Goal: Task Accomplishment & Management: Manage account settings

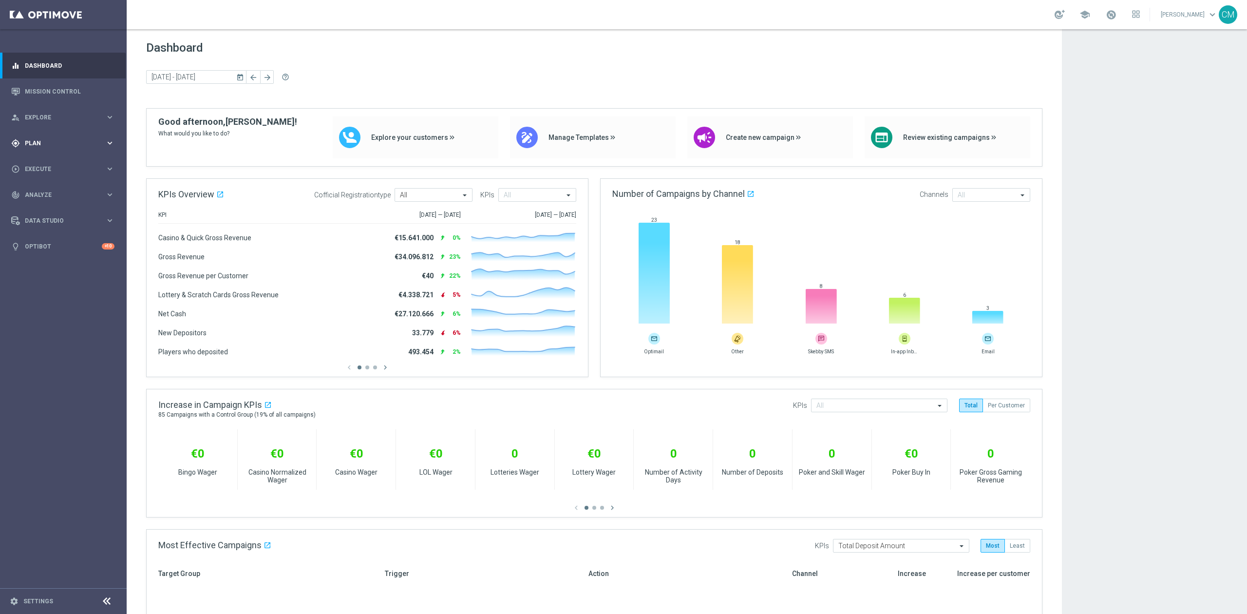
click at [79, 142] on span "Plan" at bounding box center [65, 143] width 80 height 6
click at [49, 164] on link "Target Groups" at bounding box center [63, 163] width 76 height 8
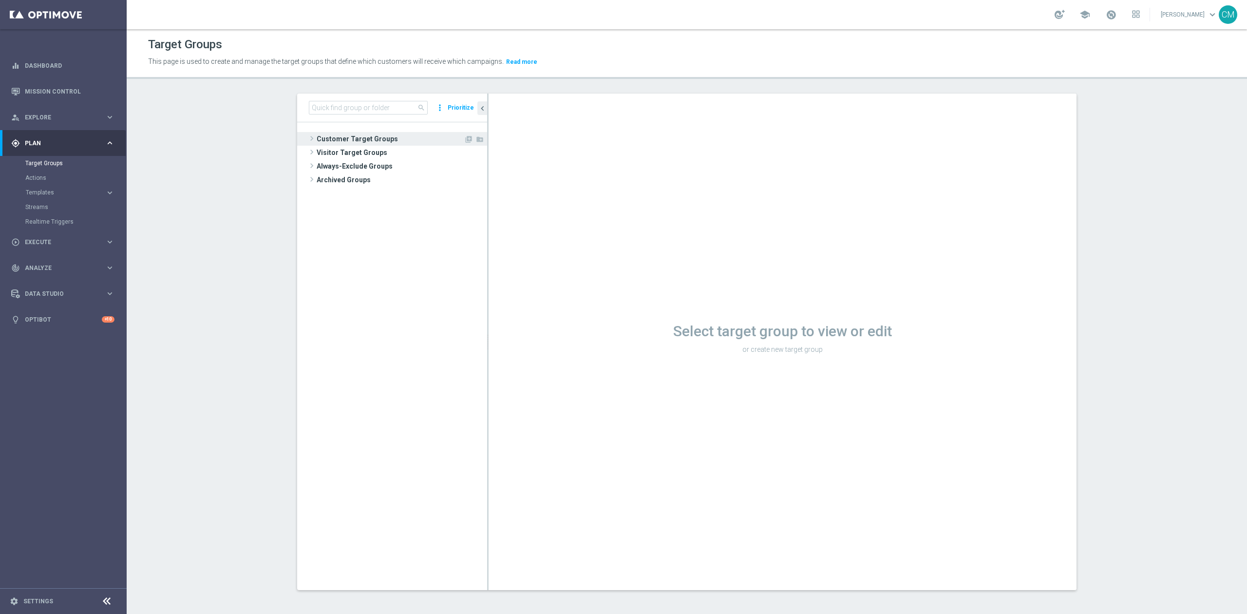
click at [367, 139] on span "Customer Target Groups" at bounding box center [390, 139] width 147 height 14
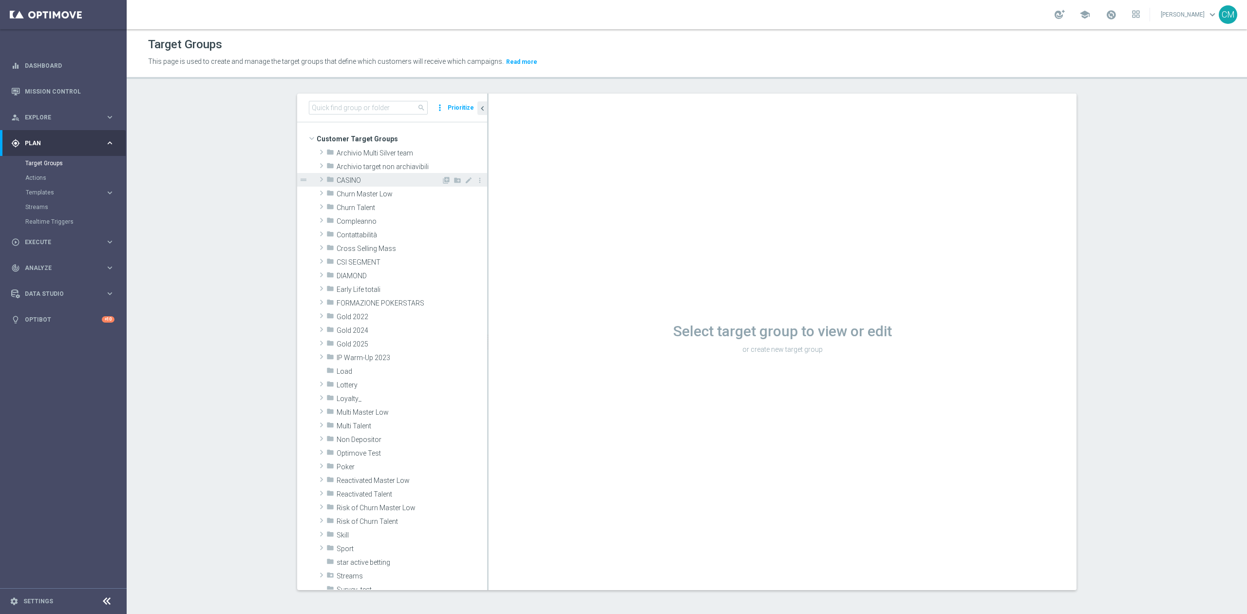
click at [362, 176] on span "CASINO" at bounding box center [389, 180] width 105 height 8
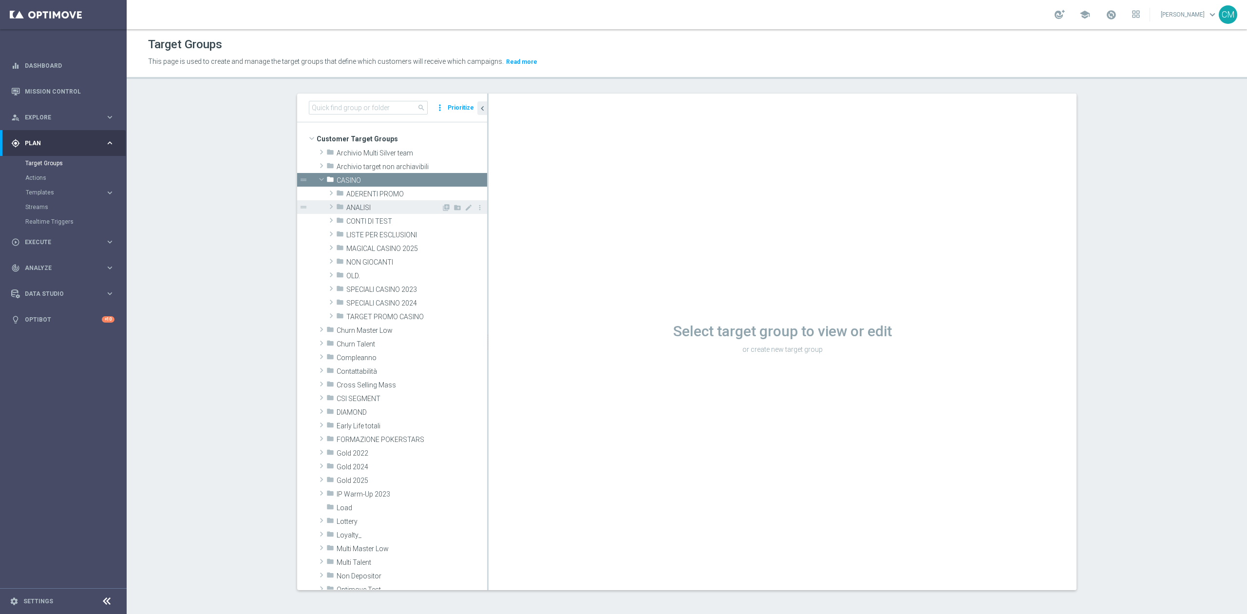
click at [356, 211] on span "ANALISI" at bounding box center [393, 208] width 95 height 8
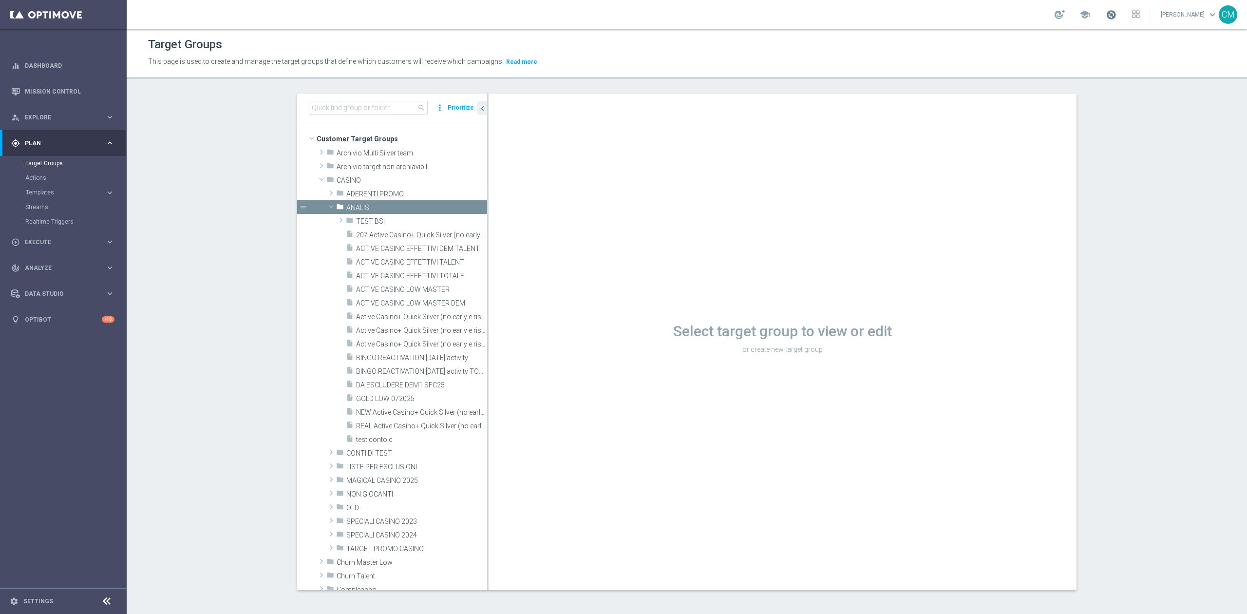
click at [1117, 14] on span at bounding box center [1111, 14] width 11 height 11
click at [422, 318] on span "Active Casino+ Quick Silver (no early e risk) CONTA DEM/Marg POS" at bounding box center [410, 317] width 109 height 8
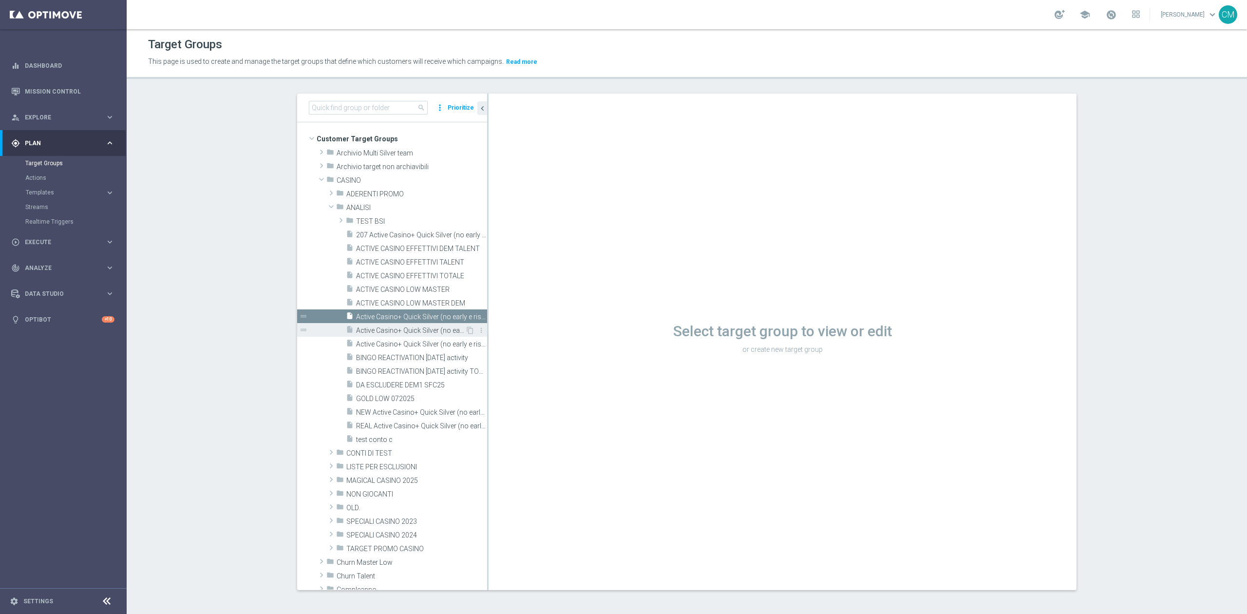
click at [419, 333] on span "Active Casino+ Quick Silver (no early e risk) CONTA DEM/Marginalità NEGATIVA <40" at bounding box center [410, 330] width 109 height 8
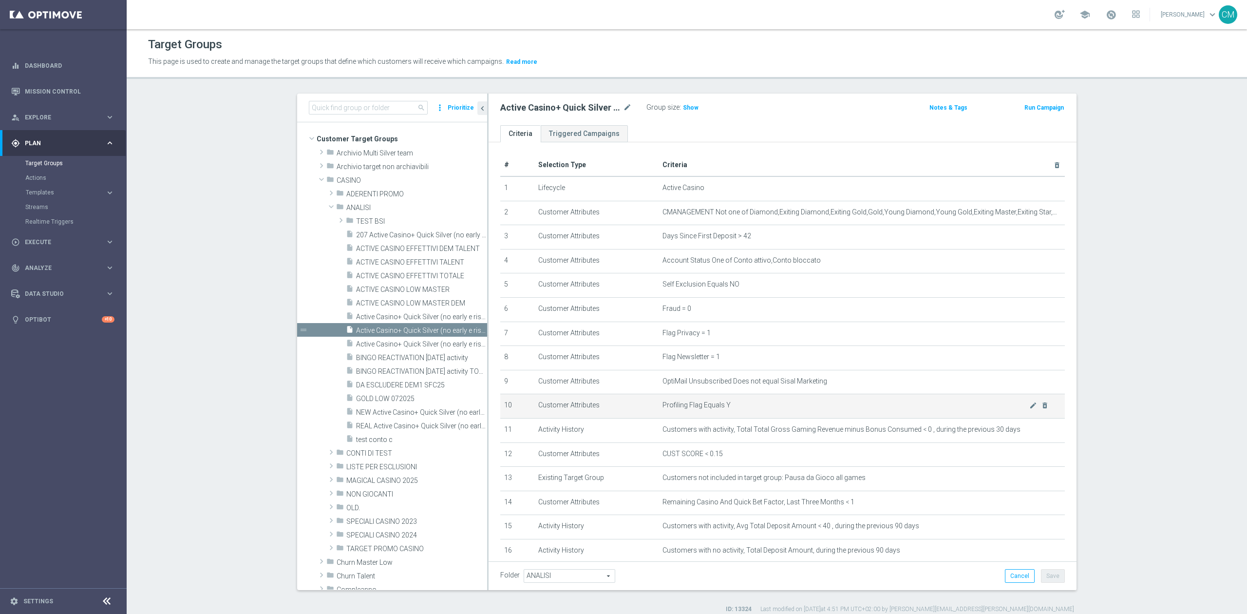
scroll to position [193, 0]
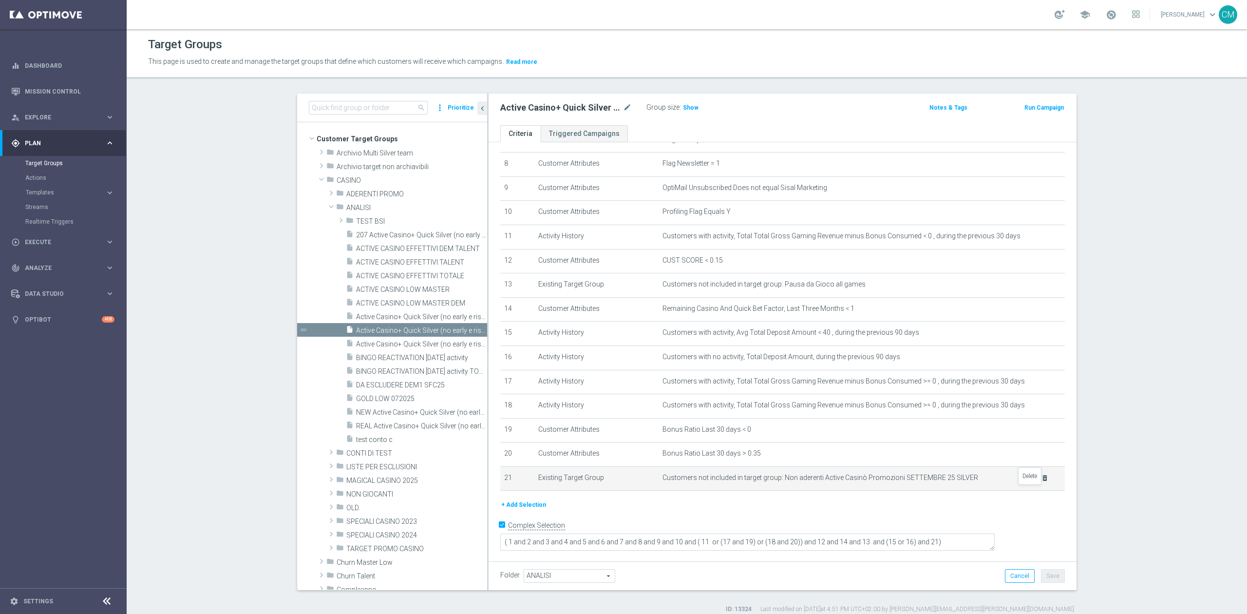
click at [1041, 482] on icon "delete_forever" at bounding box center [1045, 478] width 8 height 8
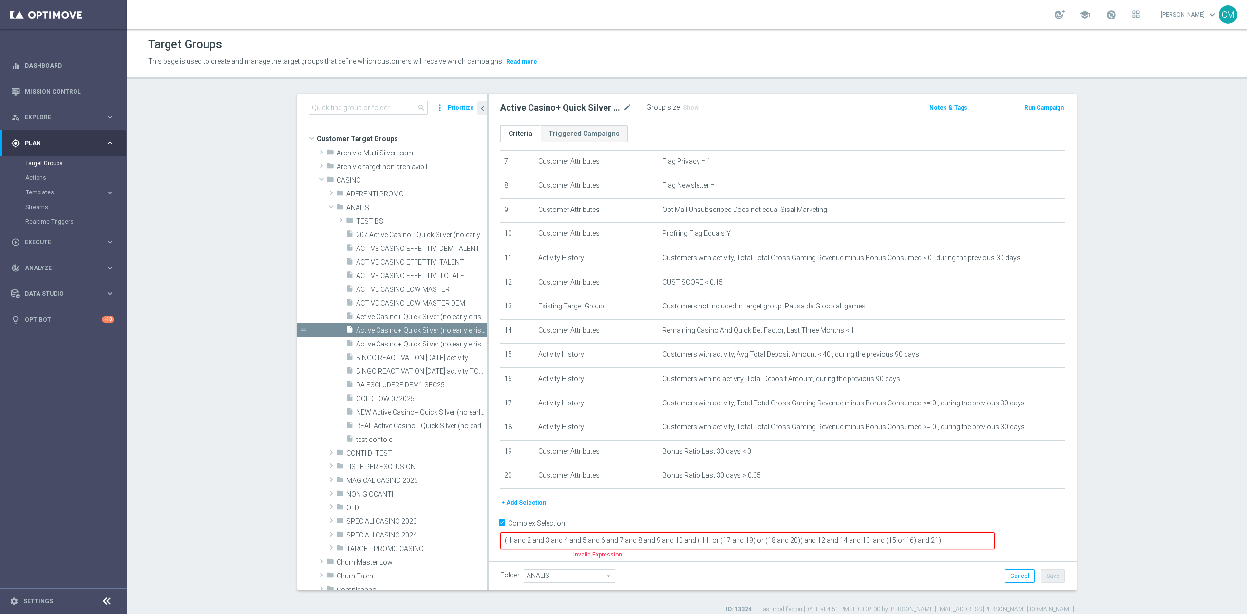
scroll to position [170, 0]
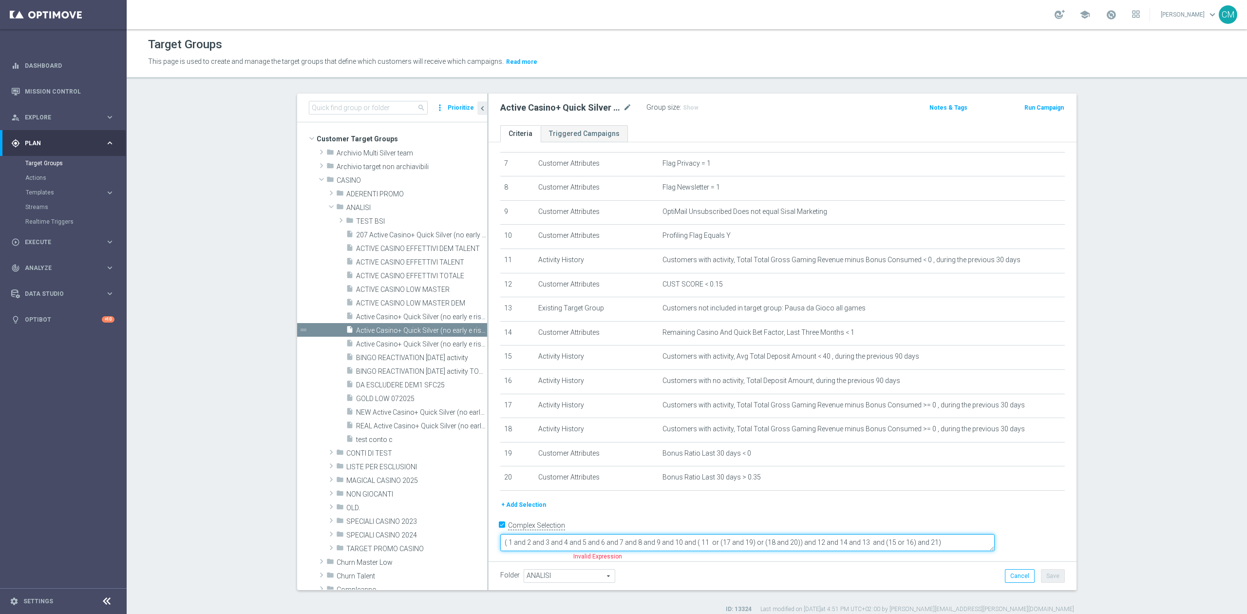
click at [992, 538] on textarea "( 1 and 2 and 3 and 4 and 5 and 6 and 7 and 8 and 9 and 10 and ( 11 or (17 and …" at bounding box center [747, 542] width 495 height 17
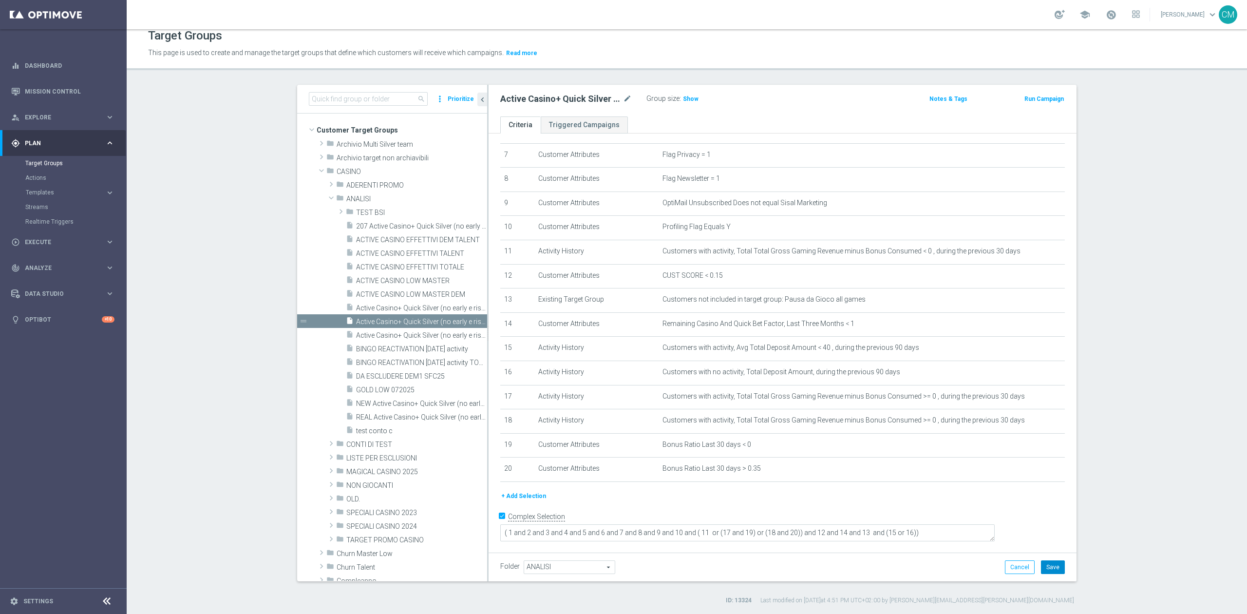
scroll to position [169, 0]
click at [1055, 568] on button "Save" at bounding box center [1053, 567] width 24 height 14
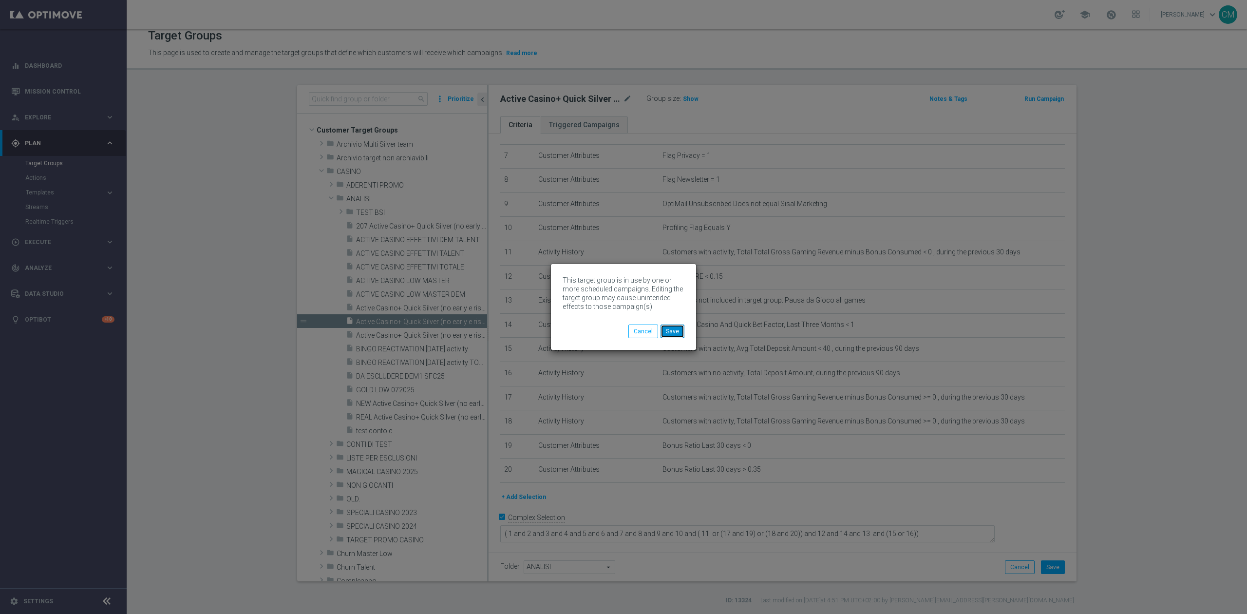
click at [675, 332] on button "Save" at bounding box center [673, 332] width 24 height 14
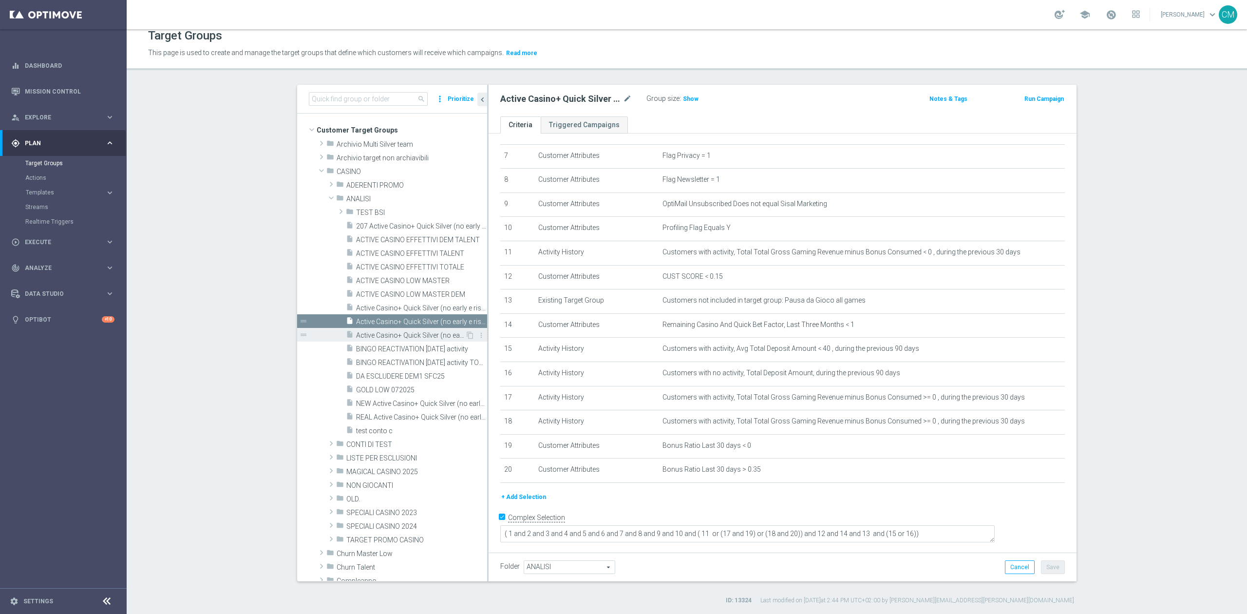
click at [429, 334] on span "Active Casino+ Quick Silver (no early e risk) CONTA DEM/Marginalità NEGATIVA >40" at bounding box center [410, 335] width 109 height 8
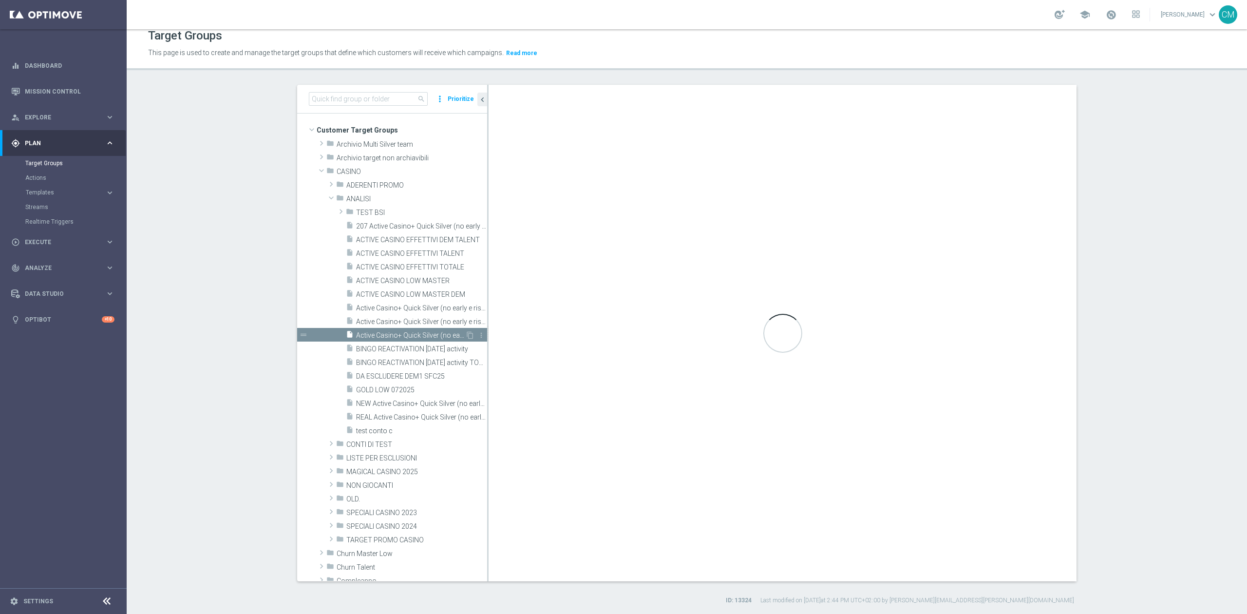
type textarea "(1 and 2 and 3 and 4 and 5 and 6 and 7 and 8 and 9 and 10 and (11 or (17 and 19…"
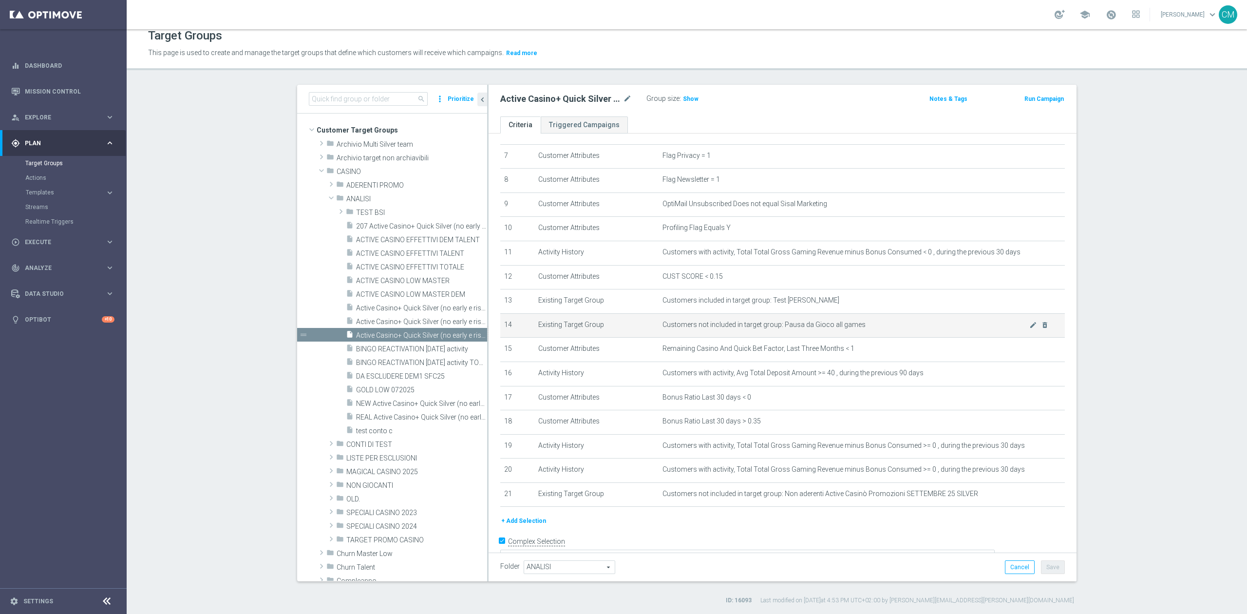
scroll to position [193, 0]
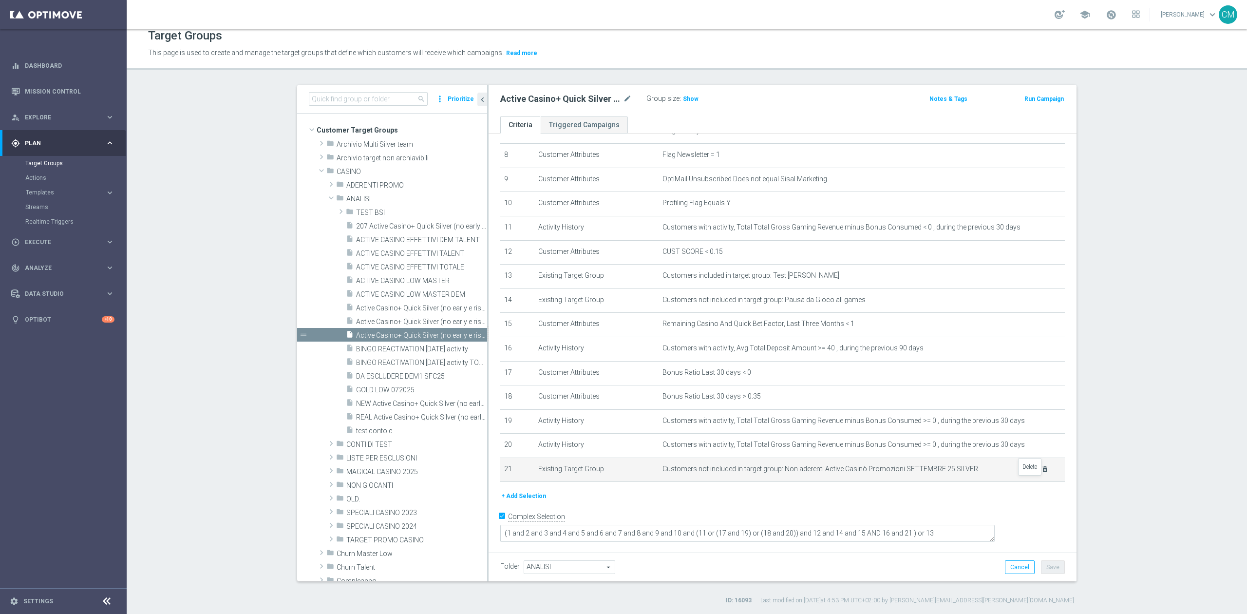
click at [1041, 473] on icon "delete_forever" at bounding box center [1045, 469] width 8 height 8
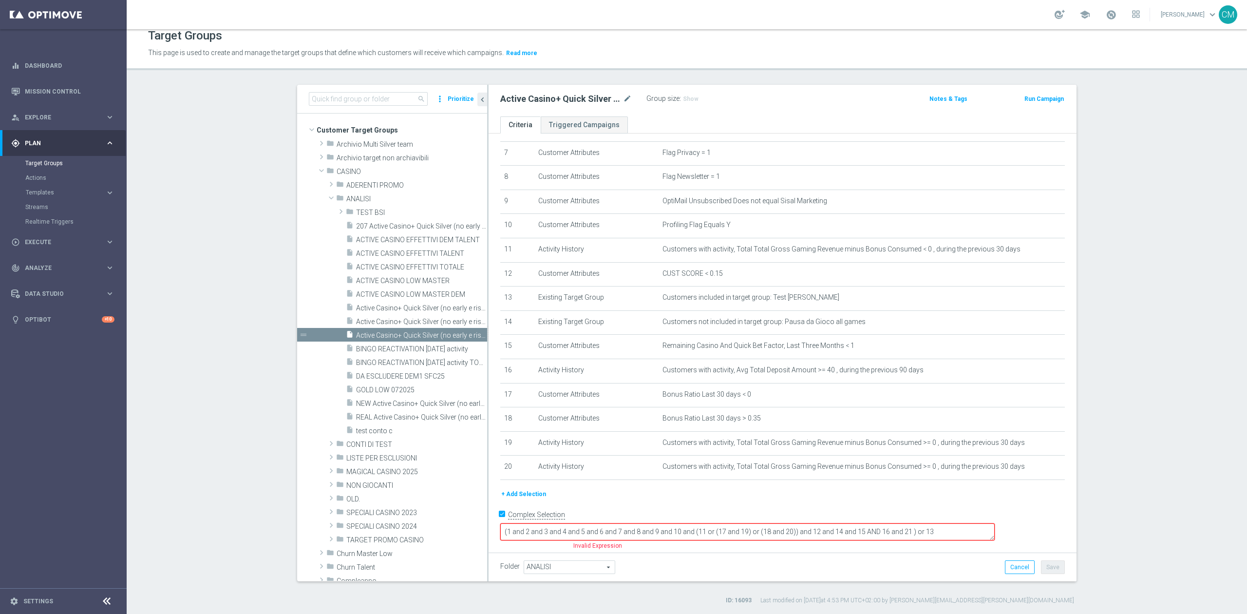
scroll to position [170, 0]
click at [390, 344] on div "insert_drive_file BINGO REACTIVATION 27.04.25 activity" at bounding box center [405, 349] width 119 height 14
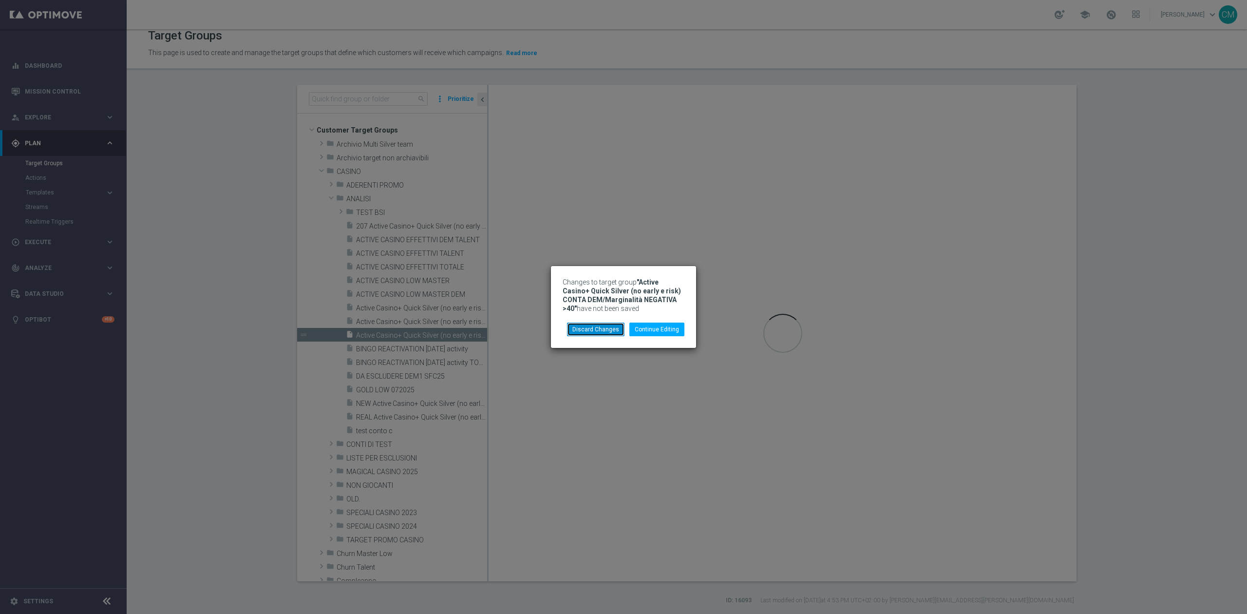
click at [613, 335] on button "Discard Changes" at bounding box center [595, 330] width 57 height 14
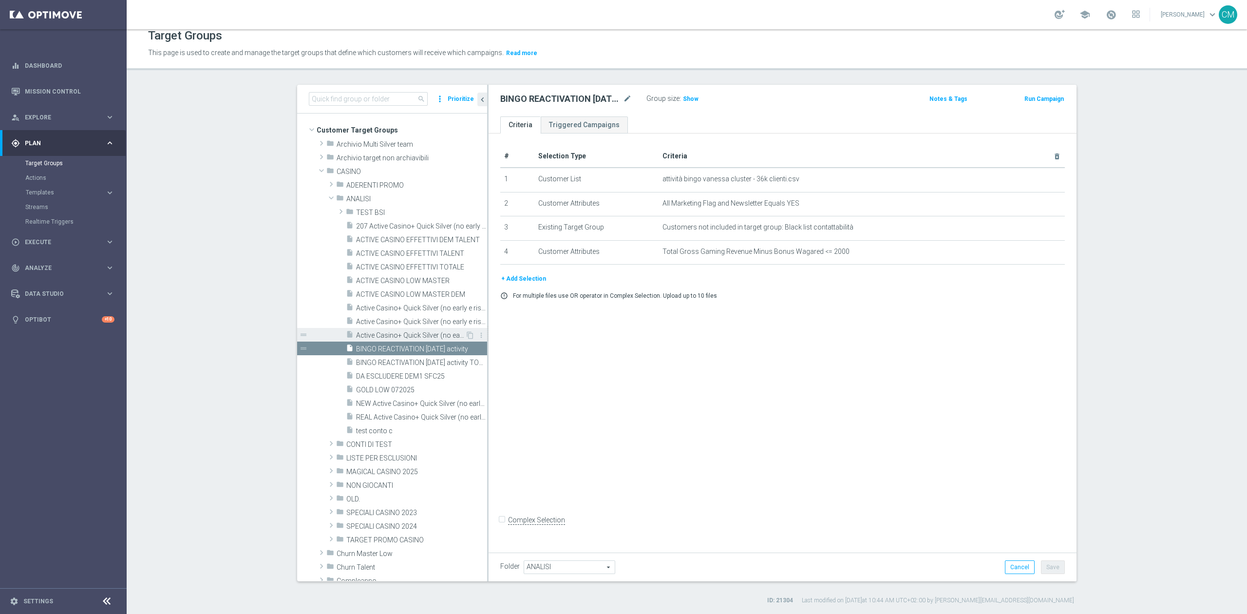
click at [425, 332] on span "Active Casino+ Quick Silver (no early e risk) CONTA DEM/Marginalità NEGATIVA >40" at bounding box center [410, 335] width 109 height 8
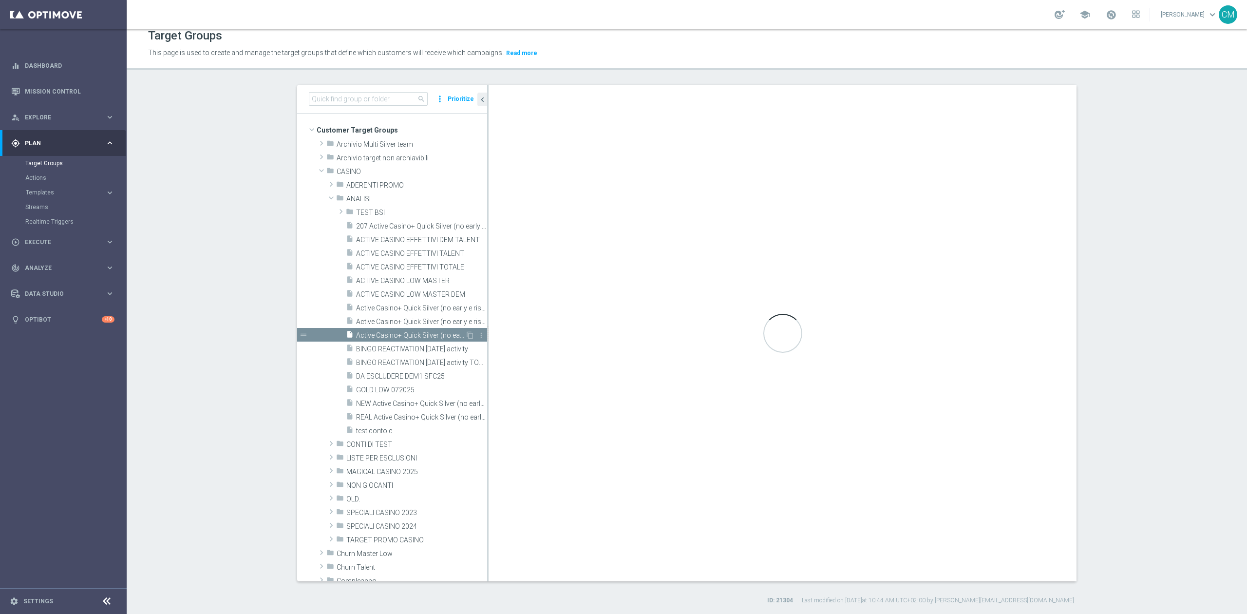
checkbox input "true"
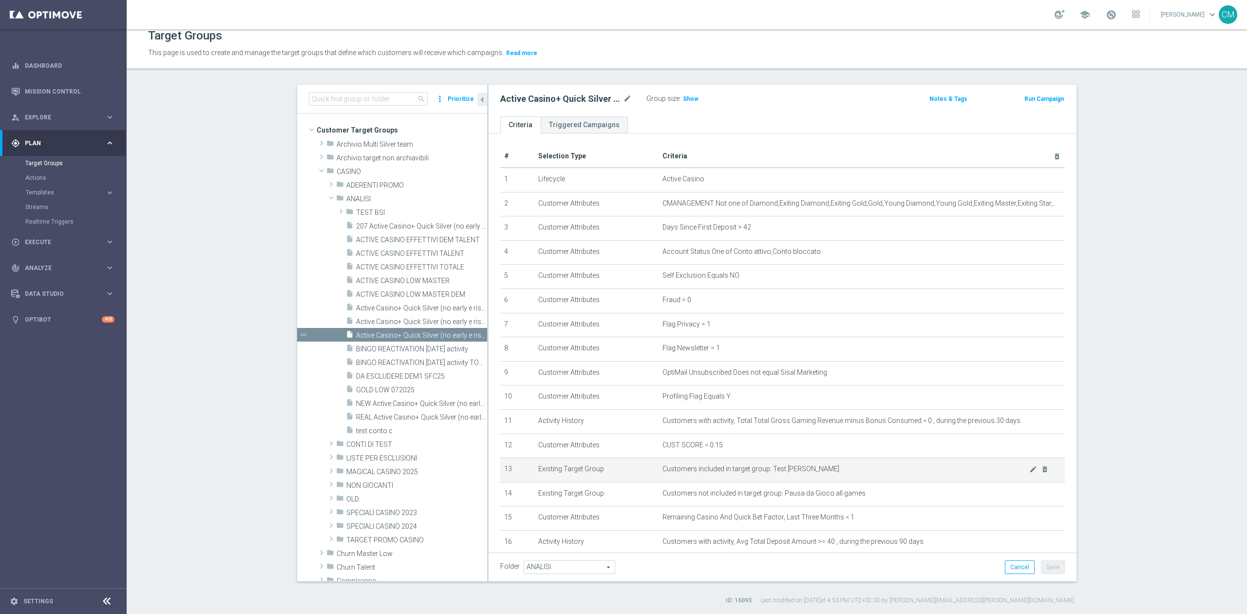
scroll to position [193, 0]
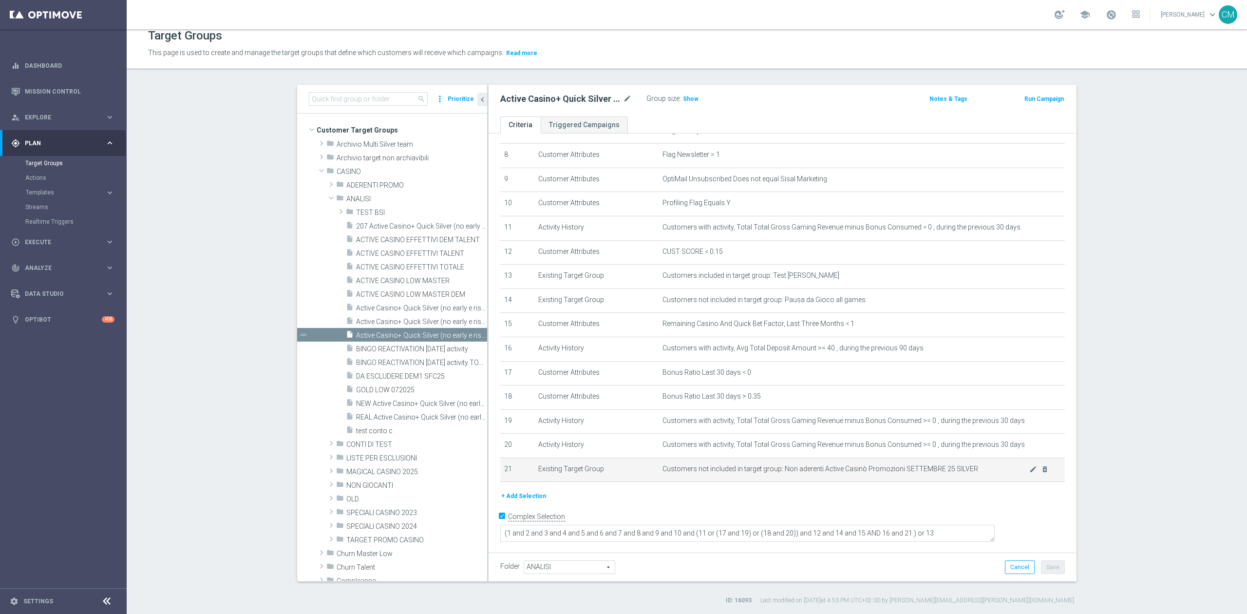
click at [1035, 480] on td "Customers not included in target group: Non aderenti Active Casinò Promozioni S…" at bounding box center [862, 470] width 407 height 24
click at [1041, 473] on icon "delete_forever" at bounding box center [1045, 469] width 8 height 8
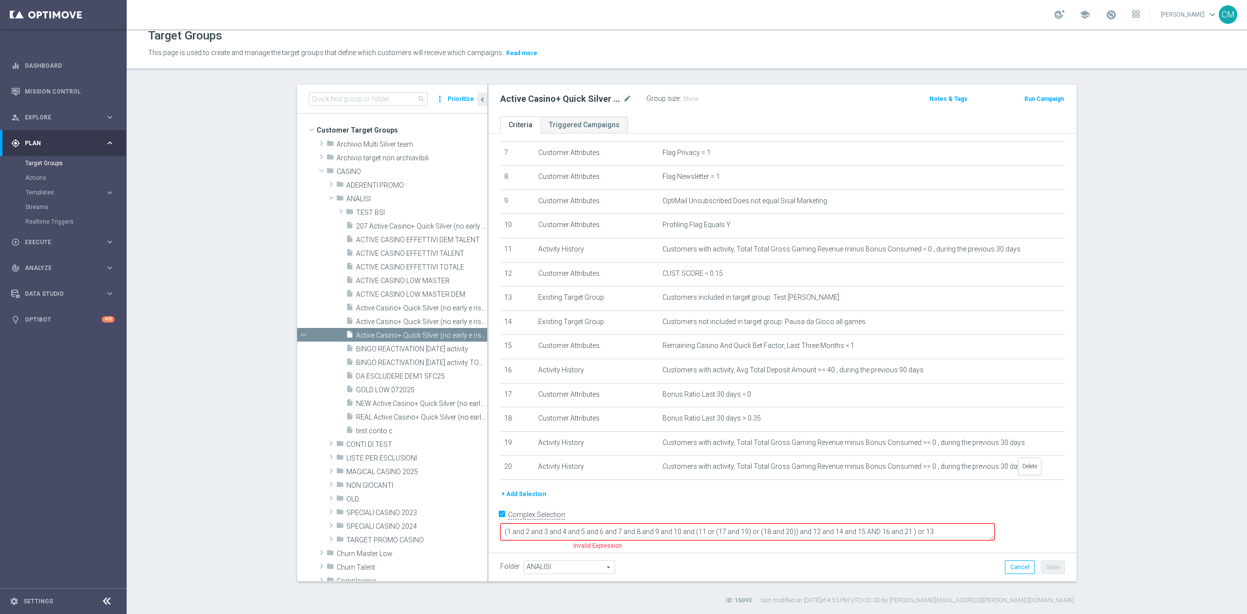
scroll to position [170, 0]
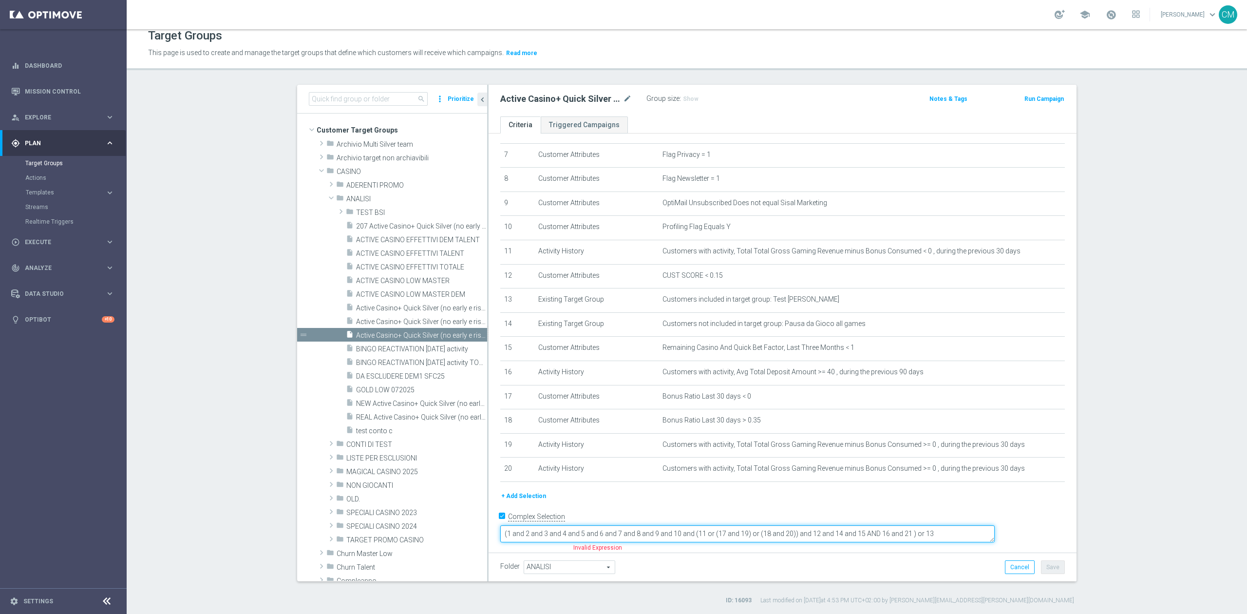
click at [975, 529] on textarea "(1 and 2 and 3 and 4 and 5 and 6 and 7 and 8 and 9 and 10 and (11 or (17 and 19…" at bounding box center [747, 533] width 495 height 17
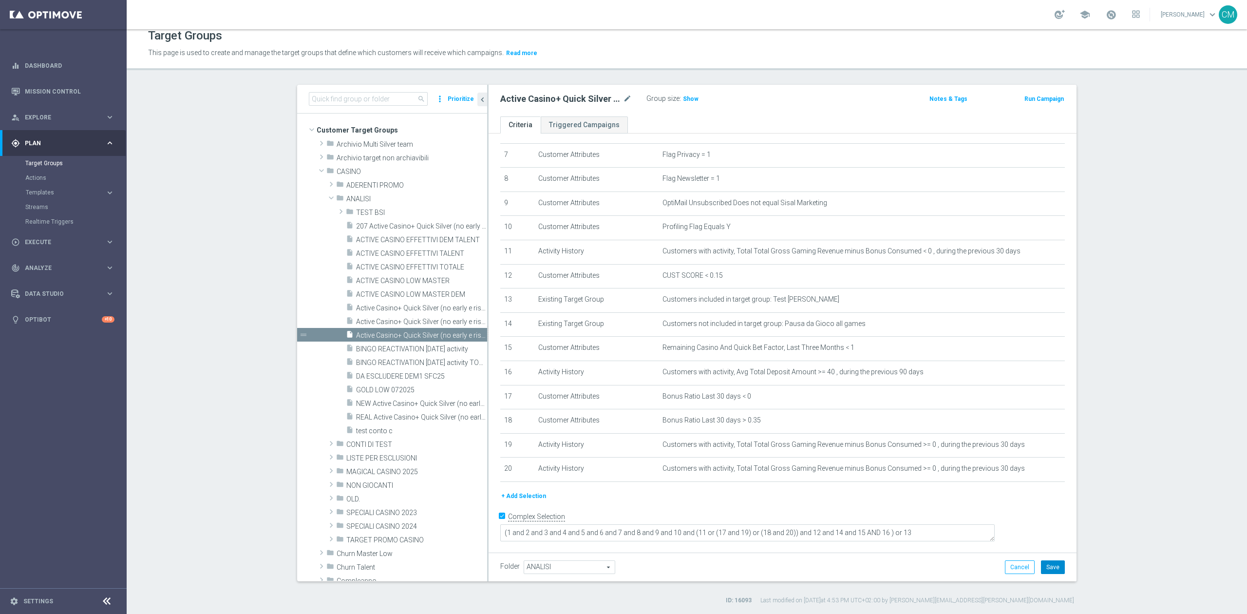
click at [1056, 572] on button "Save" at bounding box center [1053, 567] width 24 height 14
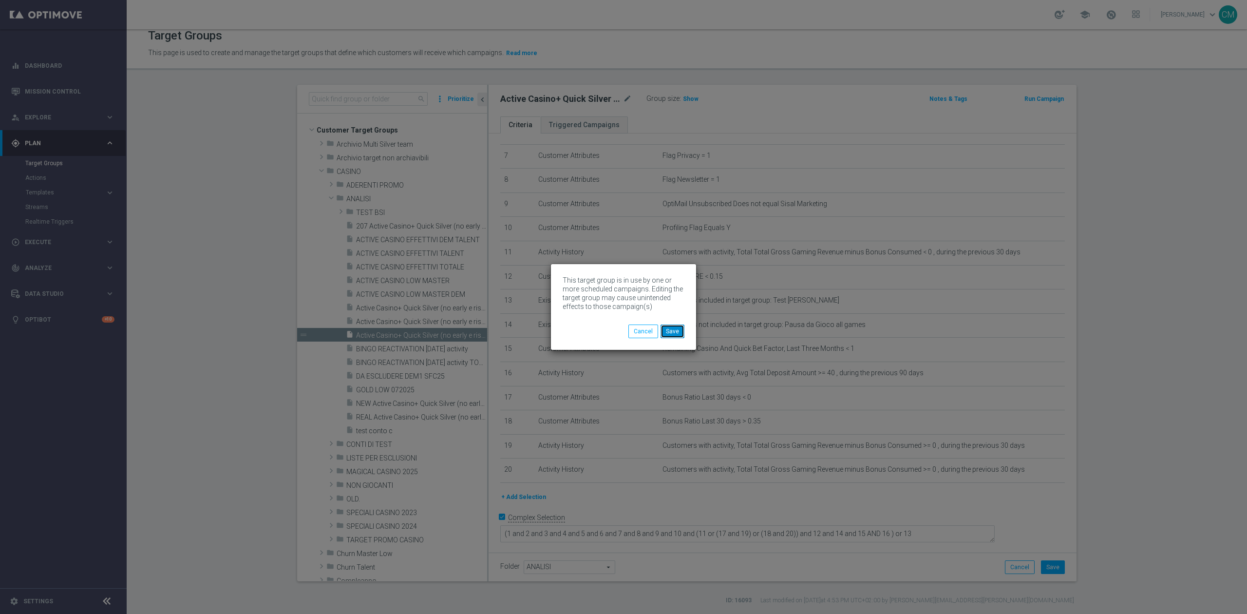
click at [683, 331] on button "Save" at bounding box center [673, 332] width 24 height 14
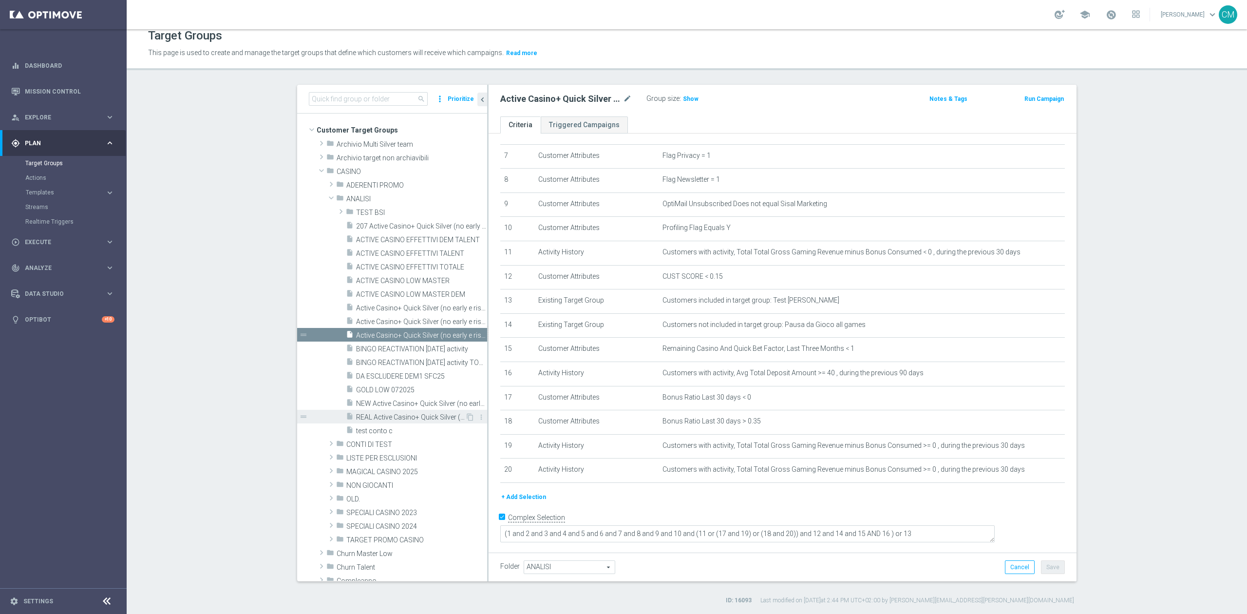
click at [427, 413] on span "REAL Active Casino+ Quick Silver (no early e risk) CONTA SOLO LOGIN" at bounding box center [410, 417] width 109 height 8
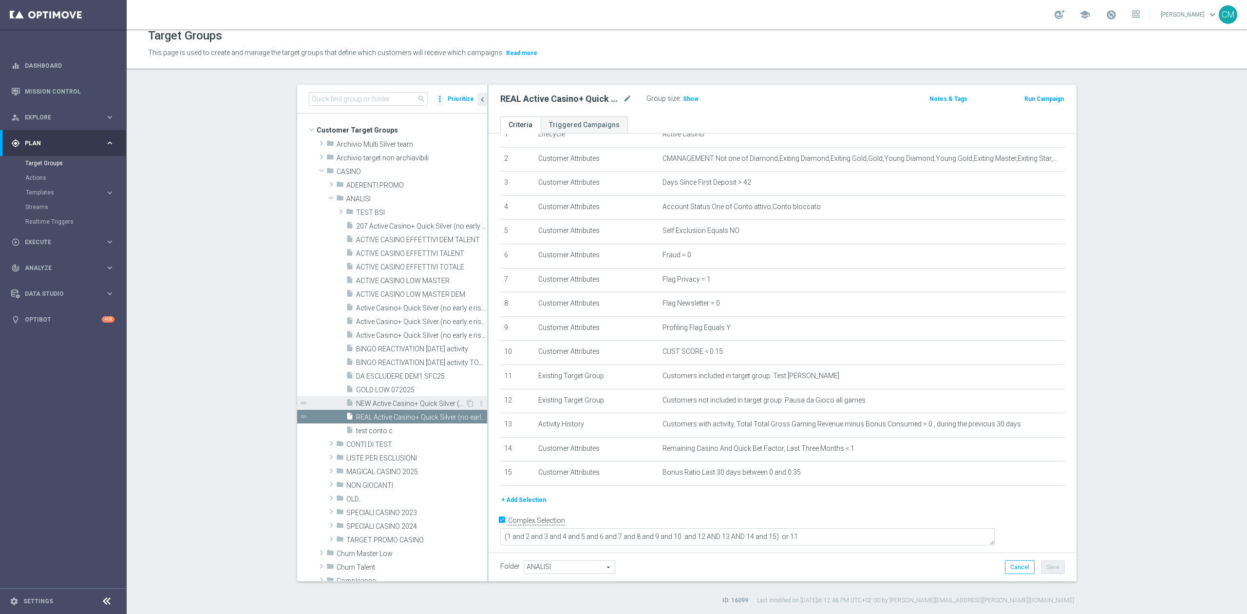
click at [420, 396] on div "insert_drive_file NEW Active Casino+ Quick Silver (no early e risk) CONTA SOLO …" at bounding box center [405, 403] width 119 height 14
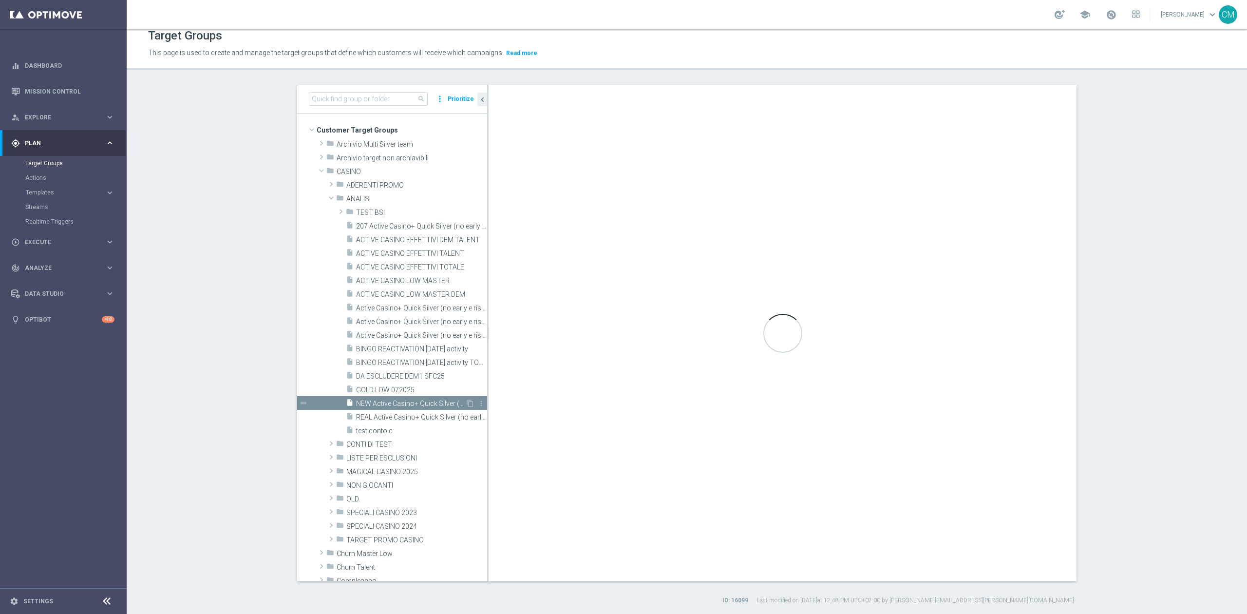
type textarea "(1 and (2 or 13) and 3 and 4 and 5 and 6 and 7 and 8 and 9 and 10 and 12 and 14…"
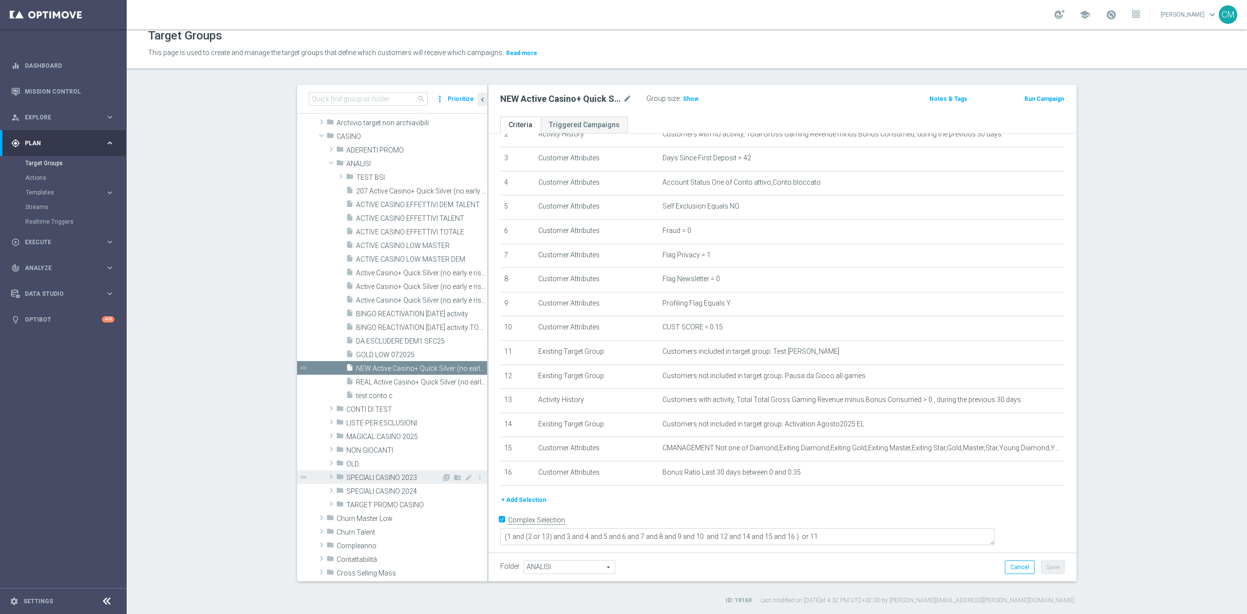
scroll to position [36, 0]
click at [376, 502] on span "TARGET PROMO CASINO" at bounding box center [393, 504] width 95 height 8
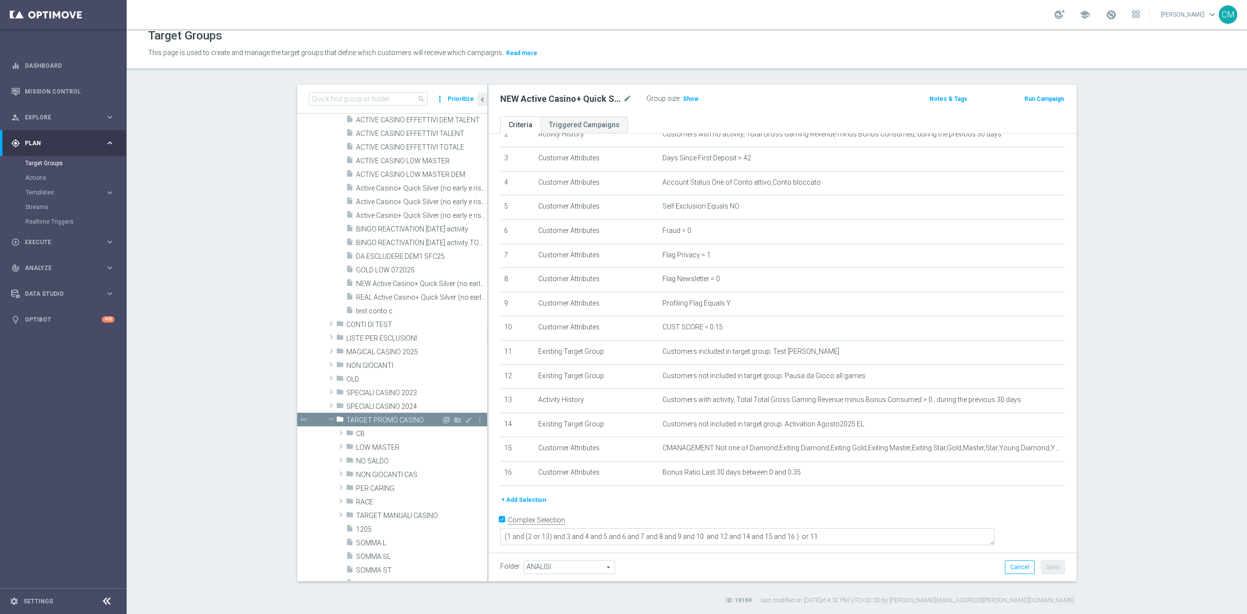
scroll to position [121, 0]
click at [373, 446] on span "LOW MASTER" at bounding box center [398, 446] width 85 height 8
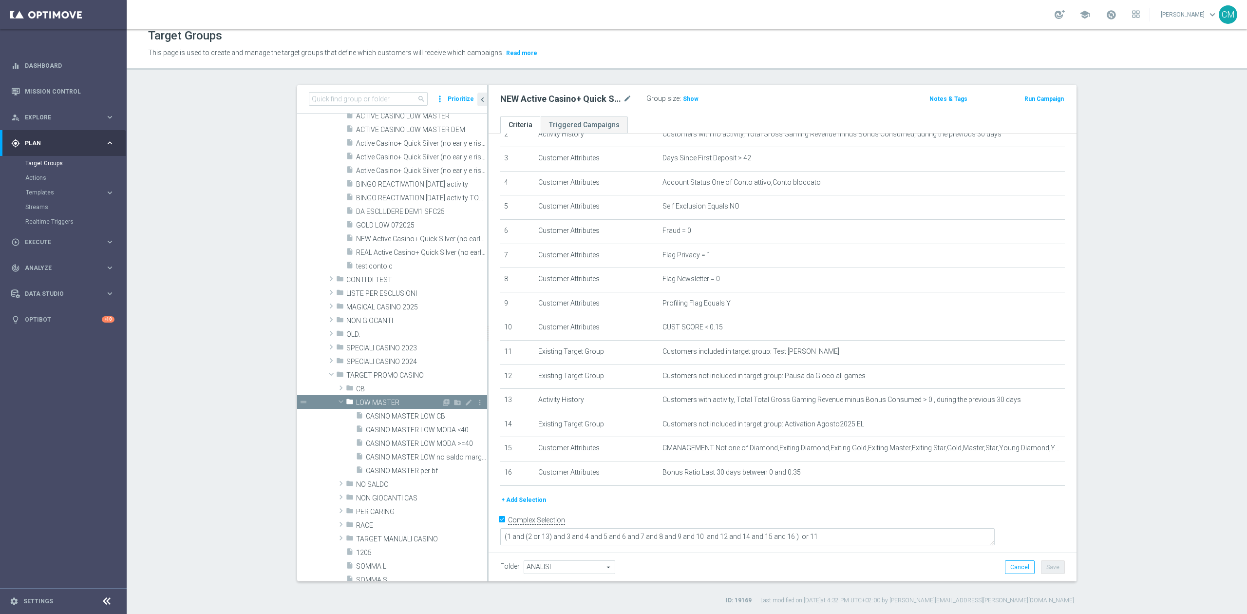
scroll to position [172, 0]
click at [410, 418] on div "insert_drive_file CASINO MASTER LOW MODA <40" at bounding box center [411, 422] width 110 height 14
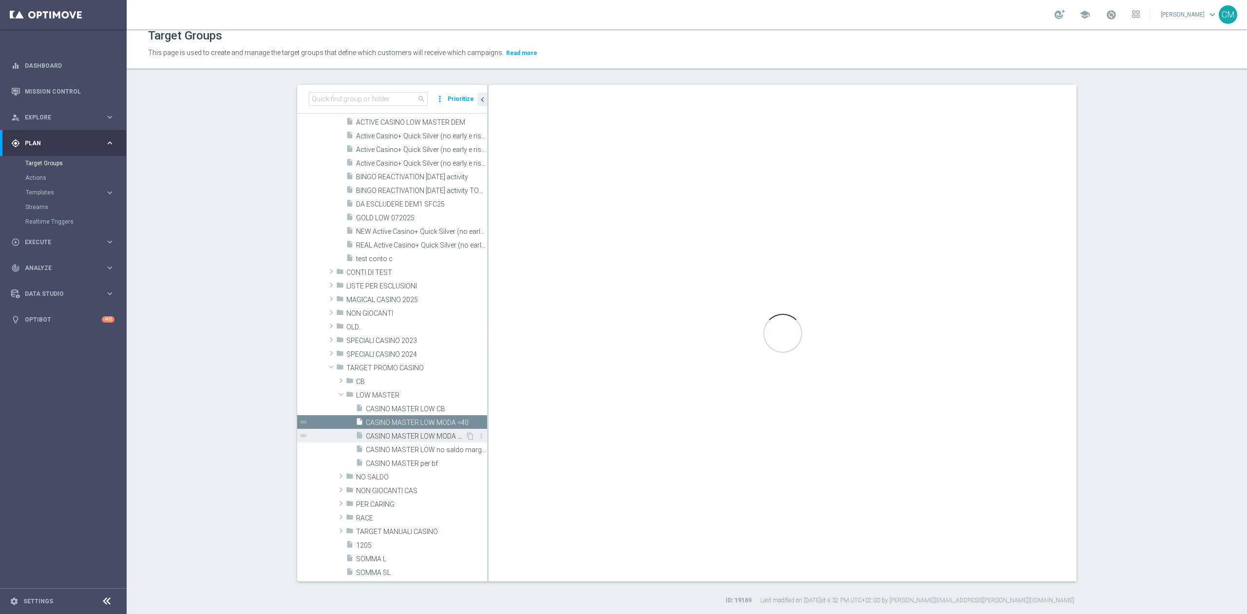
checkbox input "false"
type input "LOW MASTER"
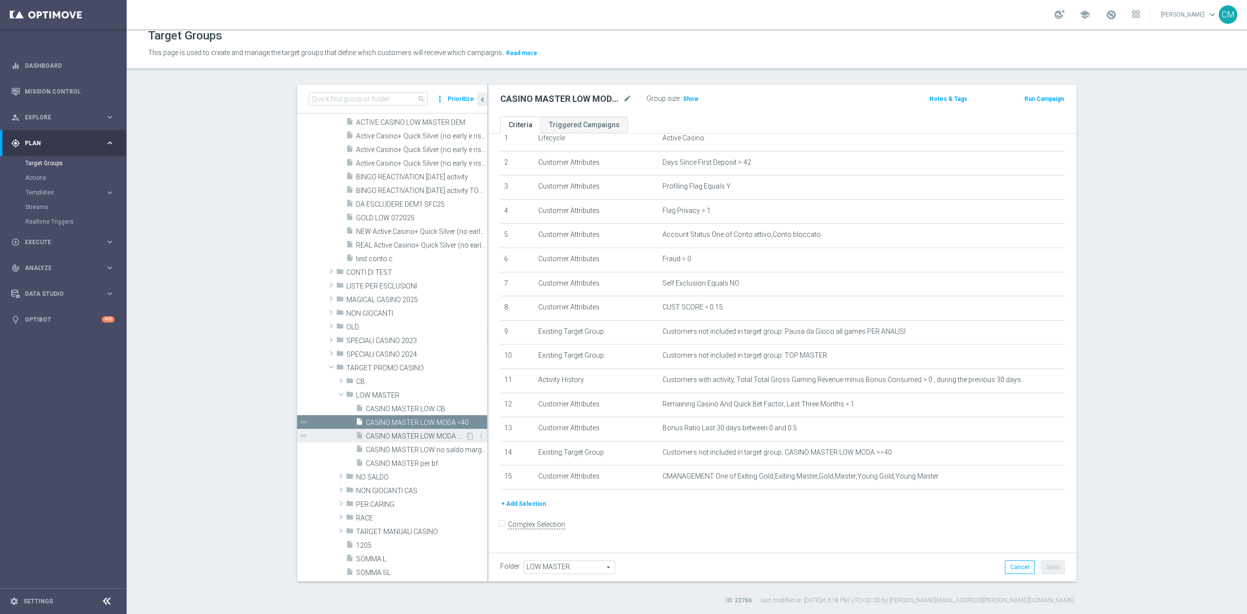
scroll to position [43, 0]
click at [429, 430] on div "insert_drive_file CASINO MASTER LOW MODA >=40" at bounding box center [411, 436] width 110 height 14
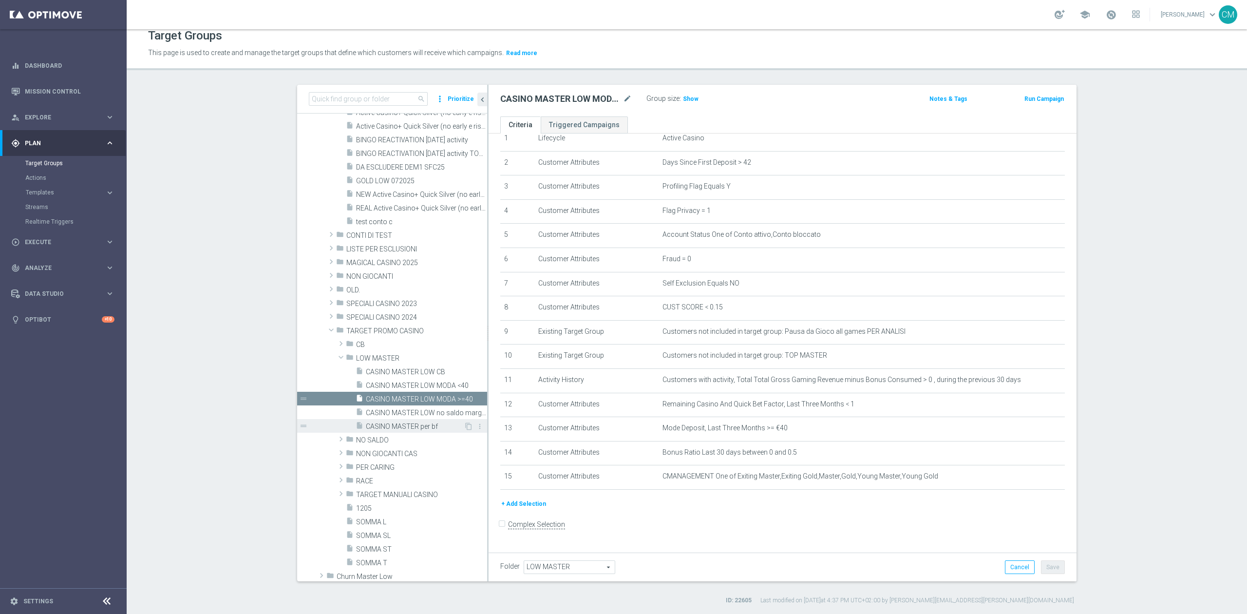
scroll to position [210, 0]
click at [360, 359] on span "LOW MASTER" at bounding box center [398, 358] width 85 height 8
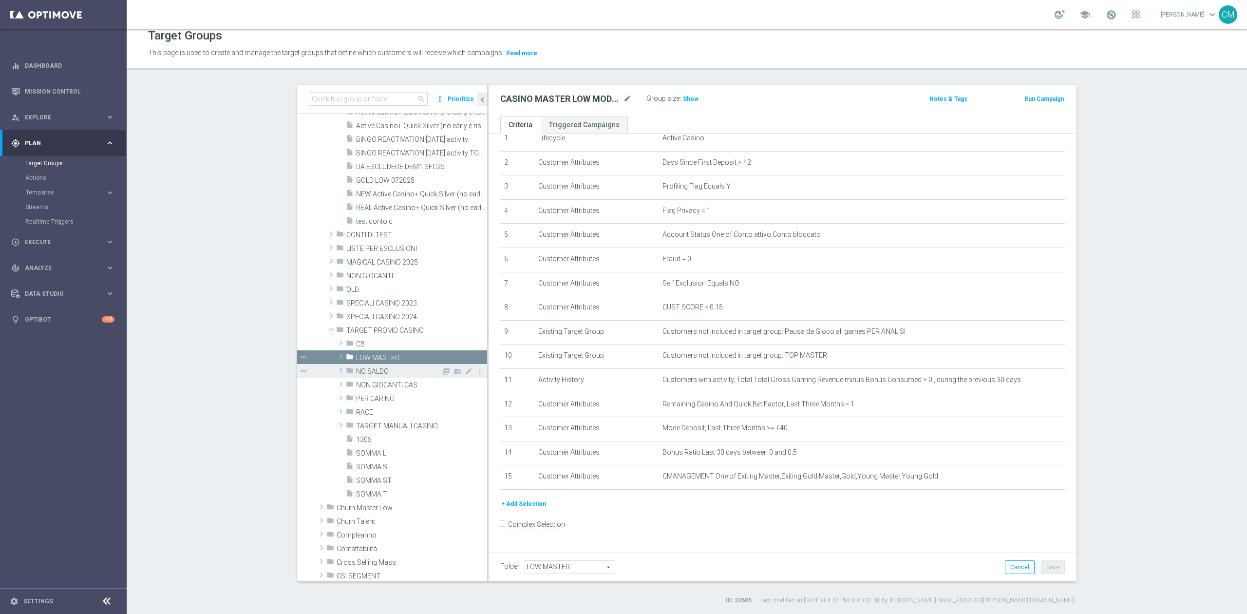
click at [359, 366] on div "folder NO SALDO" at bounding box center [394, 371] width 96 height 14
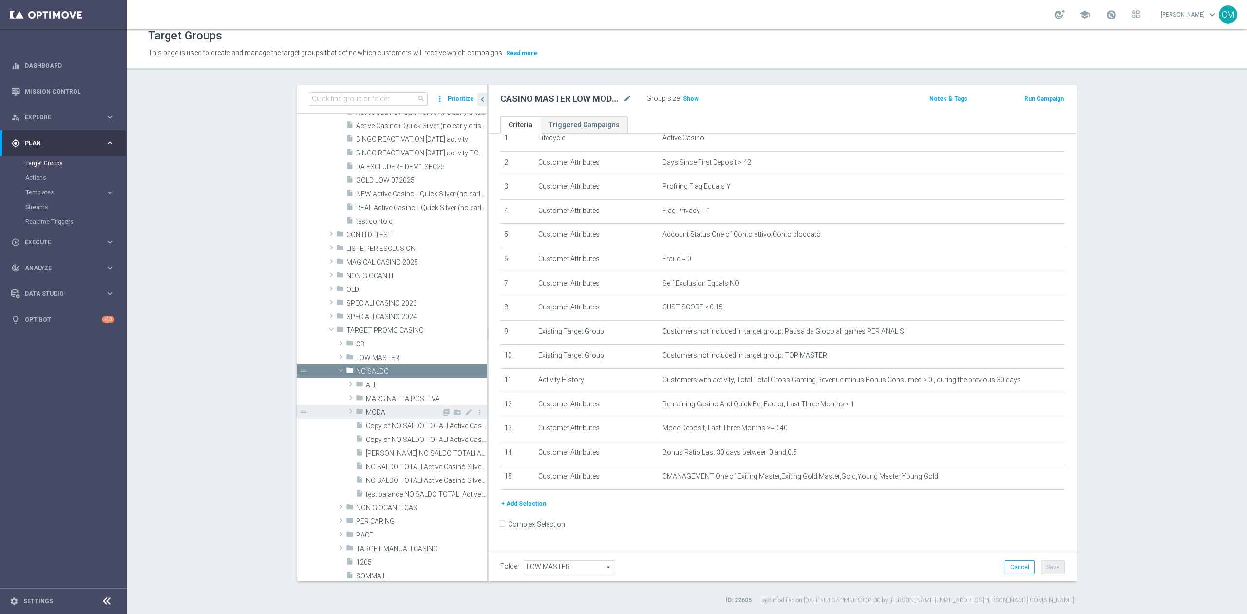
click at [386, 411] on span "MODA" at bounding box center [404, 412] width 76 height 8
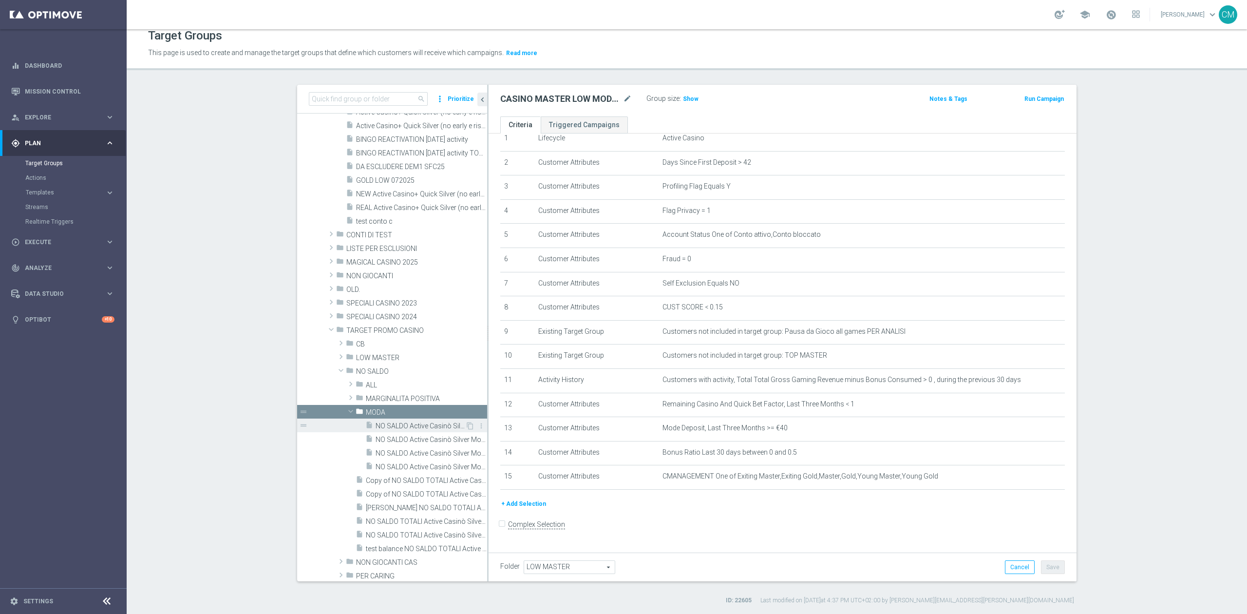
click at [387, 422] on span "NO SALDO Active Casinò Silver Moda >60" at bounding box center [421, 426] width 90 height 8
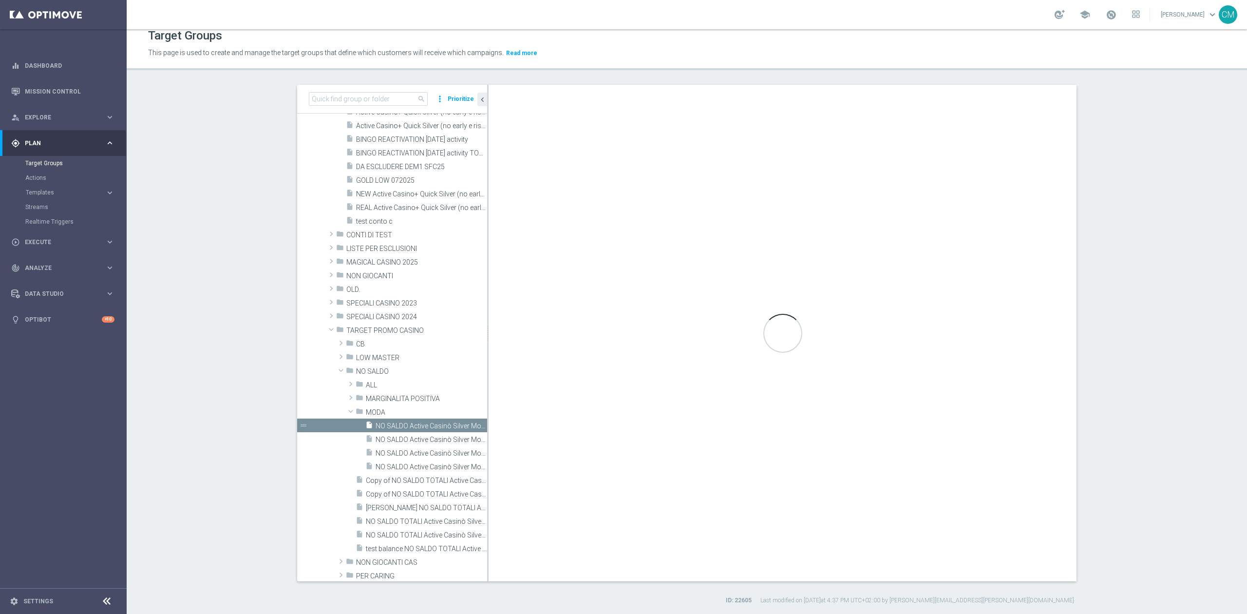
checkbox input "true"
type input "MODA"
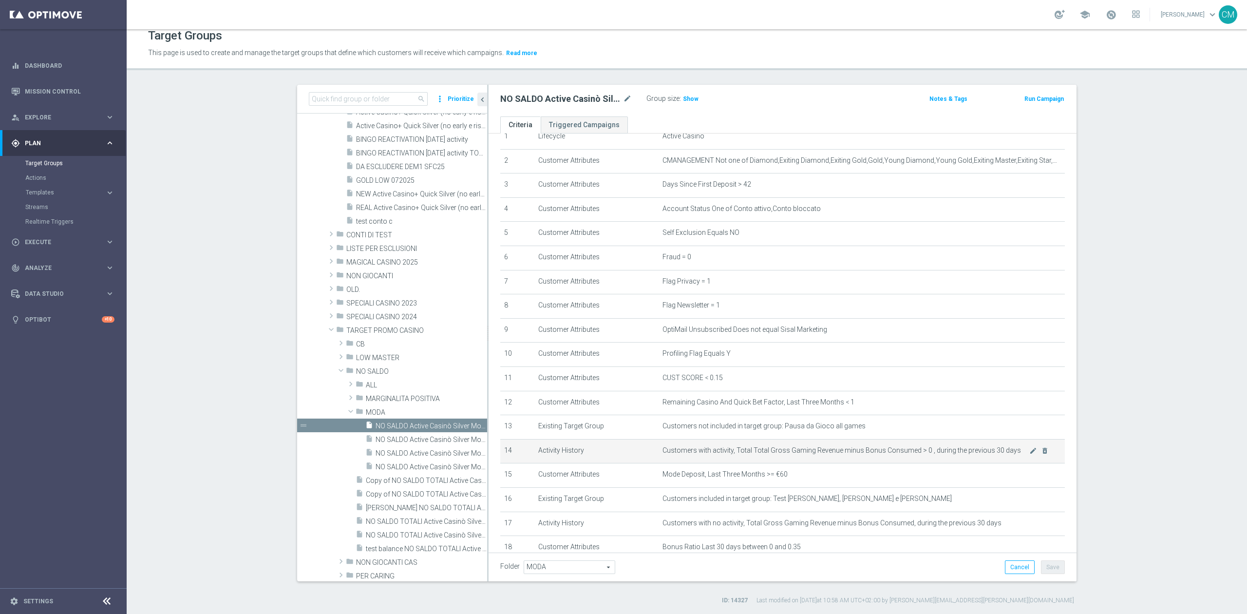
scroll to position [143, 0]
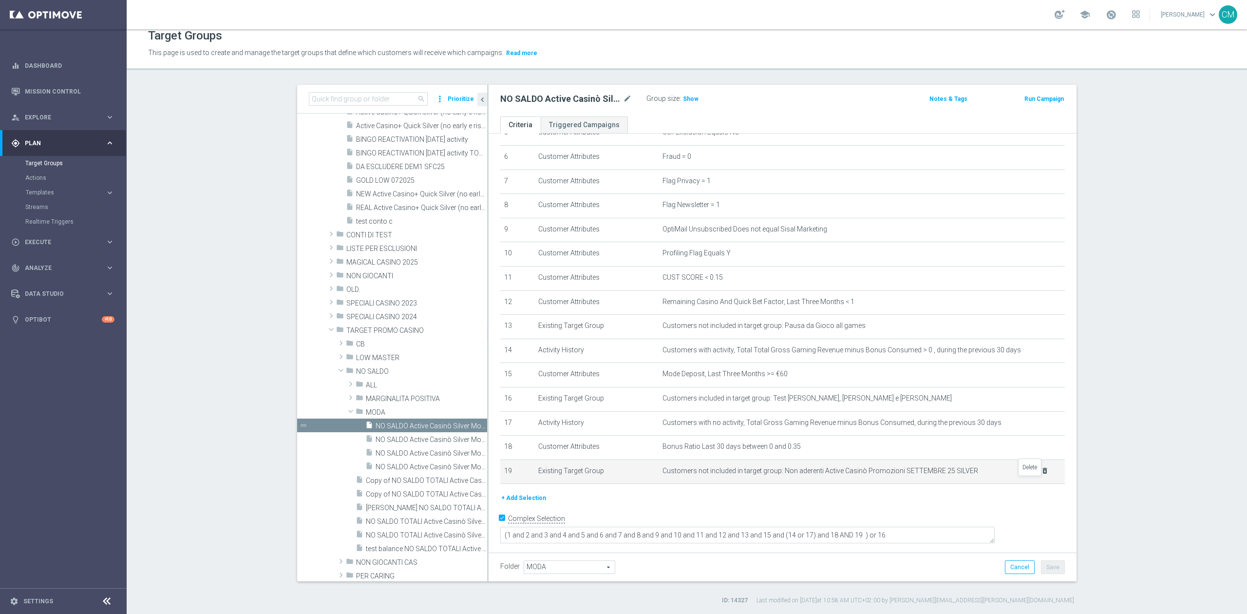
click at [1041, 475] on icon "delete_forever" at bounding box center [1045, 471] width 8 height 8
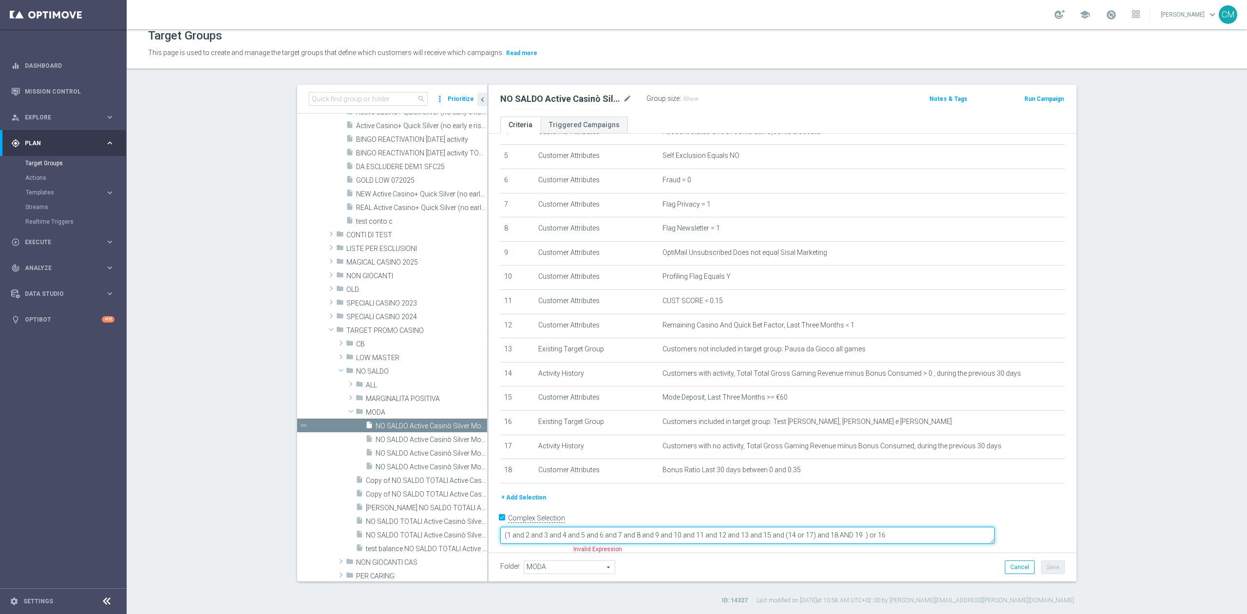
click at [924, 533] on textarea "(1 and 2 and 3 and 4 and 5 and 6 and 7 and 8 and 9 and 10 and 11 and 12 and 13 …" at bounding box center [747, 535] width 495 height 17
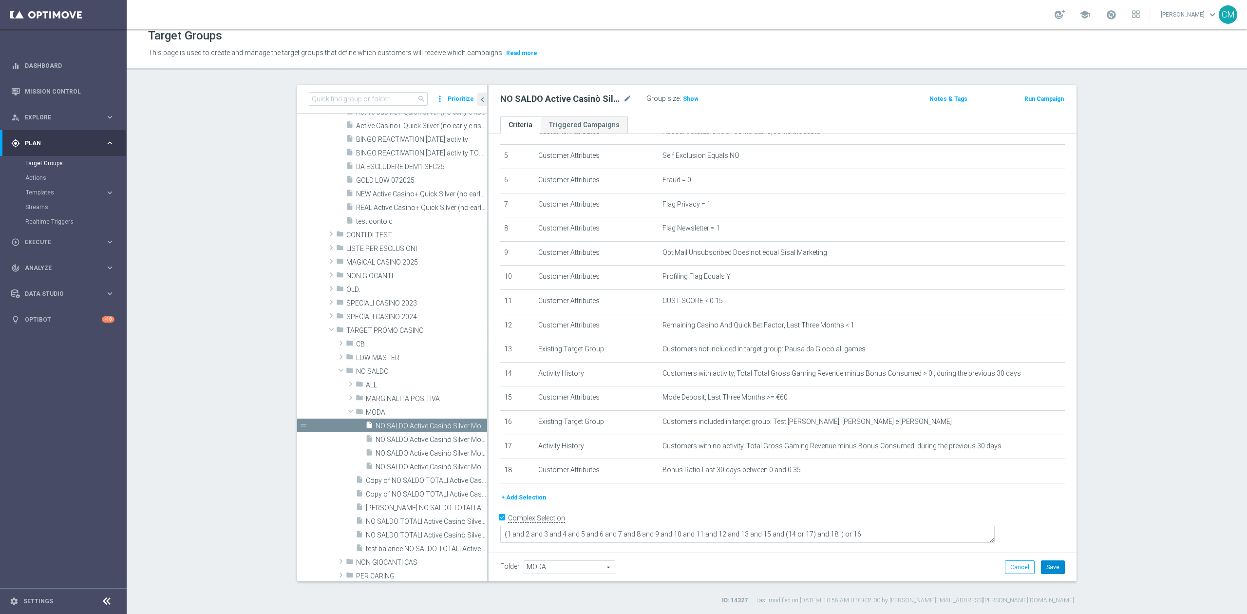
click at [1047, 567] on button "Save" at bounding box center [1053, 567] width 24 height 14
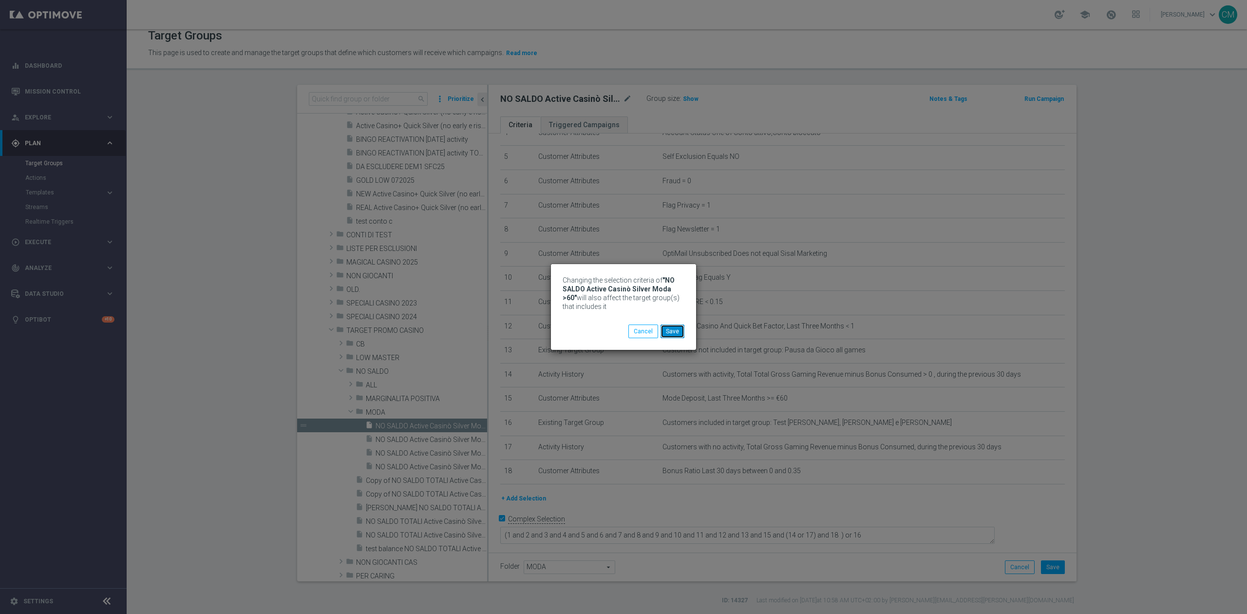
click at [681, 332] on button "Save" at bounding box center [673, 332] width 24 height 14
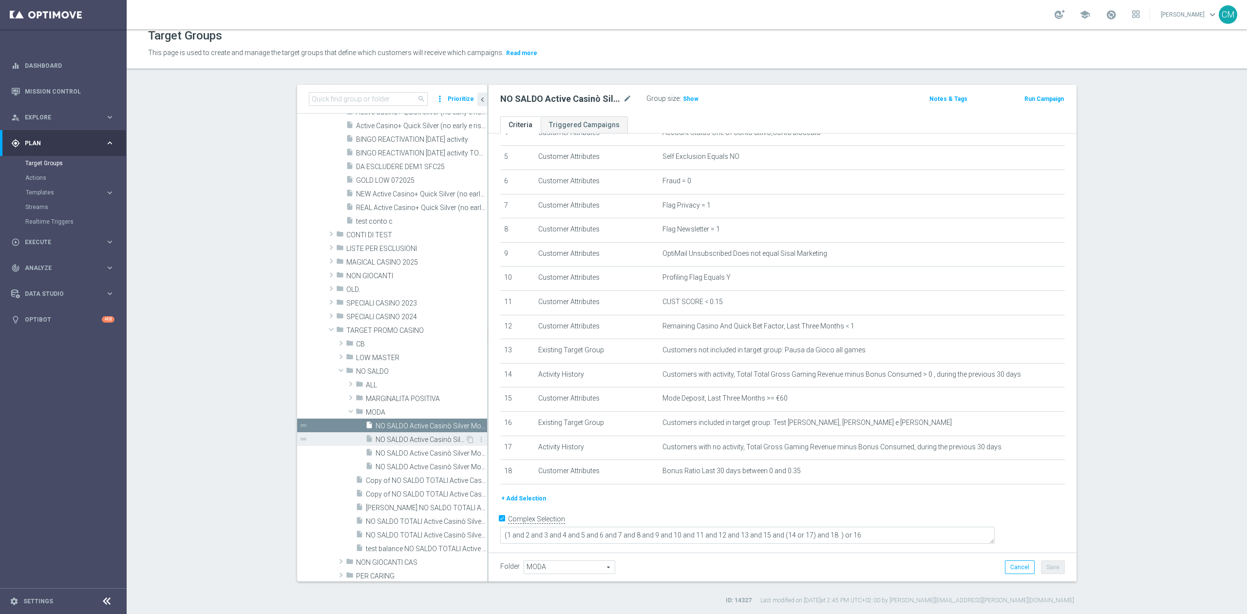
click at [421, 438] on span "NO SALDO Active Casinò Silver Moda 0-15€" at bounding box center [421, 440] width 90 height 8
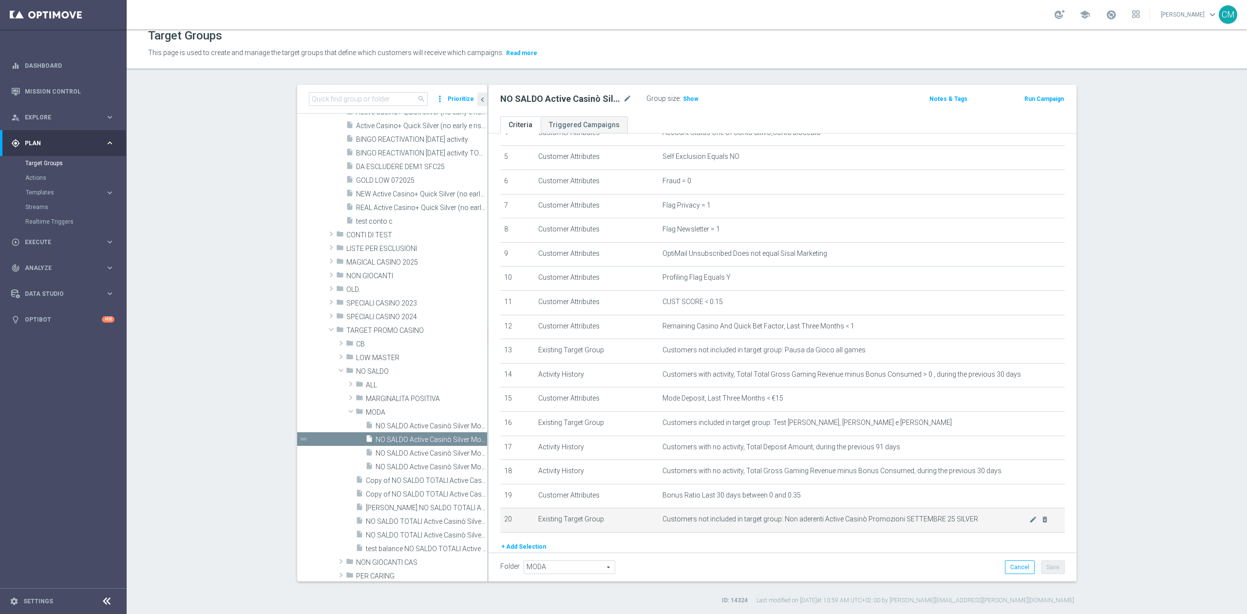
scroll to position [168, 0]
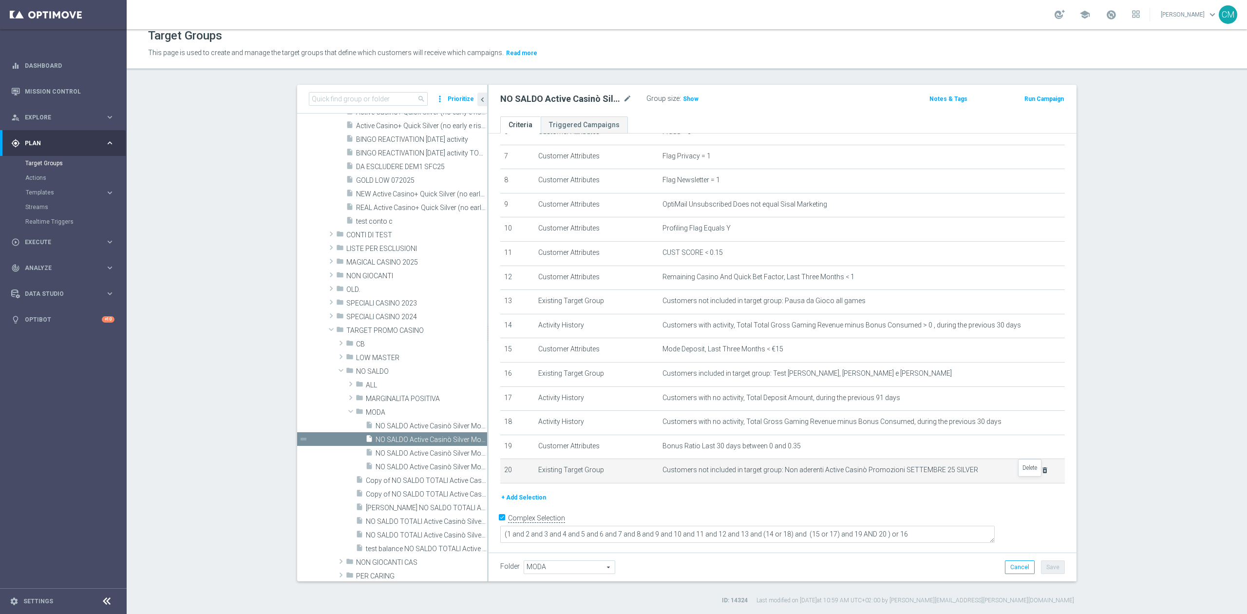
click at [1041, 474] on icon "delete_forever" at bounding box center [1045, 470] width 8 height 8
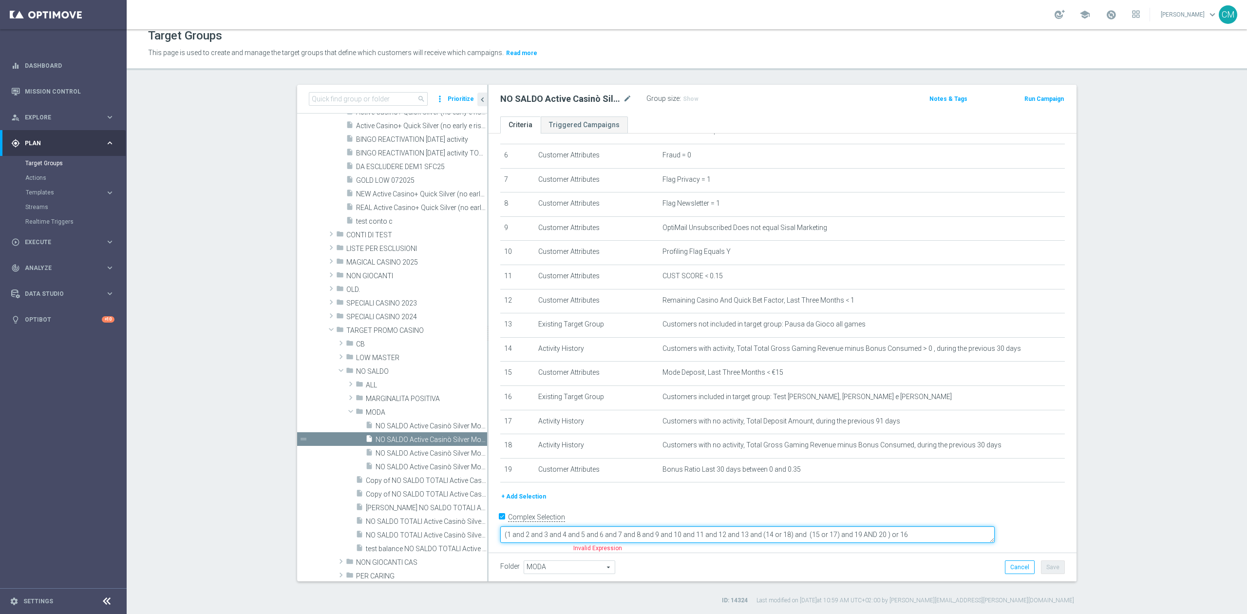
click at [944, 531] on textarea "(1 and 2 and 3 and 4 and 5 and 6 and 7 and 8 and 9 and 10 and 11 and 12 and 13 …" at bounding box center [747, 534] width 495 height 17
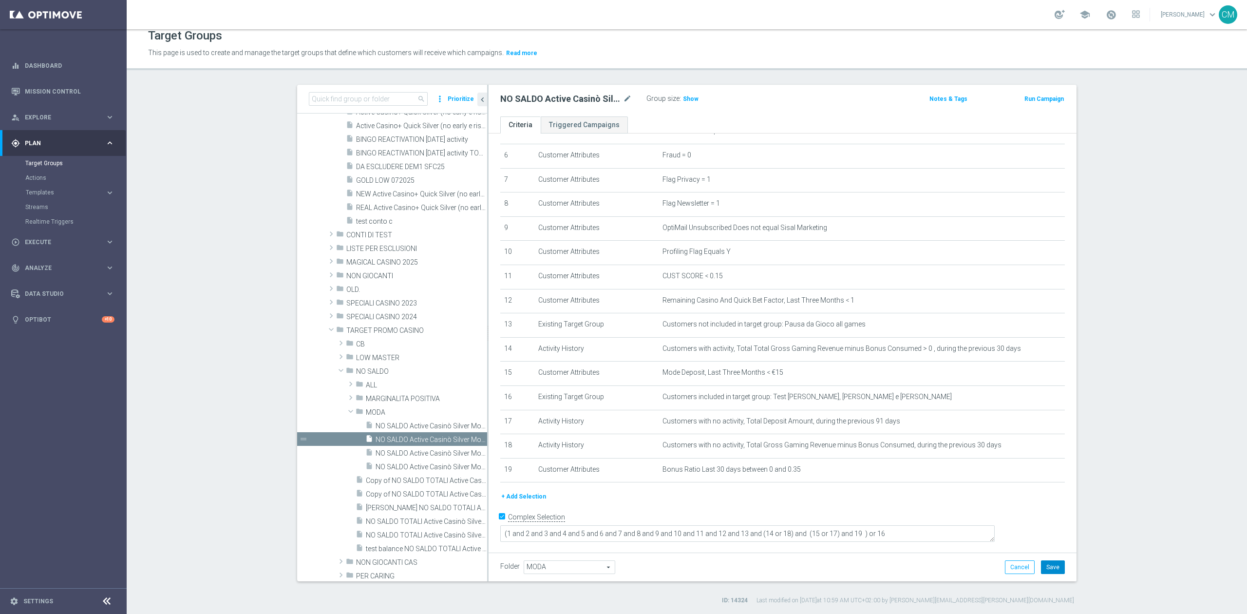
click at [1055, 562] on button "Save" at bounding box center [1053, 567] width 24 height 14
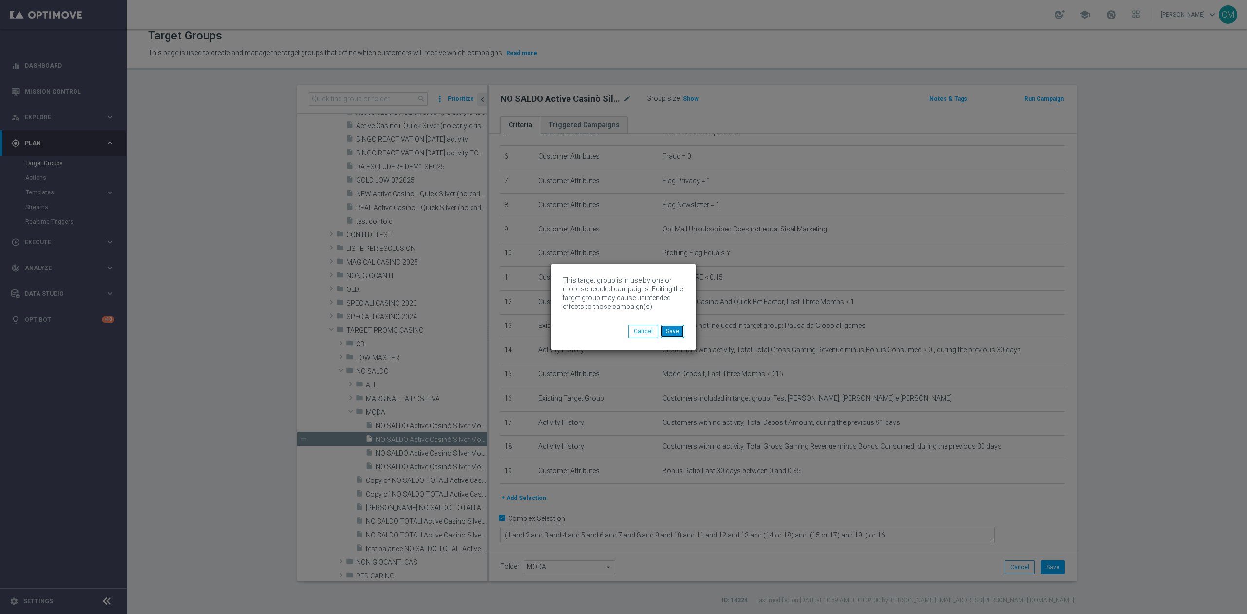
click at [678, 326] on button "Save" at bounding box center [673, 332] width 24 height 14
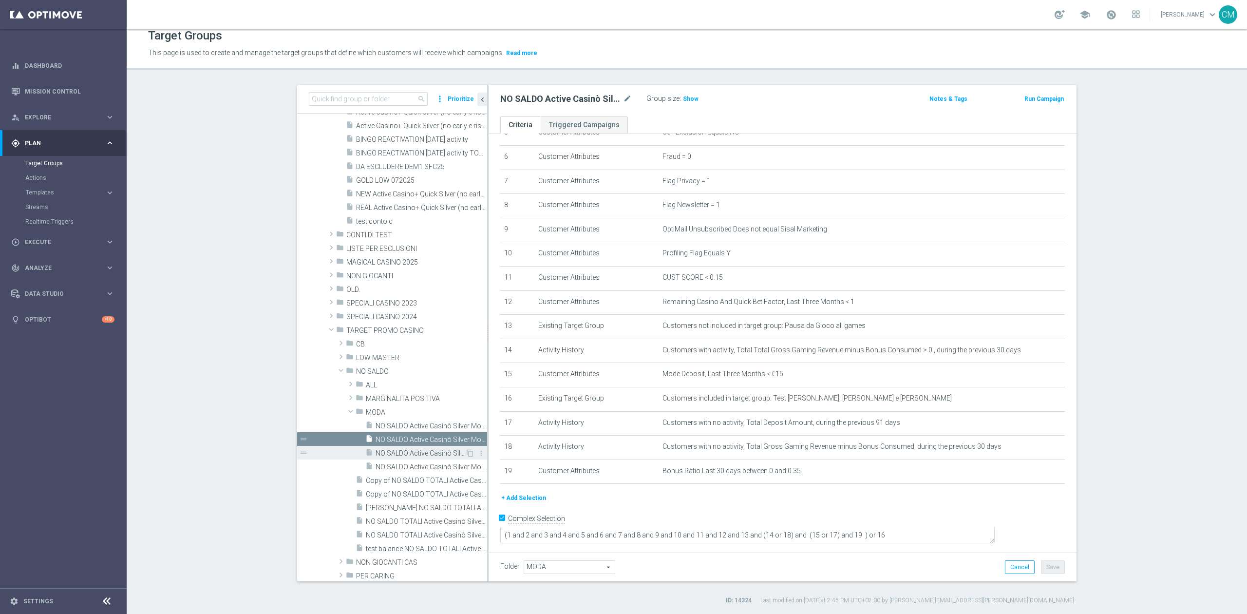
click at [410, 447] on div "insert_drive_file NO SALDO Active Casinò Silver Moda 15-29,99" at bounding box center [415, 453] width 100 height 14
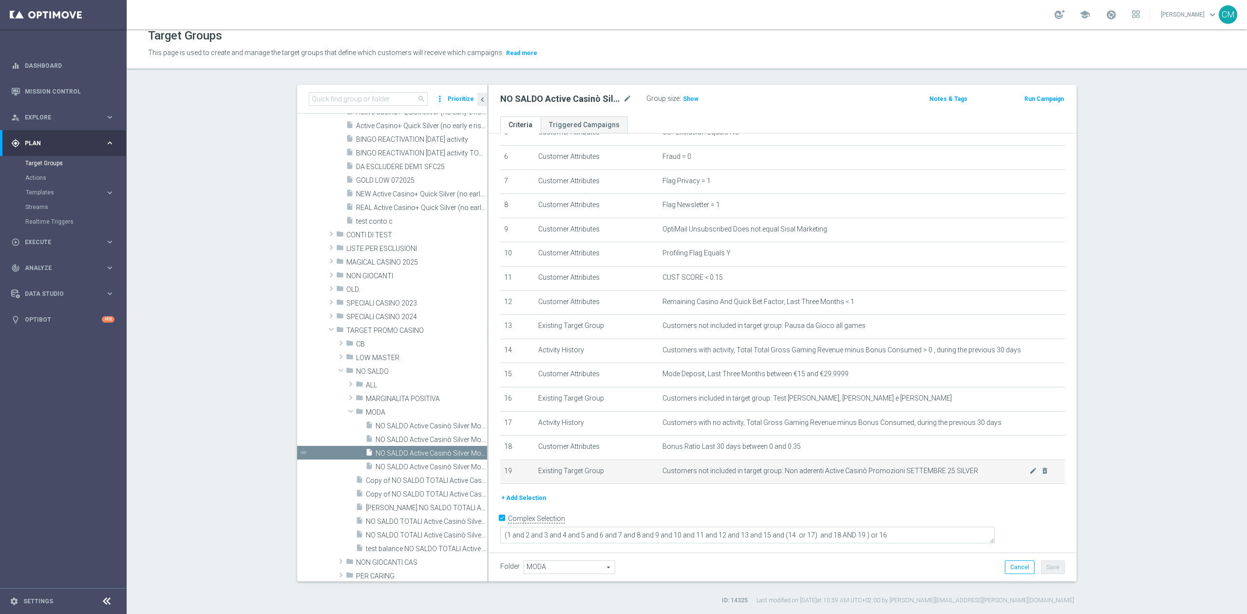
click at [1039, 484] on td "Customers not included in target group: Non aderenti Active Casinò Promozioni S…" at bounding box center [862, 472] width 407 height 24
click at [1041, 475] on icon "delete_forever" at bounding box center [1045, 471] width 8 height 8
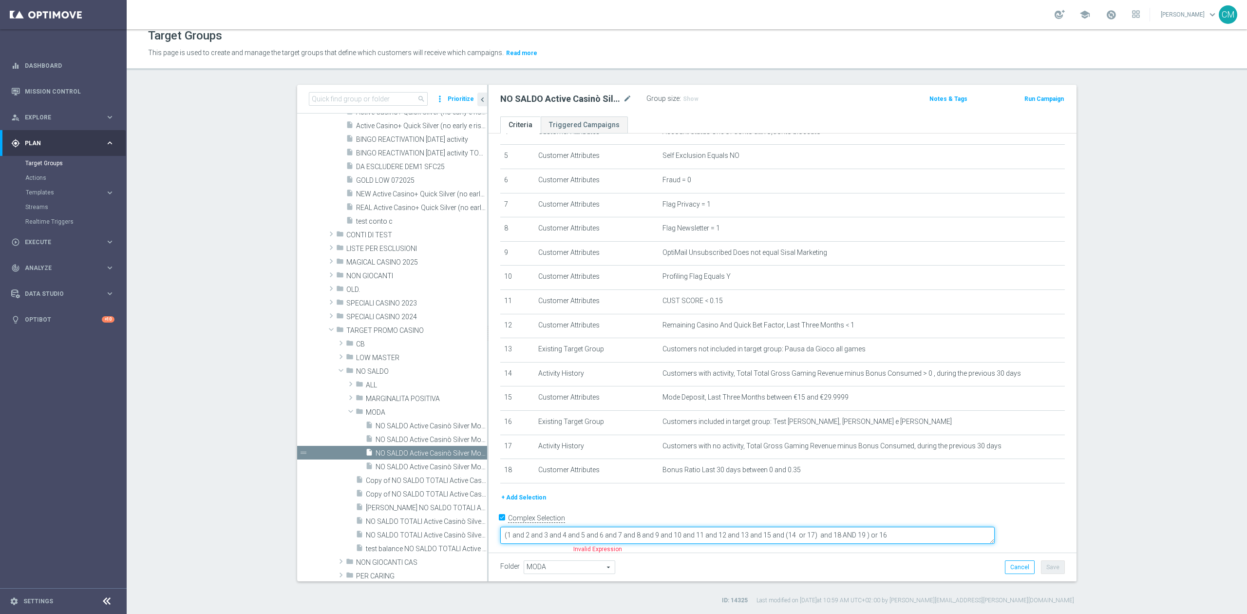
click at [924, 530] on textarea "(1 and 2 and 3 and 4 and 5 and 6 and 7 and 8 and 9 and 10 and 11 and 12 and 13 …" at bounding box center [747, 535] width 495 height 17
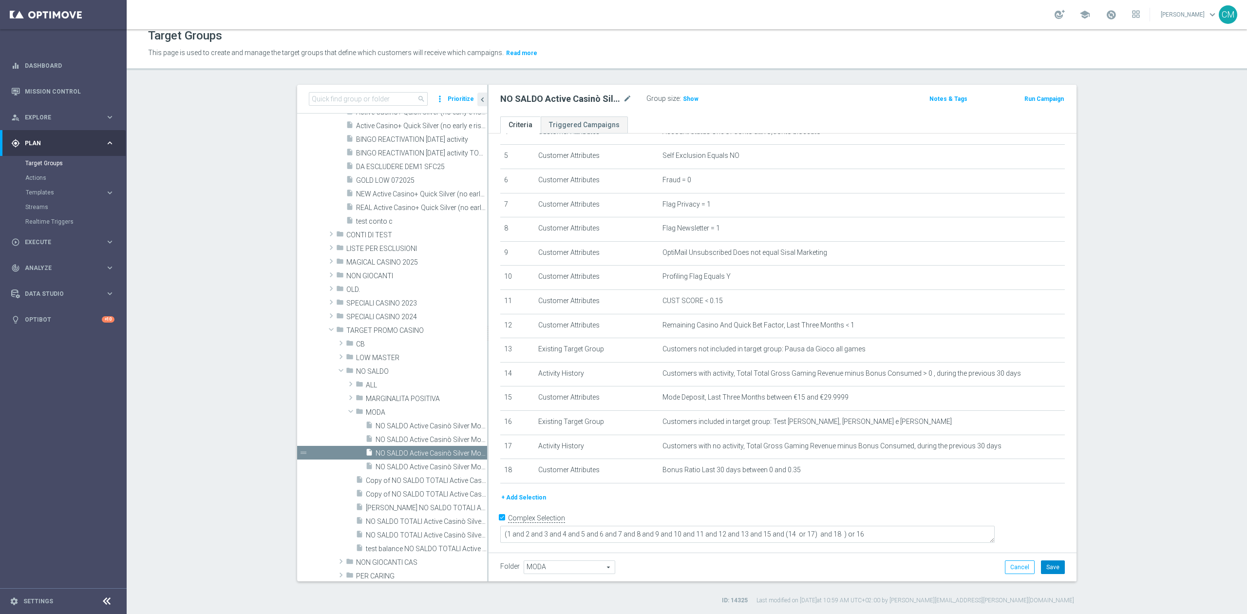
click at [1051, 568] on button "Save" at bounding box center [1053, 567] width 24 height 14
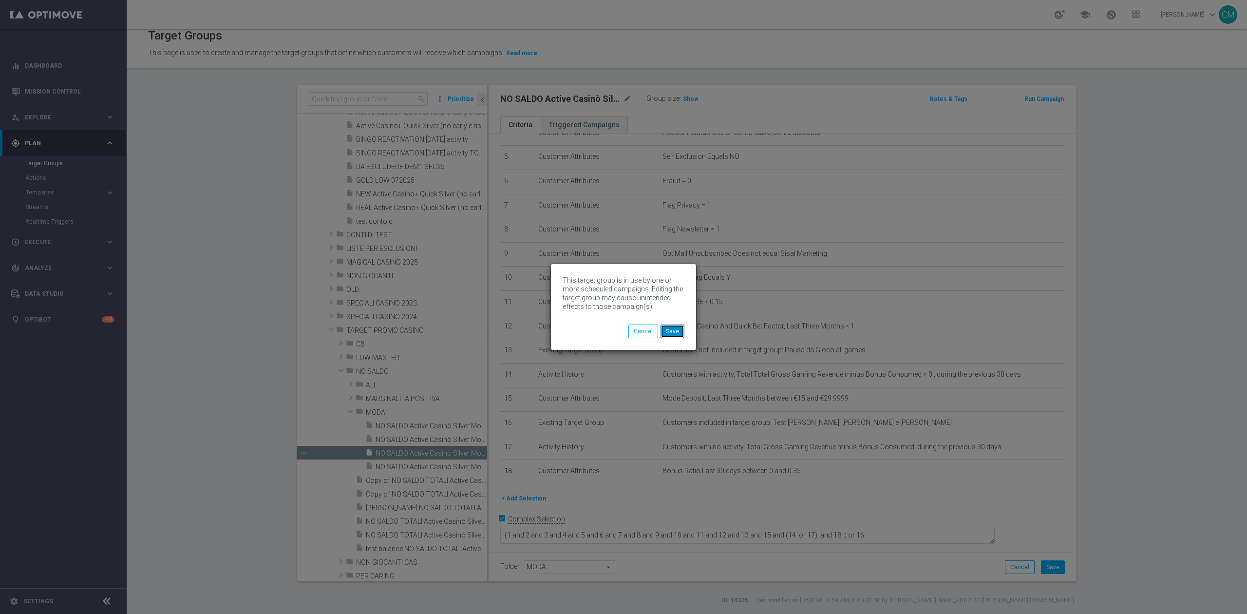
click at [681, 334] on button "Save" at bounding box center [673, 332] width 24 height 14
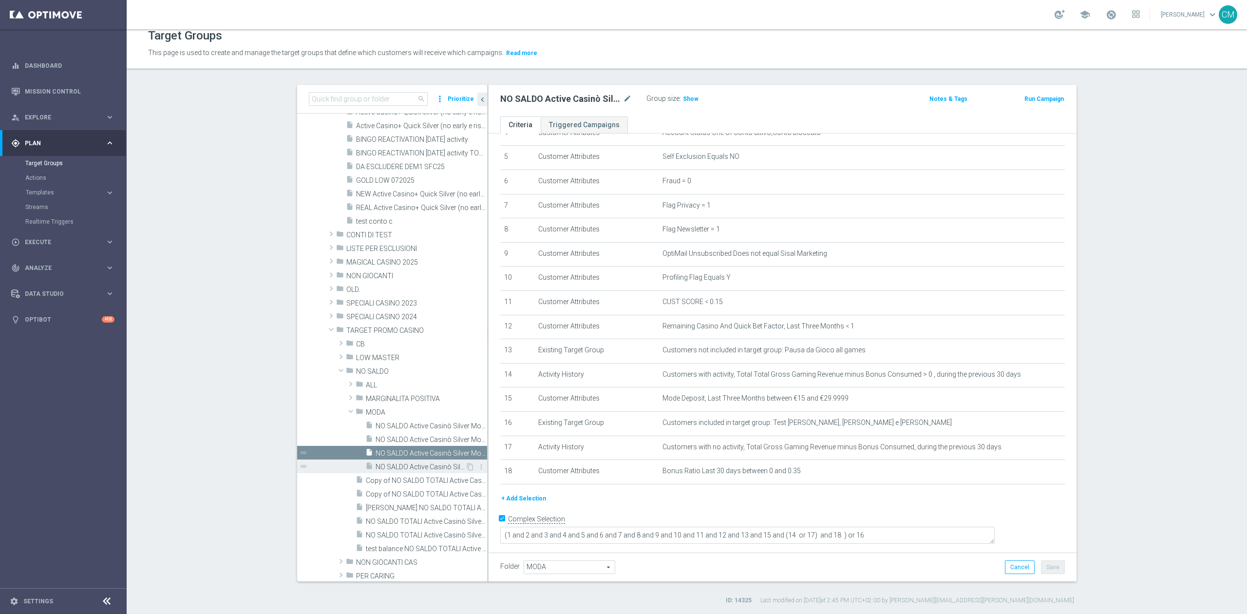
click at [394, 468] on span "NO SALDO Active Casinò Silver Moda 30-59,99" at bounding box center [421, 467] width 90 height 8
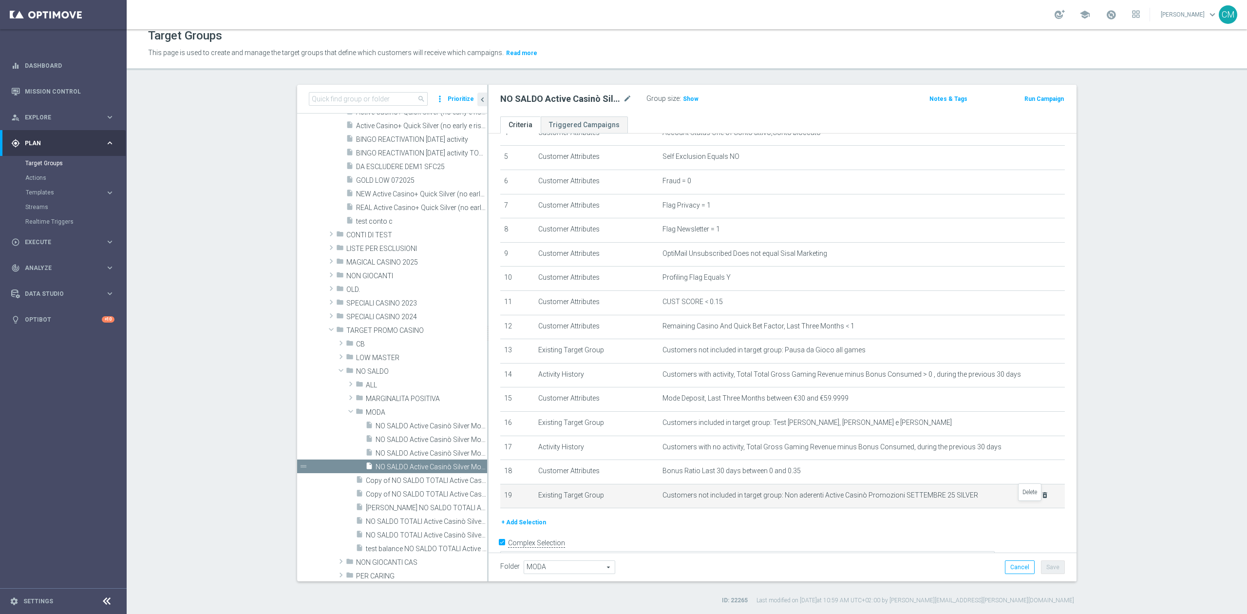
click at [1041, 499] on icon "delete_forever" at bounding box center [1045, 495] width 8 height 8
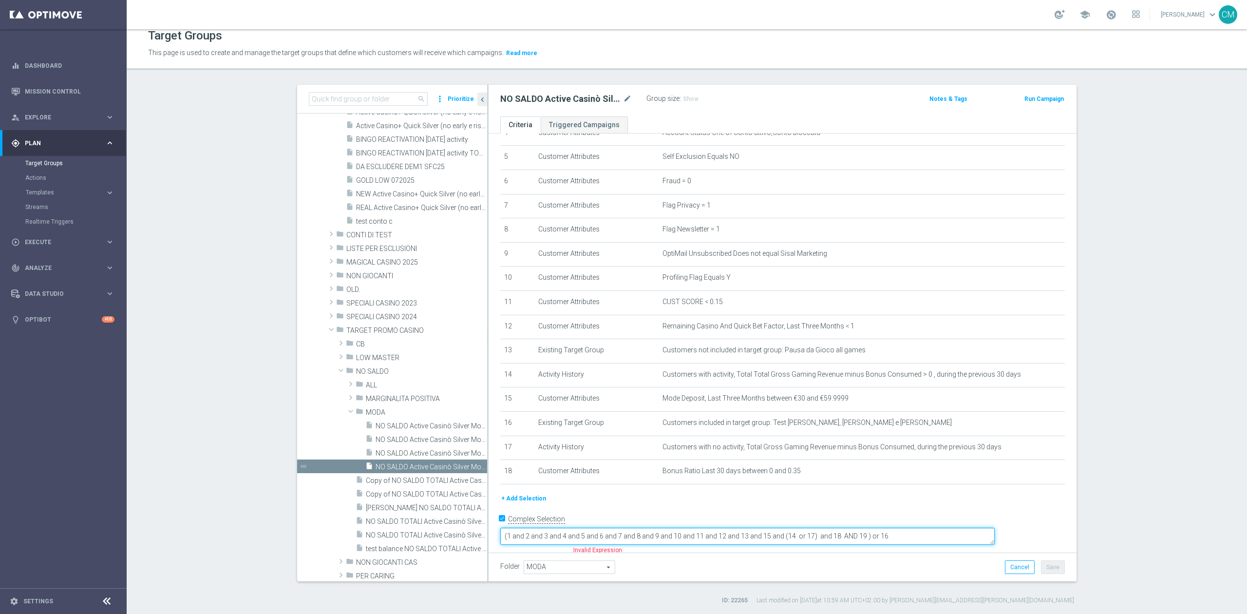
click at [926, 528] on textarea "(1 and 2 and 3 and 4 and 5 and 6 and 7 and 8 and 9 and 10 and 11 and 12 and 13 …" at bounding box center [747, 536] width 495 height 17
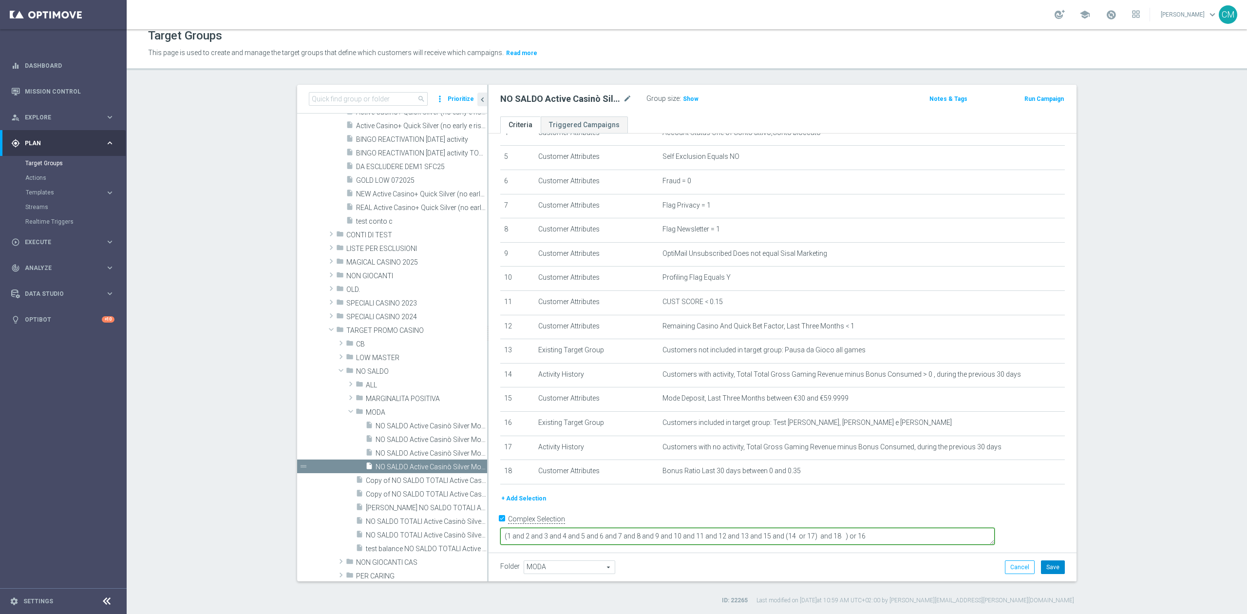
type textarea "(1 and 2 and 3 and 4 and 5 and 6 and 7 and 8 and 9 and 10 and 11 and 12 and 13 …"
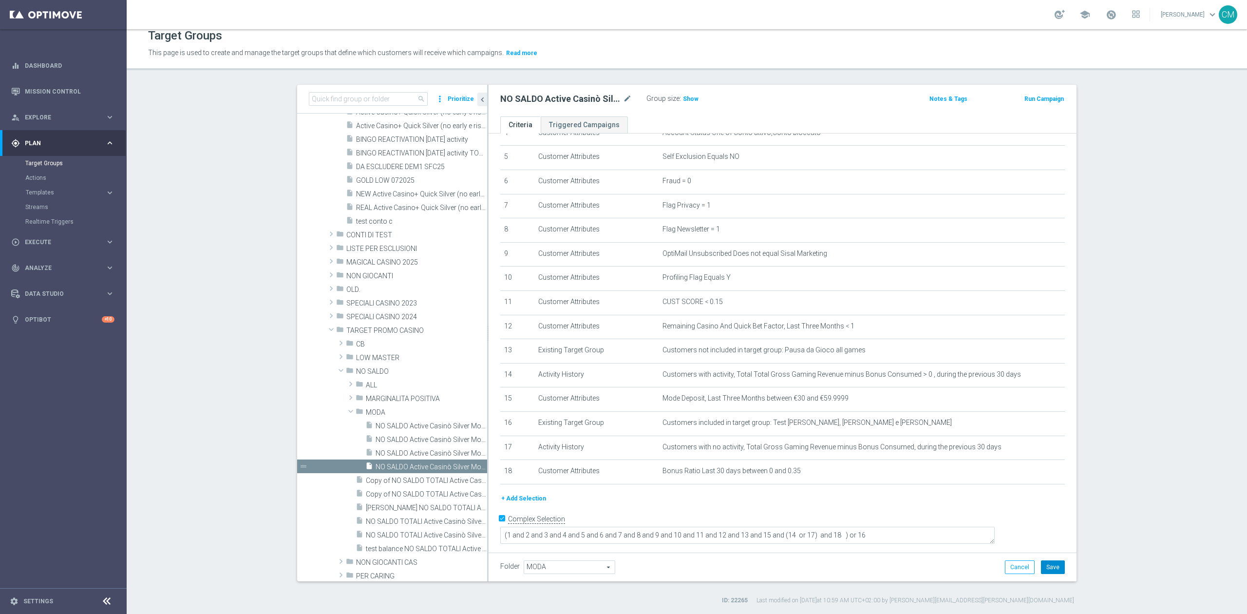
click at [1048, 567] on button "Save" at bounding box center [1053, 567] width 24 height 14
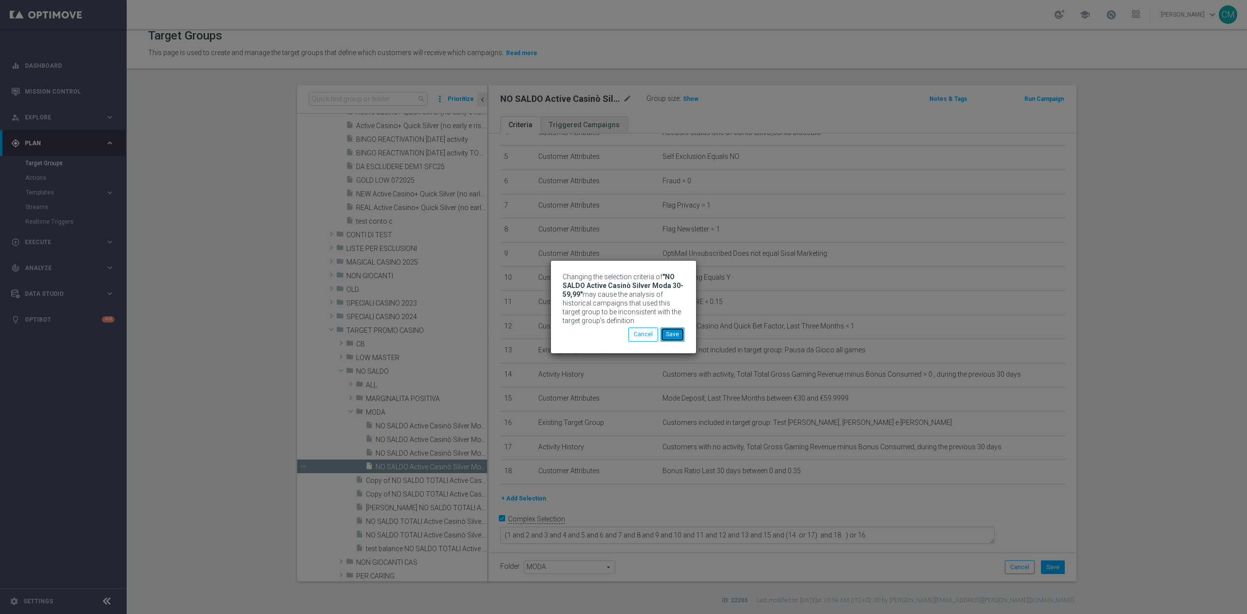
click at [681, 332] on button "Save" at bounding box center [673, 334] width 24 height 14
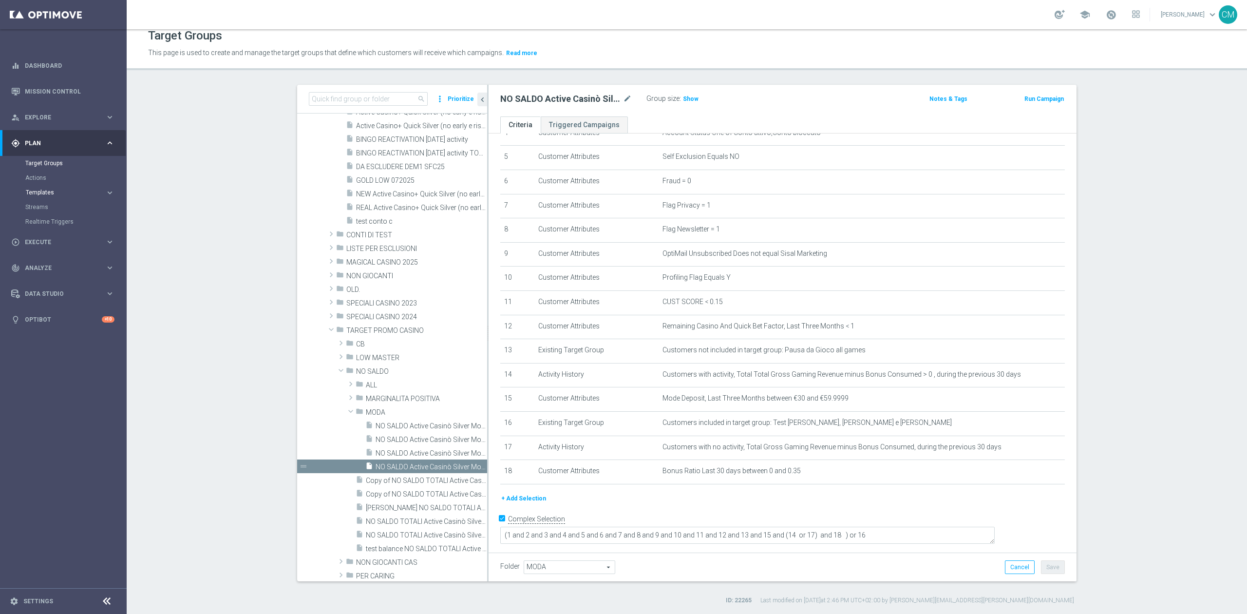
click at [55, 192] on span "Templates" at bounding box center [61, 193] width 70 height 6
click at [48, 207] on link "Optimail" at bounding box center [65, 207] width 71 height 8
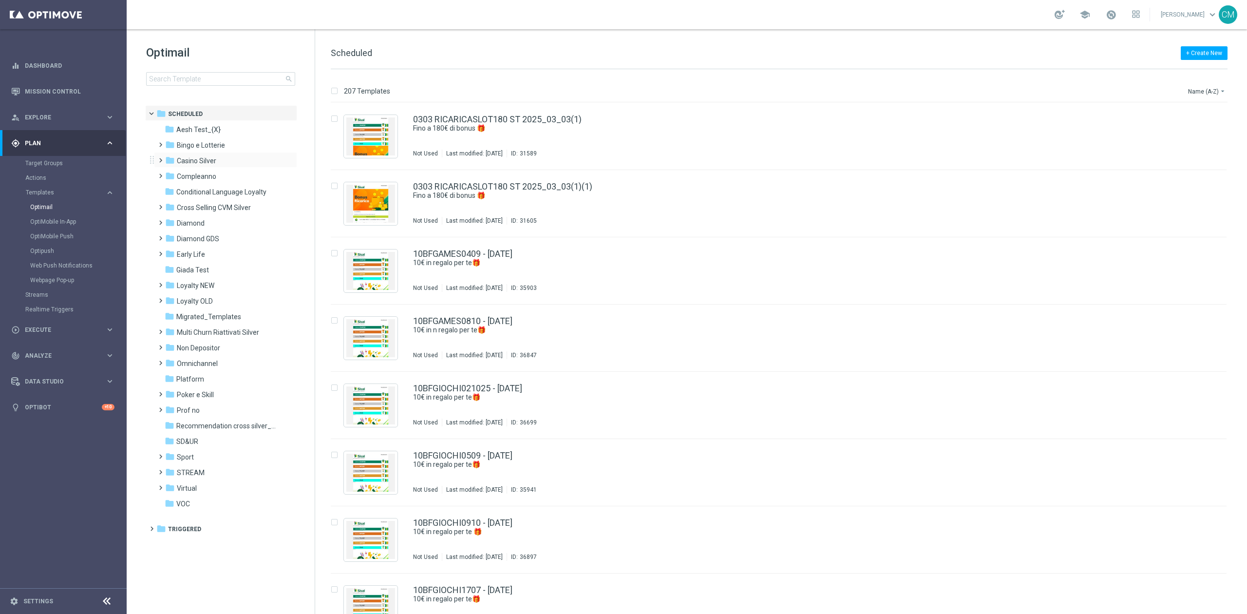
click at [178, 153] on div "folder Casino Silver more_vert" at bounding box center [225, 160] width 143 height 16
click at [199, 169] on div "folder Compleanno more_vert" at bounding box center [225, 176] width 143 height 16
click at [194, 161] on span "Casino Silver" at bounding box center [196, 160] width 39 height 9
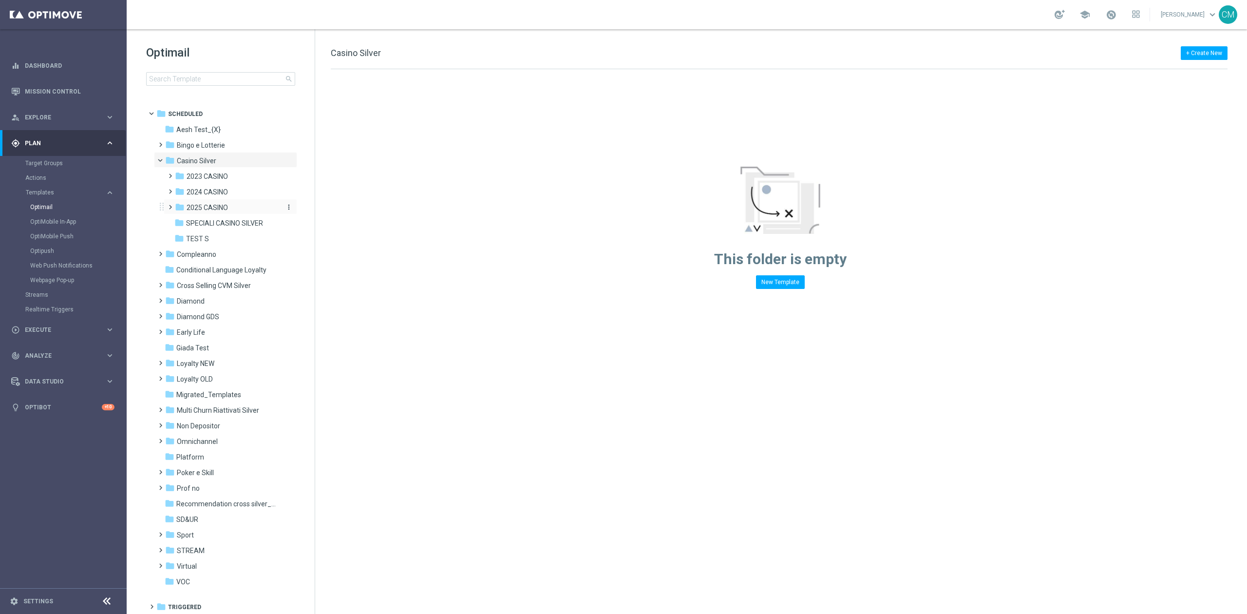
click at [213, 211] on span "2025 CASINO" at bounding box center [207, 207] width 41 height 9
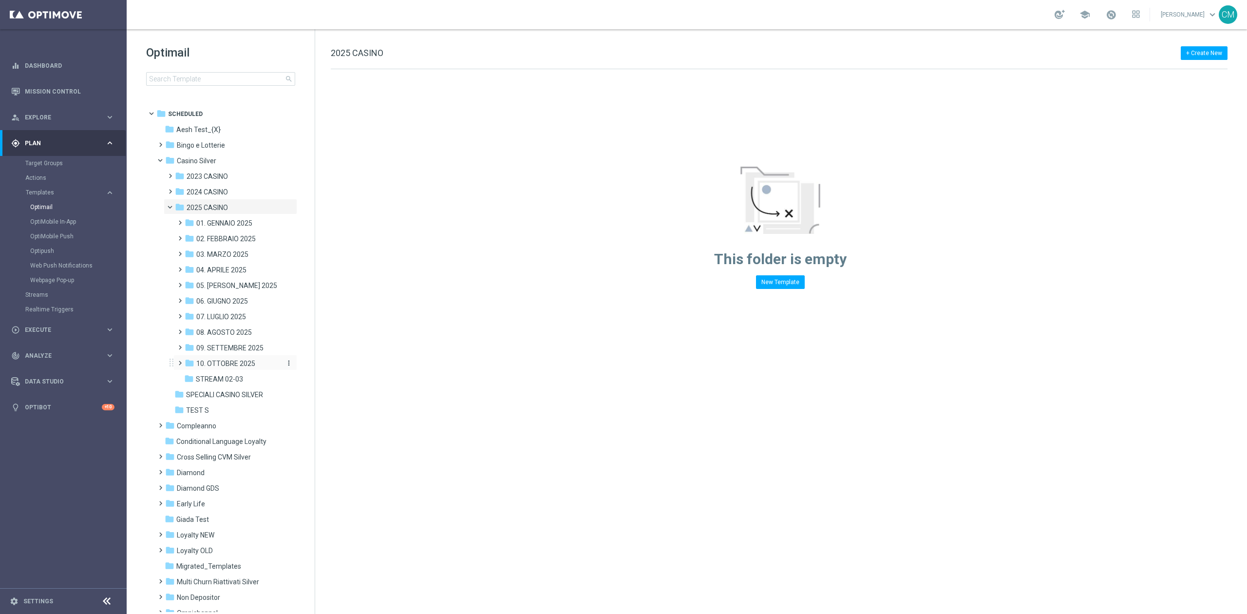
click at [243, 363] on span "10. OTTOBRE 2025" at bounding box center [225, 363] width 59 height 9
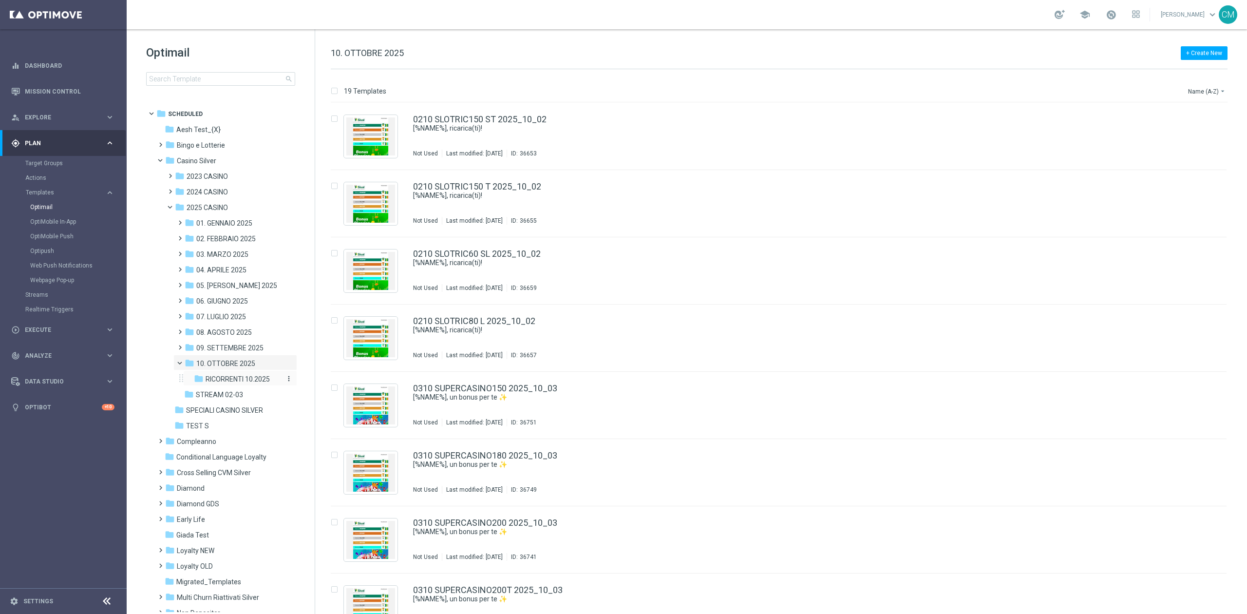
click at [248, 384] on div "folder RICORRENTI 10.2025" at bounding box center [238, 379] width 88 height 11
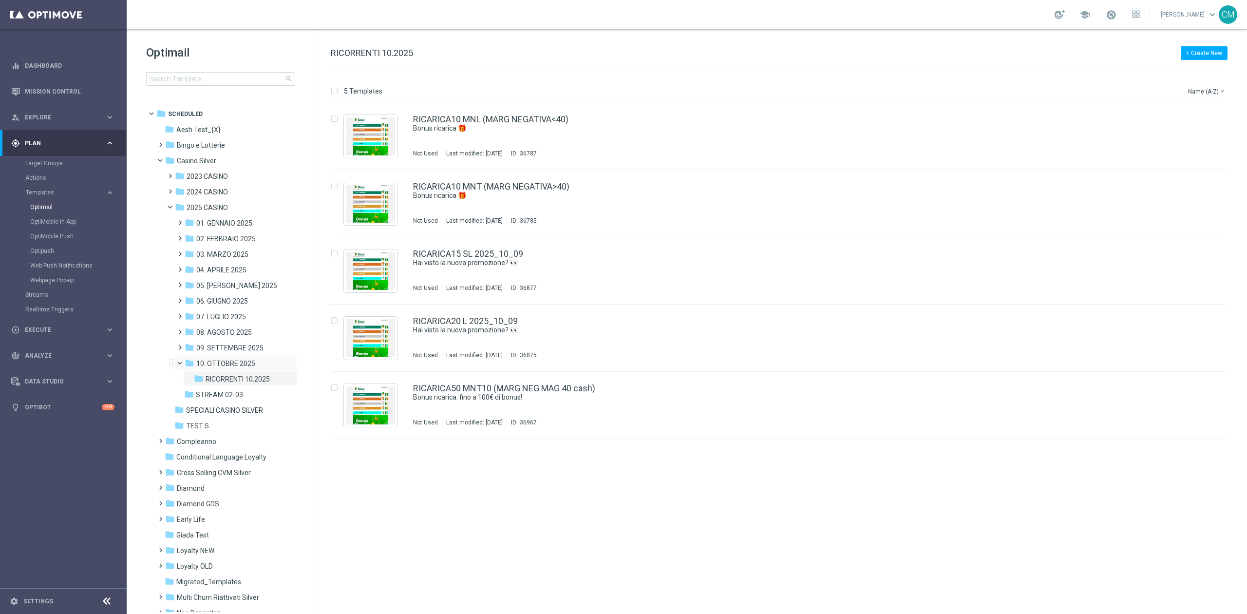
click at [238, 357] on div "folder 10. OTTOBRE 2025 more_vert" at bounding box center [235, 363] width 124 height 16
click at [250, 366] on span "10. OTTOBRE 2025" at bounding box center [225, 363] width 59 height 9
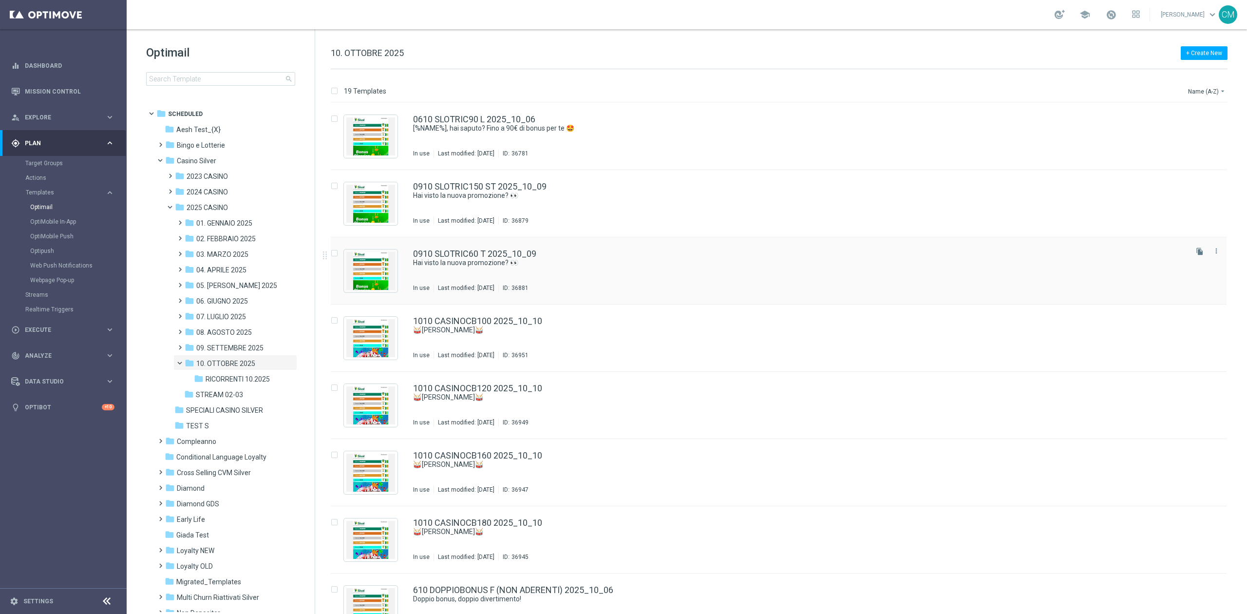
scroll to position [767, 0]
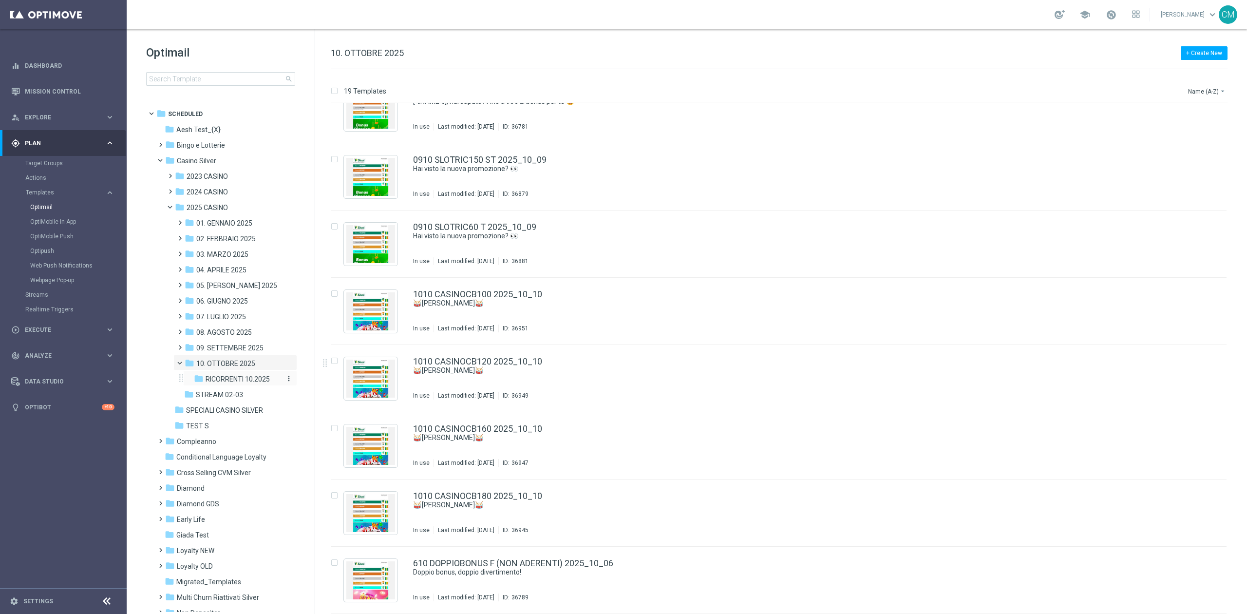
click at [263, 382] on span "RICORRENTI 10.2025" at bounding box center [238, 379] width 64 height 9
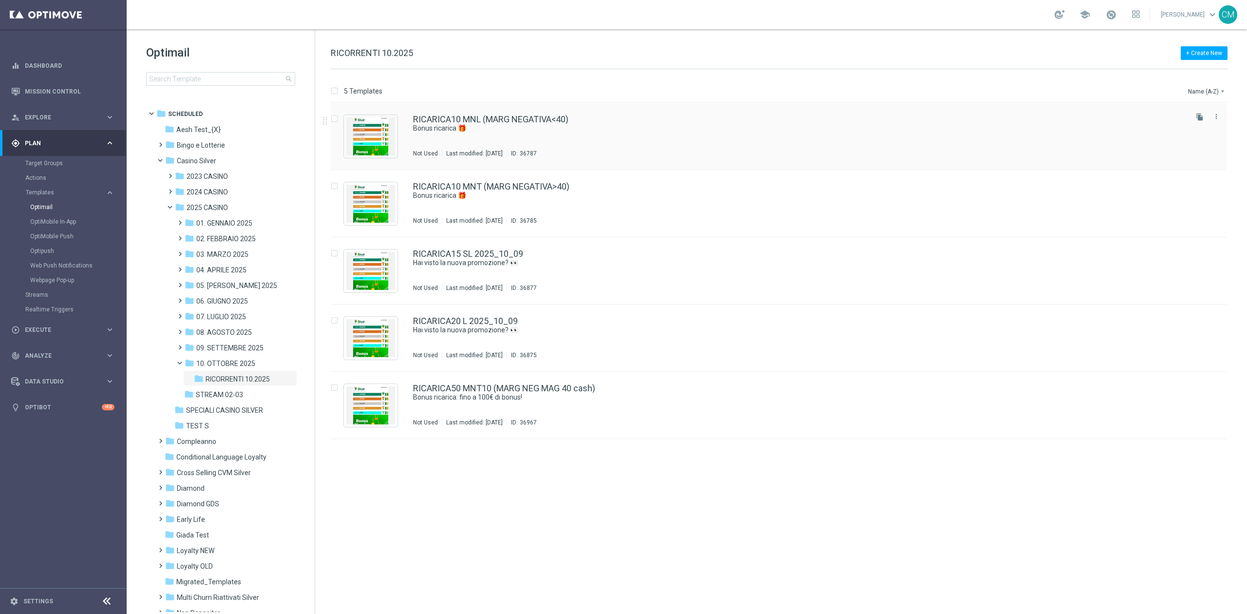
click at [803, 151] on div "Not Used Last modified: Monday, October 6, 2025 ID: 36787" at bounding box center [799, 154] width 773 height 8
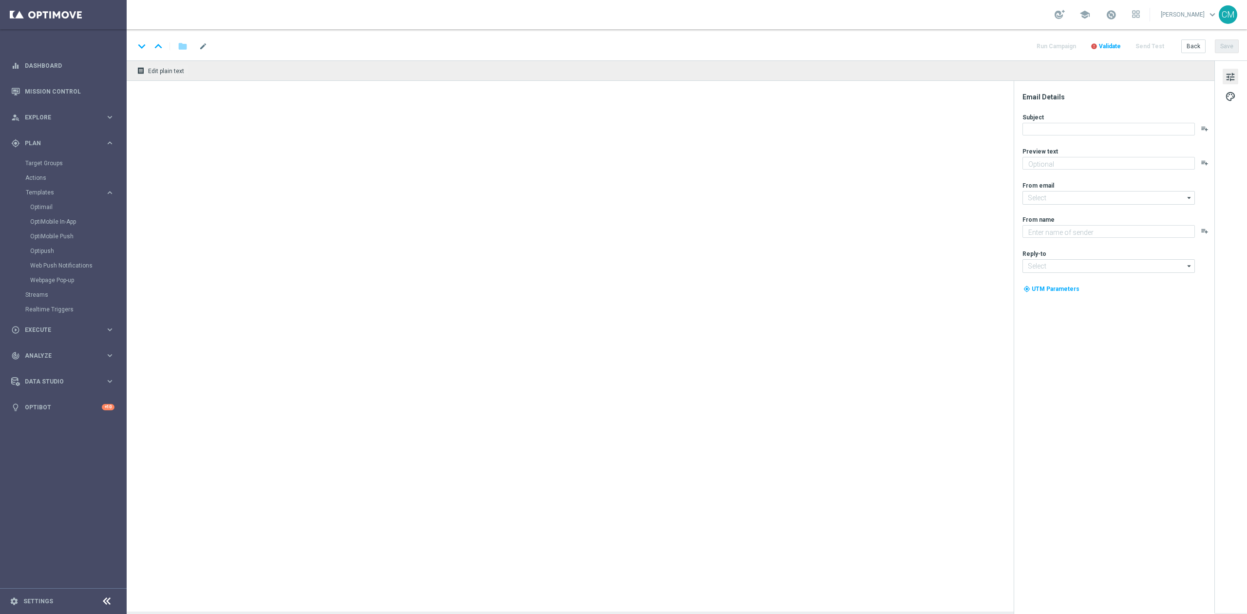
type textarea "Per te fino a 25.000 Sisal point"
type textarea "Sisal"
type input "newsletter@comunicazioni.sisal.it"
type input "info@sisal.it"
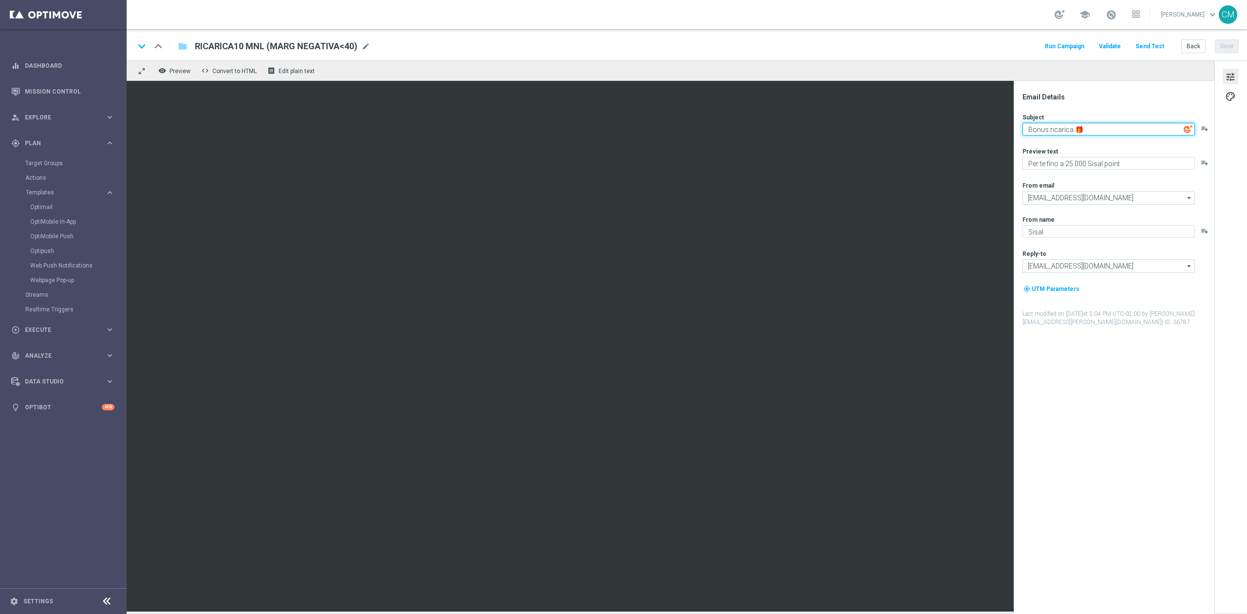
paste textarea "Hai una promozione ricarica 🎁​"
type textarea "Hai una promozione ricarica 🎁​"
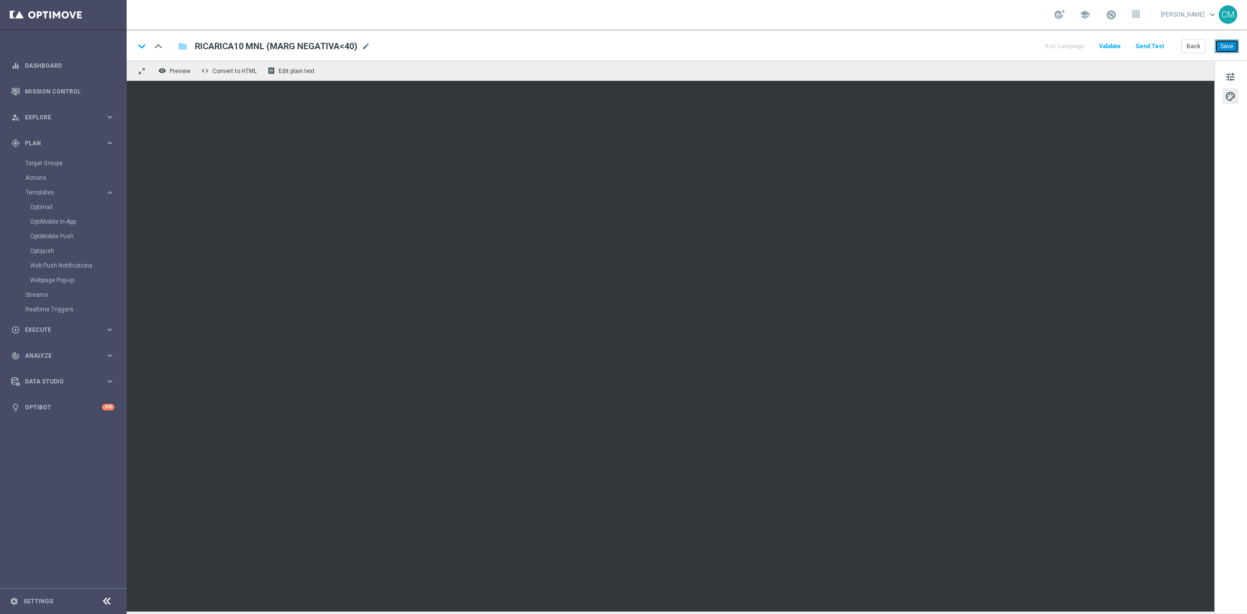
click at [1221, 44] on button "Save" at bounding box center [1227, 46] width 24 height 14
click at [1195, 47] on button "Back" at bounding box center [1194, 46] width 24 height 14
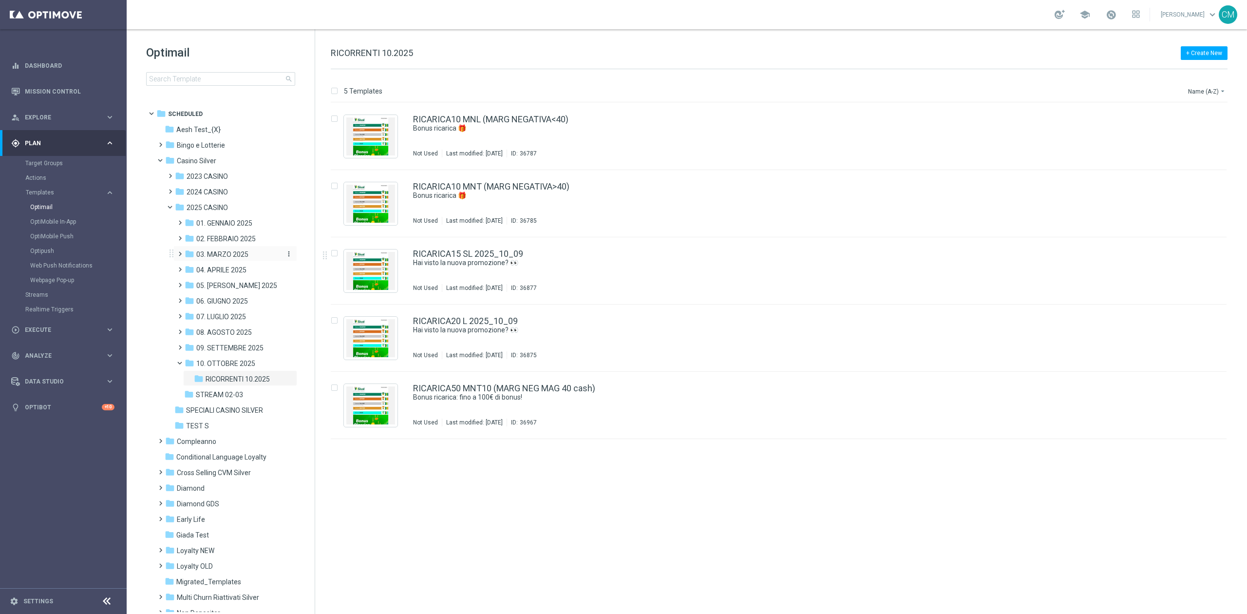
click at [225, 255] on span "03. MARZO 2025" at bounding box center [222, 254] width 52 height 9
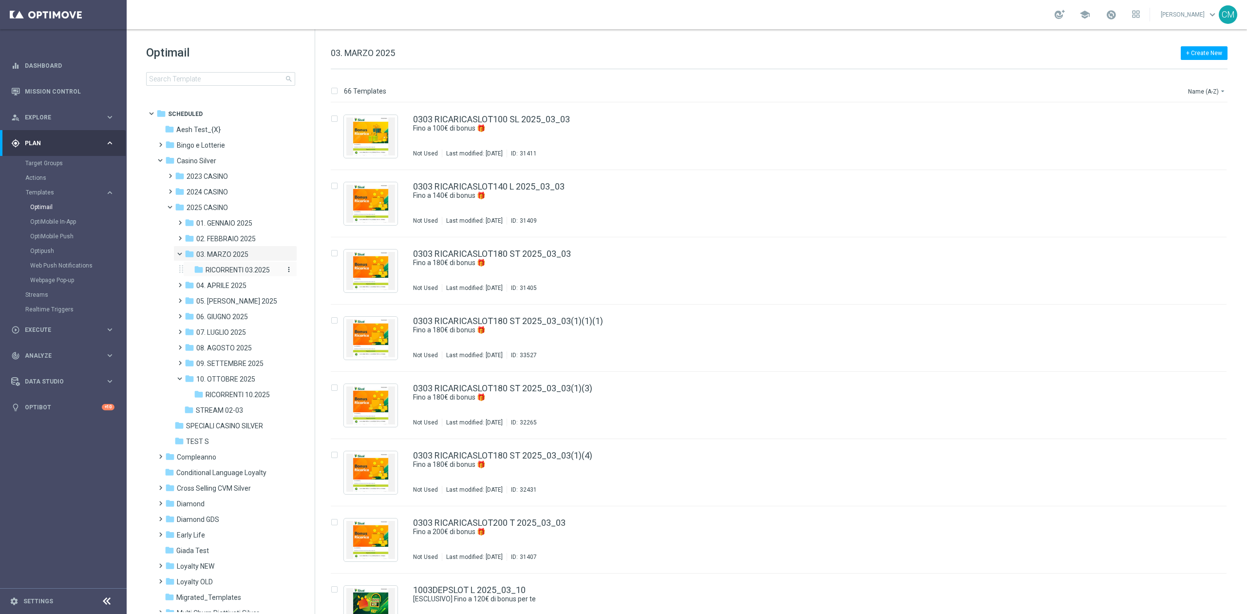
click at [233, 267] on span "RICORRENTI 03.2025" at bounding box center [238, 270] width 64 height 9
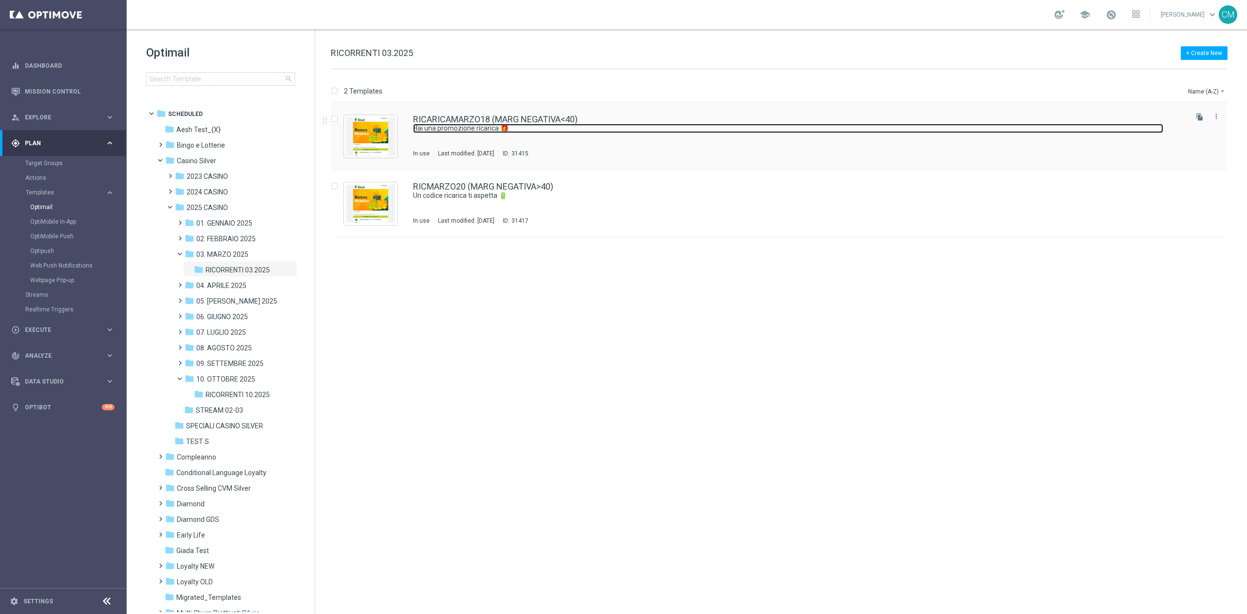
click at [694, 124] on link "Hai una promozione ricarica 🎁​" at bounding box center [788, 128] width 750 height 9
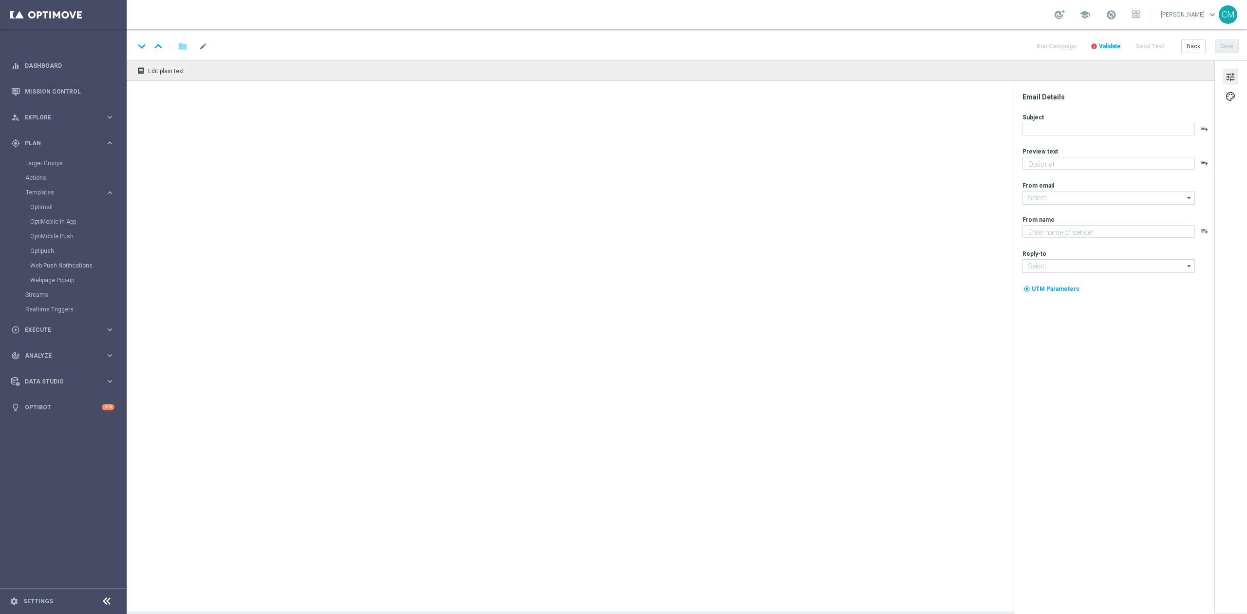
type textarea "Per te fino a 18.000 Sisal point"
type input "[EMAIL_ADDRESS][DOMAIN_NAME]"
type textarea "Sisal"
type input "[EMAIL_ADDRESS][DOMAIN_NAME]"
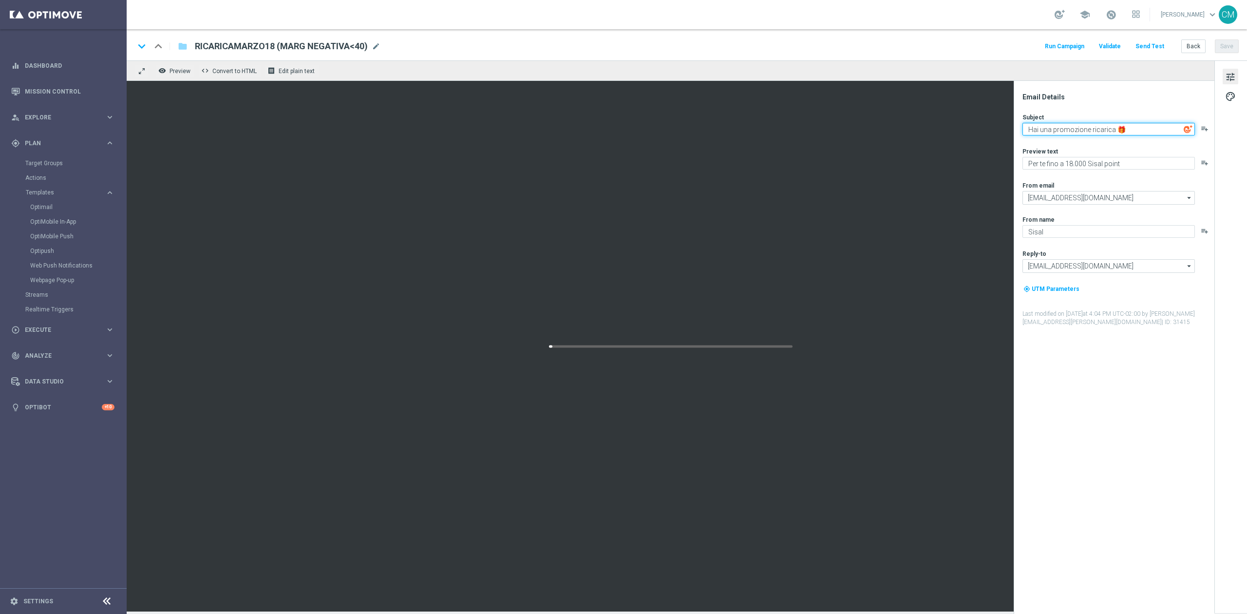
drag, startPoint x: 1154, startPoint y: 132, endPoint x: 938, endPoint y: 137, distance: 216.4
click at [938, 137] on div "remove_red_eye Preview code Convert to HTML receipt Edit plain text Email Detai…" at bounding box center [687, 335] width 1121 height 551
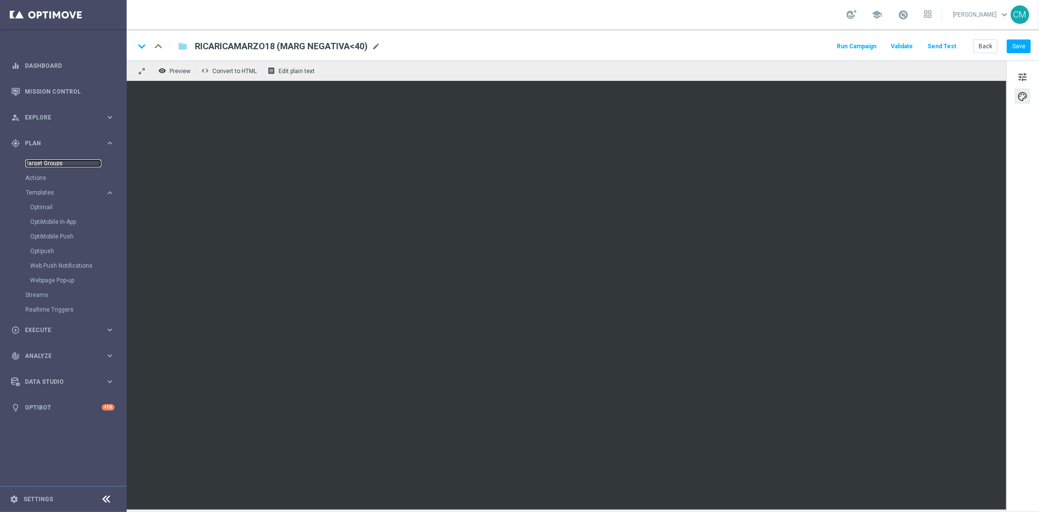
click at [64, 164] on link "Target Groups" at bounding box center [63, 163] width 76 height 8
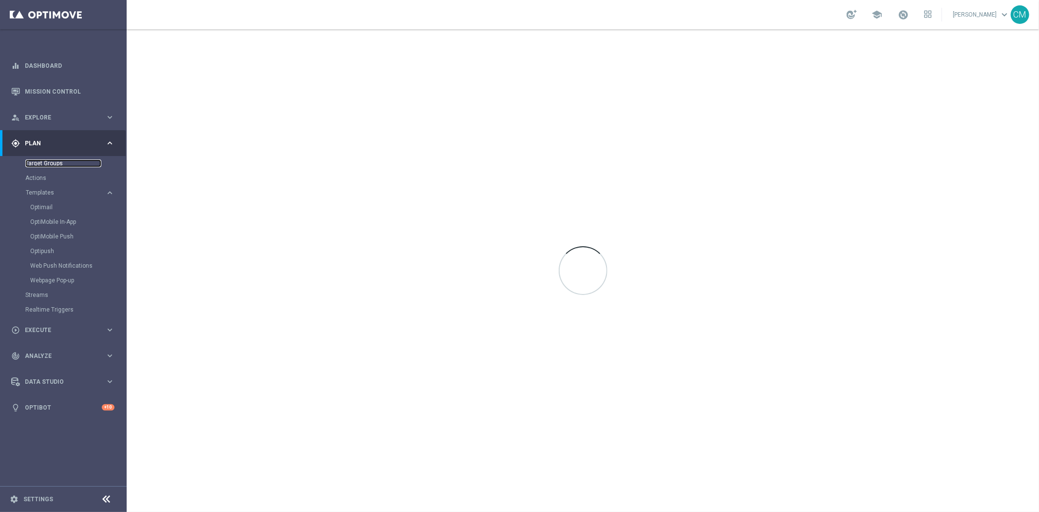
click at [55, 163] on link "Target Groups" at bounding box center [63, 163] width 76 height 8
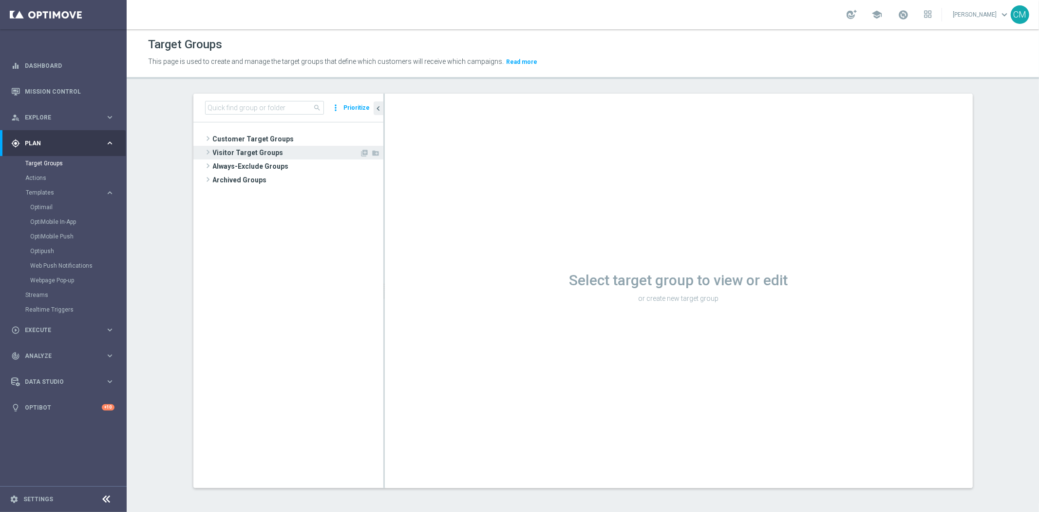
click at [271, 153] on span "Visitor Target Groups" at bounding box center [286, 153] width 147 height 14
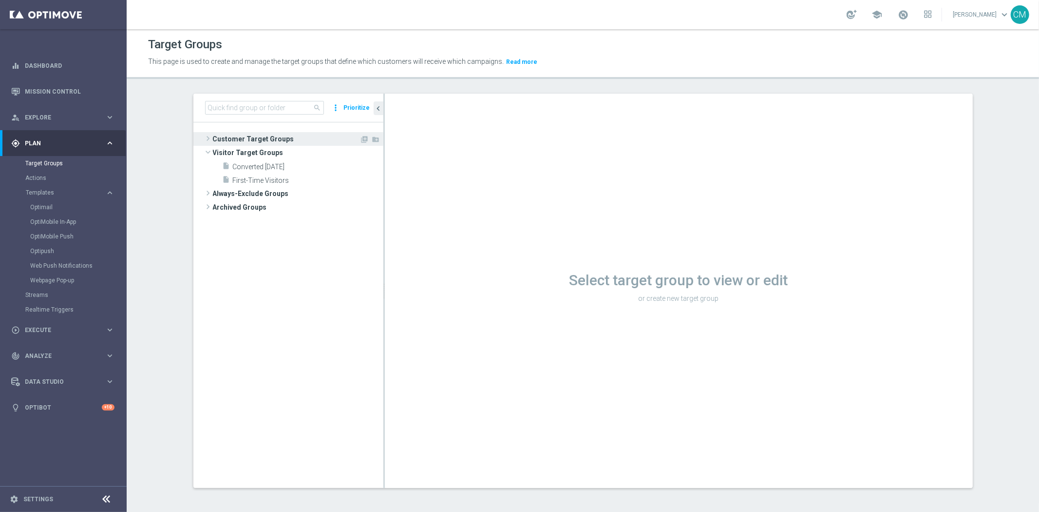
click at [263, 138] on span "Customer Target Groups" at bounding box center [286, 139] width 147 height 14
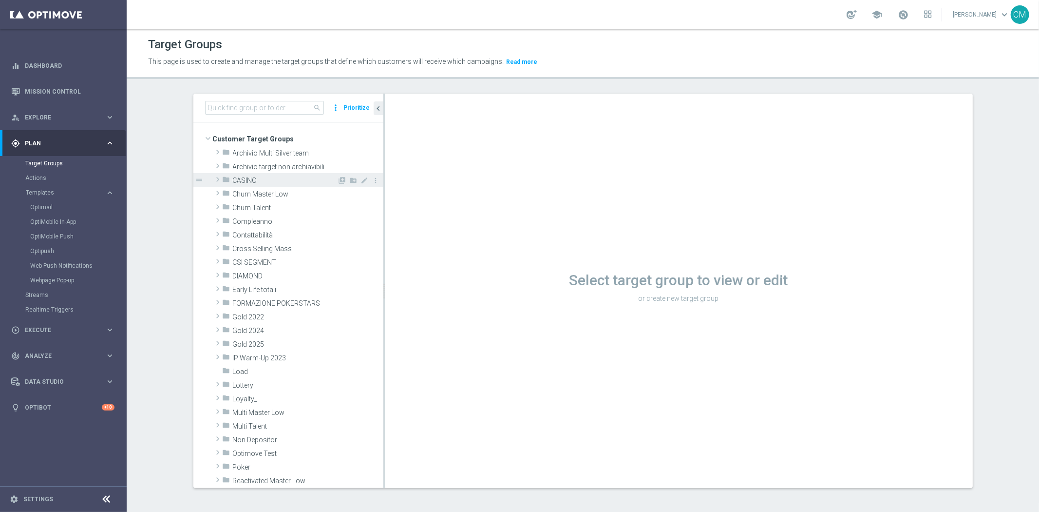
click at [263, 181] on span "CASINO" at bounding box center [285, 180] width 105 height 8
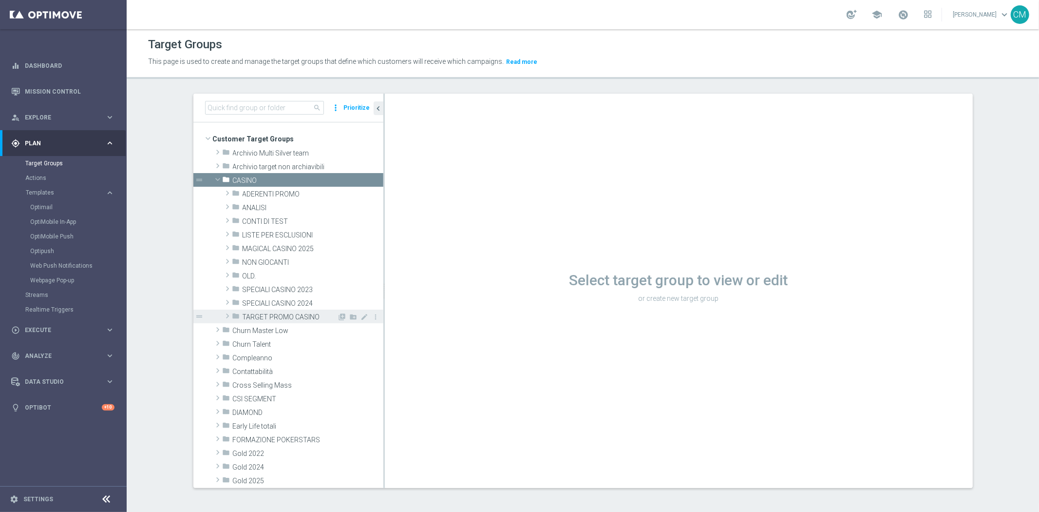
click at [296, 318] on span "TARGET PROMO CASINO" at bounding box center [290, 317] width 95 height 8
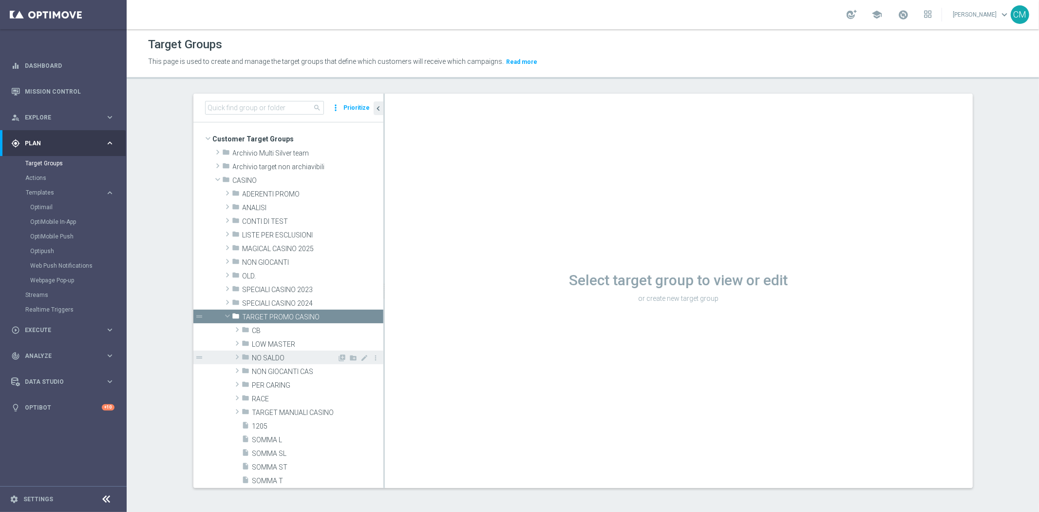
click at [277, 358] on span "NO SALDO" at bounding box center [294, 358] width 85 height 8
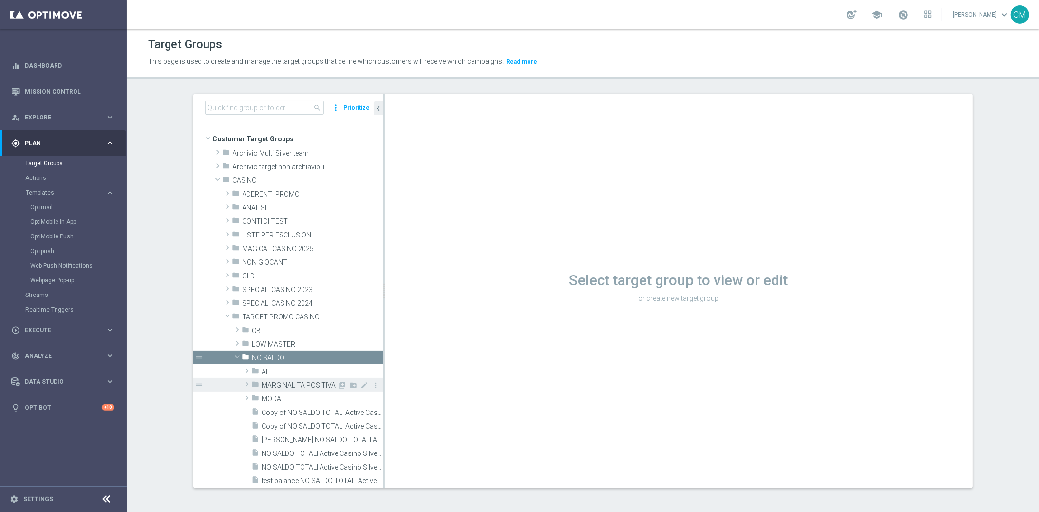
click at [287, 387] on span "MARGINALITA POSITIVA" at bounding box center [300, 385] width 76 height 8
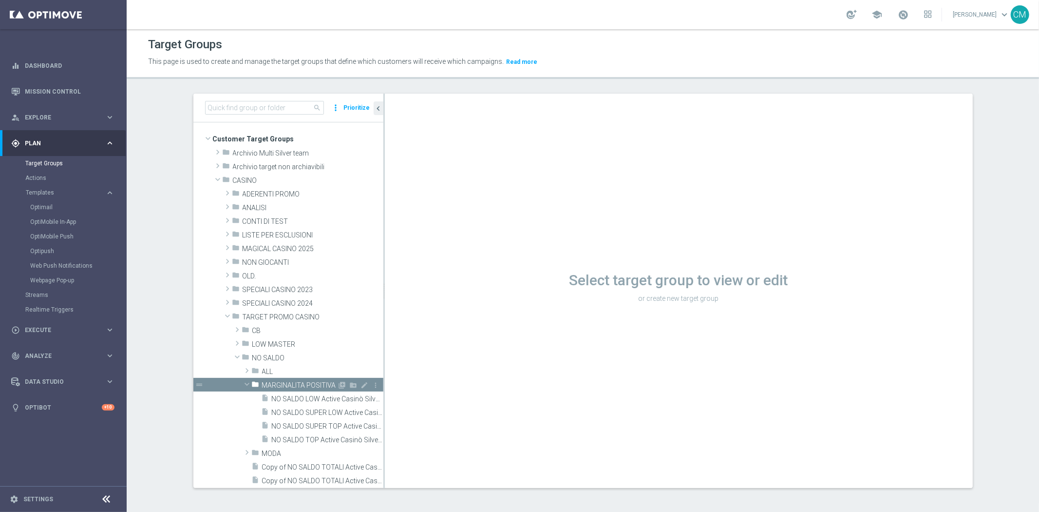
click at [284, 380] on div "folder MARGINALITA POSITIVA" at bounding box center [295, 385] width 86 height 14
click at [279, 393] on div "folder MODA" at bounding box center [295, 398] width 86 height 14
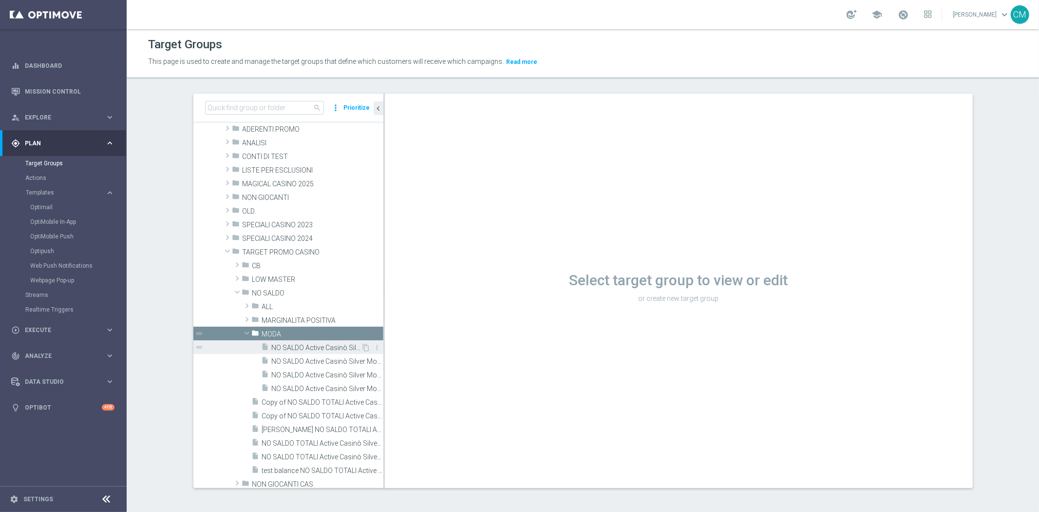
scroll to position [69, 0]
click at [298, 345] on span "NO SALDO Active Casinò Silver Moda >60" at bounding box center [317, 344] width 90 height 8
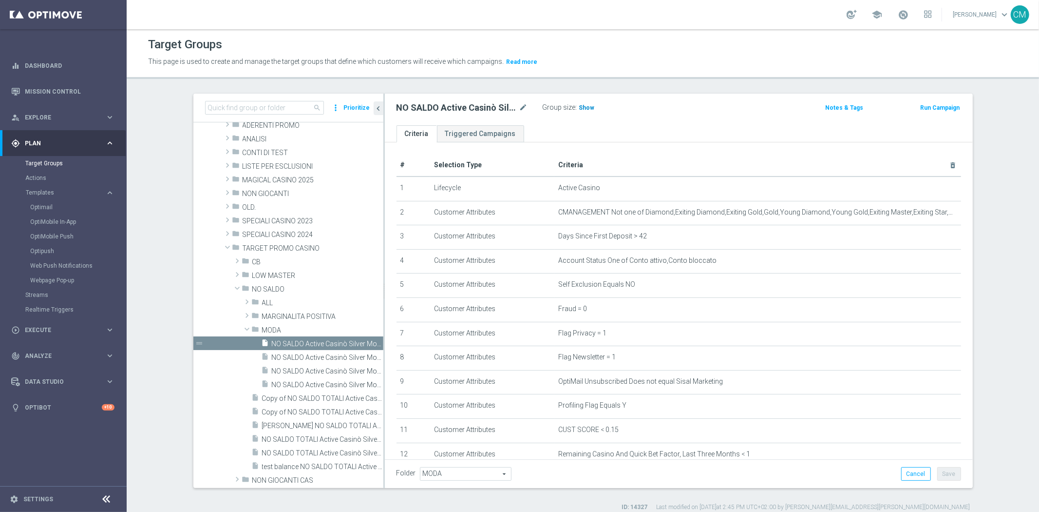
click at [582, 106] on span "Show" at bounding box center [587, 107] width 16 height 7
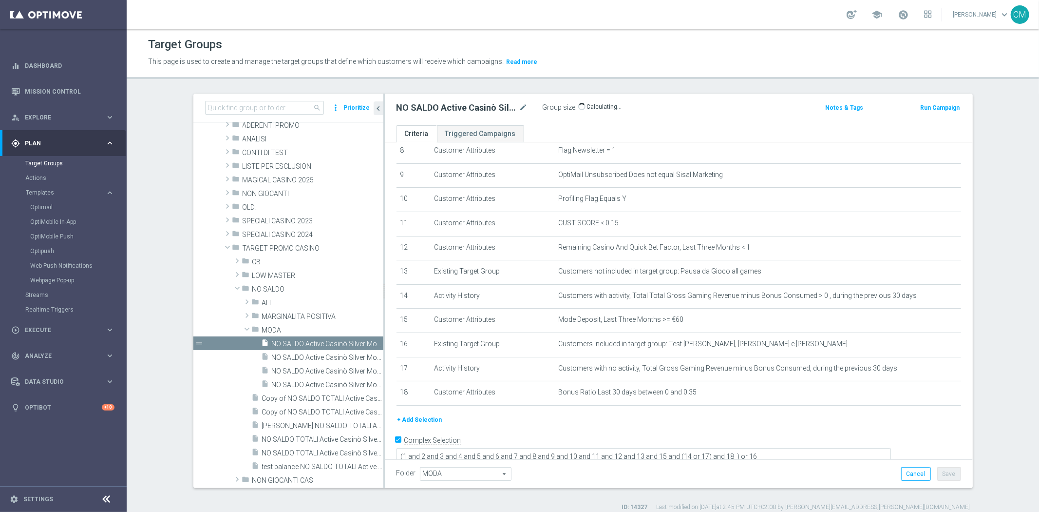
scroll to position [9, 0]
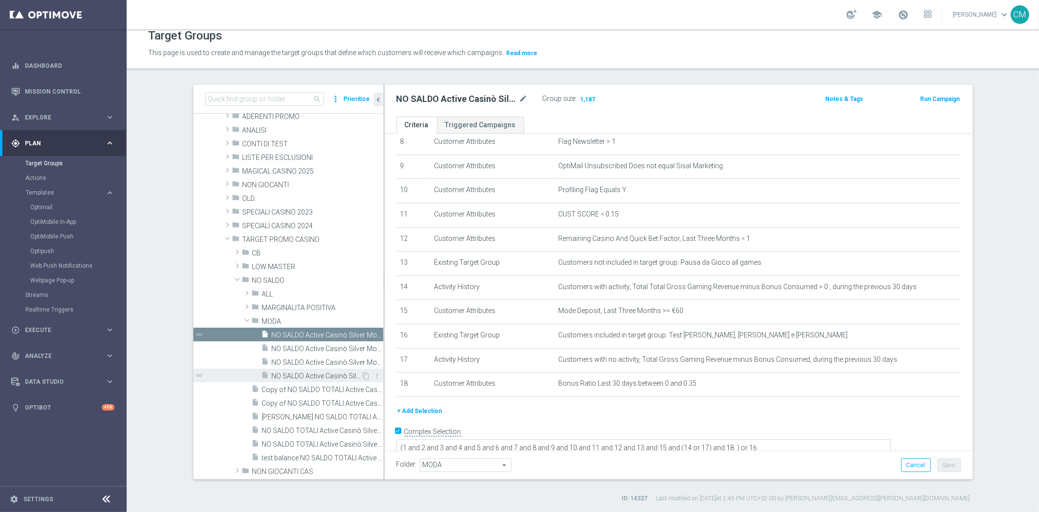
click at [318, 372] on span "NO SALDO Active Casinò Silver Moda 30-59,99" at bounding box center [317, 376] width 90 height 8
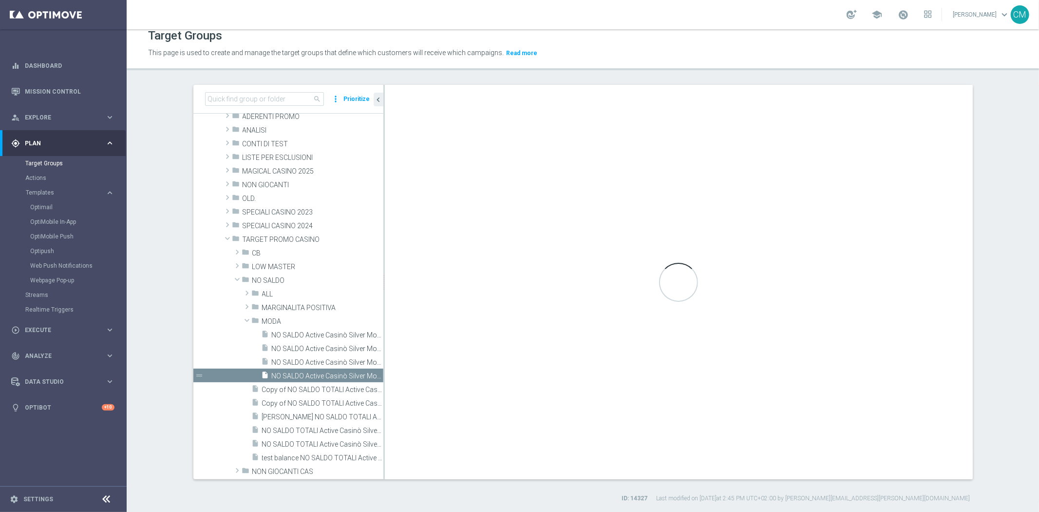
type textarea "(1 and 2 and 3 and 4 and 5 and 6 and 7 and 8 and 9 and 10 and 11 and 12 and 13 …"
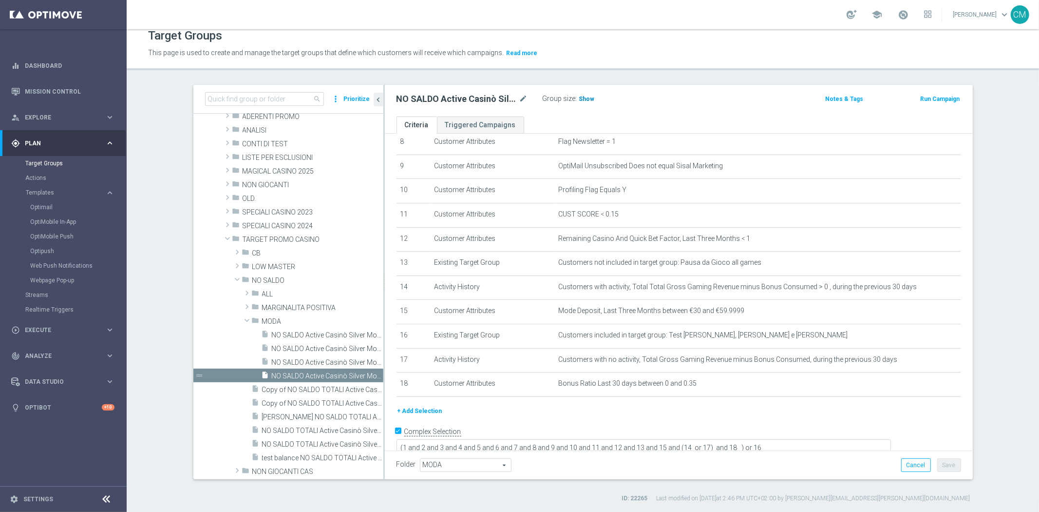
click at [582, 96] on span "Show" at bounding box center [587, 99] width 16 height 7
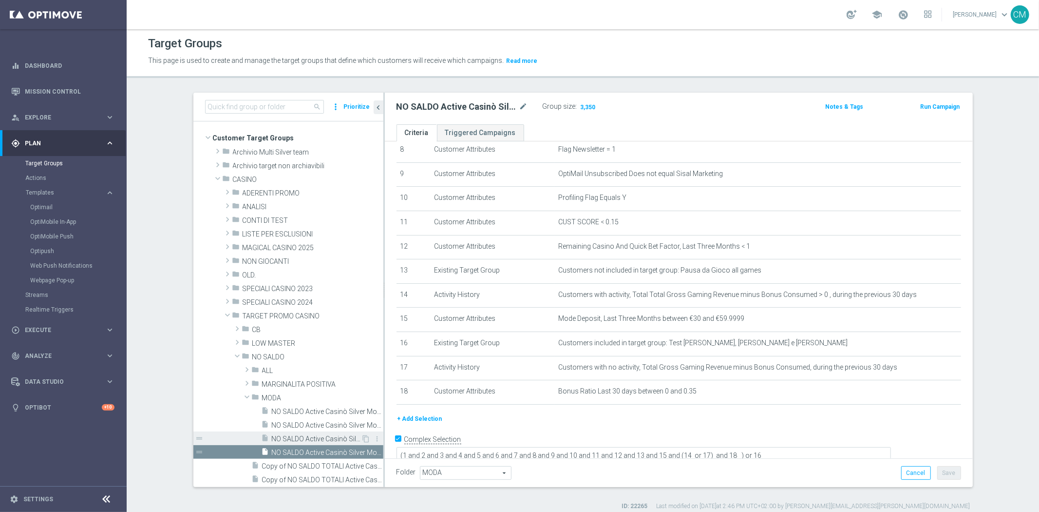
scroll to position [2, 0]
click at [267, 339] on span "LOW MASTER" at bounding box center [294, 342] width 85 height 8
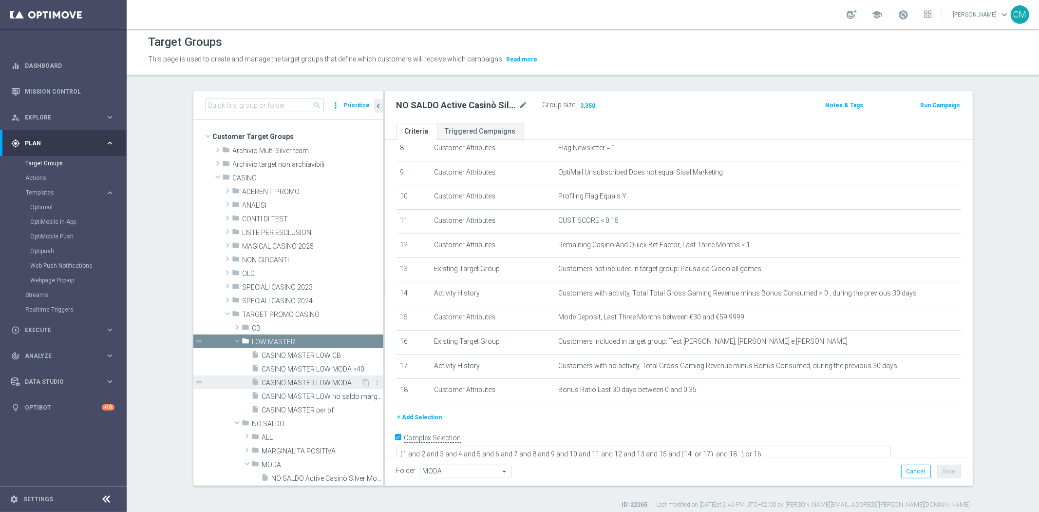
click at [325, 379] on span "CASINO MASTER LOW MODA >=40" at bounding box center [311, 383] width 99 height 8
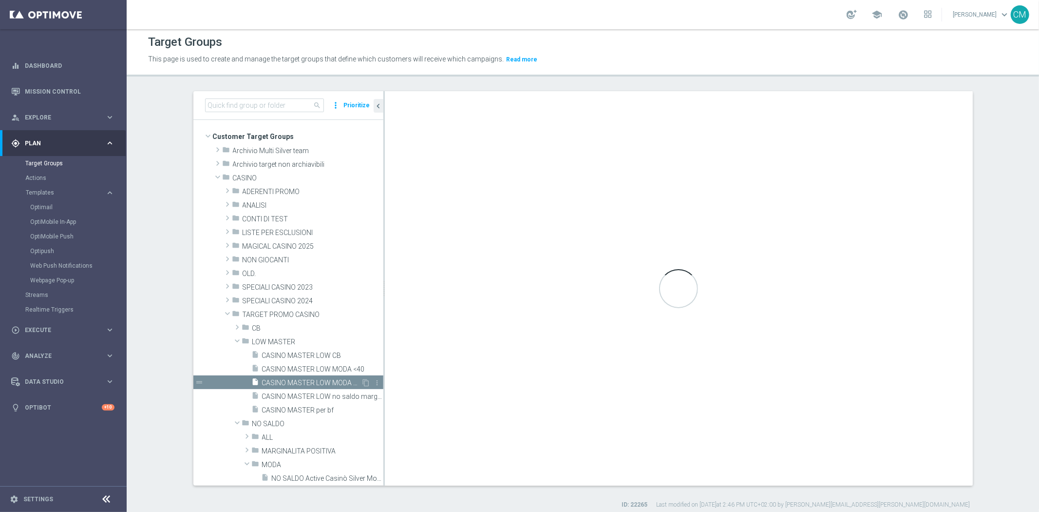
checkbox input "false"
type input "LOW MASTER"
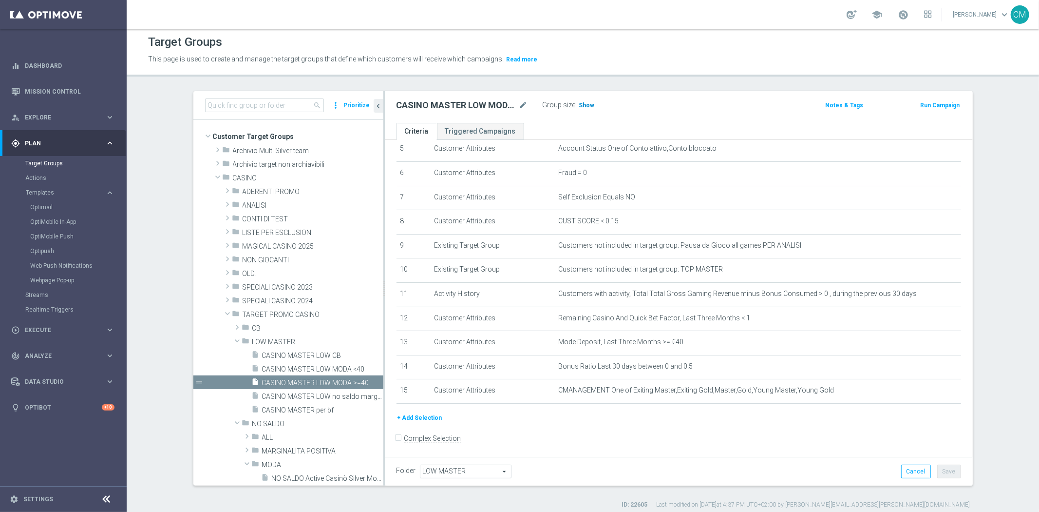
click at [580, 104] on span "Show" at bounding box center [587, 105] width 16 height 7
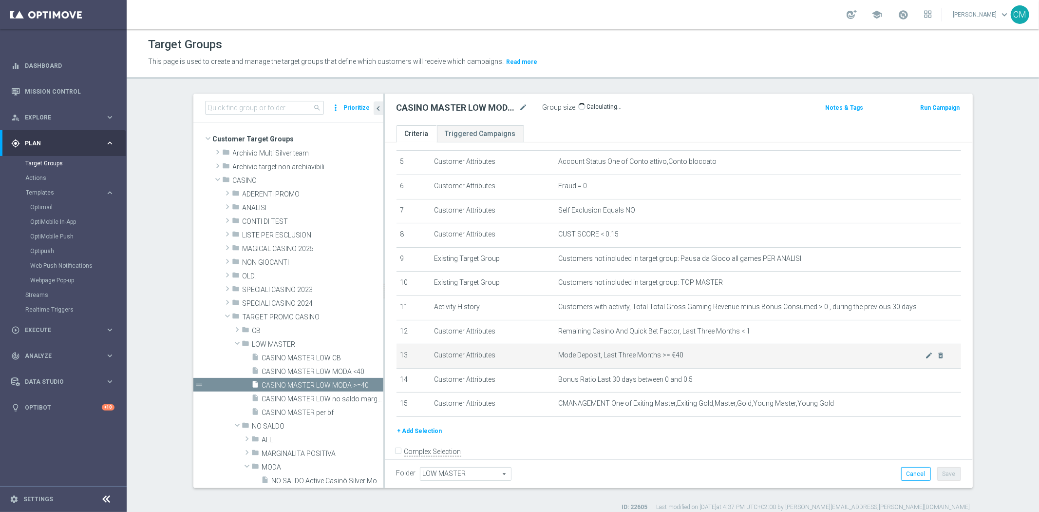
scroll to position [133, 0]
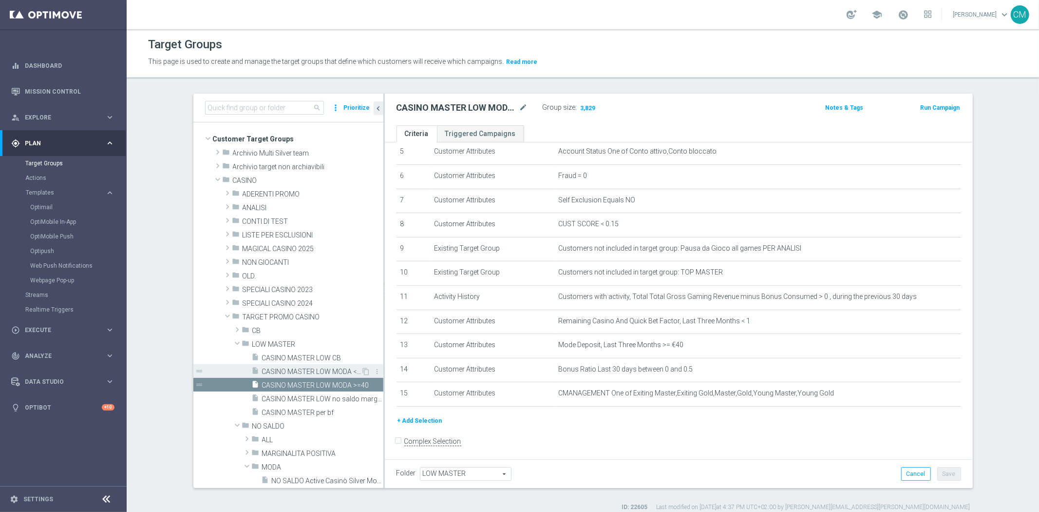
click at [321, 369] on span "CASINO MASTER LOW MODA <40" at bounding box center [311, 371] width 99 height 8
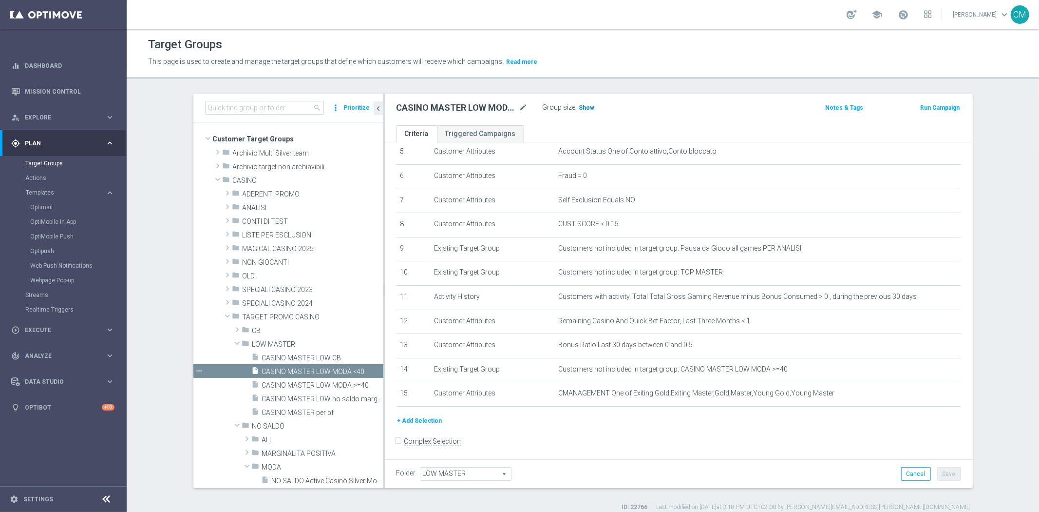
click at [587, 104] on span "Show" at bounding box center [587, 107] width 16 height 7
click at [326, 388] on span "CASINO MASTER LOW MODA >=40" at bounding box center [311, 385] width 99 height 8
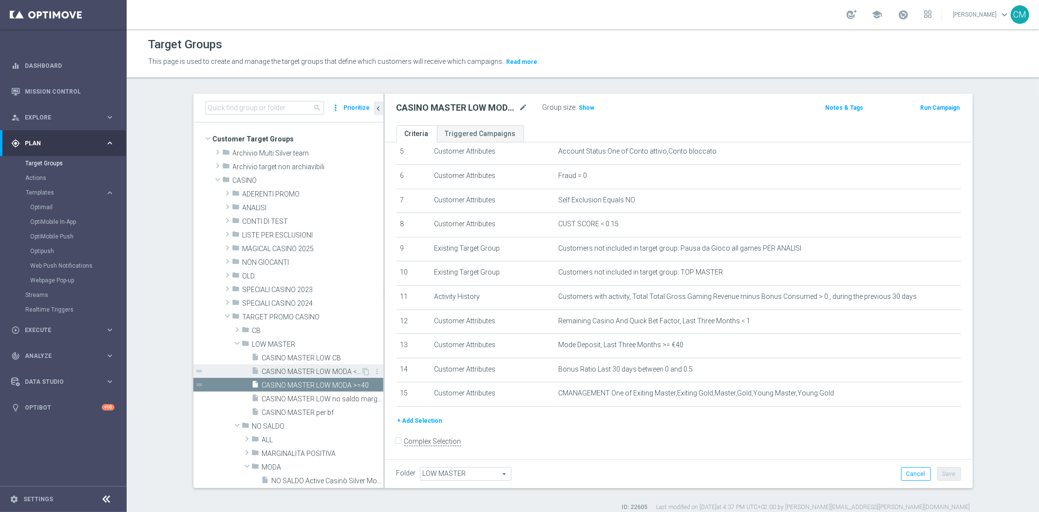
click at [326, 370] on span "CASINO MASTER LOW MODA <40" at bounding box center [311, 371] width 99 height 8
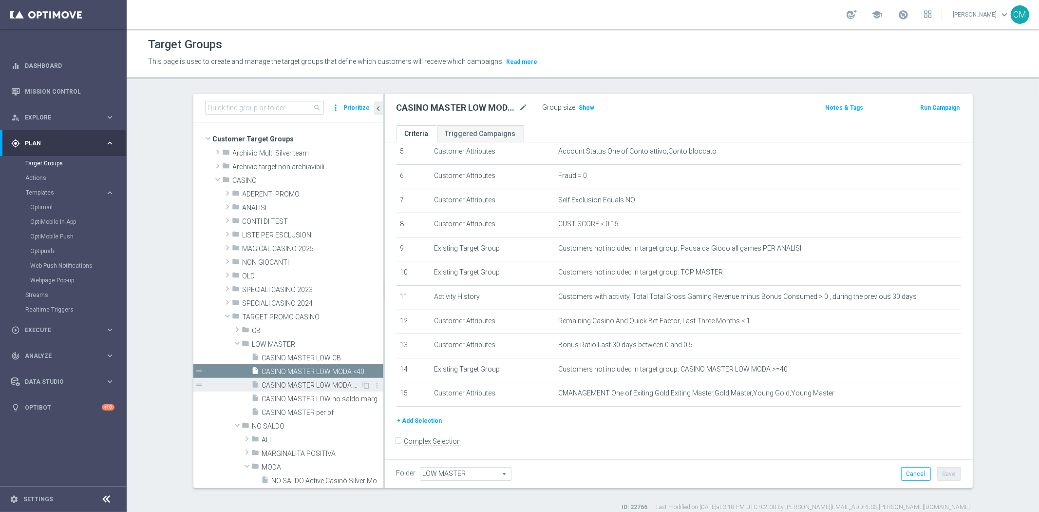
click at [329, 386] on span "CASINO MASTER LOW MODA >=40" at bounding box center [311, 385] width 99 height 8
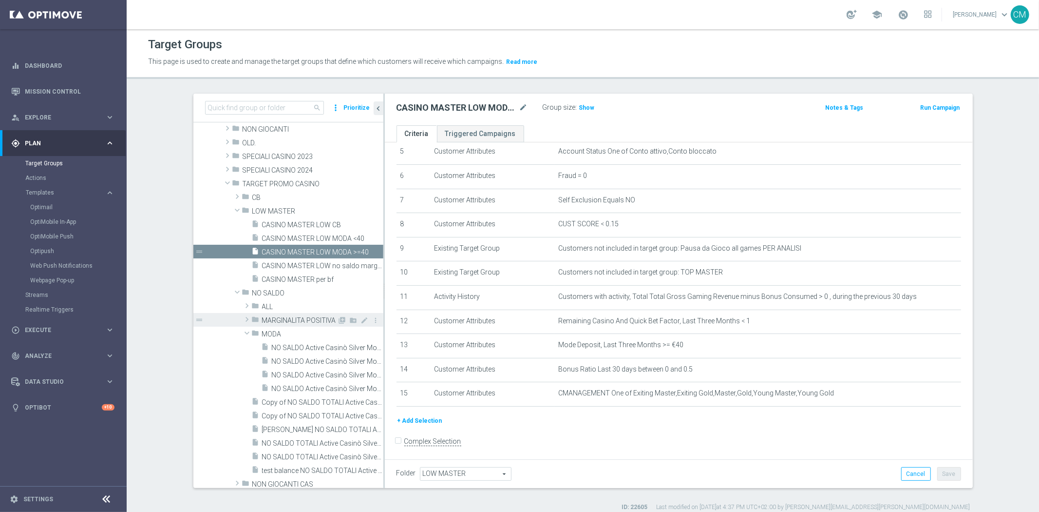
scroll to position [134, 0]
click at [307, 370] on span "NO SALDO Active Casinò Silver Moda 15-29,99" at bounding box center [317, 374] width 90 height 8
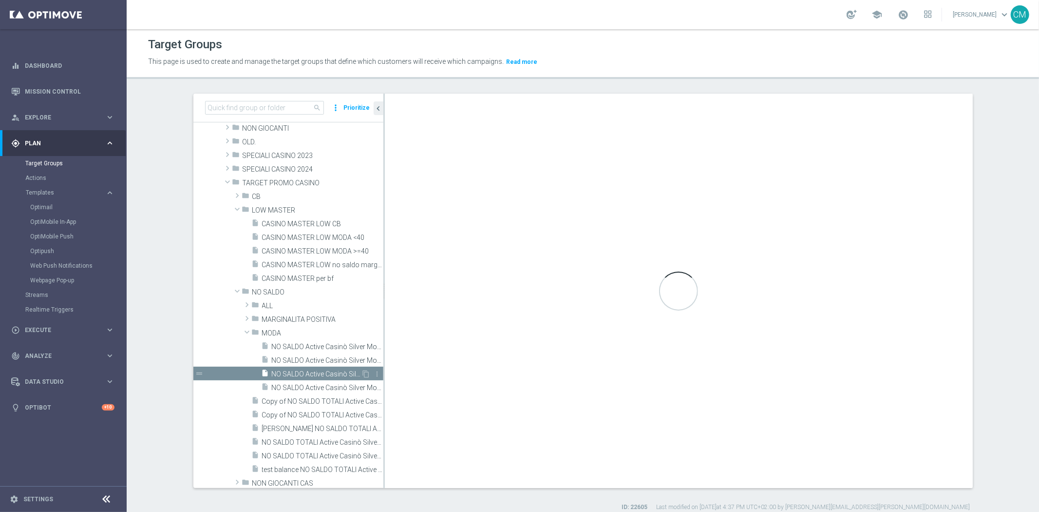
checkbox input "true"
type input "MODA"
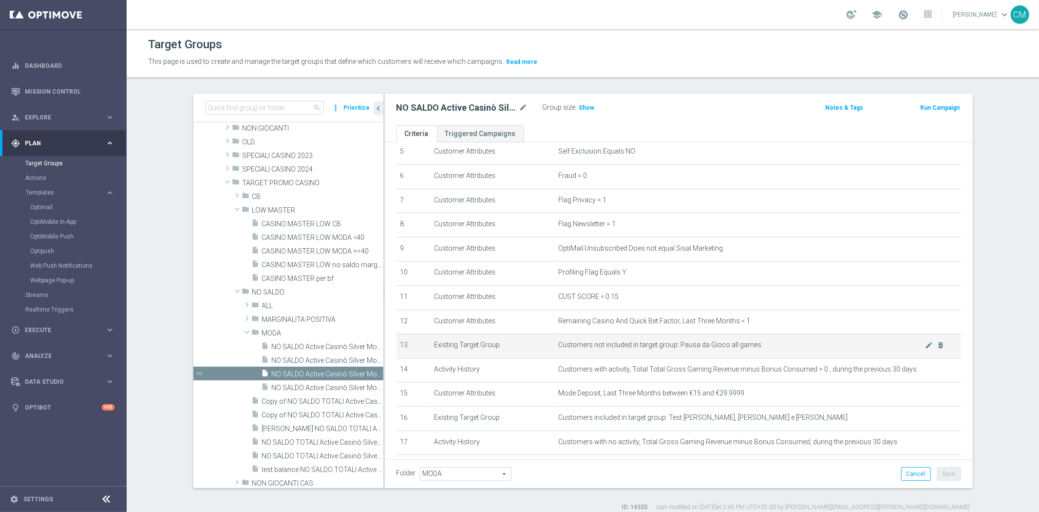
scroll to position [207, 0]
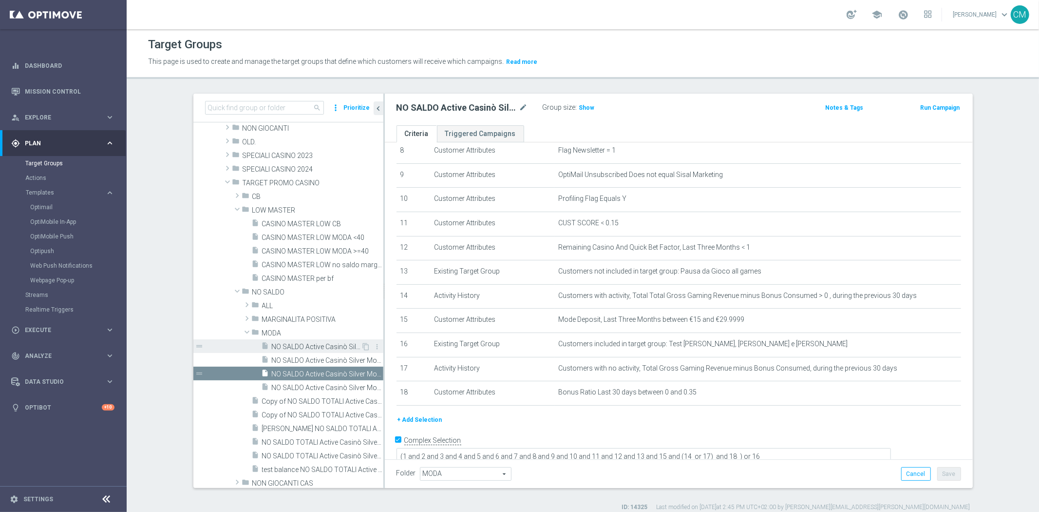
click at [312, 348] on span "NO SALDO Active Casinò Silver Moda >60" at bounding box center [317, 347] width 90 height 8
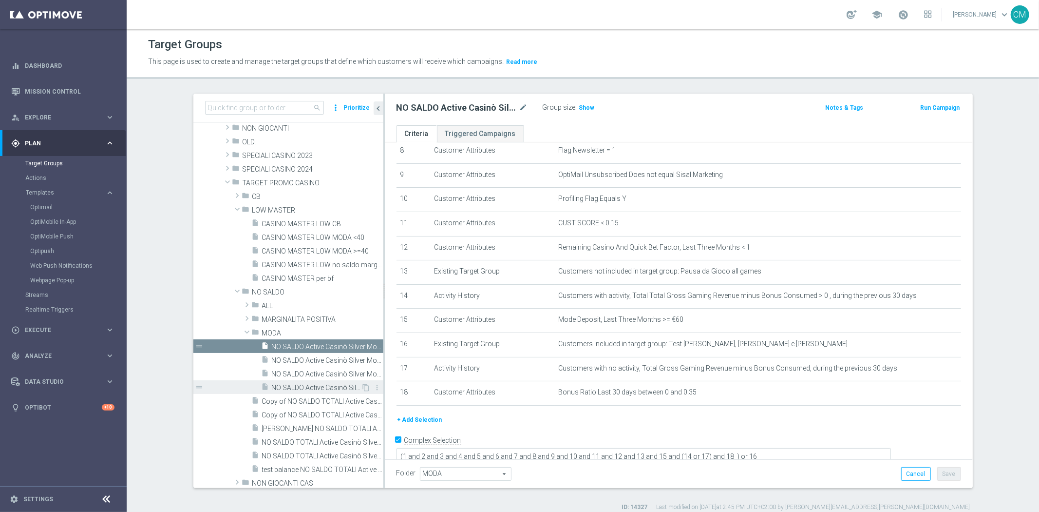
click at [310, 385] on span "NO SALDO Active Casinò Silver Moda 30-59,99" at bounding box center [317, 387] width 90 height 8
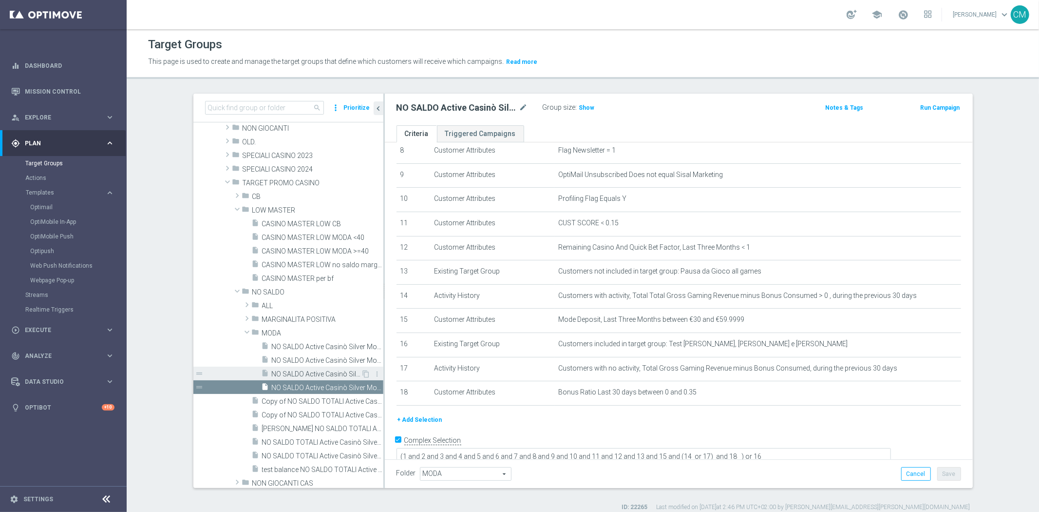
click at [312, 373] on span "NO SALDO Active Casinò Silver Moda 15-29,99" at bounding box center [317, 374] width 90 height 8
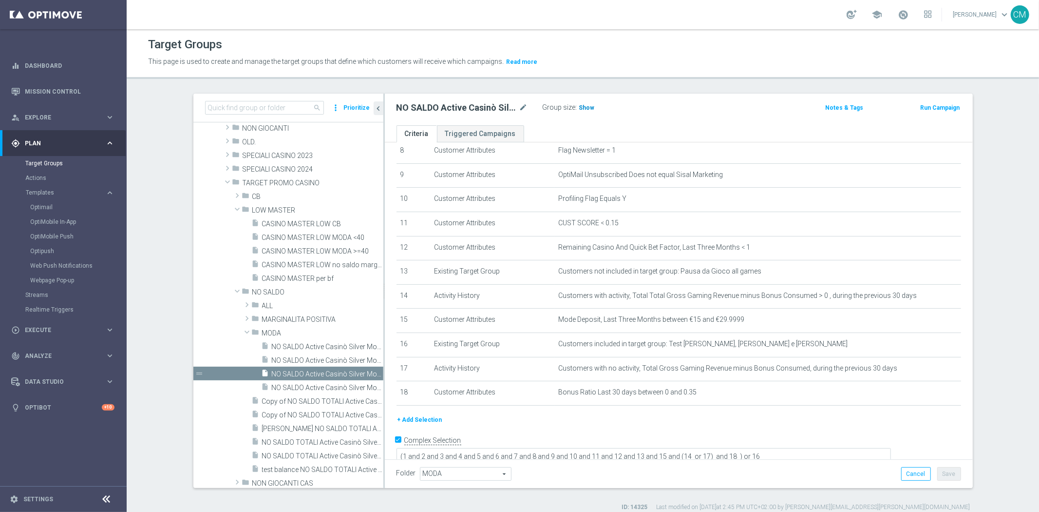
click at [586, 107] on span "Show" at bounding box center [587, 107] width 16 height 7
click at [519, 104] on icon "mode_edit" at bounding box center [523, 108] width 9 height 12
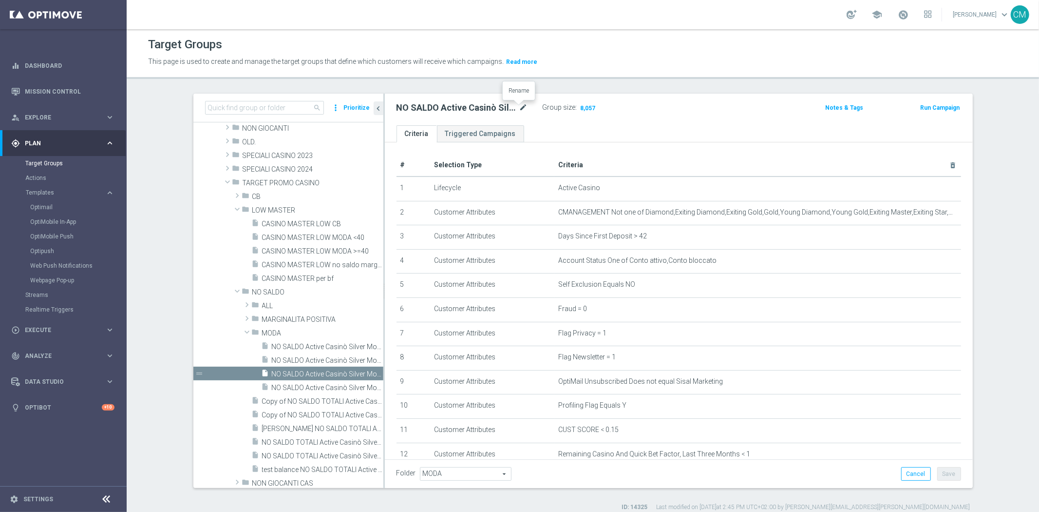
click at [520, 107] on icon "mode_edit" at bounding box center [523, 108] width 9 height 12
click at [305, 361] on span "NO SALDO Active Casinò Silver Moda 0-15€" at bounding box center [317, 360] width 90 height 8
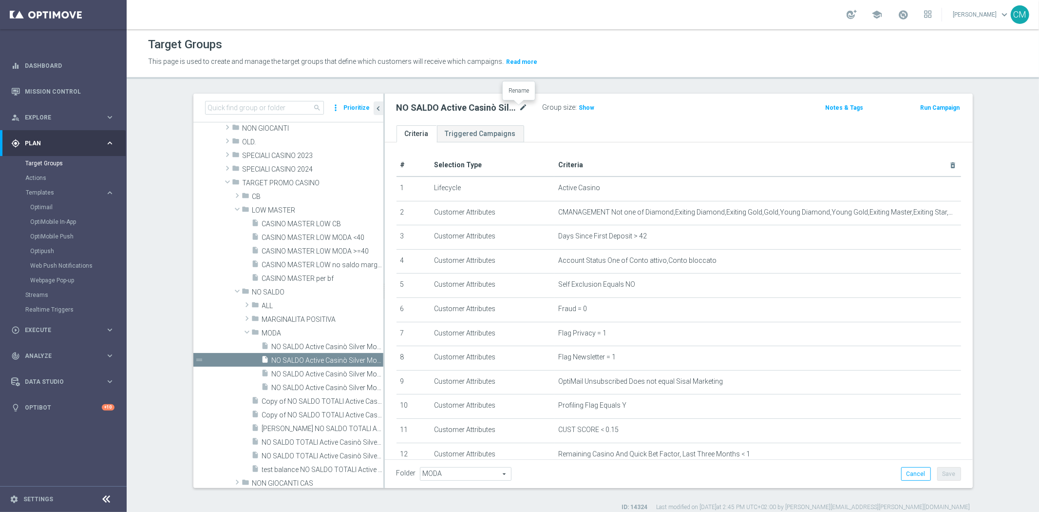
click at [519, 109] on icon "mode_edit" at bounding box center [523, 108] width 9 height 12
click at [519, 104] on icon "mode_edit" at bounding box center [523, 108] width 9 height 12
click at [579, 104] on span "Show" at bounding box center [587, 107] width 16 height 7
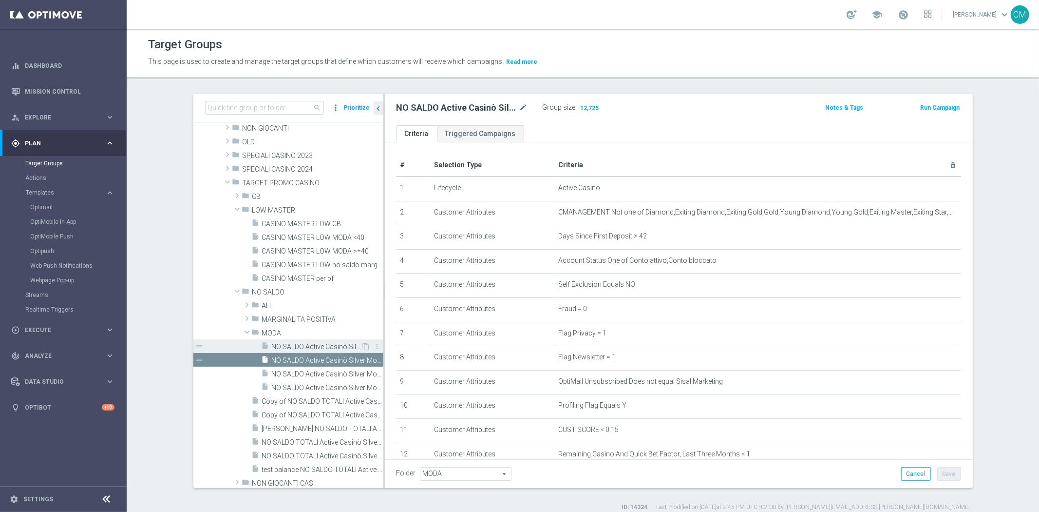
click at [305, 339] on div "insert_drive_file NO SALDO Active Casinò Silver Moda >60" at bounding box center [312, 346] width 100 height 14
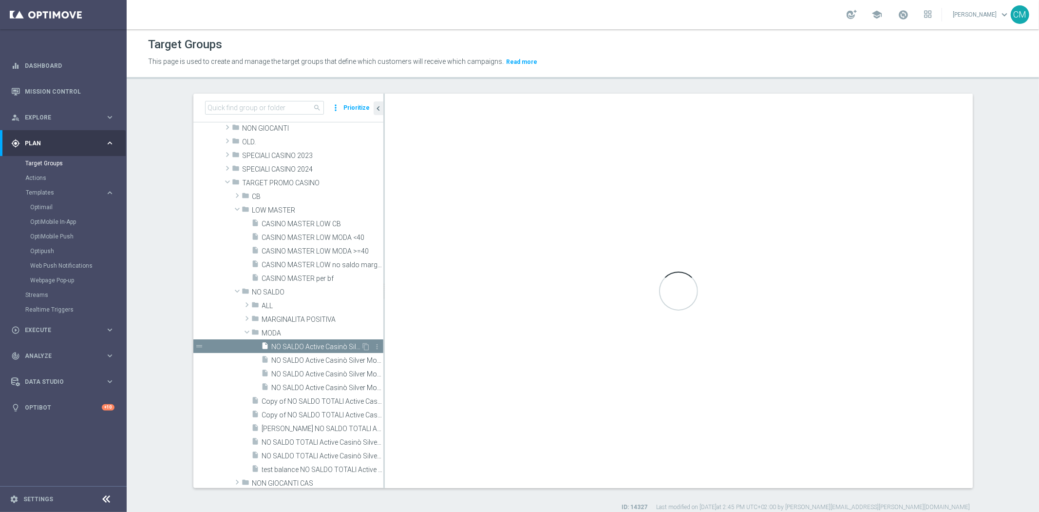
type textarea "(1 and 2 and 3 and 4 and 5 and 6 and 7 and 8 and 9 and 10 and 11 and 12 and 13 …"
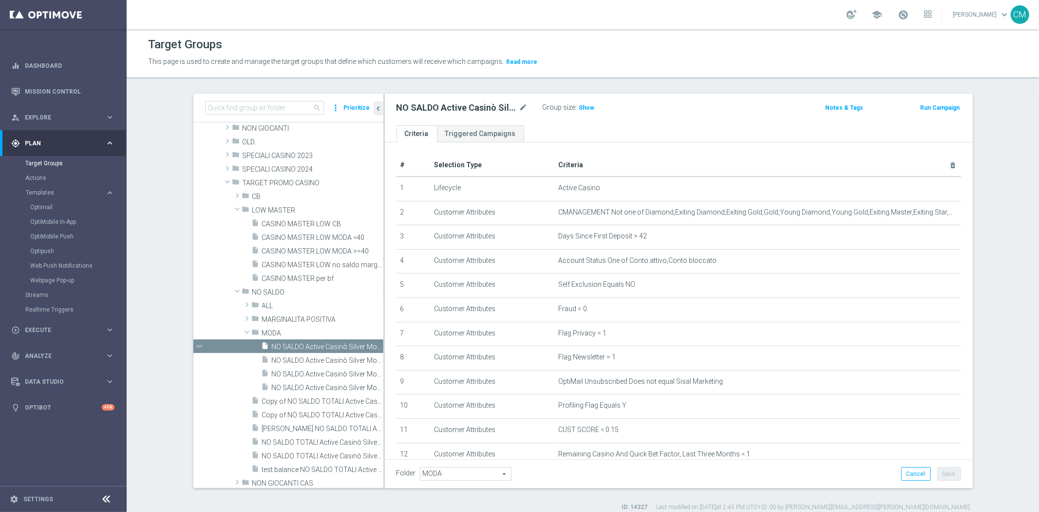
click at [574, 115] on div "NO SALDO Active Casinò Silver Moda >60 mode_edit Group size : Show Notes & Tags…" at bounding box center [679, 110] width 588 height 32
click at [583, 102] on h3 "Show" at bounding box center [587, 107] width 18 height 11
click at [521, 107] on icon "mode_edit" at bounding box center [523, 108] width 9 height 12
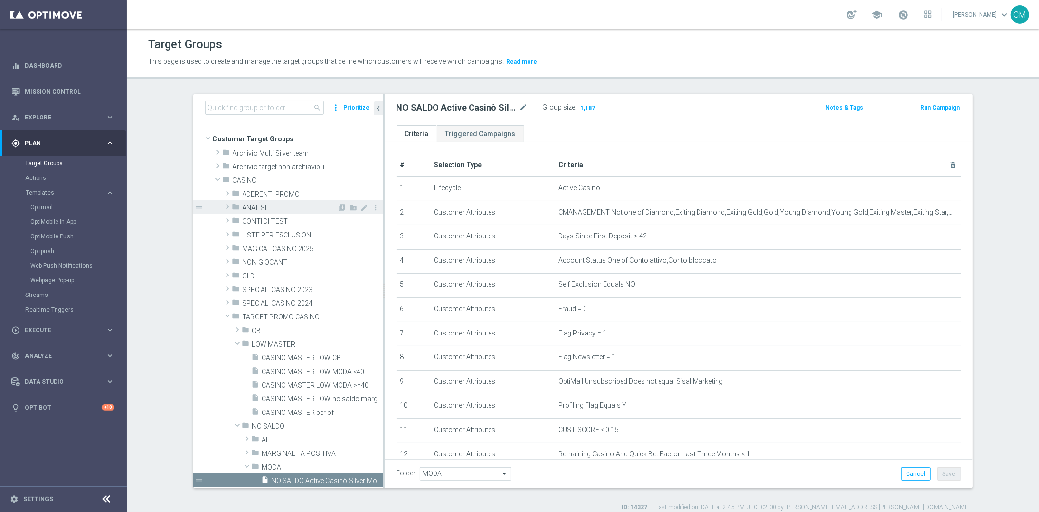
click at [274, 211] on span "ANALISI" at bounding box center [290, 208] width 95 height 8
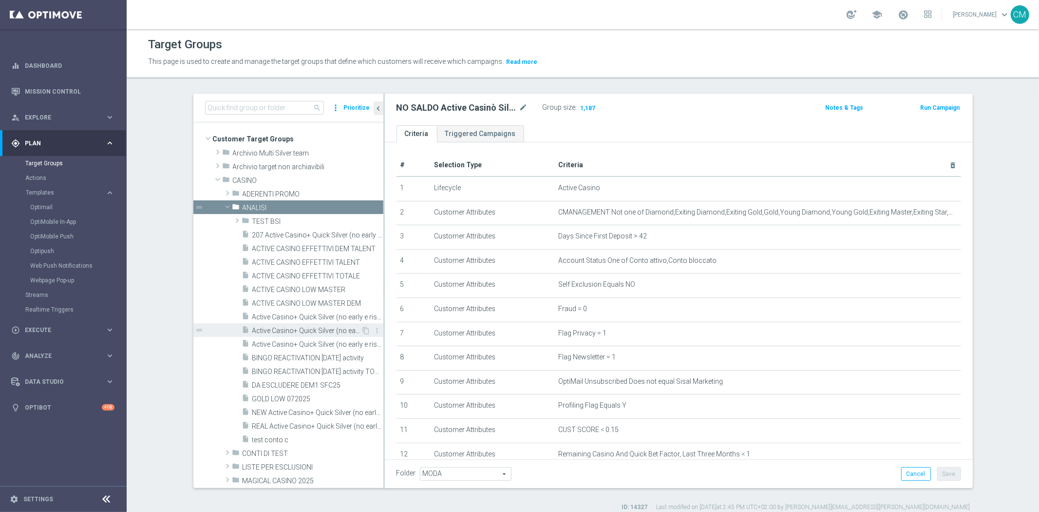
click at [315, 329] on span "Active Casino+ Quick Silver (no early e risk) CONTA DEM/Marginalità NEGATIVA <40" at bounding box center [306, 330] width 109 height 8
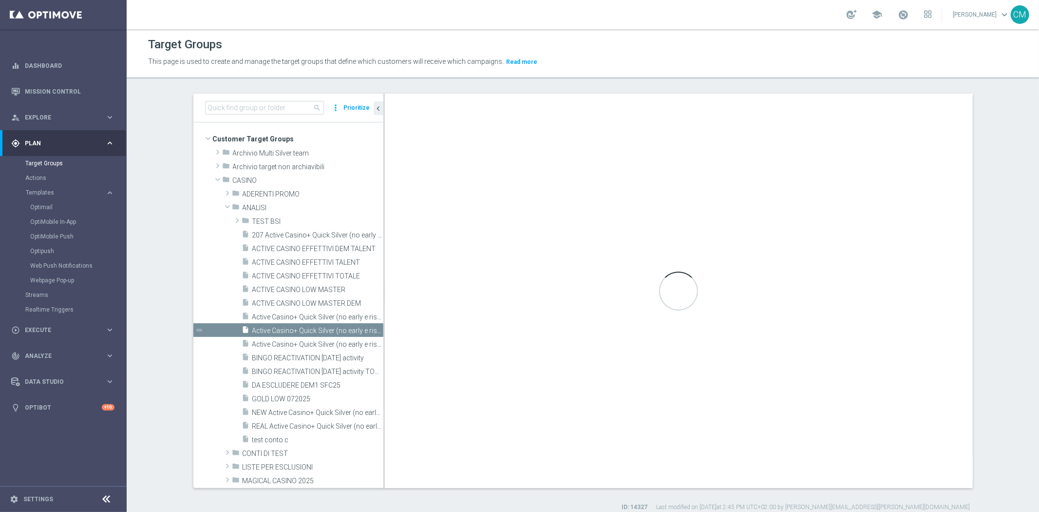
type input "ANALISI"
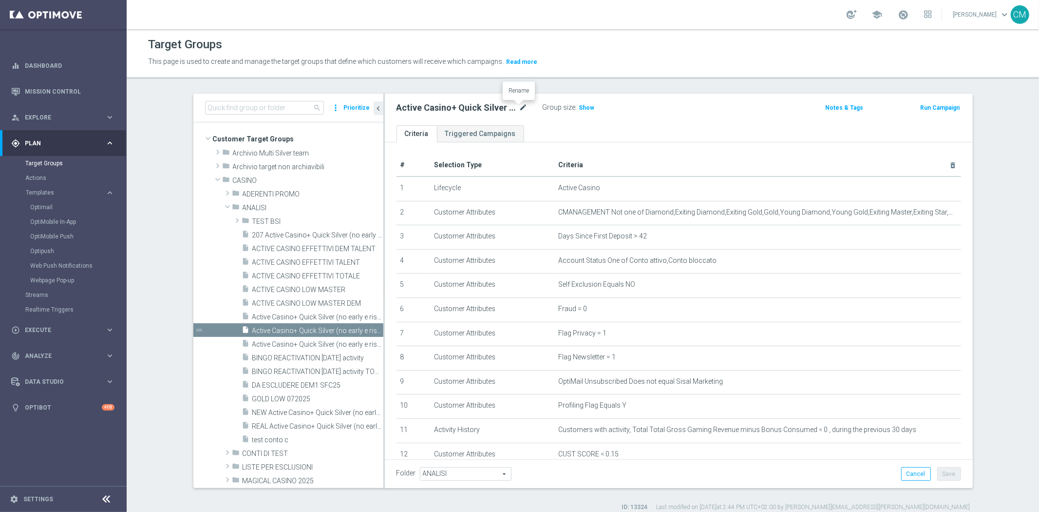
click at [519, 110] on icon "mode_edit" at bounding box center [523, 108] width 9 height 12
click at [293, 339] on div "insert_drive_file Active Casino+ Quick Silver (no early e risk) CONTA DEM/Margi…" at bounding box center [301, 344] width 119 height 14
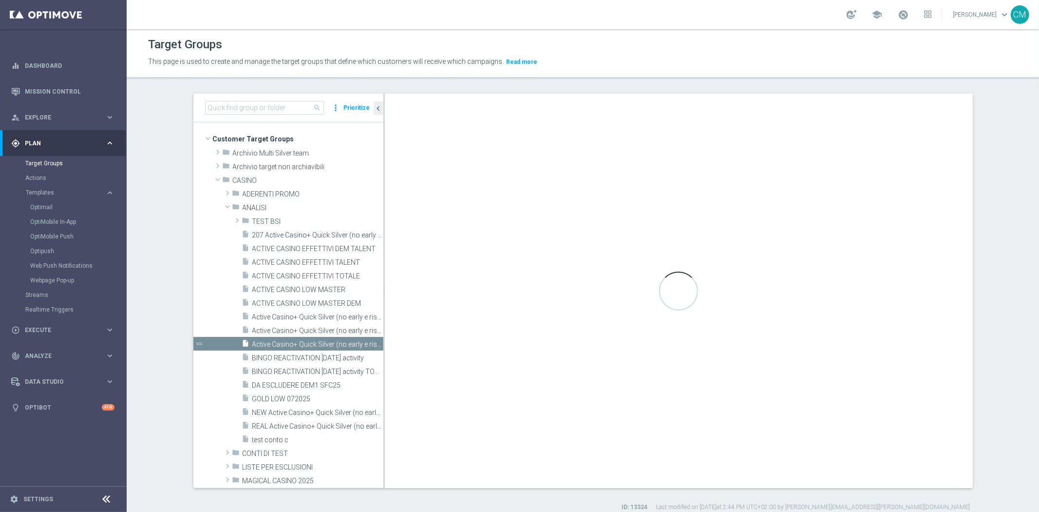
type textarea "(1 and 2 and 3 and 4 and 5 and 6 and 7 and 8 and 9 and 10 and (11 or (17 and 19…"
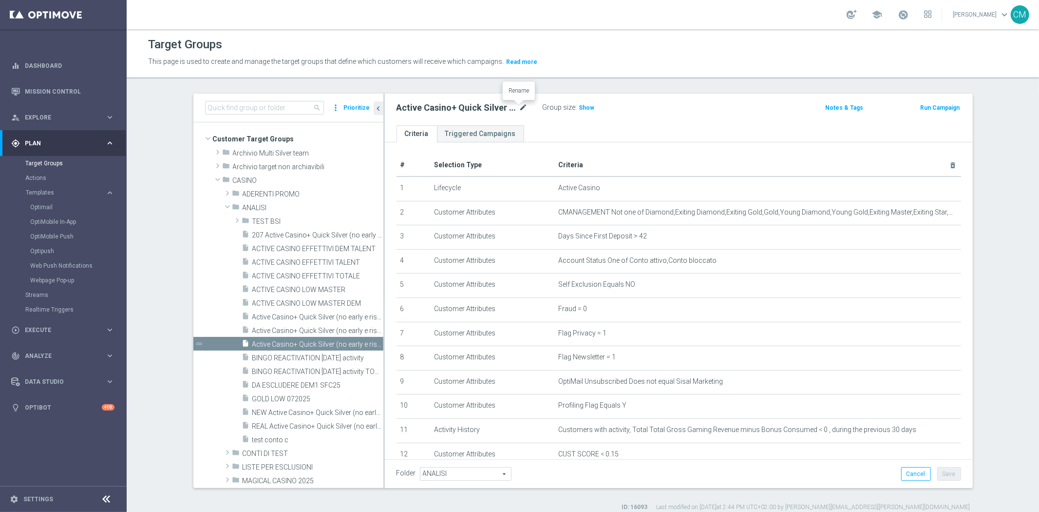
click at [523, 102] on icon "mode_edit" at bounding box center [523, 108] width 9 height 12
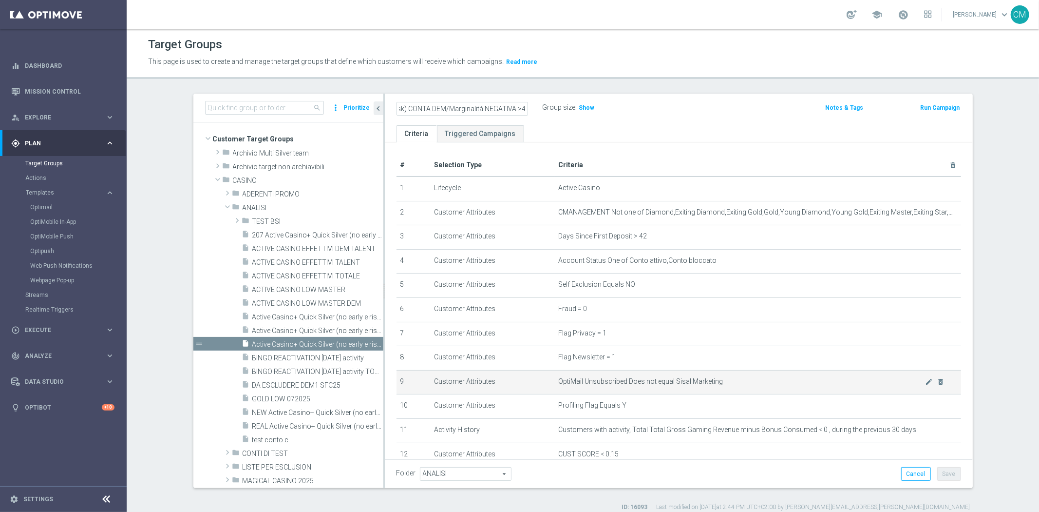
scroll to position [255, 0]
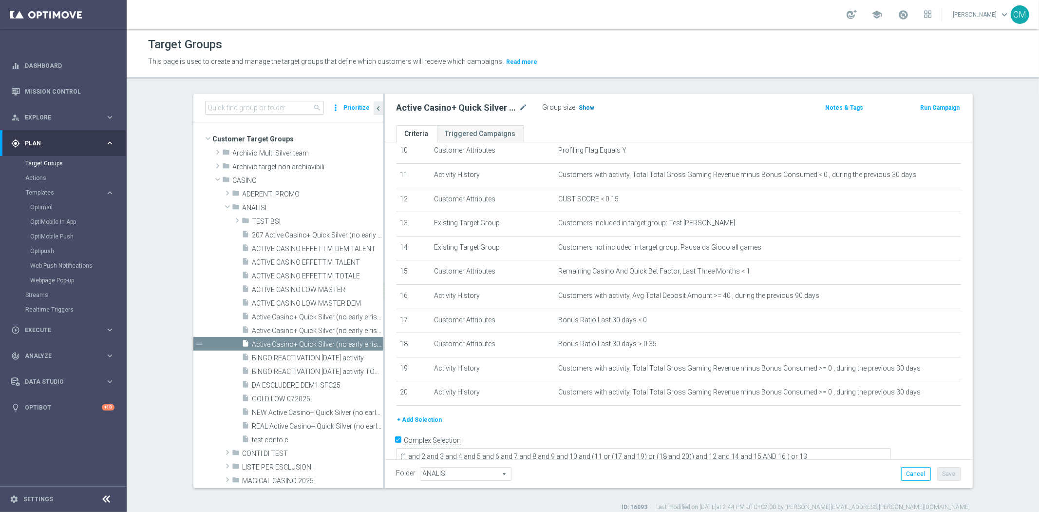
click at [585, 105] on span "Show" at bounding box center [587, 107] width 16 height 7
click at [519, 110] on icon "mode_edit" at bounding box center [523, 108] width 9 height 12
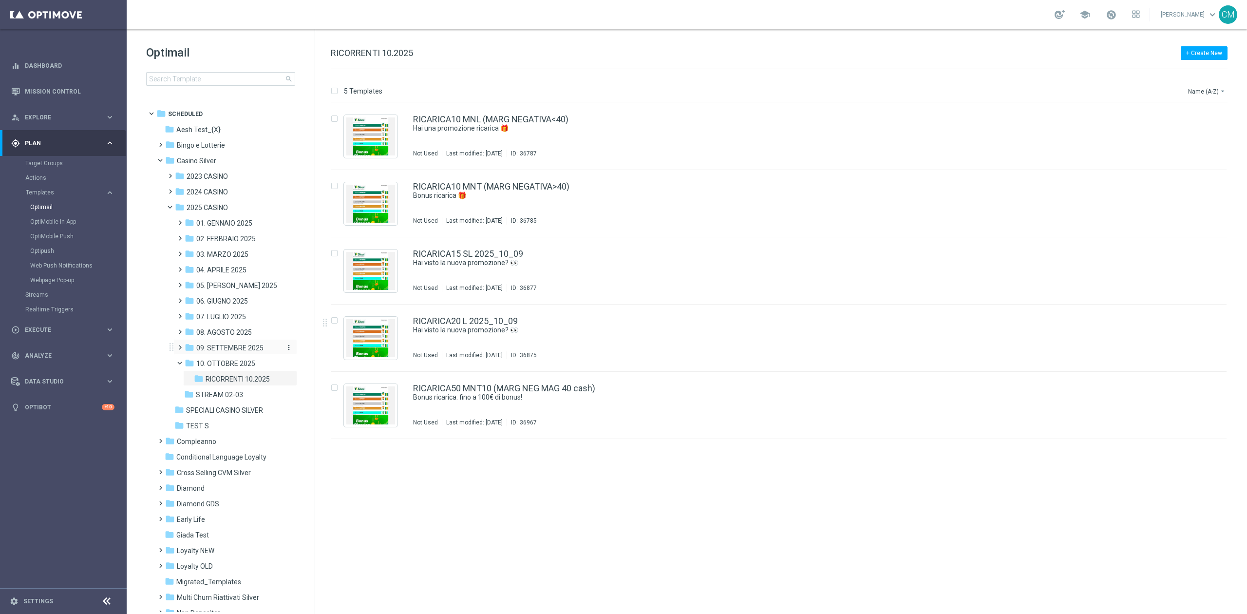
click at [224, 349] on span "09. SETTEMBRE 2025" at bounding box center [229, 348] width 67 height 9
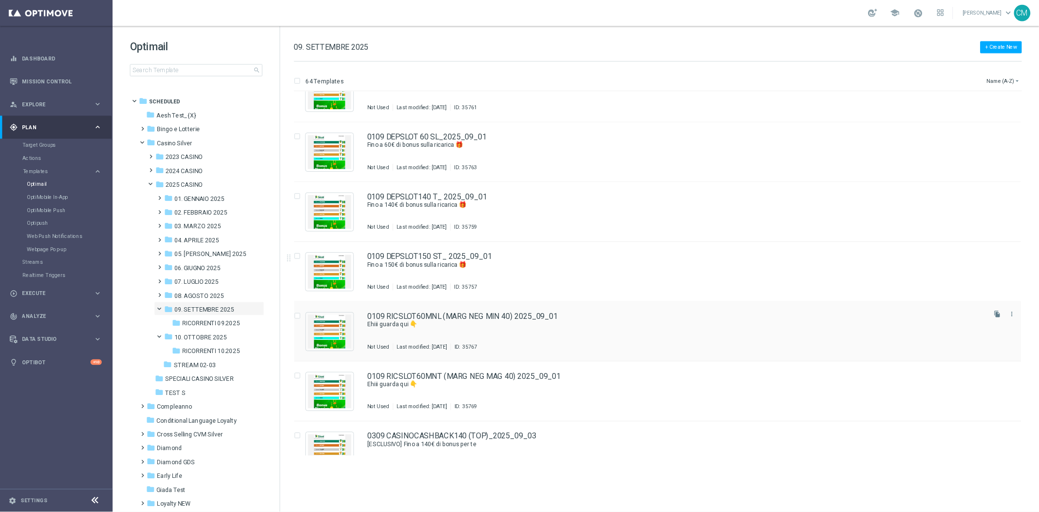
scroll to position [33, 0]
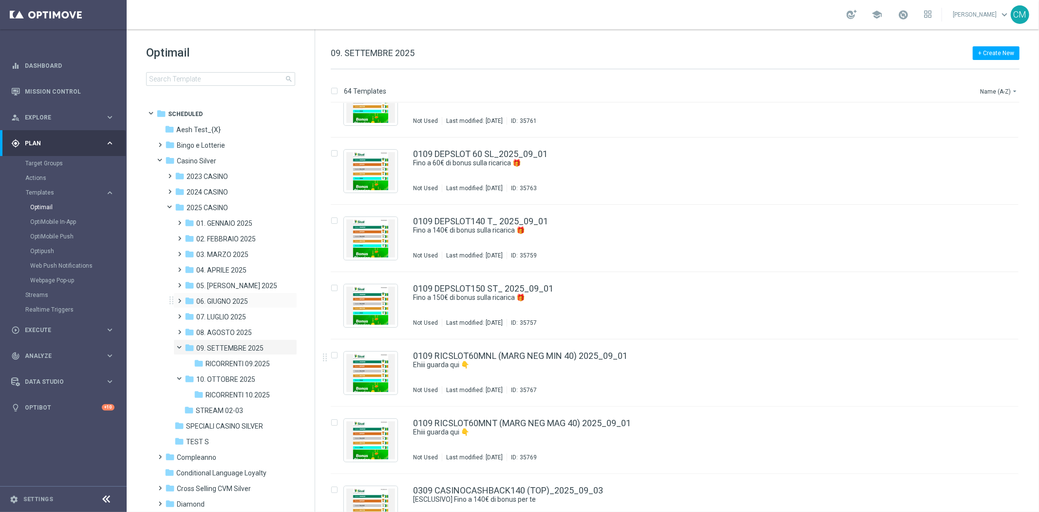
click at [216, 295] on div "folder 06. GIUGNO 2025 more_vert" at bounding box center [235, 300] width 124 height 16
click at [248, 300] on span "06. GIUGNO 2025" at bounding box center [222, 301] width 52 height 9
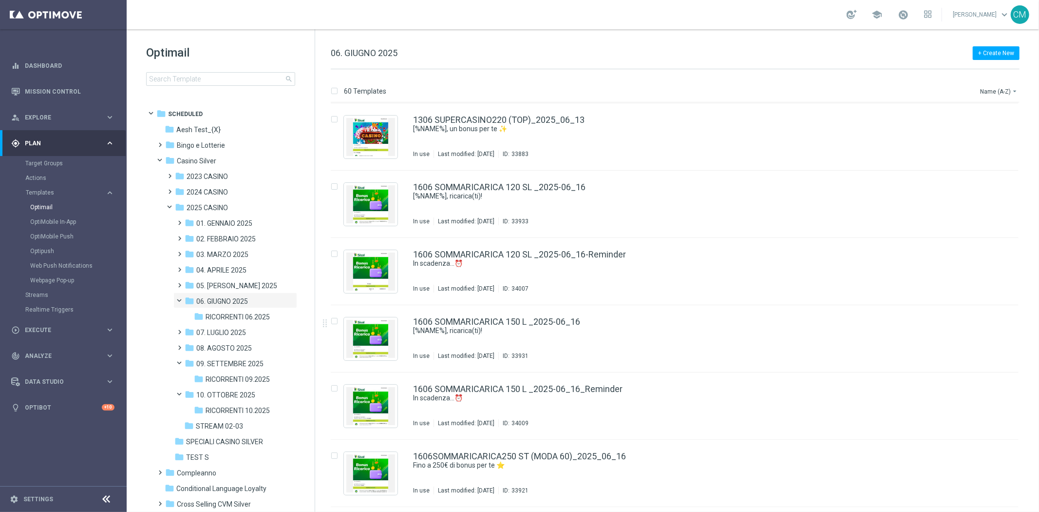
scroll to position [1210, 0]
click at [1008, 318] on icon "more_vert" at bounding box center [1009, 318] width 8 height 8
click at [976, 339] on div "Copy To" at bounding box center [968, 342] width 59 height 7
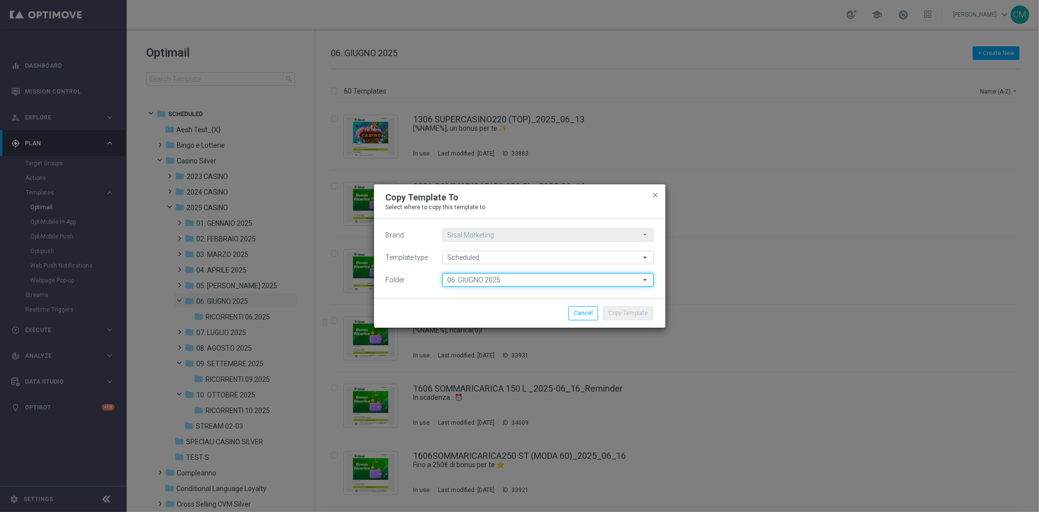
click at [500, 282] on input "06. GIUGNO 2025" at bounding box center [547, 280] width 211 height 14
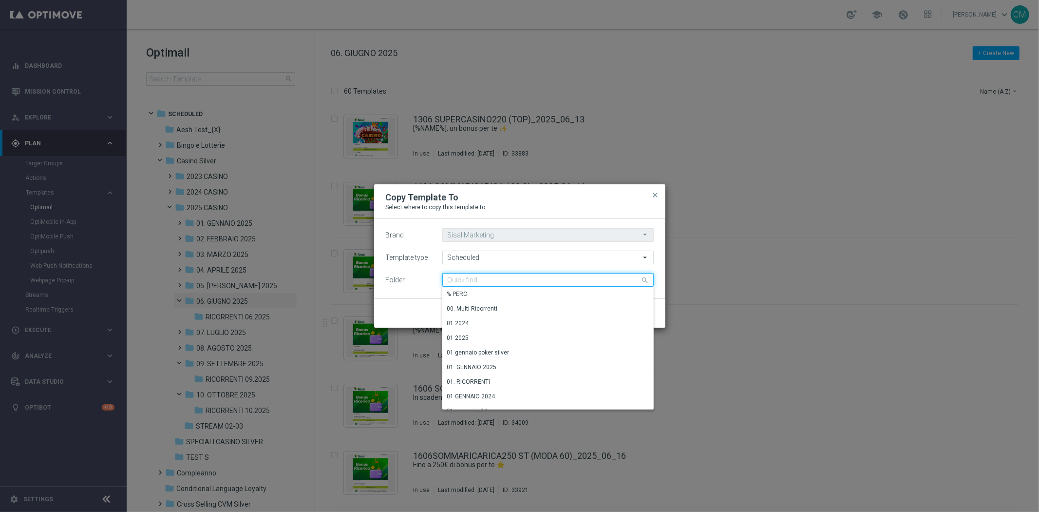
click at [500, 282] on input at bounding box center [547, 280] width 211 height 14
click at [508, 366] on div "10. OTTOBRE 2025" at bounding box center [543, 367] width 203 height 14
type input "10. OTTOBRE 2025"
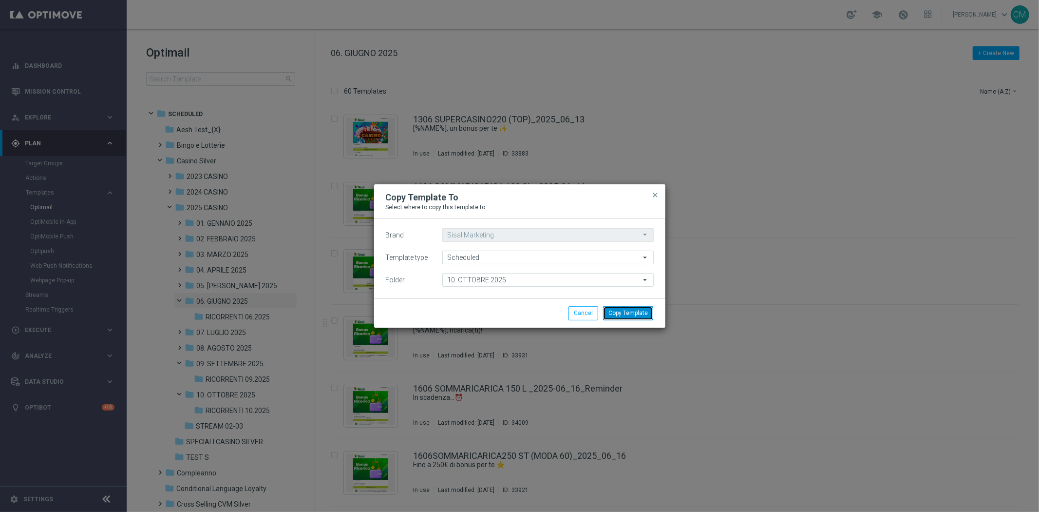
click at [649, 309] on button "Copy Template" at bounding box center [628, 313] width 50 height 14
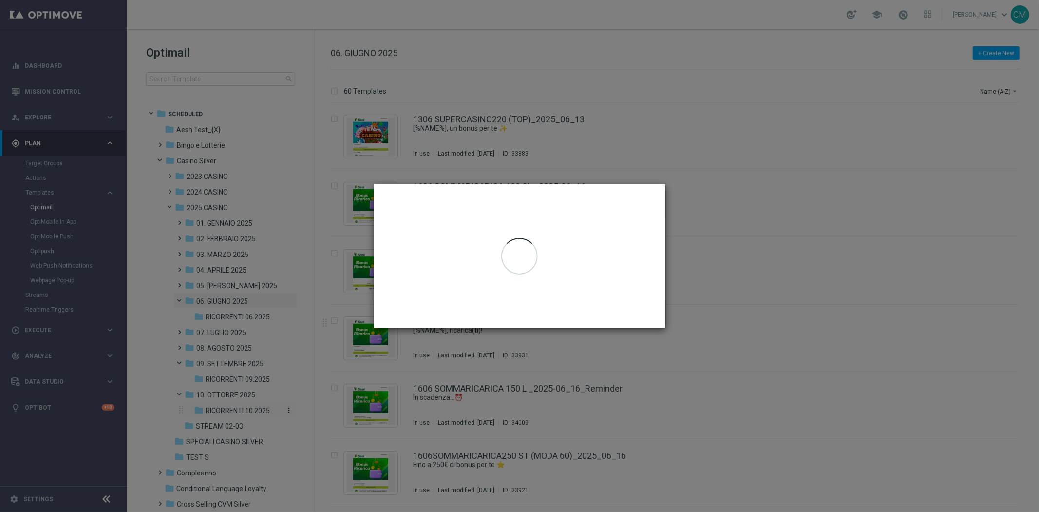
scroll to position [0, 0]
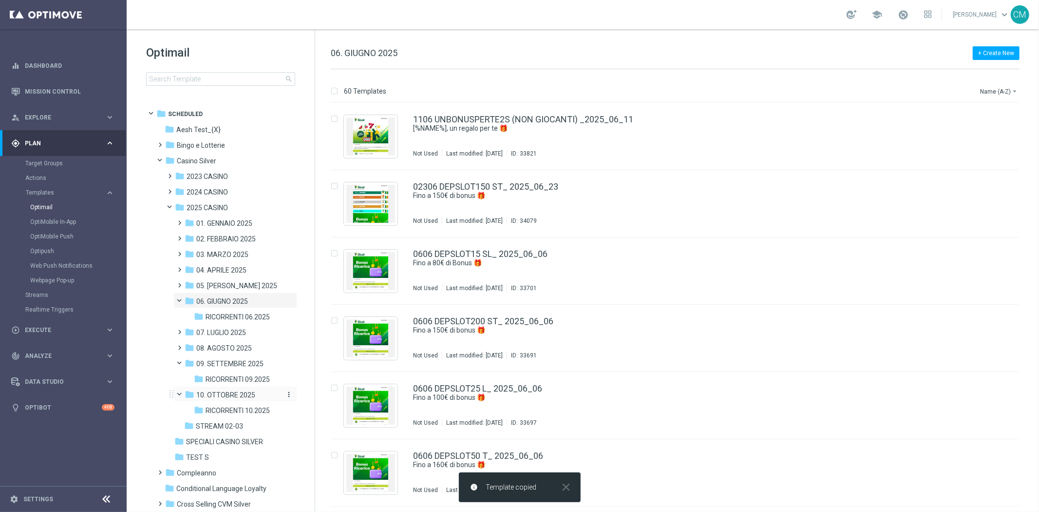
click at [241, 396] on span "10. OTTOBRE 2025" at bounding box center [225, 394] width 59 height 9
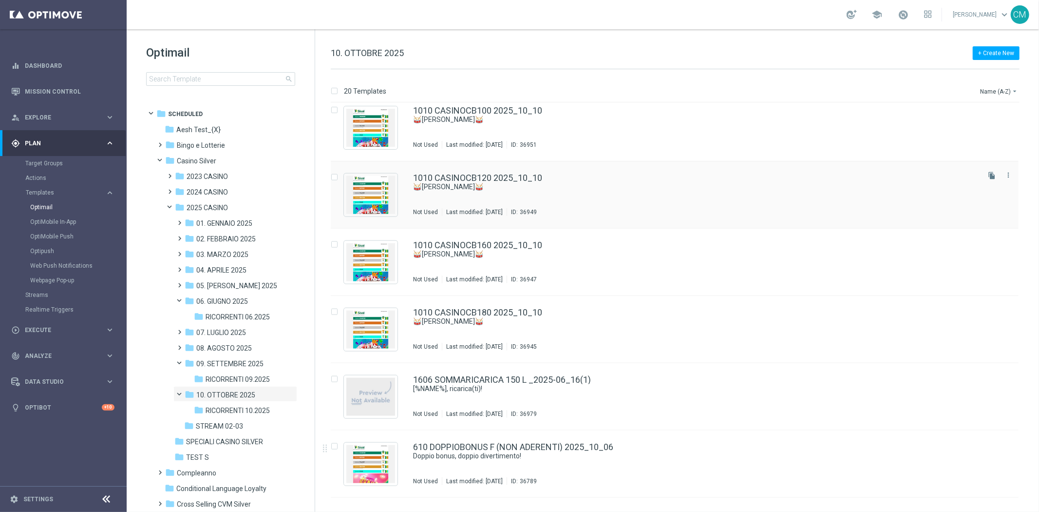
scroll to position [936, 0]
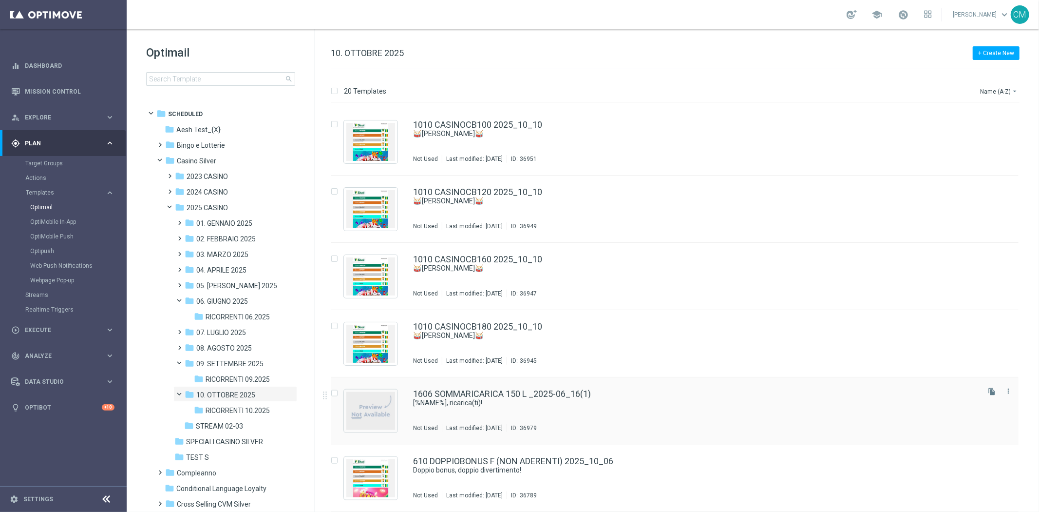
click at [532, 413] on div "1606 SOMMARICARICA 150 L _2025-06_16(1) [%NAME%], ricarica(ti)! Not Used Last m…" at bounding box center [695, 410] width 565 height 42
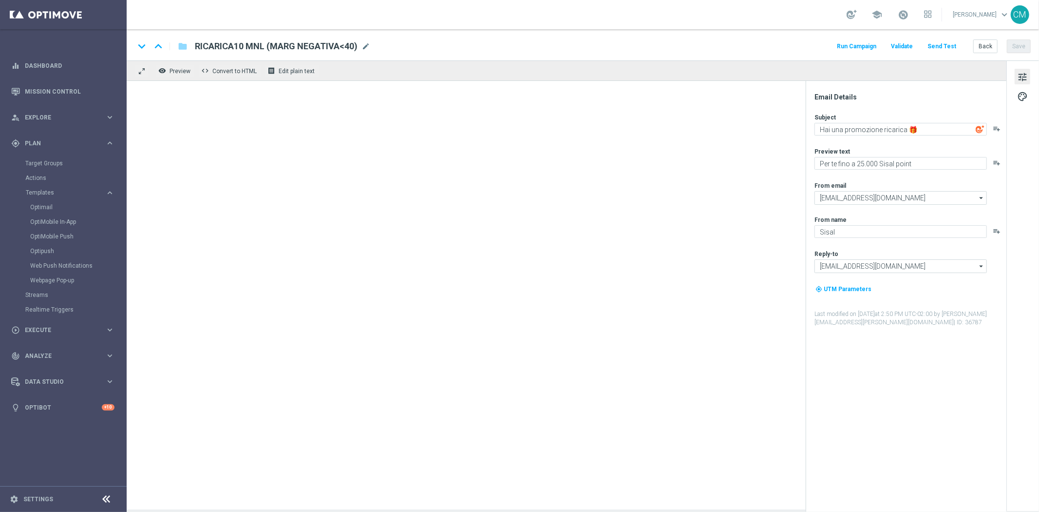
type textarea "[%NAME%], ricarica(ti)!"
type textarea "2€ di bonus e fino a 150€ di extra-bonus"
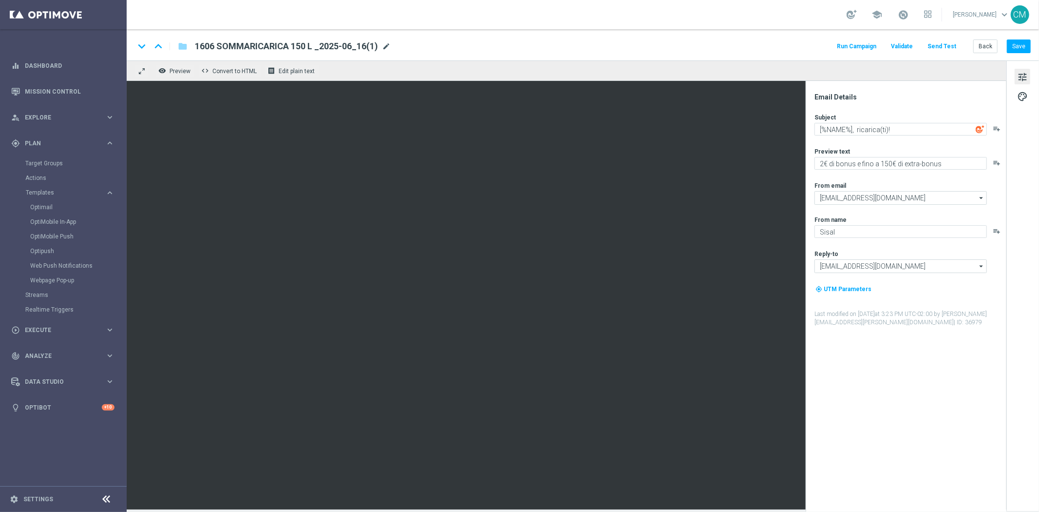
click at [387, 42] on span "mode_edit" at bounding box center [386, 46] width 9 height 9
drag, startPoint x: 286, startPoint y: 46, endPoint x: 179, endPoint y: 47, distance: 106.7
click at [179, 47] on div "keyboard_arrow_down keyboard_arrow_up folder 1606 SOMMARICARICA 150 L _2025-06_…" at bounding box center [285, 46] width 302 height 13
paste input "310SOMMARICARICA210"
click at [329, 45] on input "1310SOMMARICARICA210 L _2025-06_16(1)" at bounding box center [316, 46] width 242 height 13
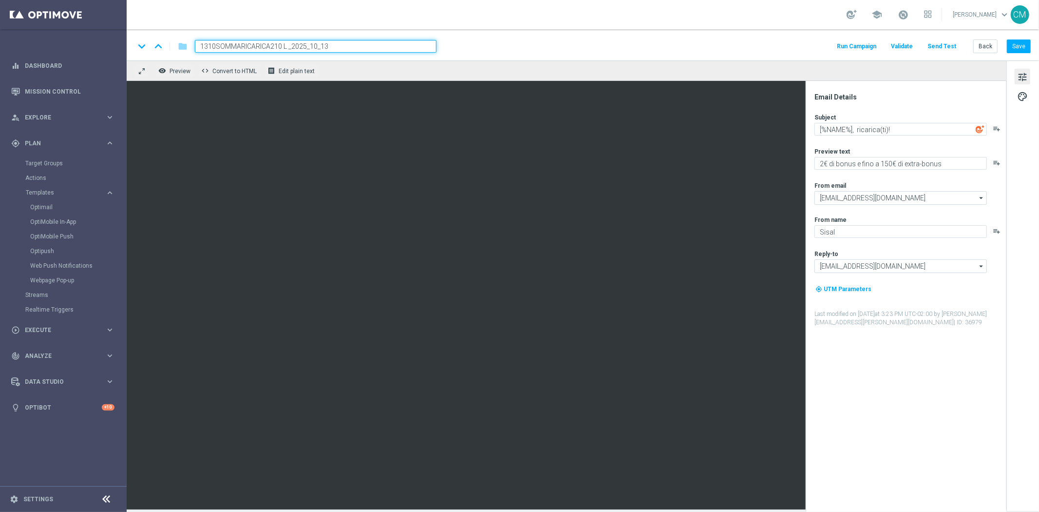
type input "1310SOMMARICARICA210 L _2025_10_13"
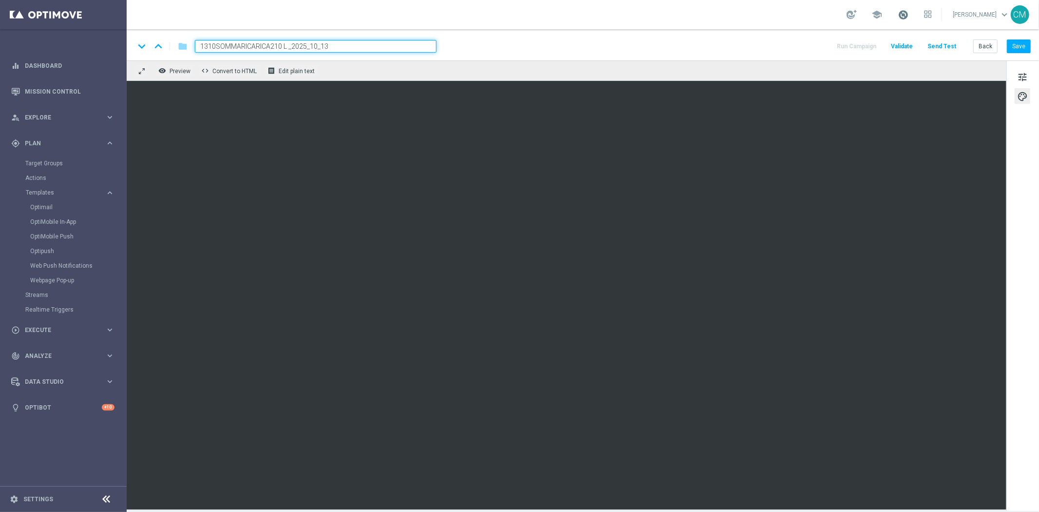
click at [907, 19] on span at bounding box center [903, 14] width 11 height 11
click at [1019, 49] on button "Save" at bounding box center [1019, 46] width 24 height 14
click at [1031, 42] on button "Save" at bounding box center [1019, 46] width 24 height 14
click at [1025, 47] on button "Save" at bounding box center [1019, 46] width 24 height 14
click at [995, 39] on button "Back" at bounding box center [986, 46] width 24 height 14
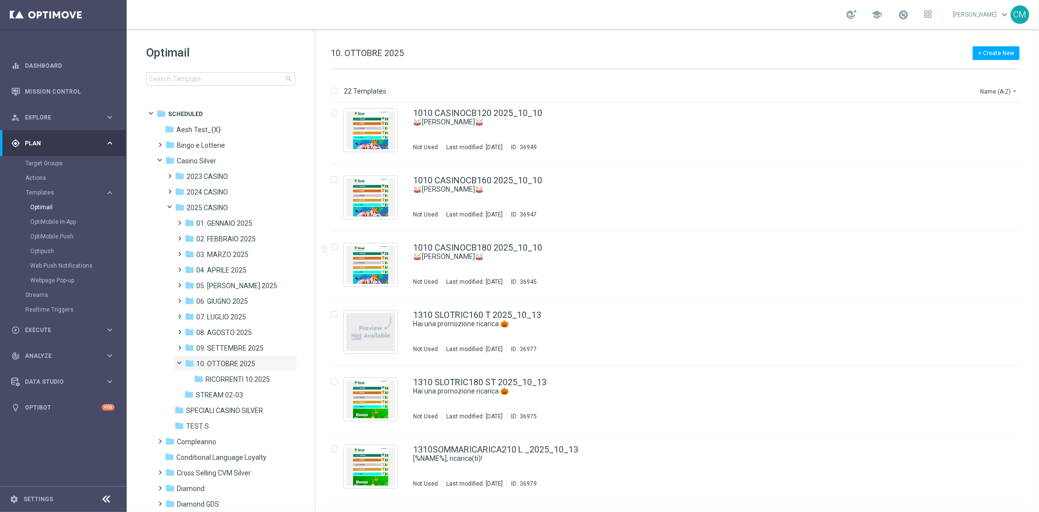
scroll to position [1070, 0]
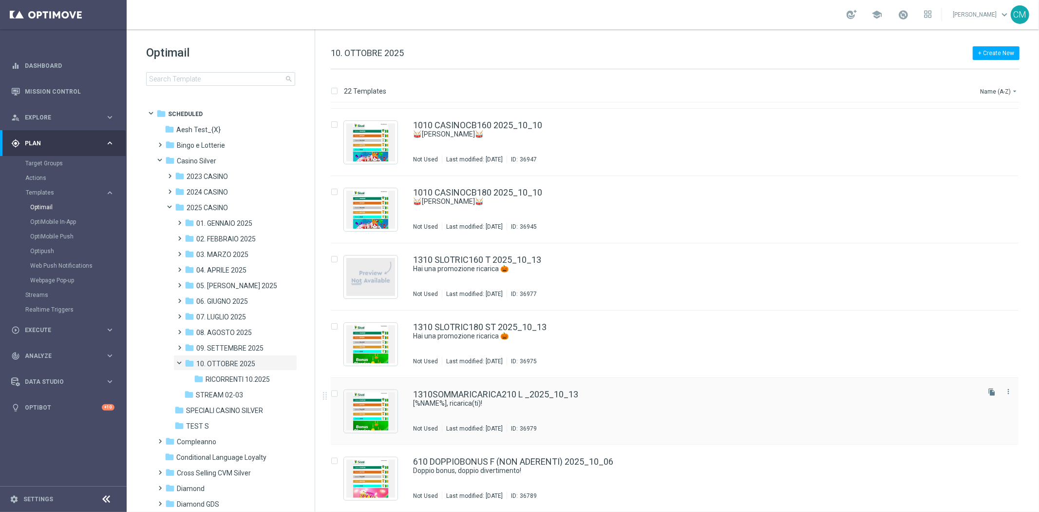
click at [844, 415] on div "1310SOMMARICARICA210 L _2025_10_13 [%NAME%], ricarica(ti)! Not Used Last modifi…" at bounding box center [695, 411] width 565 height 42
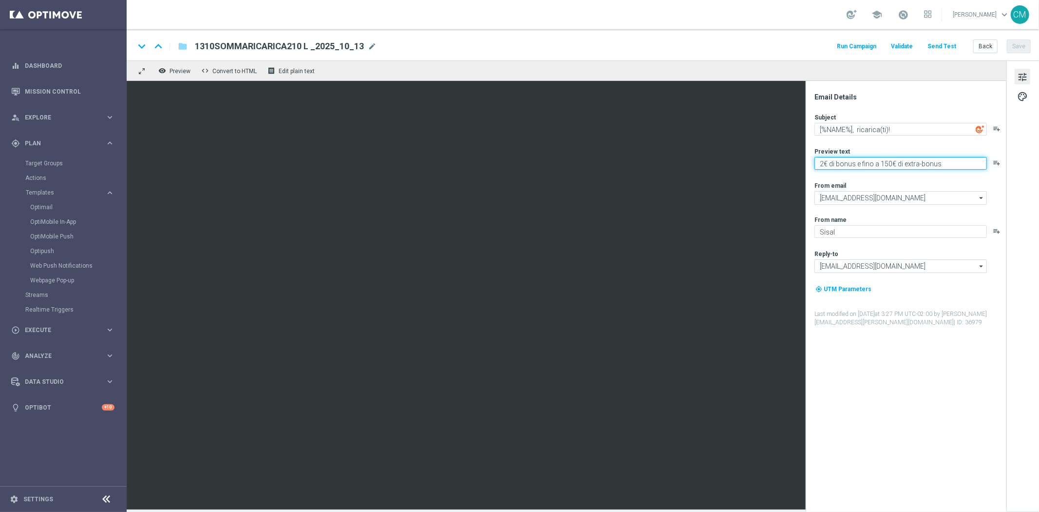
click at [888, 163] on textarea "2€ di bonus e fino a 150€ di extra-bonus" at bounding box center [901, 163] width 172 height 13
type textarea "2€ di bonus e fino a 210€ di extra-bonus"
click at [1023, 42] on button "Save" at bounding box center [1019, 46] width 24 height 14
click at [1025, 38] on div "keyboard_arrow_down keyboard_arrow_up folder 1310SOMMARICARICA210 L _2025_10_13…" at bounding box center [583, 44] width 913 height 31
click at [1021, 42] on button "Save" at bounding box center [1019, 46] width 24 height 14
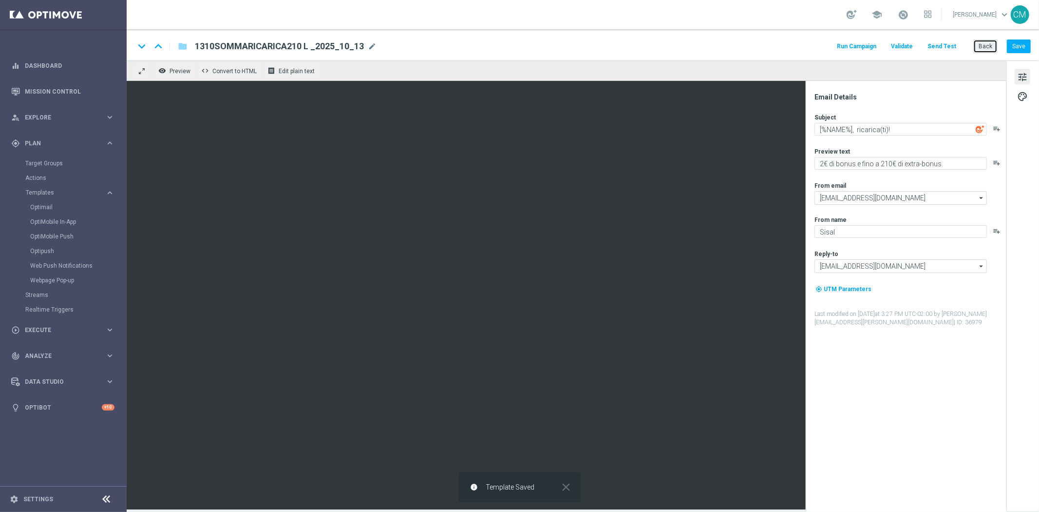
click at [991, 42] on button "Back" at bounding box center [986, 46] width 24 height 14
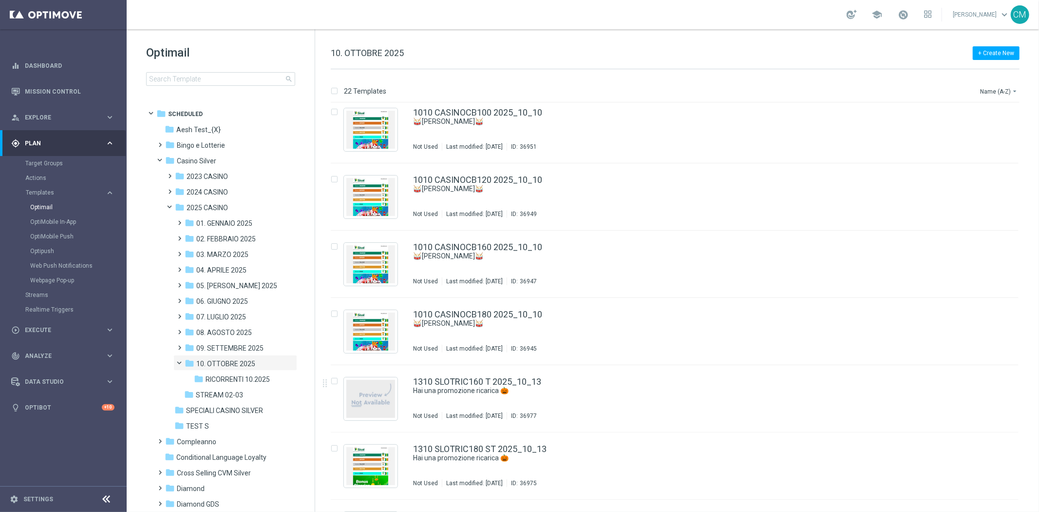
scroll to position [1070, 0]
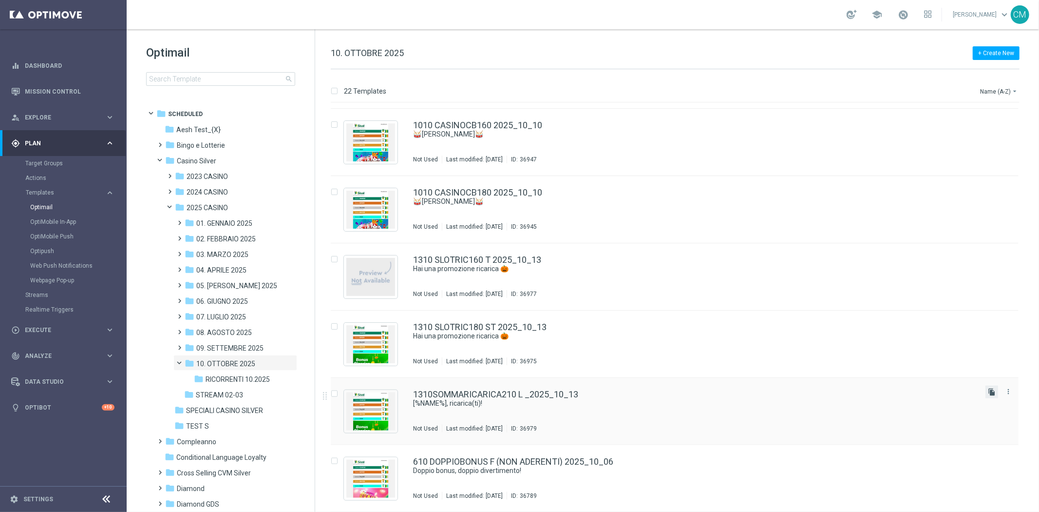
click at [992, 392] on icon "file_copy" at bounding box center [992, 392] width 8 height 8
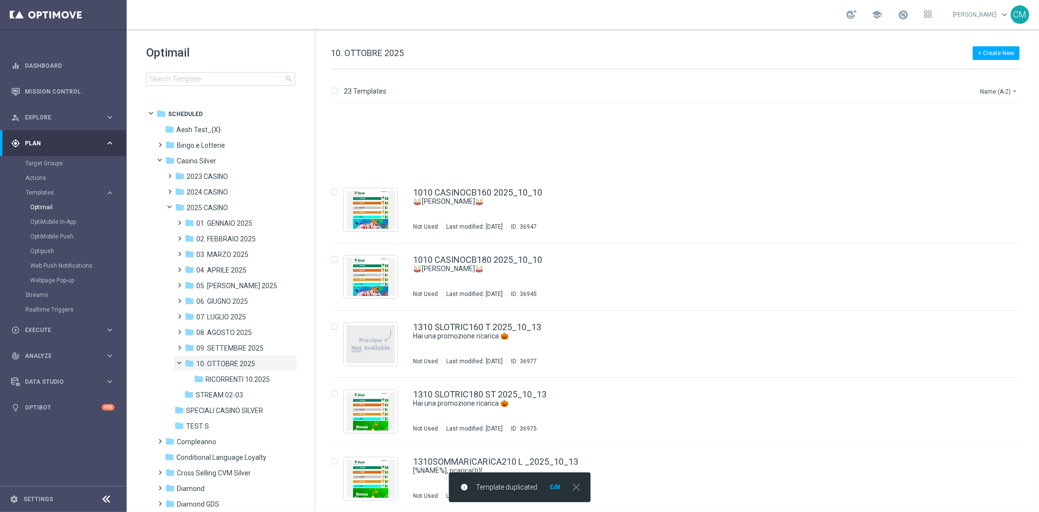
scroll to position [1138, 0]
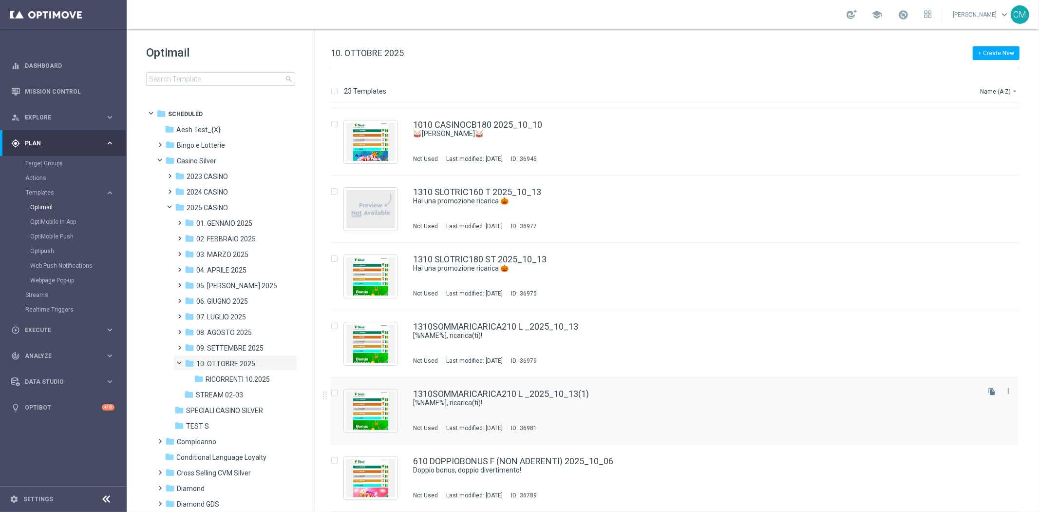
click at [722, 417] on div "1310SOMMARICARICA210 L _2025_10_13(1) [%NAME%], ricarica(ti)! Not Used Last mod…" at bounding box center [695, 410] width 565 height 42
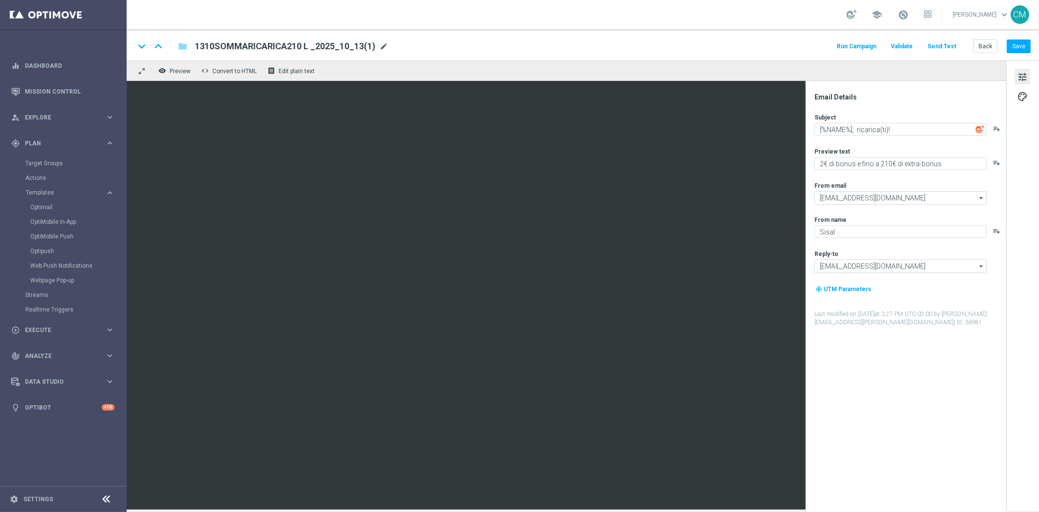
click at [382, 42] on span "mode_edit" at bounding box center [384, 46] width 9 height 9
drag, startPoint x: 283, startPoint y: 46, endPoint x: 161, endPoint y: 48, distance: 121.8
click at [161, 48] on div "keyboard_arrow_down keyboard_arrow_up folder 1310SOMMARICARICA210 L _2025_10_13…" at bounding box center [285, 46] width 302 height 13
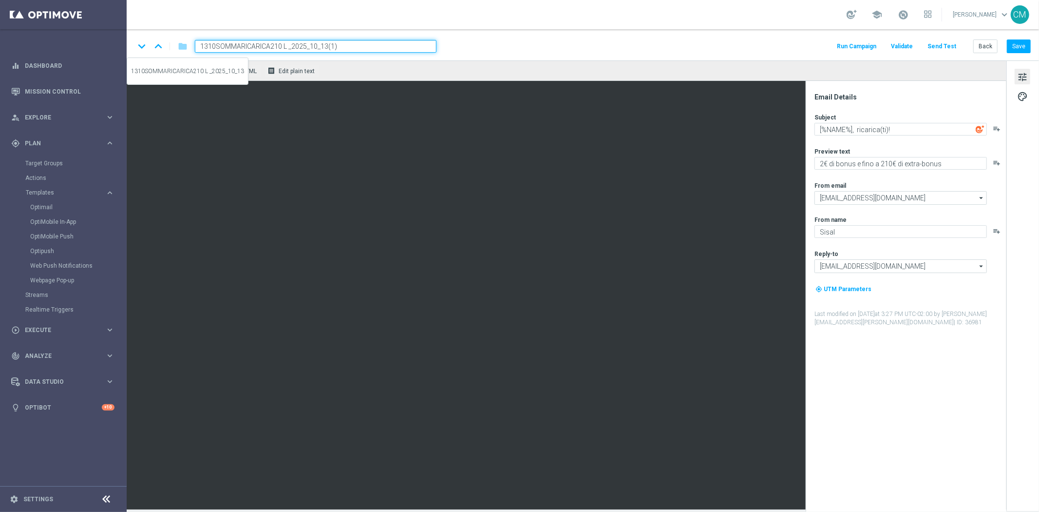
paste input "180"
click at [348, 45] on input "1310SOMMARICARICA180 SL _2025_10_13(1)" at bounding box center [316, 46] width 242 height 13
type input "1310SOMMARICARICA180 SL _2025_10_13"
click at [825, 163] on textarea "2€ di bonus e fino a 210€ di extra-bonus" at bounding box center [901, 163] width 172 height 13
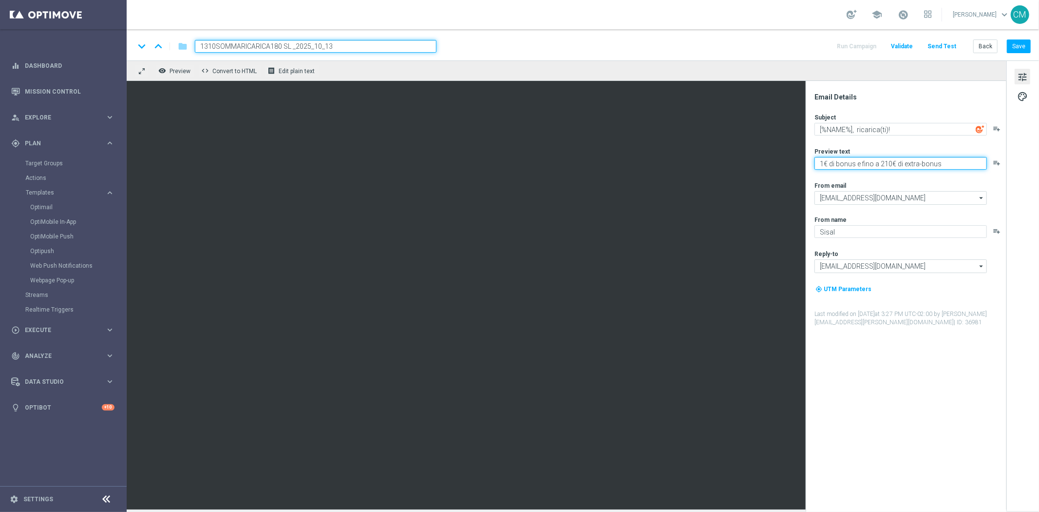
click at [887, 168] on textarea "1€ di bonus e fino a 210€ di extra-bonus" at bounding box center [901, 163] width 172 height 13
type textarea "1€ di bonus e fino a 180€ di extra-bonus"
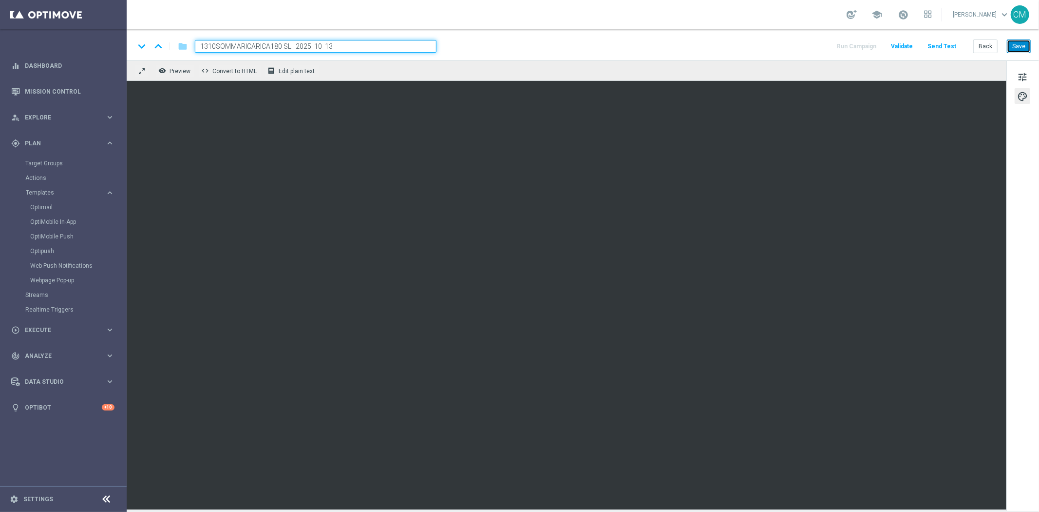
drag, startPoint x: 998, startPoint y: 250, endPoint x: 1023, endPoint y: 53, distance: 199.0
click at [1023, 53] on button "Save" at bounding box center [1019, 46] width 24 height 14
click at [991, 45] on button "Back" at bounding box center [986, 46] width 24 height 14
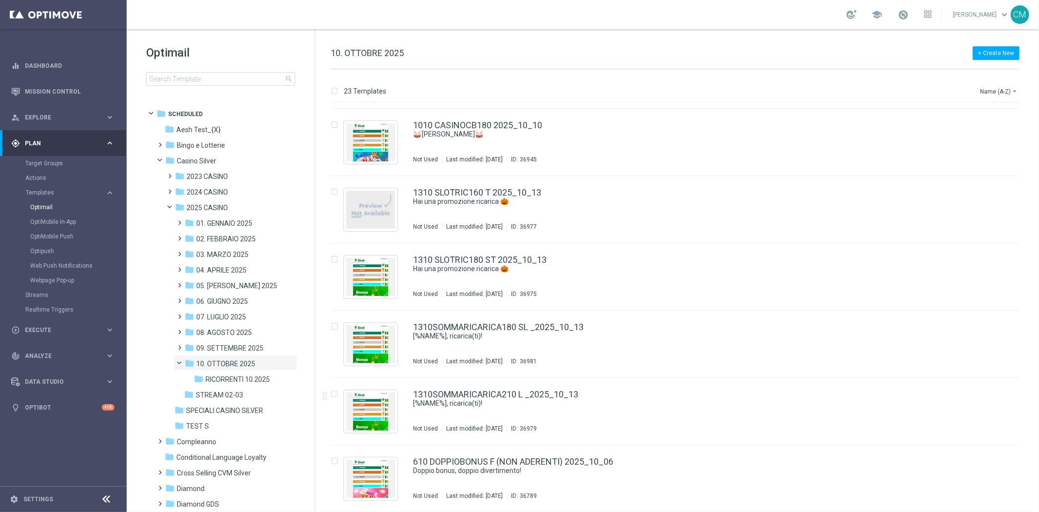
scroll to position [1138, 0]
click at [614, 341] on div "1310SOMMARICARICA180 SL _2025_10_13 [%NAME%], ricarica(ti)! Not Used Last modif…" at bounding box center [695, 343] width 565 height 42
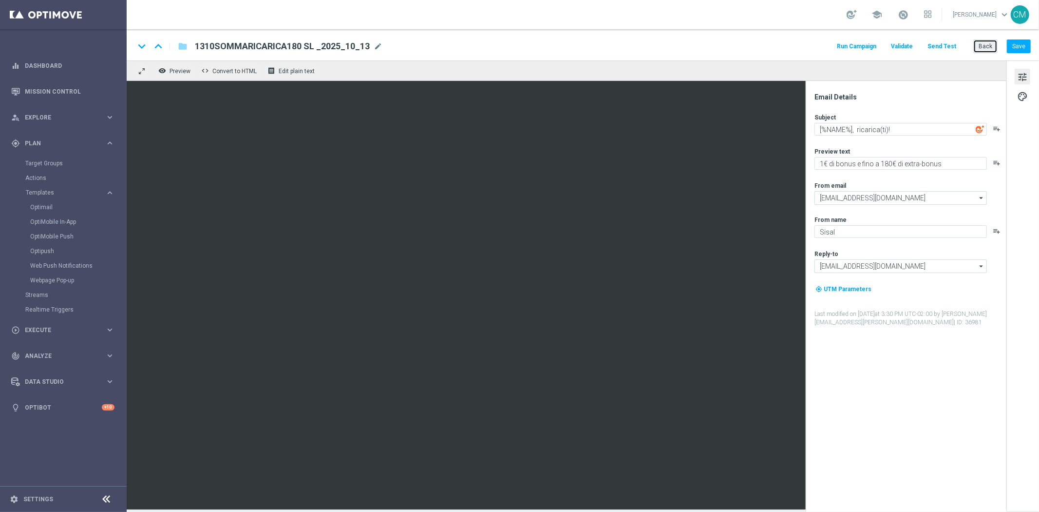
click at [991, 42] on button "Back" at bounding box center [986, 46] width 24 height 14
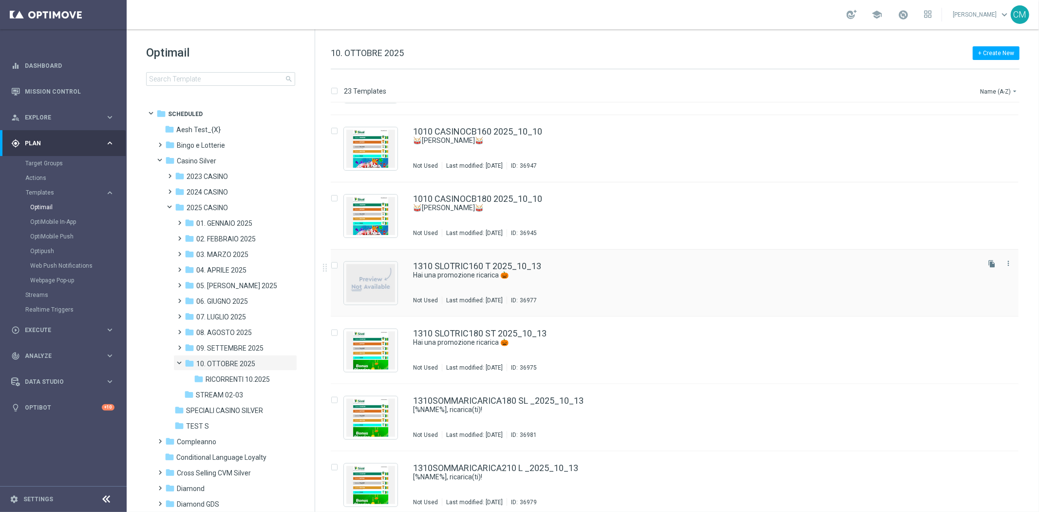
scroll to position [1064, 0]
click at [523, 351] on div "1310 SLOTRIC180 ST 2025_10_13 Hai una promozione ricarica 🎃 Not Used Last modif…" at bounding box center [695, 349] width 565 height 42
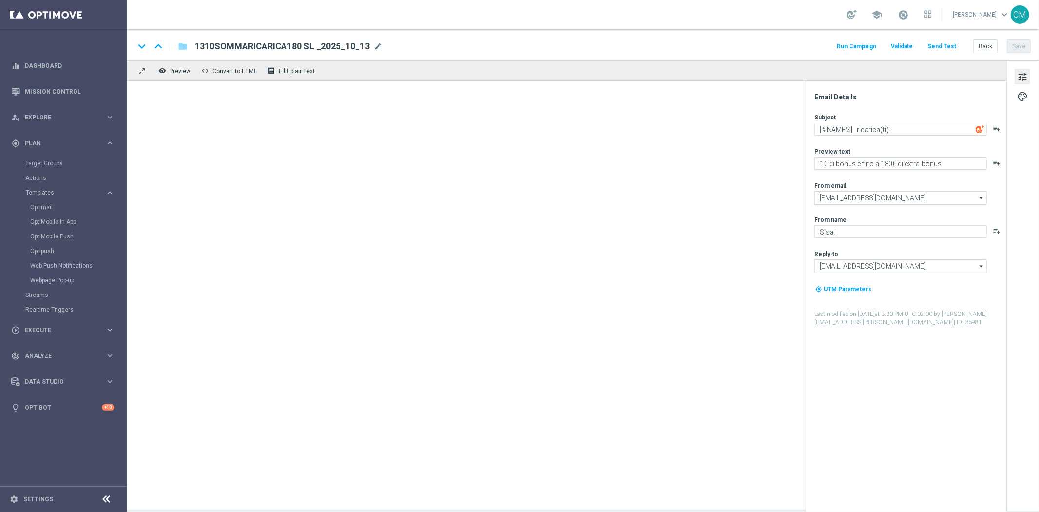
type textarea "Hai una promozione ricarica 🎃"
type textarea "Un bonus incredibile ti aspetta"
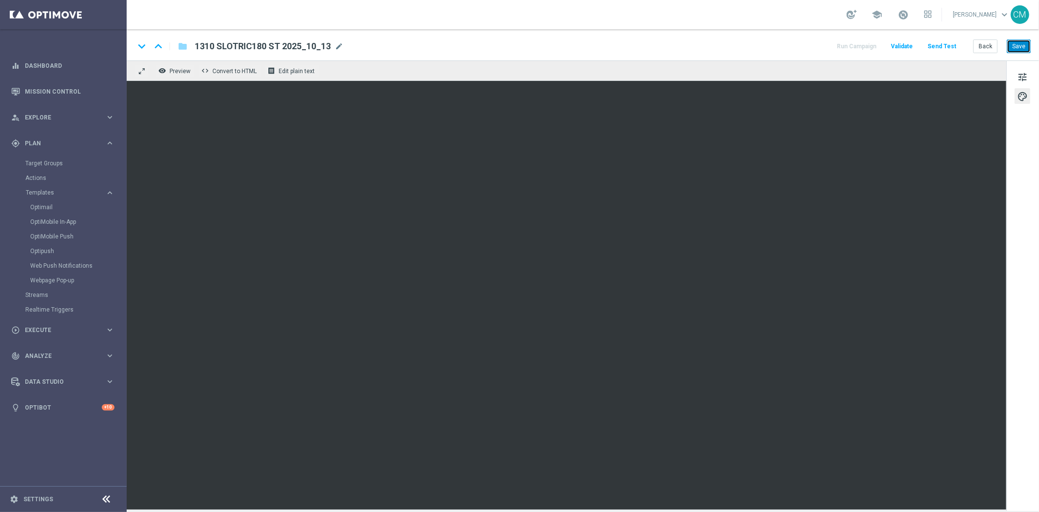
click at [1016, 45] on button "Save" at bounding box center [1019, 46] width 24 height 14
click at [981, 50] on button "Back" at bounding box center [986, 46] width 24 height 14
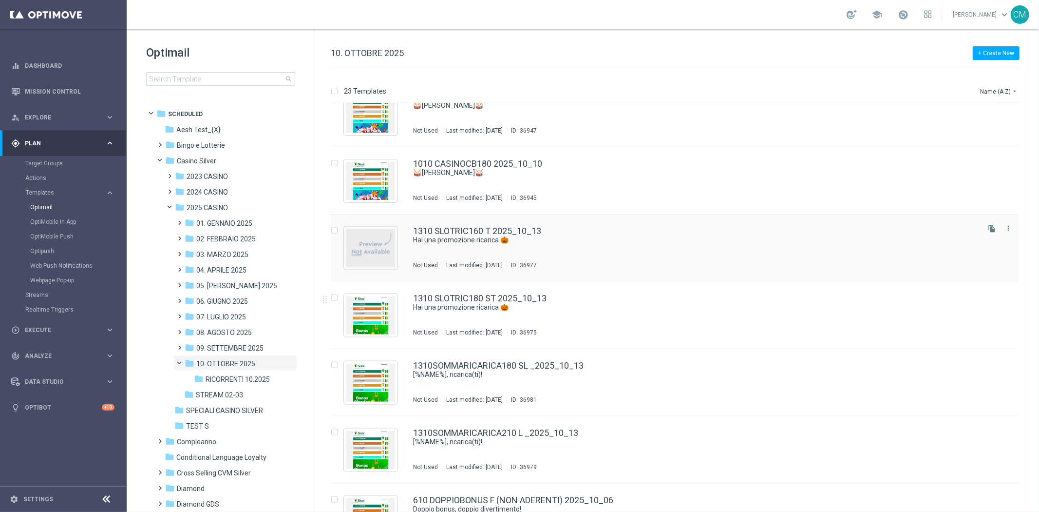
scroll to position [1099, 0]
click at [594, 256] on div "1310 SLOTRIC160 T 2025_10_13 Hai una promozione ricarica 🎃 Not Used Last modifi…" at bounding box center [695, 247] width 565 height 42
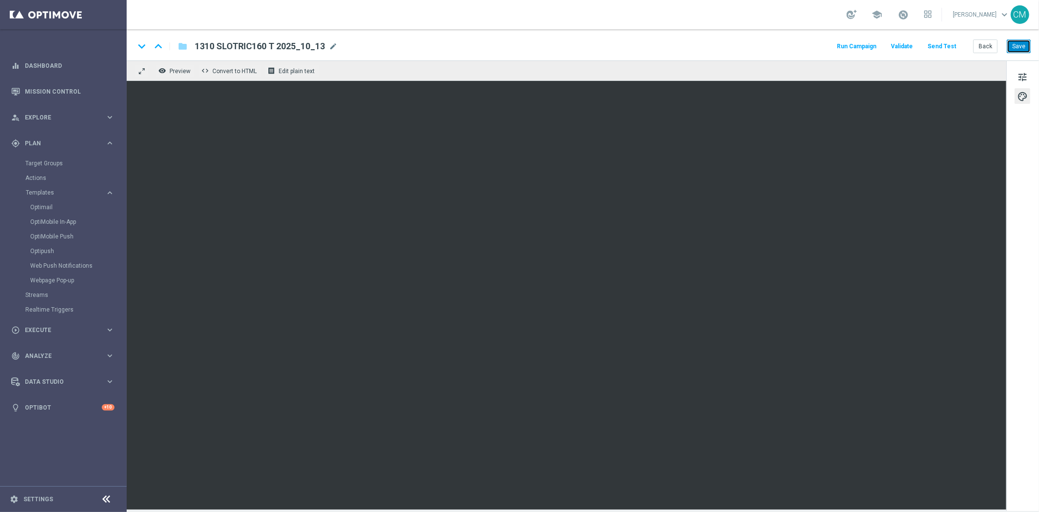
click at [1016, 50] on button "Save" at bounding box center [1019, 46] width 24 height 14
click at [1017, 52] on button "Save" at bounding box center [1019, 46] width 24 height 14
click at [982, 45] on button "Back" at bounding box center [986, 46] width 24 height 14
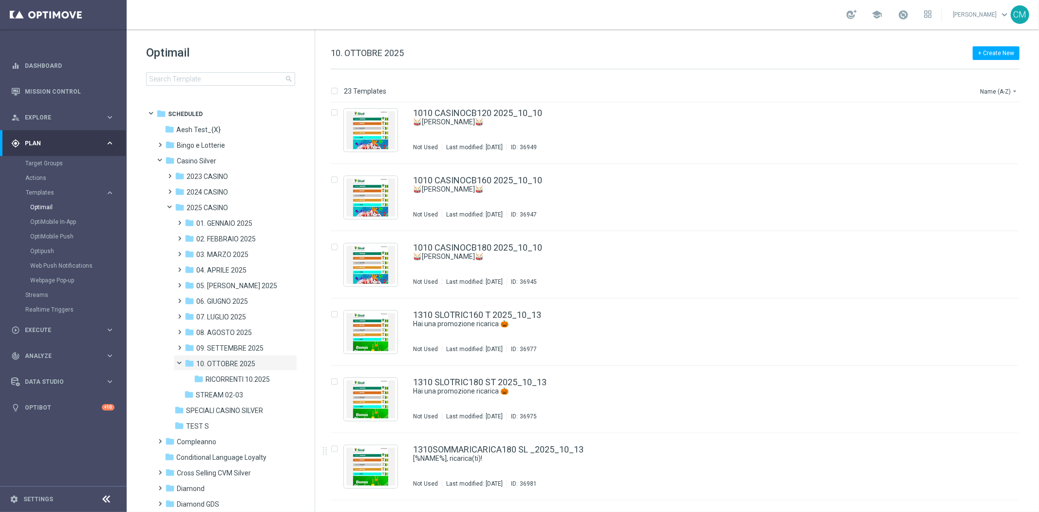
scroll to position [1138, 0]
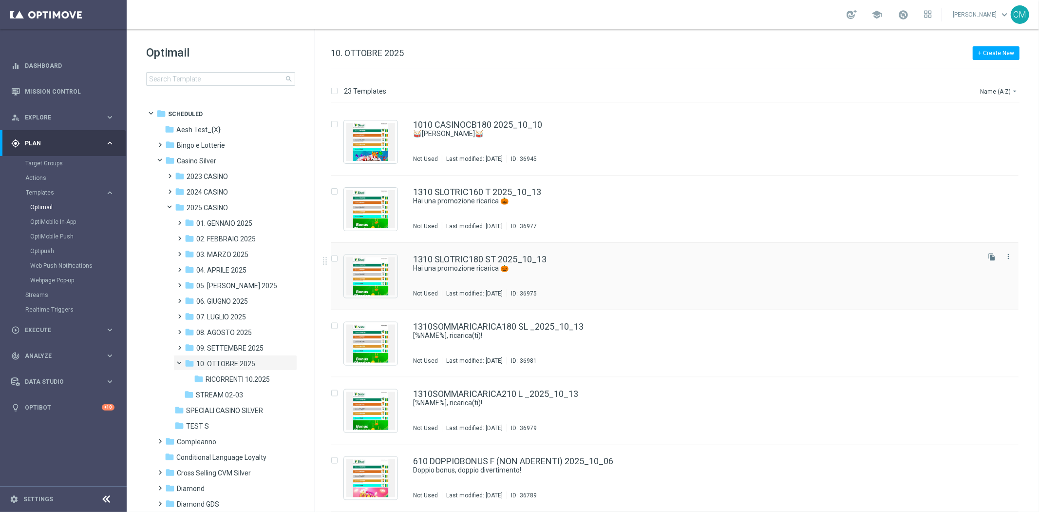
click at [571, 261] on div "1310 SLOTRIC180 ST 2025_10_13" at bounding box center [695, 259] width 565 height 9
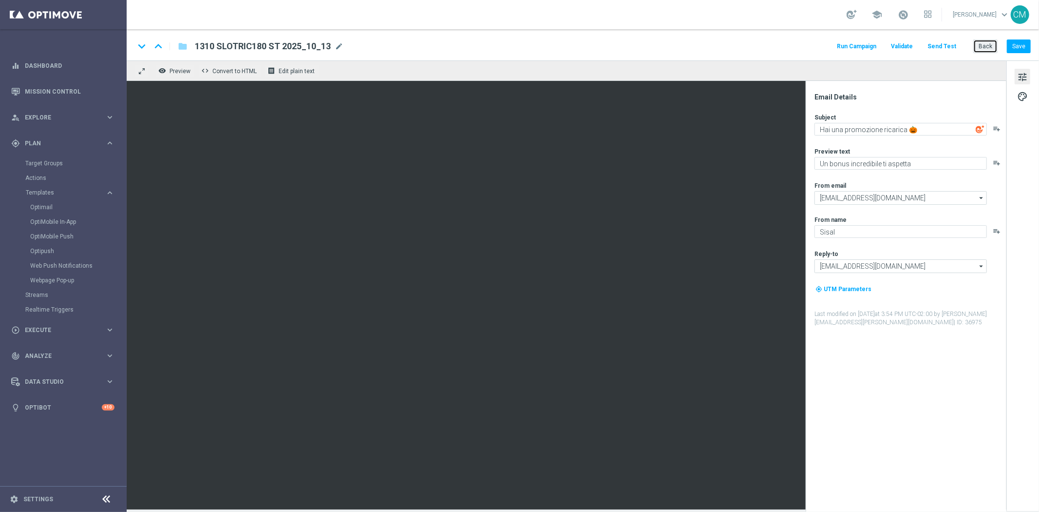
click at [985, 47] on button "Back" at bounding box center [986, 46] width 24 height 14
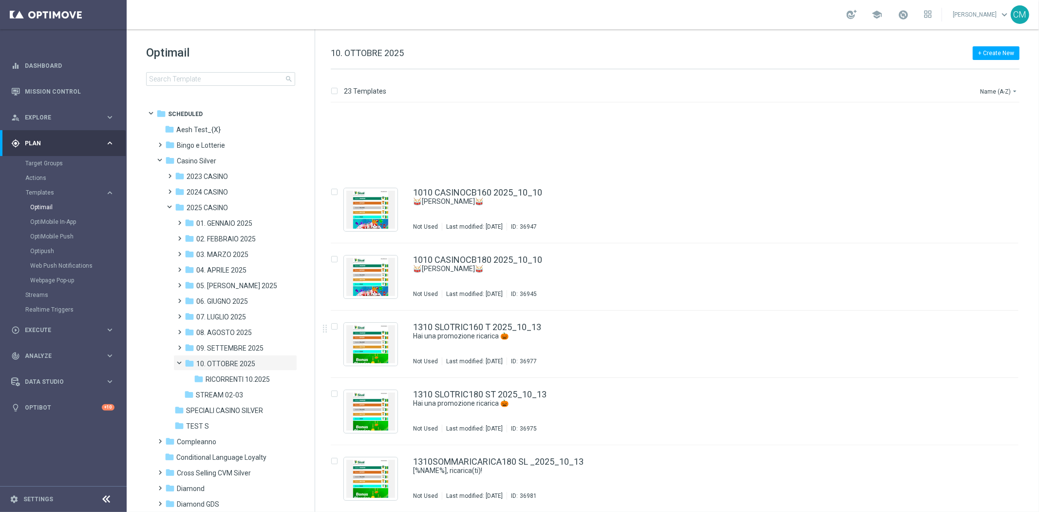
scroll to position [1138, 0]
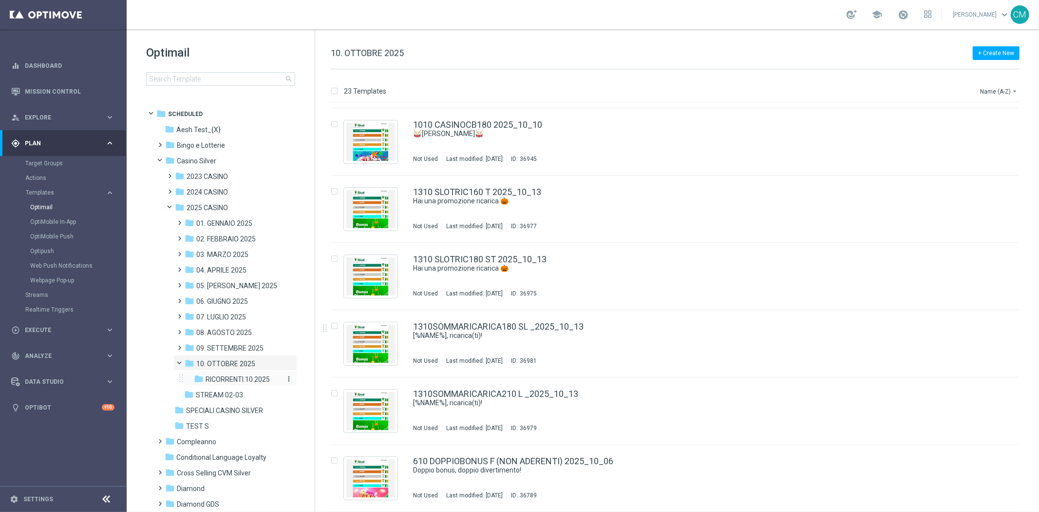
click at [255, 378] on span "RICORRENTI 10.2025" at bounding box center [238, 379] width 64 height 9
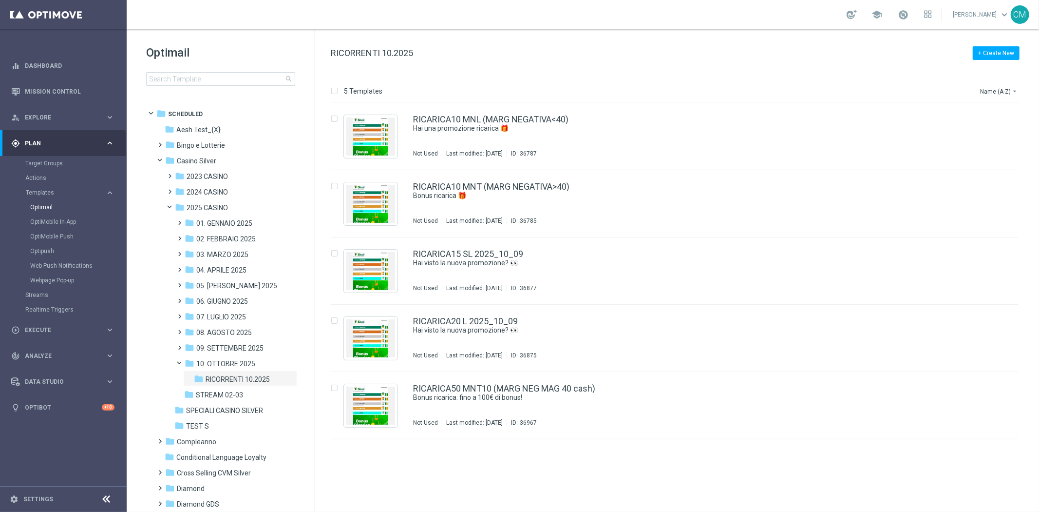
click at [251, 366] on span "10. OTTOBRE 2025" at bounding box center [225, 363] width 59 height 9
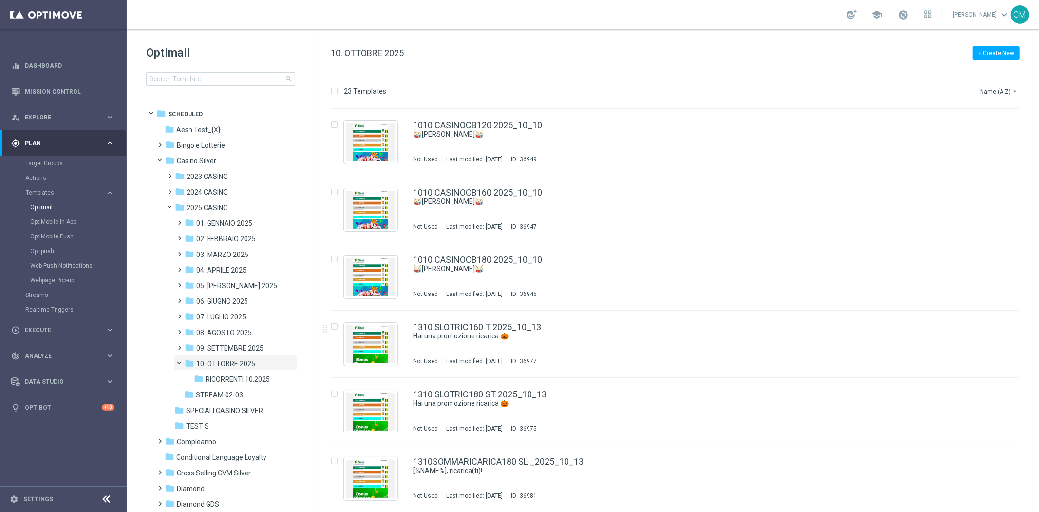
scroll to position [1138, 0]
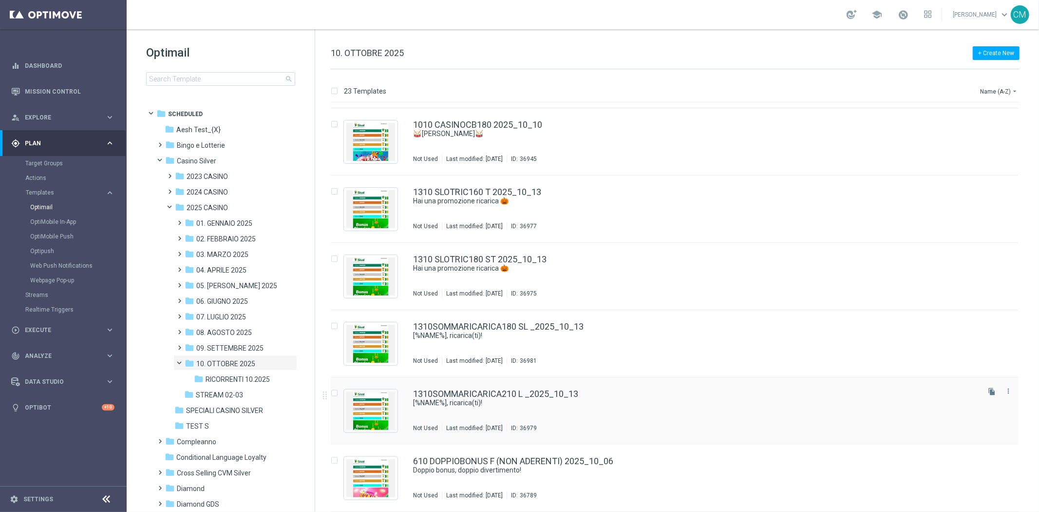
click at [567, 387] on div "1310SOMMARICARICA210 L _2025_10_13 [%NAME%], ricarica(ti)! Not Used Last modifi…" at bounding box center [675, 410] width 688 height 67
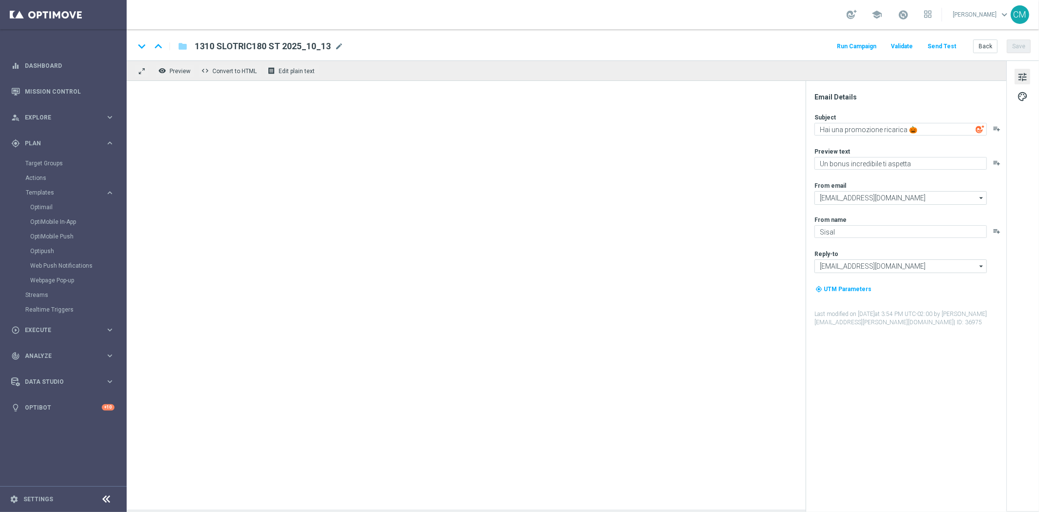
type textarea "[%NAME%], ricarica(ti)!"
type textarea "2€ di bonus e fino a 210€ di extra-bonus"
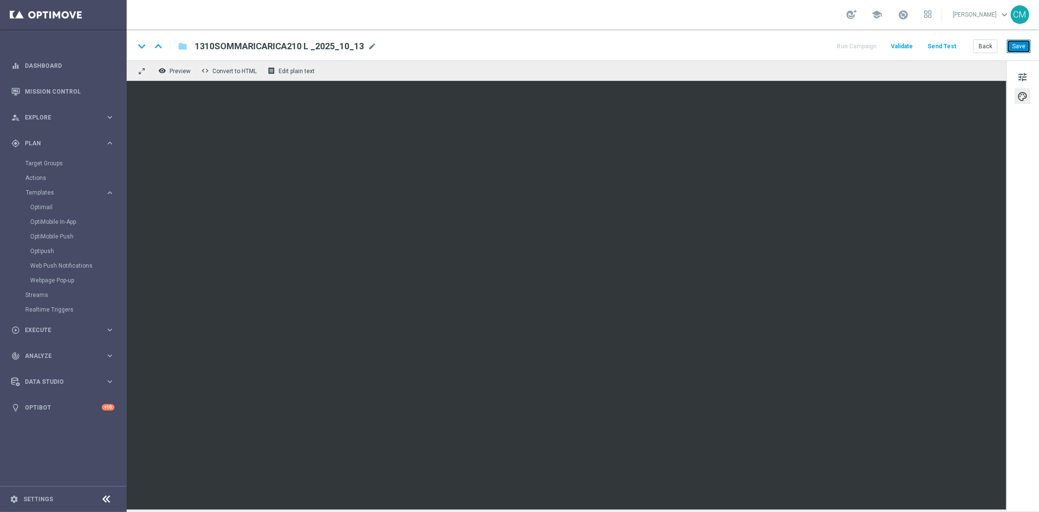
click at [1018, 41] on button "Save" at bounding box center [1019, 46] width 24 height 14
click at [987, 40] on button "Back" at bounding box center [986, 46] width 24 height 14
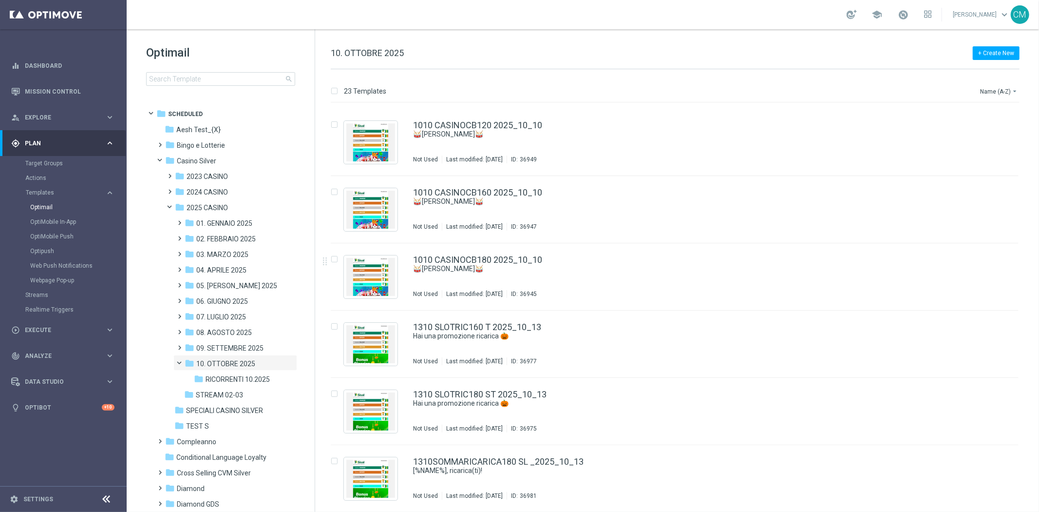
scroll to position [1138, 0]
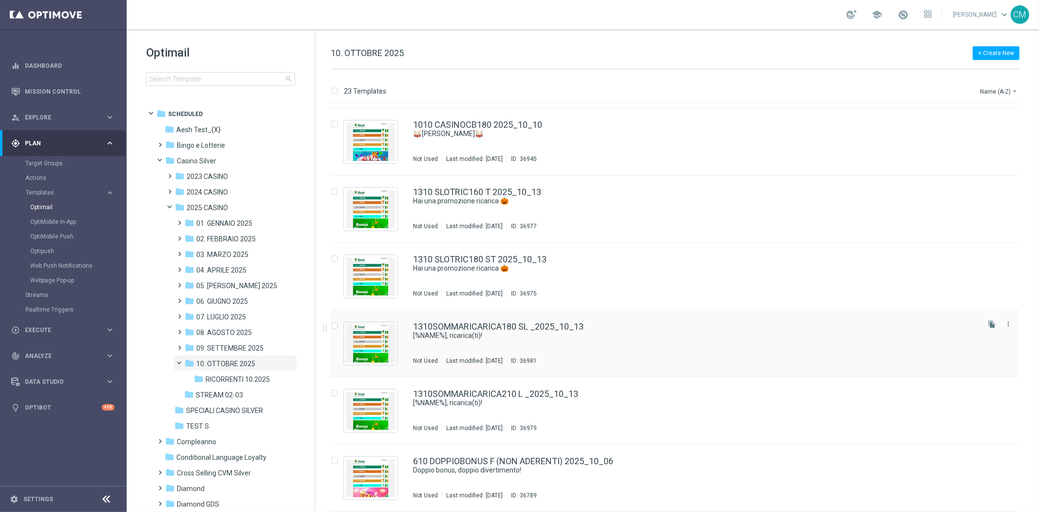
click at [665, 348] on div "1310SOMMARICARICA180 SL _2025_10_13 [%NAME%], ricarica(ti)! Not Used Last modif…" at bounding box center [695, 343] width 565 height 42
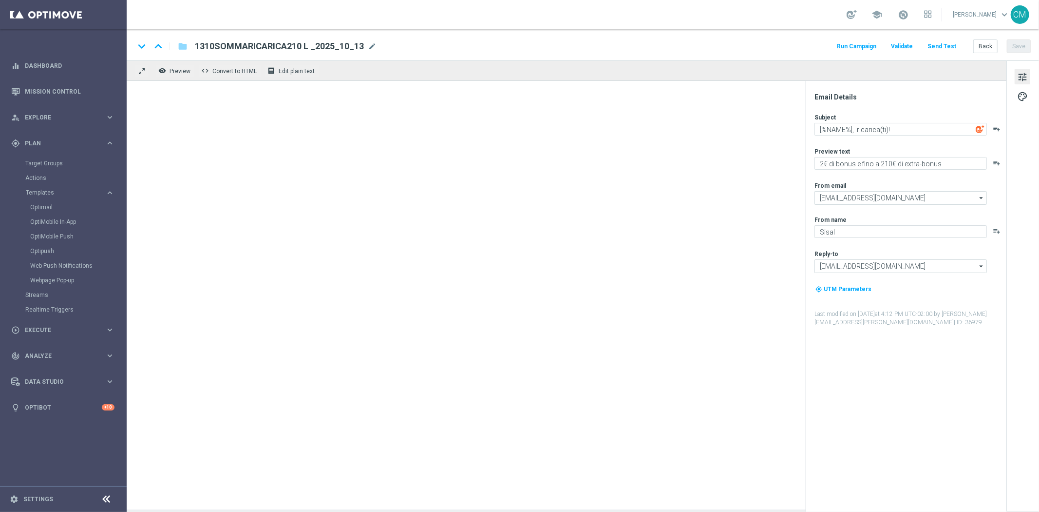
type textarea "1€ di bonus e fino a 180€ di extra-bonus"
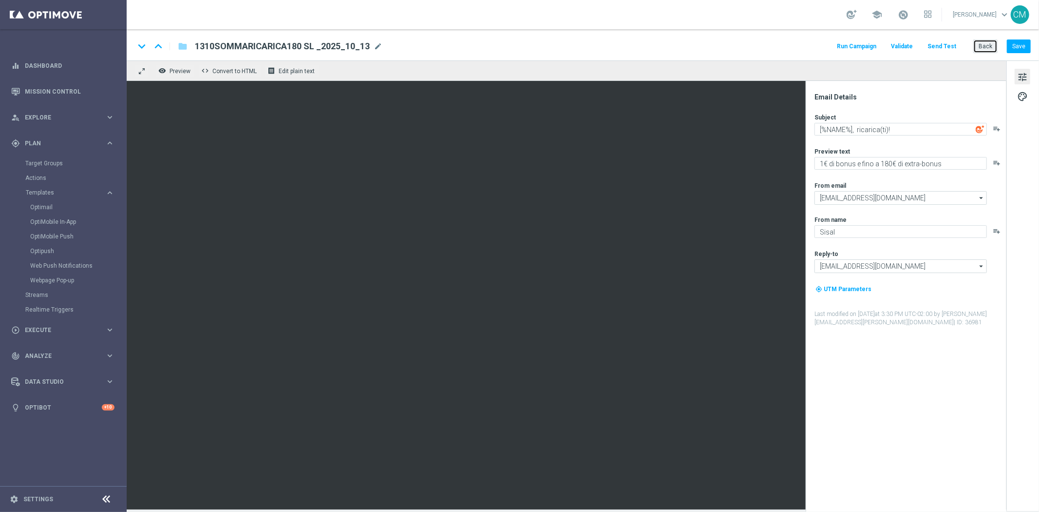
click at [985, 44] on button "Back" at bounding box center [986, 46] width 24 height 14
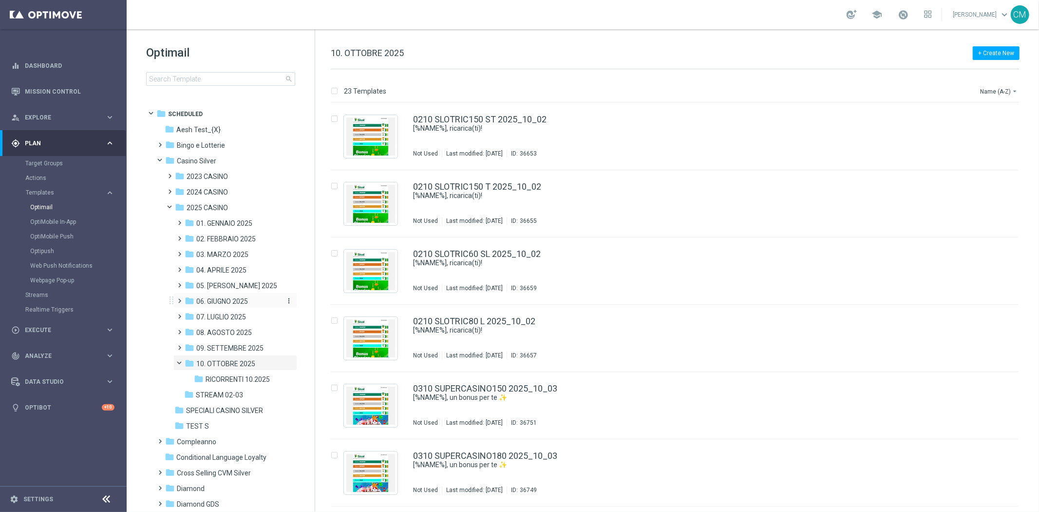
click at [218, 304] on span "06. GIUGNO 2025" at bounding box center [222, 301] width 52 height 9
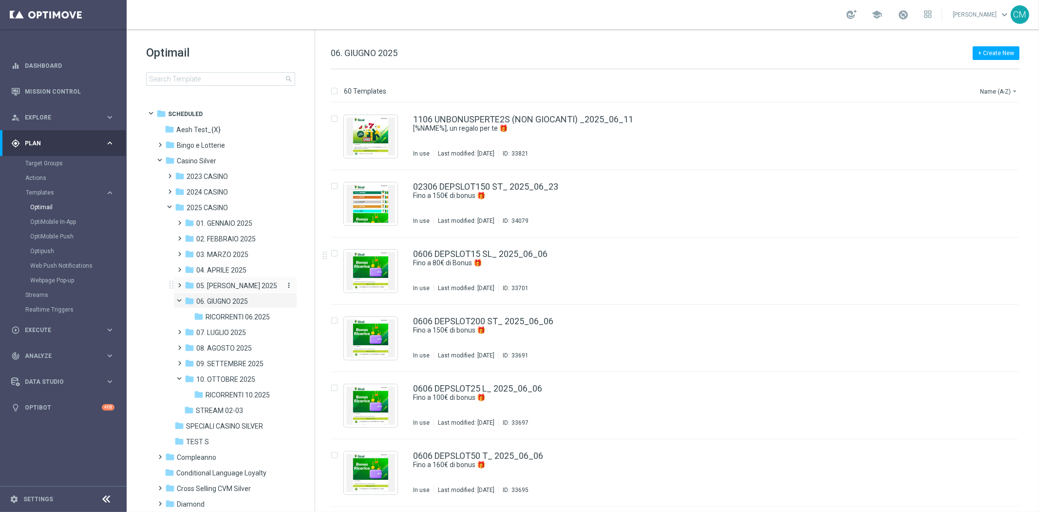
click at [230, 282] on span "05. MAGGIO 2025" at bounding box center [236, 285] width 81 height 9
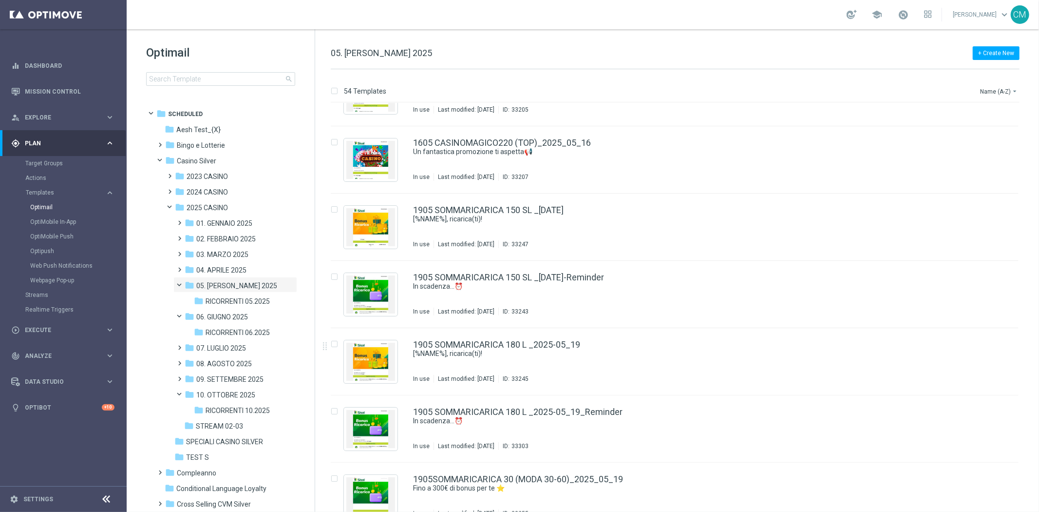
scroll to position [2062, 0]
click at [622, 240] on div "In use Last modified: Monday, May 19, 2025 ID: 33247" at bounding box center [695, 244] width 565 height 8
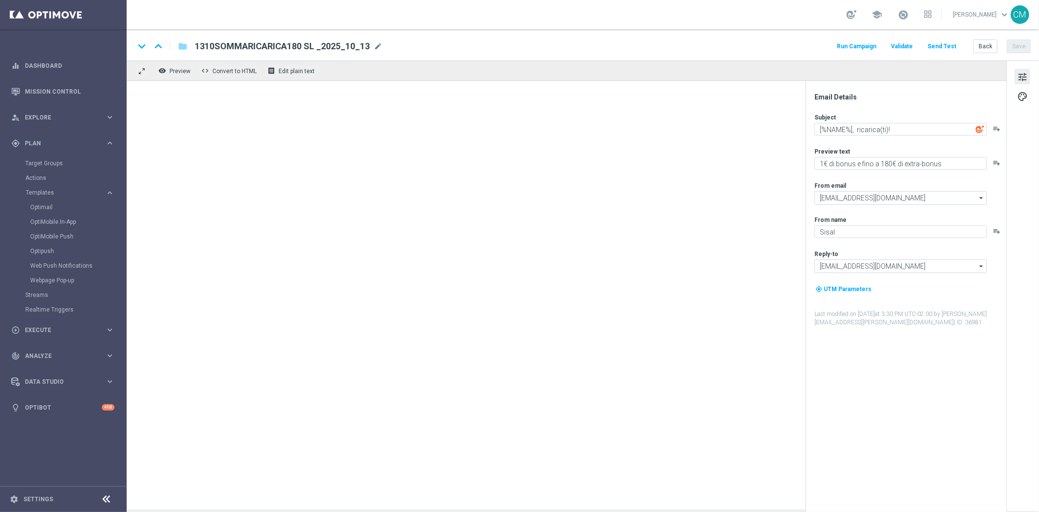
type textarea "1€ di bonus e fino a 150€ di extra-bonus"
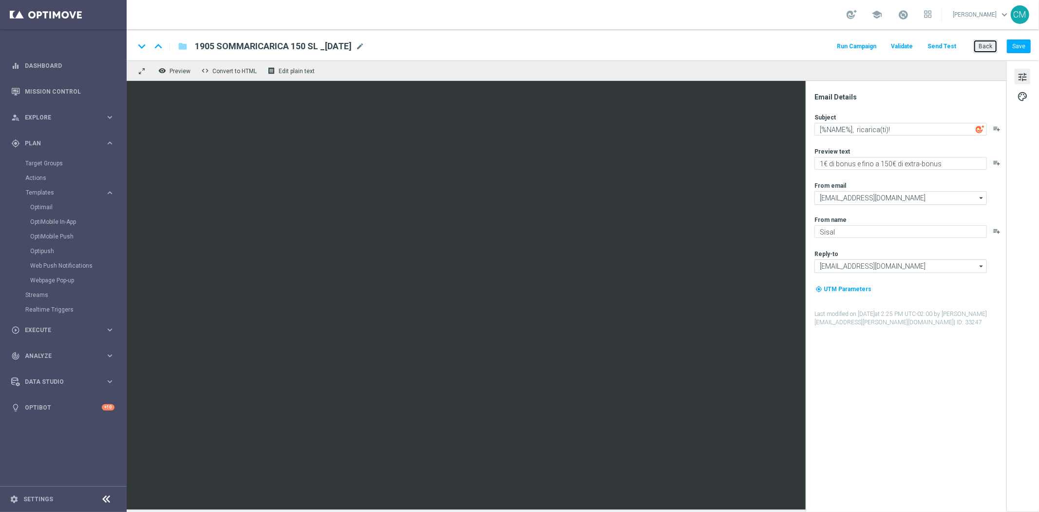
click at [991, 47] on button "Back" at bounding box center [986, 46] width 24 height 14
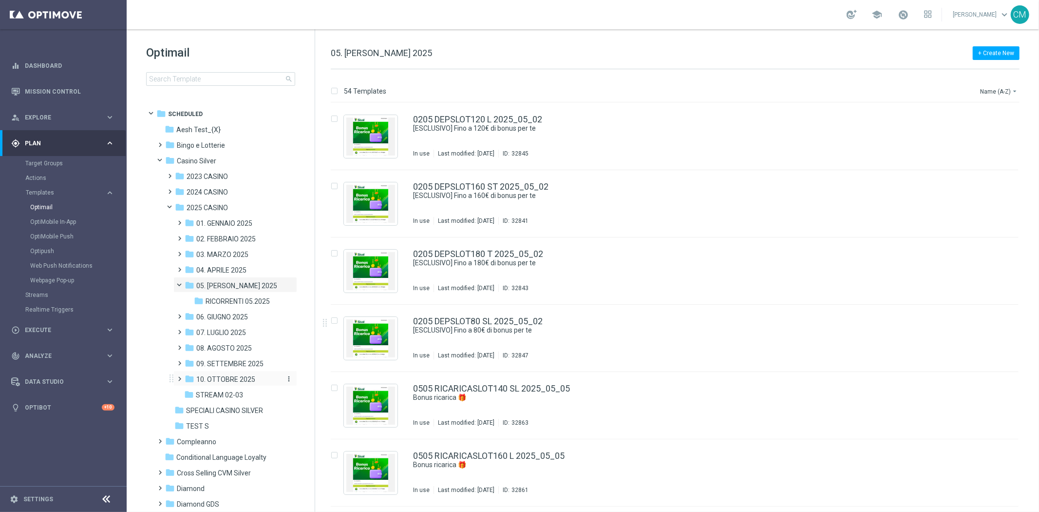
click at [235, 378] on span "10. OTTOBRE 2025" at bounding box center [225, 379] width 59 height 9
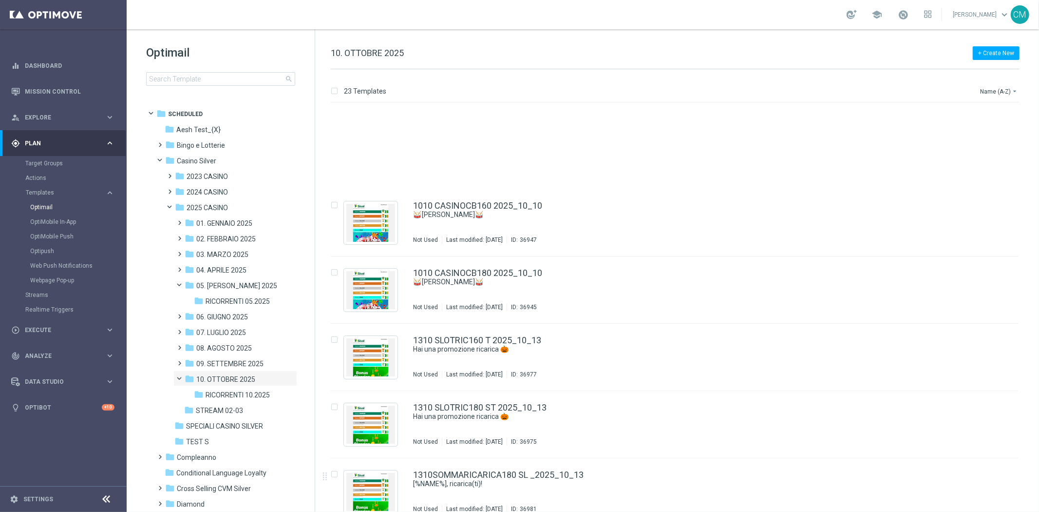
scroll to position [1138, 0]
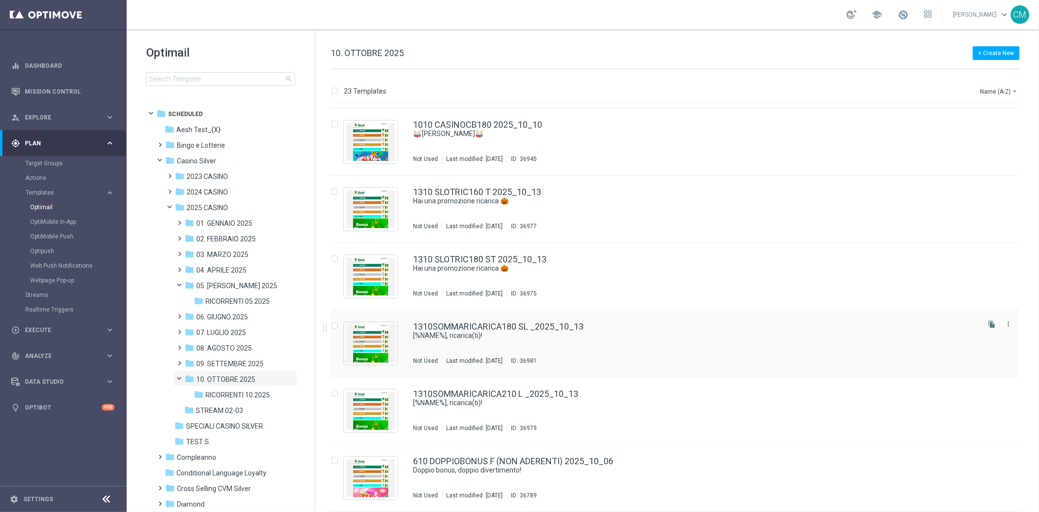
click at [597, 349] on div "1310SOMMARICARICA180 SL _2025_10_13 [%NAME%], ricarica(ti)! Not Used Last modif…" at bounding box center [695, 343] width 565 height 42
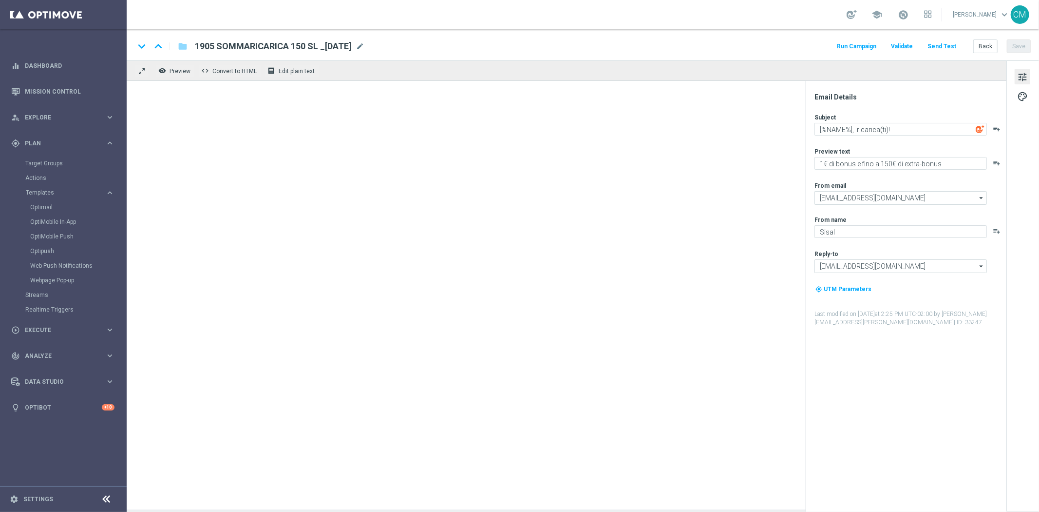
type textarea "1€ di bonus e fino a 180€ di extra-bonus"
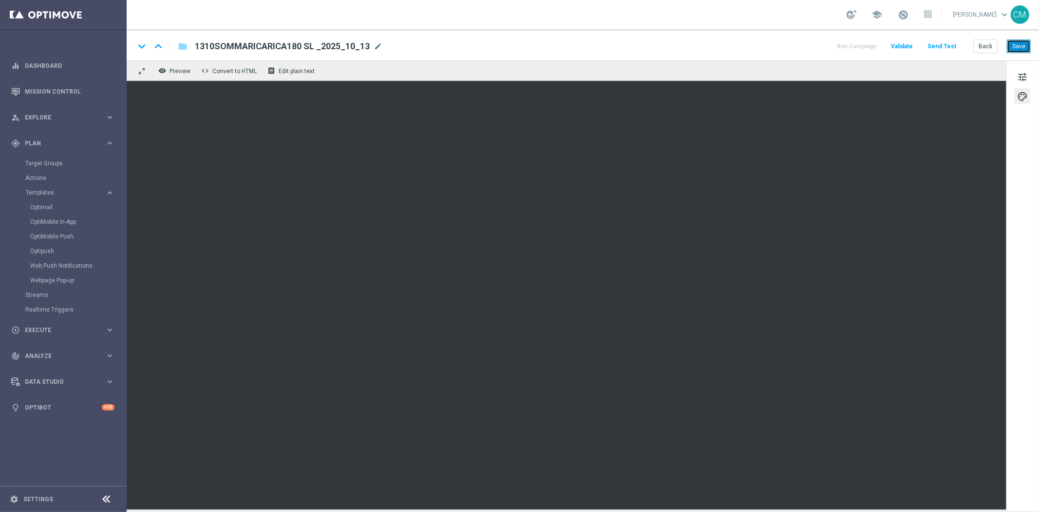
click at [1027, 40] on button "Save" at bounding box center [1019, 46] width 24 height 14
click at [1022, 71] on span "tune" at bounding box center [1022, 77] width 11 height 13
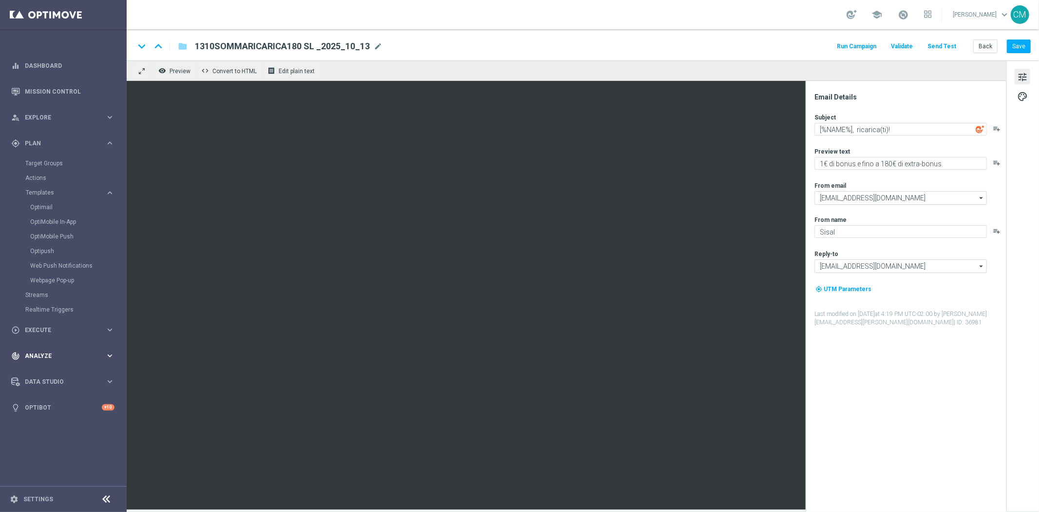
click at [81, 348] on div "track_changes Analyze keyboard_arrow_right" at bounding box center [63, 356] width 126 height 26
click at [73, 168] on span "Execute" at bounding box center [65, 169] width 80 height 6
click at [58, 186] on link "Campaign Builder" at bounding box center [63, 189] width 76 height 8
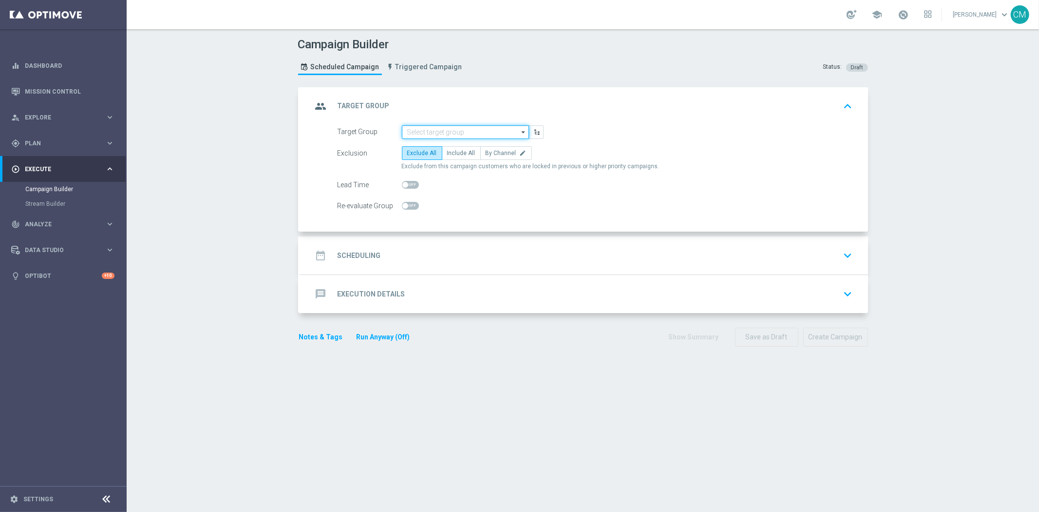
click at [425, 132] on input at bounding box center [465, 132] width 127 height 14
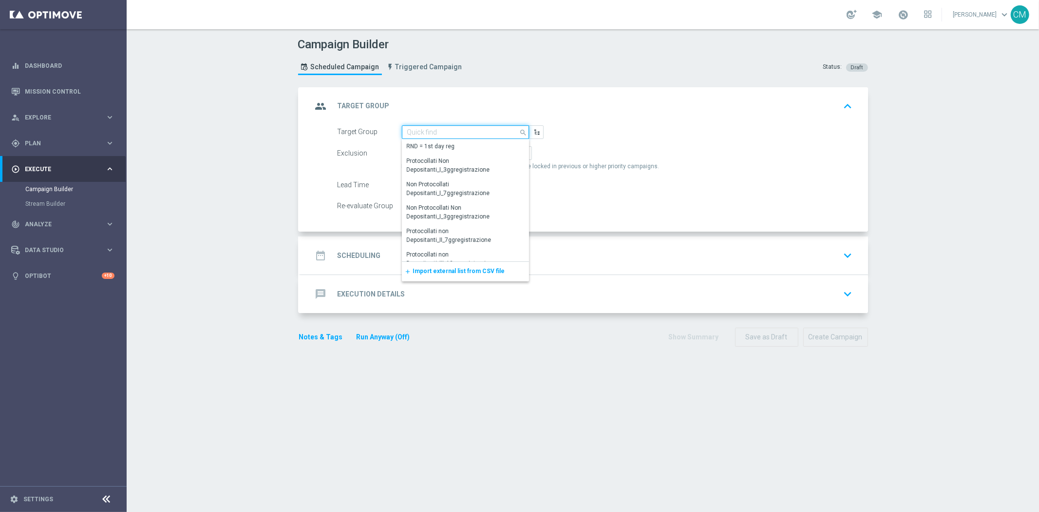
paste input "Active Casino+ Quick Silver (no early e risk) CONTA DEM/Marginalità NEGATIVA >40"
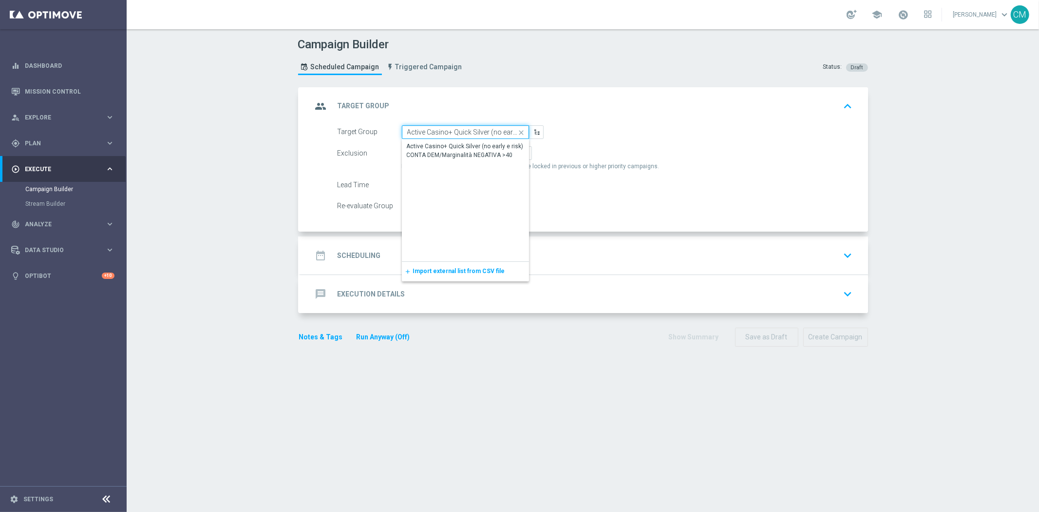
scroll to position [0, 137]
click at [455, 148] on div "Active Casino+ Quick Silver (no early e risk) CONTA DEM/Marginalità NEGATIVA >40" at bounding box center [466, 151] width 118 height 18
type input "Active Casino+ Quick Silver (no early e risk) CONTA DEM/Marginalità NEGATIVA >40"
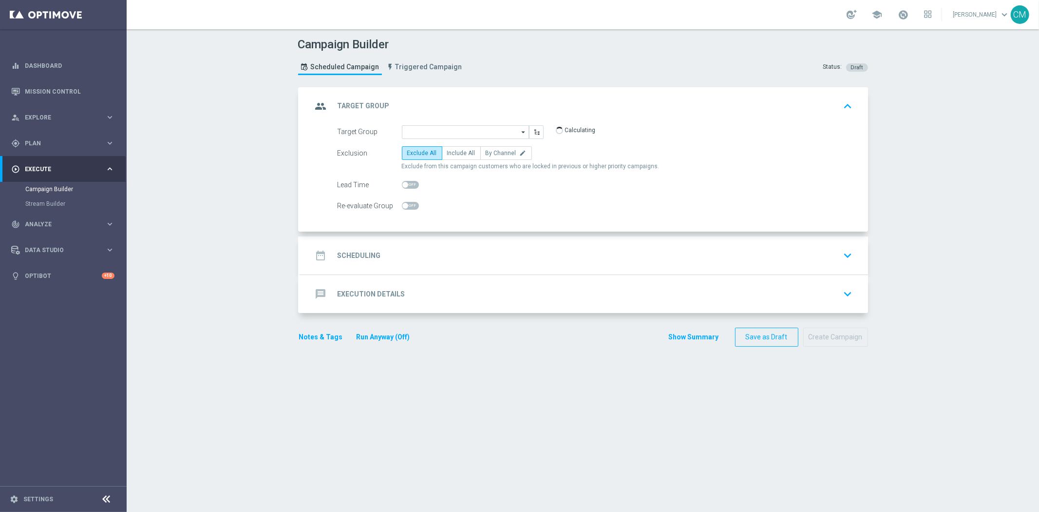
scroll to position [0, 0]
click at [460, 153] on span "Include All" at bounding box center [461, 153] width 28 height 7
click at [454, 153] on input "Include All" at bounding box center [450, 155] width 6 height 6
radio input "true"
click at [441, 262] on div "date_range Scheduling keyboard_arrow_down" at bounding box center [584, 255] width 544 height 19
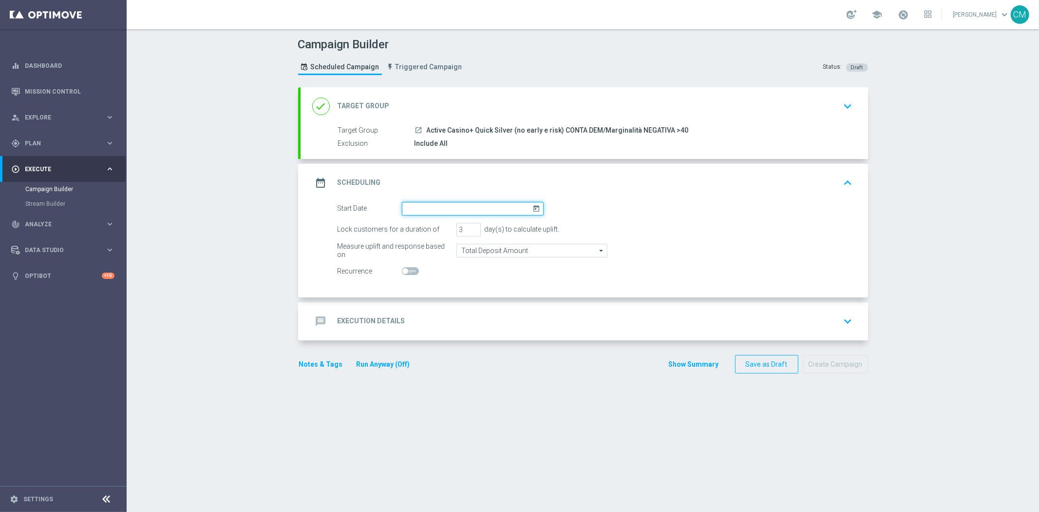
click at [417, 202] on input at bounding box center [473, 209] width 142 height 14
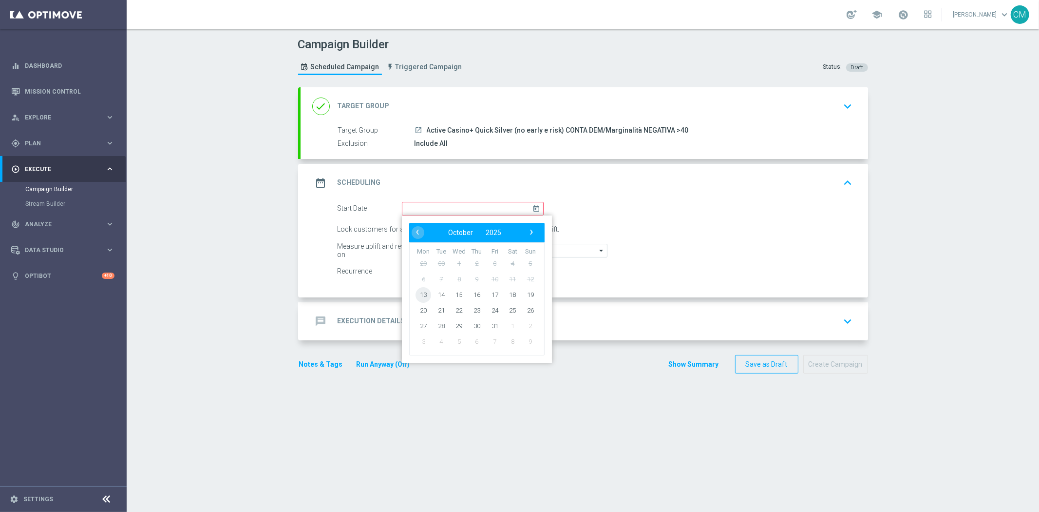
click at [422, 292] on span "13" at bounding box center [424, 295] width 16 height 16
type input "13 Oct 2025"
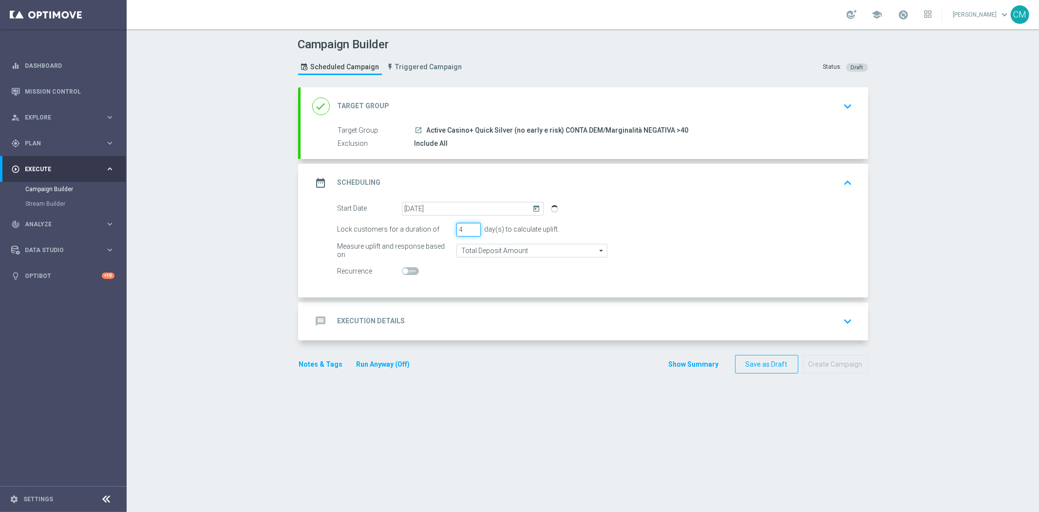
click at [469, 227] on input "4" at bounding box center [469, 230] width 24 height 14
click at [469, 227] on input "5" at bounding box center [469, 230] width 24 height 14
click at [469, 227] on input "6" at bounding box center [469, 230] width 24 height 14
type input "7"
click at [469, 227] on input "7" at bounding box center [469, 230] width 24 height 14
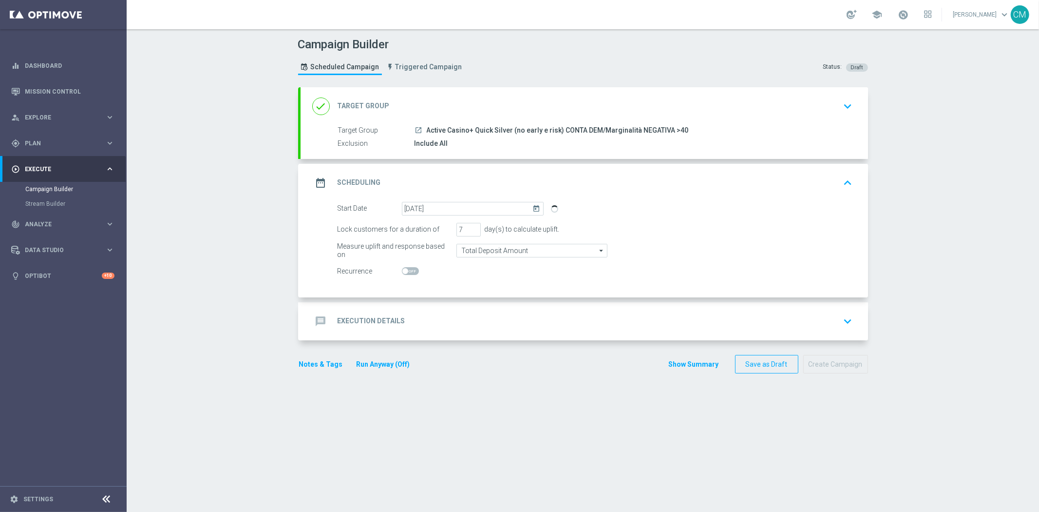
click at [468, 330] on div "message Execution Details keyboard_arrow_down" at bounding box center [585, 321] width 568 height 38
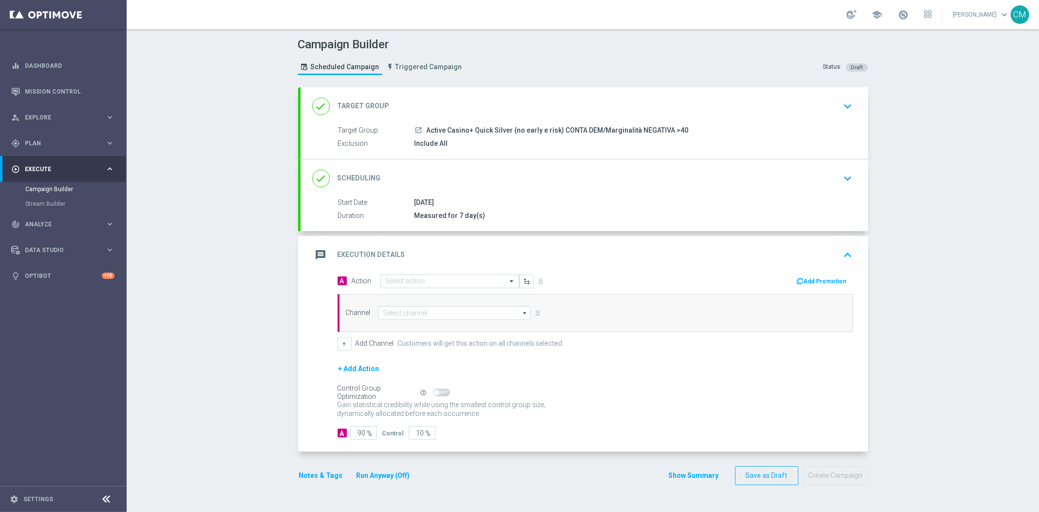
click at [519, 179] on div "done Scheduling keyboard_arrow_down" at bounding box center [584, 178] width 544 height 19
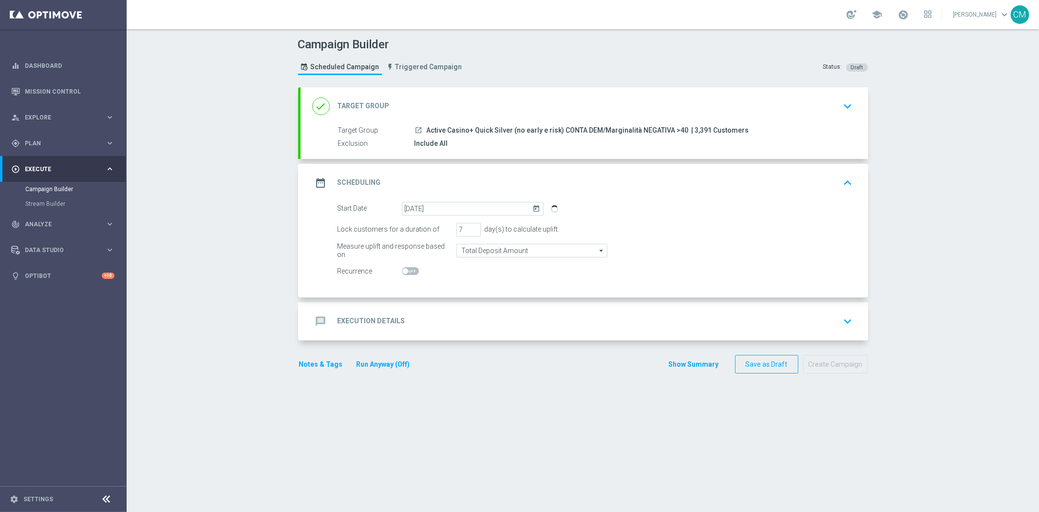
click at [416, 274] on switch at bounding box center [473, 271] width 142 height 8
click at [416, 273] on switch at bounding box center [473, 271] width 142 height 8
click at [408, 269] on span at bounding box center [410, 271] width 17 height 8
click at [408, 269] on input "checkbox" at bounding box center [410, 271] width 17 height 8
checkbox input "true"
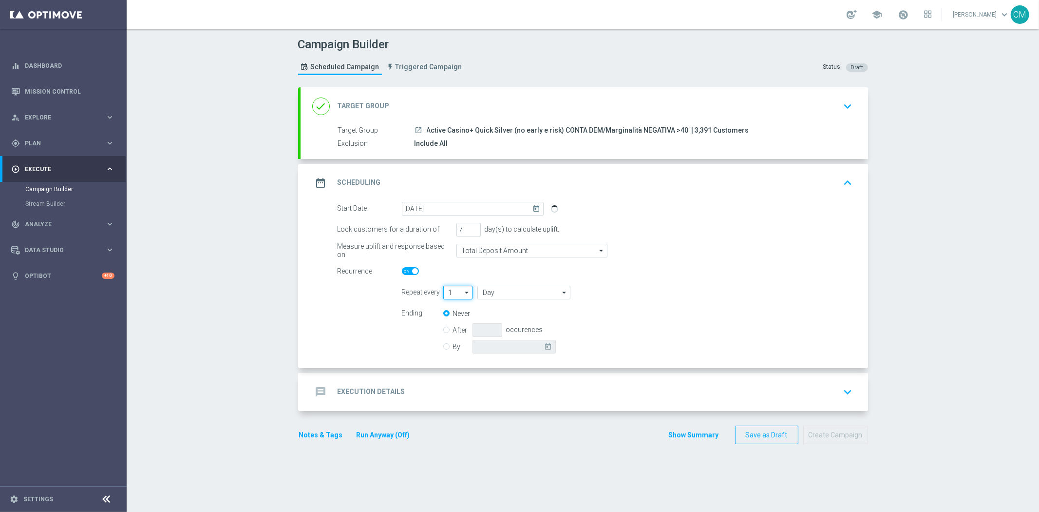
click at [451, 288] on input "1" at bounding box center [458, 293] width 30 height 14
click at [451, 315] on div "2" at bounding box center [453, 321] width 21 height 15
type input "2"
type input "Days"
click at [514, 290] on input "Days" at bounding box center [524, 293] width 93 height 14
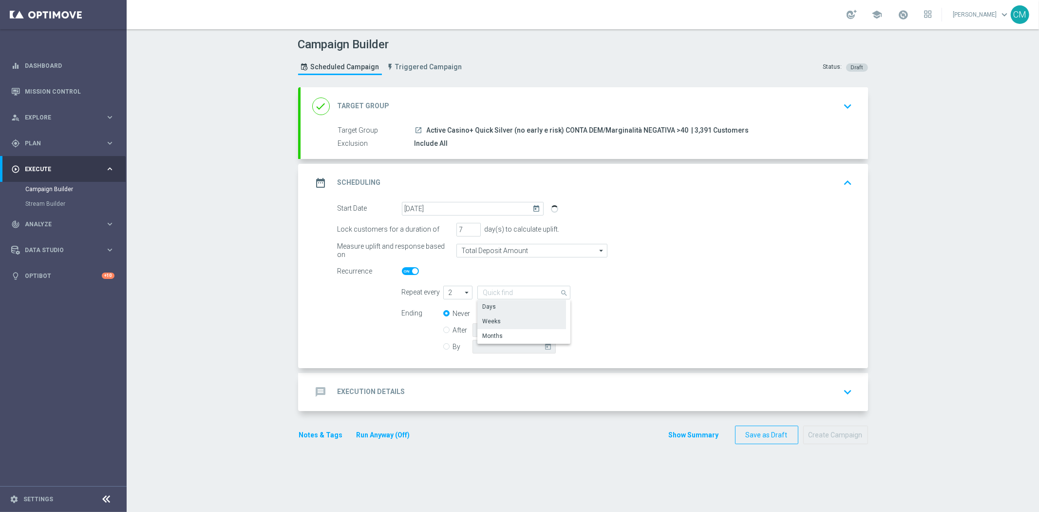
click at [514, 321] on div "Weeks" at bounding box center [522, 321] width 89 height 14
type input "Weeks"
click at [444, 348] on div "By today" at bounding box center [505, 347] width 124 height 14
click at [444, 345] on input "By" at bounding box center [446, 345] width 6 height 6
radio input "true"
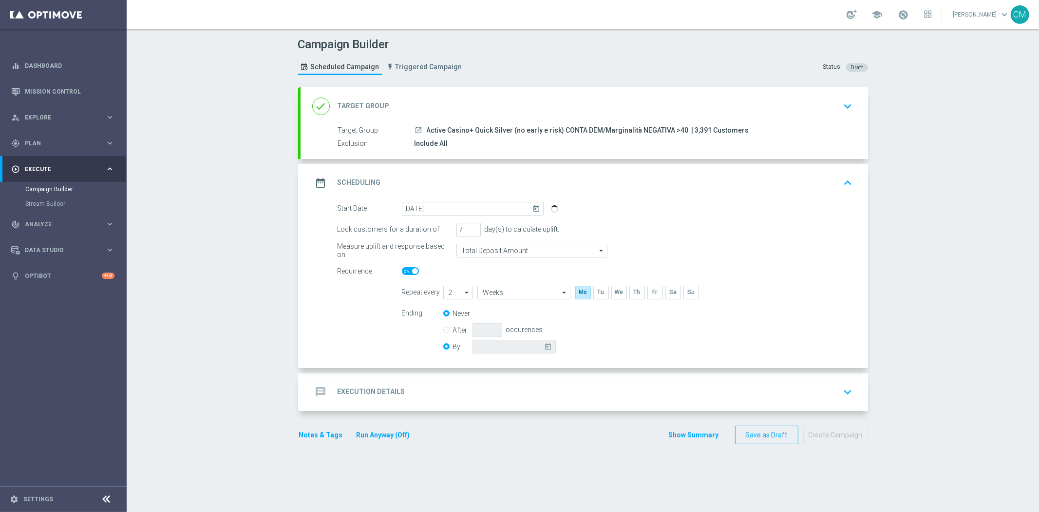
radio input "false"
click at [545, 346] on icon "today" at bounding box center [550, 345] width 11 height 11
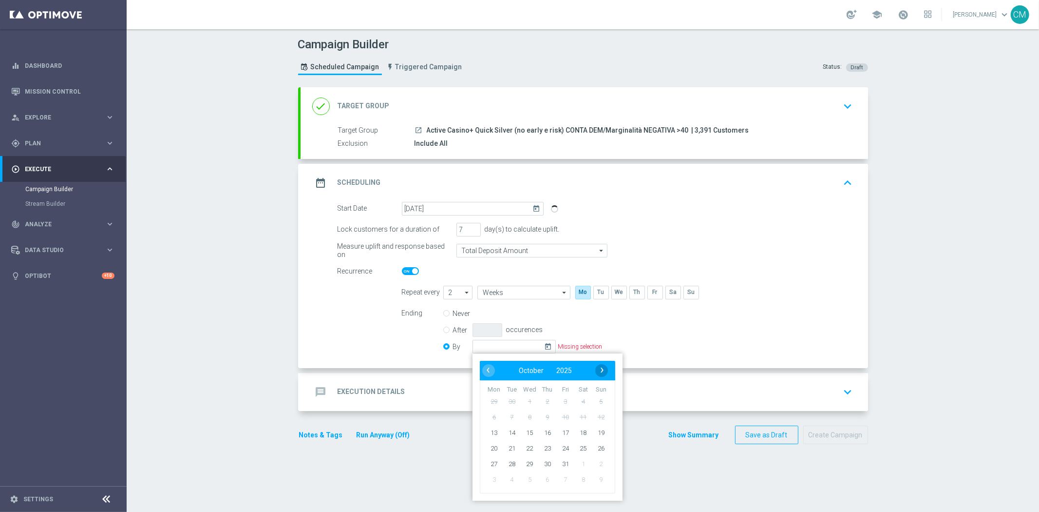
click at [596, 372] on span "›" at bounding box center [602, 370] width 13 height 13
click at [598, 397] on span "2" at bounding box center [601, 401] width 16 height 16
type input "02 Nov 2025"
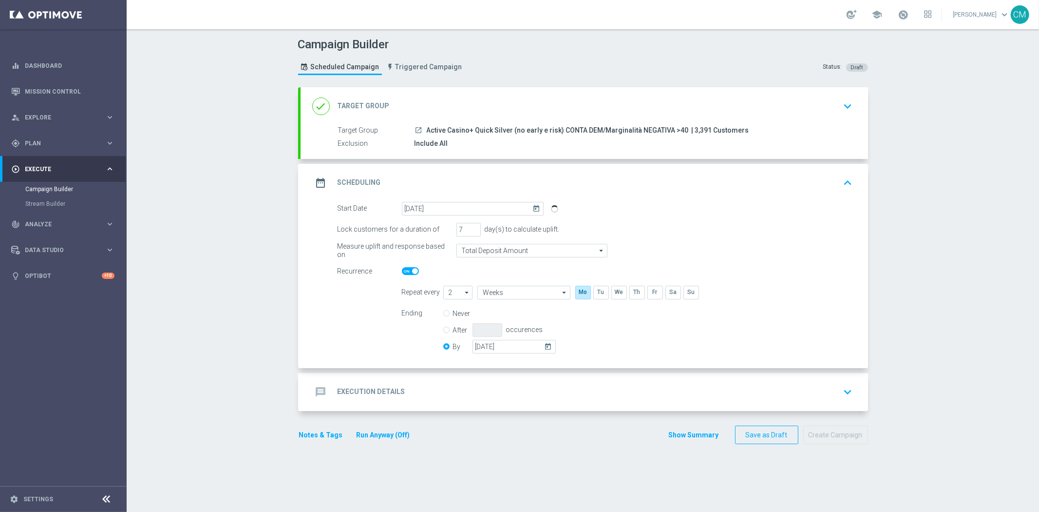
click at [552, 396] on div "message Execution Details keyboard_arrow_down" at bounding box center [584, 392] width 544 height 19
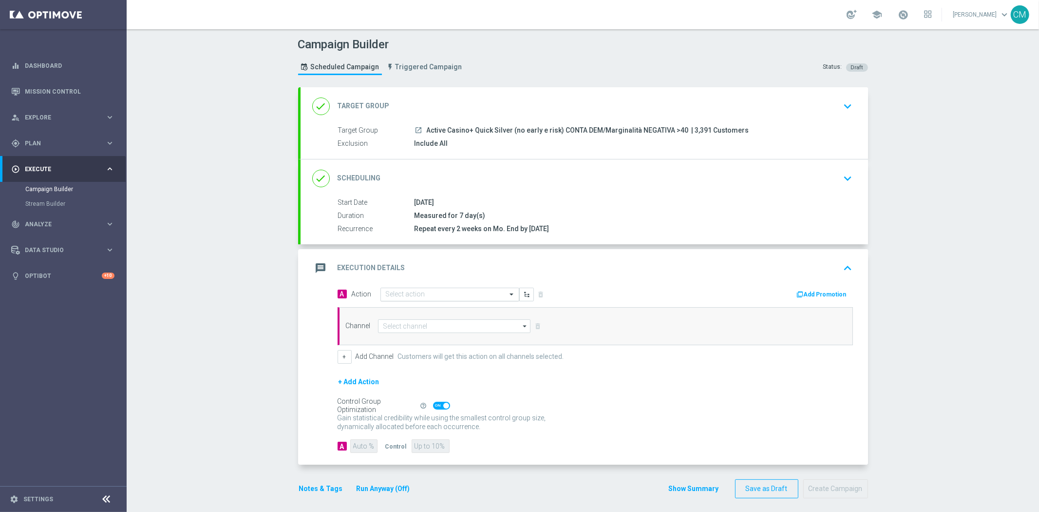
click at [435, 296] on input "text" at bounding box center [440, 294] width 109 height 8
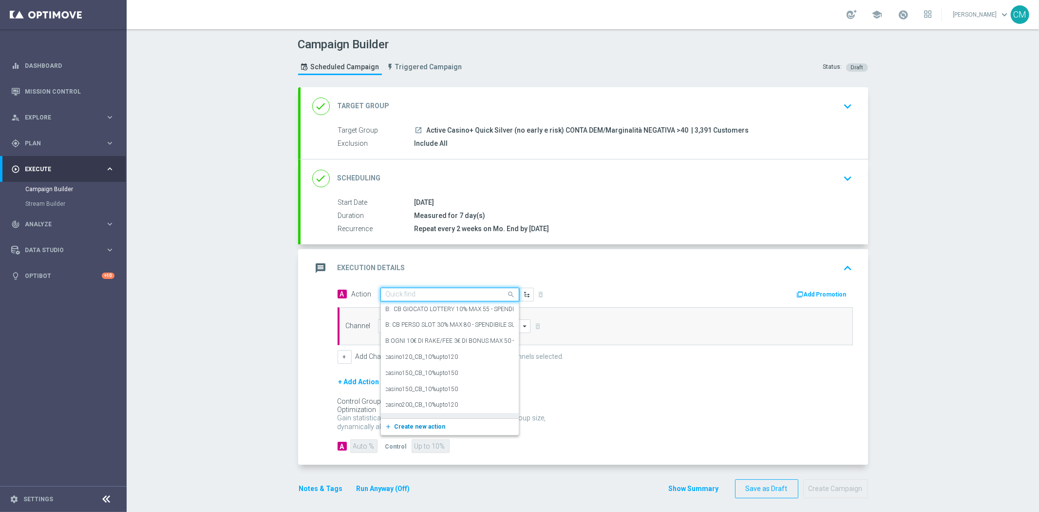
click at [435, 421] on button "add_new Create new action" at bounding box center [448, 426] width 134 height 11
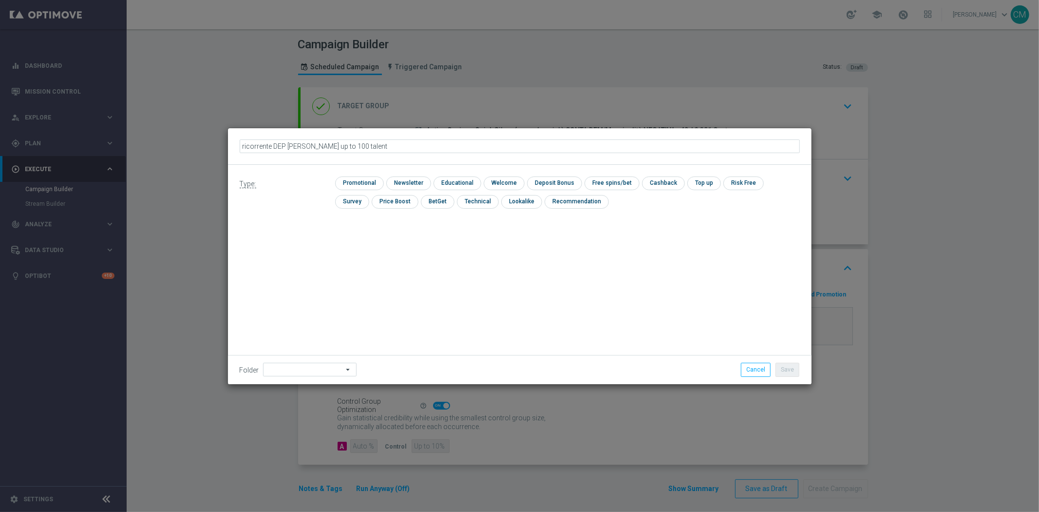
drag, startPoint x: 273, startPoint y: 149, endPoint x: 219, endPoint y: 148, distance: 54.1
click at [219, 148] on modal-container "ricorrente DEP fasce up to 100 talent Type: check Promotional check Newsletter …" at bounding box center [519, 256] width 1039 height 512
type input "RICORRENTE DEP fasce up to 100 talent"
click at [355, 177] on input "checkbox" at bounding box center [358, 182] width 46 height 13
checkbox input "true"
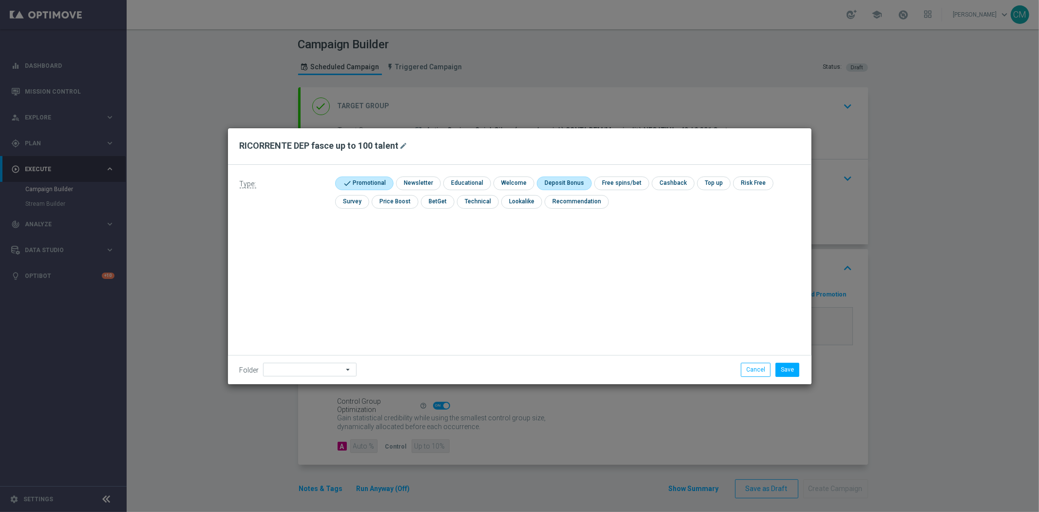
click at [573, 179] on input "checkbox" at bounding box center [563, 182] width 52 height 13
checkbox input "true"
click at [787, 367] on button "Save" at bounding box center [788, 370] width 24 height 14
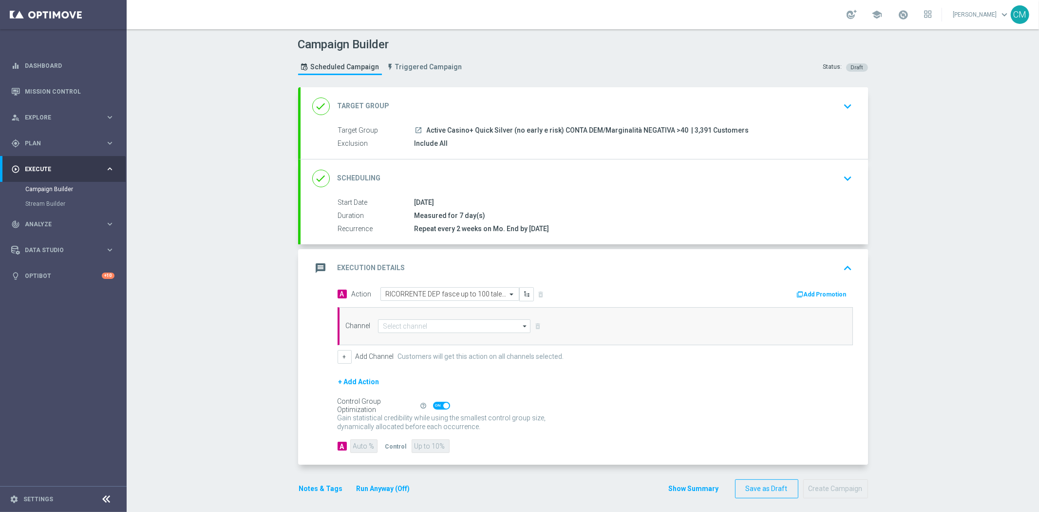
click at [806, 291] on button "Add Promotion" at bounding box center [823, 294] width 54 height 11
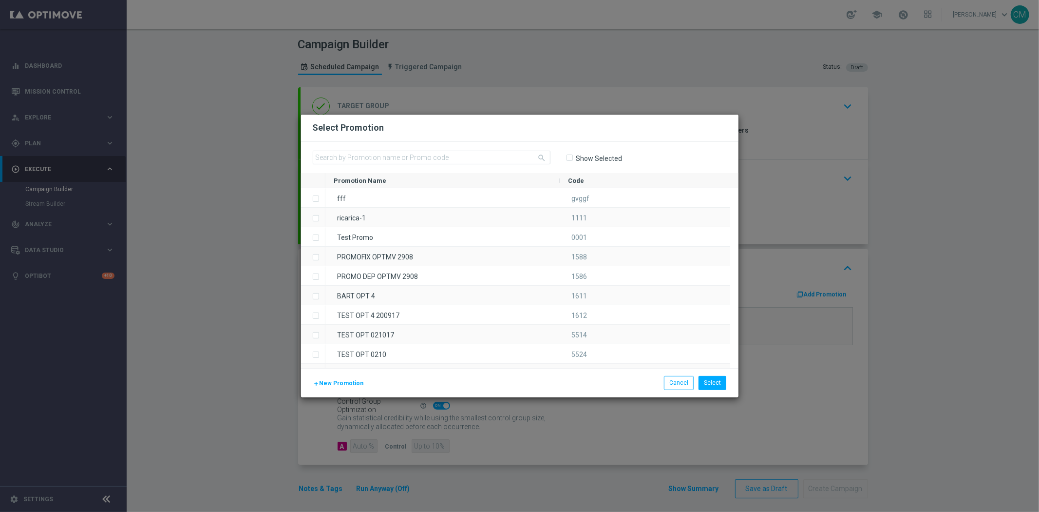
click at [431, 147] on div "search Show Selected" at bounding box center [520, 157] width 438 height 32
click at [434, 151] on input "text" at bounding box center [432, 158] width 238 height 14
paste input "RICARICA50 MNT10"
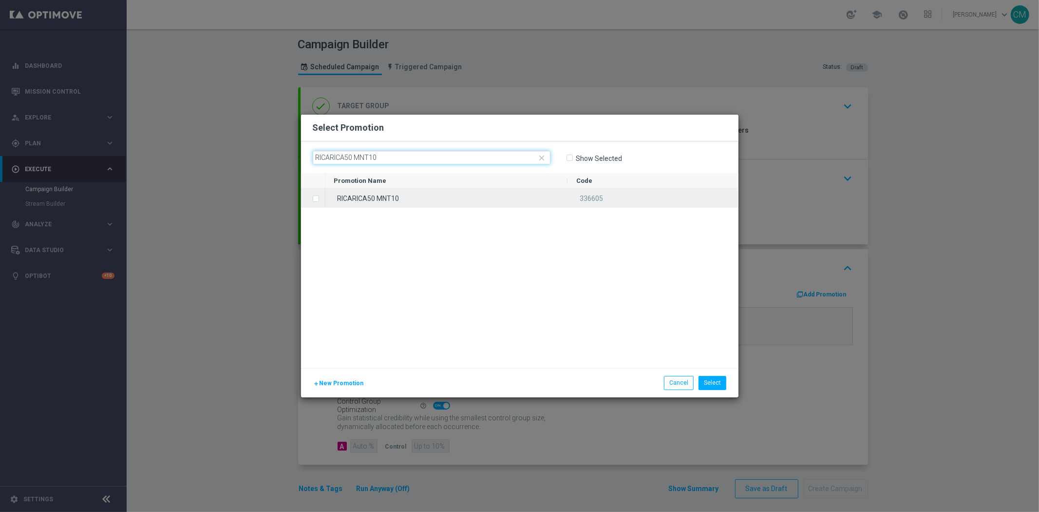
type input "RICARICA50 MNT10"
click at [447, 200] on div "RICARICA50 MNT10" at bounding box center [447, 197] width 243 height 19
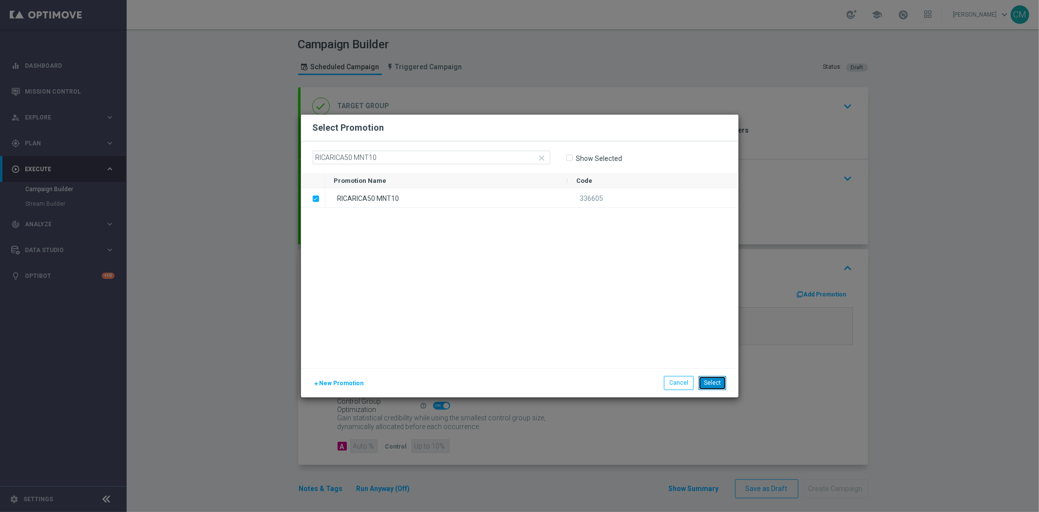
click at [711, 385] on button "Select" at bounding box center [713, 383] width 28 height 14
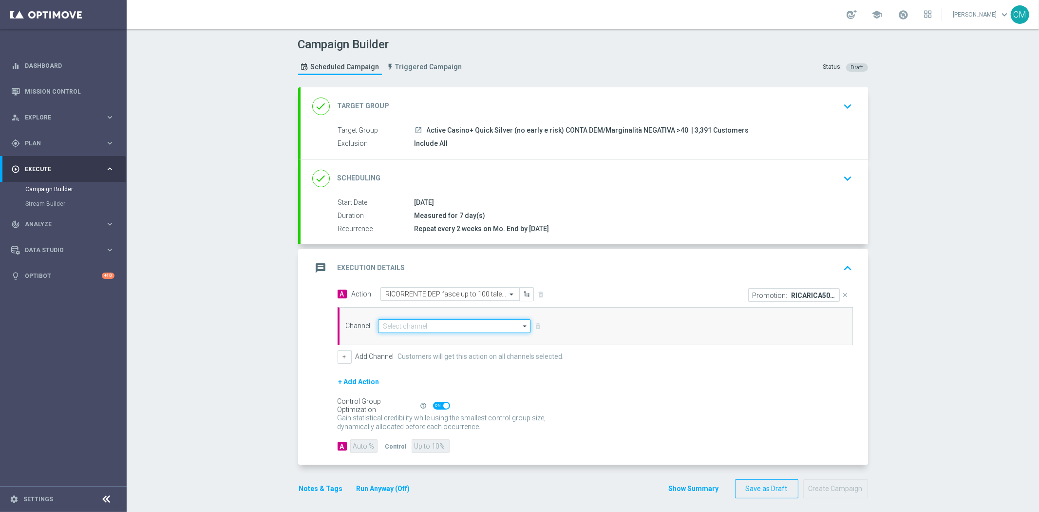
click at [474, 319] on input at bounding box center [454, 326] width 153 height 14
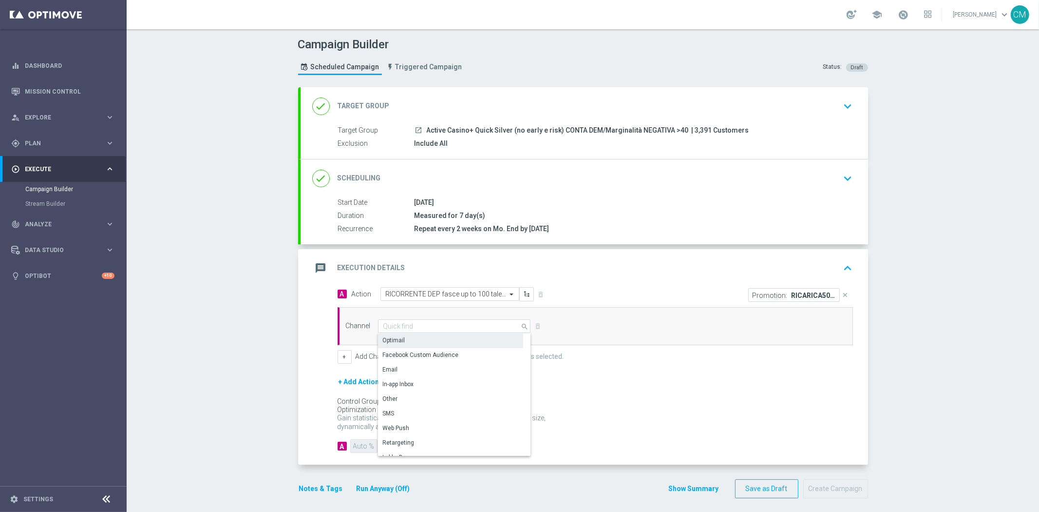
click at [434, 342] on div "Optimail" at bounding box center [450, 340] width 145 height 14
type input "Optimail"
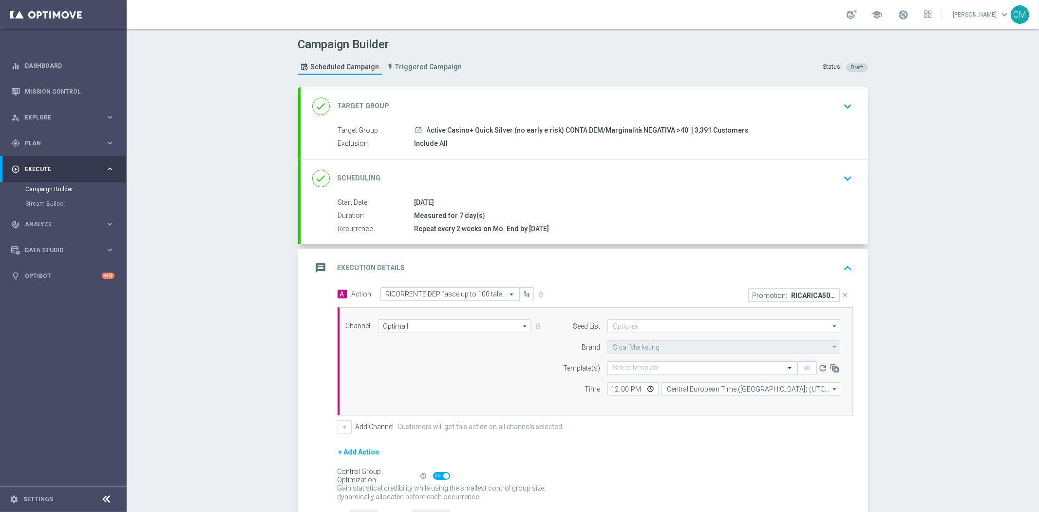
click at [691, 372] on div "Select template" at bounding box center [703, 368] width 190 height 14
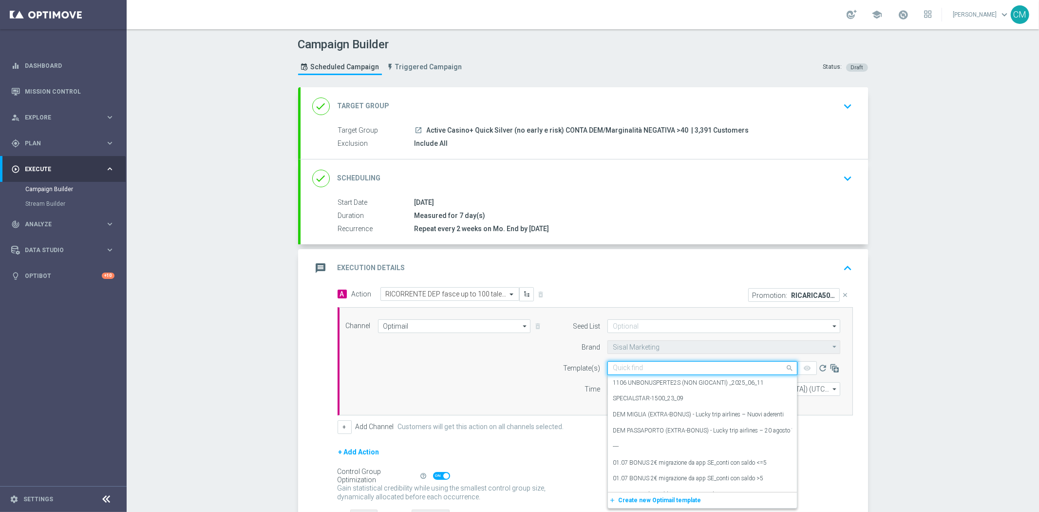
paste input "RICARICA50 MNT10"
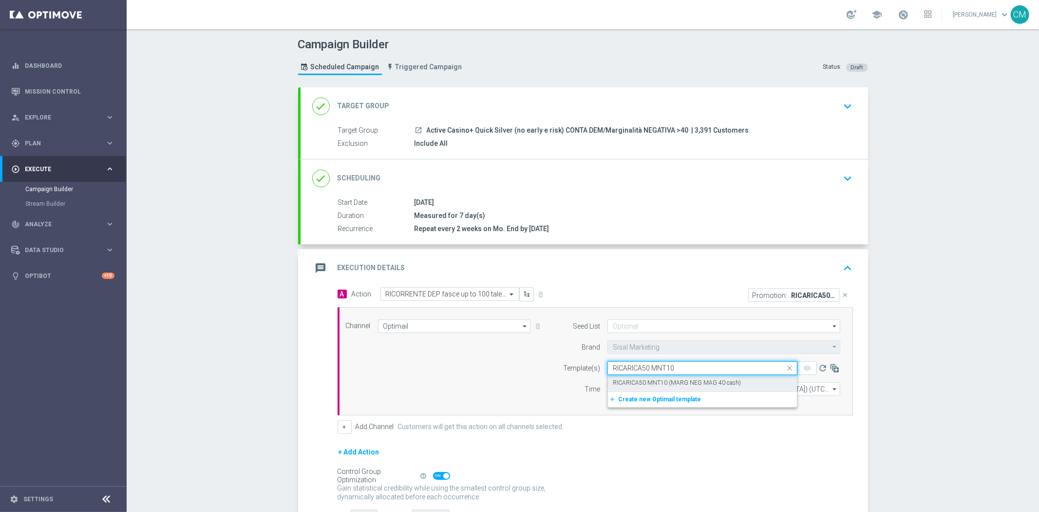
click at [650, 383] on label "RICARICA50 MNT10 (MARG NEG MAG 40 cash)" at bounding box center [677, 383] width 128 height 8
type input "RICARICA50 MNT10"
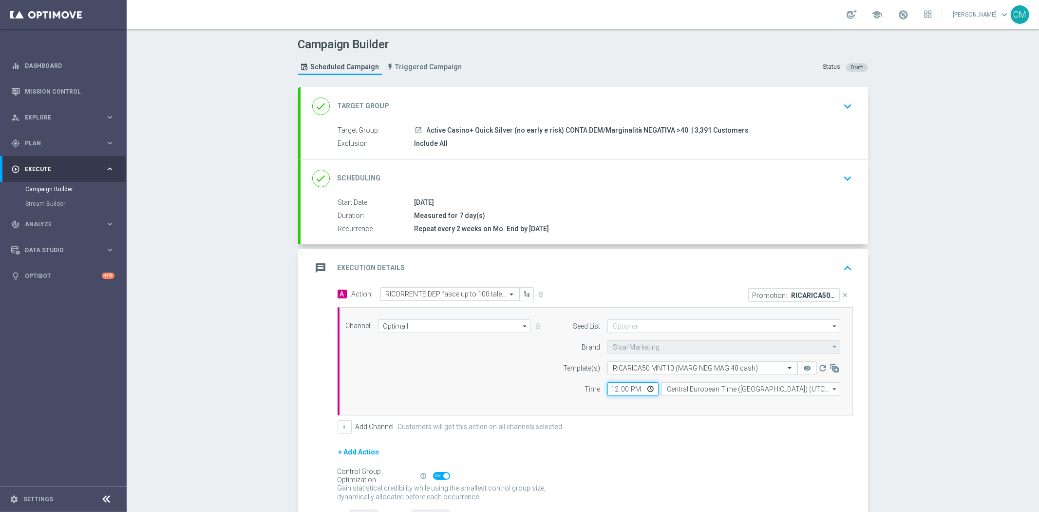
click at [611, 387] on input "12:00" at bounding box center [633, 389] width 51 height 14
type input "17:15"
click at [707, 387] on input "Central European Time (Berlin) (UTC +02:00)" at bounding box center [751, 389] width 179 height 14
click at [707, 408] on div "Central European Time (Paris) (UTC +02:00)" at bounding box center [751, 403] width 179 height 14
type input "Central European Time (Paris) (UTC +02:00)"
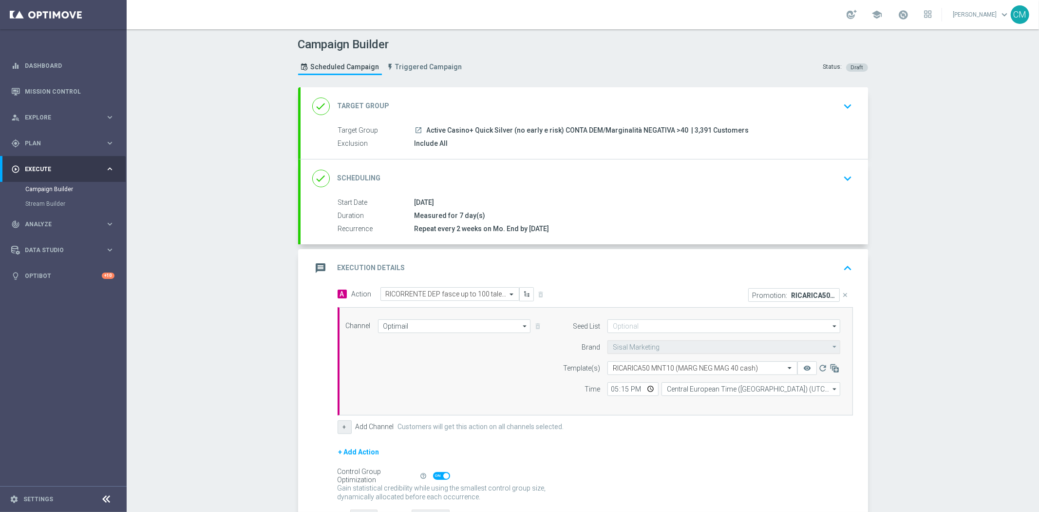
click at [341, 429] on button "+" at bounding box center [345, 427] width 14 height 14
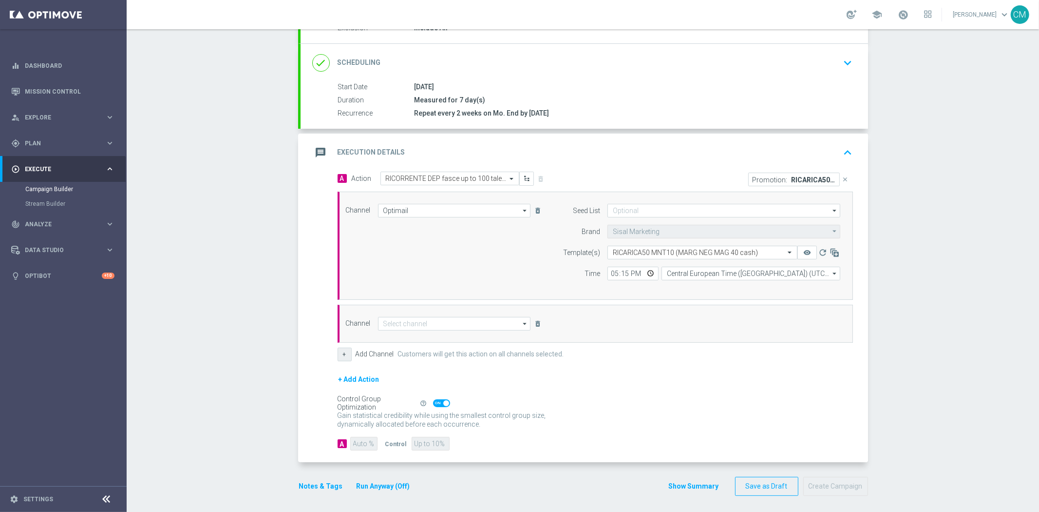
scroll to position [119, 0]
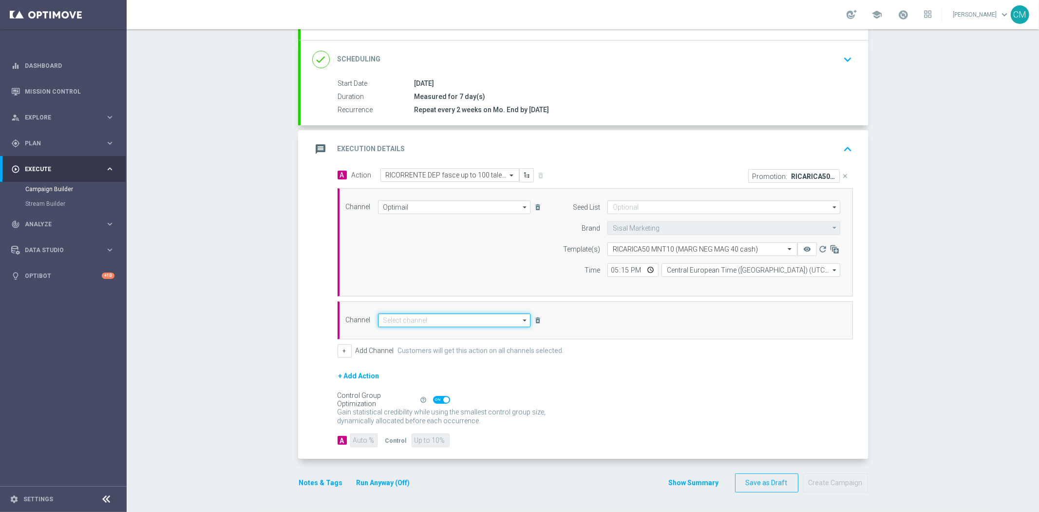
click at [429, 320] on input at bounding box center [454, 320] width 153 height 14
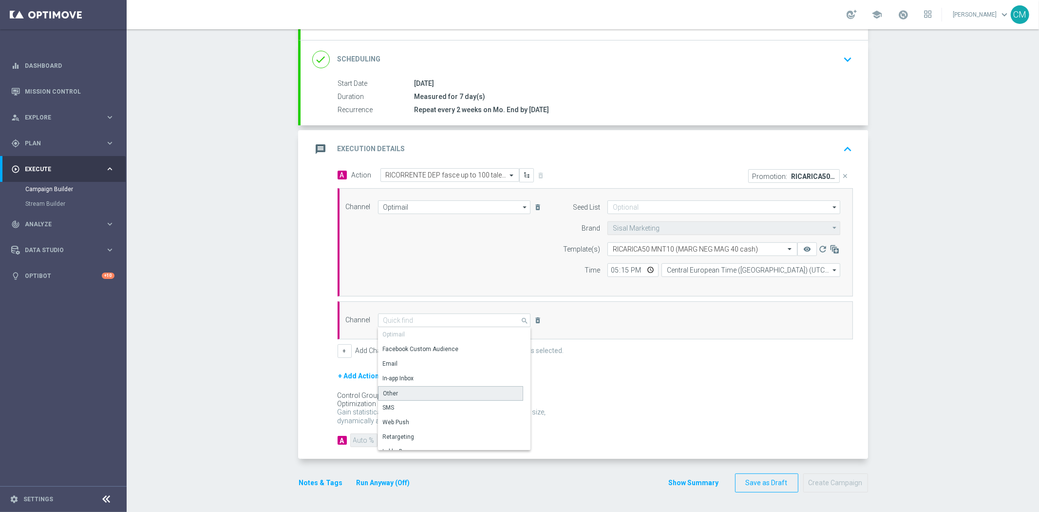
click at [422, 390] on div "Other" at bounding box center [450, 393] width 145 height 15
type input "Other"
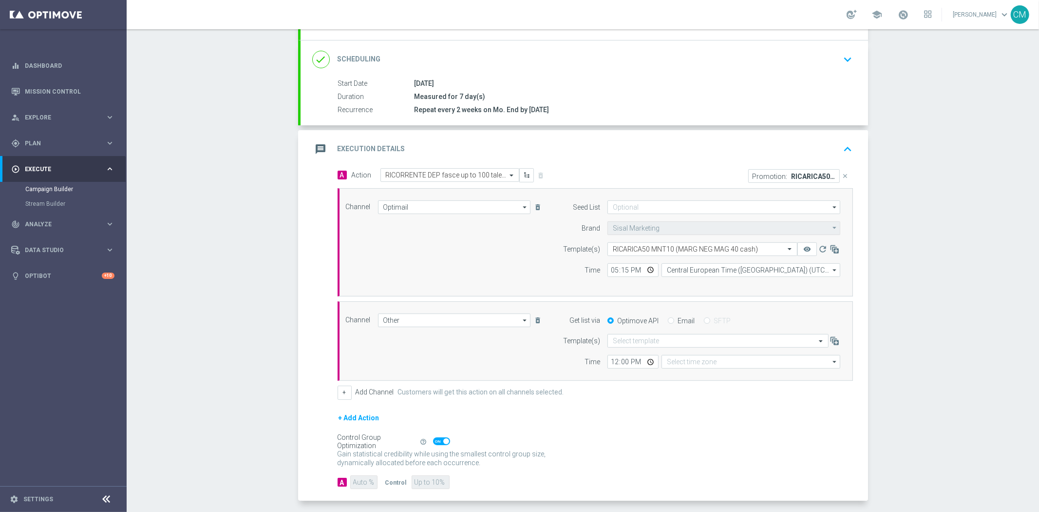
type input "Coordinated Universal Time (UTC 00:00)"
click at [678, 323] on label "Email" at bounding box center [686, 320] width 17 height 9
click at [673, 323] on input "Email" at bounding box center [671, 321] width 6 height 6
radio input "true"
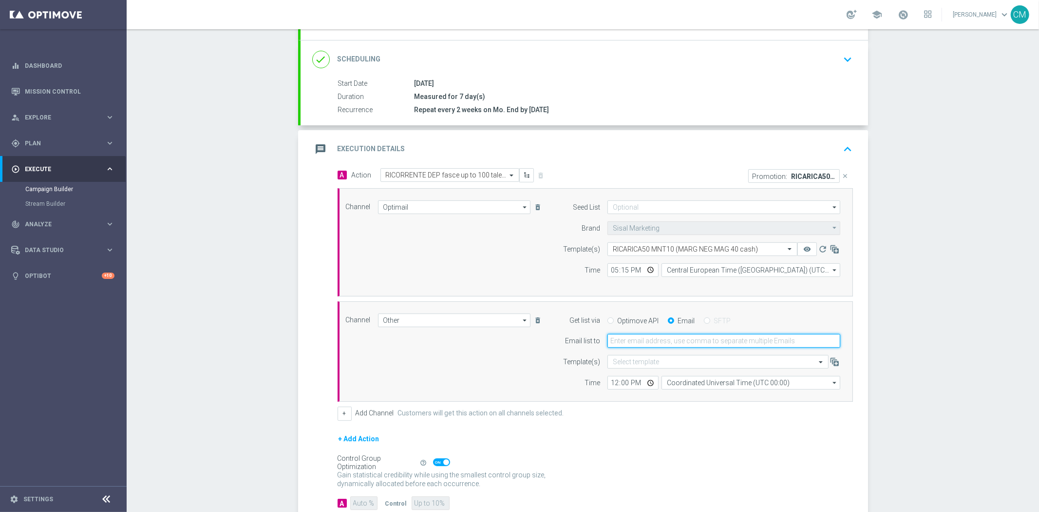
click at [633, 343] on input "email" at bounding box center [724, 341] width 233 height 14
type input "cecilia.mascelli@sisal.it"
click at [621, 380] on input "12:00" at bounding box center [633, 383] width 51 height 14
type input "17:15"
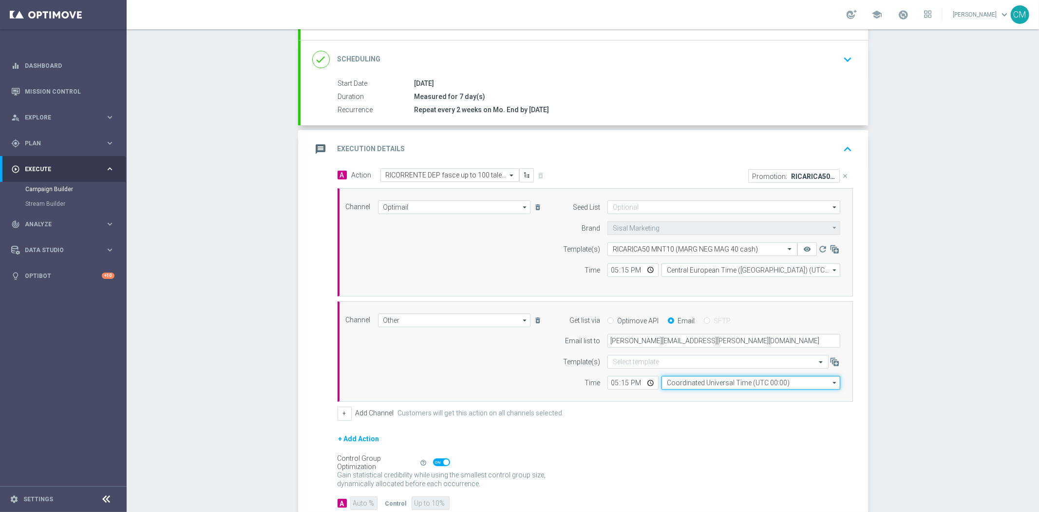
click at [689, 385] on input "Coordinated Universal Time (UTC 00:00)" at bounding box center [751, 383] width 179 height 14
click at [693, 394] on div "Central European Time (Paris) (UTC +02:00)" at bounding box center [746, 396] width 159 height 9
type input "Central European Time (Paris) (UTC +02:00)"
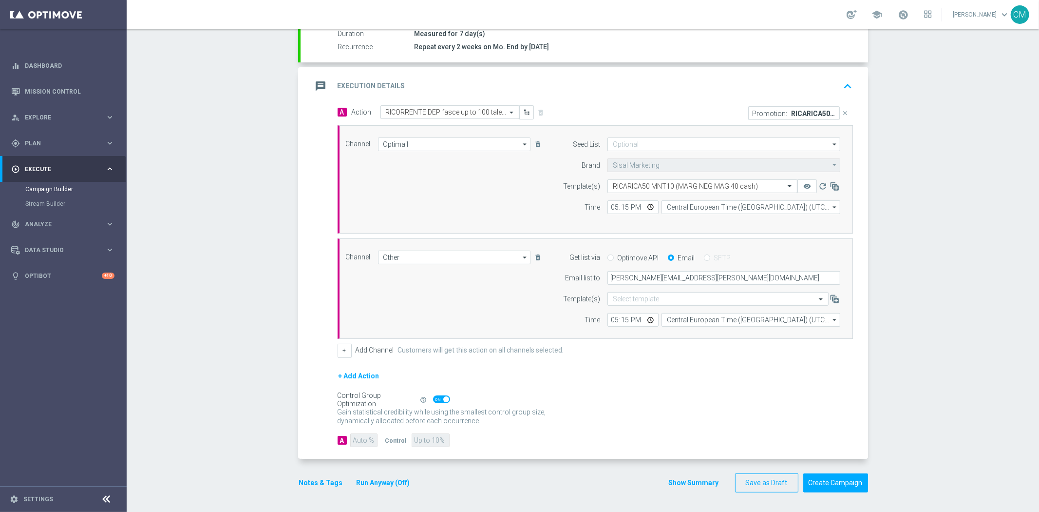
click at [682, 483] on button "Show Summary" at bounding box center [694, 482] width 51 height 11
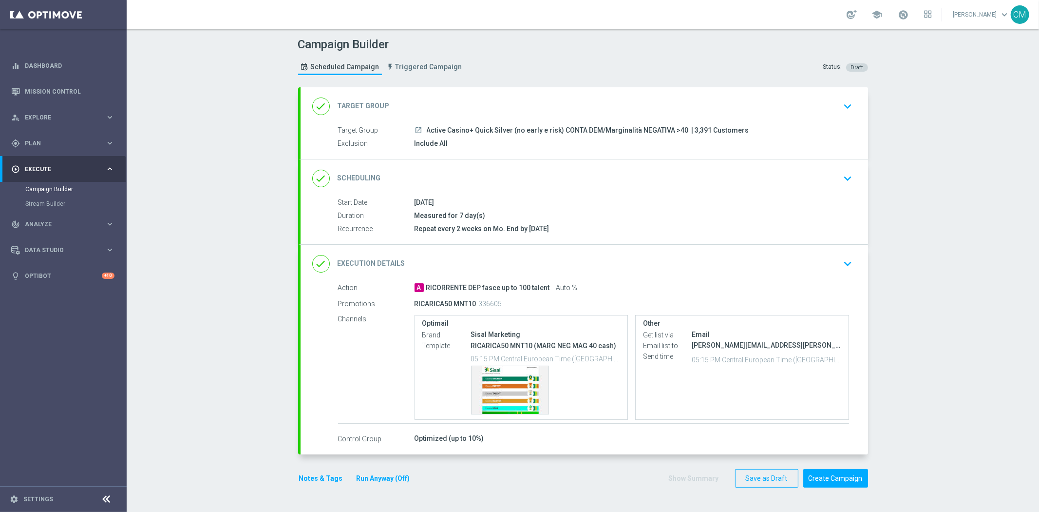
scroll to position [0, 0]
click at [368, 476] on button "Run Anyway (Off)" at bounding box center [384, 478] width 56 height 12
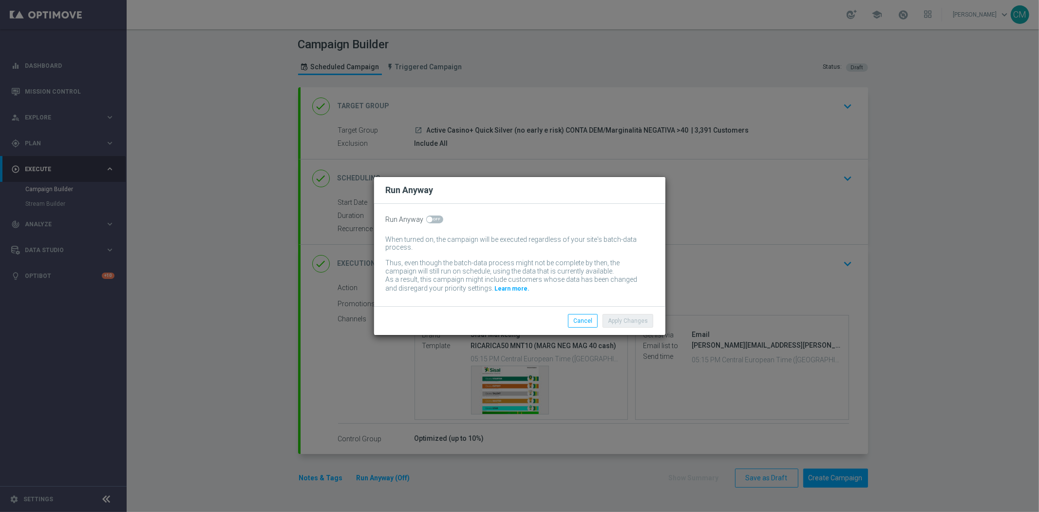
click at [431, 220] on span at bounding box center [430, 219] width 6 height 6
click at [431, 220] on input "checkbox" at bounding box center [434, 219] width 17 height 8
checkbox input "true"
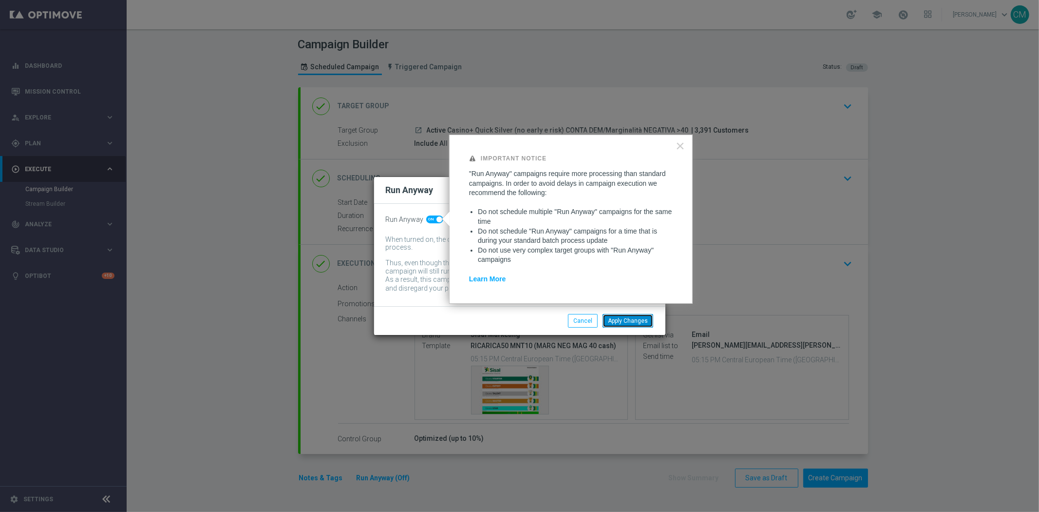
click at [629, 324] on button "Apply Changes" at bounding box center [628, 321] width 51 height 14
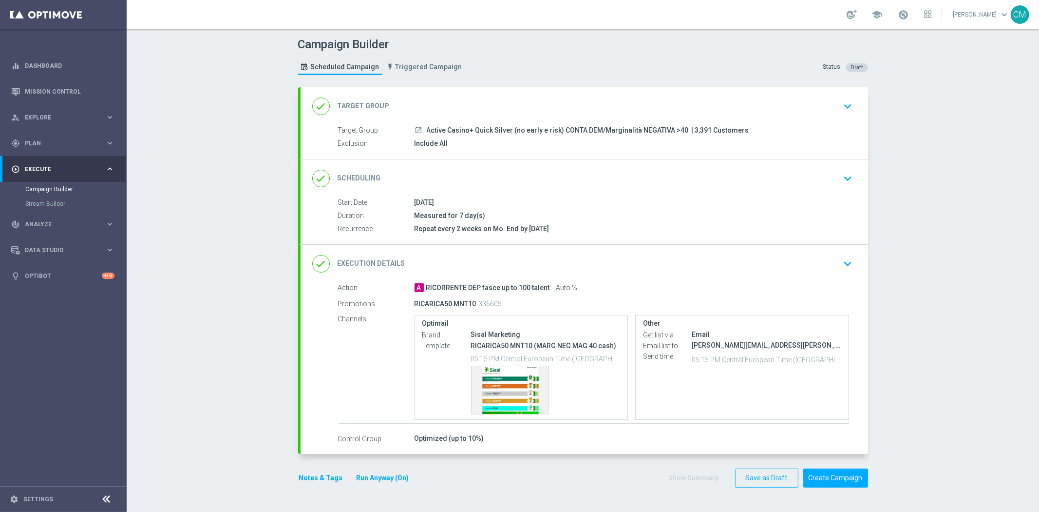
click at [306, 481] on button "Notes & Tags" at bounding box center [321, 478] width 46 height 12
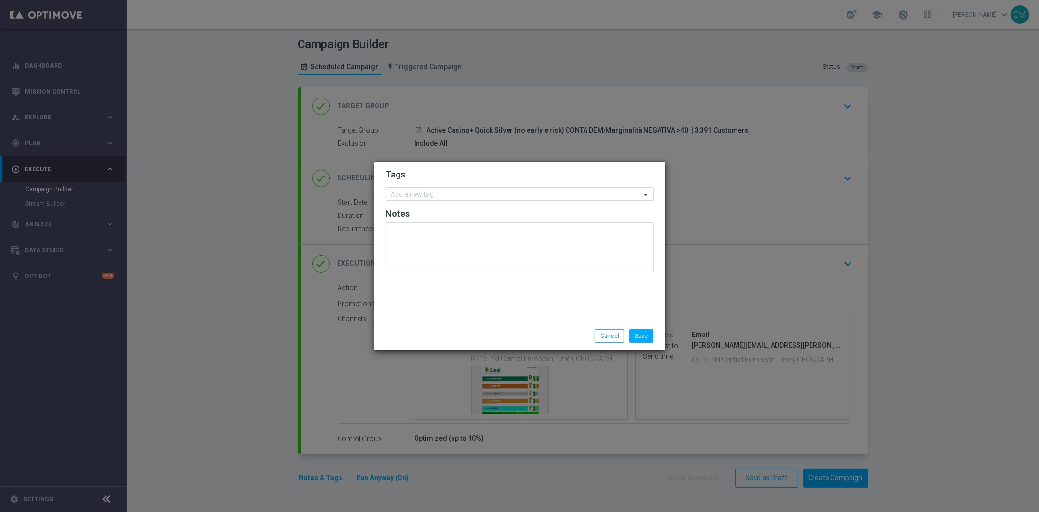
click at [436, 195] on input "text" at bounding box center [516, 195] width 250 height 8
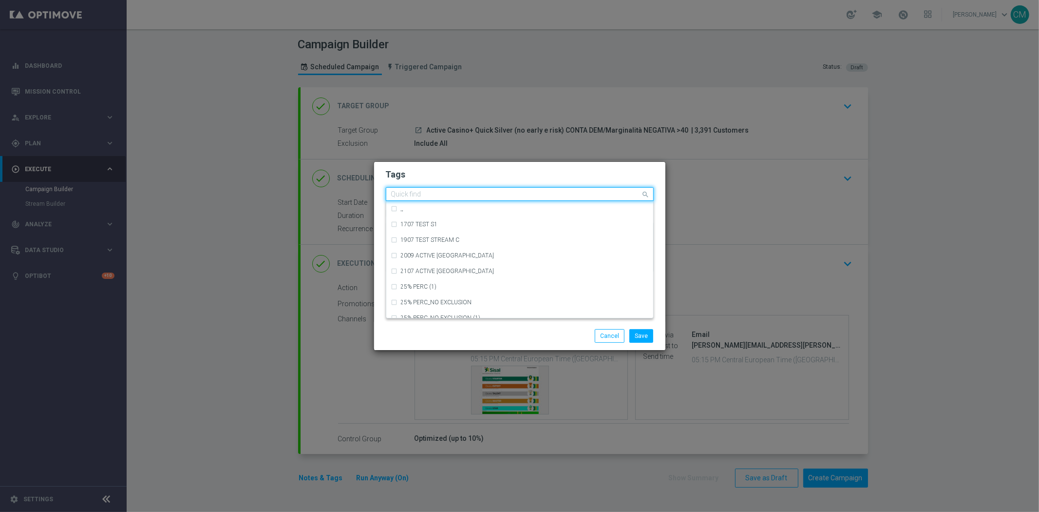
type input "T"
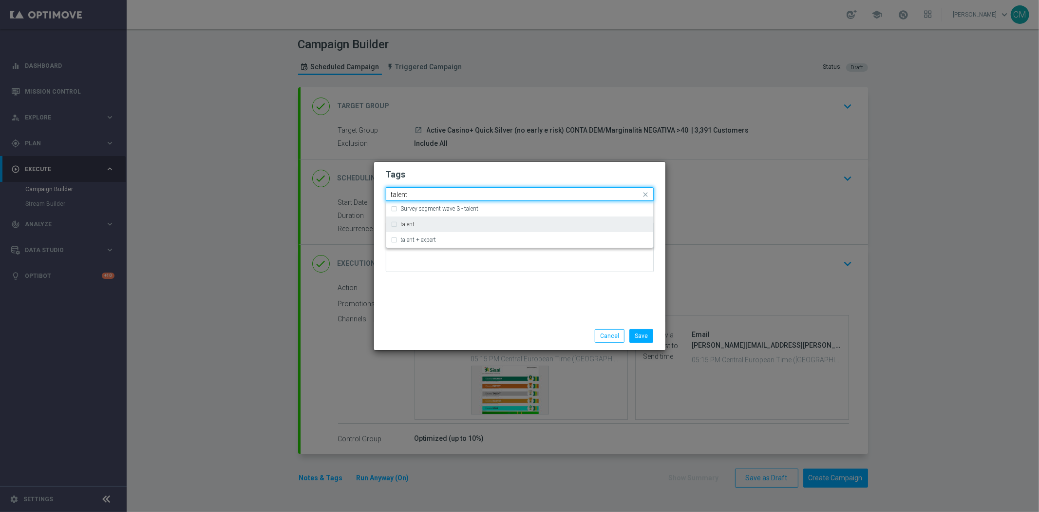
click at [437, 226] on div "talent" at bounding box center [525, 224] width 248 height 6
type input "talent"
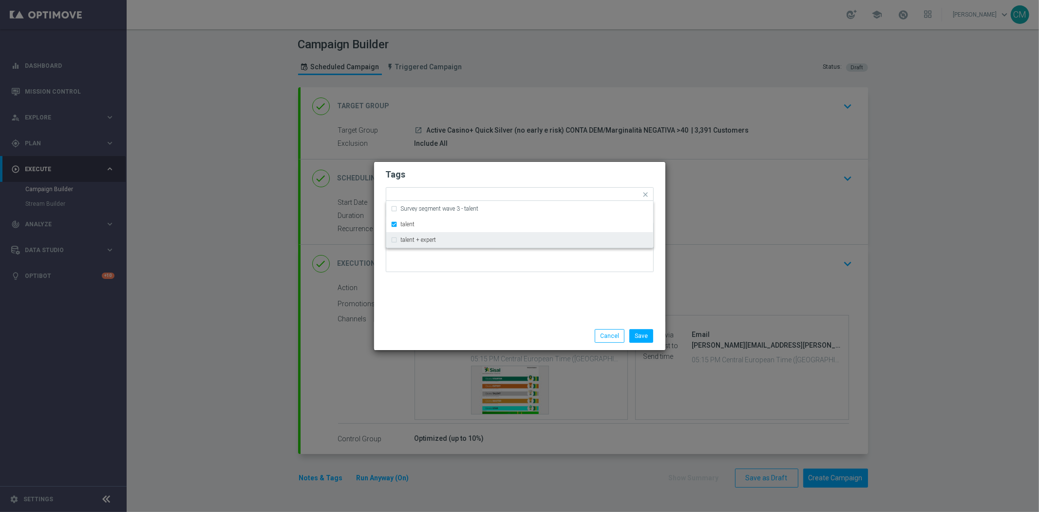
click at [451, 334] on div "Save Cancel" at bounding box center [520, 336] width 283 height 14
click at [460, 191] on input "text" at bounding box center [532, 195] width 217 height 8
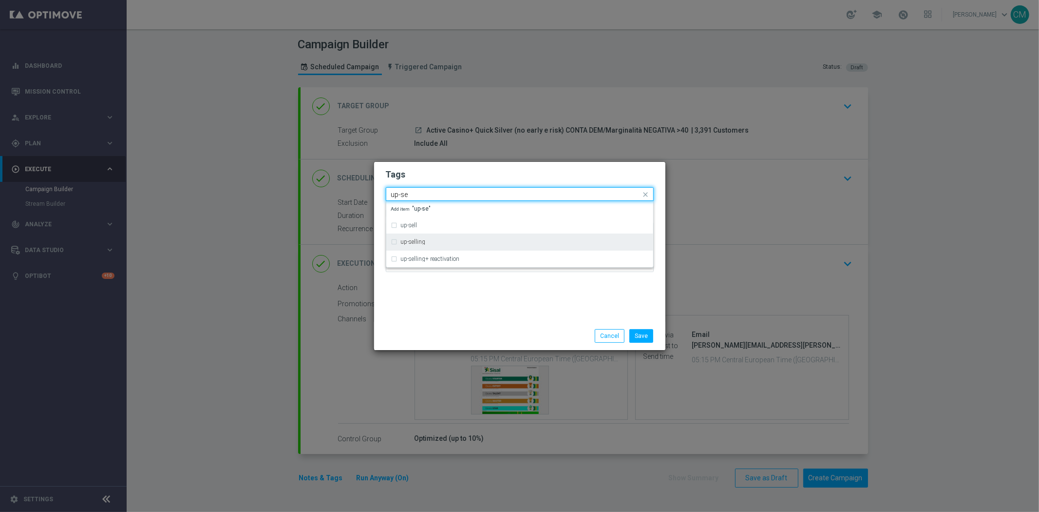
click at [460, 239] on div "up-selling" at bounding box center [525, 242] width 248 height 6
type input "up-se"
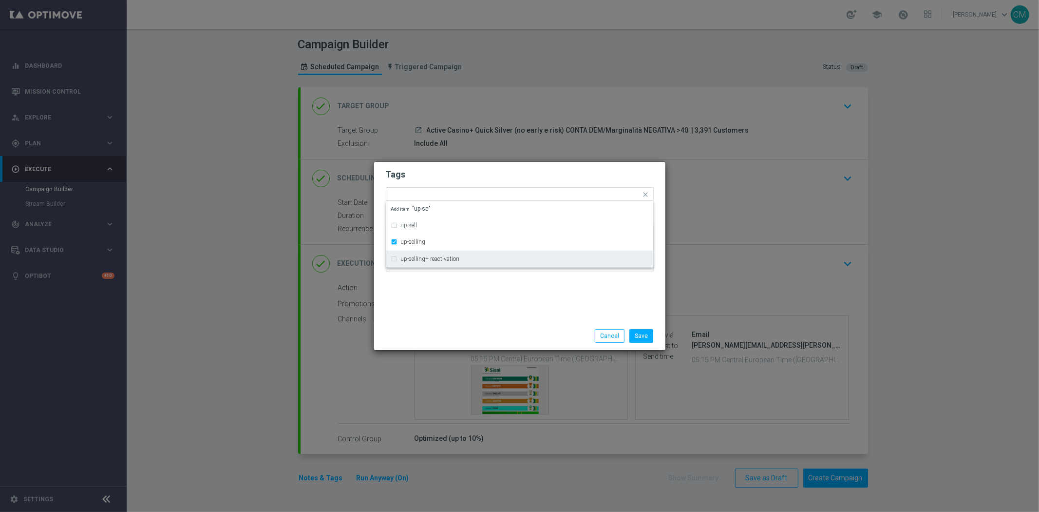
click at [468, 305] on div "Tags Quick find × talent × up-selling up-sell up-selling up-selling+ reactivati…" at bounding box center [519, 242] width 291 height 160
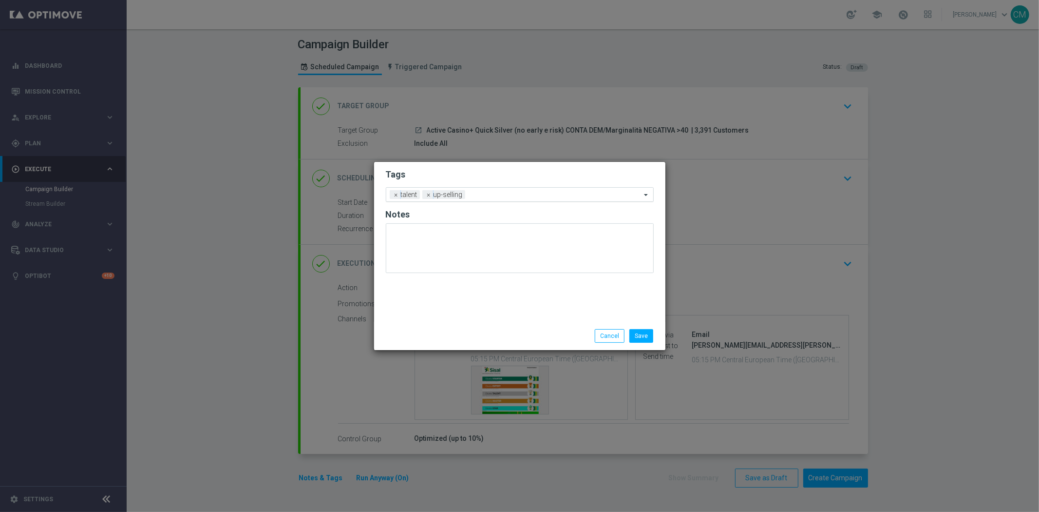
click at [493, 195] on input "text" at bounding box center [555, 195] width 172 height 8
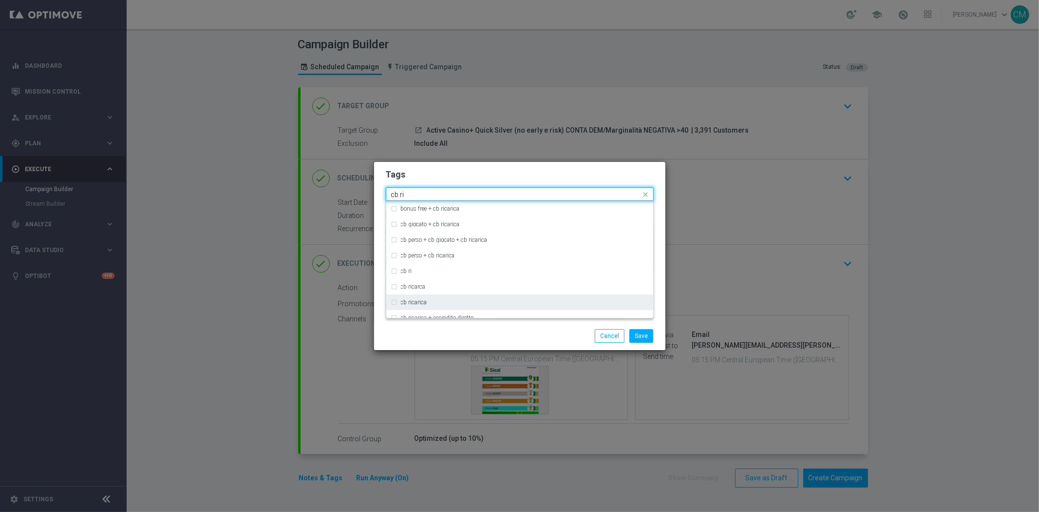
click at [473, 299] on div "cb ricarica" at bounding box center [525, 302] width 248 height 6
type input "cb ri"
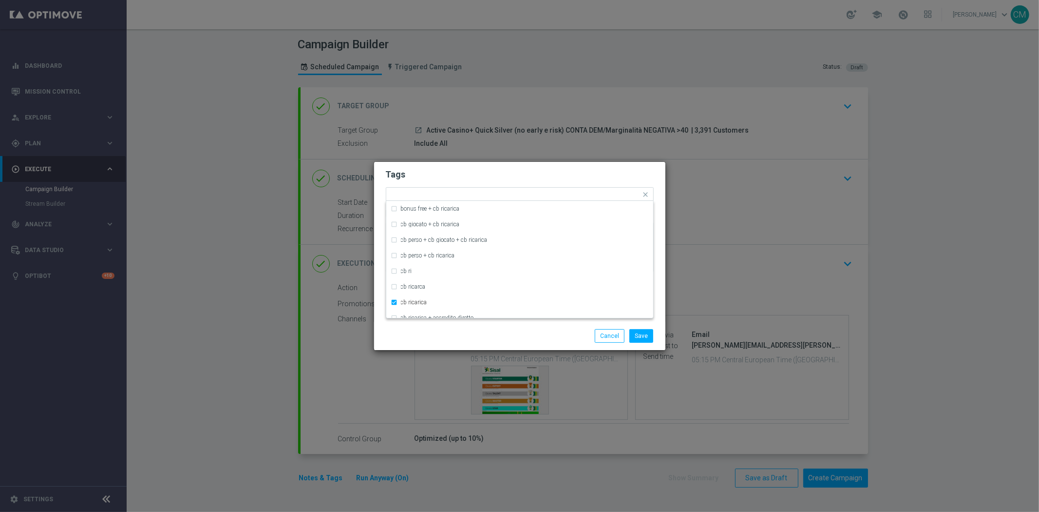
click at [462, 340] on div "Save Cancel" at bounding box center [520, 336] width 283 height 14
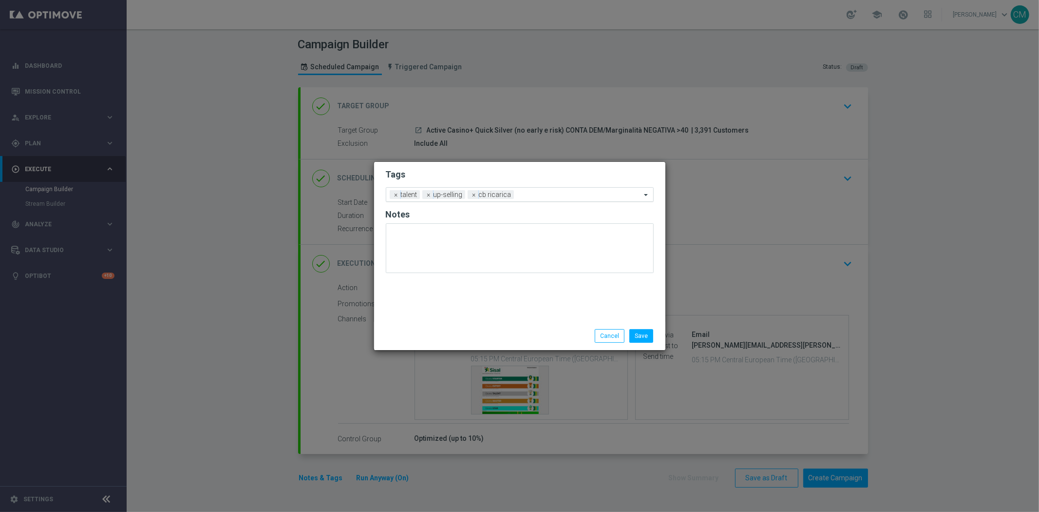
click at [524, 193] on input "text" at bounding box center [579, 195] width 123 height 8
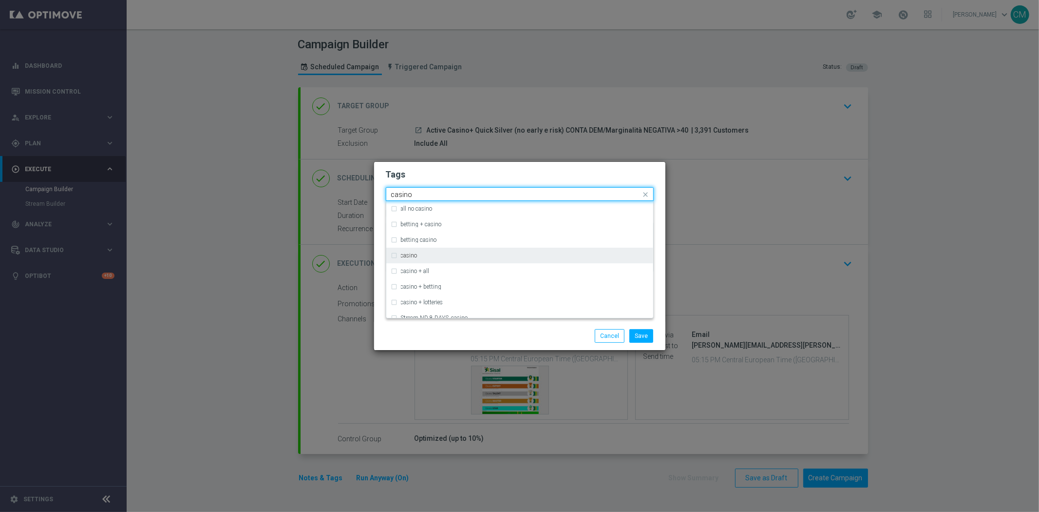
click at [479, 254] on div "casino" at bounding box center [525, 255] width 248 height 6
type input "casino"
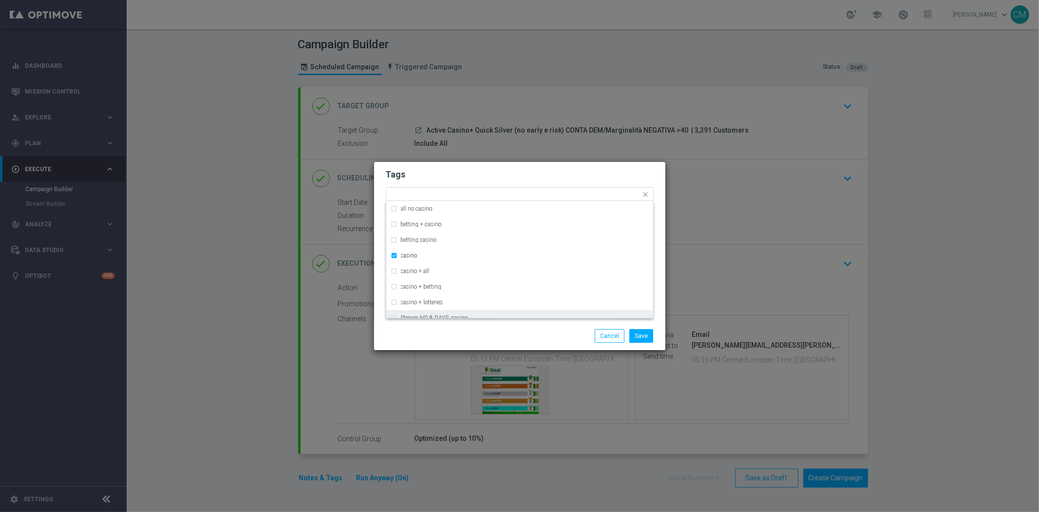
click at [497, 332] on div "Save Cancel" at bounding box center [567, 336] width 189 height 14
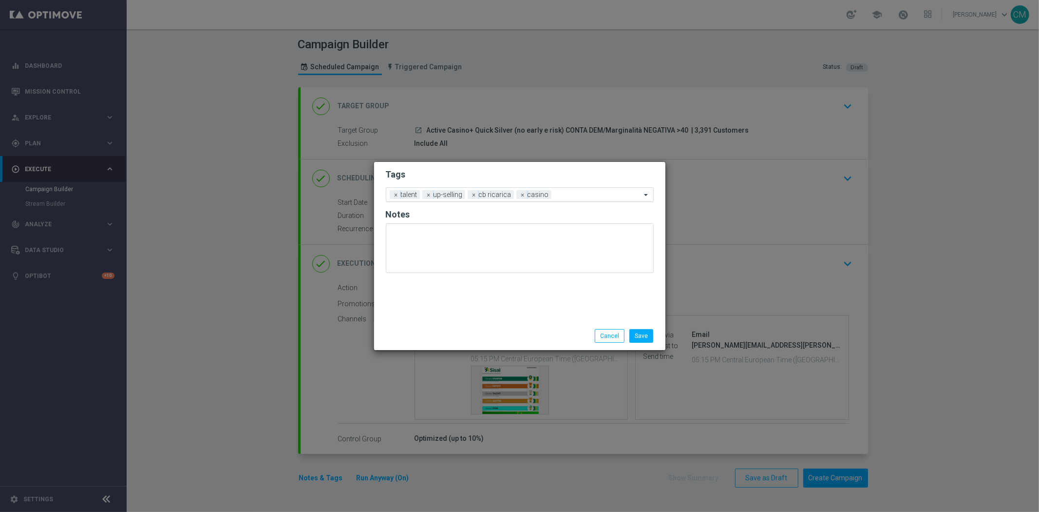
click at [569, 190] on div "Add a new tag × talent × up-selling × cb ricarica × casino" at bounding box center [513, 195] width 255 height 14
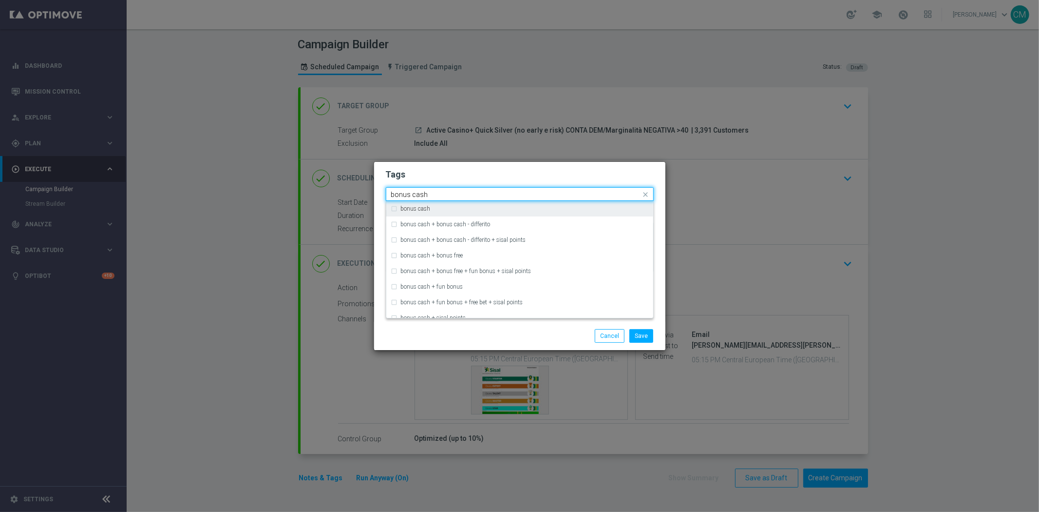
click at [530, 212] on div "bonus cash" at bounding box center [519, 209] width 257 height 16
type input "bonus cash"
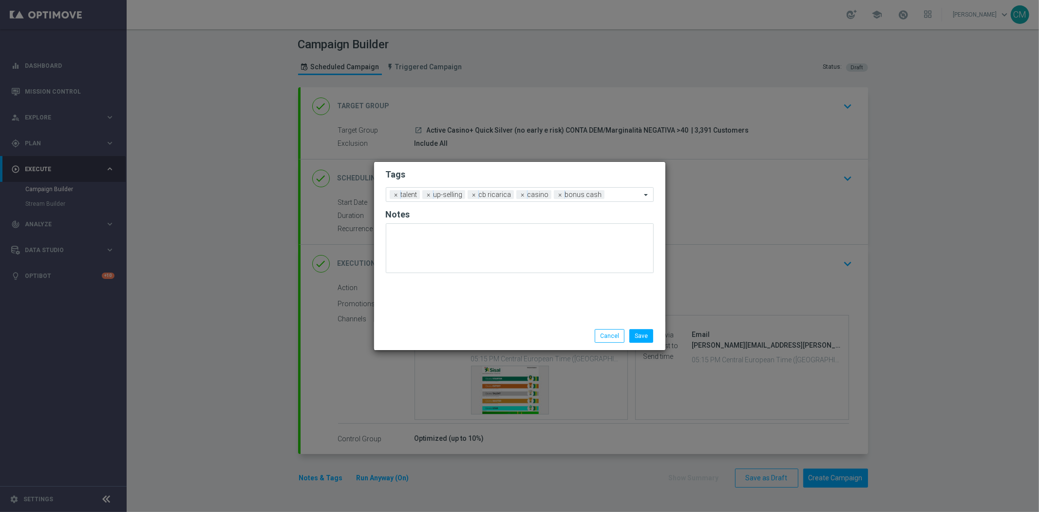
click at [558, 336] on div "Save Cancel" at bounding box center [567, 336] width 189 height 14
click at [642, 339] on button "Save" at bounding box center [642, 336] width 24 height 14
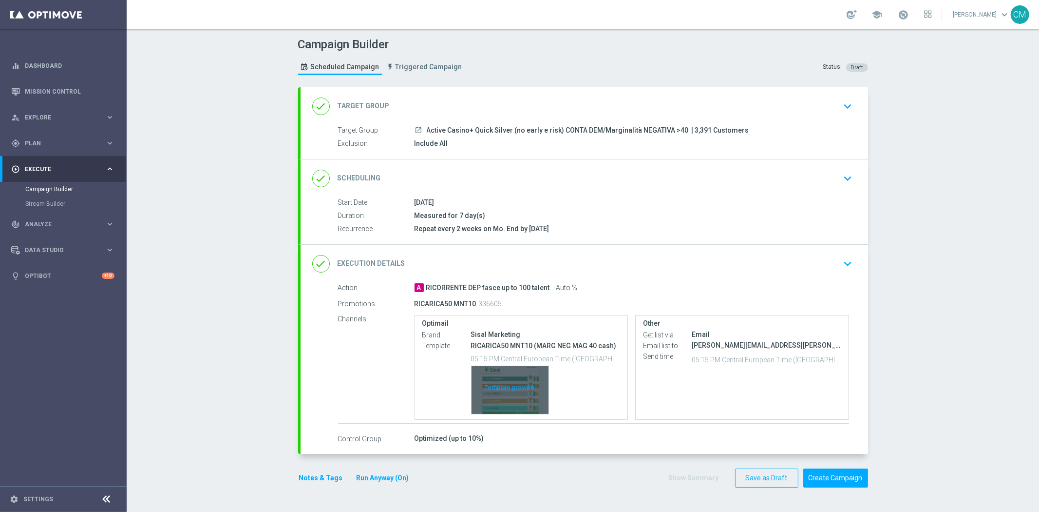
click at [508, 380] on div "Template preview" at bounding box center [510, 390] width 77 height 48
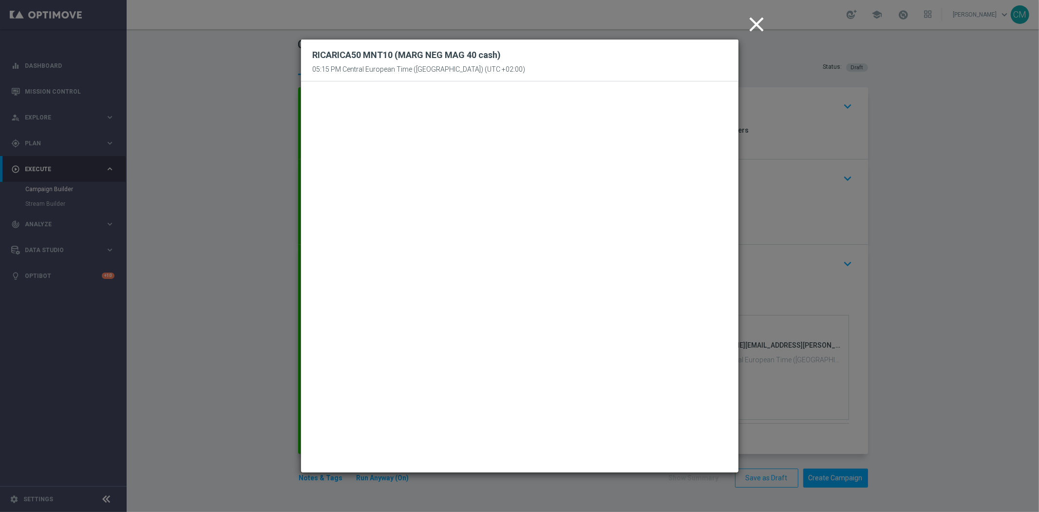
click at [756, 29] on icon "close" at bounding box center [757, 24] width 24 height 24
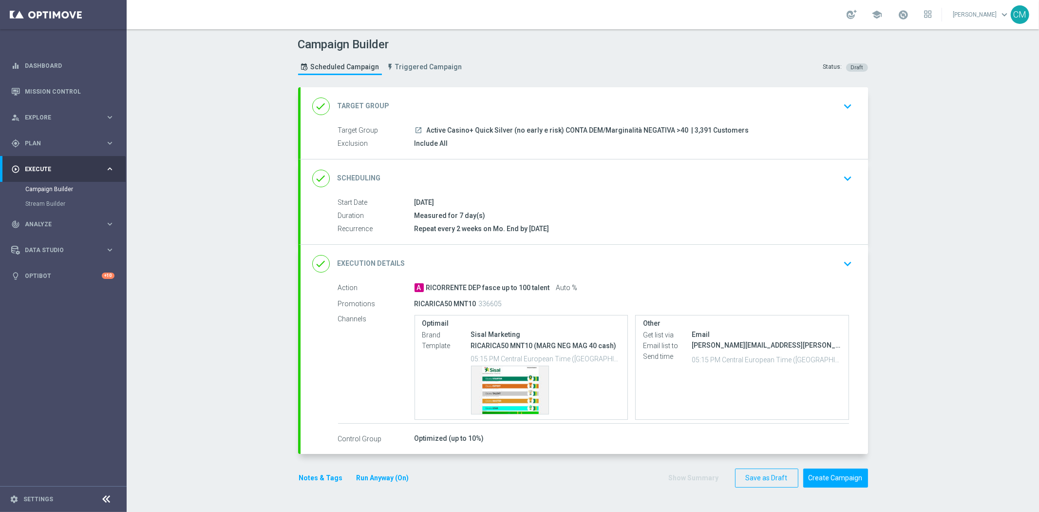
click at [325, 476] on button "Notes & Tags" at bounding box center [321, 478] width 46 height 12
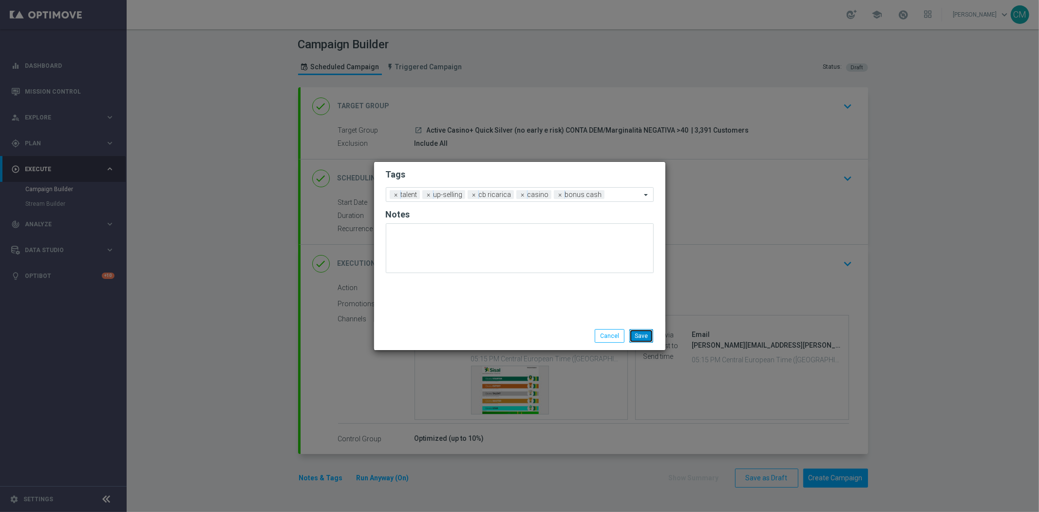
click at [649, 334] on button "Save" at bounding box center [642, 336] width 24 height 14
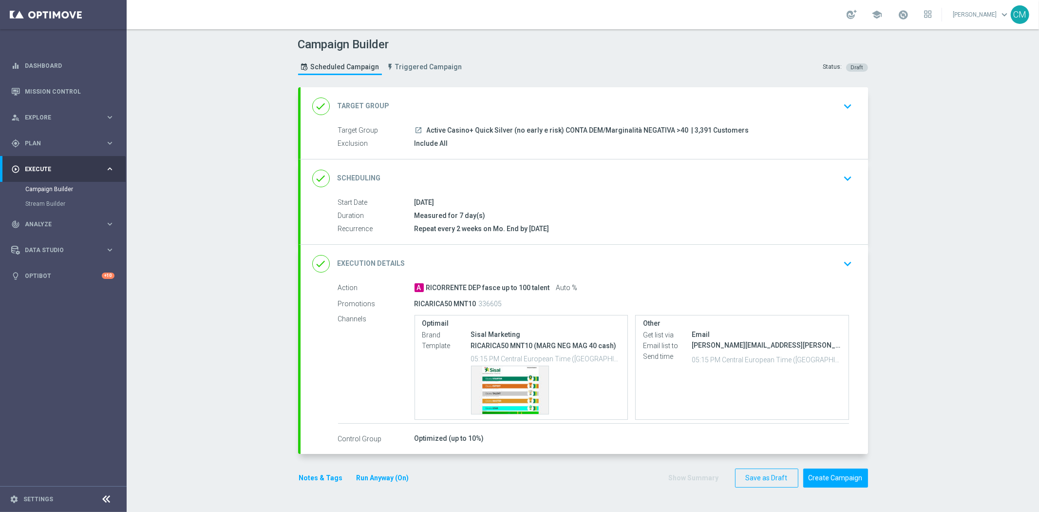
click at [829, 465] on form "done Target Group keyboard_arrow_down Target Group launch Active Casino+ Quick …" at bounding box center [583, 287] width 570 height 401
click at [829, 474] on button "Create Campaign" at bounding box center [836, 477] width 65 height 19
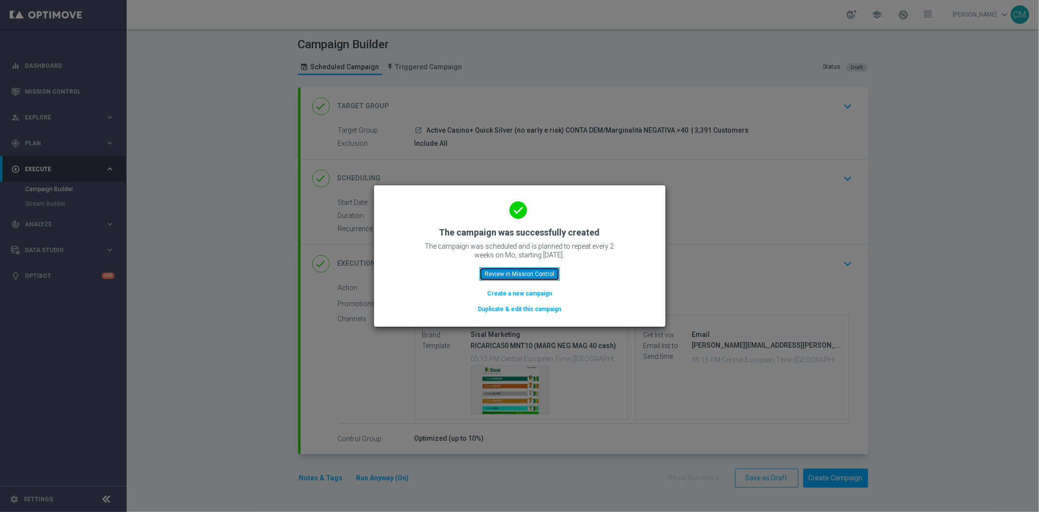
click at [545, 274] on button "Review in Mission Control" at bounding box center [519, 274] width 80 height 14
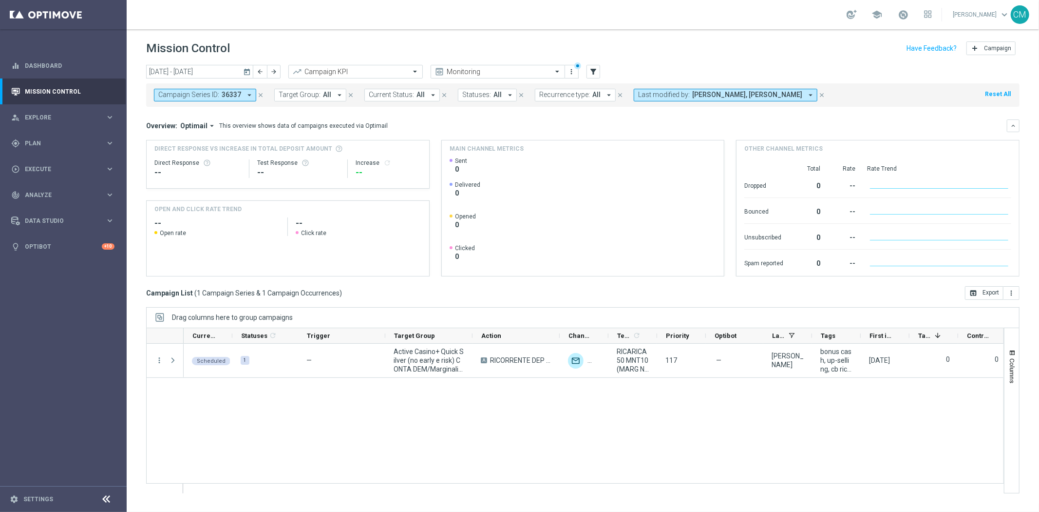
click at [250, 74] on icon "today" at bounding box center [247, 71] width 9 height 9
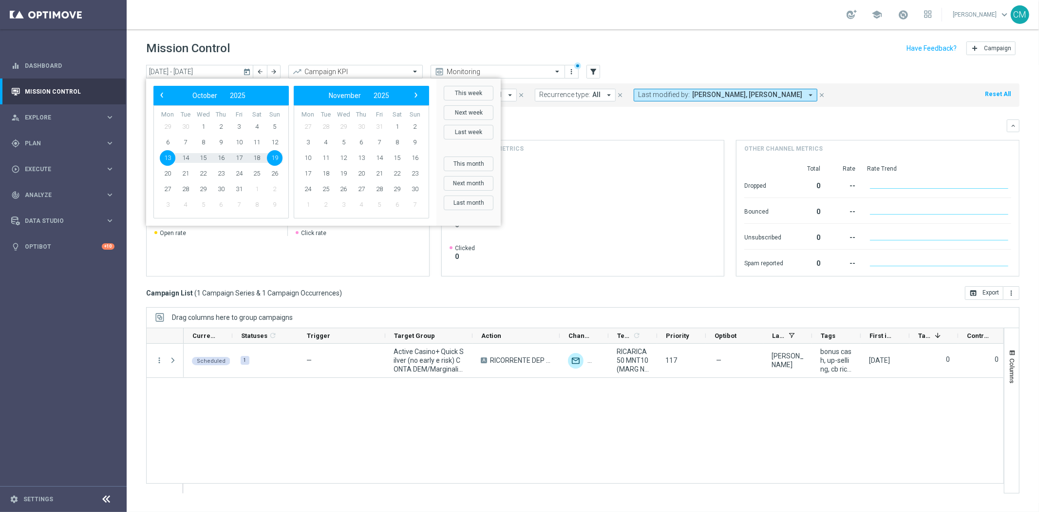
click at [167, 152] on span "13" at bounding box center [168, 158] width 16 height 16
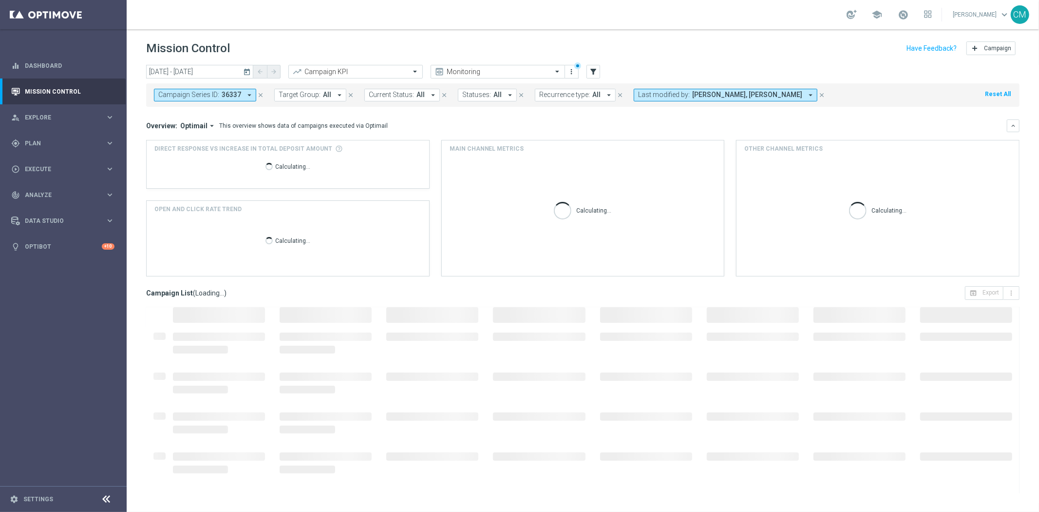
click at [259, 94] on icon "close" at bounding box center [260, 95] width 7 height 7
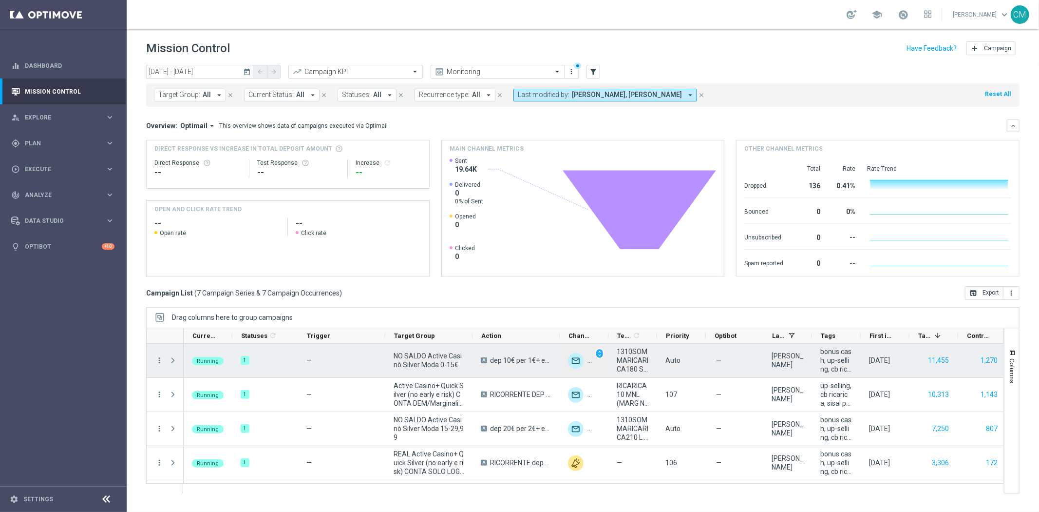
scroll to position [99, 0]
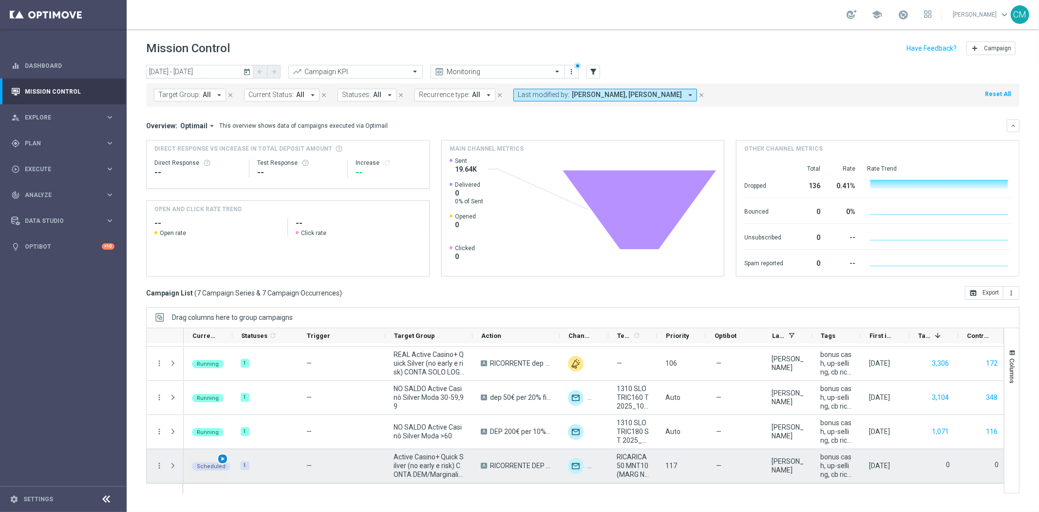
click at [223, 459] on span "play_arrow" at bounding box center [222, 458] width 7 height 7
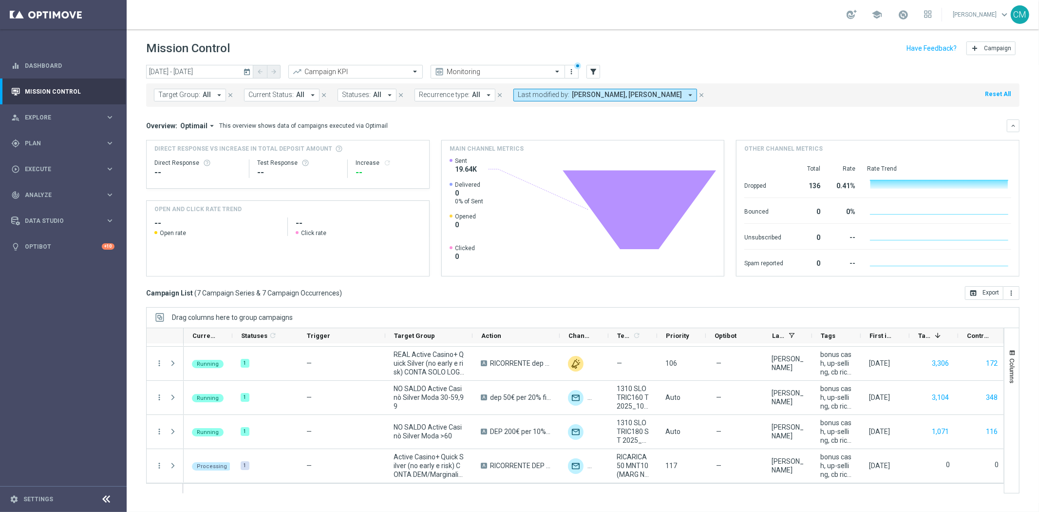
click at [245, 73] on icon "today" at bounding box center [247, 71] width 9 height 9
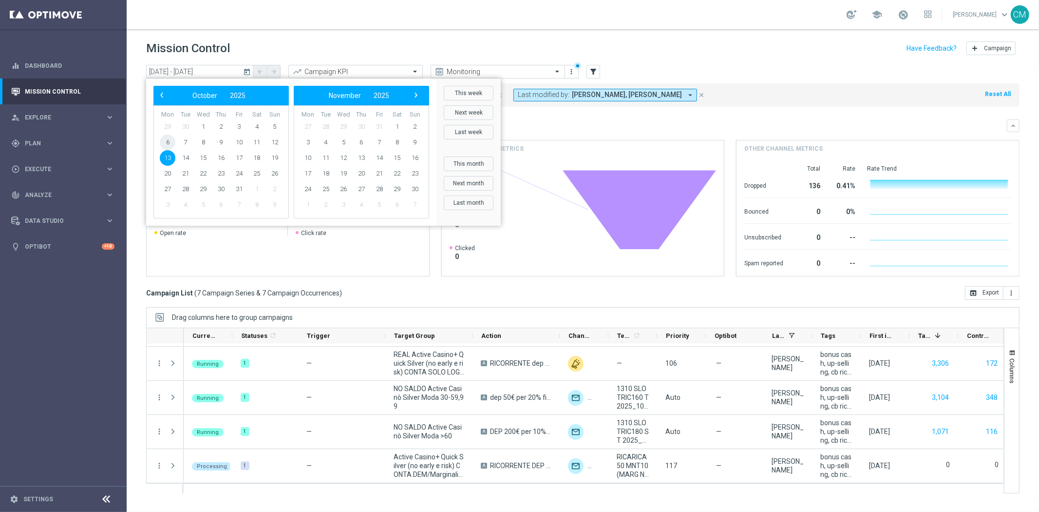
click at [164, 135] on span "6" at bounding box center [168, 142] width 16 height 16
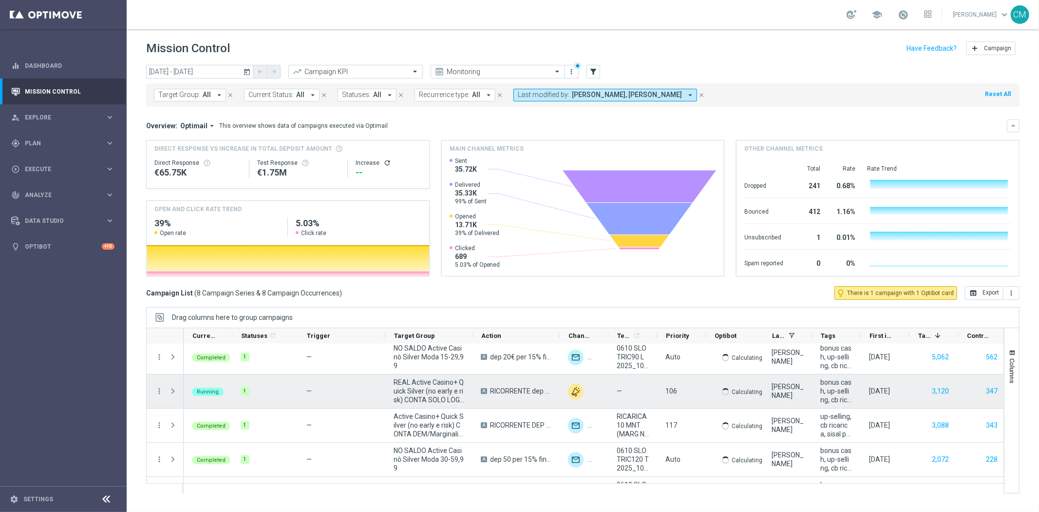
scroll to position [134, 0]
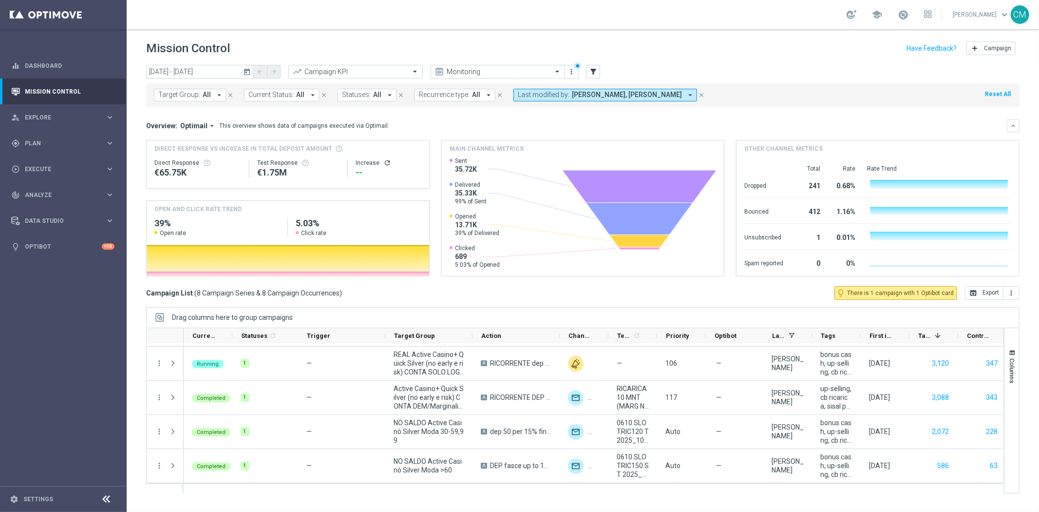
click at [249, 72] on icon "today" at bounding box center [247, 71] width 9 height 9
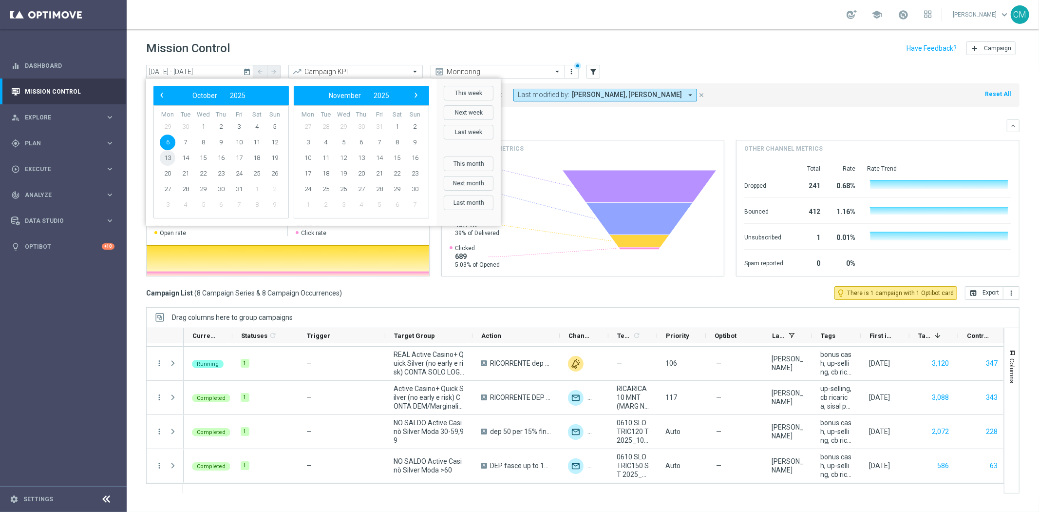
click at [169, 156] on span "13" at bounding box center [168, 158] width 16 height 16
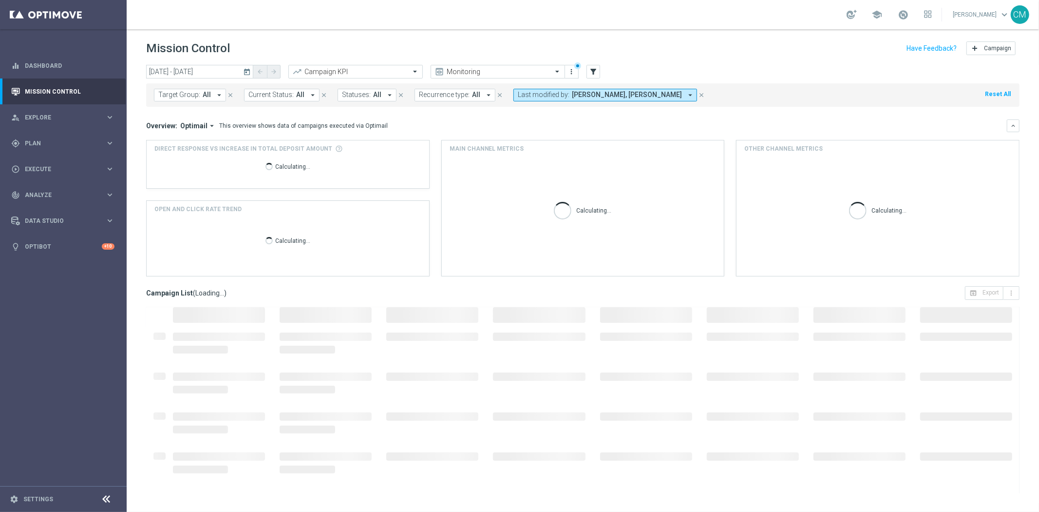
type input "[DATE] - [DATE]"
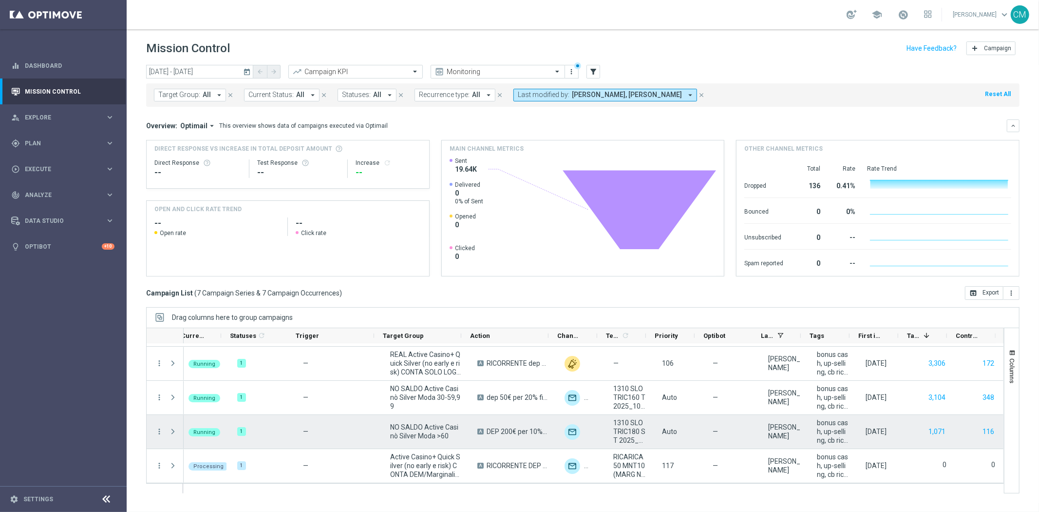
scroll to position [0, 0]
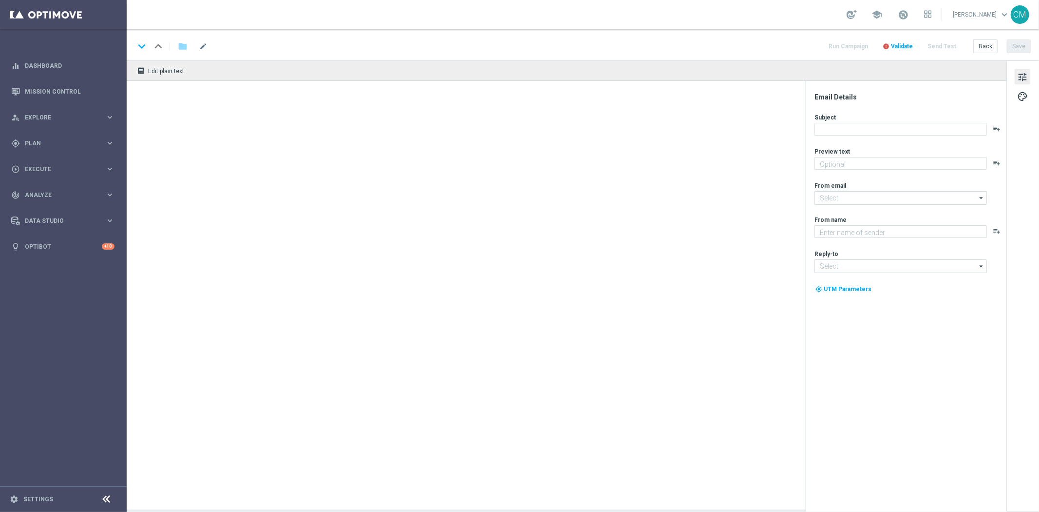
type textarea "Un bonus incredibile ti aspetta"
type textarea "Sisal"
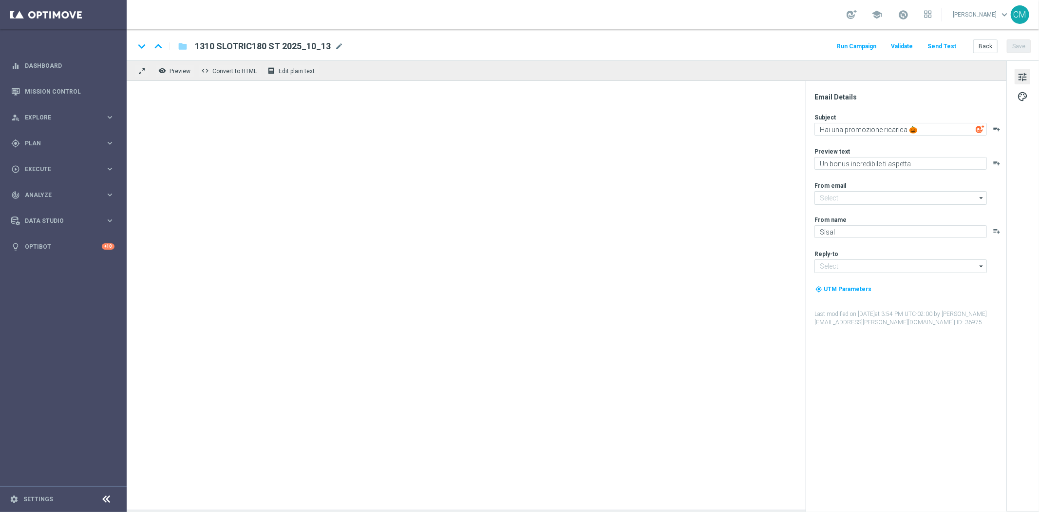
type input "[EMAIL_ADDRESS][DOMAIN_NAME]"
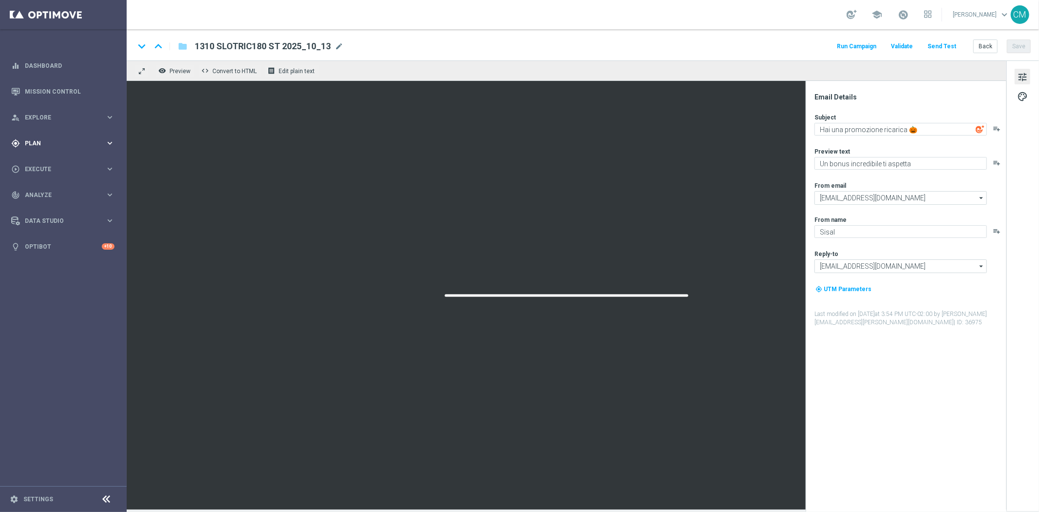
click at [62, 140] on span "Plan" at bounding box center [65, 143] width 80 height 6
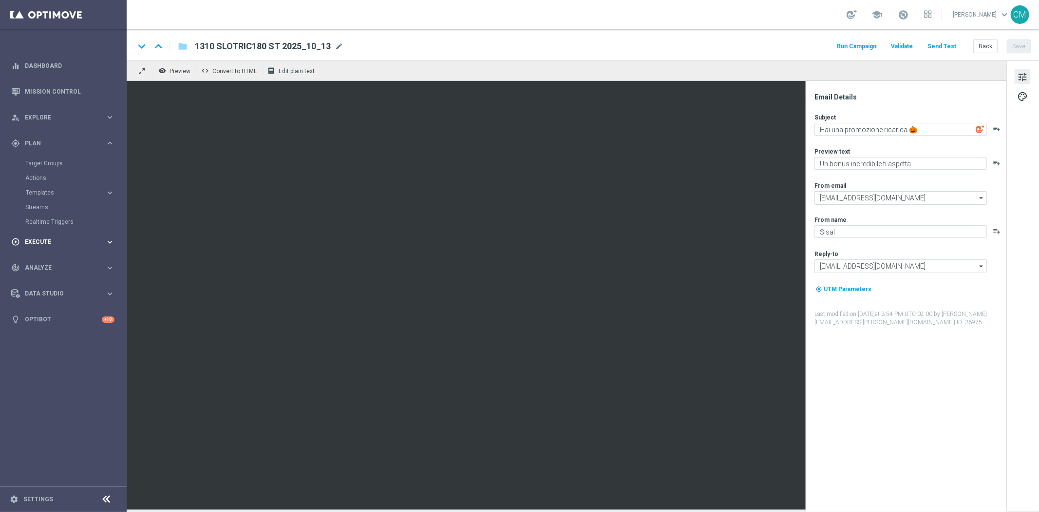
click at [54, 239] on span "Execute" at bounding box center [65, 242] width 80 height 6
click at [46, 189] on link "Campaign Builder" at bounding box center [63, 189] width 76 height 8
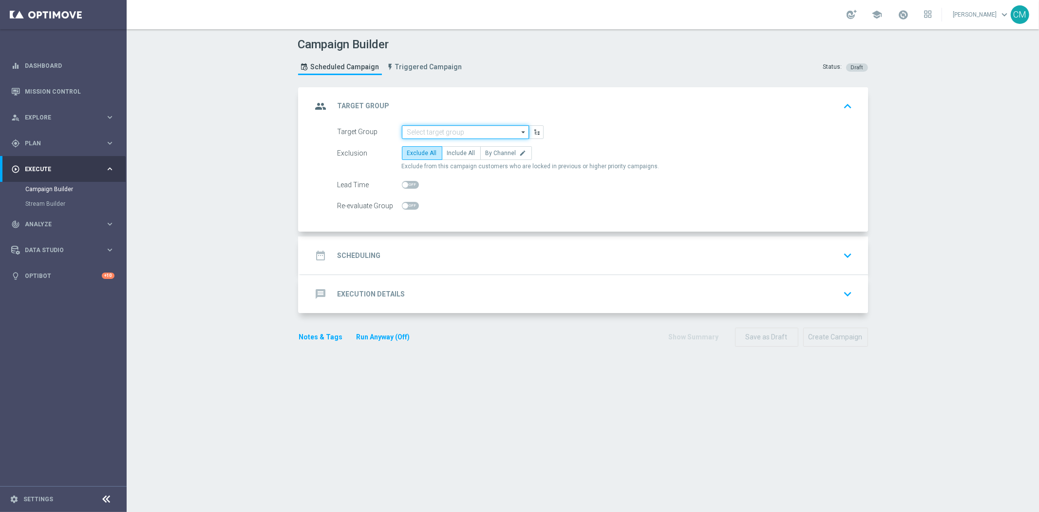
click at [453, 132] on input at bounding box center [465, 132] width 127 height 14
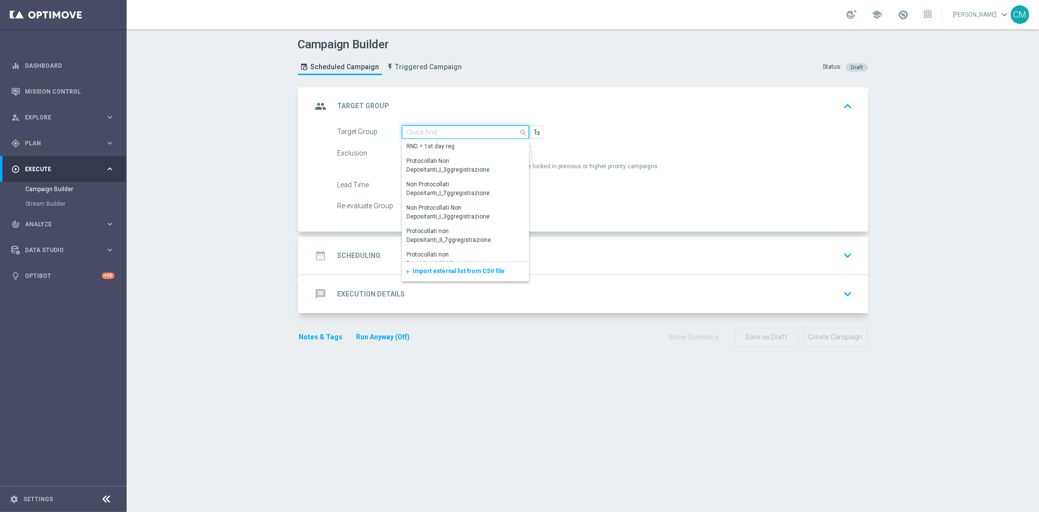
paste input "2236846400032087"
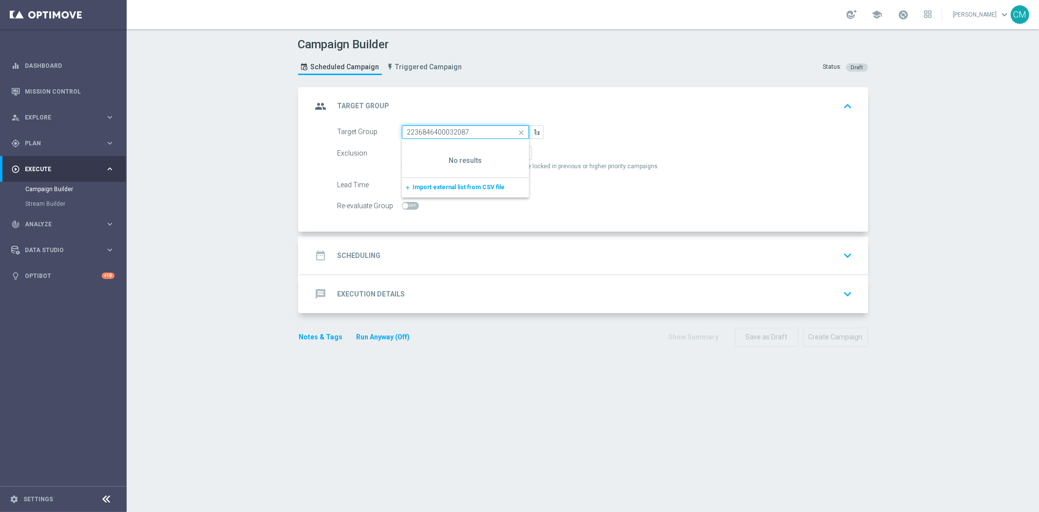
type input "2236846400032087"
click at [517, 130] on icon "close" at bounding box center [521, 133] width 15 height 14
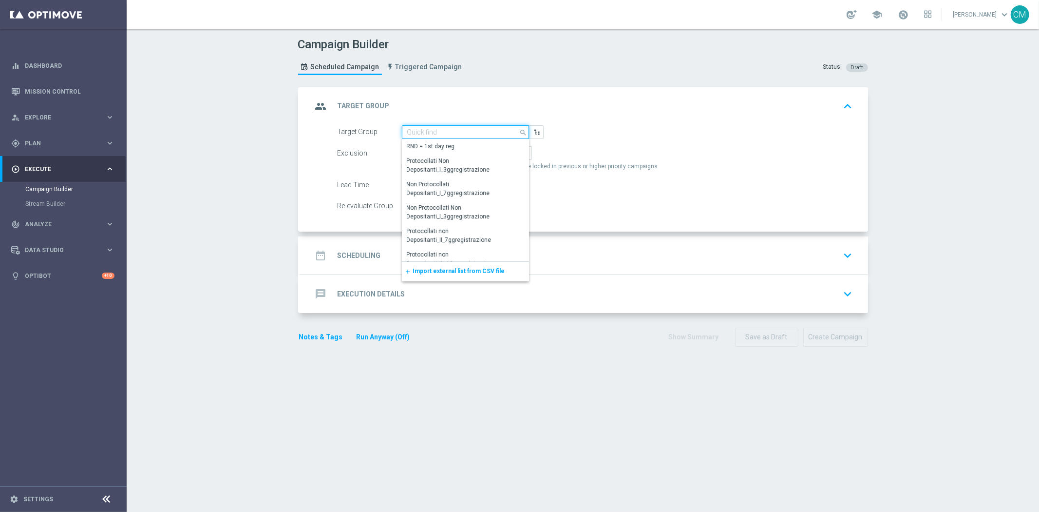
paste input "NO SALDO Active Casinò Silver Moda 15-29,99"
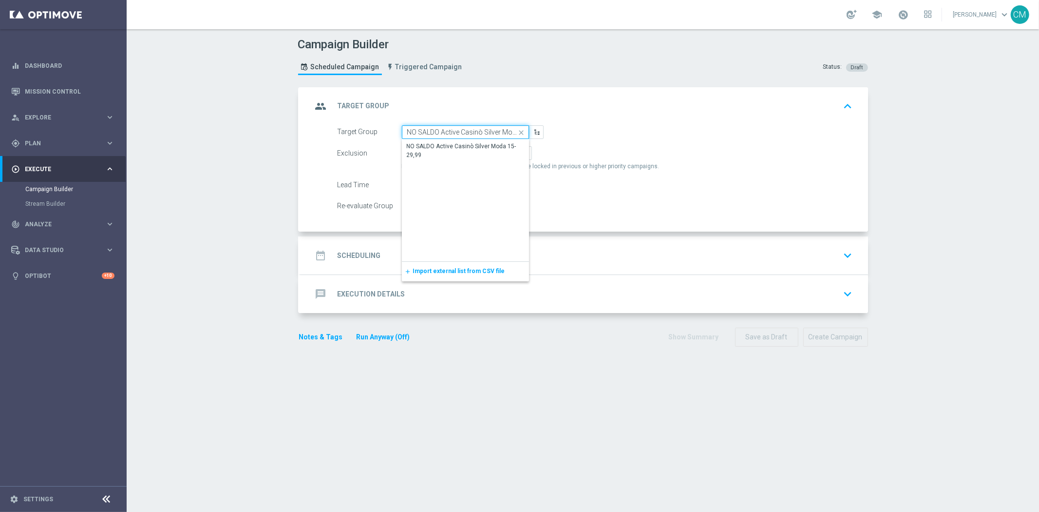
scroll to position [0, 27]
click at [431, 153] on div "NO SALDO Active Casinò Silver Moda 15-29,99" at bounding box center [466, 151] width 118 height 18
type input "NO SALDO Active Casinò Silver Moda 15-29,99"
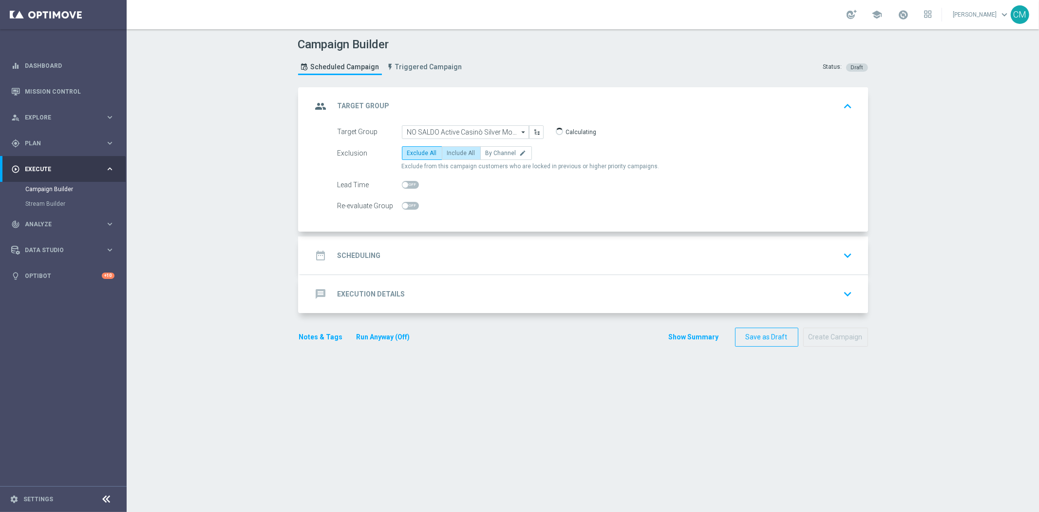
click at [457, 153] on span "Include All" at bounding box center [461, 153] width 28 height 7
click at [454, 153] on input "Include All" at bounding box center [450, 155] width 6 height 6
radio input "true"
click at [450, 237] on div "date_range Scheduling keyboard_arrow_down" at bounding box center [585, 255] width 568 height 38
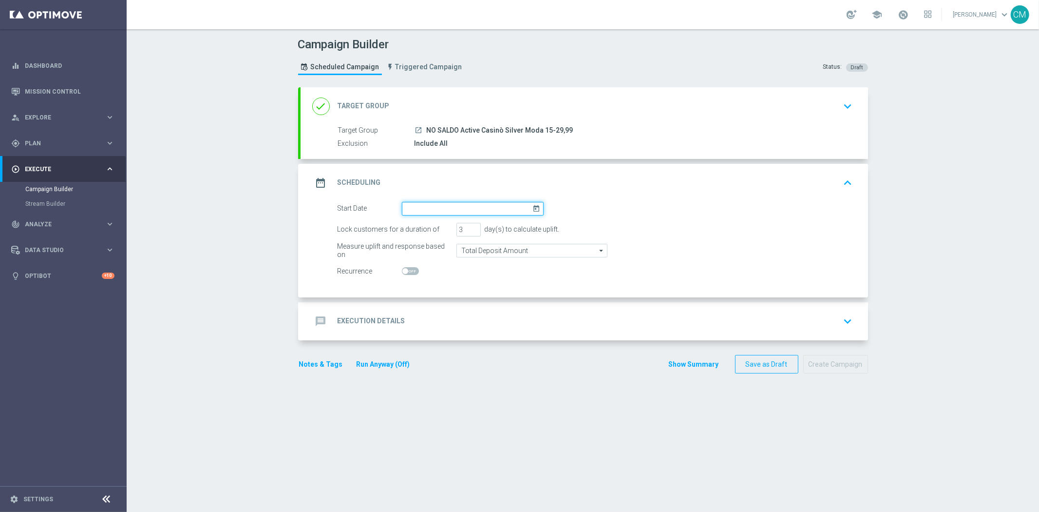
click at [433, 208] on input at bounding box center [473, 209] width 142 height 14
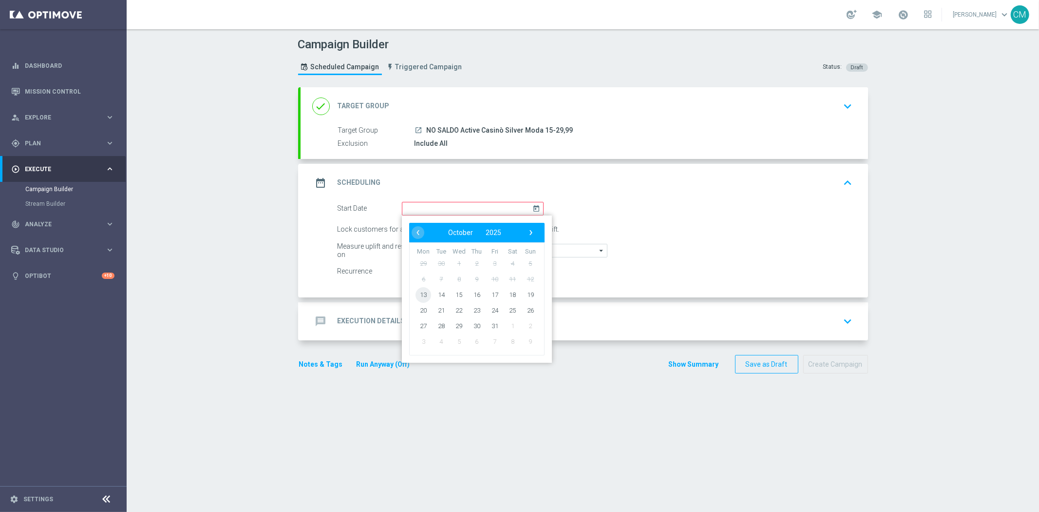
click at [421, 289] on span "13" at bounding box center [424, 295] width 16 height 16
type input "[DATE]"
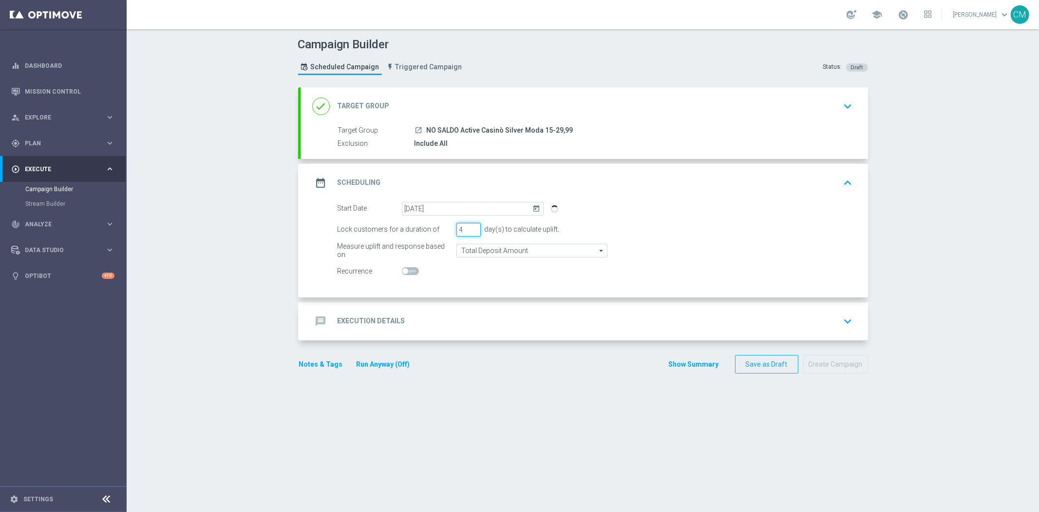
click at [470, 227] on input "4" at bounding box center [469, 230] width 24 height 14
click at [470, 227] on input "5" at bounding box center [469, 230] width 24 height 14
click at [470, 227] on input "6" at bounding box center [469, 230] width 24 height 14
type input "7"
click at [470, 227] on input "7" at bounding box center [469, 230] width 24 height 14
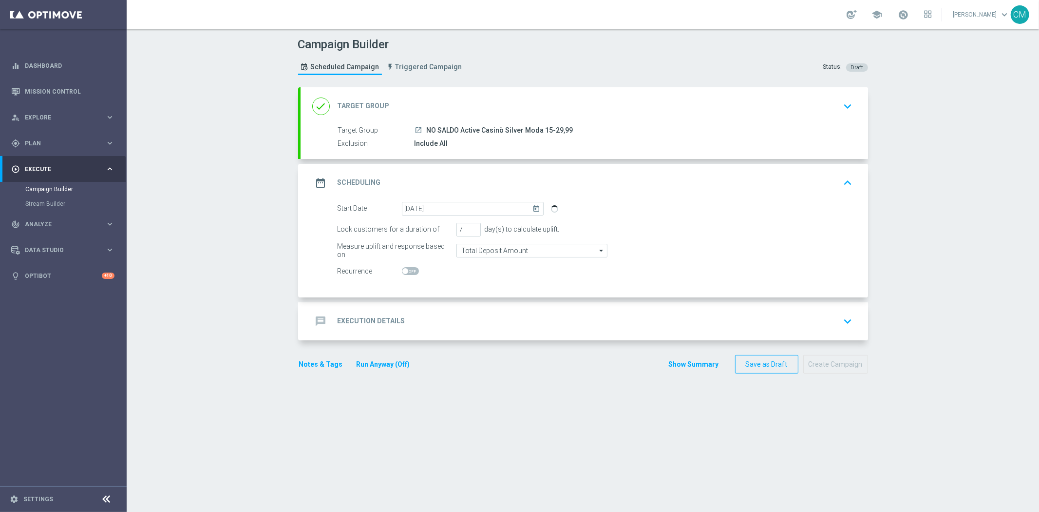
click at [474, 317] on div "message Execution Details keyboard_arrow_down" at bounding box center [584, 321] width 544 height 19
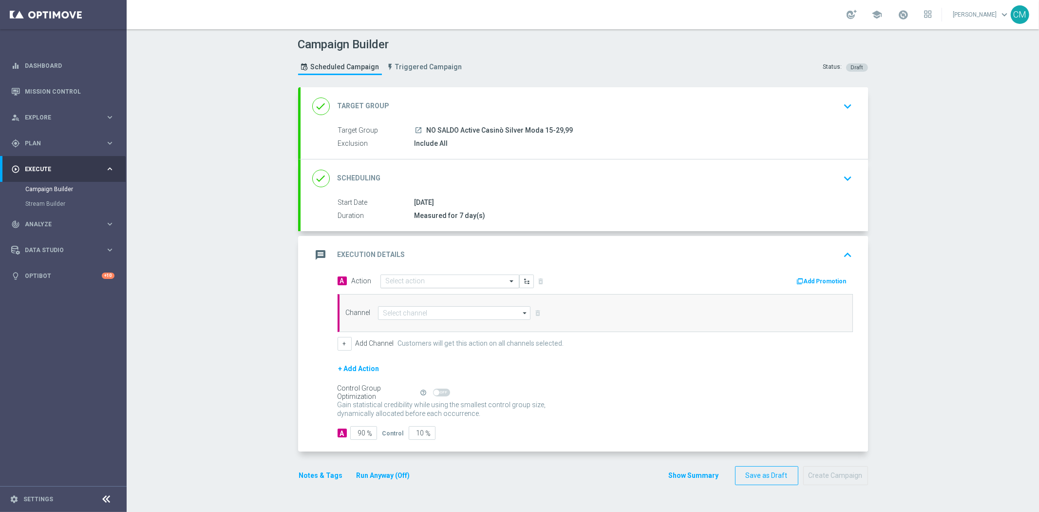
click at [490, 278] on div at bounding box center [450, 281] width 138 height 8
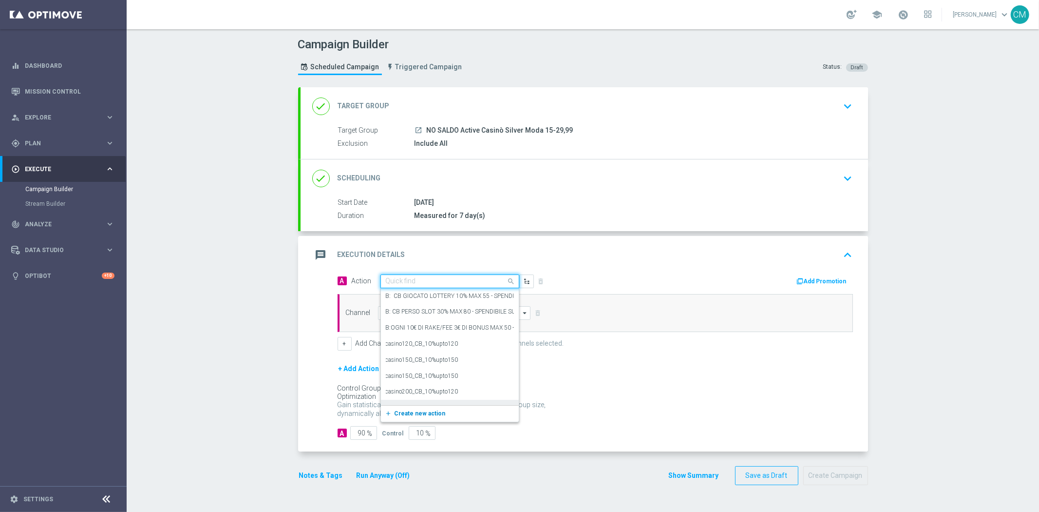
click at [425, 412] on span "Create new action" at bounding box center [420, 413] width 51 height 7
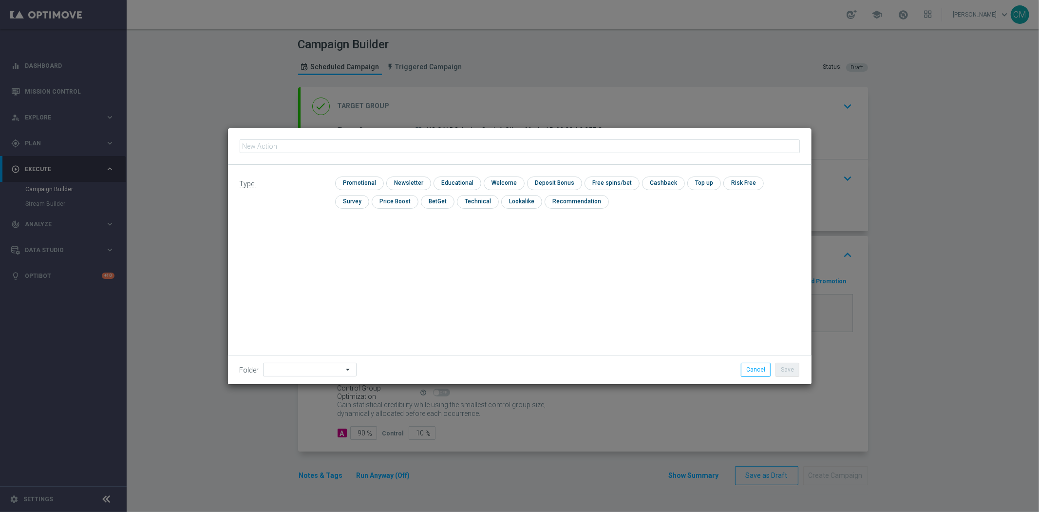
click at [402, 148] on input "text" at bounding box center [520, 146] width 560 height 14
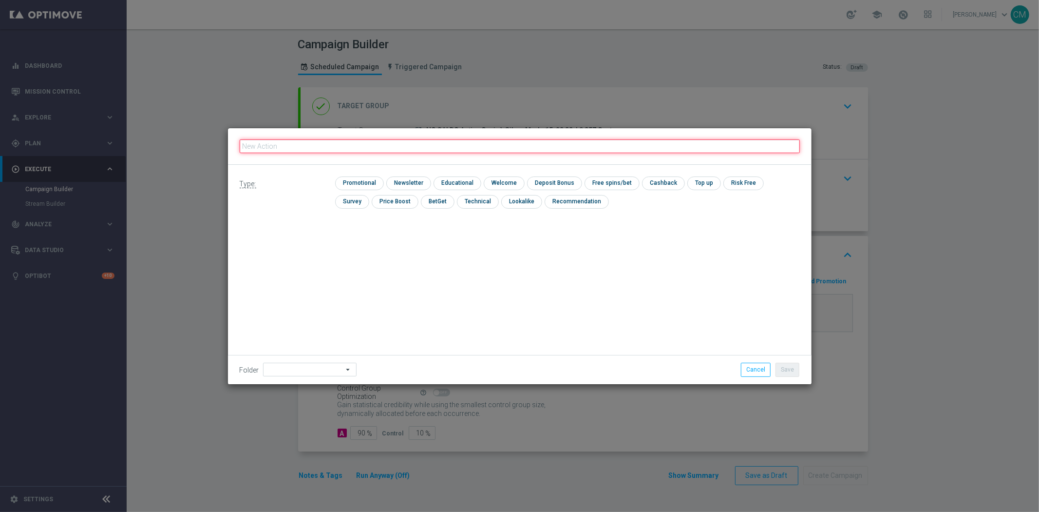
paste input "dep 20€ per 2€+ extrabonus 15% fino a 210€"
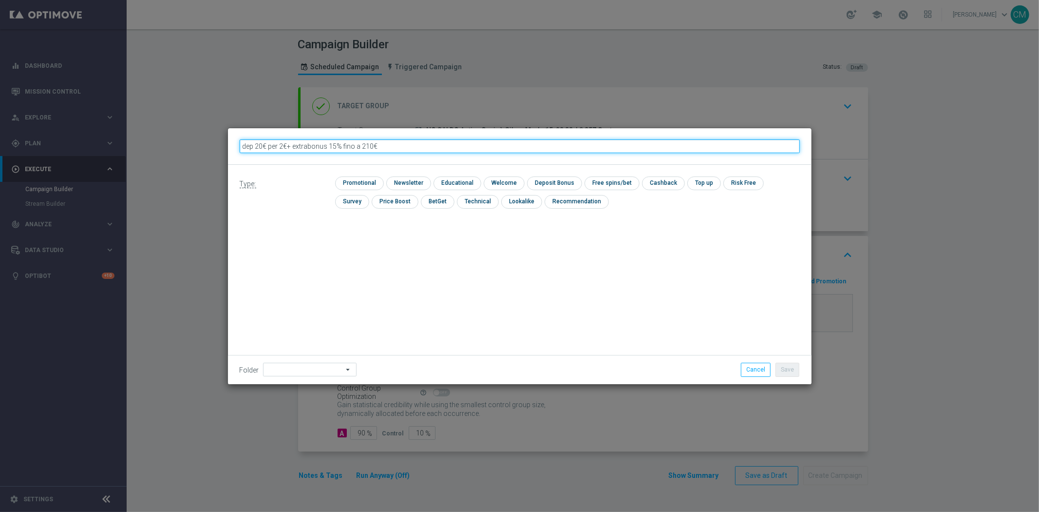
type input "dep 20€ per 2€+ extrabonus 15% fino a 210€"
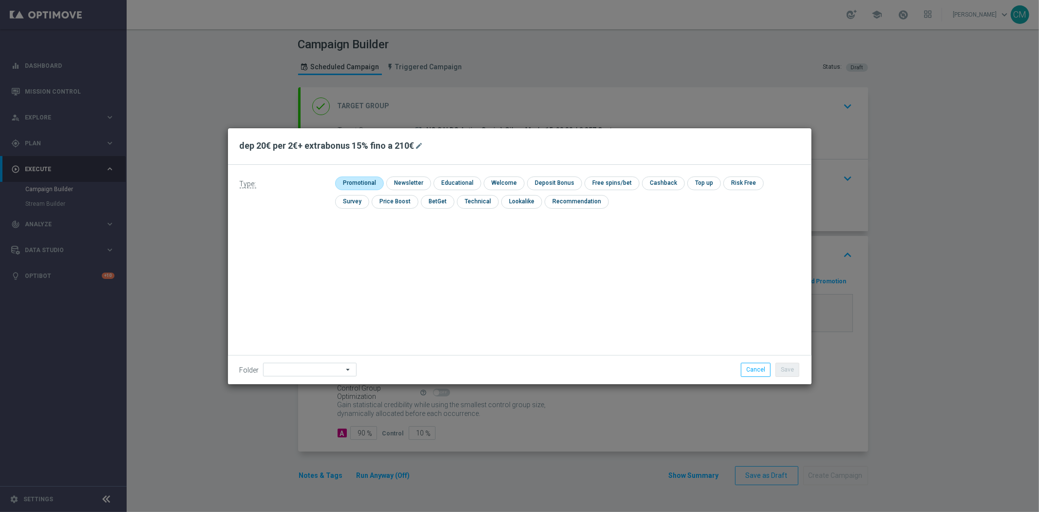
click at [374, 183] on input "checkbox" at bounding box center [358, 182] width 46 height 13
checkbox input "true"
click at [572, 176] on input "checkbox" at bounding box center [563, 182] width 52 height 13
checkbox input "true"
click at [782, 374] on button "Save" at bounding box center [788, 370] width 24 height 14
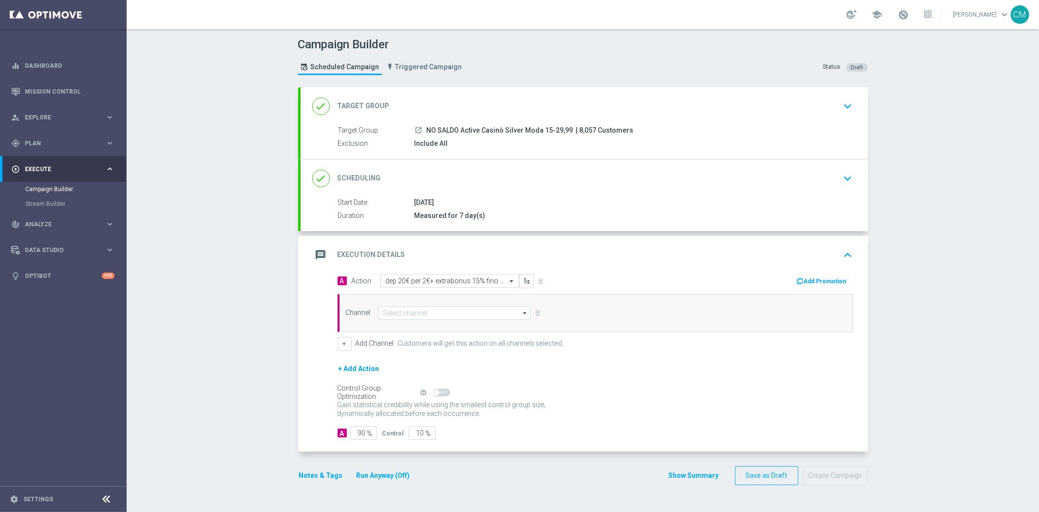
click at [831, 276] on button "Add Promotion" at bounding box center [823, 281] width 54 height 11
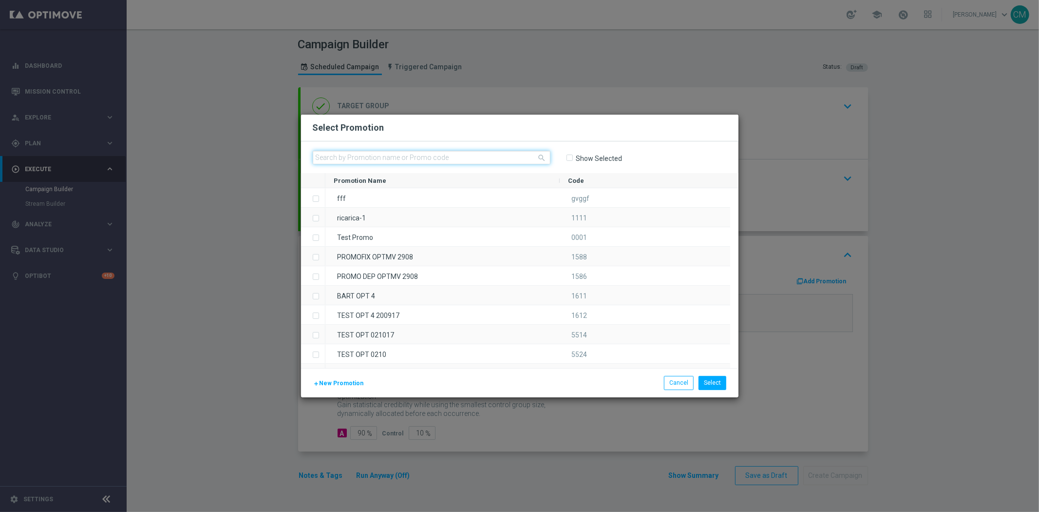
click at [457, 161] on input "text" at bounding box center [432, 158] width 238 height 14
paste input "1310SOMMARICARICA210"
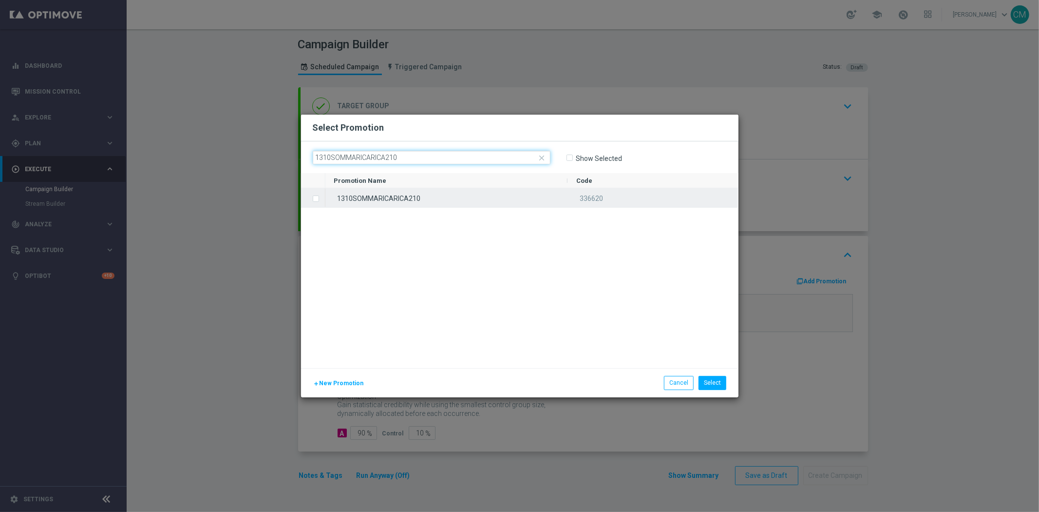
type input "1310SOMMARICARICA210"
click at [457, 195] on div "1310SOMMARICARICA210" at bounding box center [447, 197] width 243 height 19
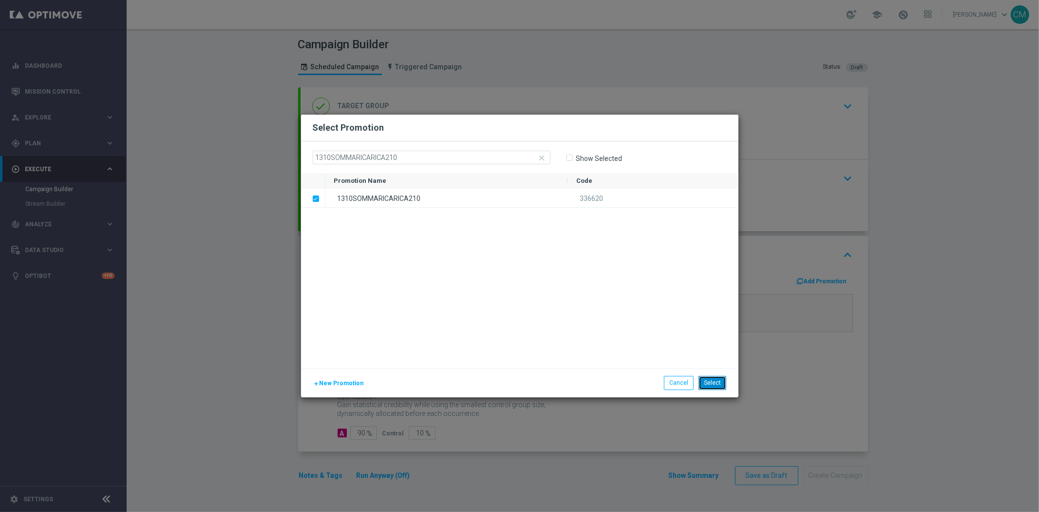
click at [717, 385] on button "Select" at bounding box center [713, 383] width 28 height 14
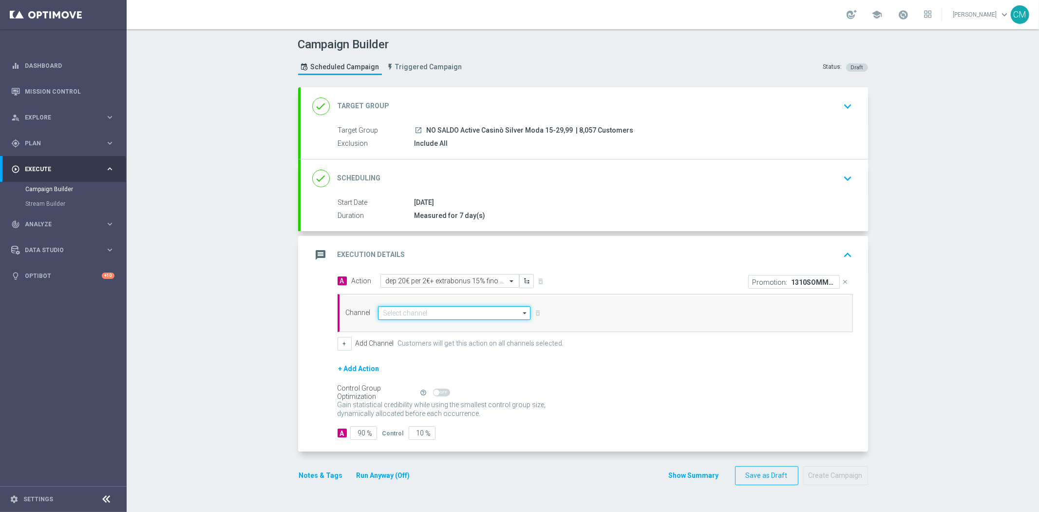
click at [450, 314] on input at bounding box center [454, 313] width 153 height 14
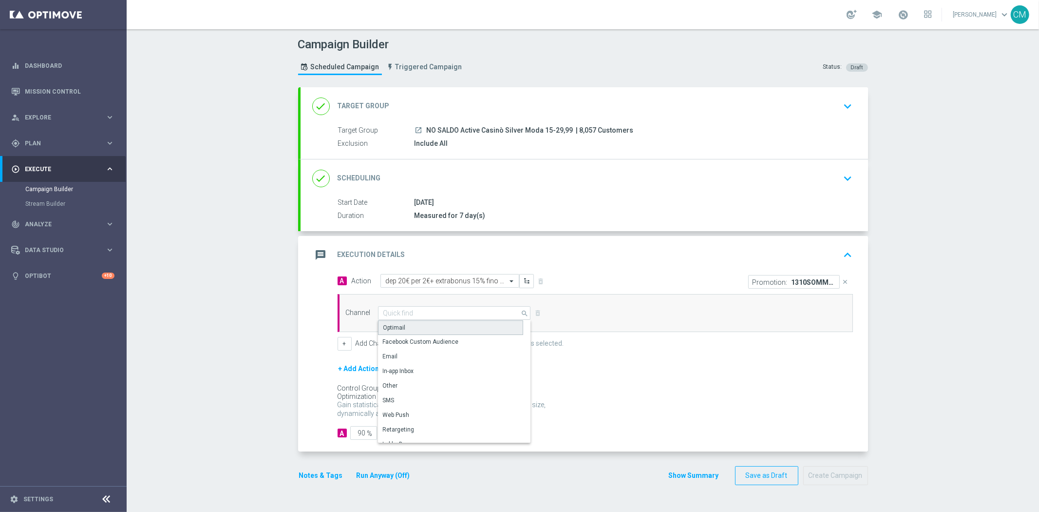
click at [427, 322] on div "Optimail" at bounding box center [450, 327] width 145 height 15
type input "Optimail"
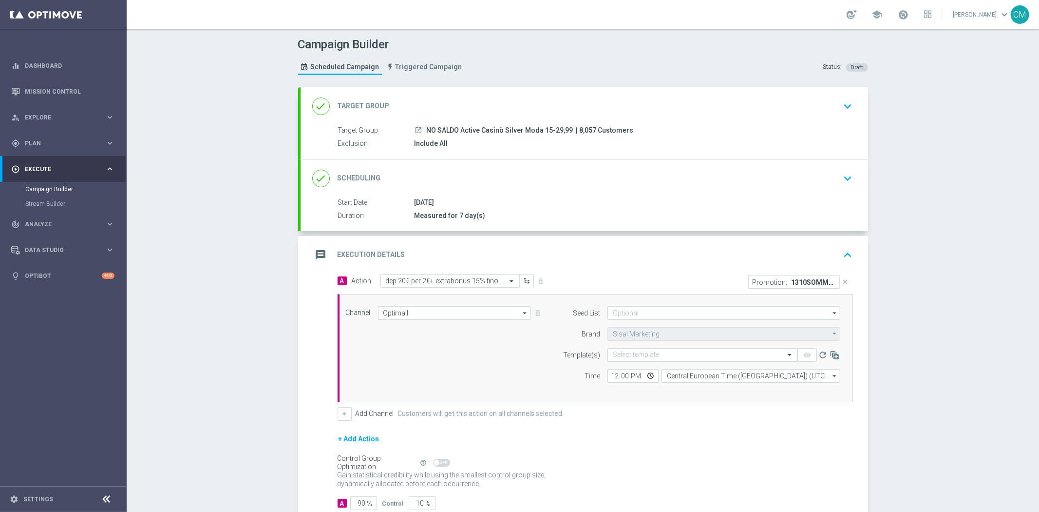
click at [710, 352] on input "text" at bounding box center [693, 355] width 160 height 8
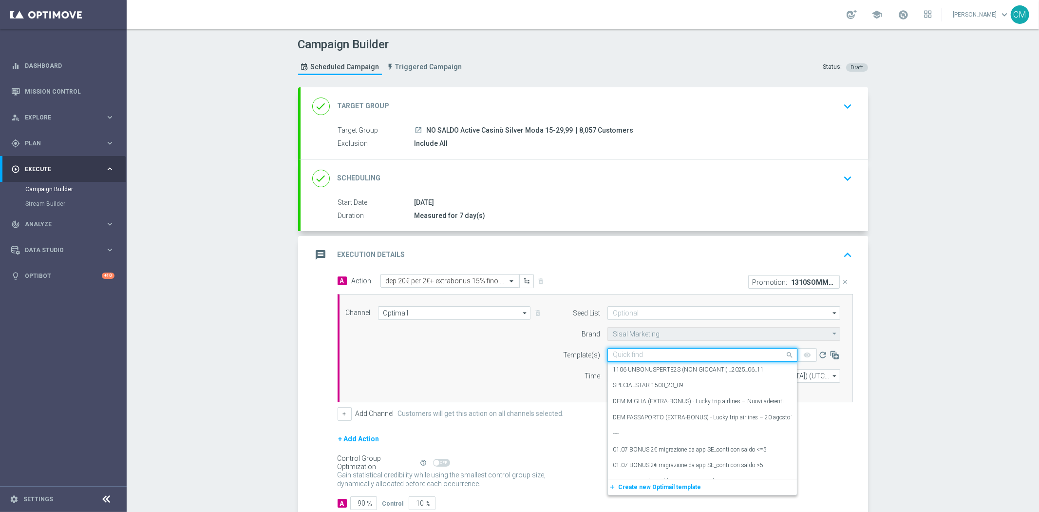
paste input "1310SOMMARICARICA210"
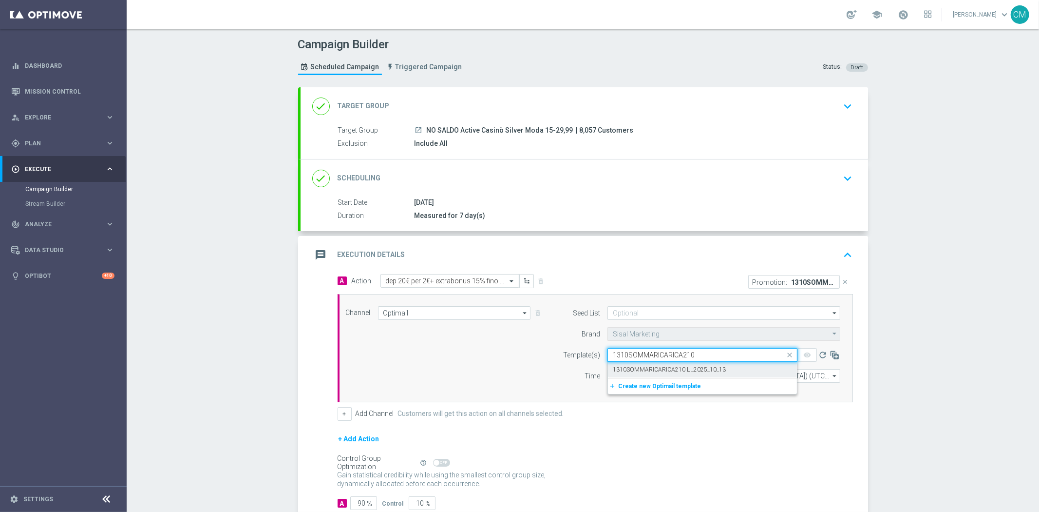
click at [697, 367] on label "1310SOMMARICARICA210 L _2025_10_13" at bounding box center [669, 369] width 113 height 8
type input "1310SOMMARICARICA210"
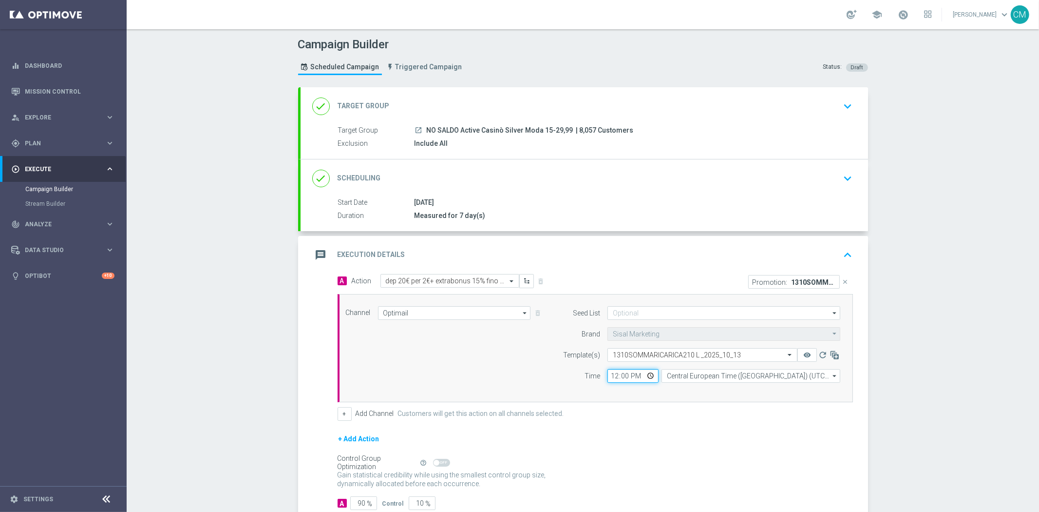
click at [611, 376] on input "12:00" at bounding box center [633, 376] width 51 height 14
type input "17:00"
click at [710, 372] on input "Central European Time ([GEOGRAPHIC_DATA]) (UTC +02:00)" at bounding box center [751, 376] width 179 height 14
click at [709, 390] on div "Central European Time ([GEOGRAPHIC_DATA]) (UTC +02:00)" at bounding box center [746, 389] width 159 height 9
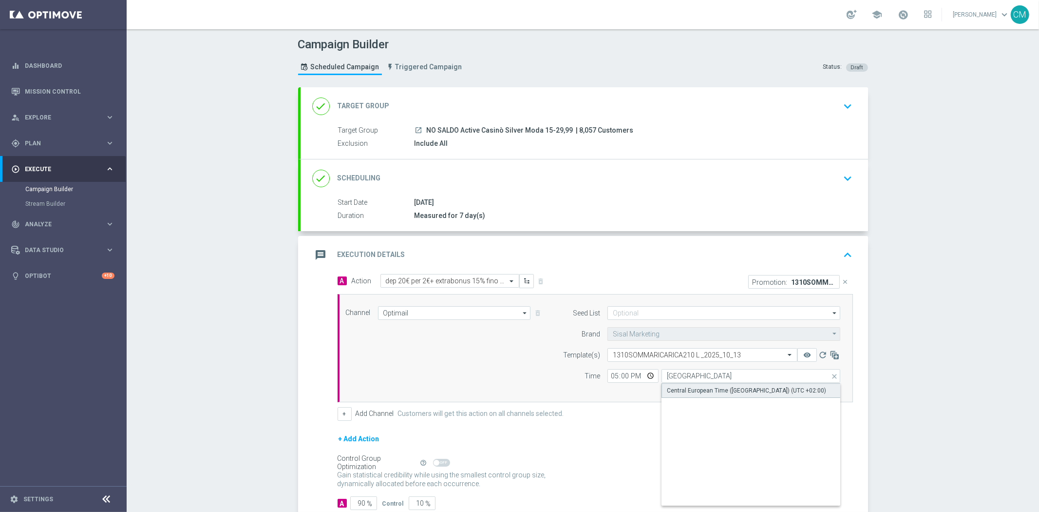
type input "Central European Time ([GEOGRAPHIC_DATA]) (UTC +02:00)"
click at [343, 413] on button "+" at bounding box center [345, 414] width 14 height 14
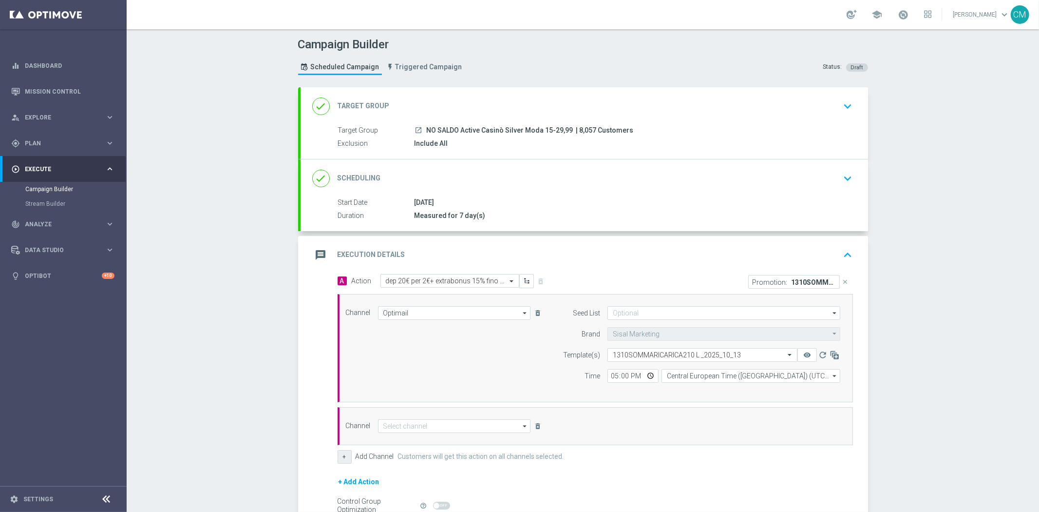
scroll to position [103, 0]
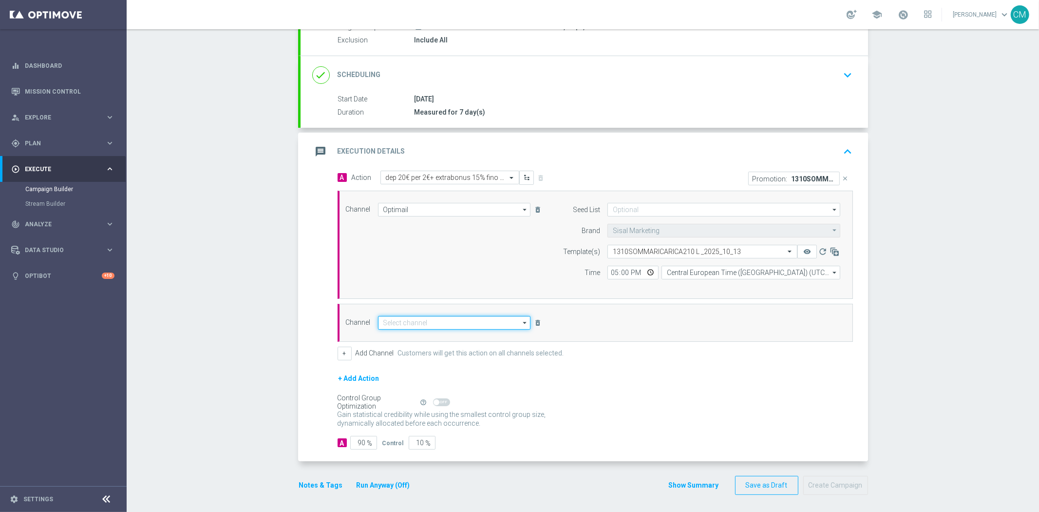
click at [434, 326] on input at bounding box center [454, 323] width 153 height 14
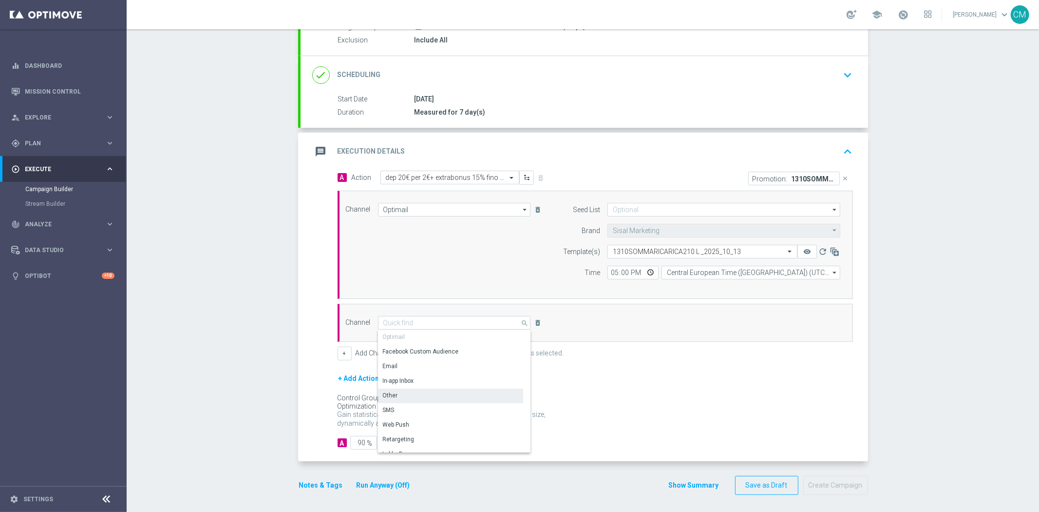
click at [437, 400] on div "Other" at bounding box center [450, 395] width 145 height 14
type input "Other"
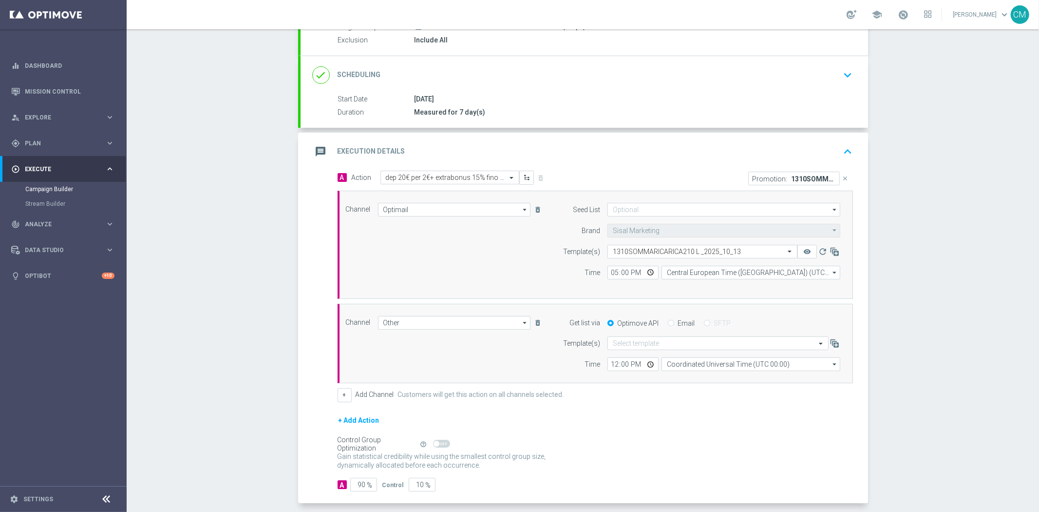
click at [662, 324] on div "Optimove API Email SFTP" at bounding box center [724, 323] width 248 height 9
click at [678, 324] on label "Email" at bounding box center [686, 323] width 17 height 9
click at [674, 324] on input "Email" at bounding box center [671, 324] width 6 height 6
radio input "true"
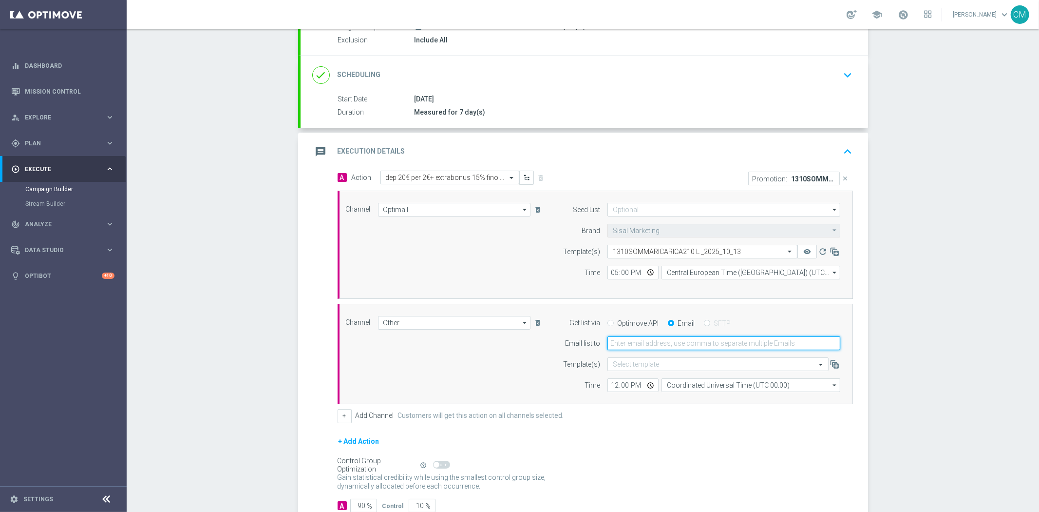
click at [628, 342] on input "email" at bounding box center [724, 343] width 233 height 14
type input "[PERSON_NAME][EMAIL_ADDRESS][PERSON_NAME][DOMAIN_NAME]"
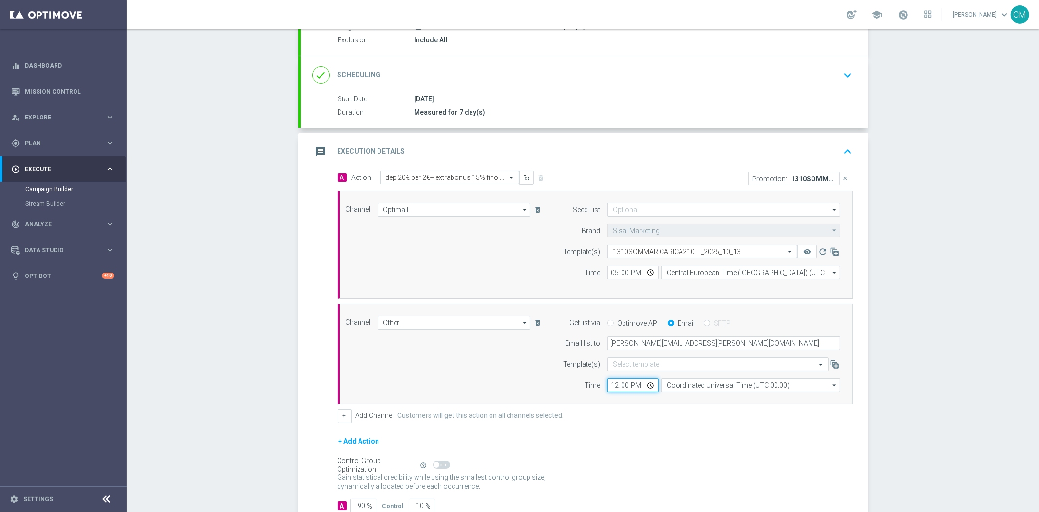
click at [608, 382] on input "12:00" at bounding box center [633, 385] width 51 height 14
type input "17:00"
click at [700, 387] on input "Coordinated Universal Time (UTC 00:00)" at bounding box center [751, 385] width 179 height 14
click at [705, 402] on div "Central European Time ([GEOGRAPHIC_DATA]) (UTC +02:00)" at bounding box center [746, 399] width 159 height 9
type input "Central European Time ([GEOGRAPHIC_DATA]) (UTC +02:00)"
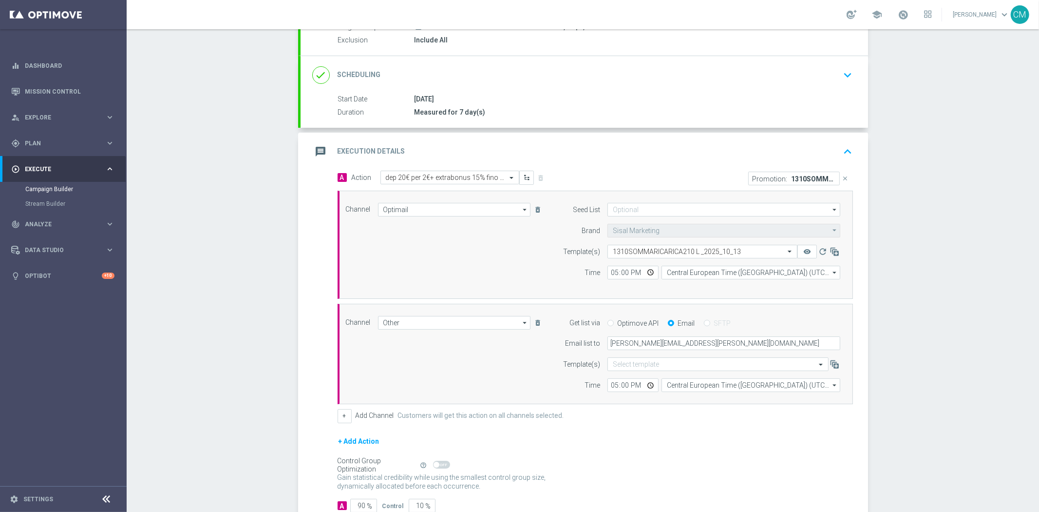
scroll to position [169, 0]
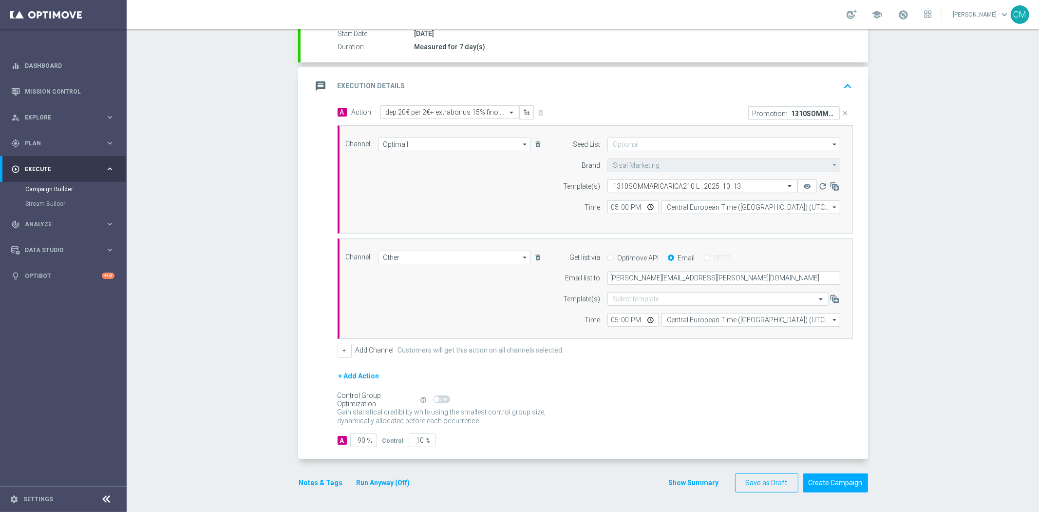
click at [691, 480] on button "Show Summary" at bounding box center [694, 482] width 51 height 11
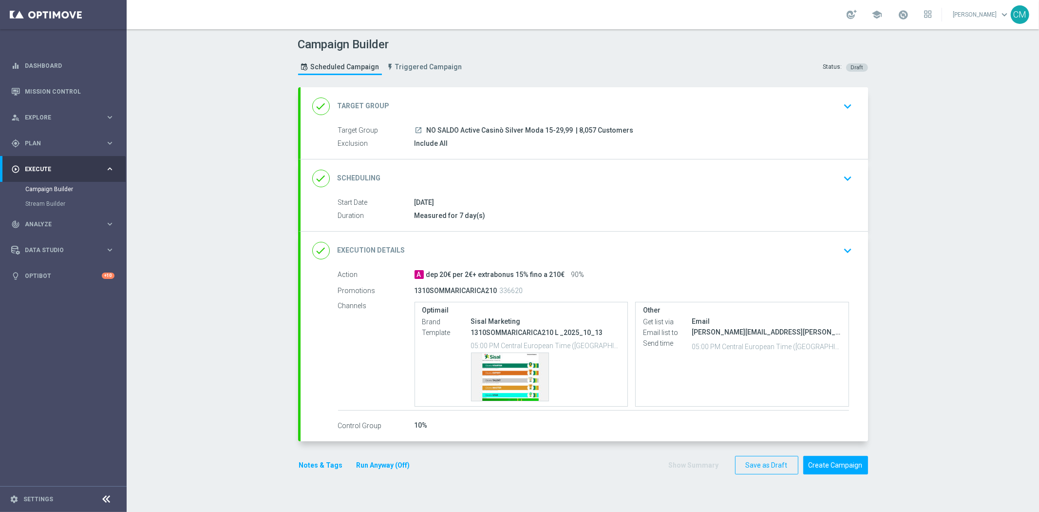
scroll to position [0, 0]
click at [320, 462] on button "Notes & Tags" at bounding box center [321, 465] width 46 height 12
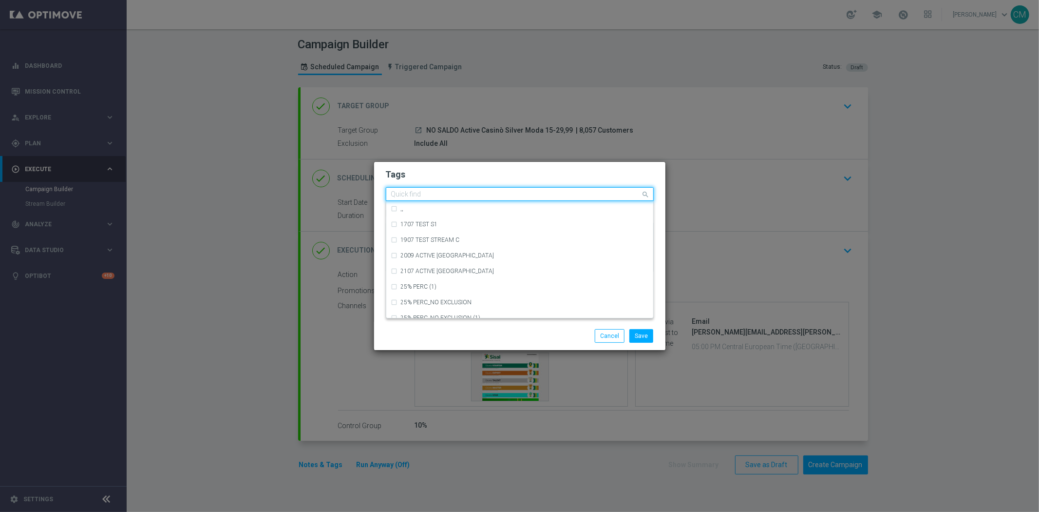
click at [479, 196] on input "text" at bounding box center [516, 195] width 250 height 8
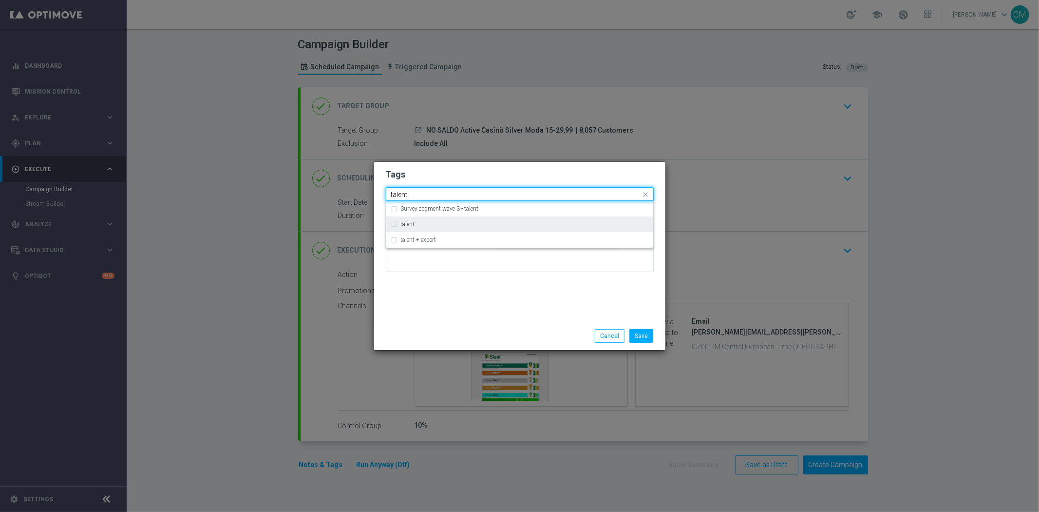
click at [479, 225] on div "talent" at bounding box center [525, 224] width 248 height 6
type input "talent"
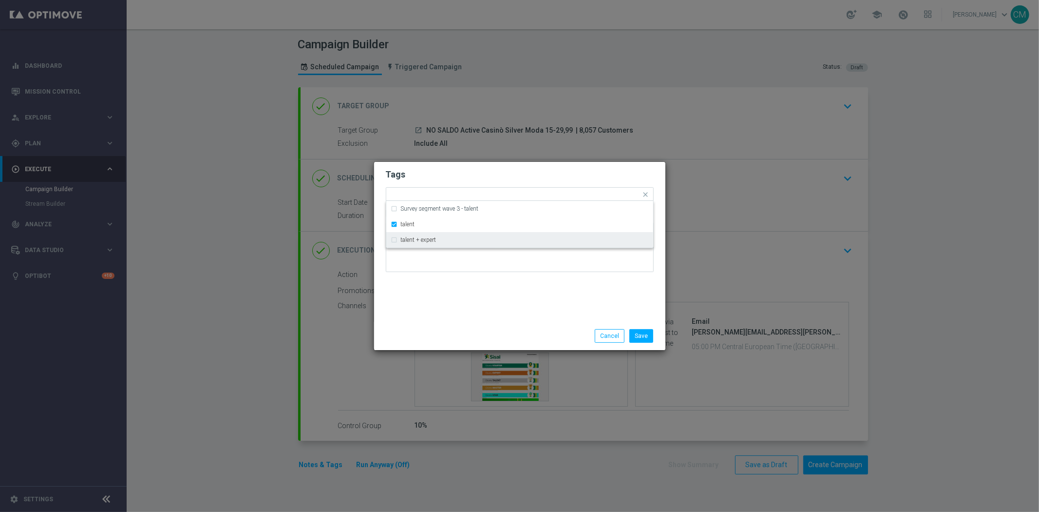
drag, startPoint x: 480, startPoint y: 301, endPoint x: 482, endPoint y: 266, distance: 35.1
click at [480, 288] on div "Tags Quick find × talent Survey segment wave 3 - talent talent talent + expert …" at bounding box center [519, 242] width 291 height 160
click at [471, 193] on input "text" at bounding box center [532, 195] width 217 height 8
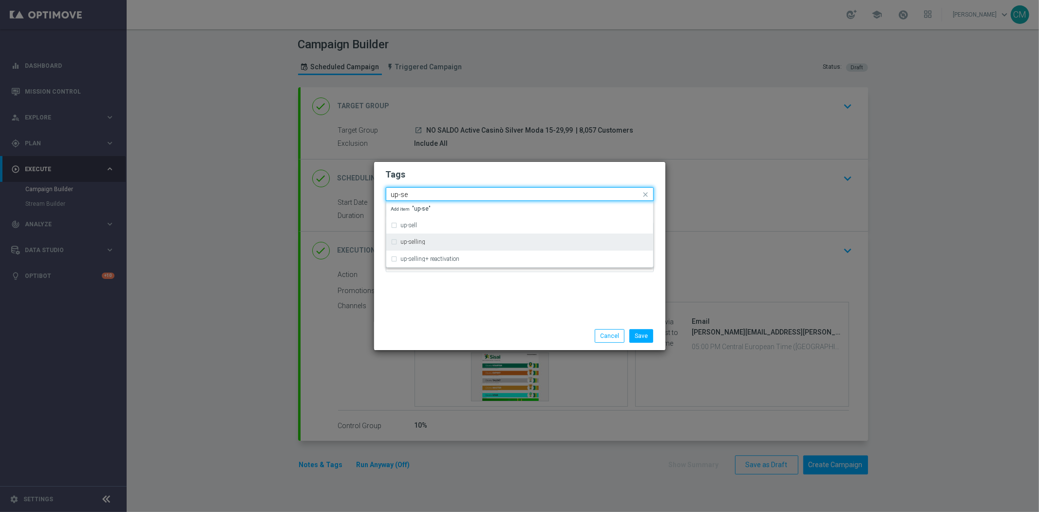
click at [465, 243] on div "up-selling" at bounding box center [525, 242] width 248 height 6
type input "up-se"
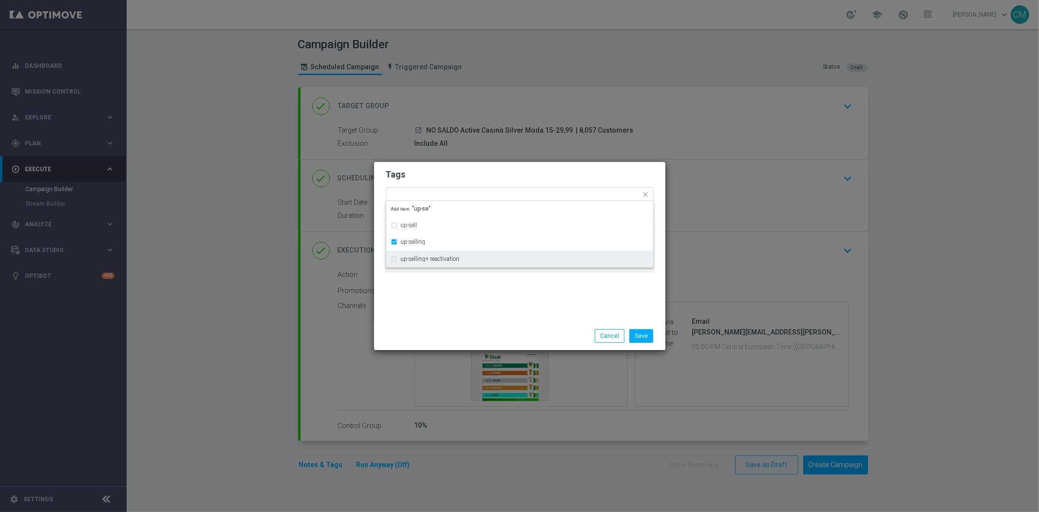
click at [460, 347] on div "Save Cancel" at bounding box center [519, 336] width 291 height 28
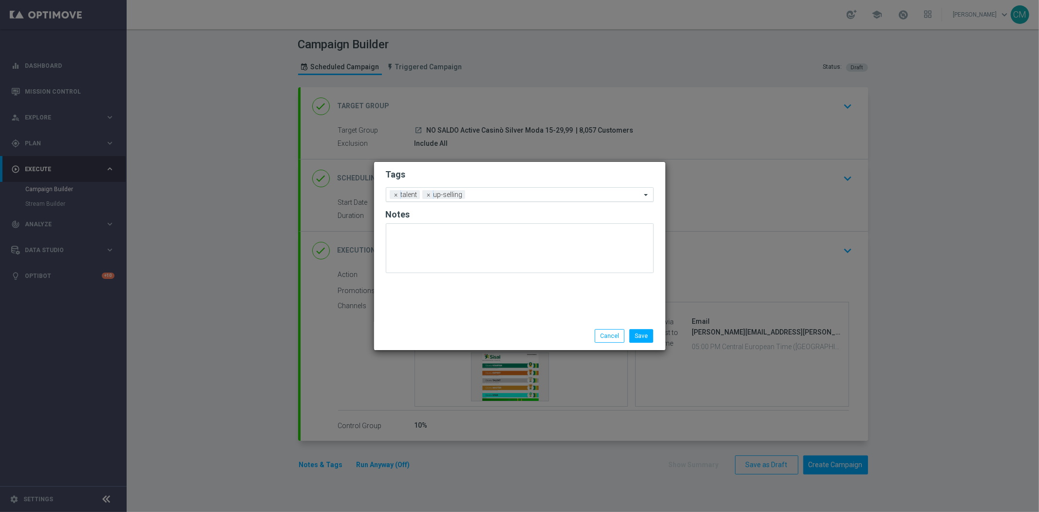
click at [469, 192] on input "text" at bounding box center [555, 195] width 172 height 8
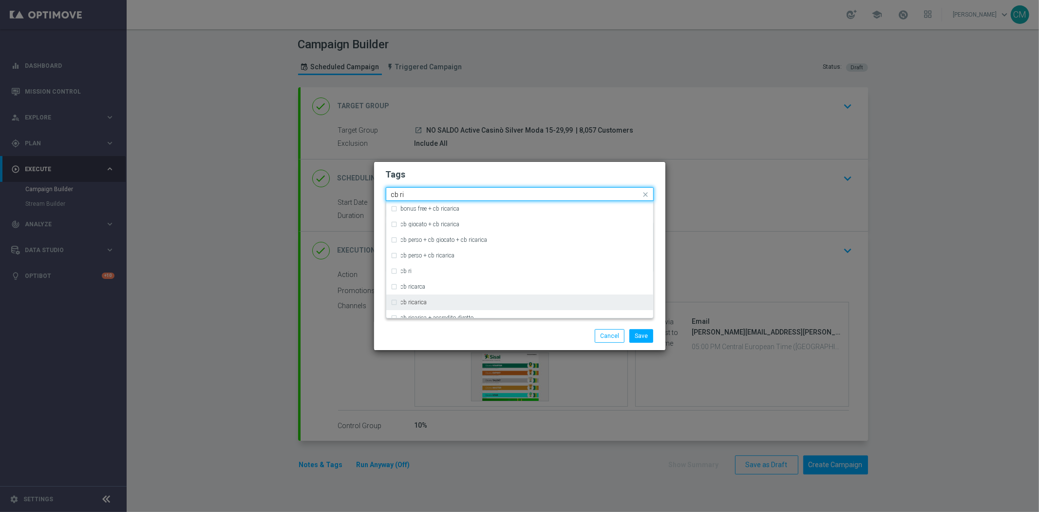
click at [449, 299] on div "cb ricarica" at bounding box center [525, 302] width 248 height 6
type input "cb ri"
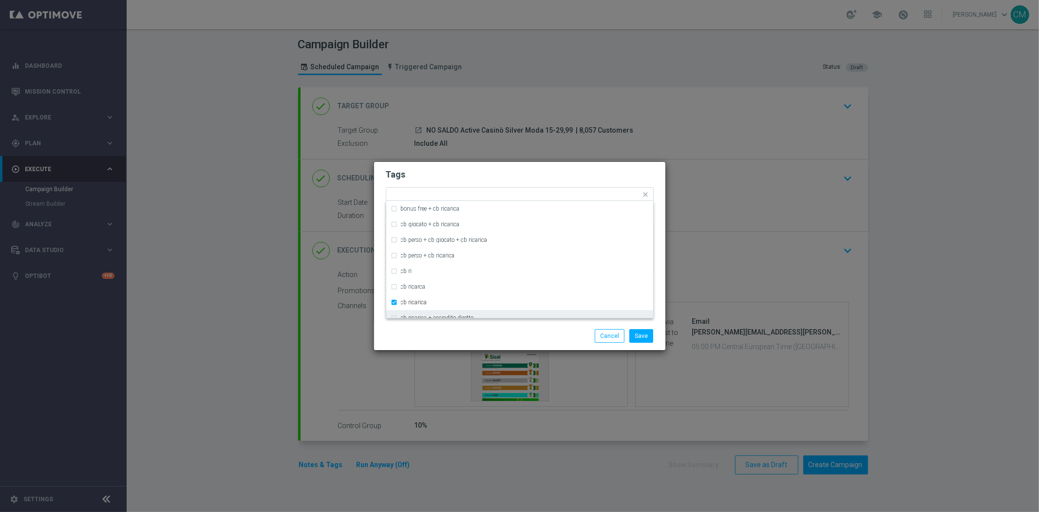
click at [463, 341] on div "Save Cancel" at bounding box center [520, 336] width 283 height 14
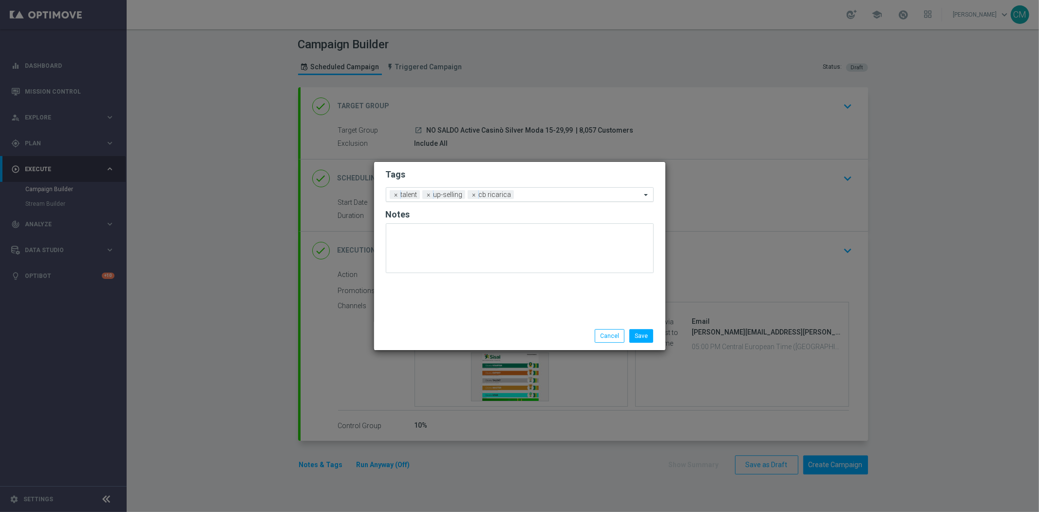
click at [549, 196] on input "text" at bounding box center [579, 195] width 123 height 8
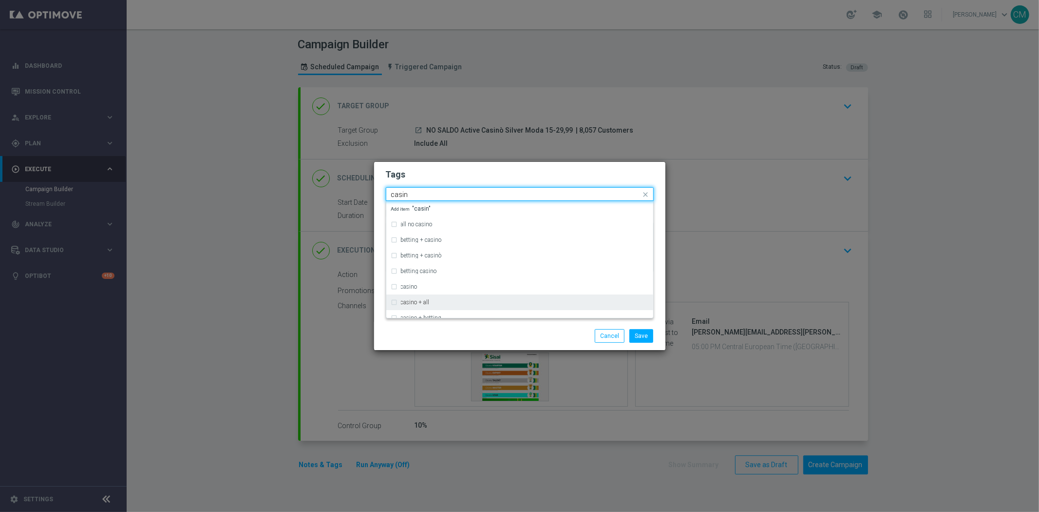
click at [484, 295] on div "casino + all" at bounding box center [519, 302] width 257 height 16
type input "casin"
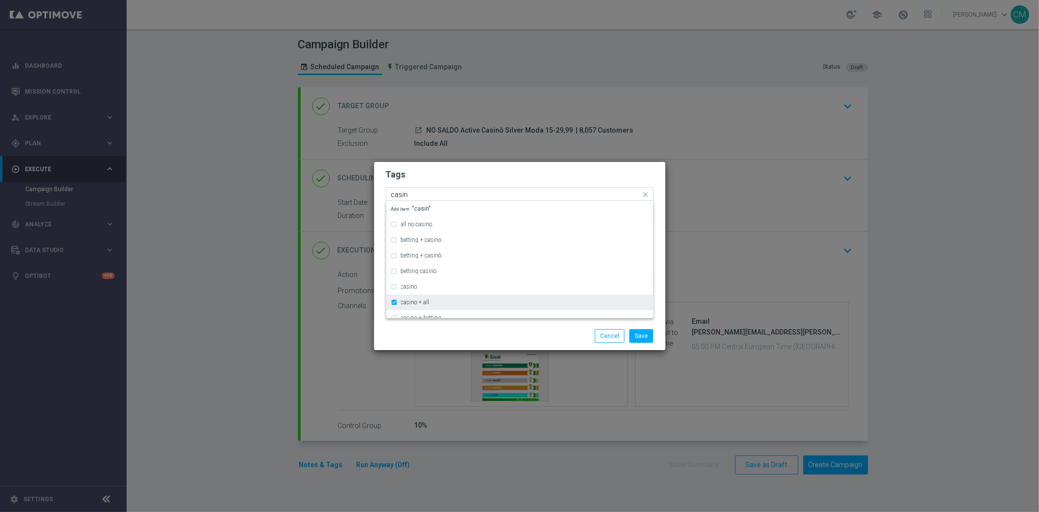
click at [481, 299] on div "casino + all" at bounding box center [525, 302] width 248 height 6
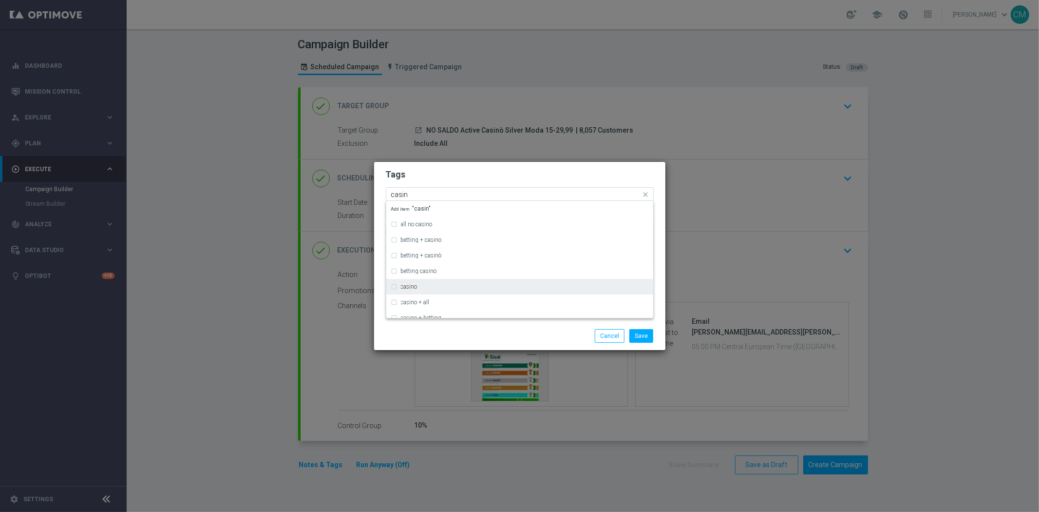
click at [480, 290] on div "casino" at bounding box center [519, 287] width 257 height 16
click at [491, 316] on div "casino + betting" at bounding box center [525, 318] width 248 height 6
click at [489, 316] on div "casino + betting" at bounding box center [525, 318] width 248 height 6
click at [494, 336] on div "Save Cancel" at bounding box center [567, 336] width 189 height 14
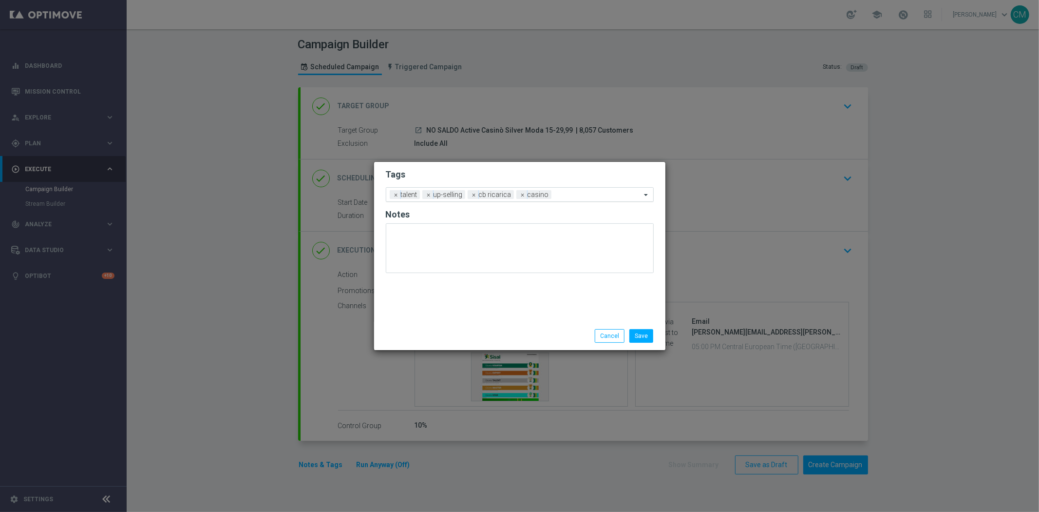
click at [588, 192] on input "text" at bounding box center [599, 195] width 86 height 8
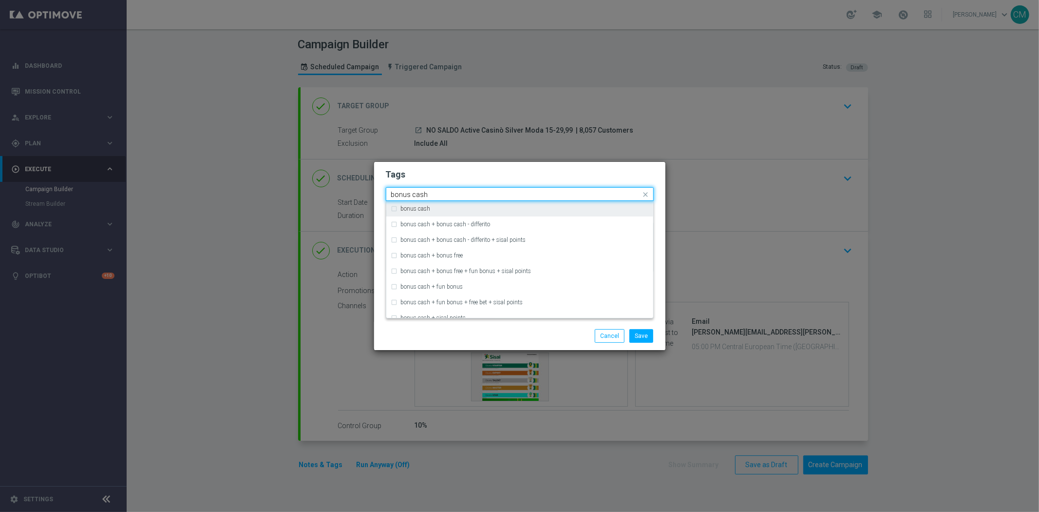
click at [546, 206] on div "bonus cash" at bounding box center [525, 209] width 248 height 6
type input "bonus cash"
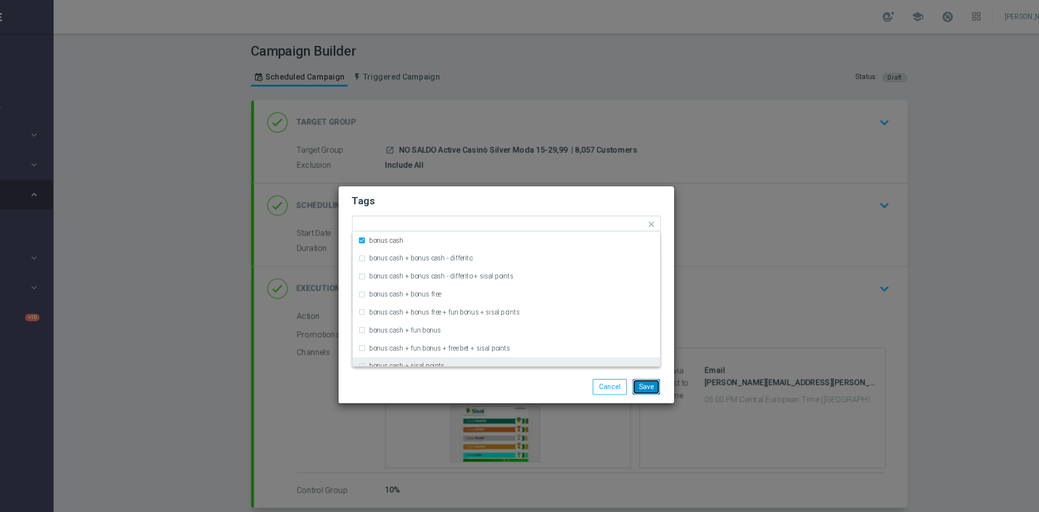
click at [653, 334] on button "Save" at bounding box center [642, 336] width 24 height 14
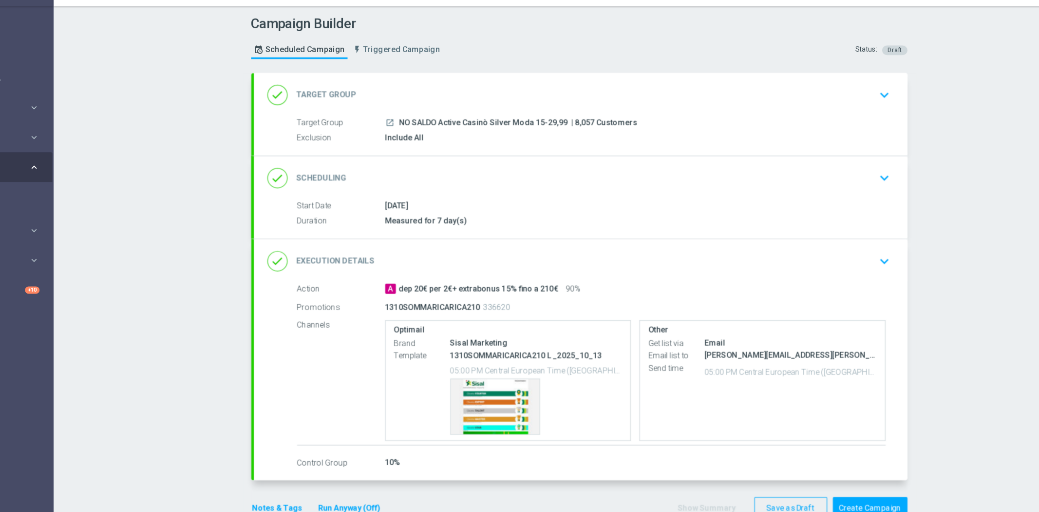
click at [626, 107] on div "done Target Group keyboard_arrow_down" at bounding box center [584, 106] width 544 height 19
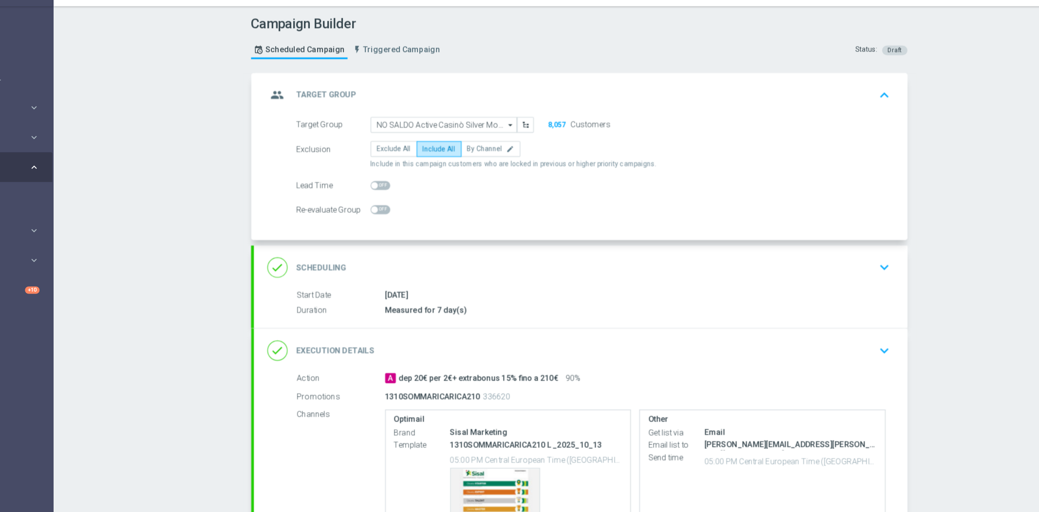
click at [626, 107] on div "group Target Group keyboard_arrow_up Target Group launch NO SALDO Active Casinò…" at bounding box center [585, 159] width 568 height 145
click at [645, 98] on div "group Target Group keyboard_arrow_up" at bounding box center [584, 106] width 544 height 19
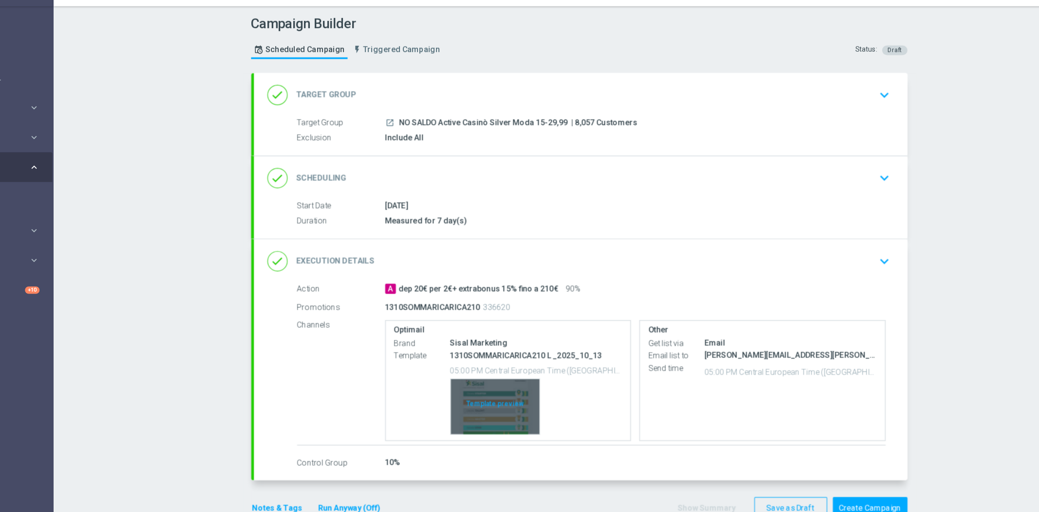
click at [504, 378] on div "Template preview" at bounding box center [510, 377] width 77 height 48
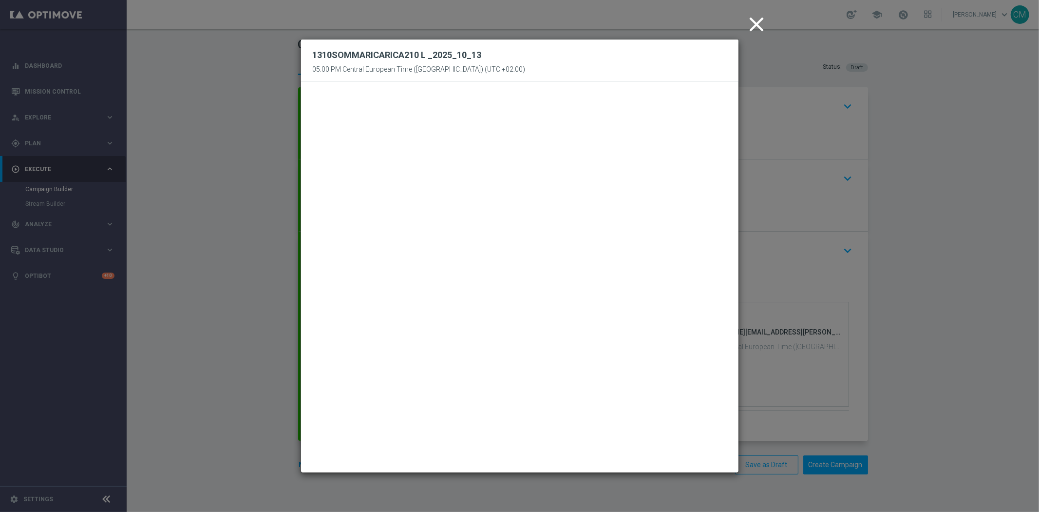
click at [756, 20] on icon "close" at bounding box center [757, 24] width 24 height 24
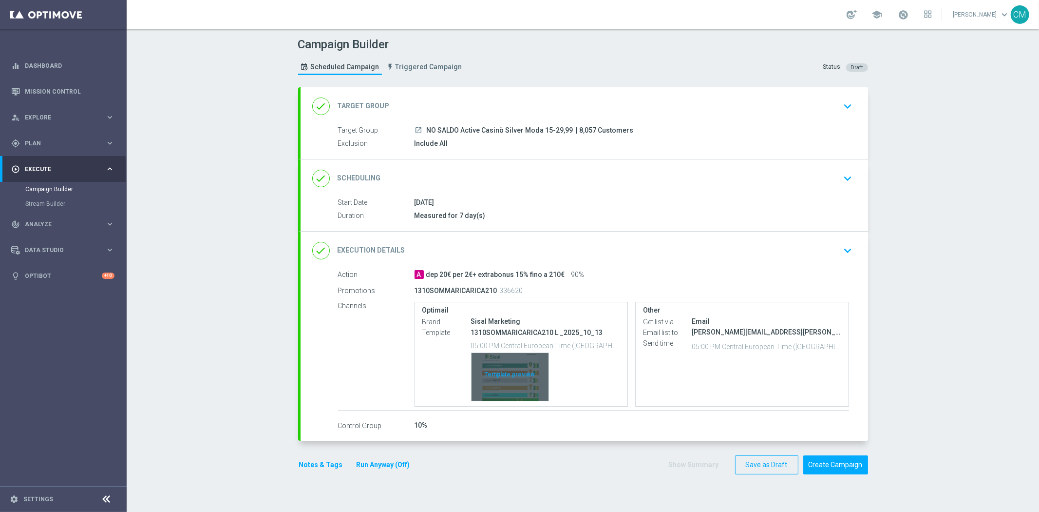
click at [520, 370] on div "Template preview" at bounding box center [510, 377] width 77 height 48
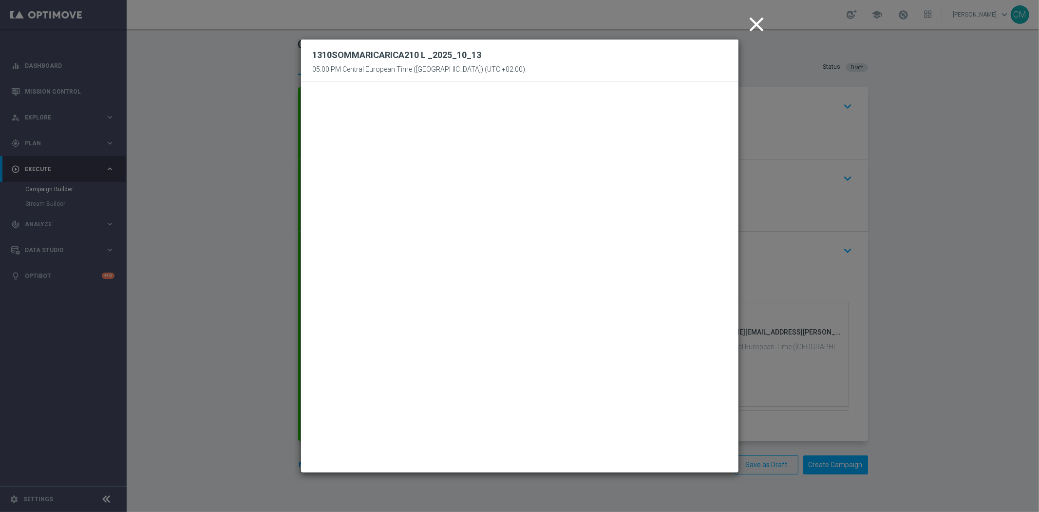
click at [757, 20] on icon "close" at bounding box center [757, 24] width 24 height 24
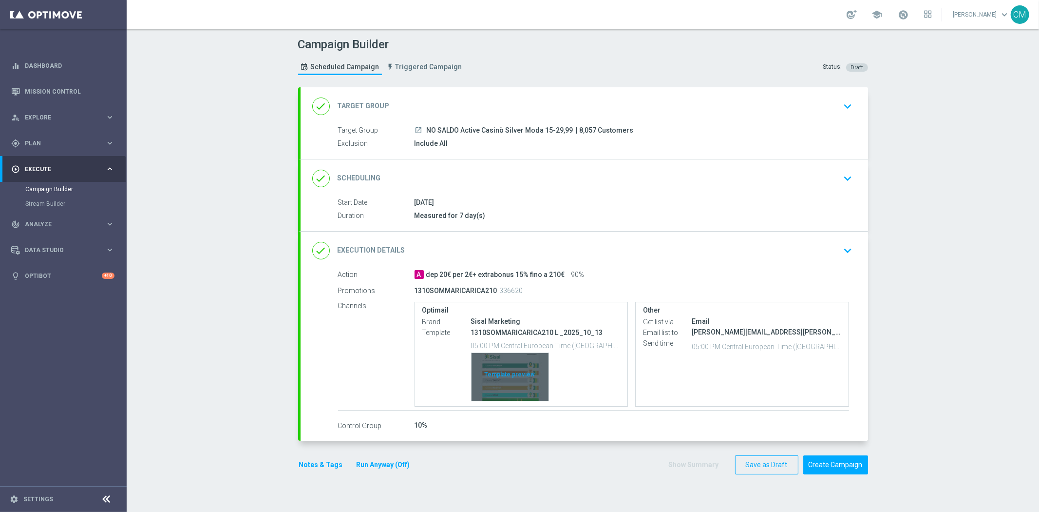
click at [517, 371] on div "Template preview" at bounding box center [510, 377] width 77 height 48
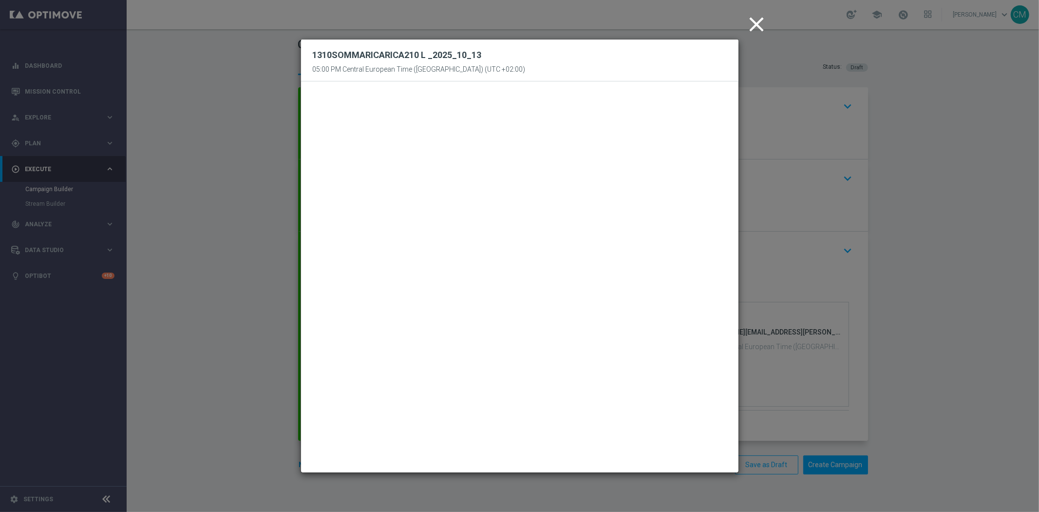
click at [766, 31] on icon "close" at bounding box center [757, 24] width 24 height 24
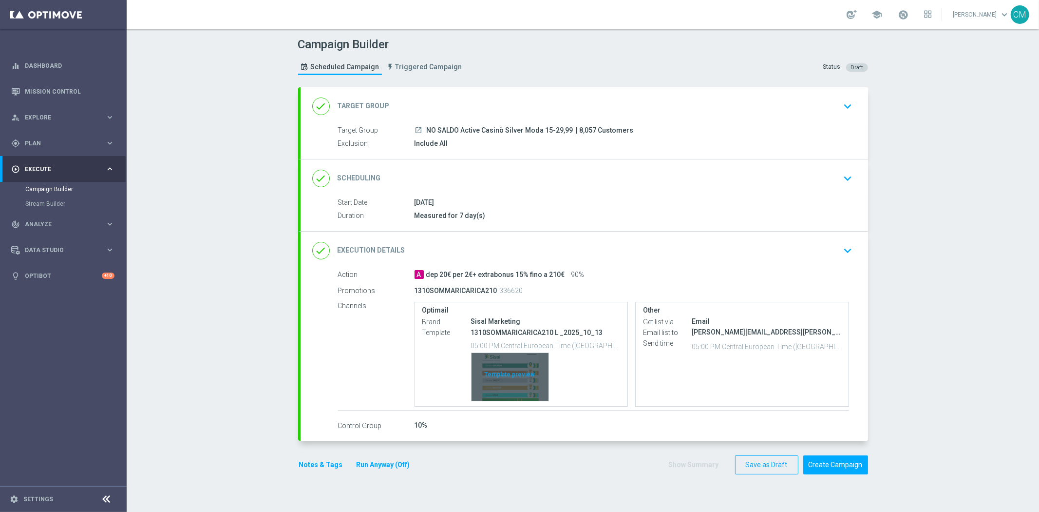
click at [510, 367] on div "Template preview" at bounding box center [510, 377] width 77 height 48
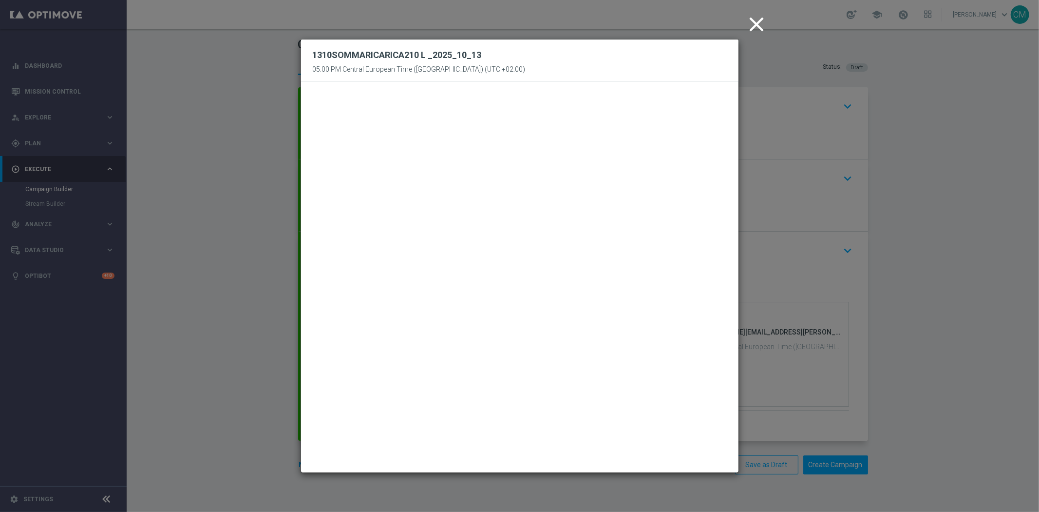
click at [753, 28] on icon "close" at bounding box center [757, 24] width 24 height 24
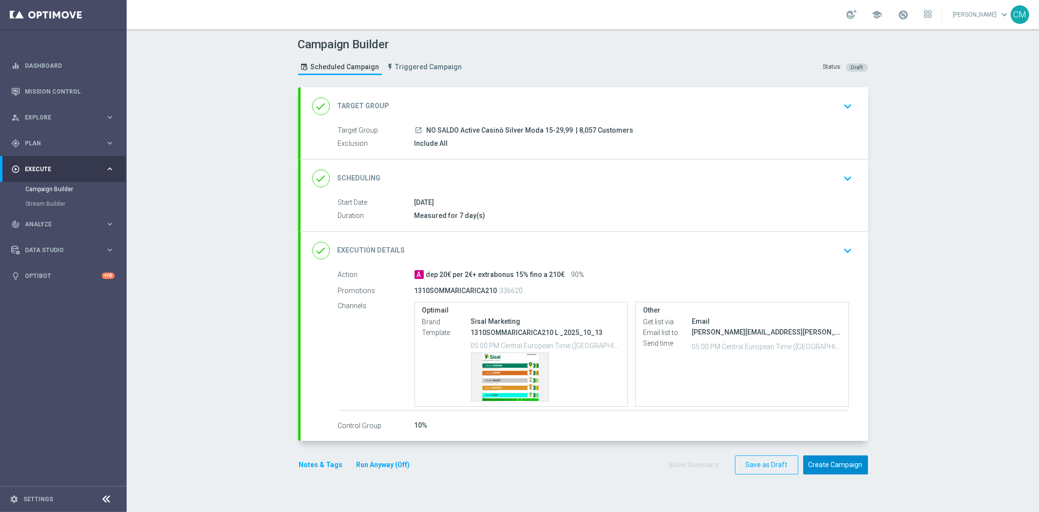
click at [844, 460] on button "Create Campaign" at bounding box center [836, 464] width 65 height 19
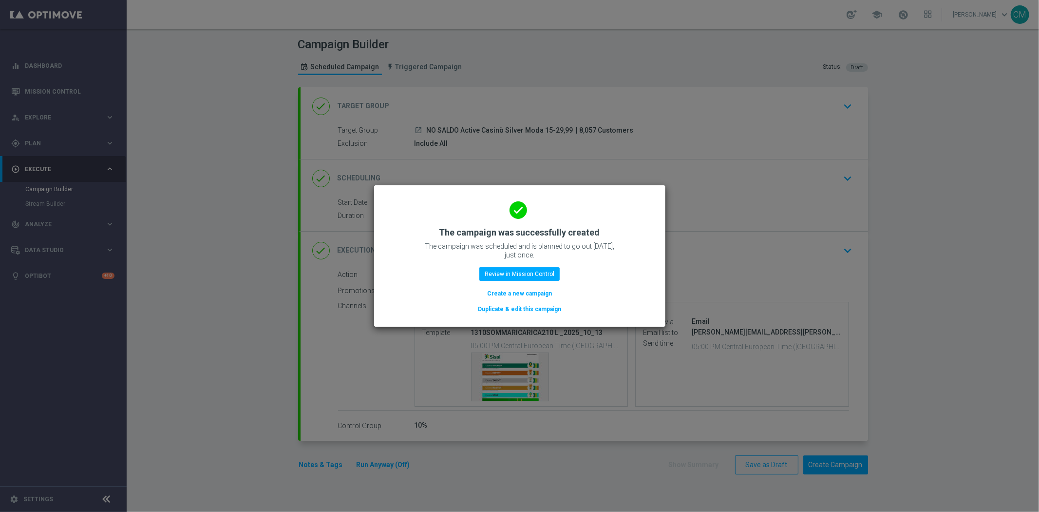
click at [547, 289] on button "Create a new campaign" at bounding box center [519, 293] width 67 height 11
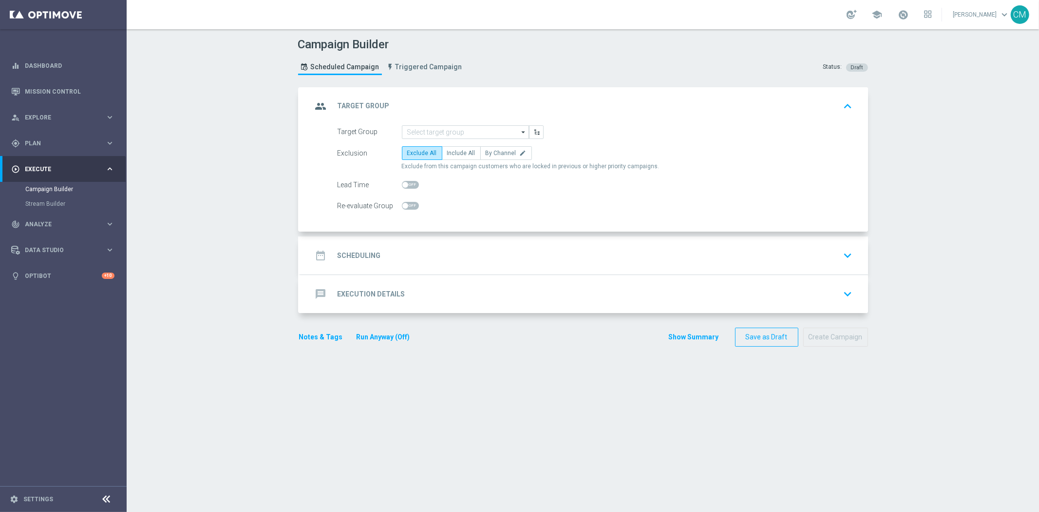
click at [447, 138] on form "Target Group arrow_drop_down Show Selected 0 of NaN RND = 1st day reg" at bounding box center [596, 169] width 516 height 88
click at [443, 134] on input at bounding box center [465, 132] width 127 height 14
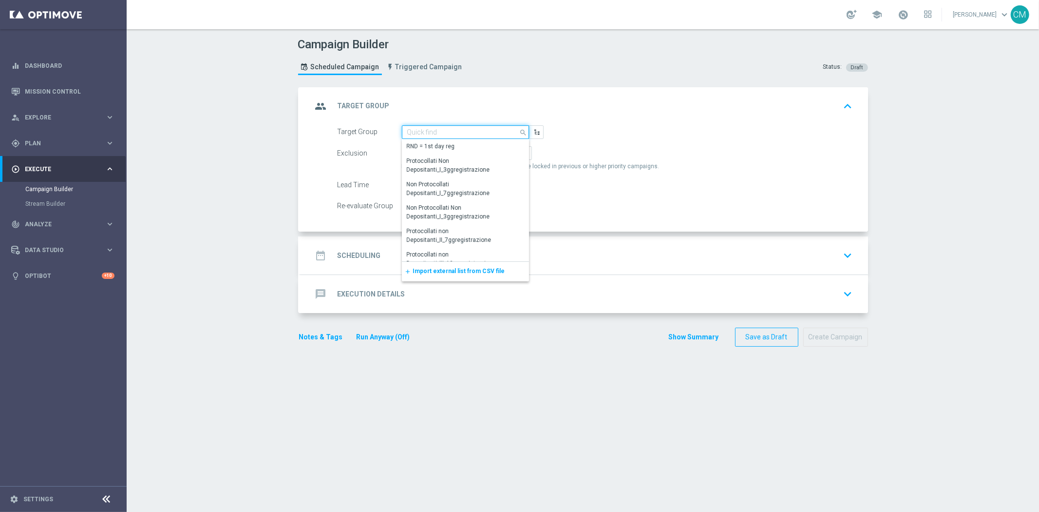
paste input "NO SALDO Active Casinò Silver Moda 0-15€"
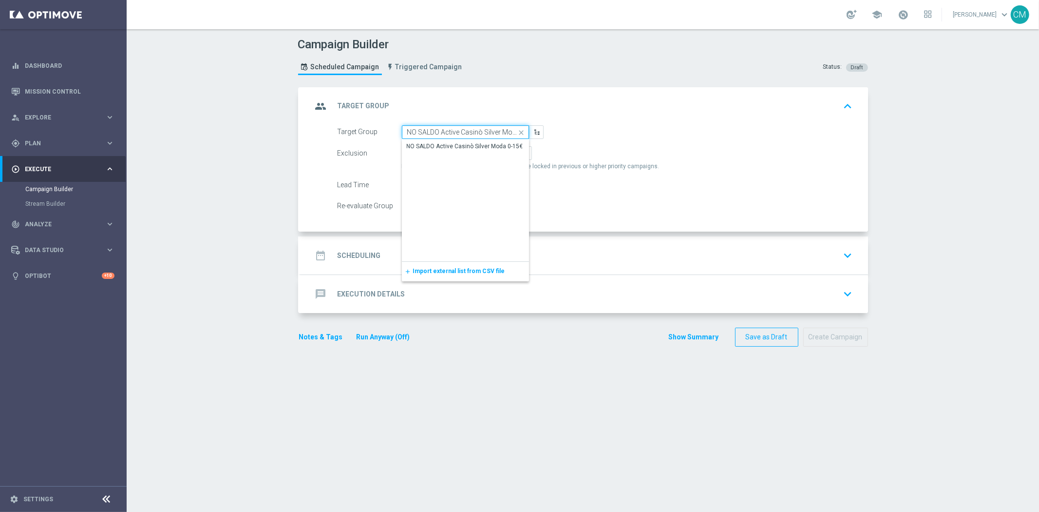
scroll to position [0, 18]
click at [451, 144] on div "NO SALDO Active Casinò Silver Moda 0-15€" at bounding box center [465, 146] width 116 height 9
type input "NO SALDO Active Casinò Silver Moda 0-15€"
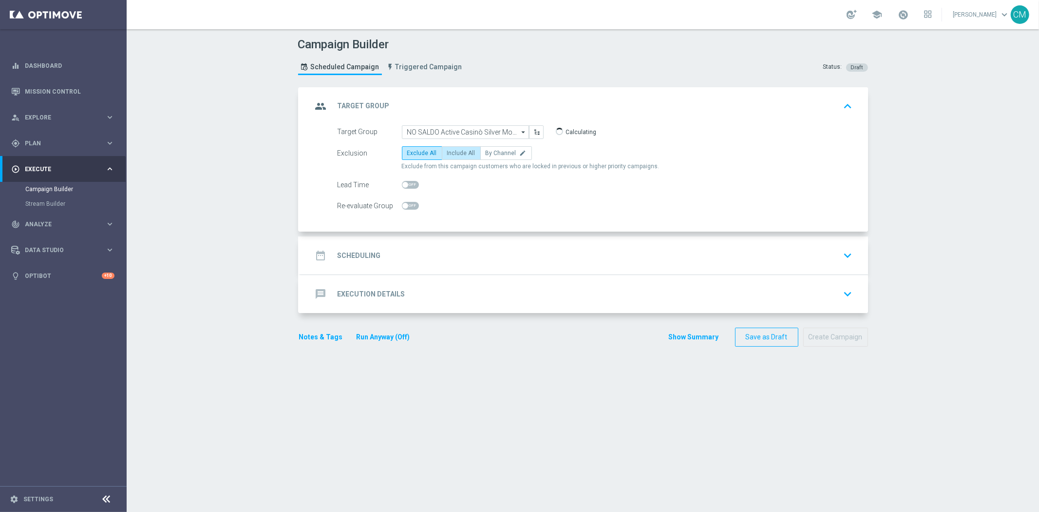
click at [460, 156] on label "Include All" at bounding box center [461, 153] width 39 height 14
click at [454, 156] on input "Include All" at bounding box center [450, 155] width 6 height 6
radio input "true"
click at [451, 256] on div "date_range Scheduling keyboard_arrow_down" at bounding box center [584, 255] width 544 height 19
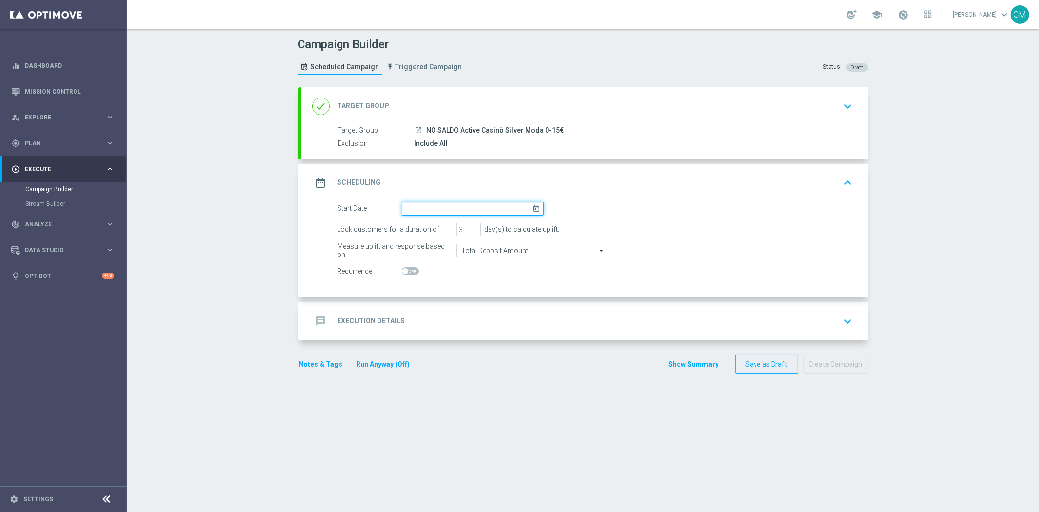
click at [452, 206] on input at bounding box center [473, 209] width 142 height 14
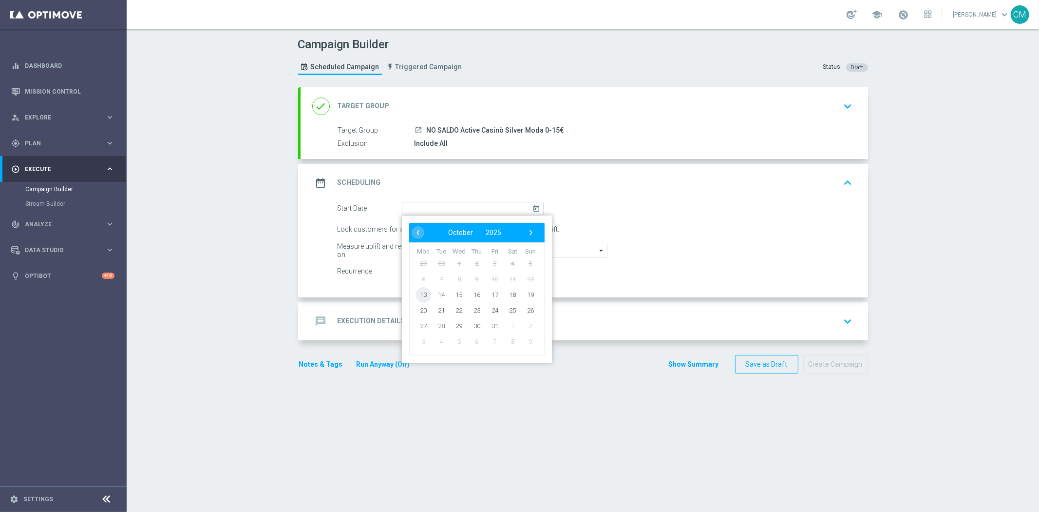
click at [420, 293] on span "13" at bounding box center [424, 295] width 16 height 16
type input "[DATE]"
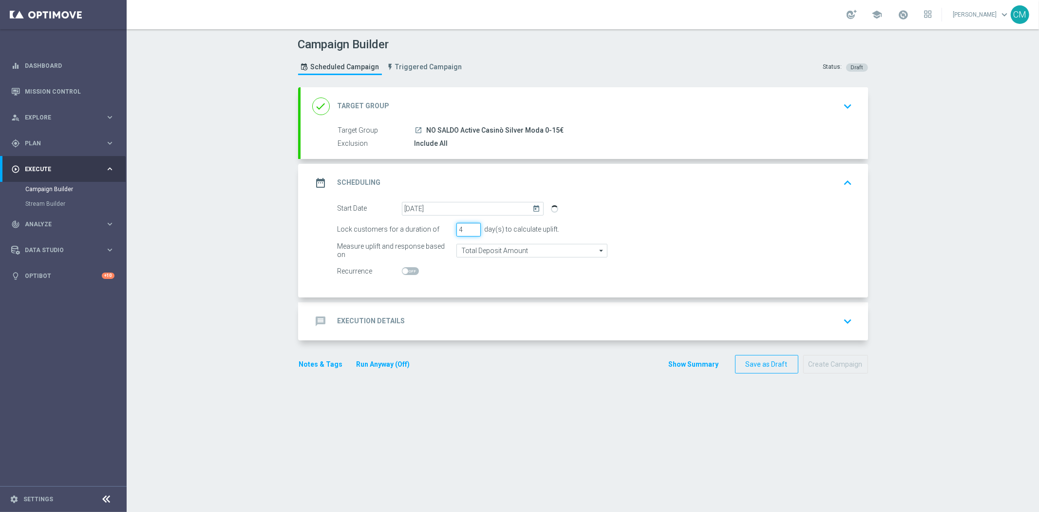
click at [469, 226] on input "4" at bounding box center [469, 230] width 24 height 14
click at [469, 226] on input "5" at bounding box center [469, 230] width 24 height 14
click at [469, 226] on input "6" at bounding box center [469, 230] width 24 height 14
type input "7"
click at [469, 226] on input "7" at bounding box center [469, 230] width 24 height 14
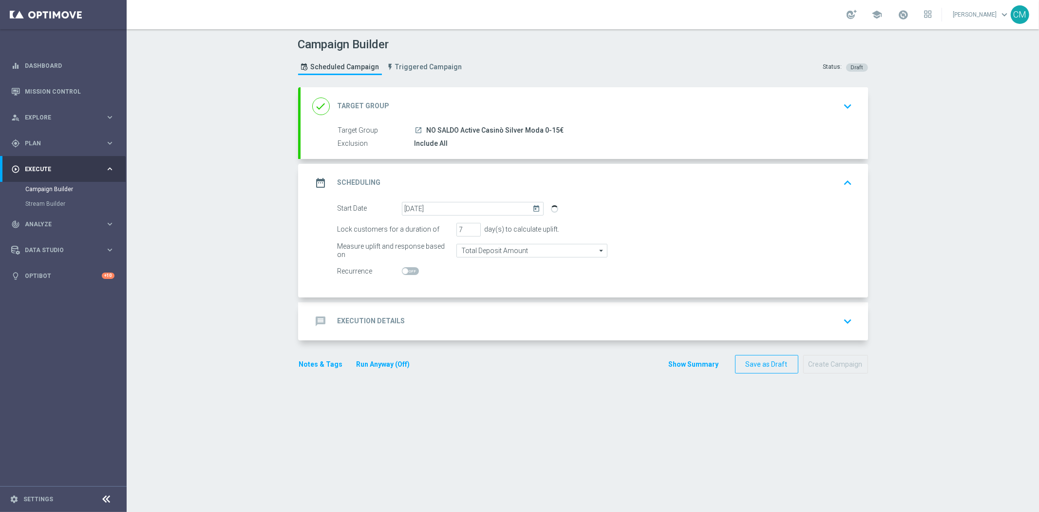
click at [484, 304] on div "message Execution Details keyboard_arrow_down" at bounding box center [585, 321] width 568 height 38
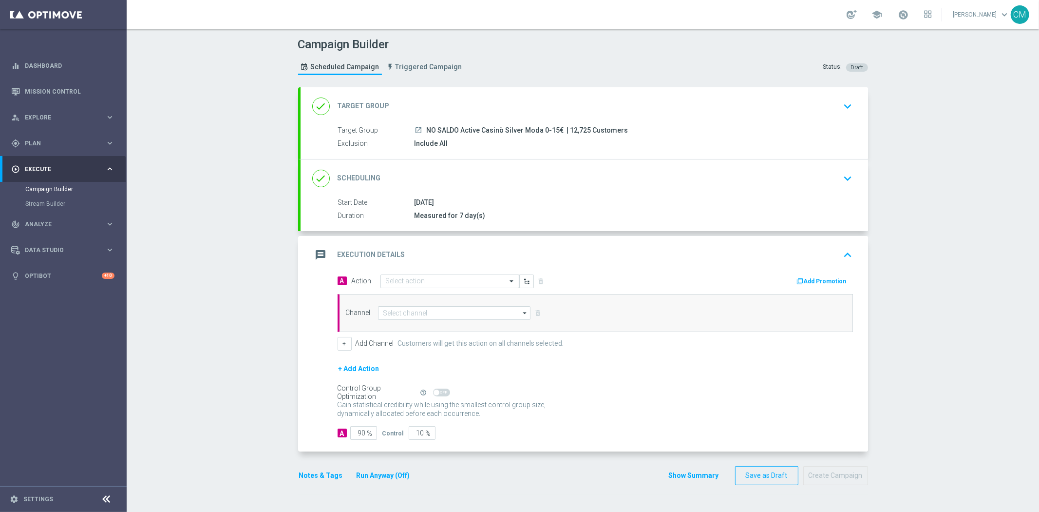
click at [428, 272] on div "message Execution Details keyboard_arrow_up" at bounding box center [585, 255] width 568 height 38
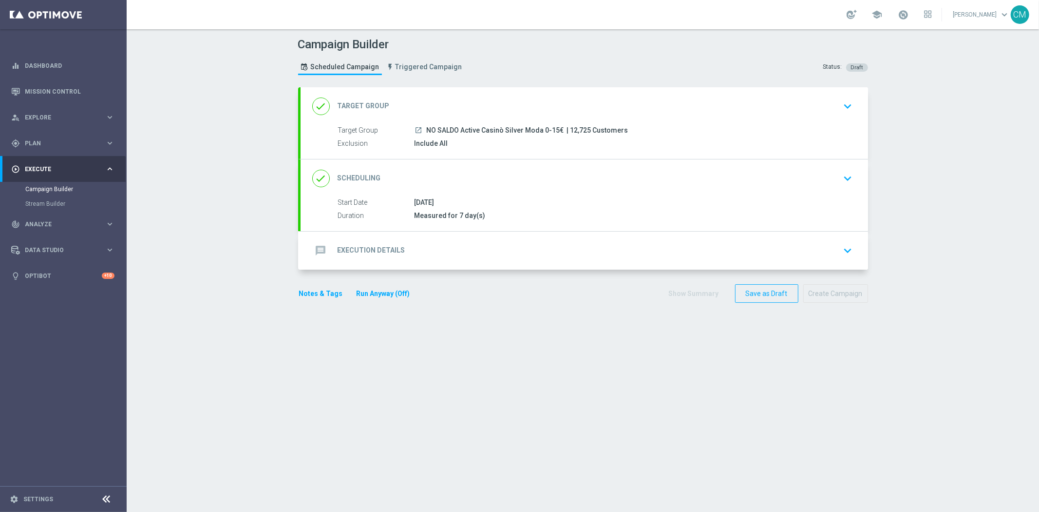
click at [425, 262] on div "message Execution Details keyboard_arrow_down" at bounding box center [585, 250] width 568 height 38
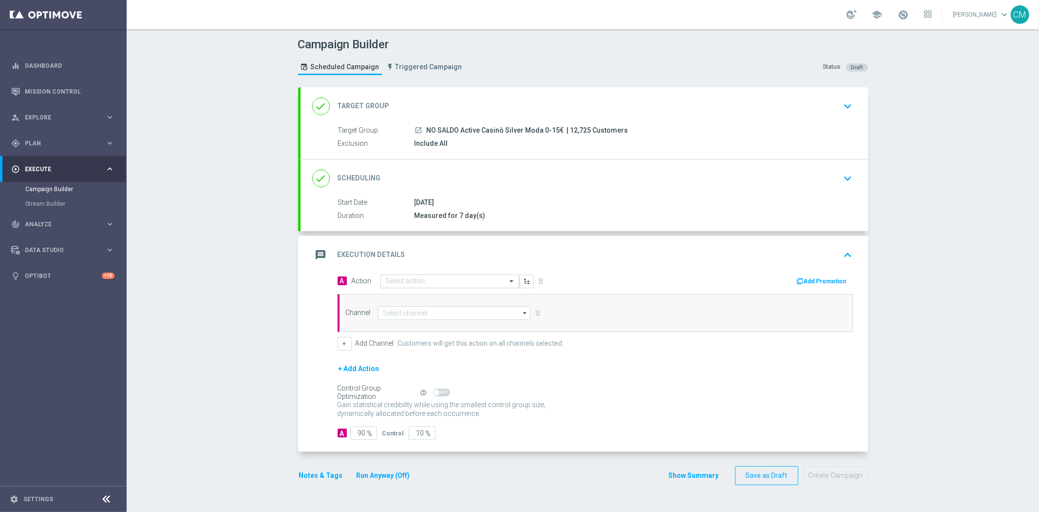
click at [412, 279] on input "text" at bounding box center [440, 281] width 109 height 8
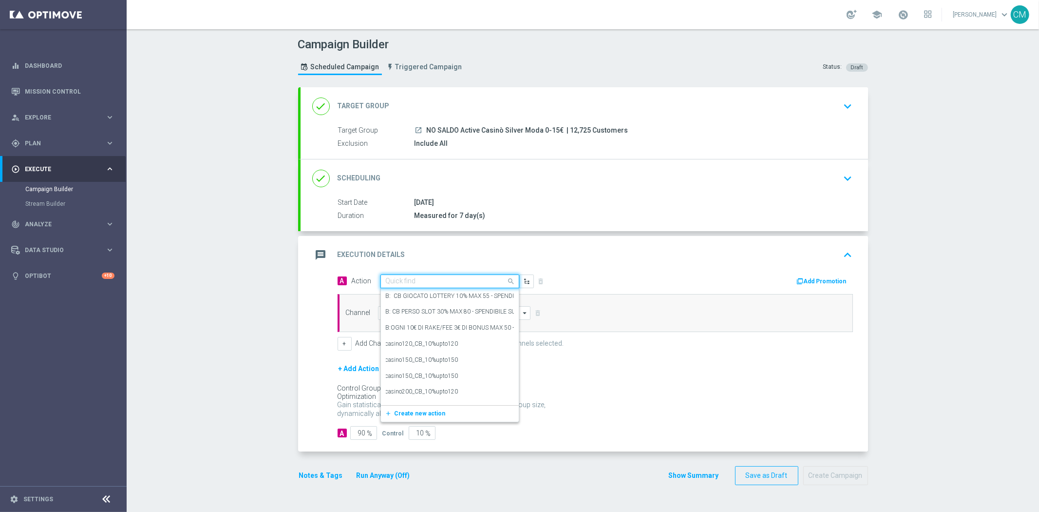
paste input "1310SOMMARICARICA180"
type input "1310SOMMARICARICA180"
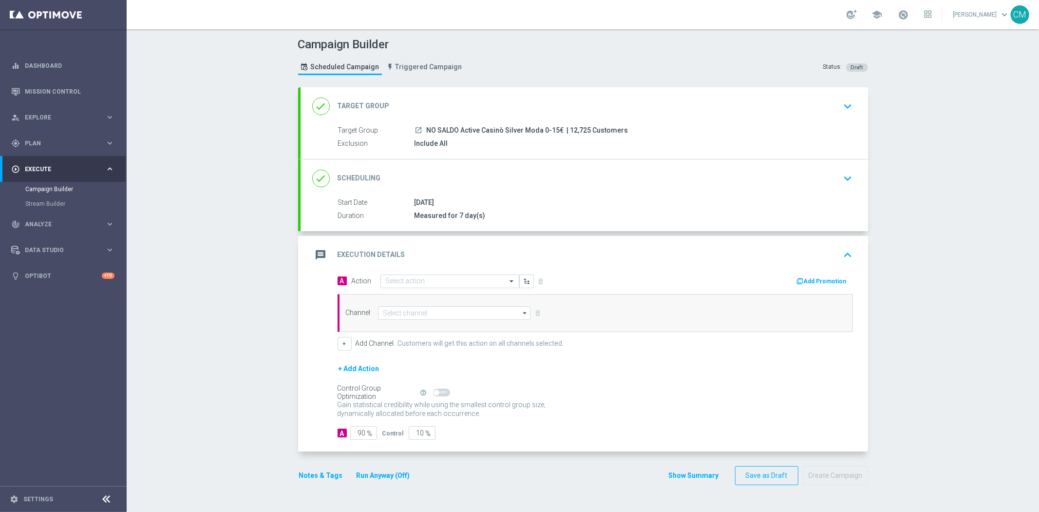
click at [602, 289] on div "A Action Select action delete_forever Add Promotion Channel arrow_drop_down Sho…" at bounding box center [595, 312] width 530 height 77
click at [464, 315] on input at bounding box center [454, 313] width 153 height 14
click at [814, 274] on div "Add Promotion" at bounding box center [727, 280] width 265 height 13
click at [819, 286] on div "A Action Select action delete_forever Add Promotion" at bounding box center [595, 281] width 530 height 15
click at [814, 281] on button "Add Promotion" at bounding box center [823, 281] width 54 height 11
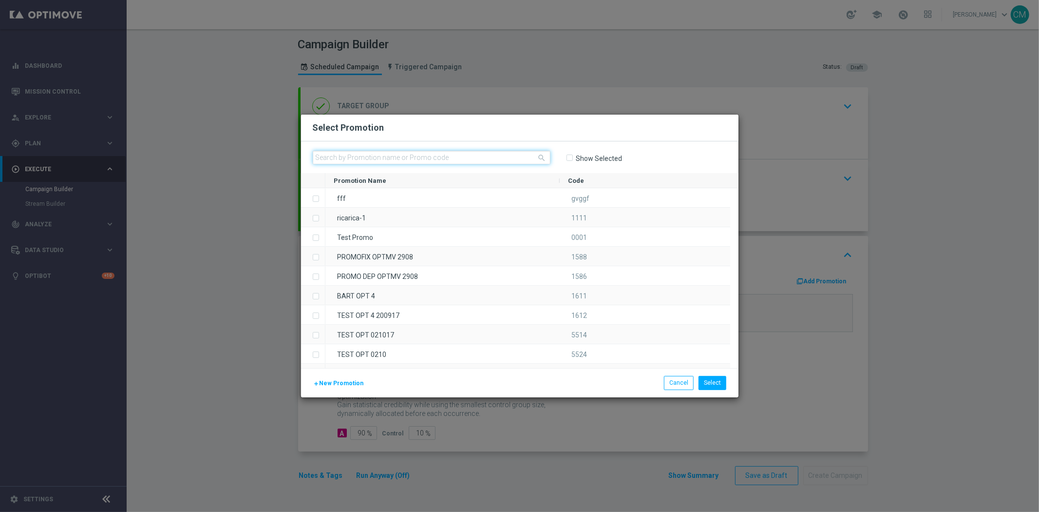
click at [425, 152] on input "text" at bounding box center [432, 158] width 238 height 14
paste input "1310SOMMARICARICA180"
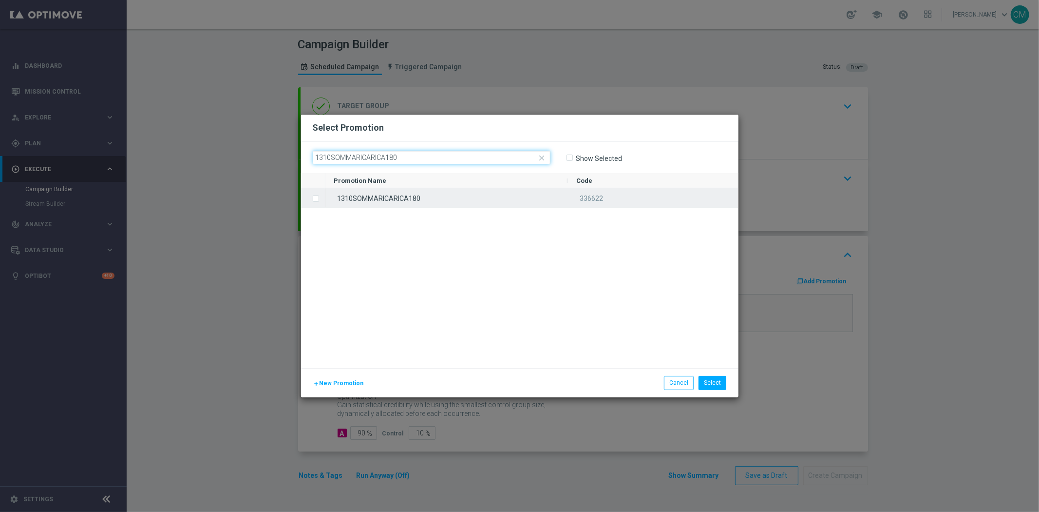
type input "1310SOMMARICARICA180"
click at [449, 205] on div "1310SOMMARICARICA180" at bounding box center [447, 197] width 243 height 19
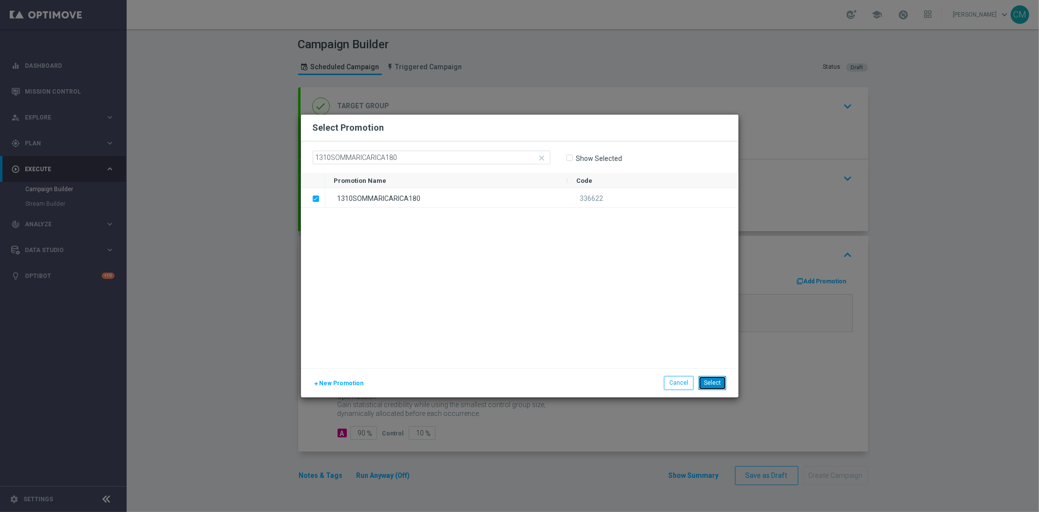
click at [724, 381] on button "Select" at bounding box center [713, 383] width 28 height 14
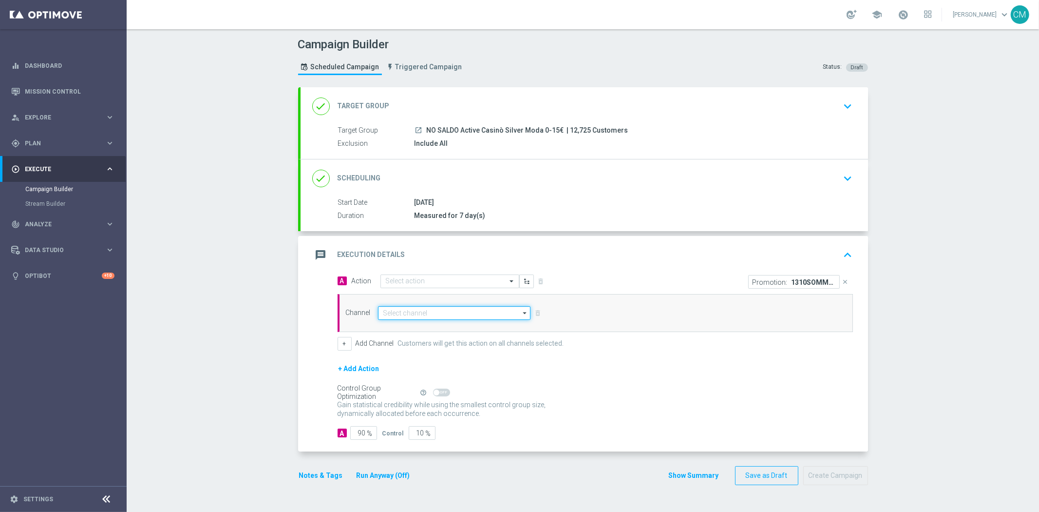
click at [416, 316] on input at bounding box center [454, 313] width 153 height 14
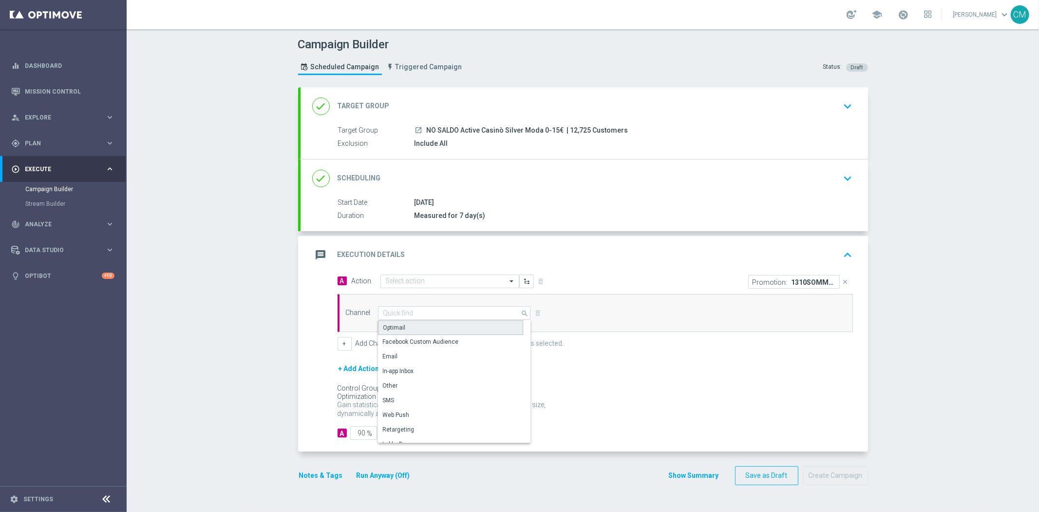
click at [411, 322] on div "Optimail" at bounding box center [450, 327] width 145 height 15
type input "Optimail"
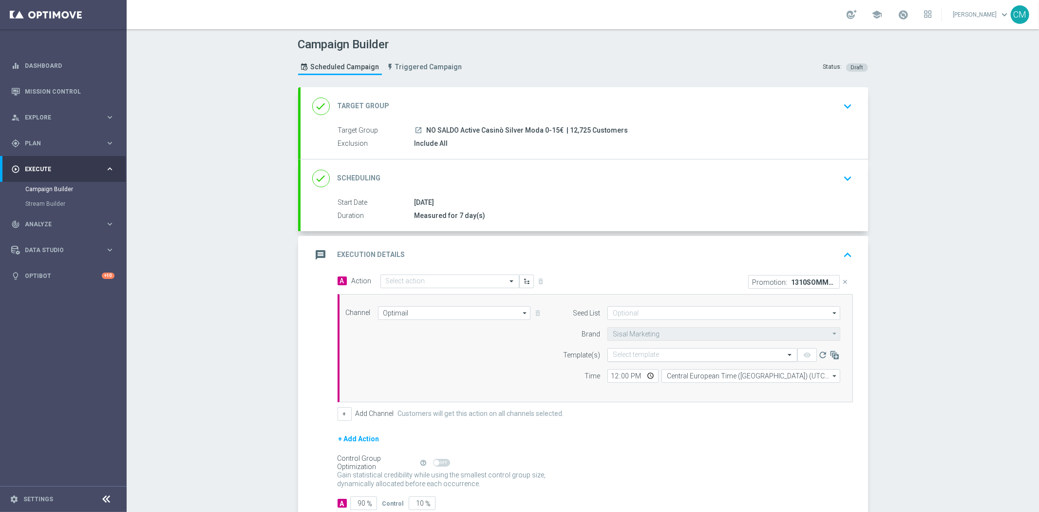
click at [681, 356] on input "text" at bounding box center [693, 355] width 160 height 8
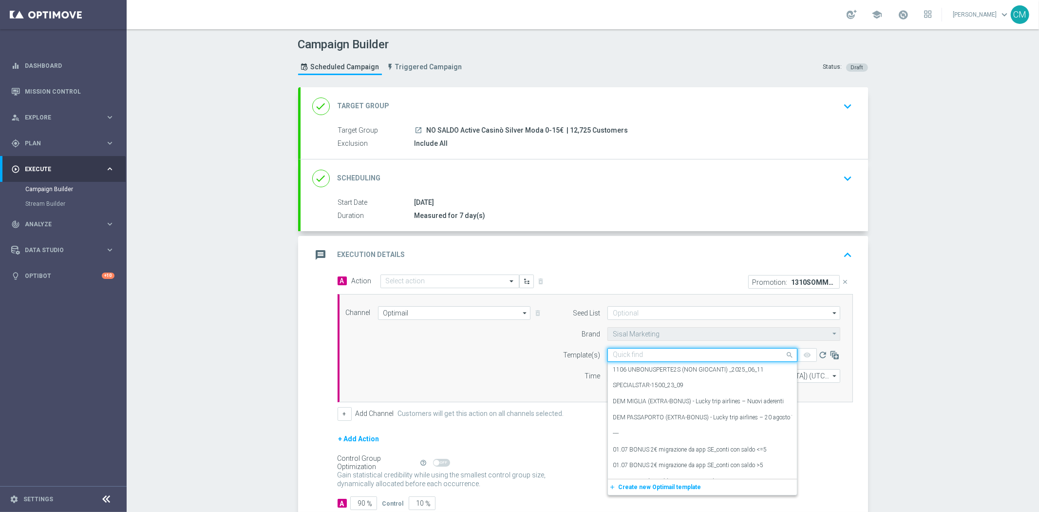
paste input "1310SOMMARICARICA180"
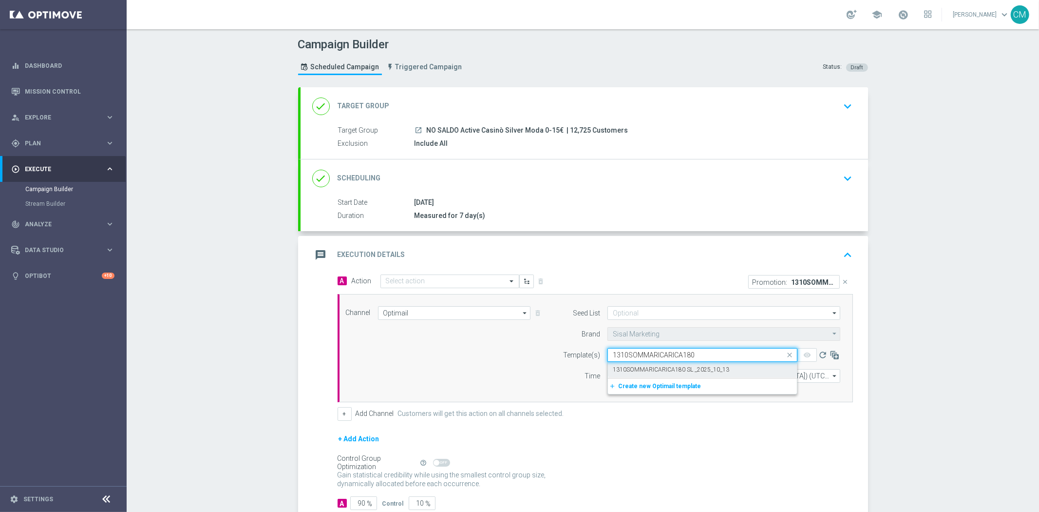
click at [688, 378] on div "add_new Create new Optimail template" at bounding box center [702, 386] width 189 height 16
click at [685, 370] on label "1310SOMMARICARICA180 SL _2025_10_13" at bounding box center [671, 369] width 116 height 8
type input "1310SOMMARICARICA180"
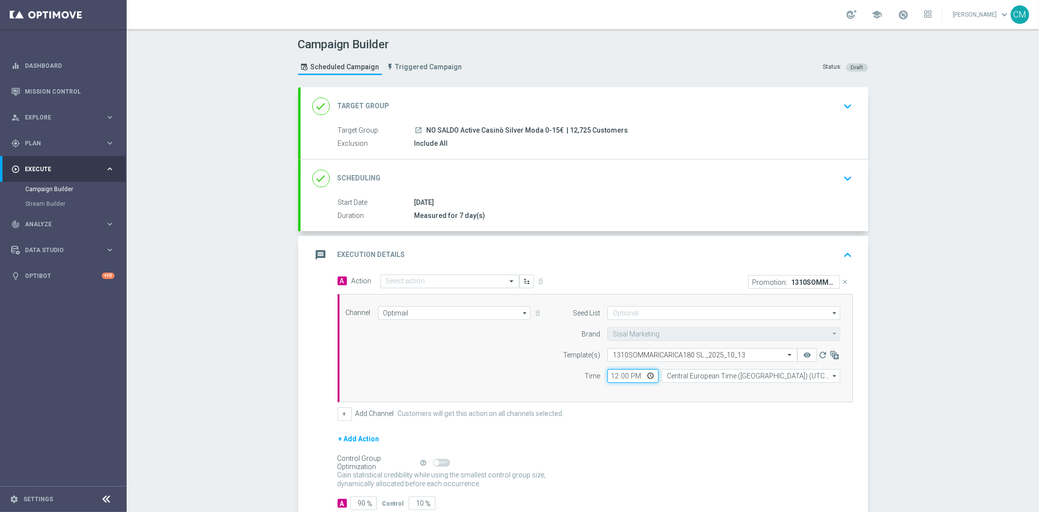
click at [608, 374] on input "12:00" at bounding box center [633, 376] width 51 height 14
type input "17:00"
click at [696, 377] on input "Central European Time (Berlin) (UTC +02:00)" at bounding box center [751, 376] width 179 height 14
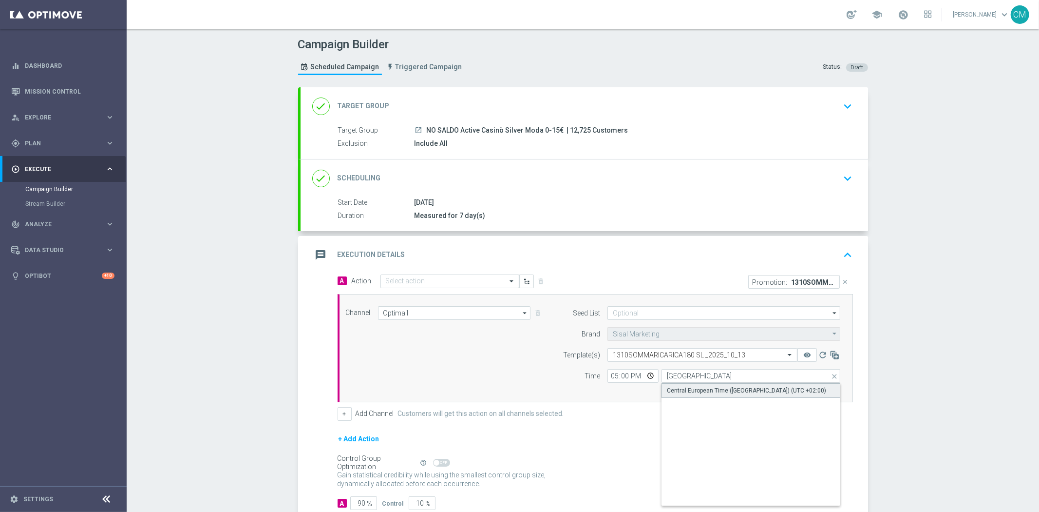
click at [702, 387] on div "Central European Time ([GEOGRAPHIC_DATA]) (UTC +02:00)" at bounding box center [746, 390] width 159 height 9
type input "Central European Time ([GEOGRAPHIC_DATA]) (UTC +02:00)"
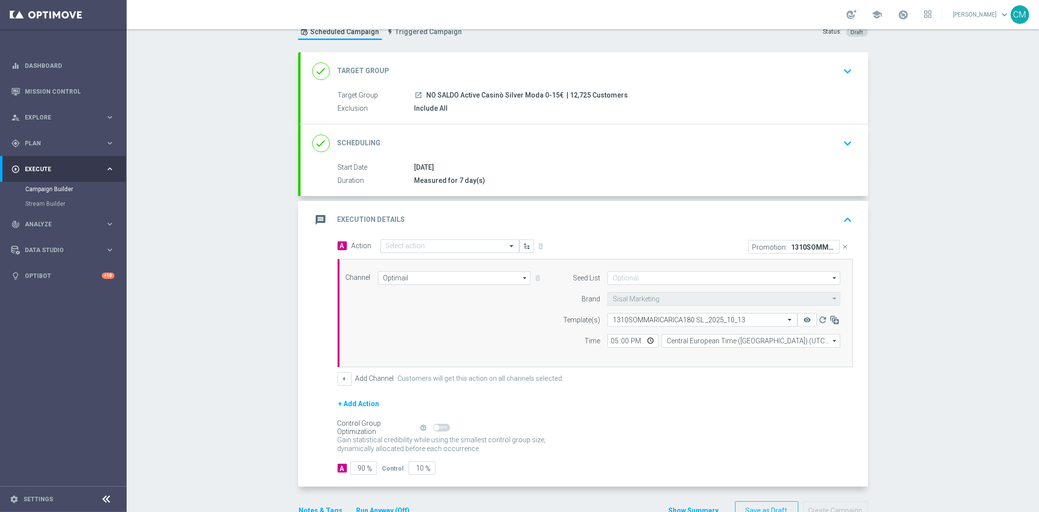
scroll to position [36, 0]
click at [338, 382] on button "+" at bounding box center [345, 378] width 14 height 14
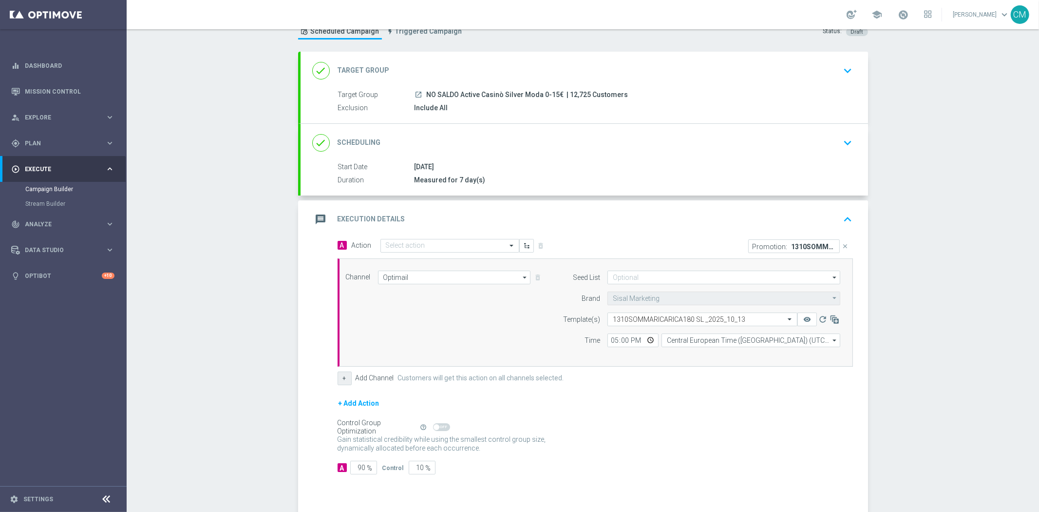
click at [338, 382] on button "+" at bounding box center [345, 378] width 14 height 14
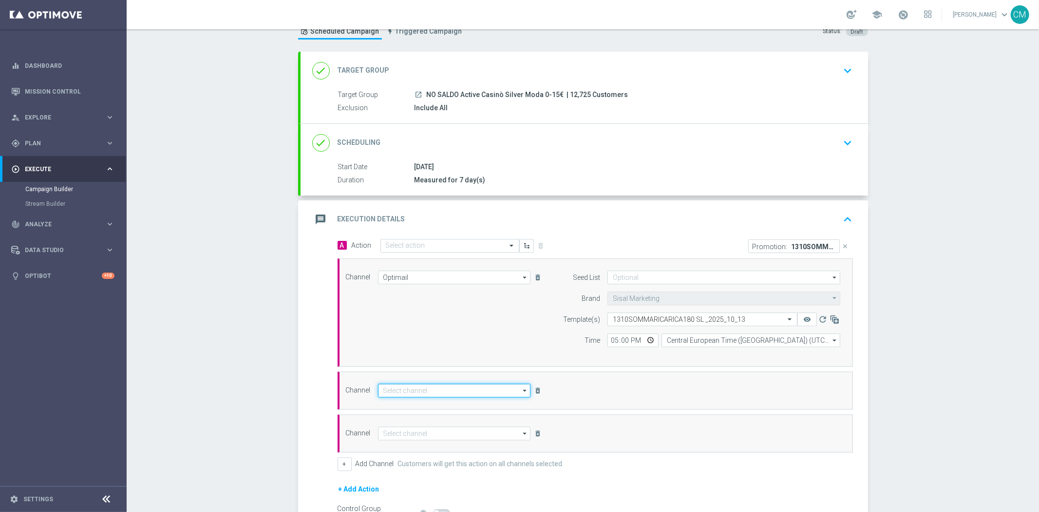
click at [429, 387] on input at bounding box center [454, 390] width 153 height 14
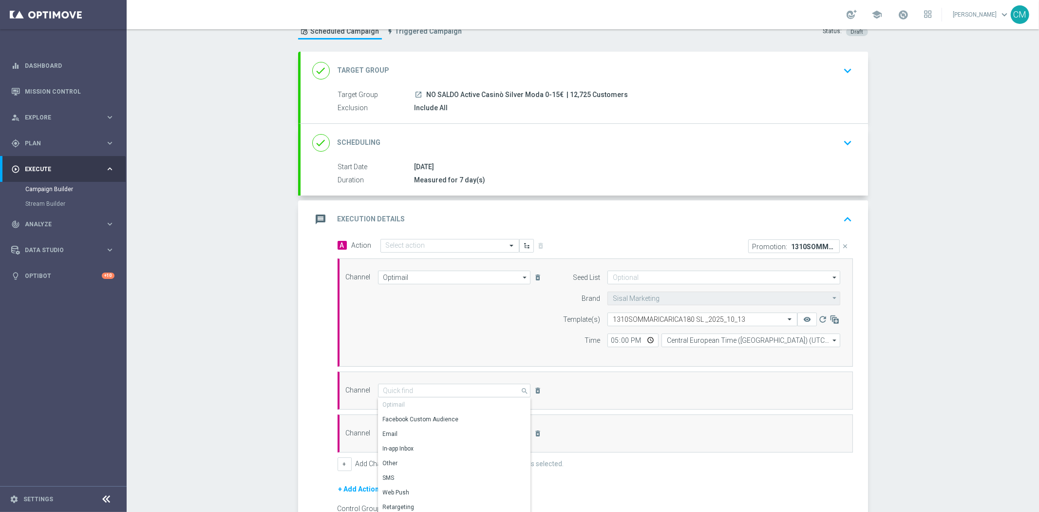
click at [321, 402] on div "A Action Select action delete_forever Promotion: 1310SOMMARICARICA180 close Cha…" at bounding box center [585, 405] width 568 height 334
click at [343, 460] on button "+" at bounding box center [345, 464] width 14 height 14
click at [534, 432] on icon "delete_forever" at bounding box center [538, 433] width 8 height 8
click at [534, 431] on icon "delete_forever" at bounding box center [538, 433] width 8 height 8
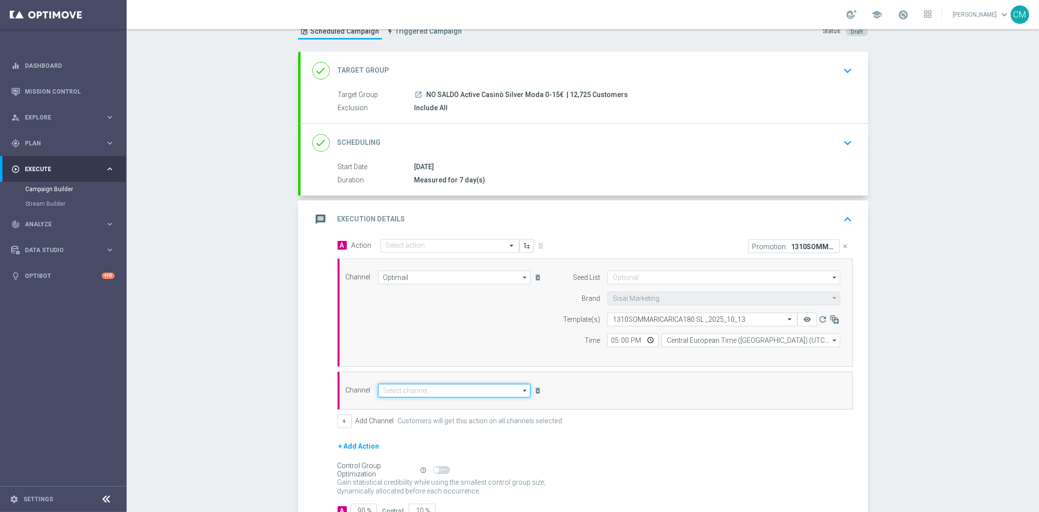
click at [461, 386] on input at bounding box center [454, 390] width 153 height 14
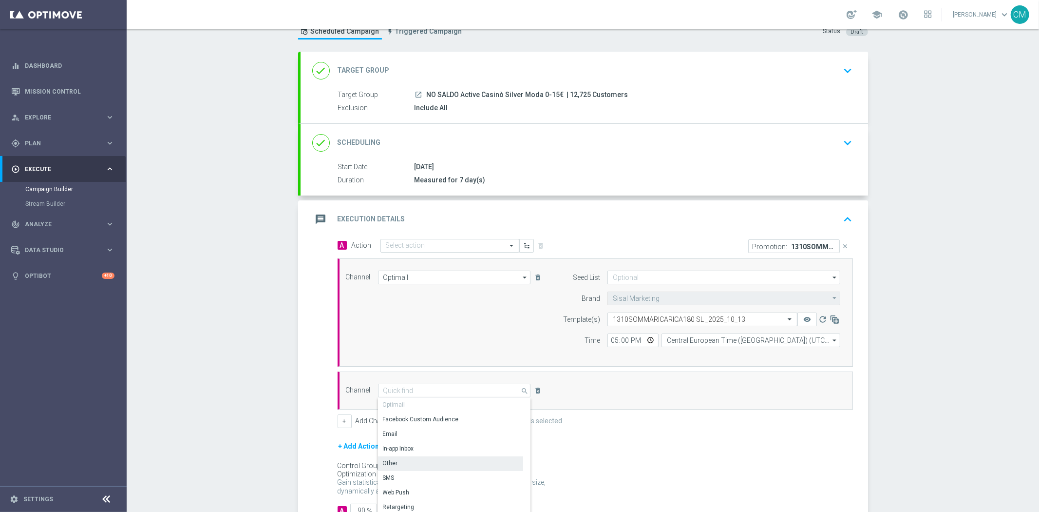
click at [436, 465] on div "Other" at bounding box center [450, 463] width 145 height 14
type input "Other"
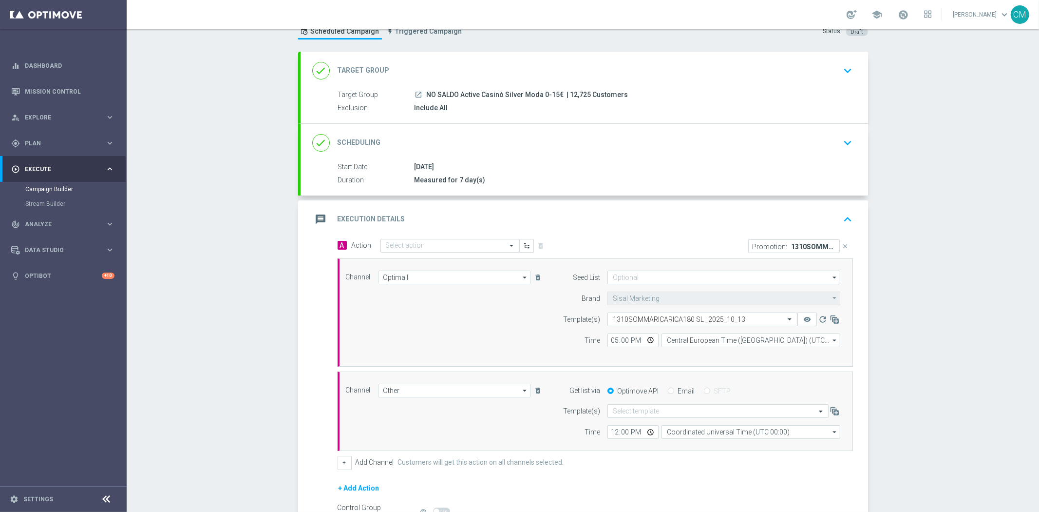
click at [678, 393] on label "Email" at bounding box center [686, 390] width 17 height 9
click at [673, 393] on input "Email" at bounding box center [671, 391] width 6 height 6
radio input "true"
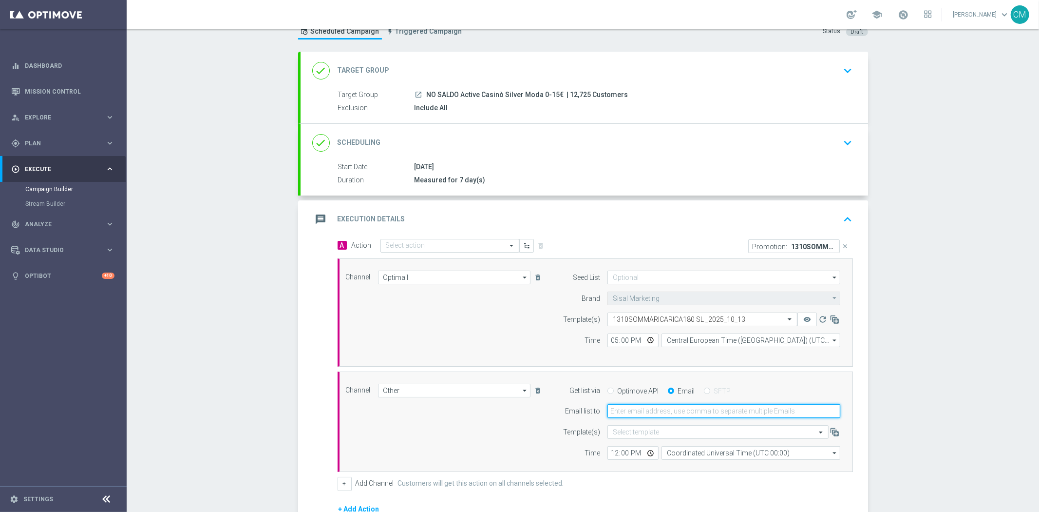
click at [627, 407] on input "email" at bounding box center [724, 411] width 233 height 14
type input "[PERSON_NAME][EMAIL_ADDRESS][PERSON_NAME][DOMAIN_NAME]"
click at [608, 450] on input "12:00" at bounding box center [633, 453] width 51 height 14
type input "17:00"
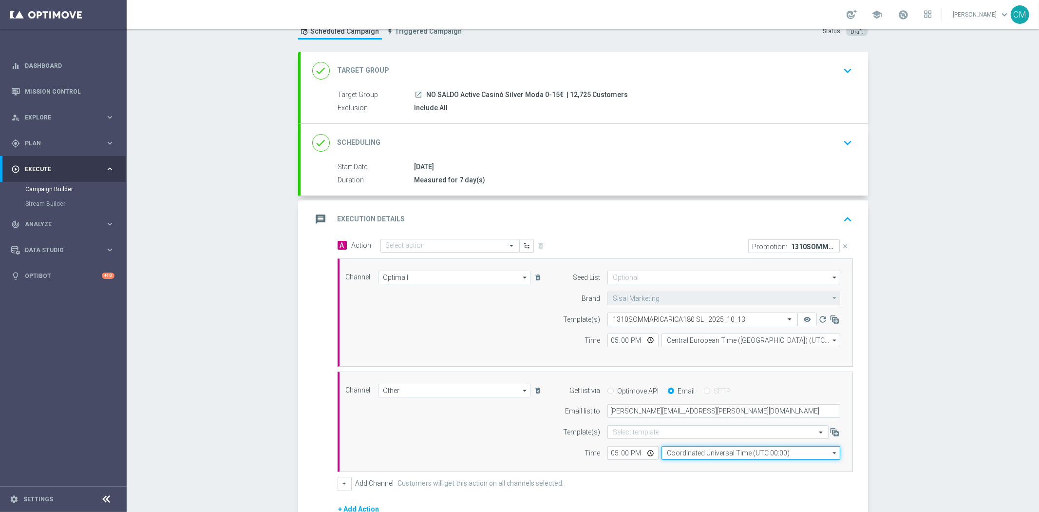
click at [683, 447] on input "Coordinated Universal Time (UTC 00:00)" at bounding box center [751, 453] width 179 height 14
click at [695, 461] on div "Central European Time ([GEOGRAPHIC_DATA]) (UTC +02:00)" at bounding box center [751, 467] width 179 height 14
type input "Central European Time ([GEOGRAPHIC_DATA]) (UTC +02:00)"
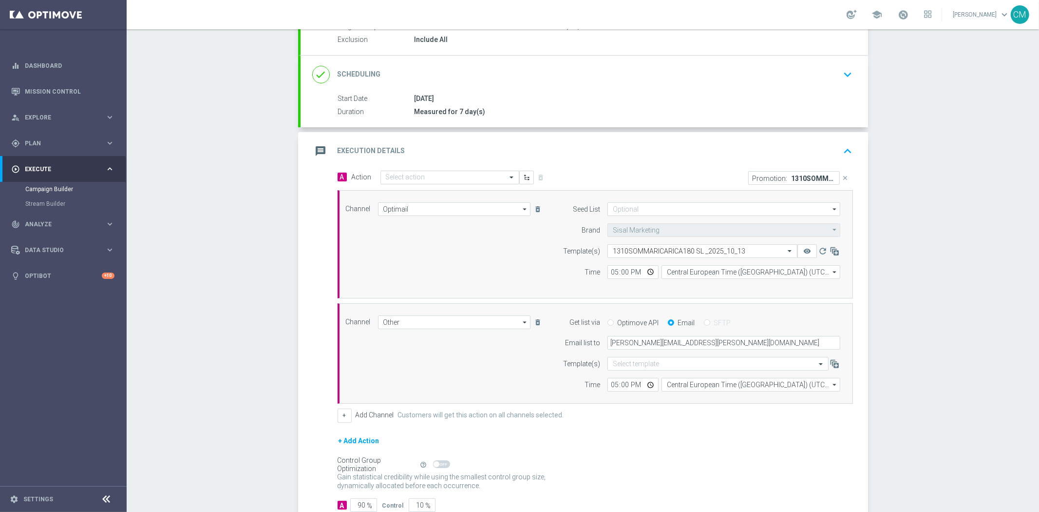
scroll to position [169, 0]
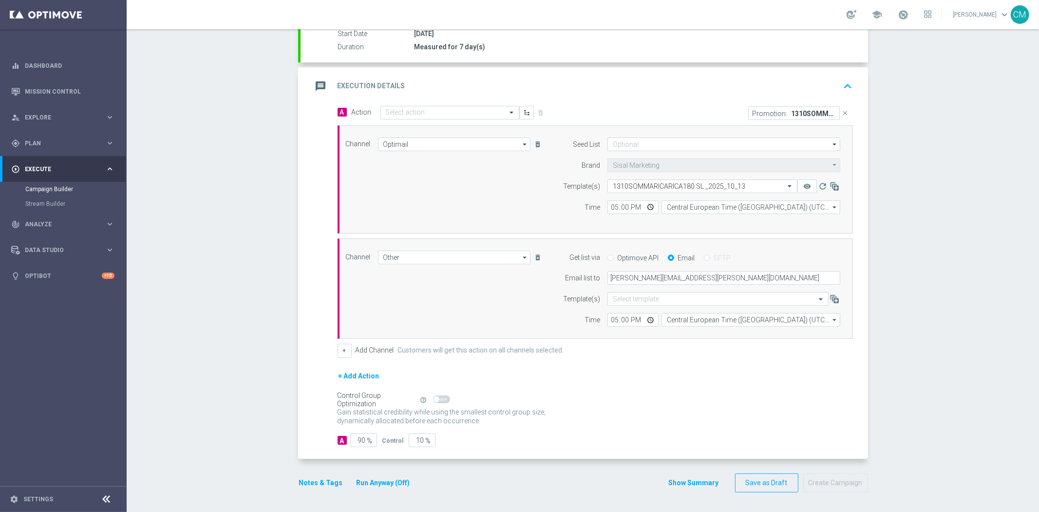
click at [684, 485] on button "Show Summary" at bounding box center [694, 482] width 51 height 11
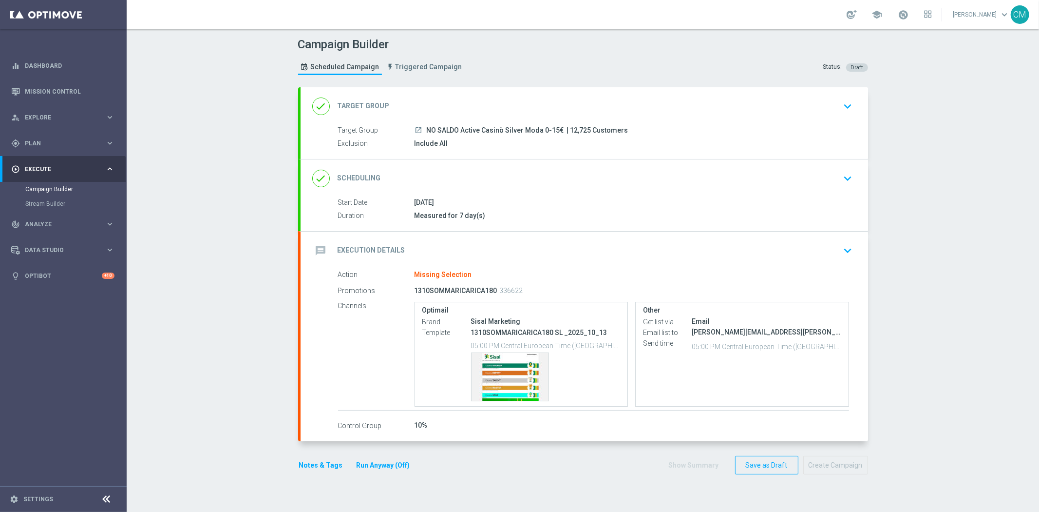
scroll to position [0, 0]
click at [321, 459] on button "Notes & Tags" at bounding box center [321, 465] width 46 height 12
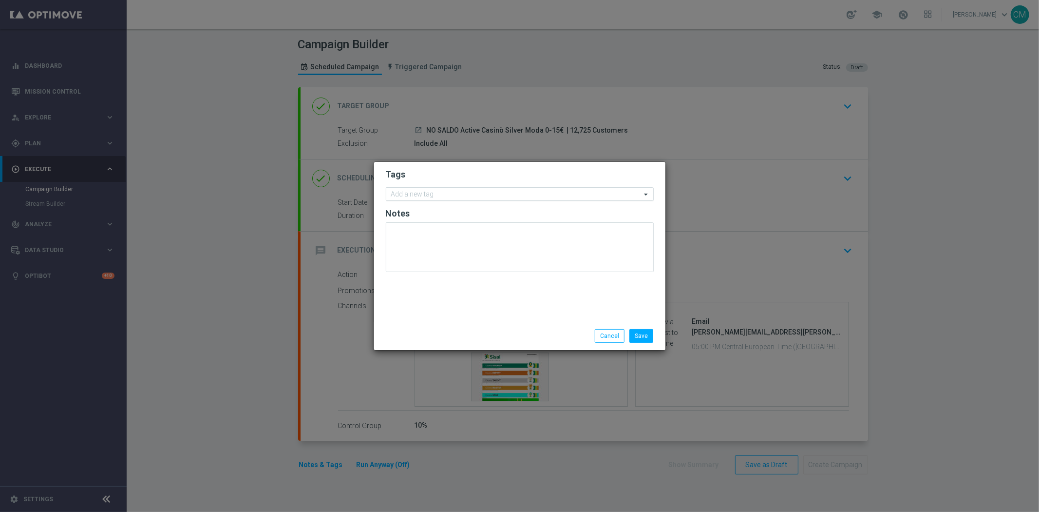
click at [450, 187] on div "Add a new tag" at bounding box center [520, 194] width 268 height 14
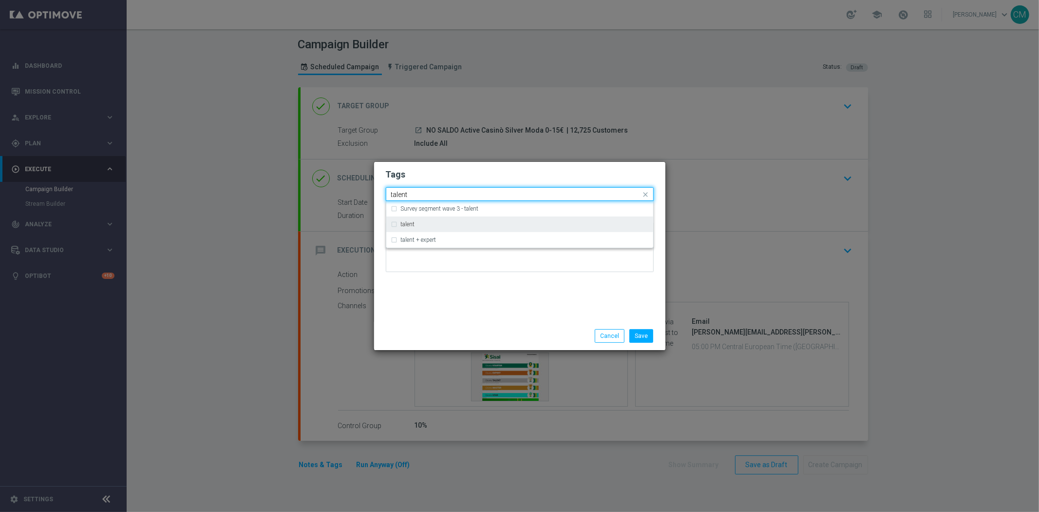
click at [453, 222] on div "talent" at bounding box center [525, 224] width 248 height 6
type input "talent"
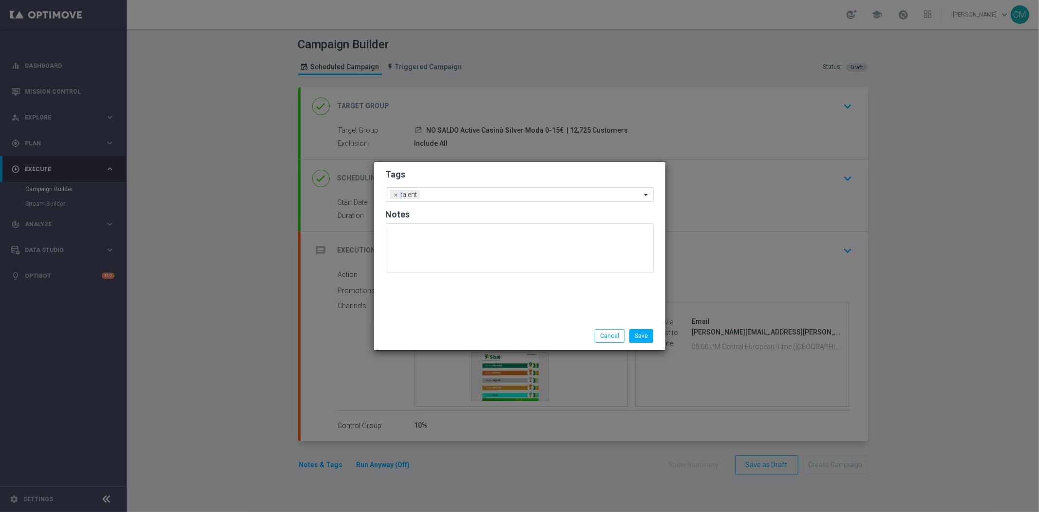
click at [465, 290] on div "Tags Add a new tag × talent Notes" at bounding box center [519, 242] width 291 height 160
click at [483, 192] on input "text" at bounding box center [532, 195] width 217 height 8
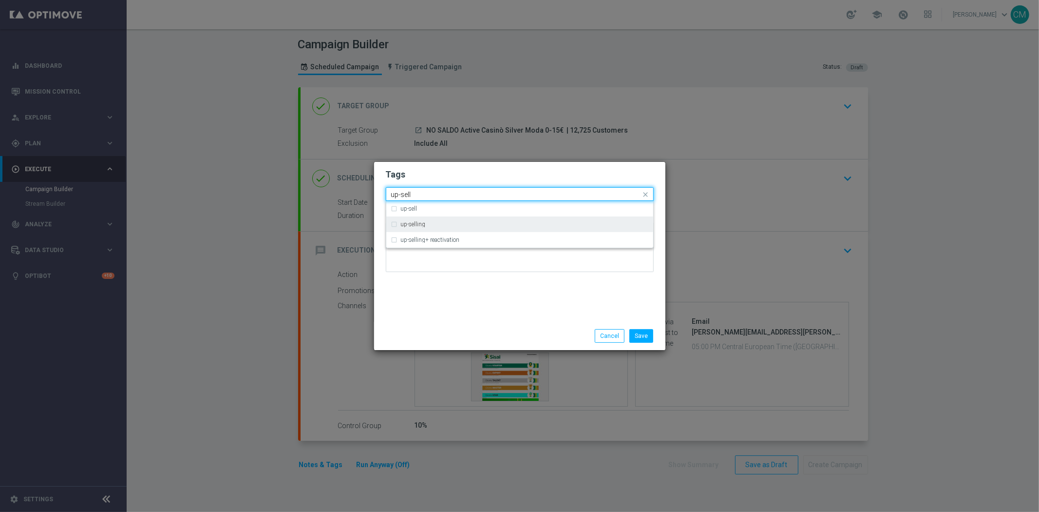
click at [483, 218] on div "up-selling" at bounding box center [519, 224] width 257 height 16
type input "up-sell"
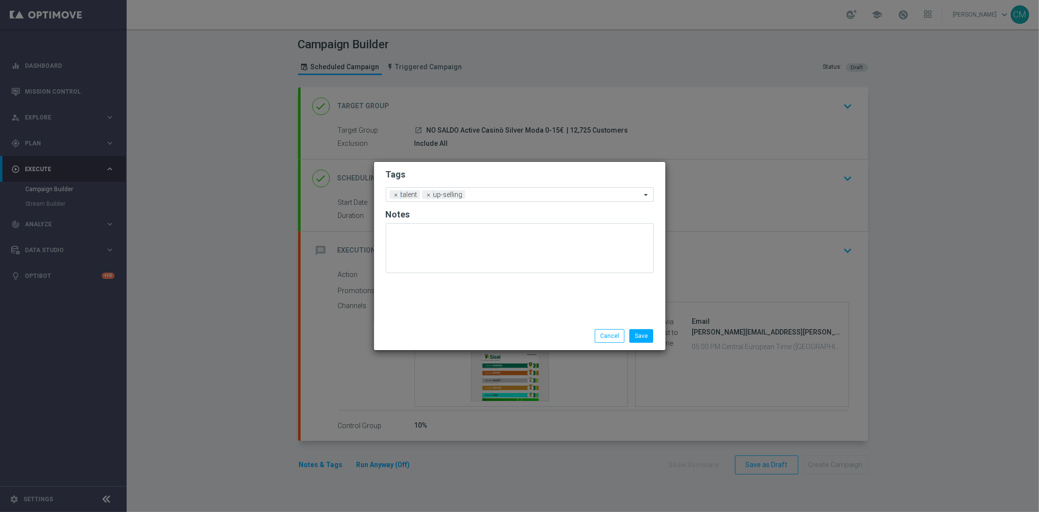
click at [487, 310] on div "Tags Add a new tag × talent × up-selling Notes" at bounding box center [519, 242] width 291 height 160
click at [486, 192] on input "text" at bounding box center [555, 195] width 172 height 8
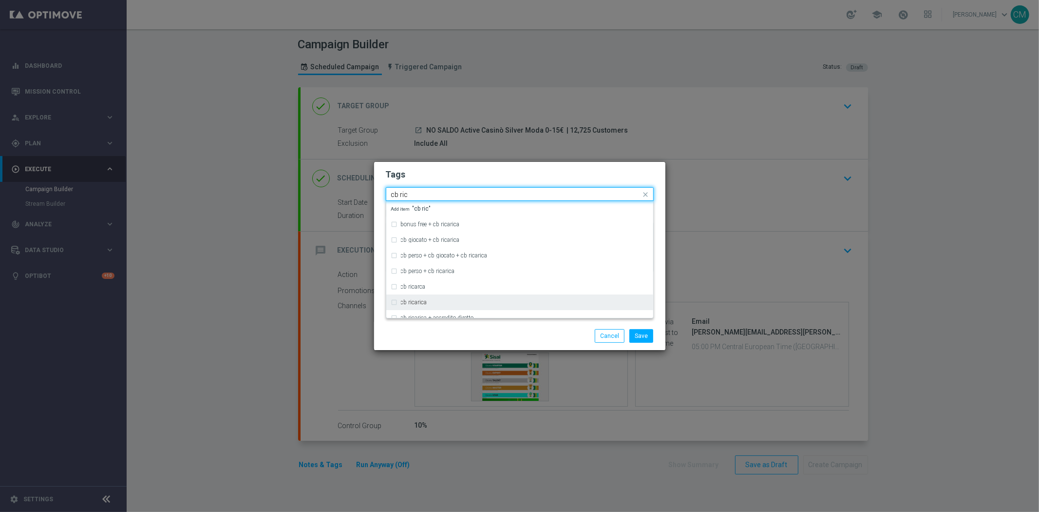
click at [470, 299] on div "cb ricarica" at bounding box center [525, 302] width 248 height 6
type input "cb ric"
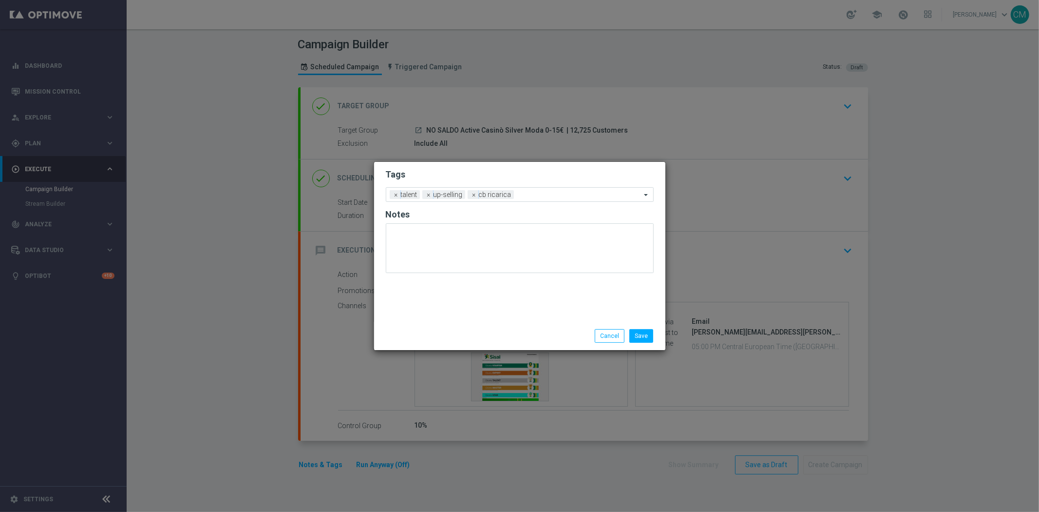
click at [466, 326] on div "Save Cancel" at bounding box center [519, 336] width 291 height 28
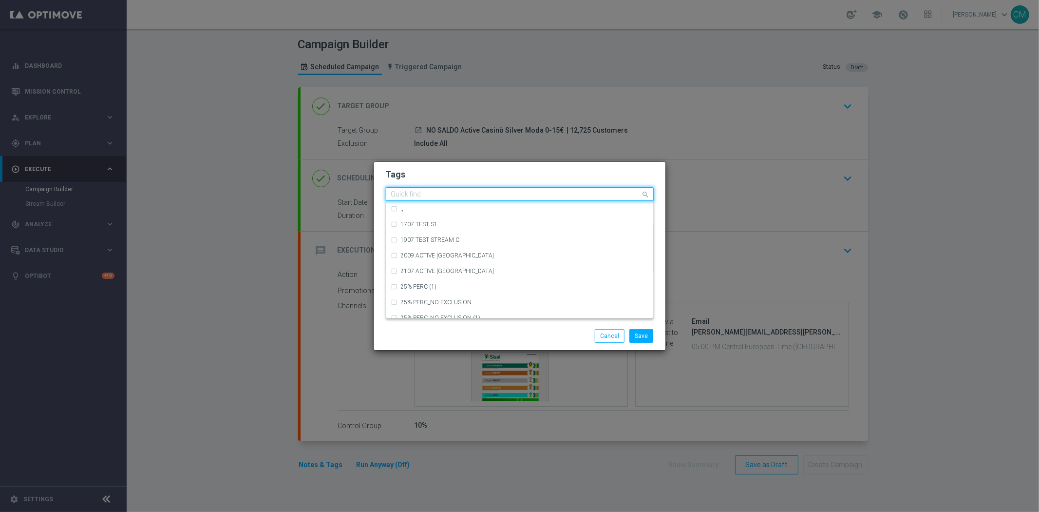
click at [541, 195] on input "text" at bounding box center [516, 195] width 250 height 8
type input "g"
click at [492, 263] on div "casino + all" at bounding box center [519, 271] width 257 height 16
type input "casino"
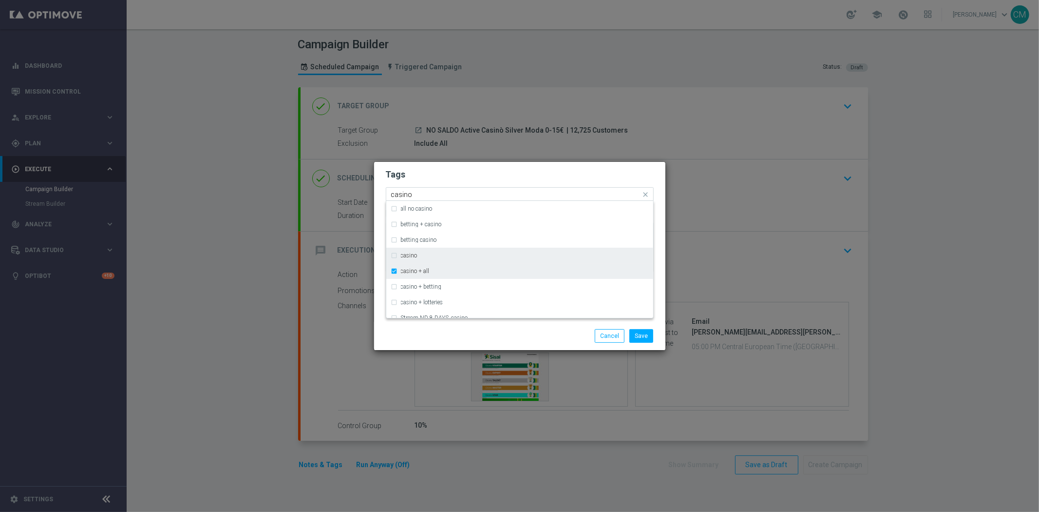
click at [489, 263] on div "casino + all" at bounding box center [519, 271] width 257 height 16
click at [483, 252] on div "casino" at bounding box center [525, 255] width 248 height 6
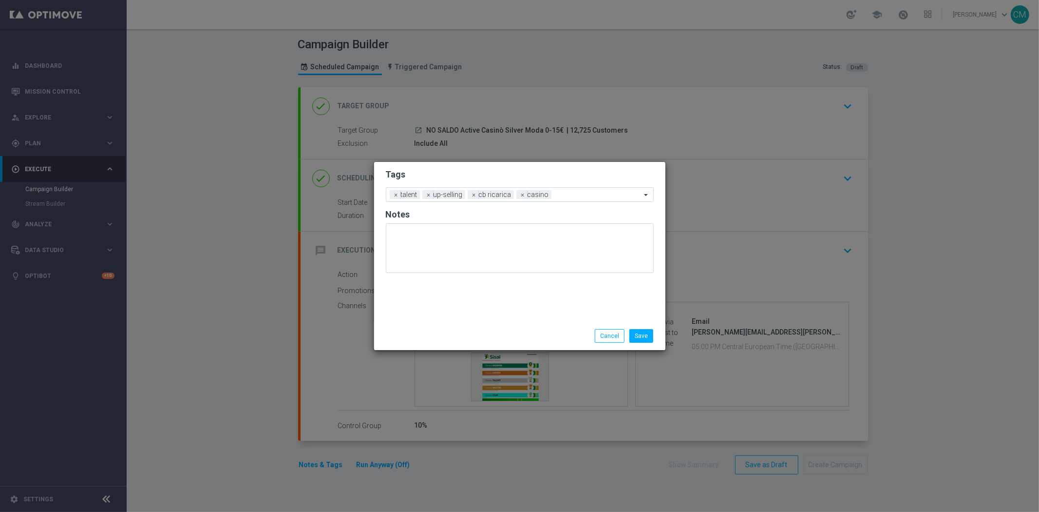
click at [500, 319] on div "Tags Add a new tag × talent × up-selling × cb ricarica × casino Notes" at bounding box center [519, 242] width 291 height 160
click at [557, 196] on input "text" at bounding box center [599, 195] width 86 height 8
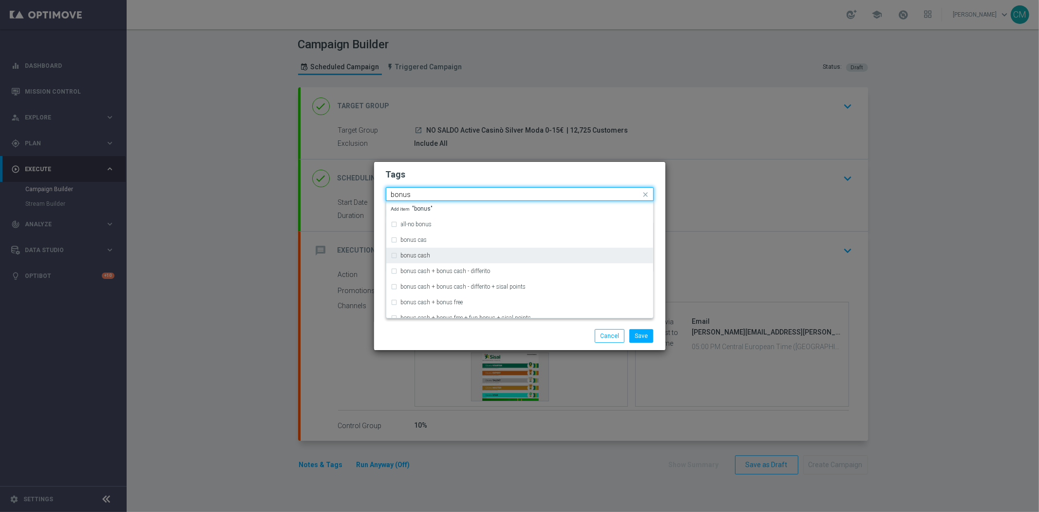
click at [460, 257] on div "bonus cash" at bounding box center [525, 255] width 248 height 6
type input "bonus"
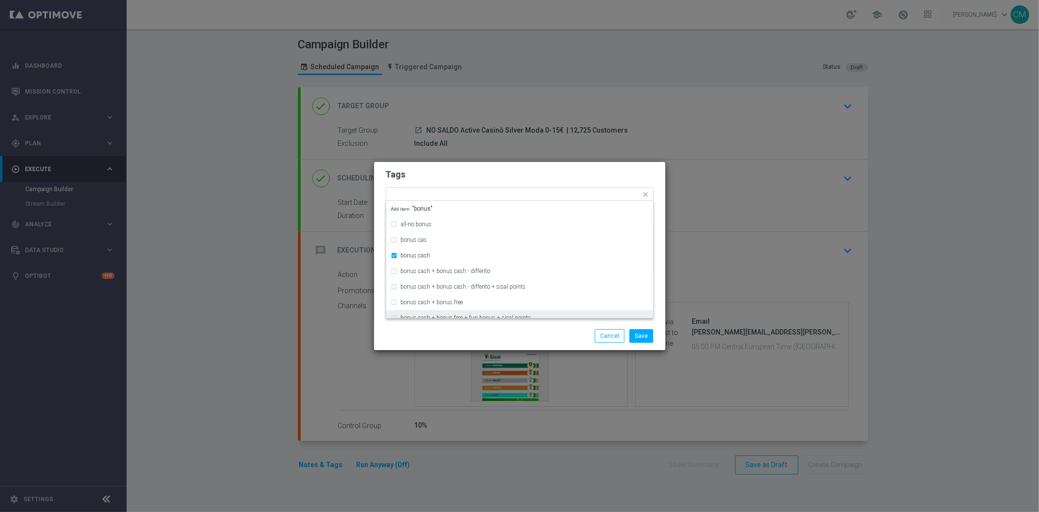
click at [644, 328] on div "Save Cancel" at bounding box center [519, 336] width 291 height 28
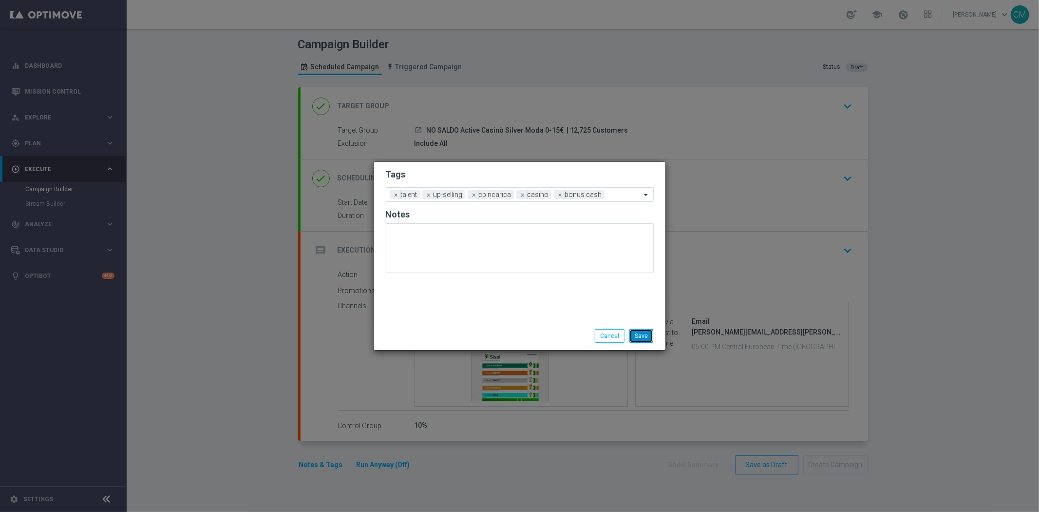
click at [644, 332] on button "Save" at bounding box center [642, 336] width 24 height 14
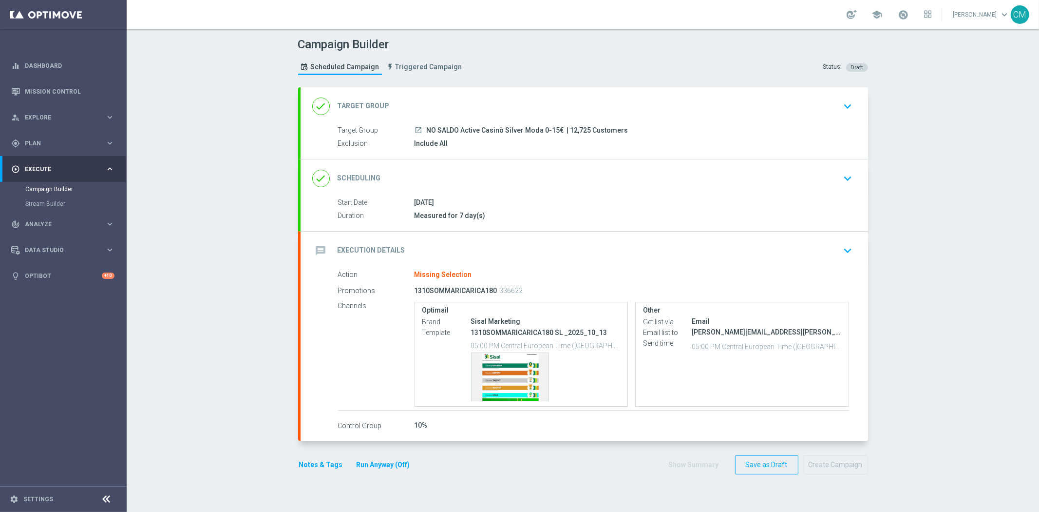
click at [700, 245] on div "message Execution Details keyboard_arrow_down" at bounding box center [584, 250] width 544 height 19
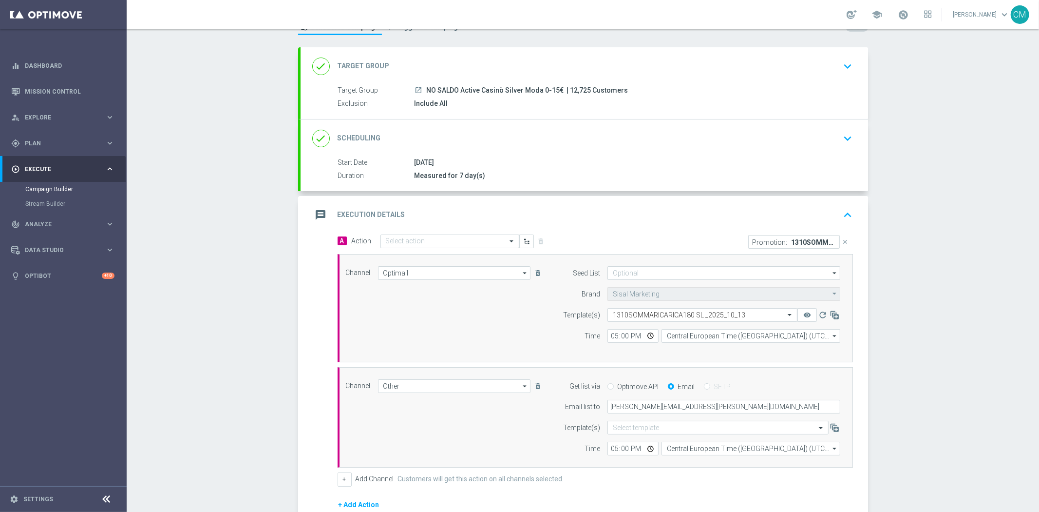
scroll to position [40, 0]
click at [427, 240] on input "text" at bounding box center [440, 241] width 109 height 8
click at [437, 368] on button "add_new Create new action" at bounding box center [448, 372] width 134 height 11
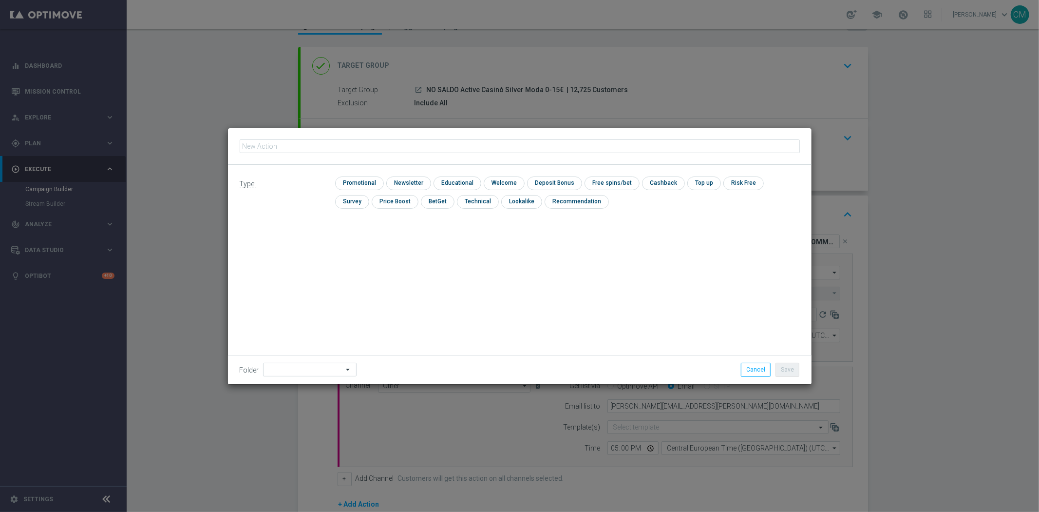
click at [361, 146] on input "text" at bounding box center [520, 146] width 560 height 14
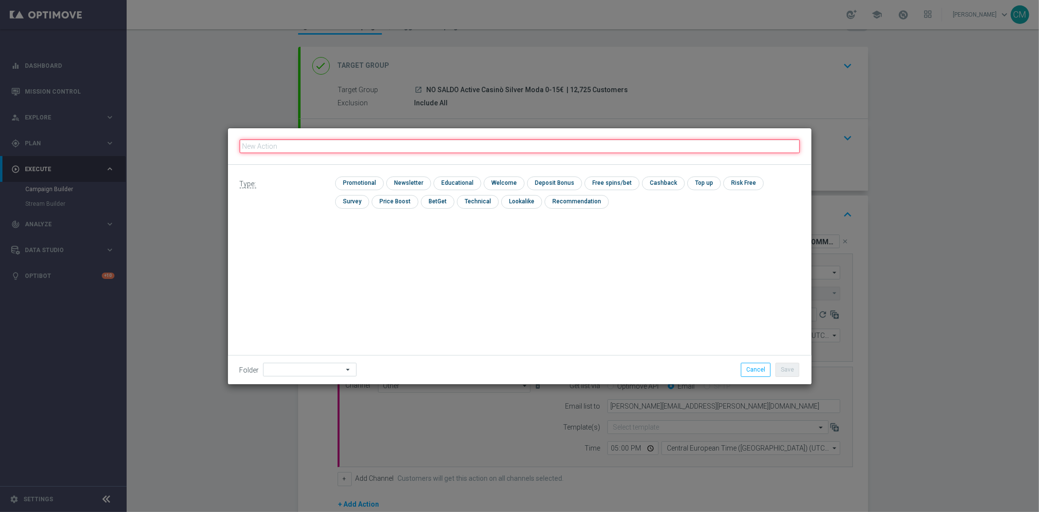
paste input "dep 10€ per 1€+ extrabonus 15% fino a 180€"
type input "dep 10€ per 1€+ extrabonus 15% fino a 180€"
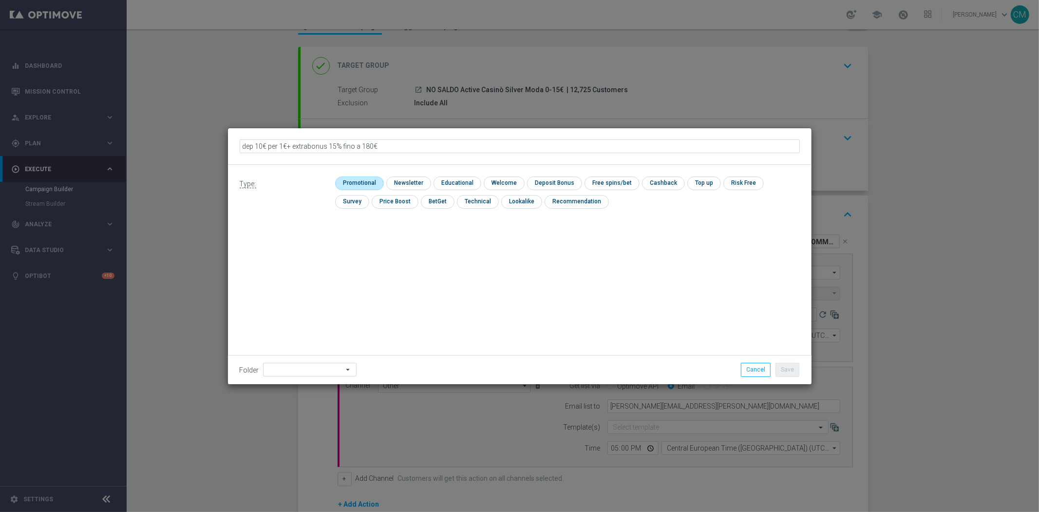
click at [376, 180] on input "checkbox" at bounding box center [358, 182] width 46 height 13
checkbox input "true"
click at [562, 182] on input "checkbox" at bounding box center [563, 182] width 52 height 13
checkbox input "true"
click at [795, 366] on button "Save" at bounding box center [788, 370] width 24 height 14
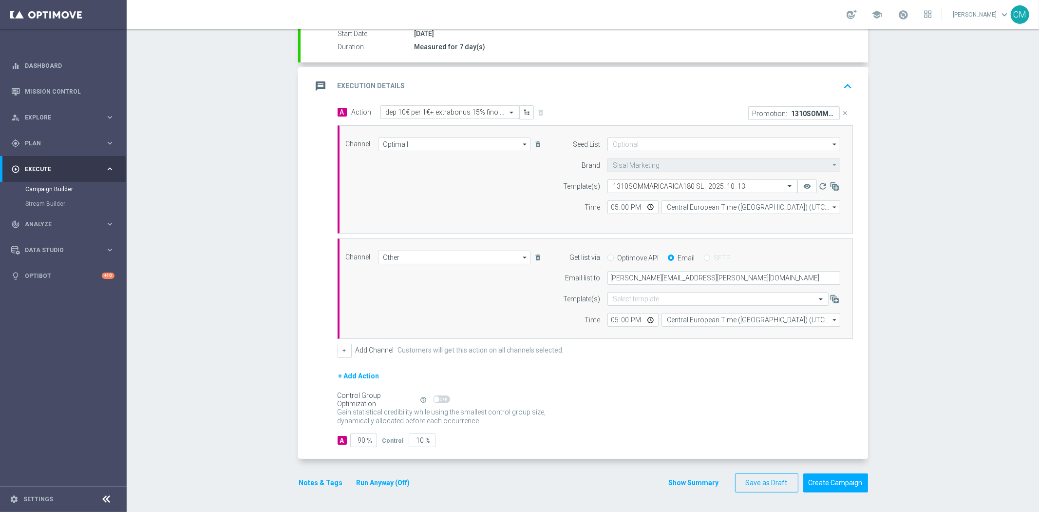
click at [690, 480] on button "Show Summary" at bounding box center [694, 482] width 51 height 11
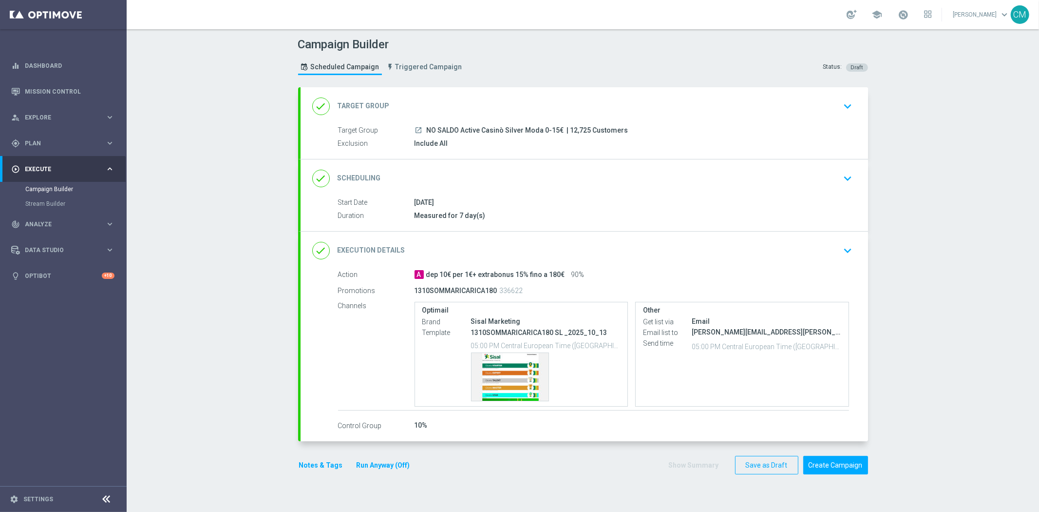
scroll to position [0, 0]
click at [503, 364] on div "Template preview" at bounding box center [510, 377] width 77 height 48
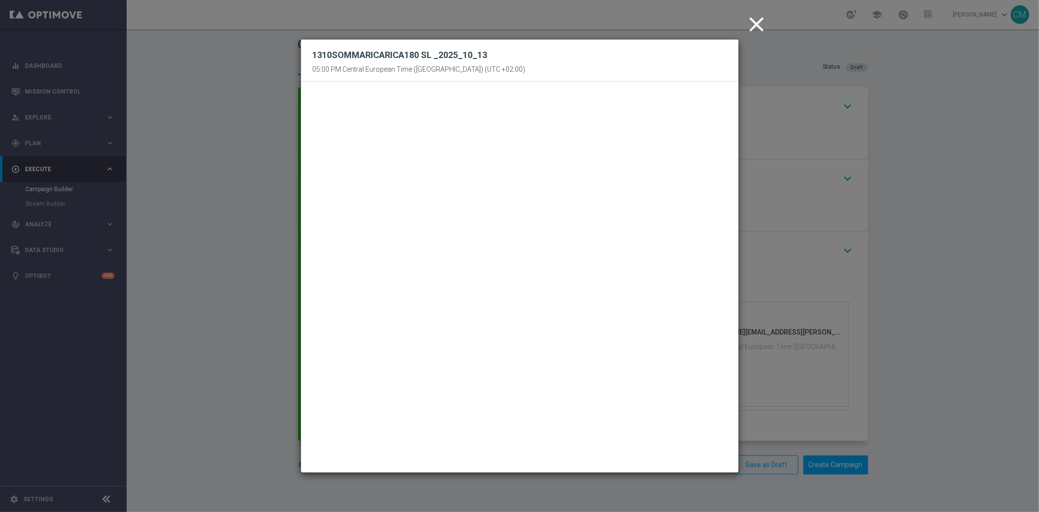
click at [754, 31] on icon "close" at bounding box center [757, 24] width 24 height 24
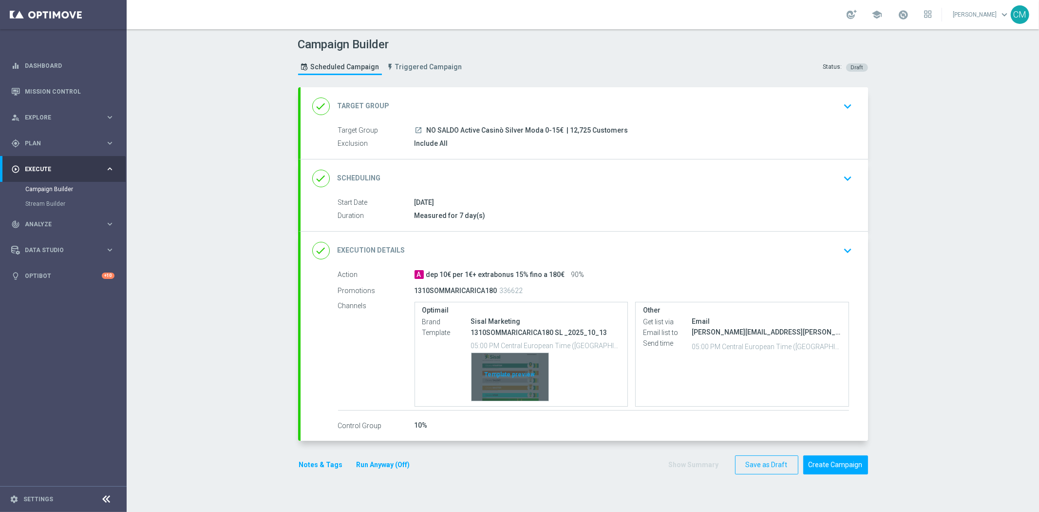
click at [514, 379] on div "Template preview" at bounding box center [510, 377] width 77 height 48
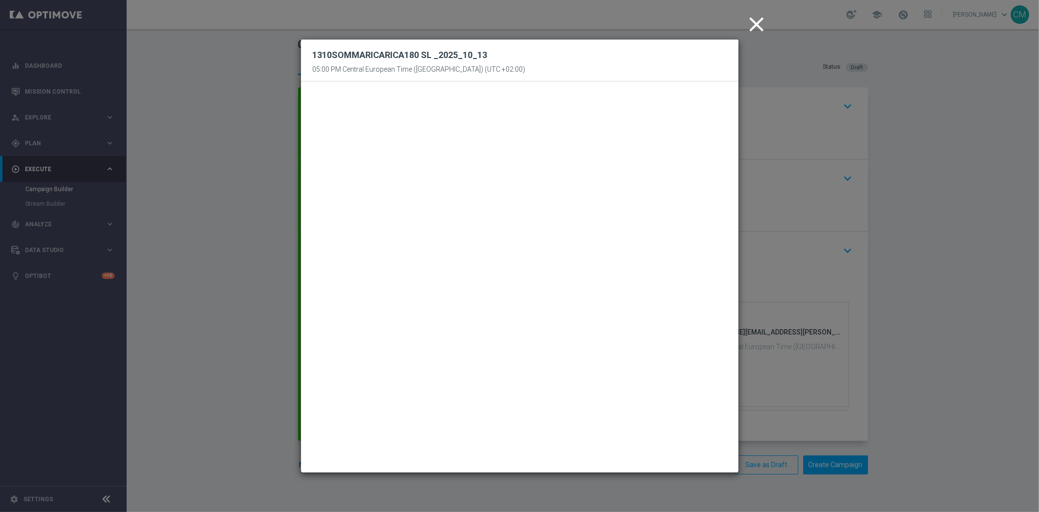
click at [753, 22] on icon "close" at bounding box center [757, 24] width 24 height 24
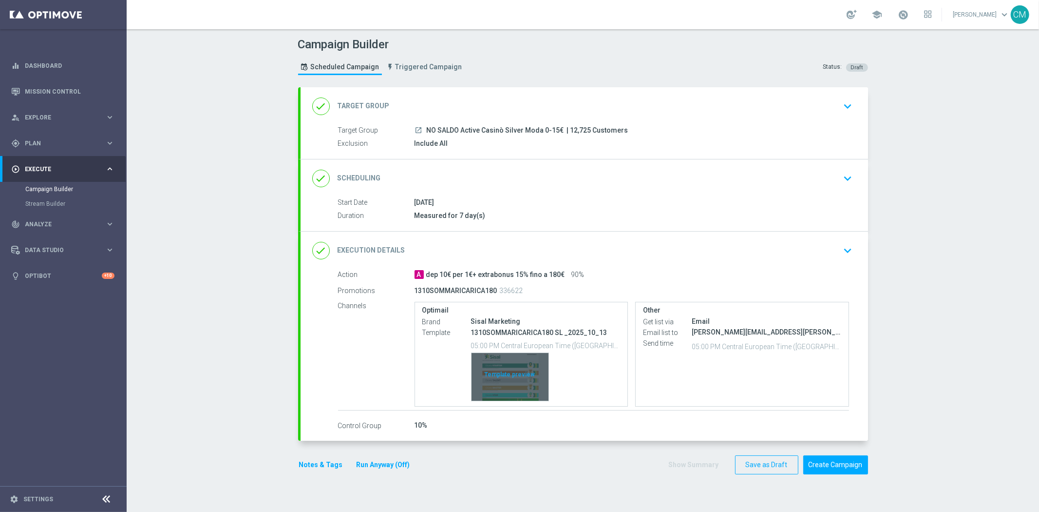
click at [512, 366] on div "Template preview" at bounding box center [510, 377] width 77 height 48
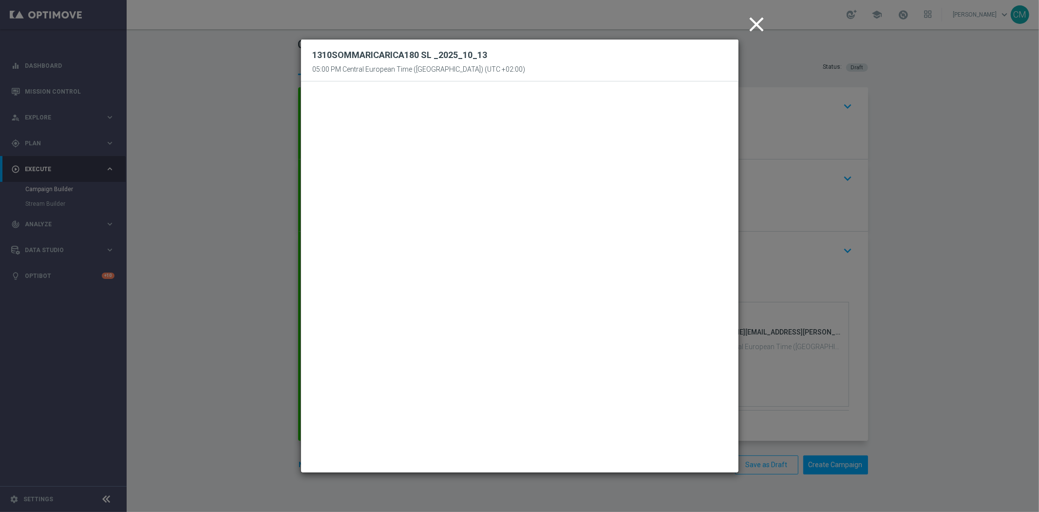
click at [761, 25] on icon "close" at bounding box center [757, 24] width 24 height 24
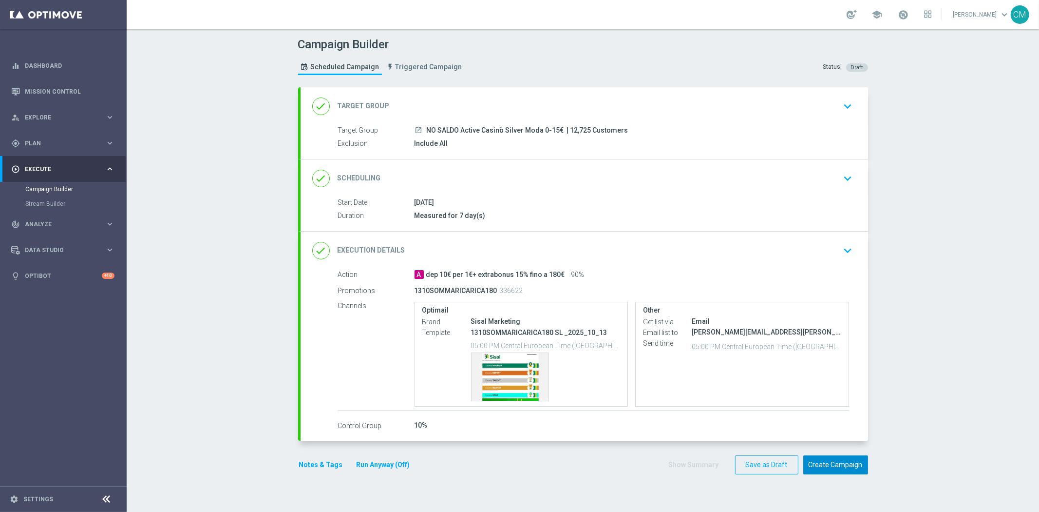
click at [835, 465] on button "Create Campaign" at bounding box center [836, 464] width 65 height 19
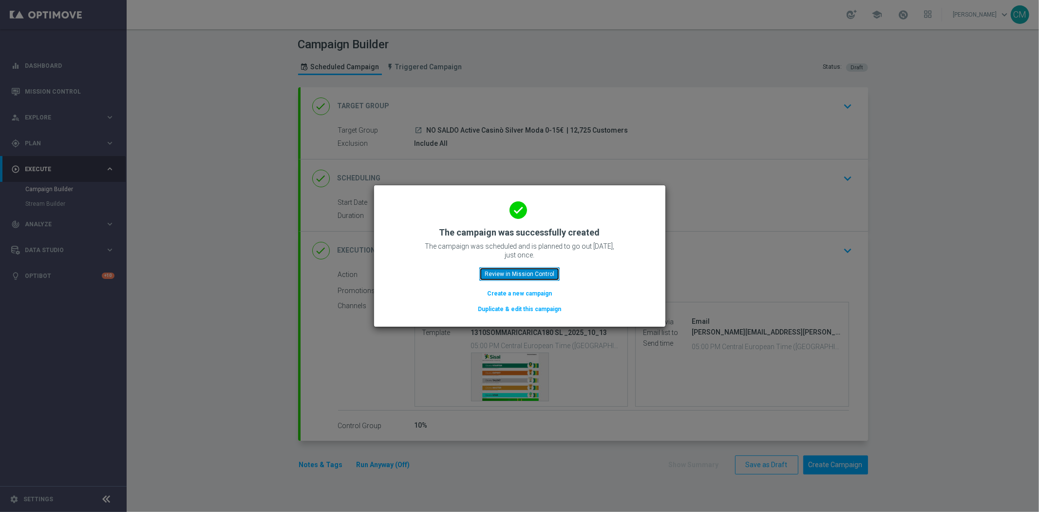
click at [518, 273] on button "Review in Mission Control" at bounding box center [519, 274] width 80 height 14
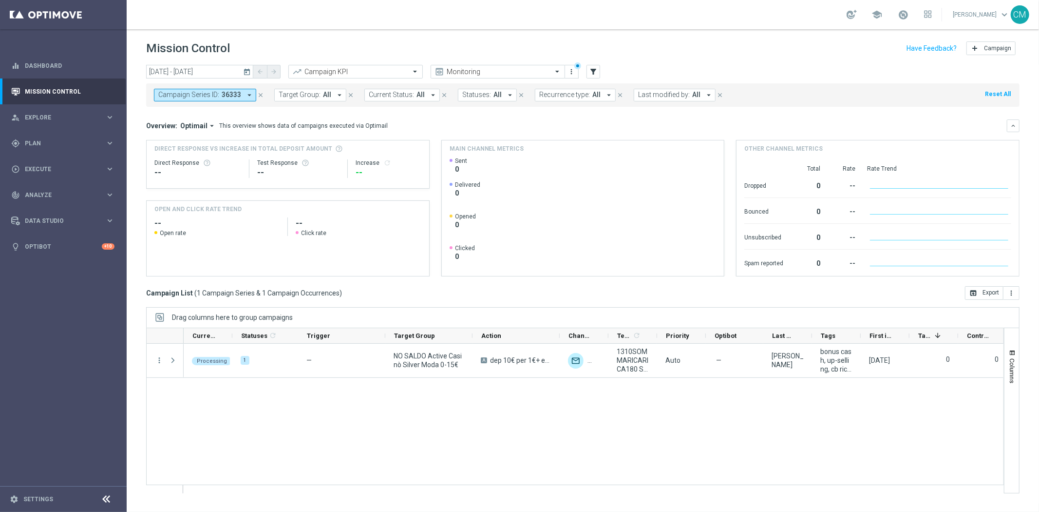
click at [260, 96] on icon "close" at bounding box center [260, 95] width 7 height 7
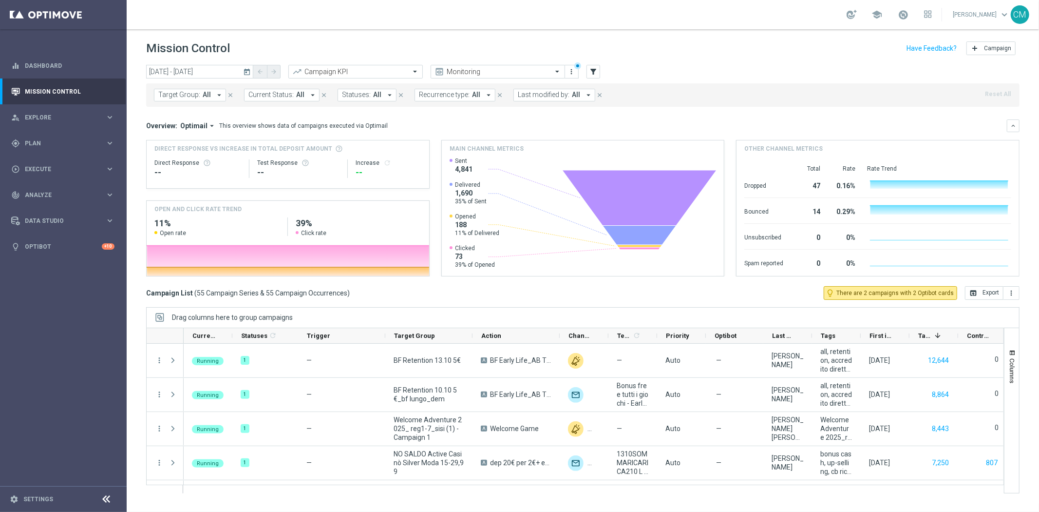
click at [565, 98] on button "Last modified by: All arrow_drop_down" at bounding box center [555, 95] width 82 height 13
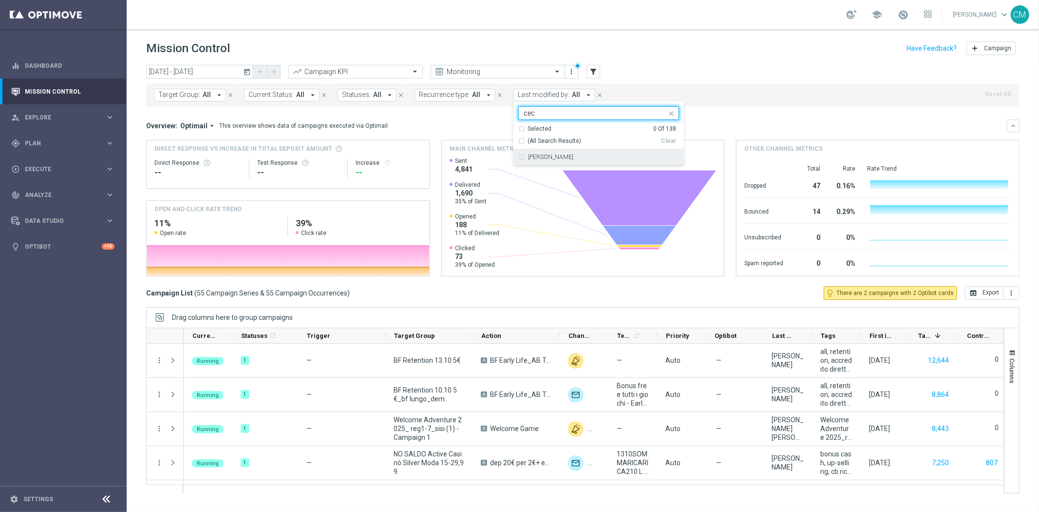
click at [596, 154] on div "[PERSON_NAME]" at bounding box center [603, 157] width 151 height 6
type input "cec"
click at [766, 86] on div "Target Group: All arrow_drop_down close Current Status: All arrow_drop_down clo…" at bounding box center [583, 94] width 874 height 23
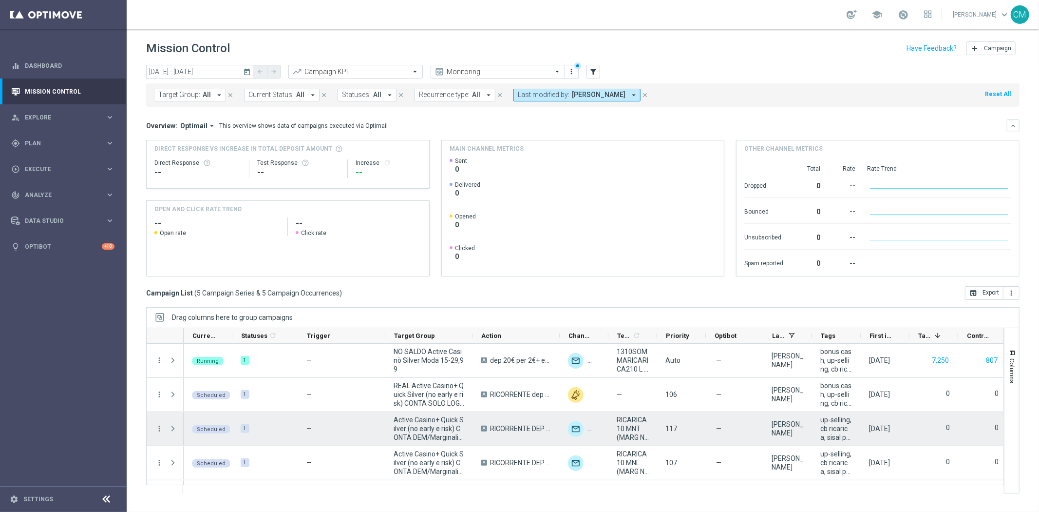
scroll to position [30, 0]
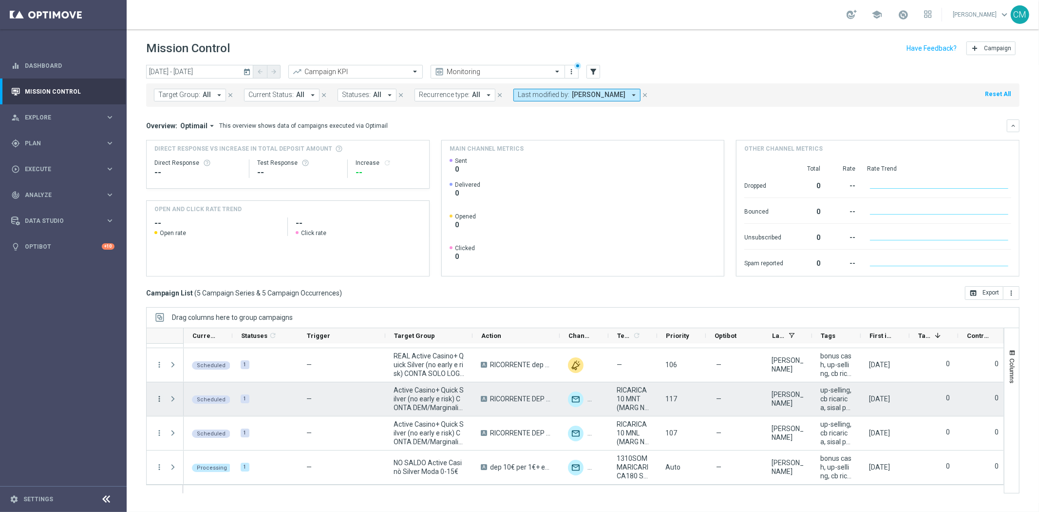
click at [160, 395] on icon "more_vert" at bounding box center [159, 398] width 9 height 9
click at [207, 273] on span "Campaign Details" at bounding box center [202, 270] width 49 height 7
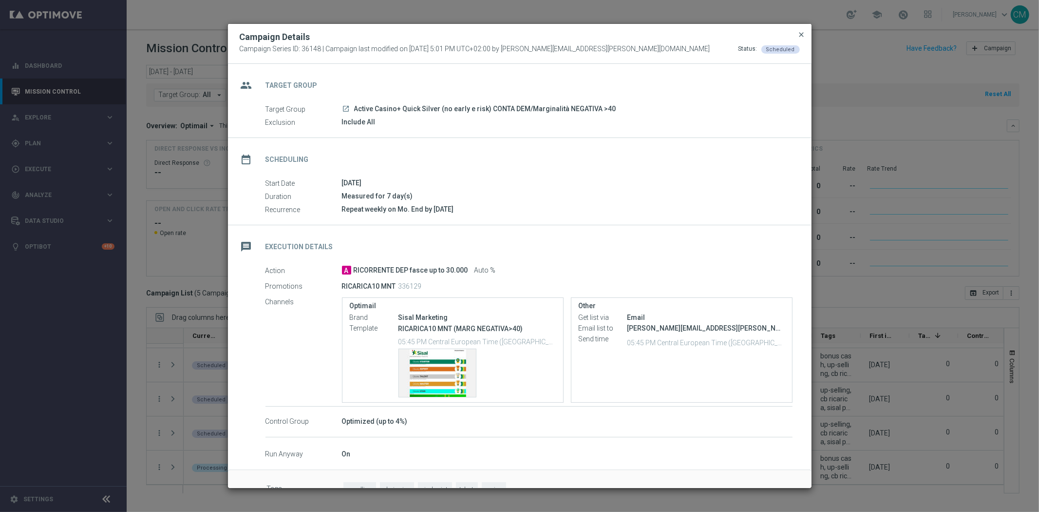
click at [800, 36] on span "close" at bounding box center [802, 35] width 8 height 8
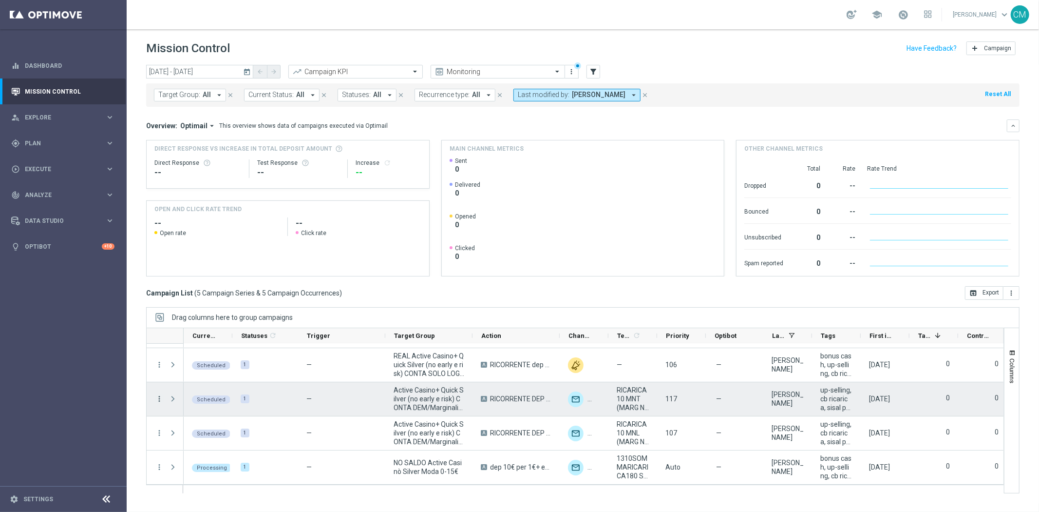
click at [161, 398] on icon "more_vert" at bounding box center [159, 398] width 9 height 9
click at [213, 364] on div "edit Edit" at bounding box center [219, 370] width 110 height 14
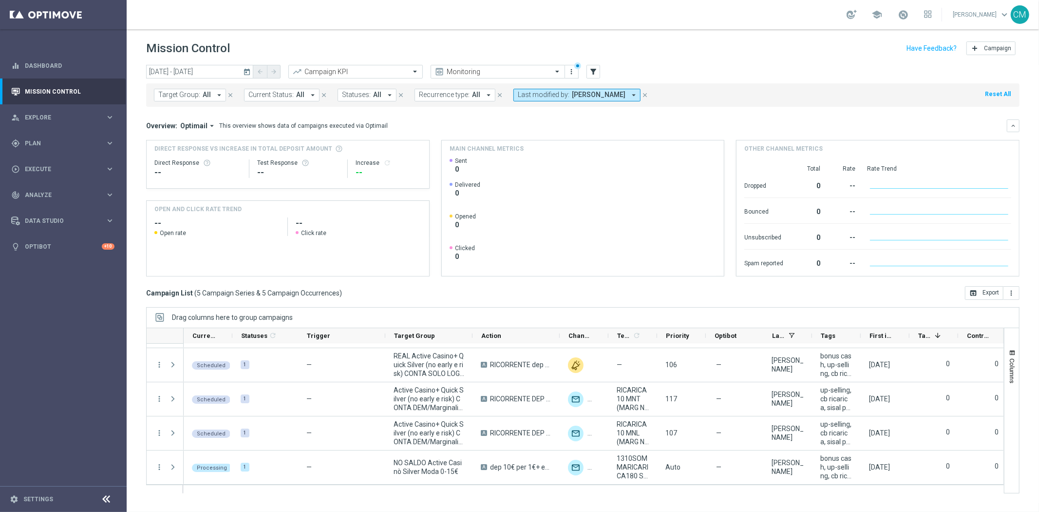
click at [250, 76] on button "today" at bounding box center [248, 72] width 12 height 15
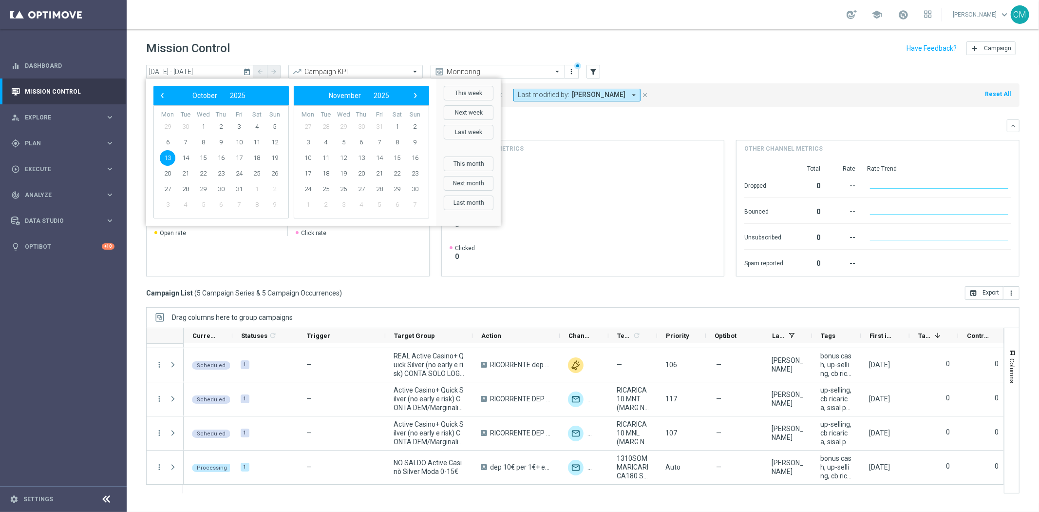
click at [164, 158] on span "13" at bounding box center [168, 158] width 16 height 16
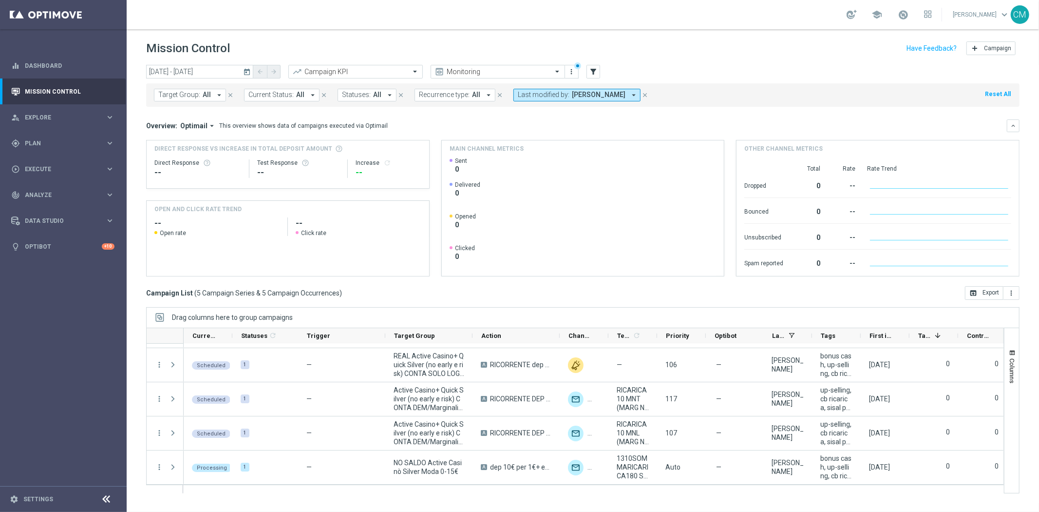
click at [164, 158] on div "Direct Response -- Test Response -- Increase refresh" at bounding box center [287, 168] width 267 height 31
click at [557, 97] on span "Last modified by:" at bounding box center [544, 95] width 52 height 8
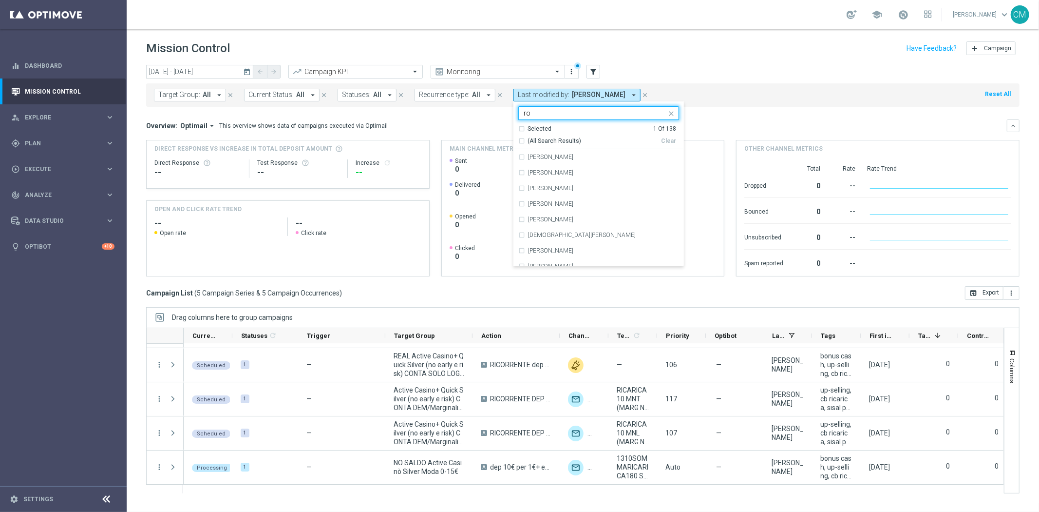
type input "r"
click at [574, 153] on div "[PERSON_NAME]" at bounding box center [598, 157] width 161 height 16
type input "yor"
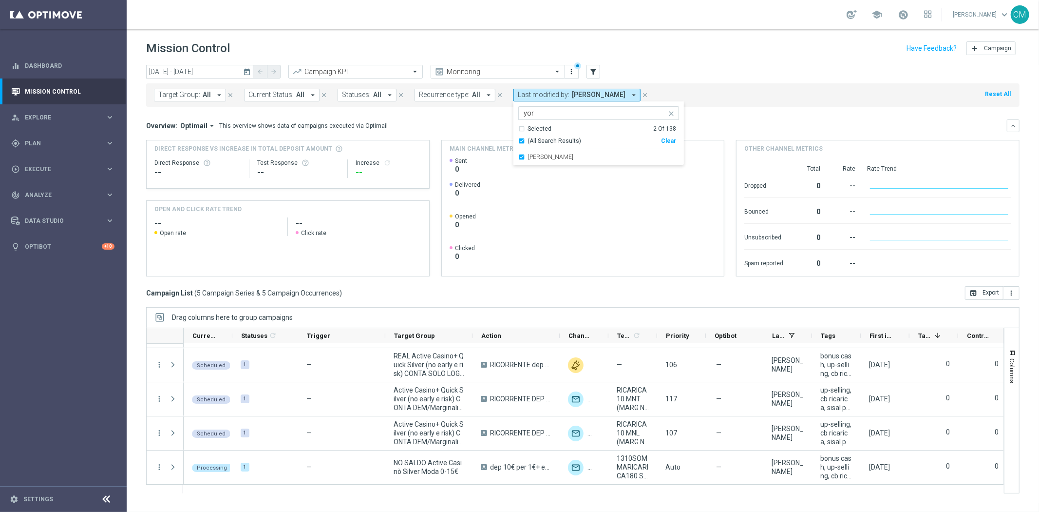
click at [743, 105] on div "Target Group: All arrow_drop_down close Current Status: All arrow_drop_down clo…" at bounding box center [583, 94] width 874 height 23
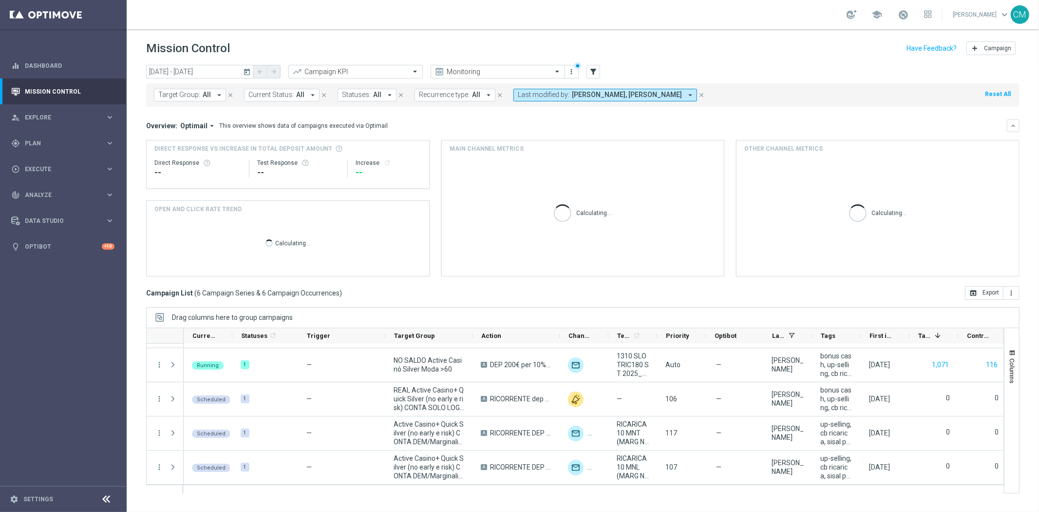
click at [603, 95] on span "[PERSON_NAME], [PERSON_NAME]" at bounding box center [627, 95] width 110 height 8
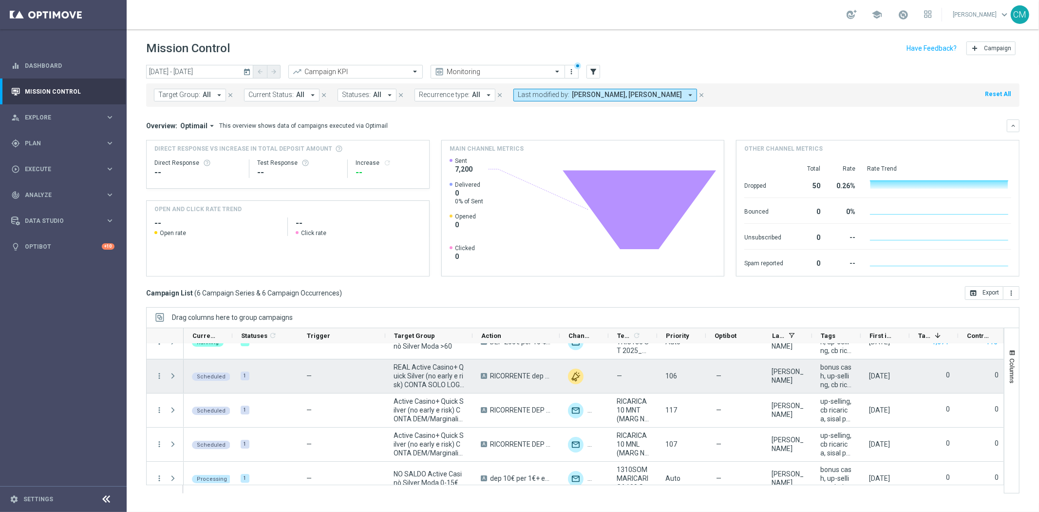
scroll to position [64, 0]
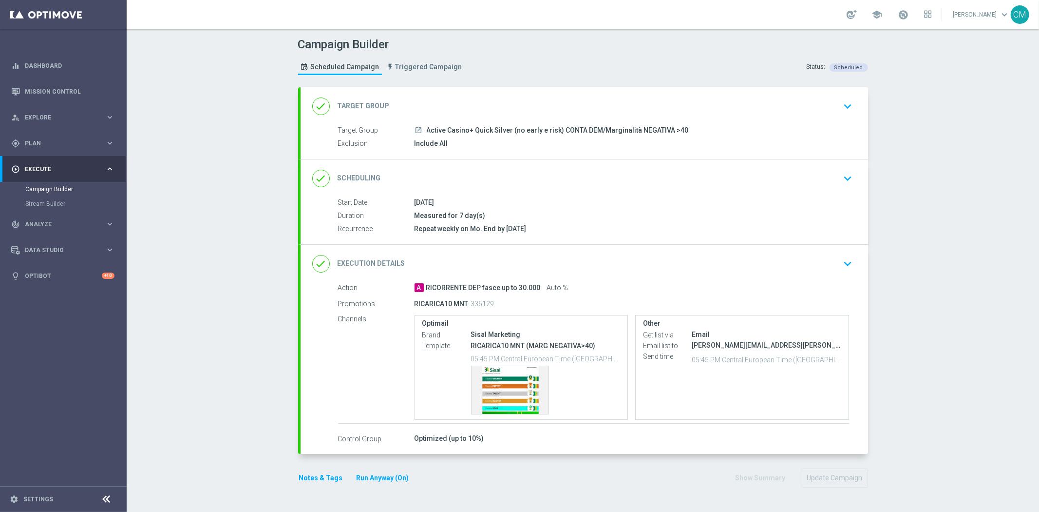
click at [797, 178] on div "done Scheduling keyboard_arrow_down" at bounding box center [584, 178] width 544 height 19
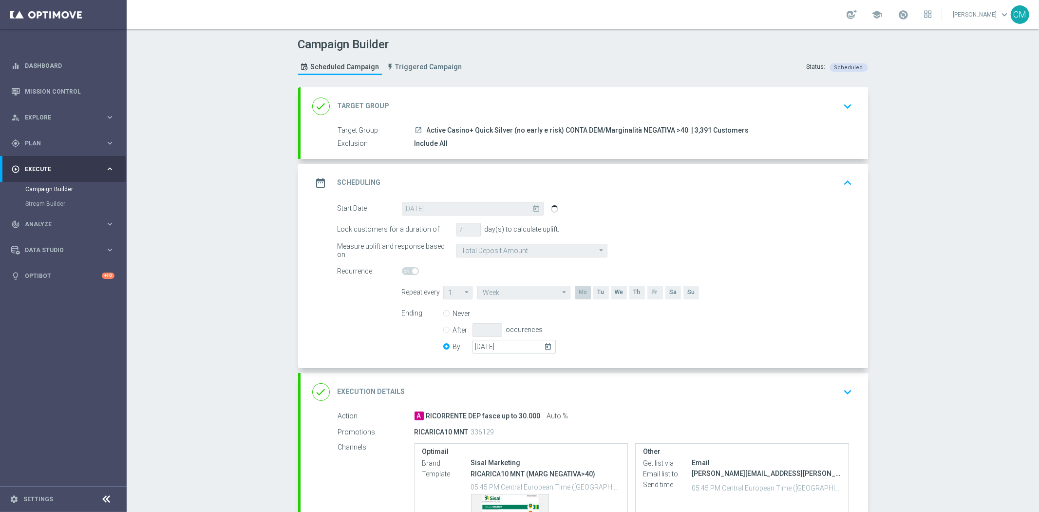
click at [462, 292] on icon "arrow_drop_down" at bounding box center [467, 292] width 10 height 12
click at [545, 345] on icon "today" at bounding box center [550, 345] width 11 height 11
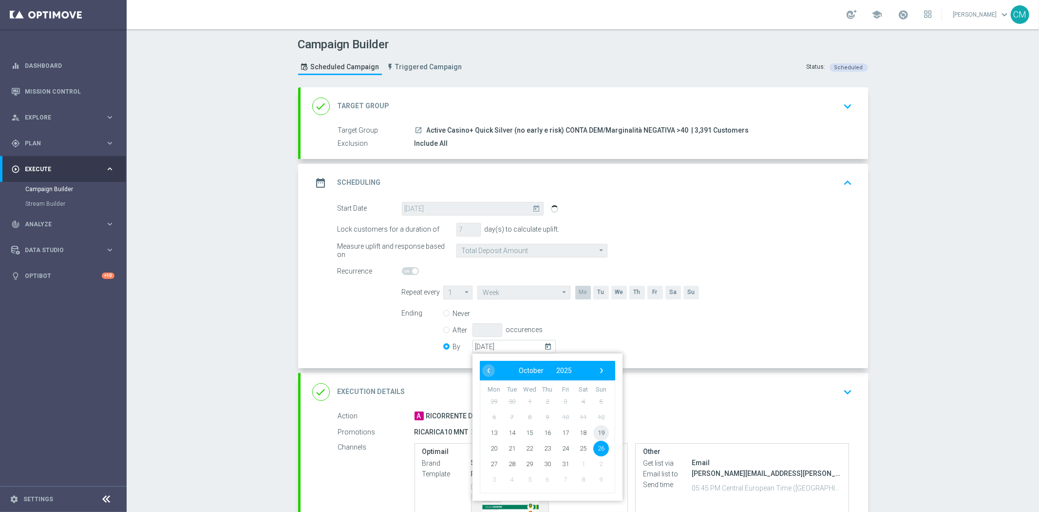
click at [600, 426] on span "19" at bounding box center [601, 432] width 16 height 16
type input "[DATE]"
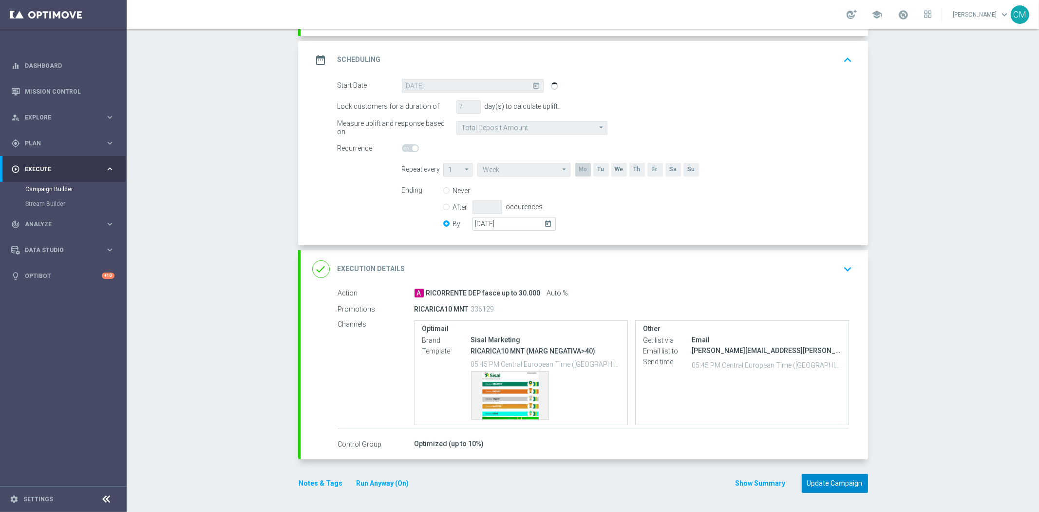
click at [840, 484] on button "Update Campaign" at bounding box center [835, 483] width 66 height 19
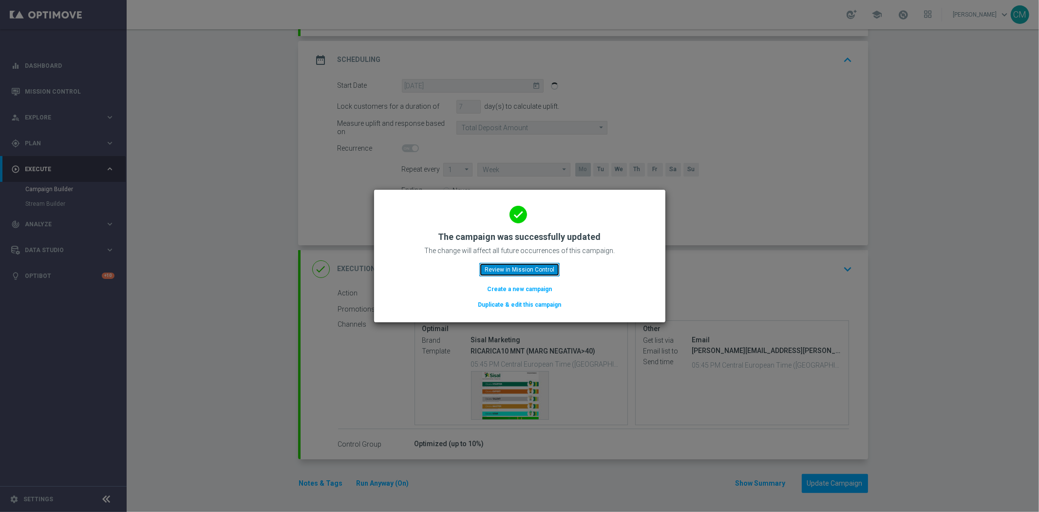
click at [543, 273] on button "Review in Mission Control" at bounding box center [519, 270] width 80 height 14
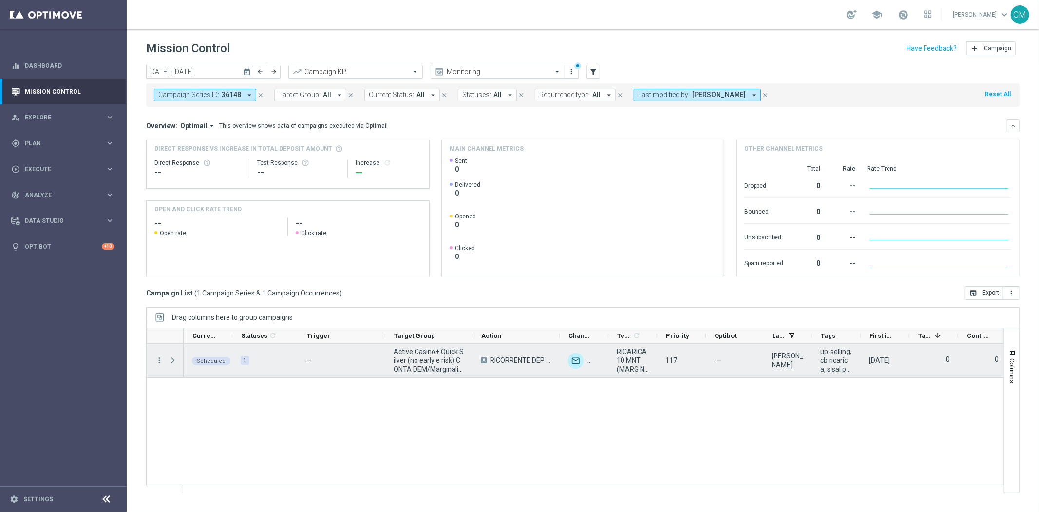
click at [156, 355] on div "more_vert" at bounding box center [156, 361] width 18 height 34
click at [158, 358] on icon "more_vert" at bounding box center [159, 360] width 9 height 9
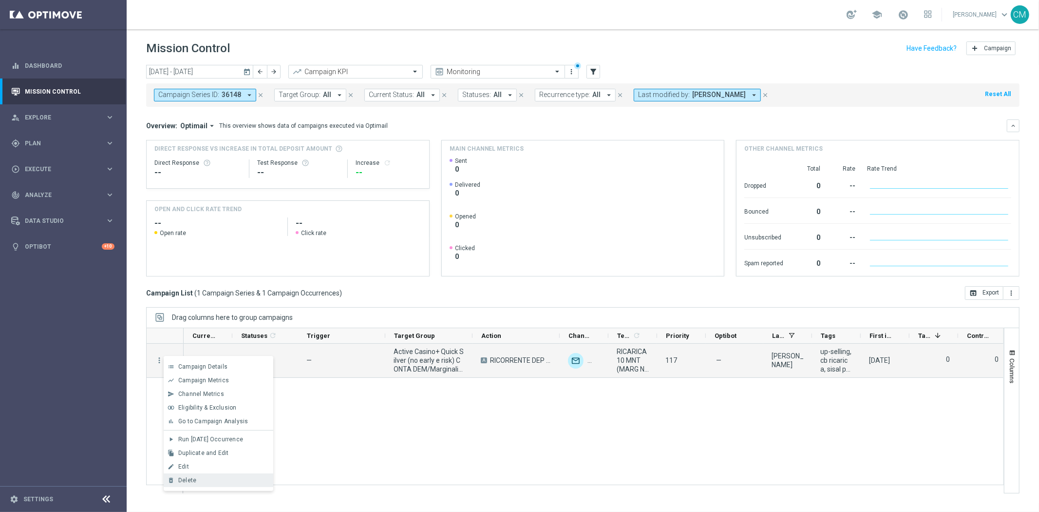
click at [212, 475] on div "delete_forever [GEOGRAPHIC_DATA]" at bounding box center [219, 480] width 110 height 14
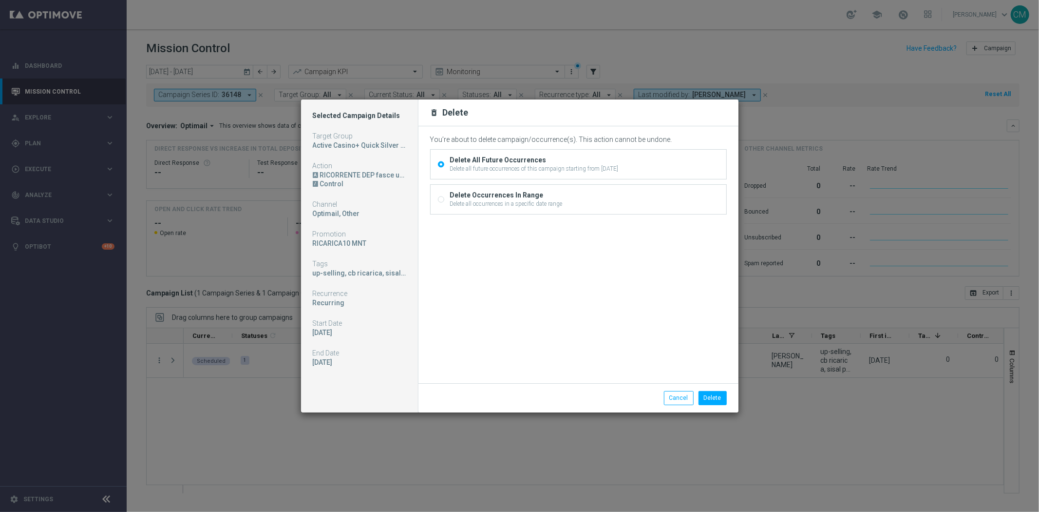
click at [489, 204] on div "Delete all occurrences in a specific date range" at bounding box center [506, 203] width 113 height 9
click at [444, 204] on input "Delete Occurrences In Range Delete all occurrences in a specific date range" at bounding box center [441, 200] width 6 height 6
radio input "true"
radio input "false"
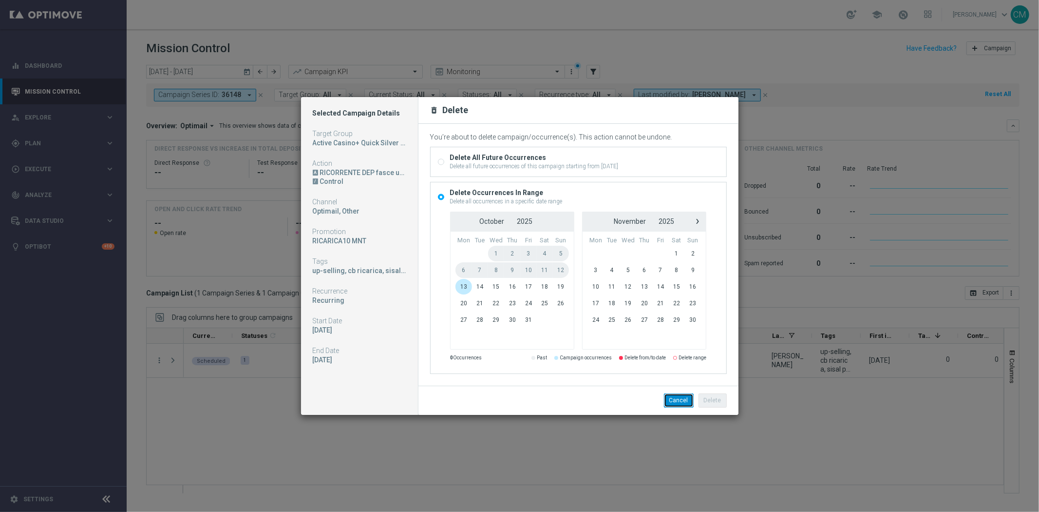
click at [688, 397] on button "Cancel" at bounding box center [679, 400] width 30 height 14
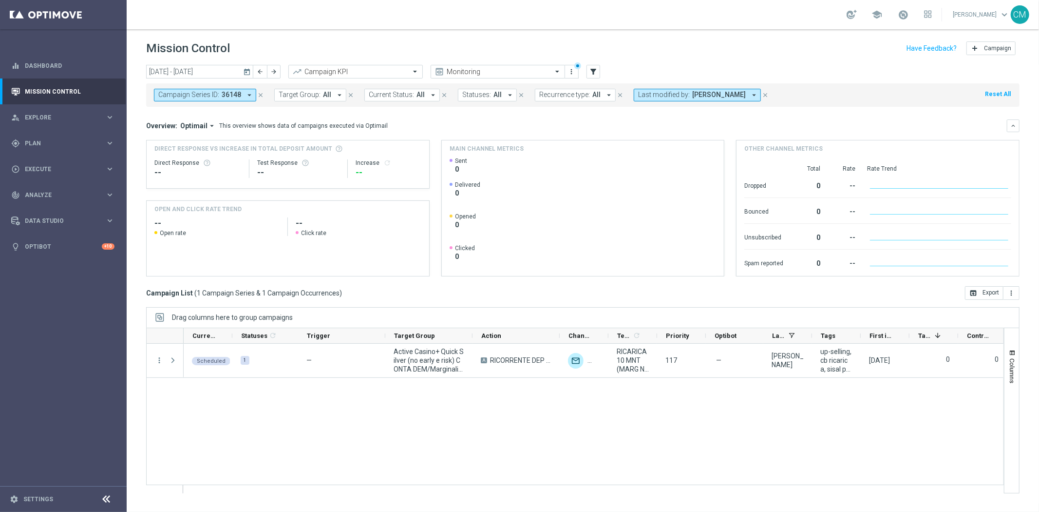
click at [249, 73] on icon "today" at bounding box center [247, 71] width 9 height 9
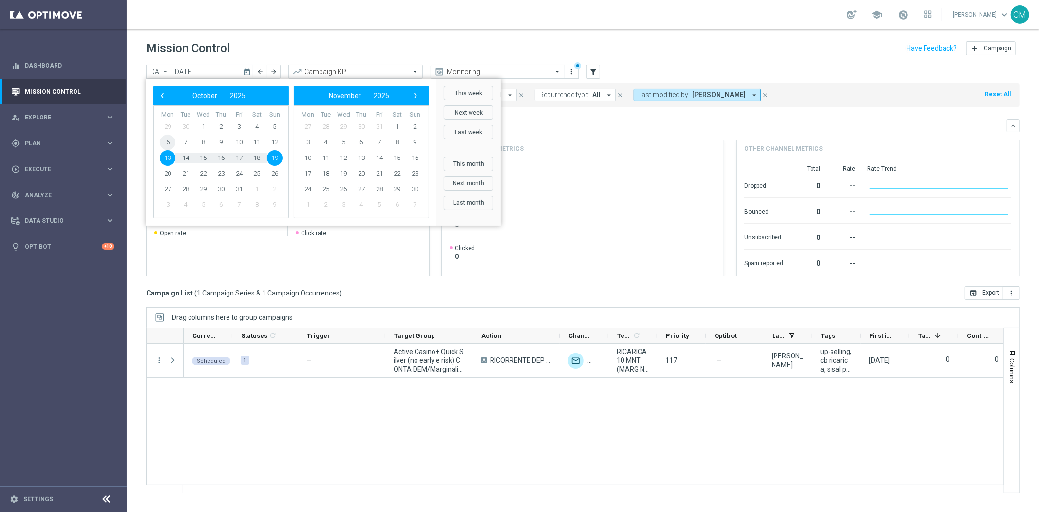
click at [169, 143] on span "6" at bounding box center [168, 142] width 16 height 16
click at [419, 127] on span "2" at bounding box center [415, 127] width 16 height 16
type input "[DATE] - [DATE]"
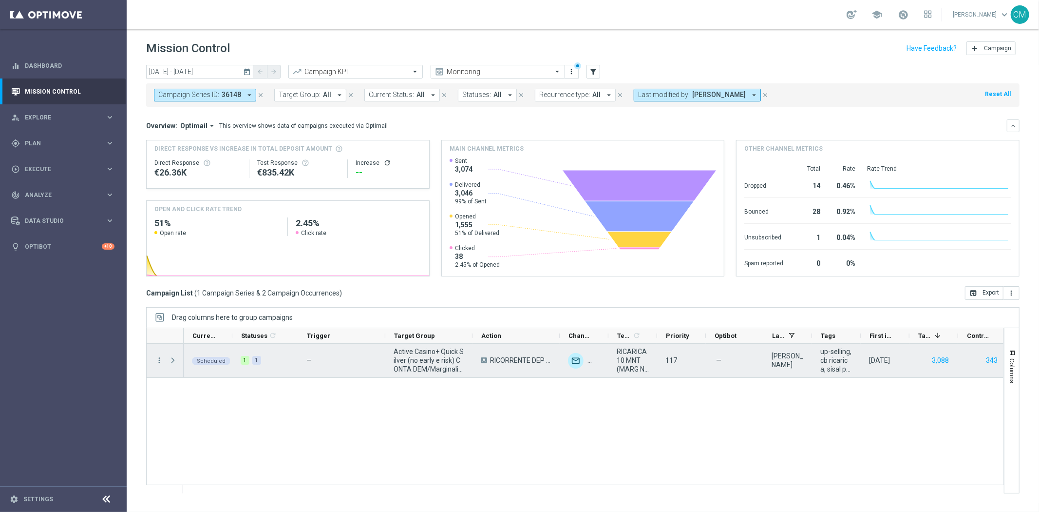
click at [169, 360] on span "Press SPACE to select this row." at bounding box center [173, 360] width 9 height 8
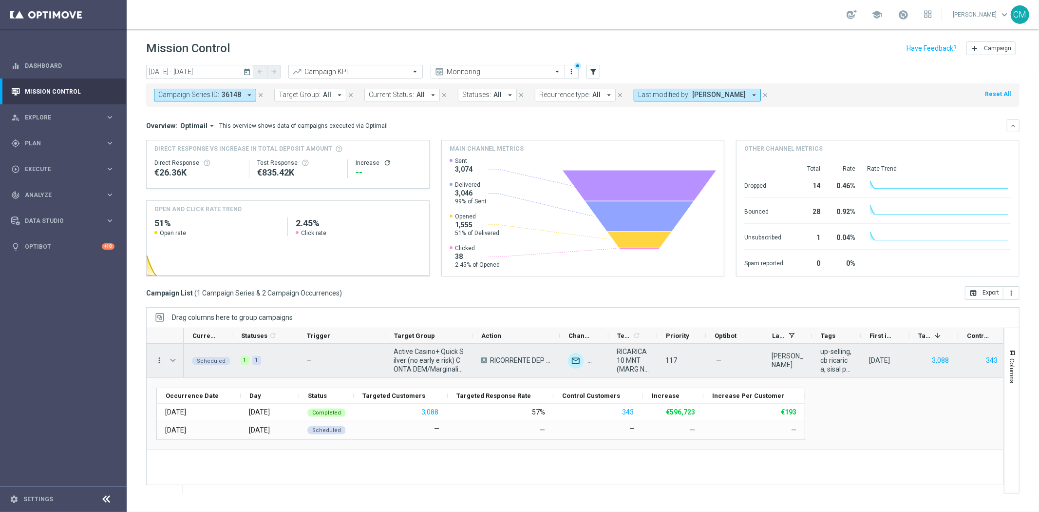
click at [159, 356] on icon "more_vert" at bounding box center [159, 360] width 9 height 9
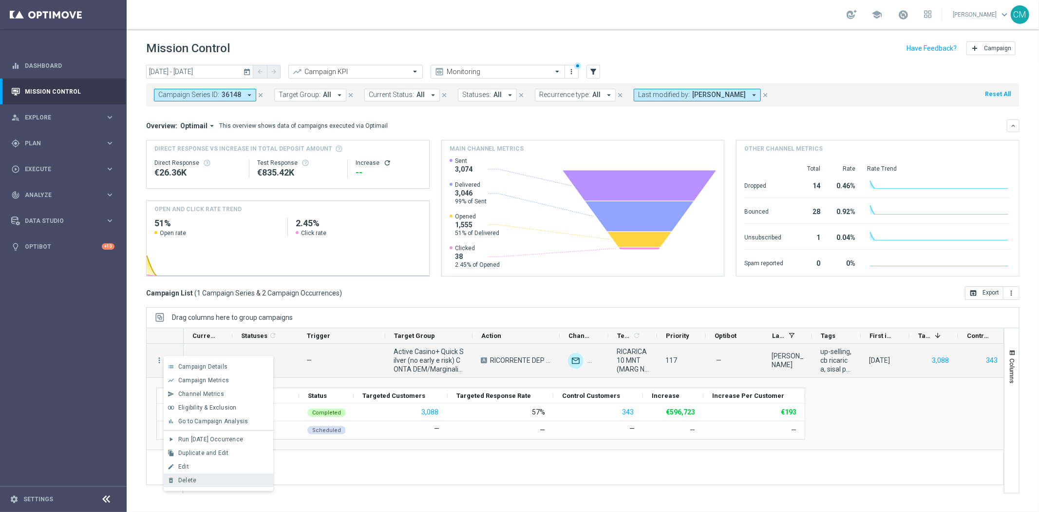
click at [206, 475] on div "delete_forever [GEOGRAPHIC_DATA]" at bounding box center [219, 480] width 110 height 14
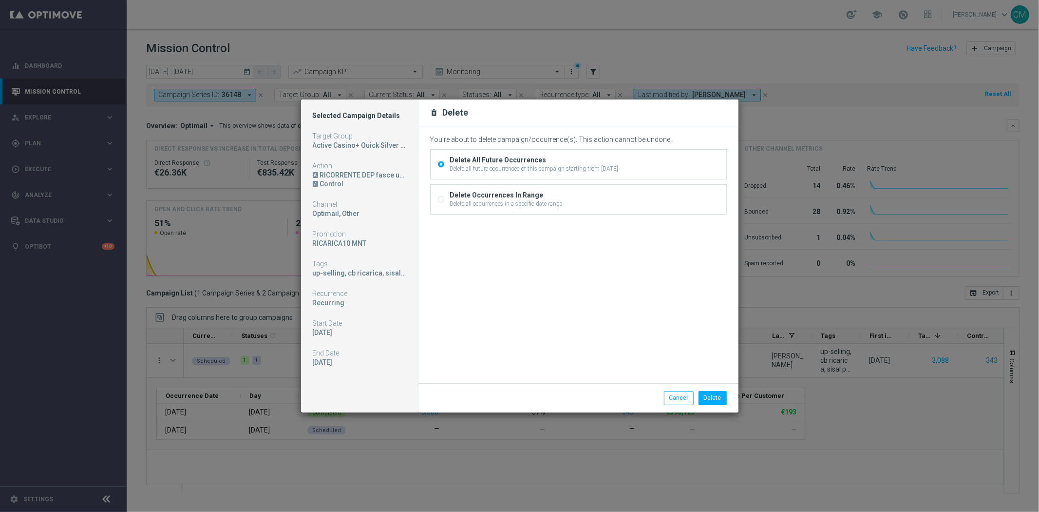
click at [491, 195] on div "Delete Occurrences In Range" at bounding box center [506, 195] width 113 height 9
click at [444, 197] on input "Delete Occurrences In Range Delete all occurrences in a specific date range" at bounding box center [441, 200] width 6 height 6
radio input "true"
radio input "false"
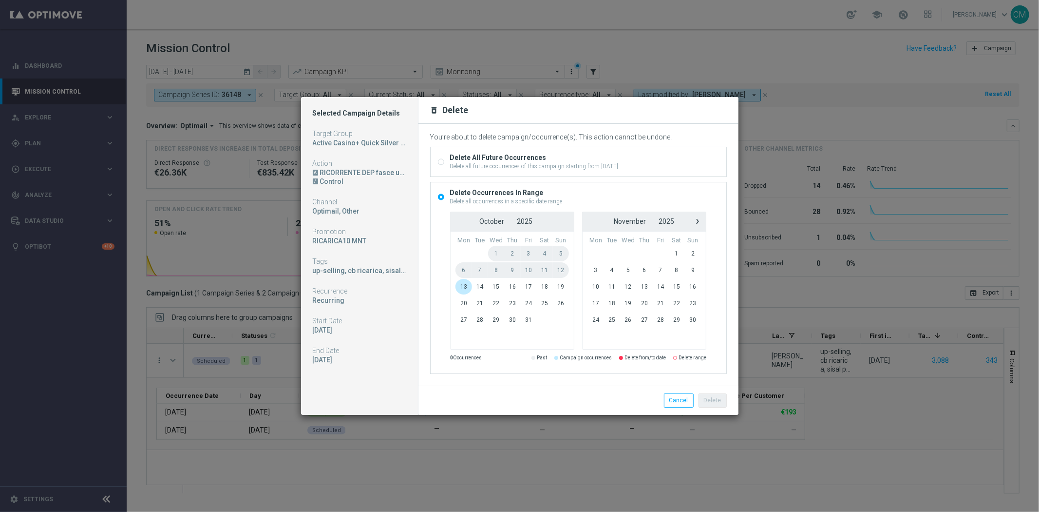
click at [467, 270] on span "6" at bounding box center [464, 270] width 17 height 16
click at [461, 284] on span "13" at bounding box center [464, 287] width 17 height 16
click at [695, 258] on span "2" at bounding box center [693, 254] width 16 height 16
click at [723, 398] on button "Delete" at bounding box center [713, 400] width 28 height 14
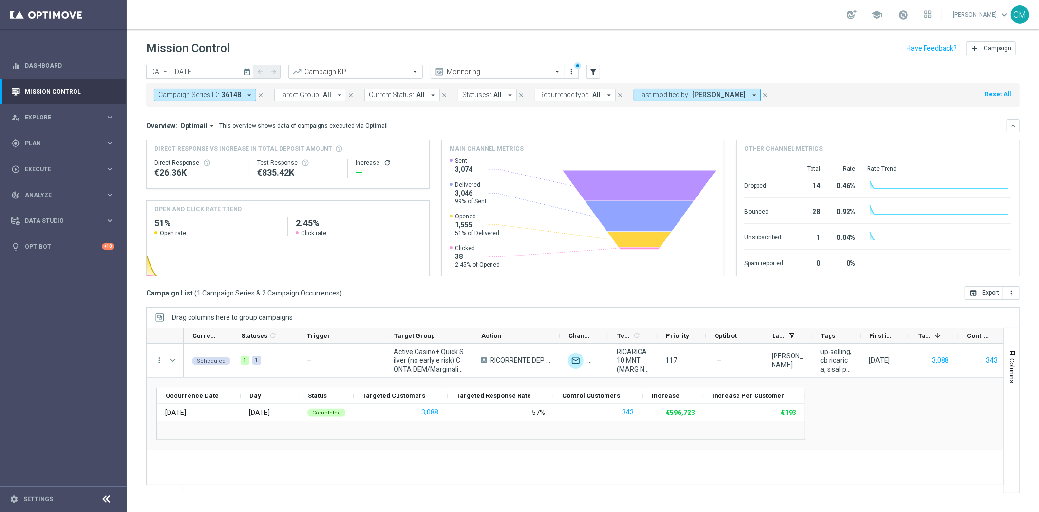
click at [250, 93] on icon "arrow_drop_down" at bounding box center [249, 95] width 9 height 9
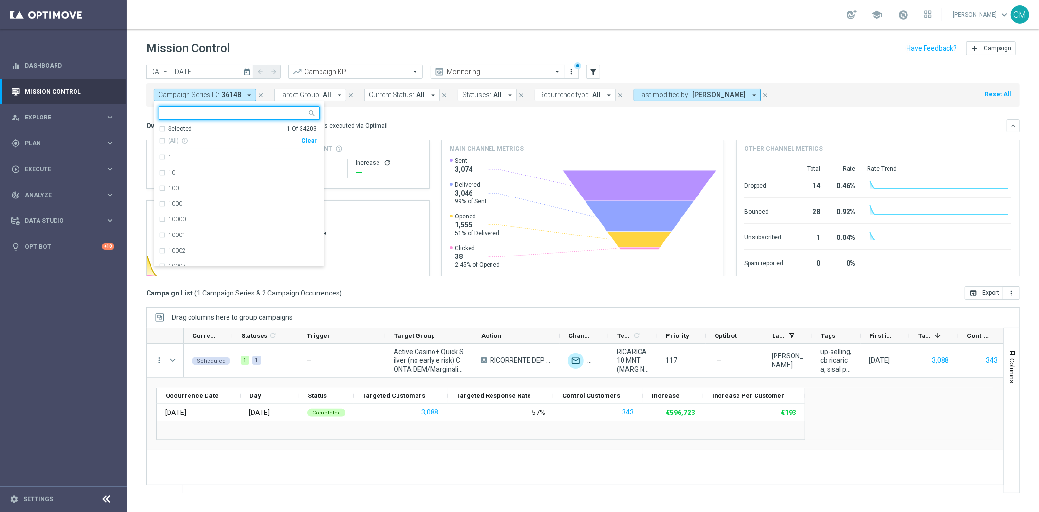
click at [260, 94] on icon "close" at bounding box center [260, 95] width 7 height 7
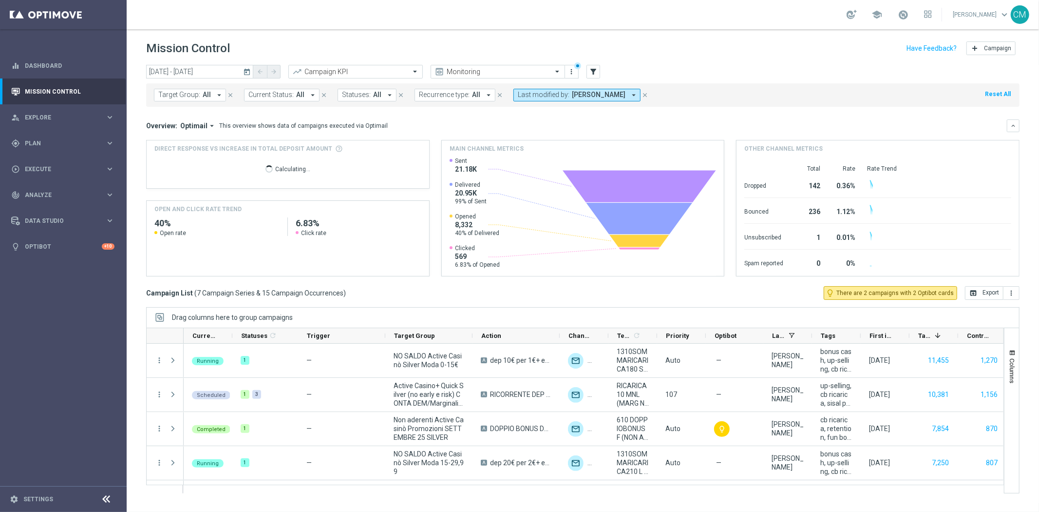
click at [246, 71] on icon "today" at bounding box center [247, 71] width 9 height 9
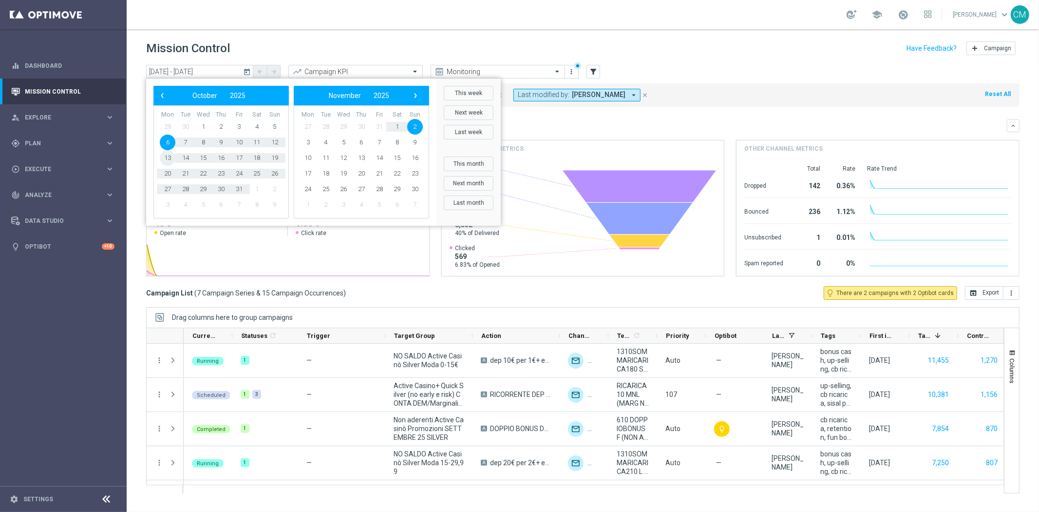
click at [167, 156] on span "13" at bounding box center [168, 158] width 16 height 16
type input "[DATE] - [DATE]"
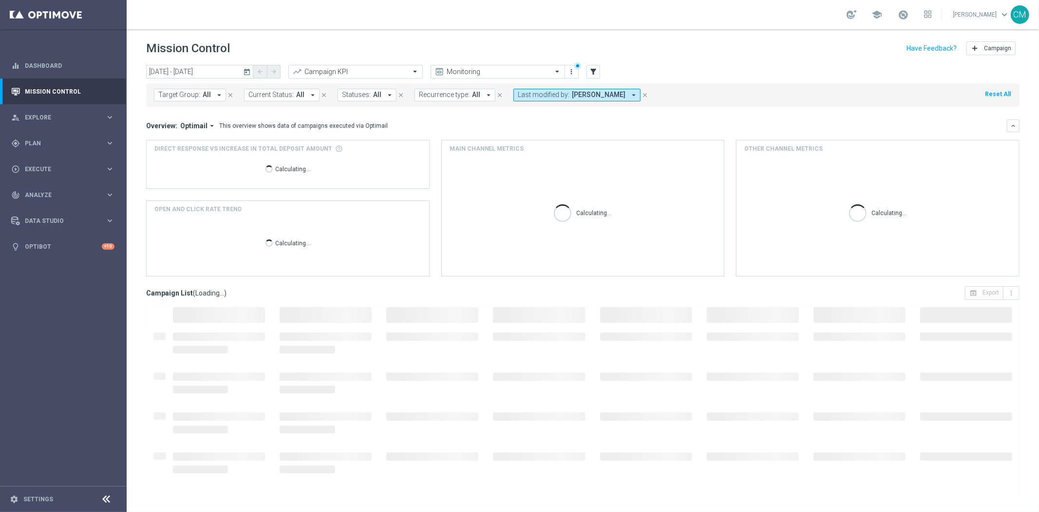
click at [167, 156] on div "Calculating..." at bounding box center [287, 168] width 267 height 31
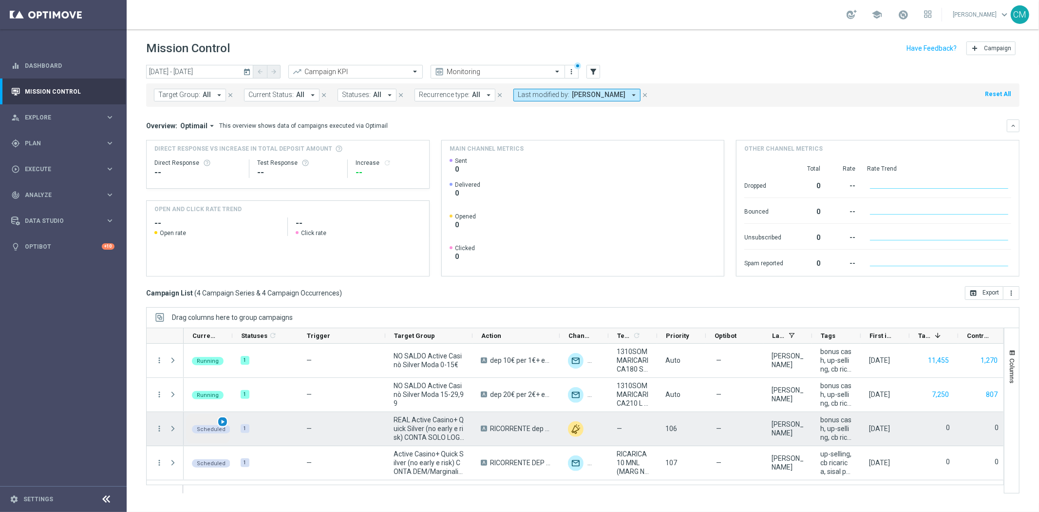
click at [221, 423] on span "play_arrow" at bounding box center [222, 421] width 7 height 7
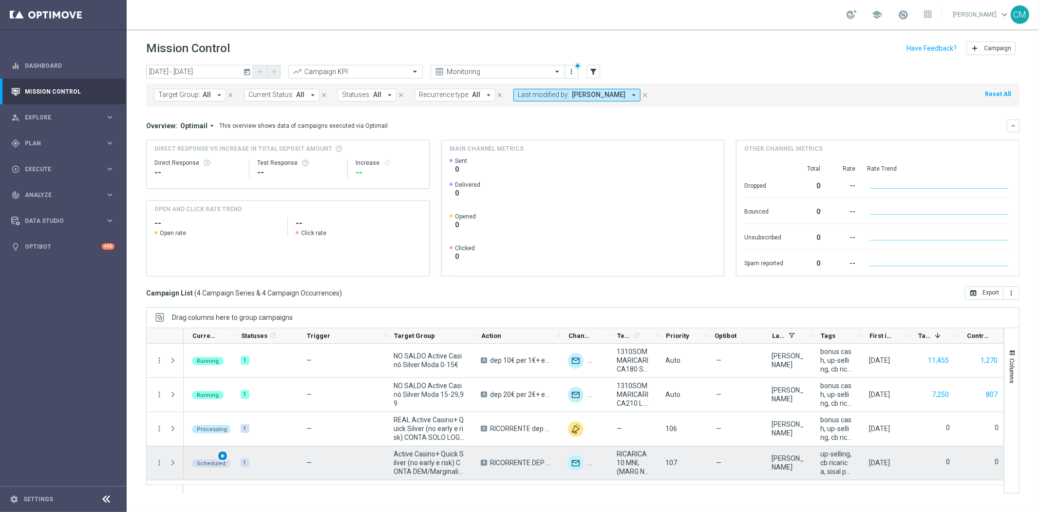
click at [226, 453] on div "play_arrow" at bounding box center [222, 455] width 11 height 11
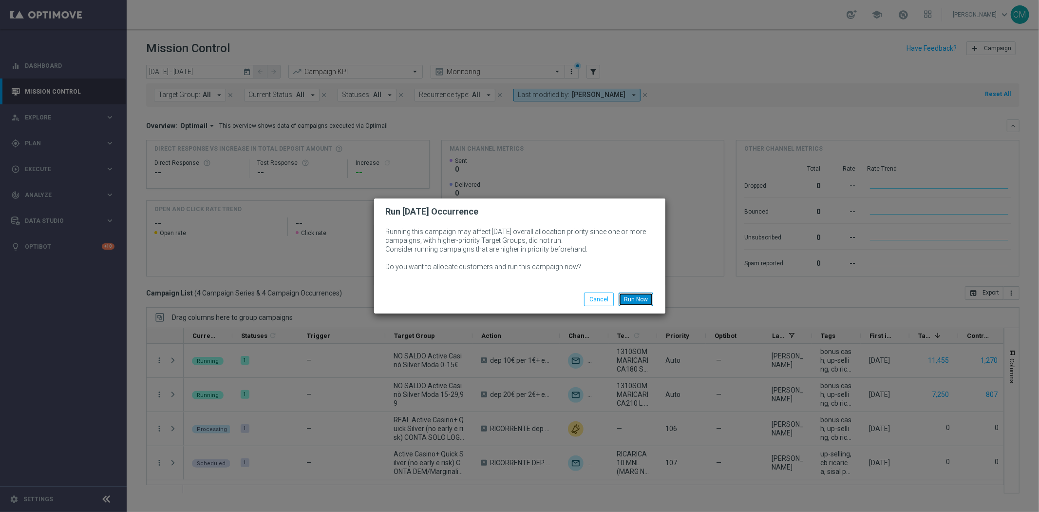
click at [636, 297] on button "Run Now" at bounding box center [636, 299] width 35 height 14
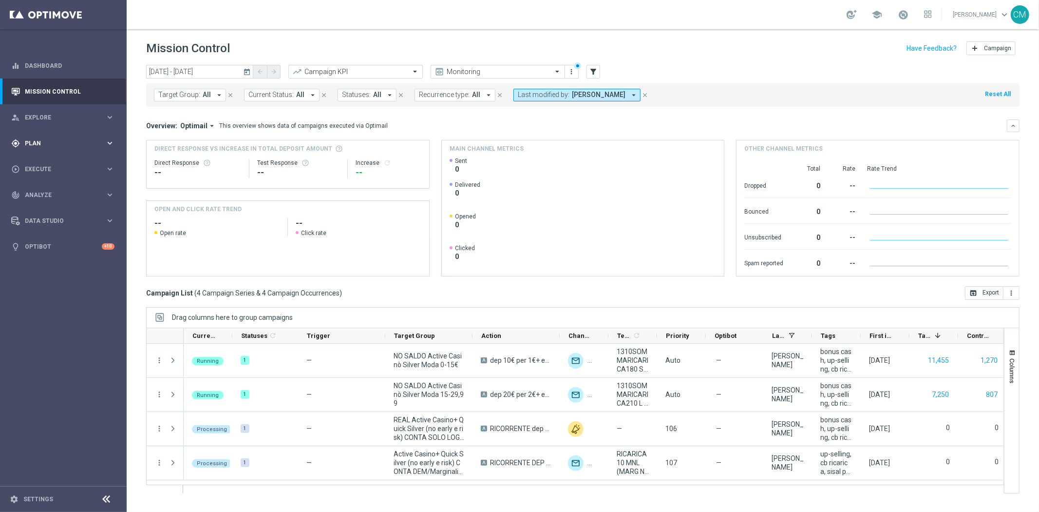
click at [71, 143] on span "Plan" at bounding box center [65, 143] width 80 height 6
click at [52, 192] on span "Templates" at bounding box center [61, 193] width 70 height 6
click at [44, 205] on link "Optimail" at bounding box center [65, 207] width 71 height 8
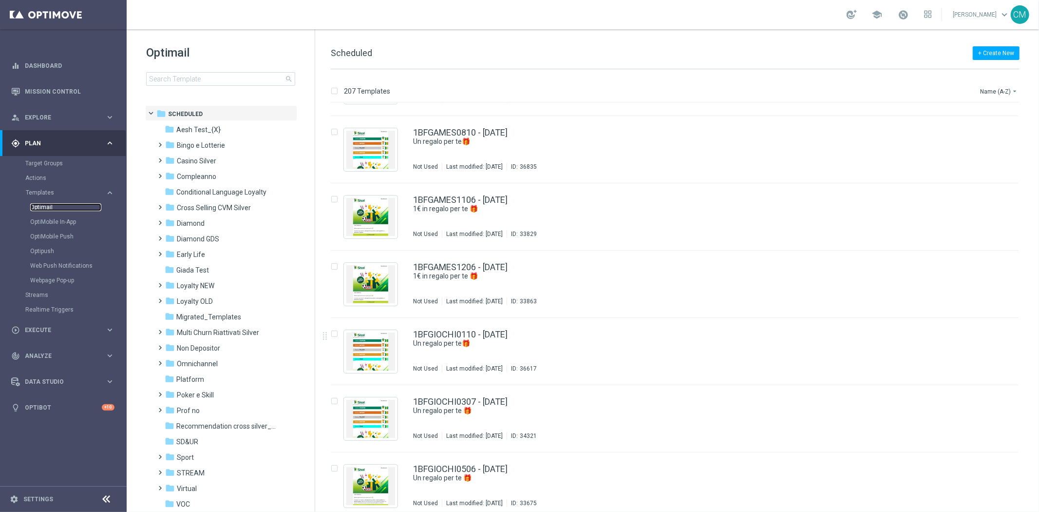
scroll to position [1602, 0]
click at [217, 161] on div "folder Casino Silver" at bounding box center [221, 160] width 112 height 11
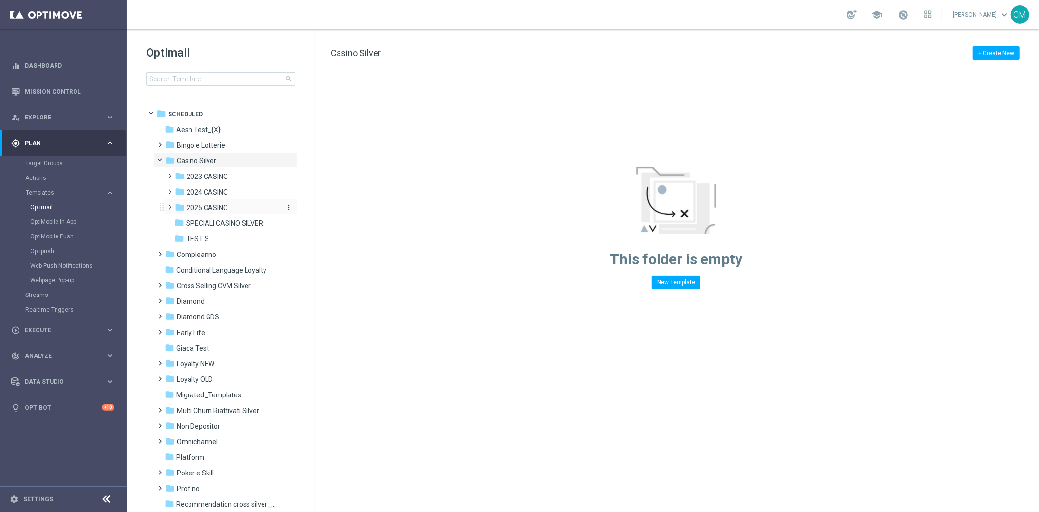
click at [188, 213] on div "folder 2025 CASINO" at bounding box center [227, 207] width 104 height 11
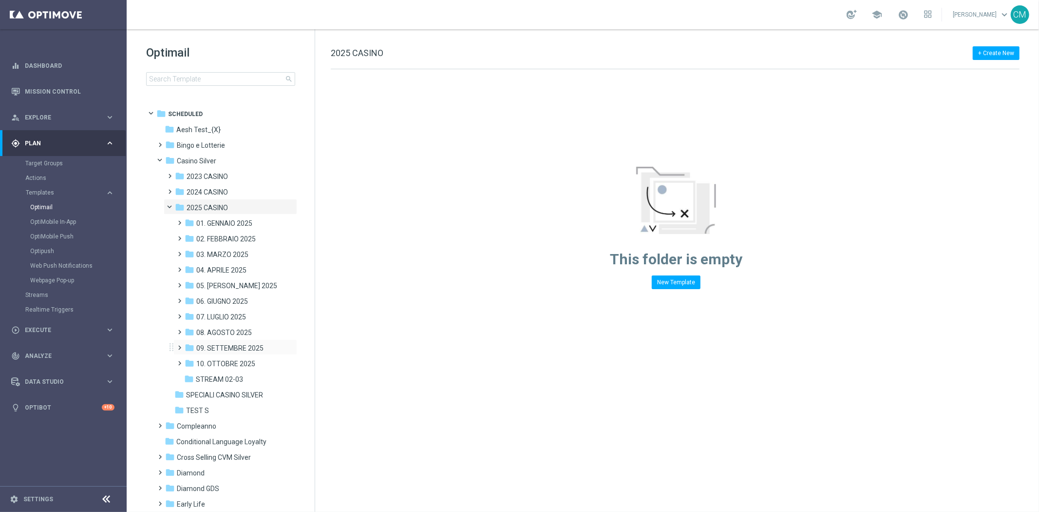
click at [217, 354] on div "folder 09. SETTEMBRE 2025 more_vert" at bounding box center [235, 347] width 124 height 16
click at [220, 362] on span "10. OTTOBRE 2025" at bounding box center [225, 363] width 59 height 9
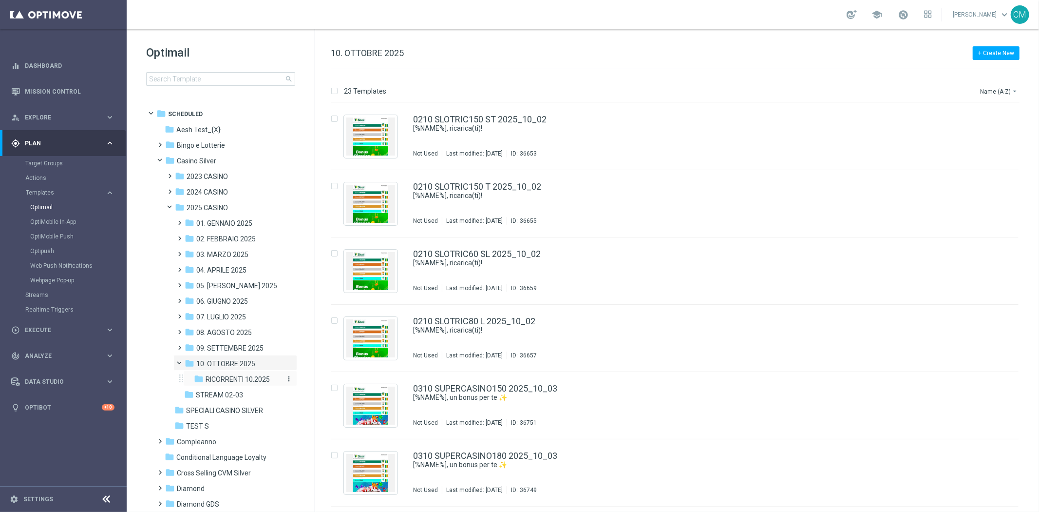
click at [235, 379] on span "RICORRENTI 10.2025" at bounding box center [238, 379] width 64 height 9
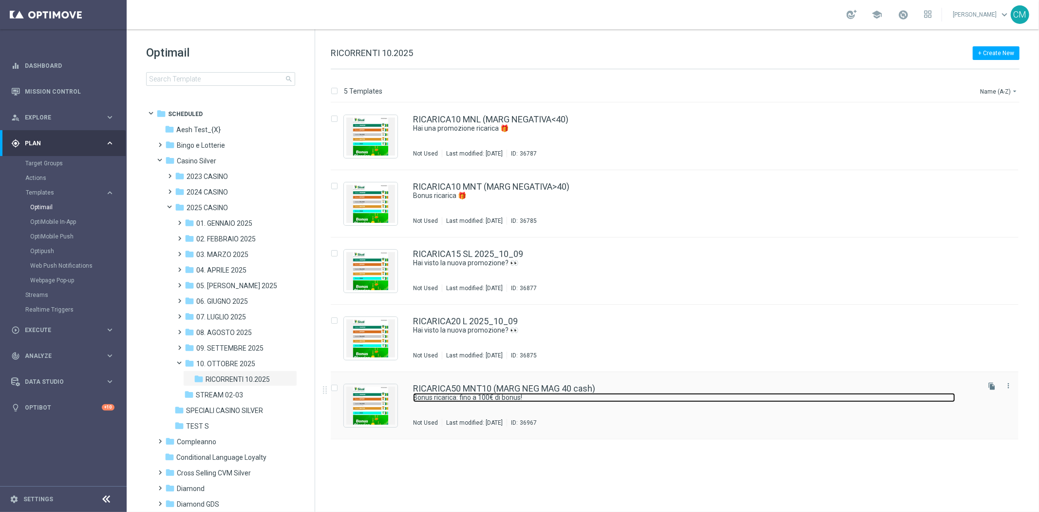
click at [517, 396] on link "Bonus ricarica: fino a 100€ di bonus!" at bounding box center [684, 397] width 542 height 9
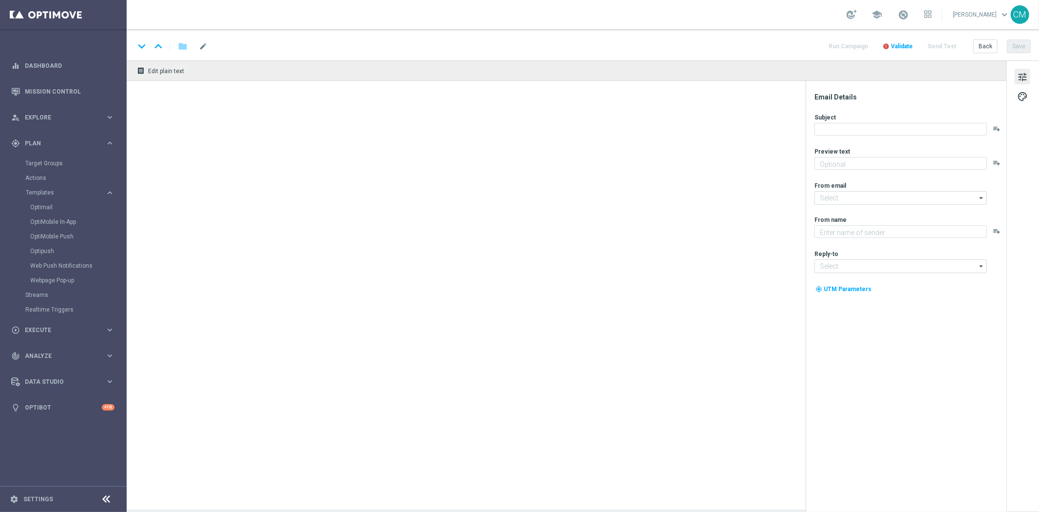
type textarea "Vuoi scoprire la nuova promozione per te?"
type textarea "Sisal"
type input "[EMAIL_ADDRESS][DOMAIN_NAME]"
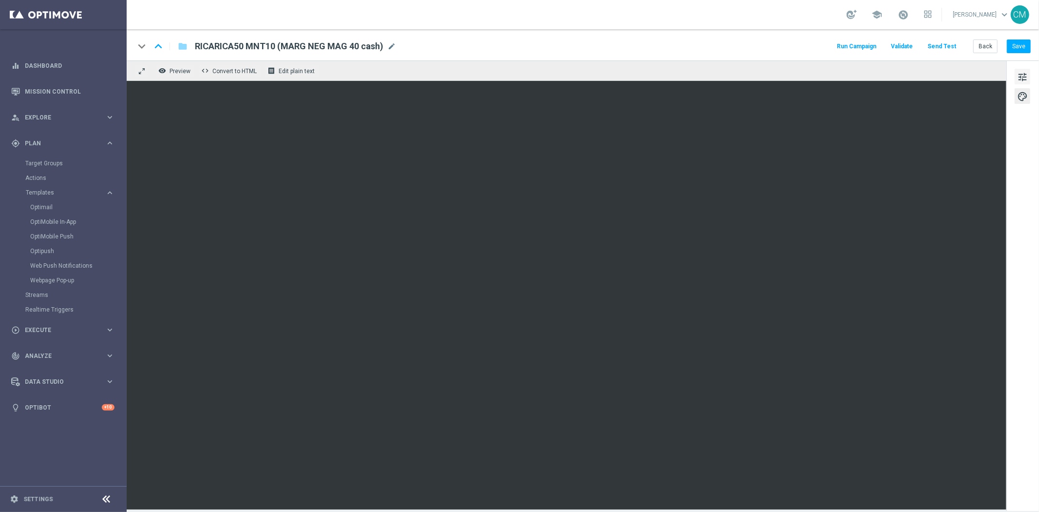
click at [1029, 72] on button "tune" at bounding box center [1023, 77] width 16 height 16
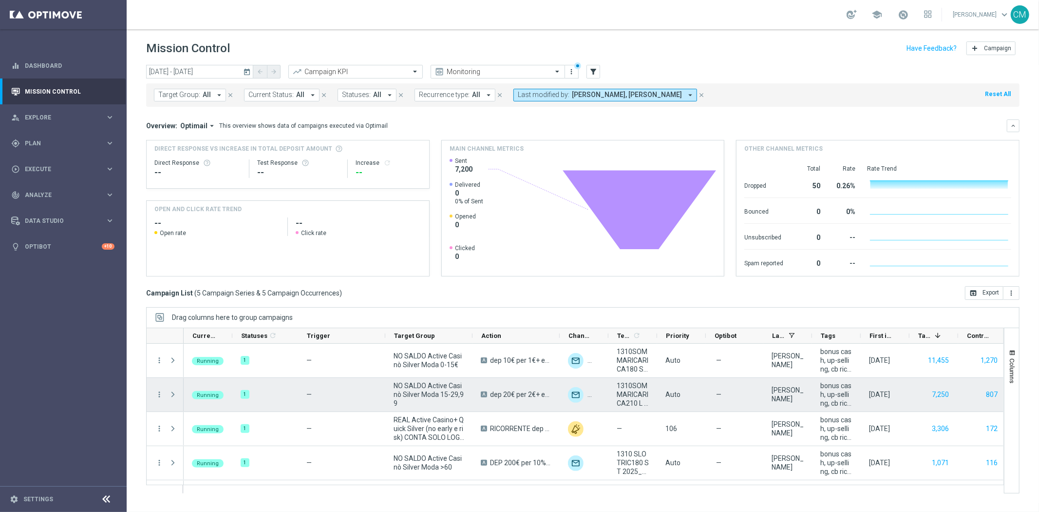
scroll to position [30, 0]
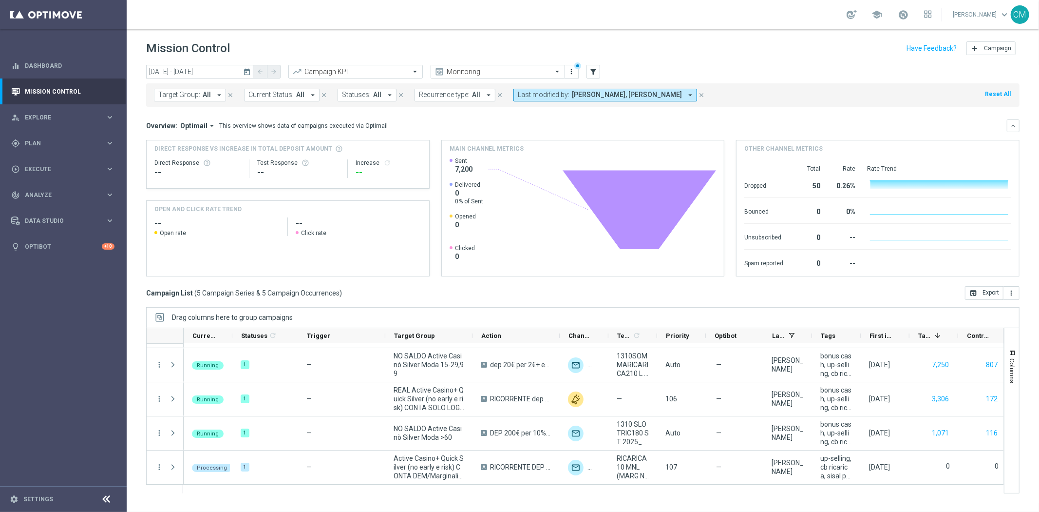
click at [249, 74] on icon "today" at bounding box center [247, 71] width 9 height 9
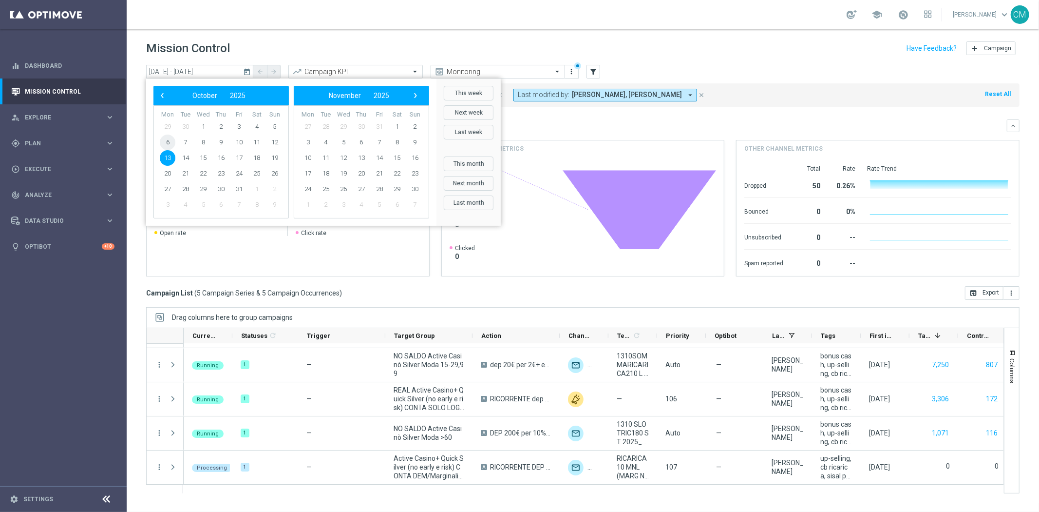
click at [168, 139] on span "6" at bounding box center [168, 142] width 16 height 16
type input "[DATE] - [DATE]"
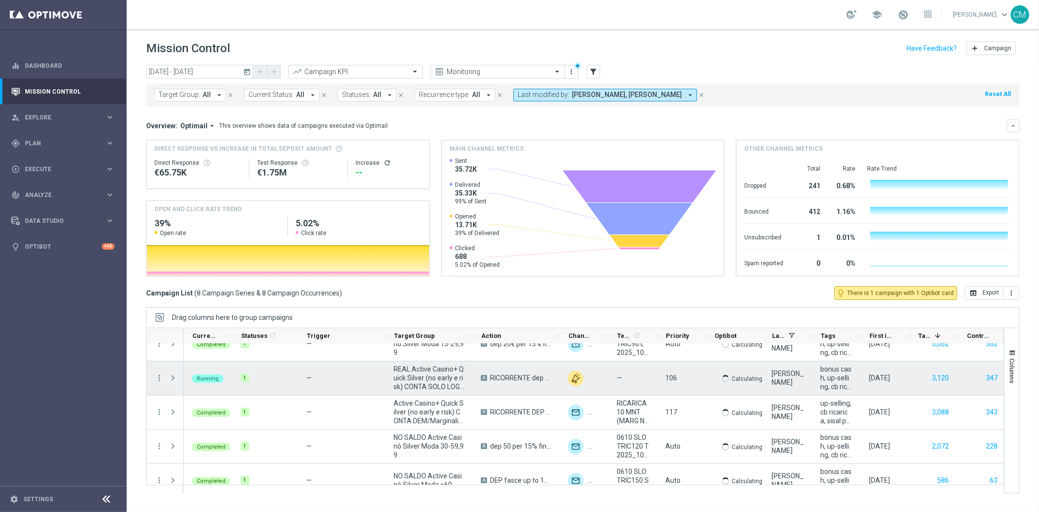
scroll to position [132, 0]
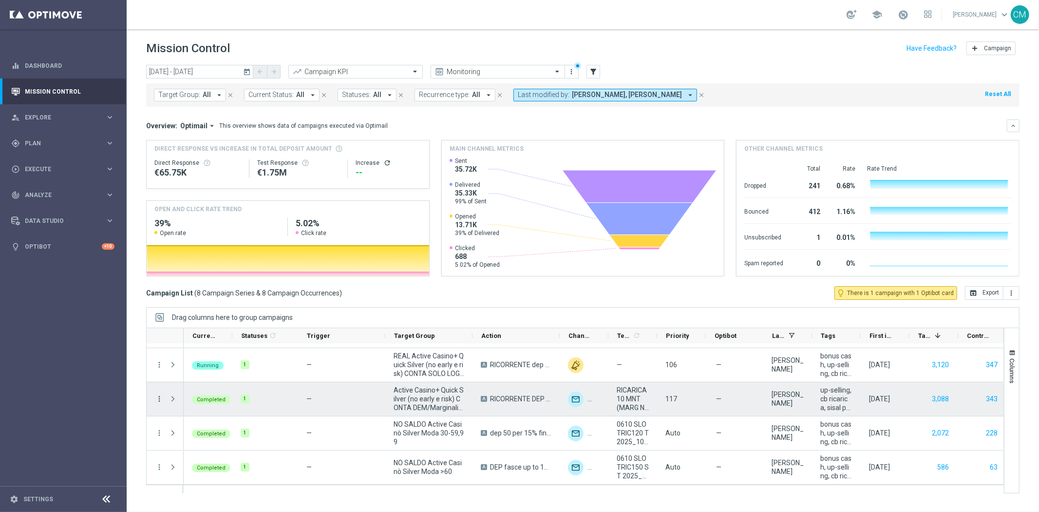
click at [160, 398] on icon "more_vert" at bounding box center [159, 398] width 9 height 9
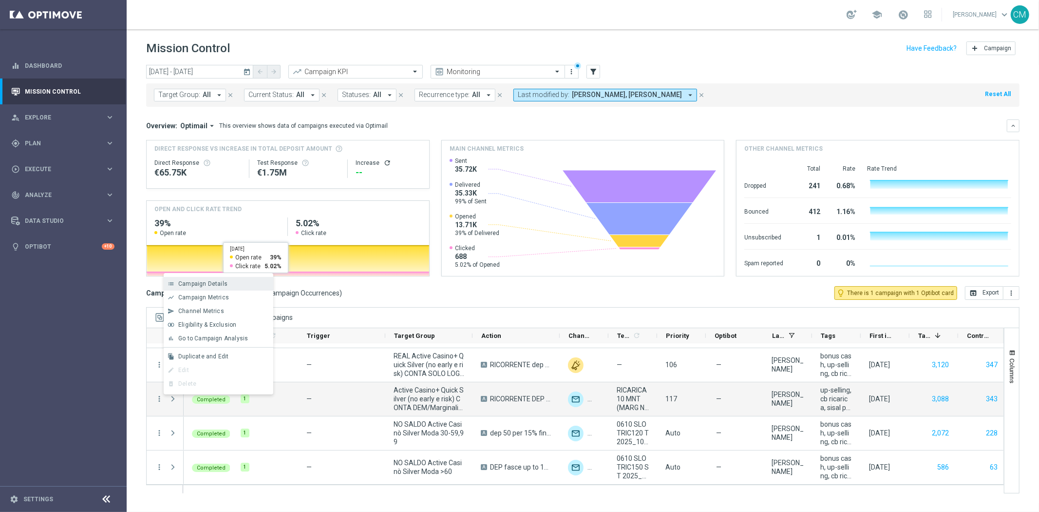
click at [224, 283] on span "Campaign Details" at bounding box center [202, 283] width 49 height 7
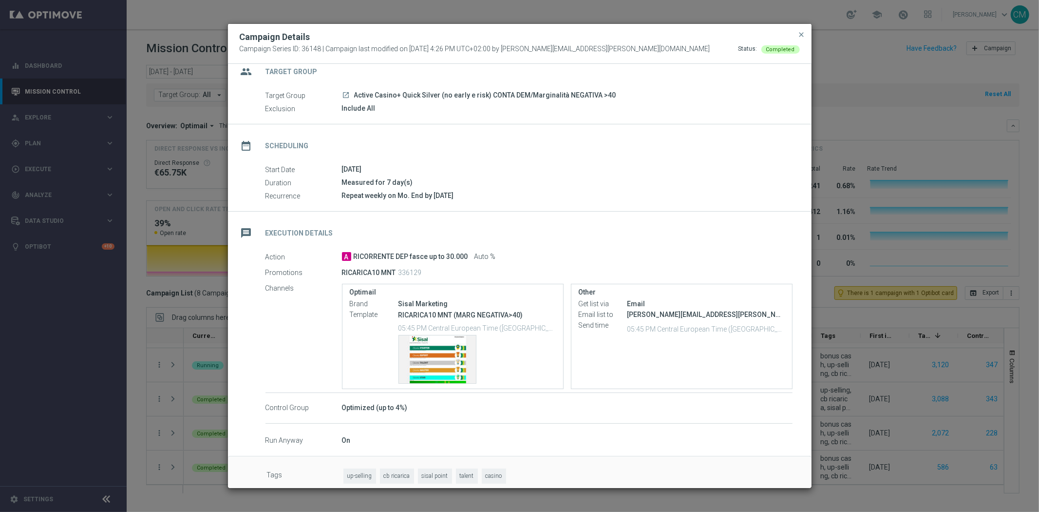
scroll to position [0, 0]
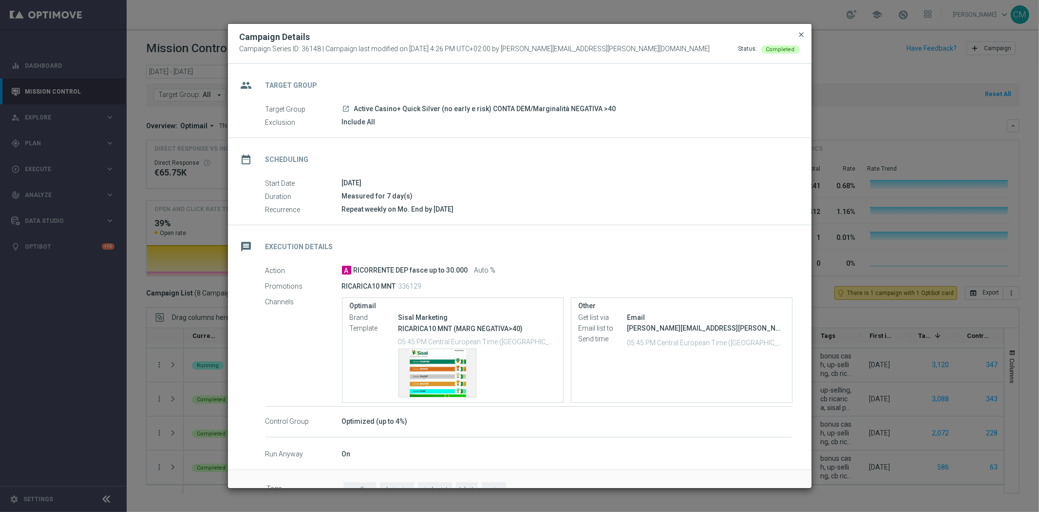
click at [805, 36] on span "close" at bounding box center [802, 35] width 8 height 8
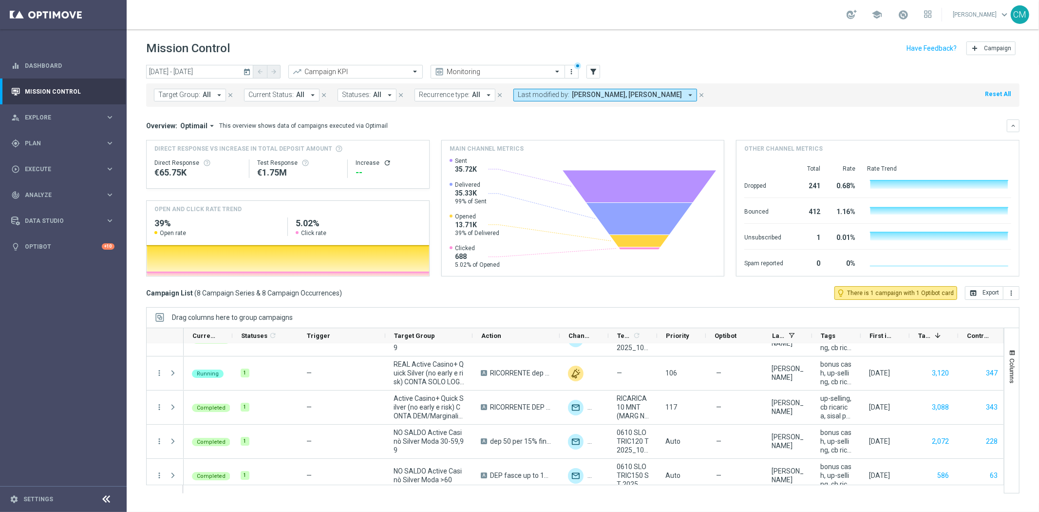
scroll to position [132, 0]
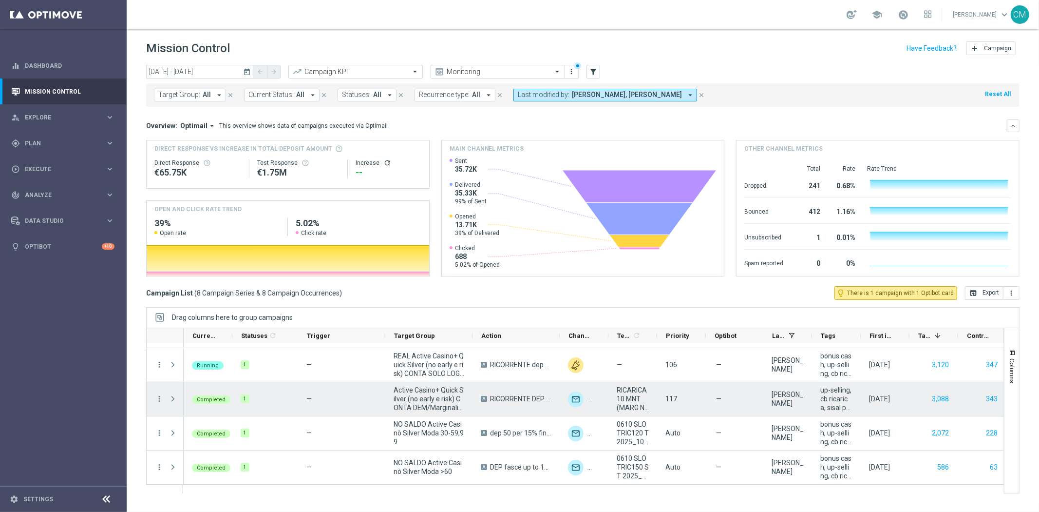
click at [164, 398] on div "Press SPACE to select this row." at bounding box center [173, 399] width 19 height 34
click at [159, 397] on icon "more_vert" at bounding box center [159, 398] width 9 height 9
click at [337, 402] on div "—" at bounding box center [341, 399] width 87 height 34
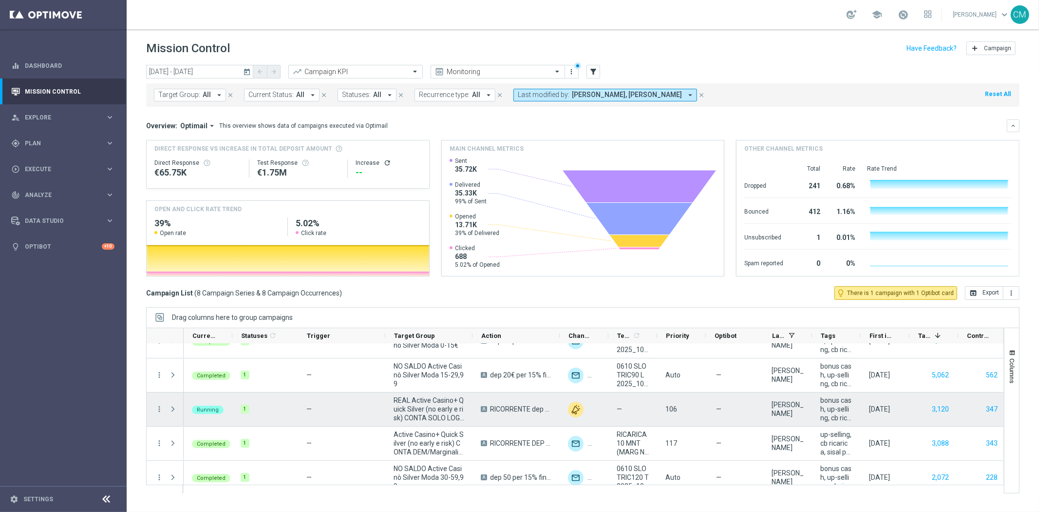
scroll to position [87, 0]
click at [162, 408] on icon "more_vert" at bounding box center [159, 409] width 9 height 9
click at [328, 427] on div "—" at bounding box center [341, 444] width 87 height 34
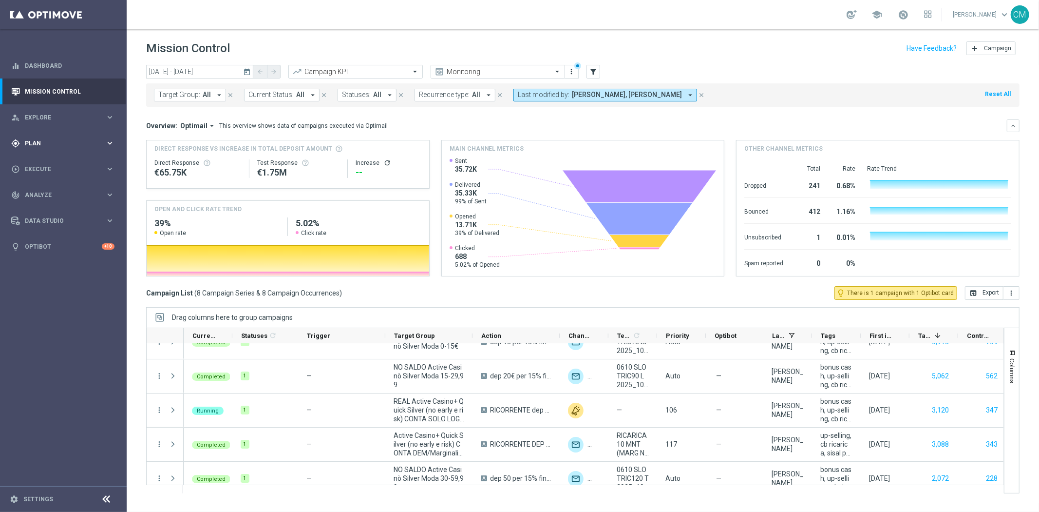
click at [43, 146] on div "gps_fixed Plan" at bounding box center [58, 143] width 94 height 9
click at [45, 169] on div "Target Groups" at bounding box center [75, 163] width 100 height 15
click at [41, 163] on link "Target Groups" at bounding box center [63, 163] width 76 height 8
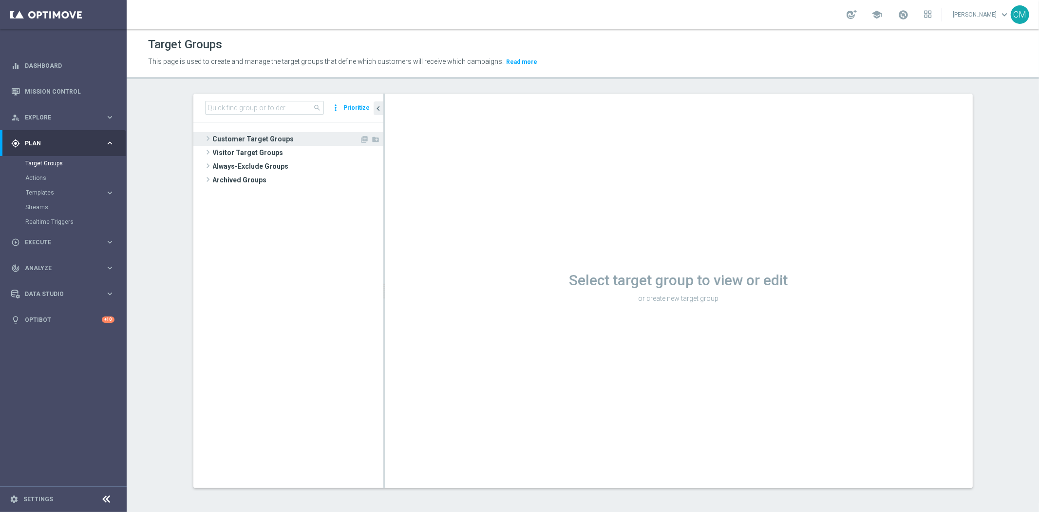
click at [239, 142] on span "Customer Target Groups" at bounding box center [286, 139] width 147 height 14
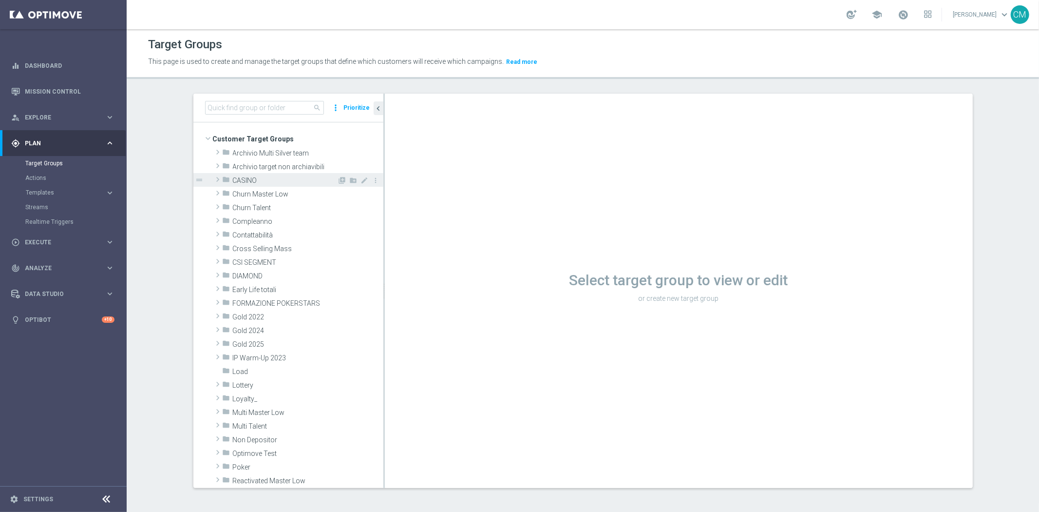
click at [246, 184] on span "CASINO" at bounding box center [285, 180] width 105 height 8
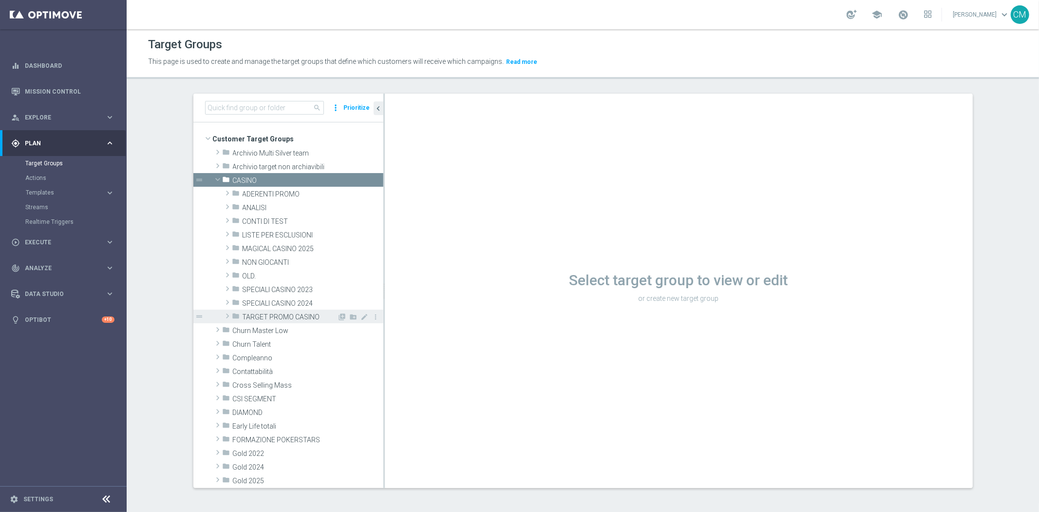
click at [316, 317] on span "TARGET PROMO CASINO" at bounding box center [290, 317] width 95 height 8
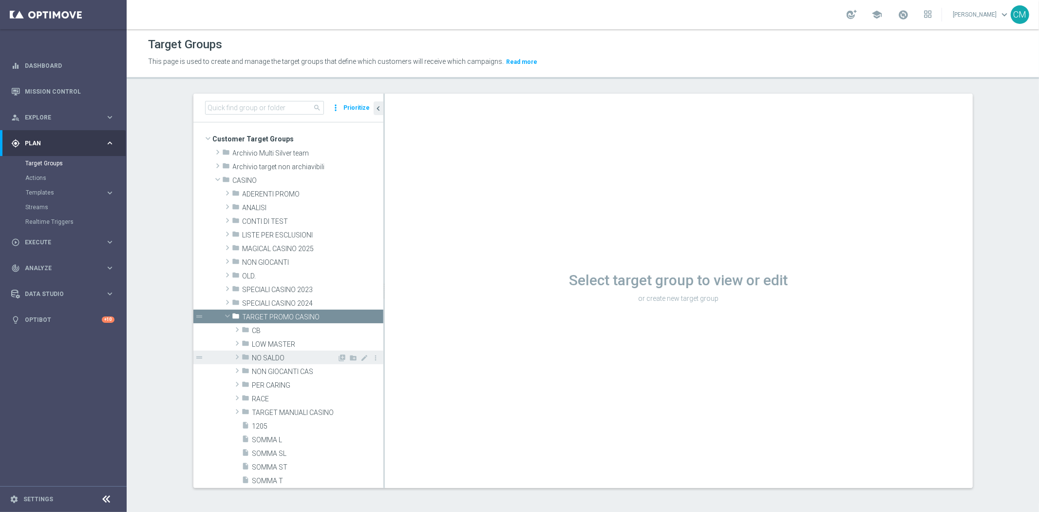
click at [284, 356] on span "NO SALDO" at bounding box center [294, 358] width 85 height 8
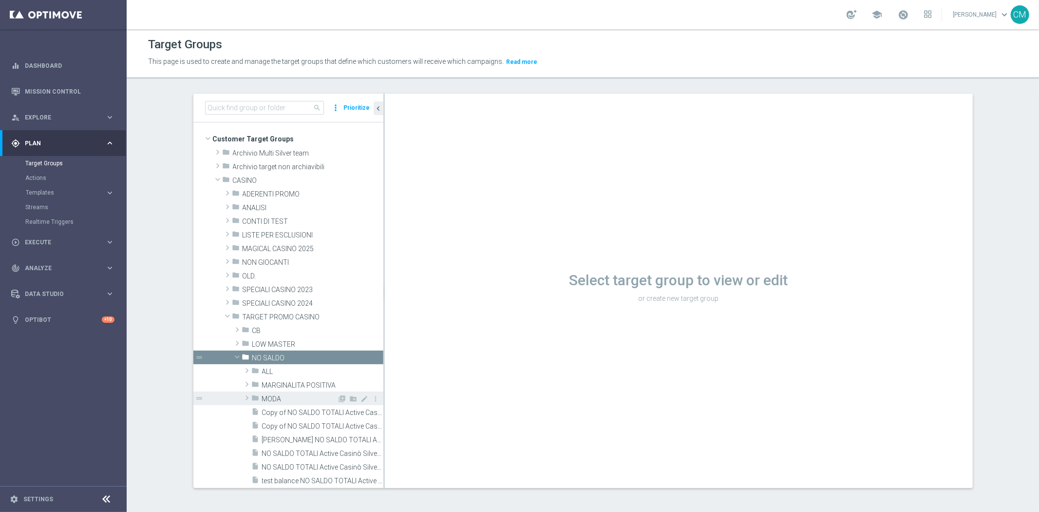
click at [284, 392] on div "folder MODA" at bounding box center [295, 398] width 86 height 14
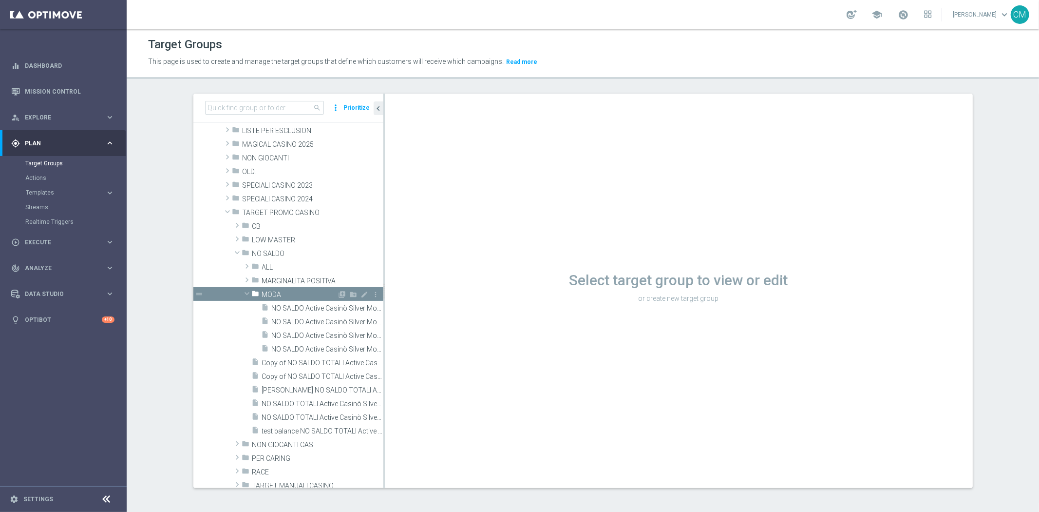
scroll to position [105, 0]
click at [297, 348] on span "NO SALDO Active Casinò Silver Moda 30-59,99" at bounding box center [317, 349] width 90 height 8
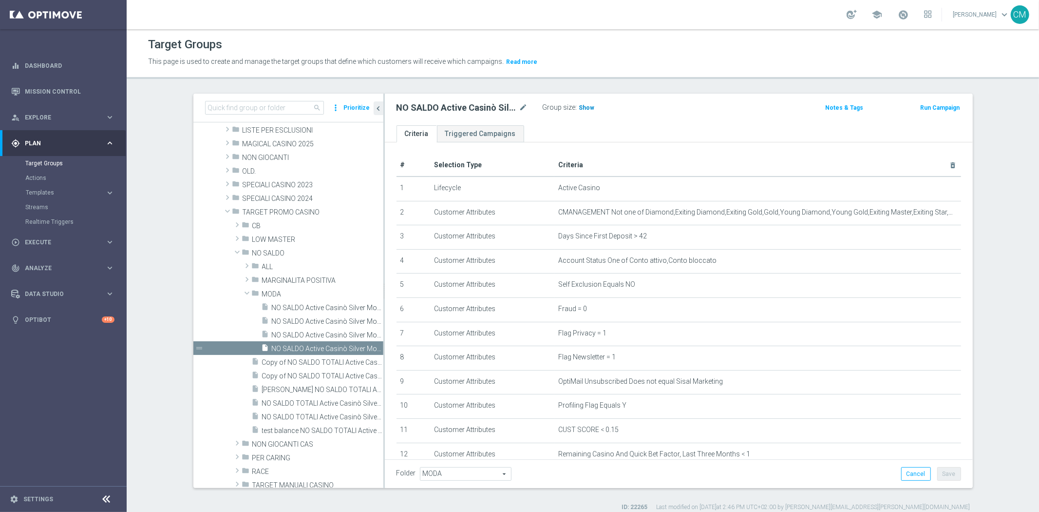
click at [587, 105] on span "Show" at bounding box center [587, 107] width 16 height 7
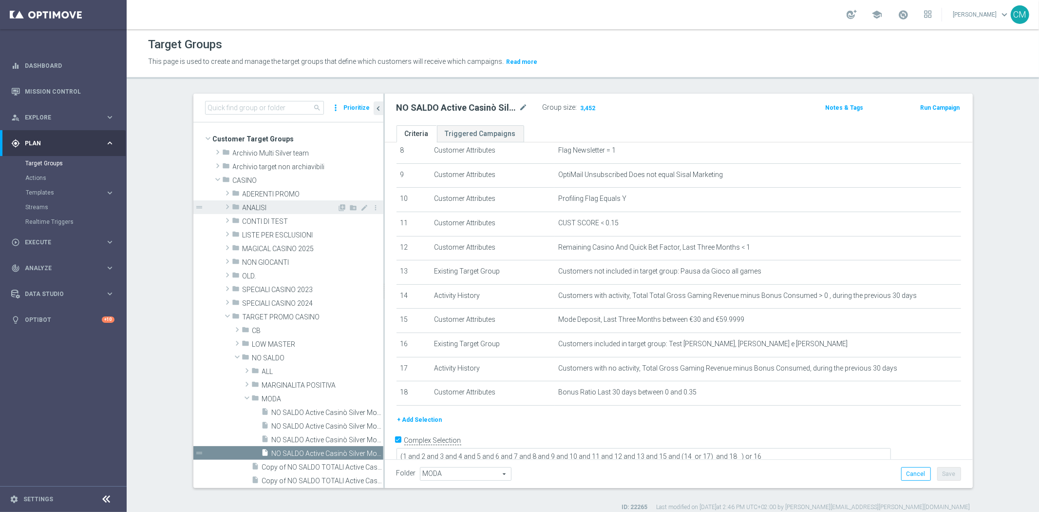
click at [278, 210] on span "ANALISI" at bounding box center [290, 208] width 95 height 8
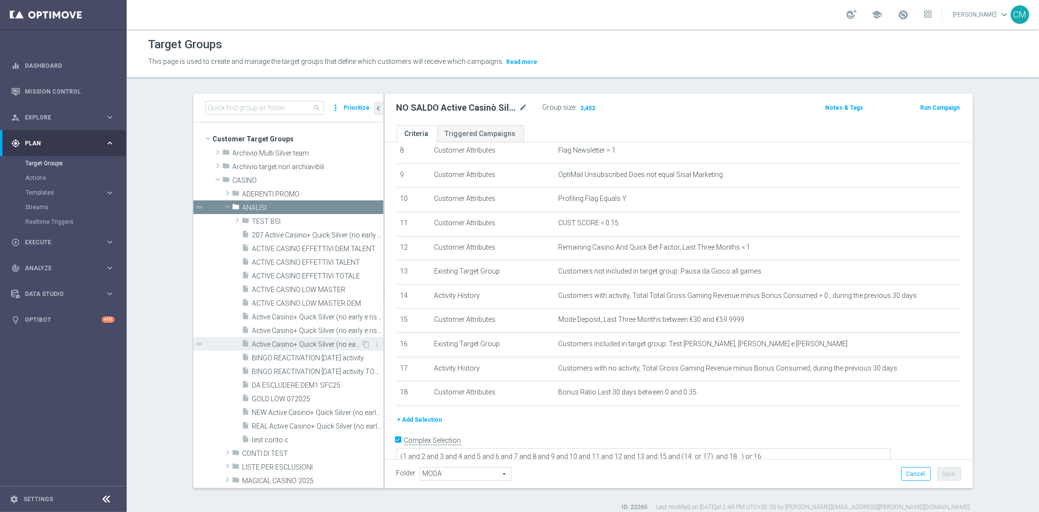
click at [312, 340] on span "Active Casino+ Quick Silver (no early e risk) CONTA DEM/Marginalità NEGATIVA >40" at bounding box center [306, 344] width 109 height 8
type textarea "(1 and 2 and 3 and 4 and 5 and 6 and 7 and 8 and 9 and 10 and (11 or (17 and 19…"
type input "ANALISI"
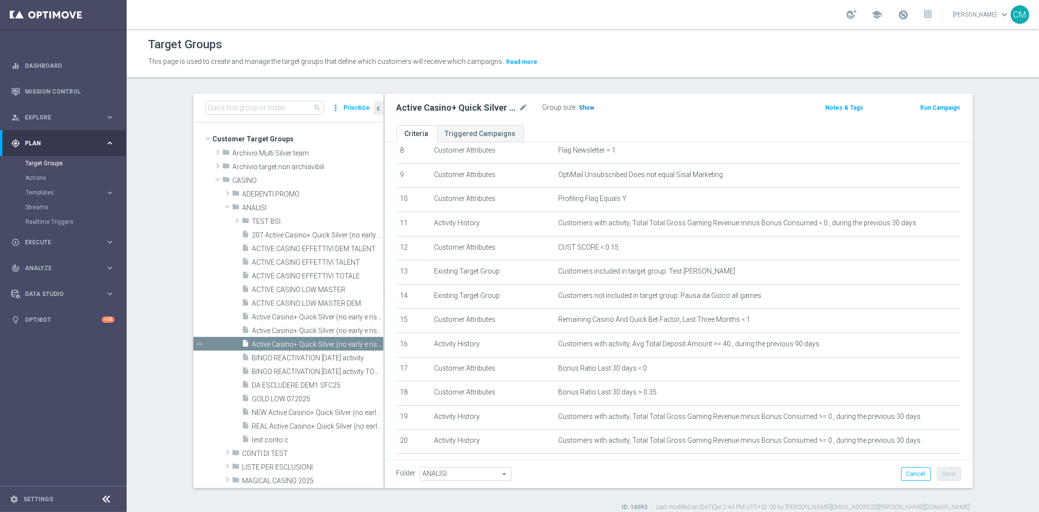
click at [583, 107] on span "Show" at bounding box center [587, 107] width 16 height 7
click at [520, 105] on icon "mode_edit" at bounding box center [523, 108] width 9 height 12
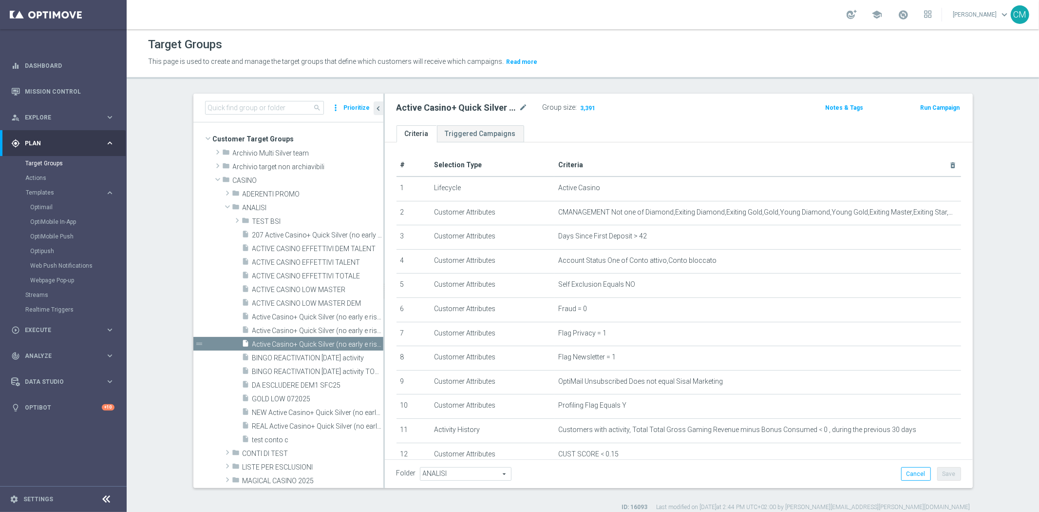
scroll to position [207, 0]
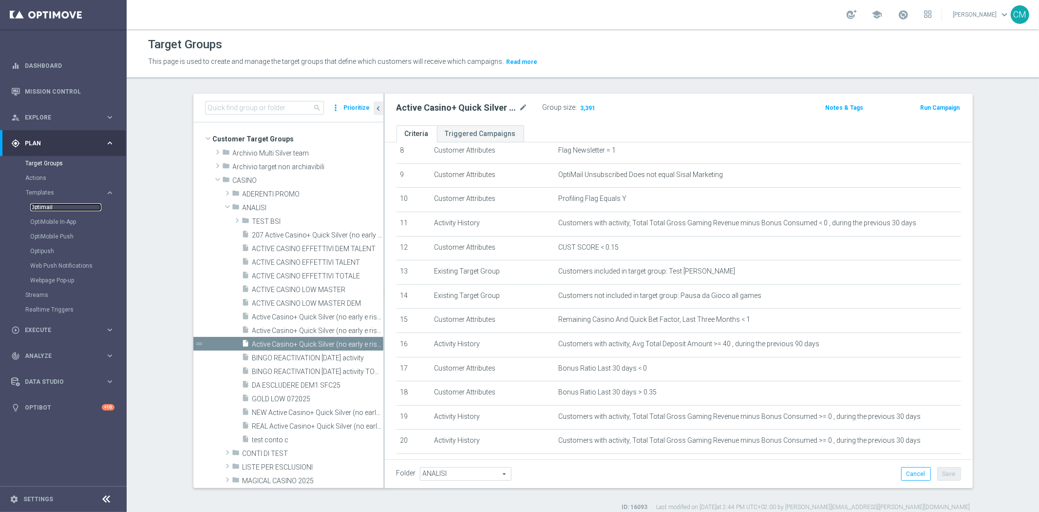
click at [36, 208] on link "Optimail" at bounding box center [65, 207] width 71 height 8
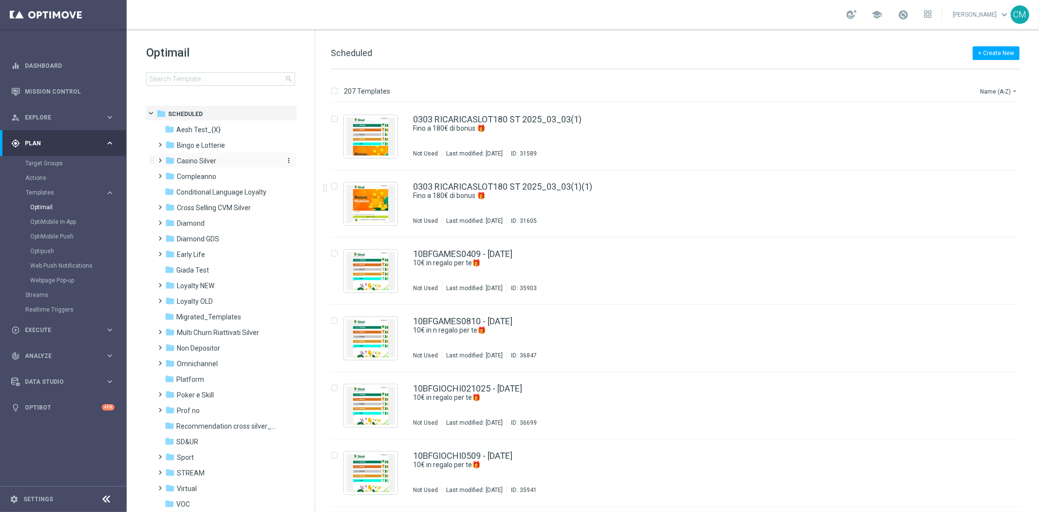
click at [218, 161] on div "folder Casino Silver" at bounding box center [221, 160] width 112 height 11
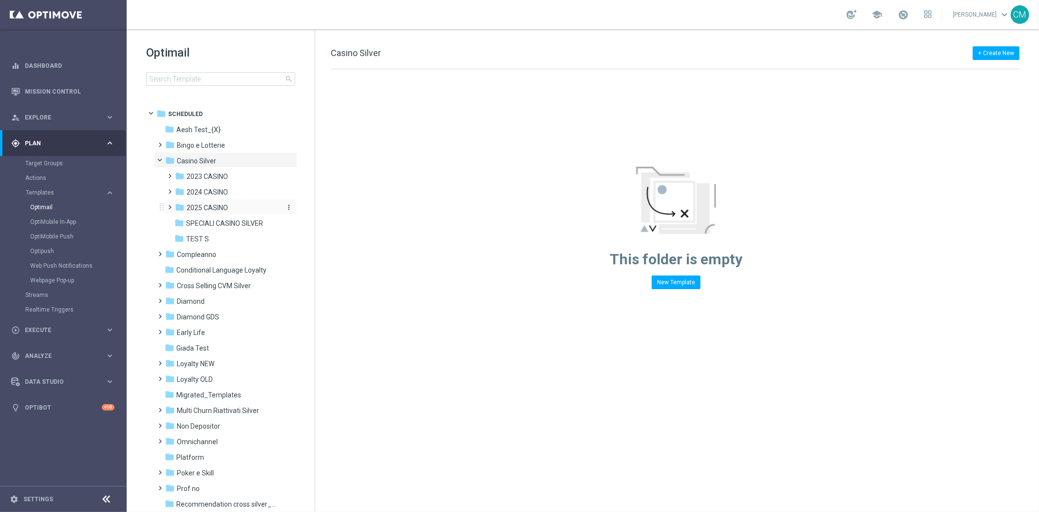
click at [218, 207] on span "2025 CASINO" at bounding box center [207, 207] width 41 height 9
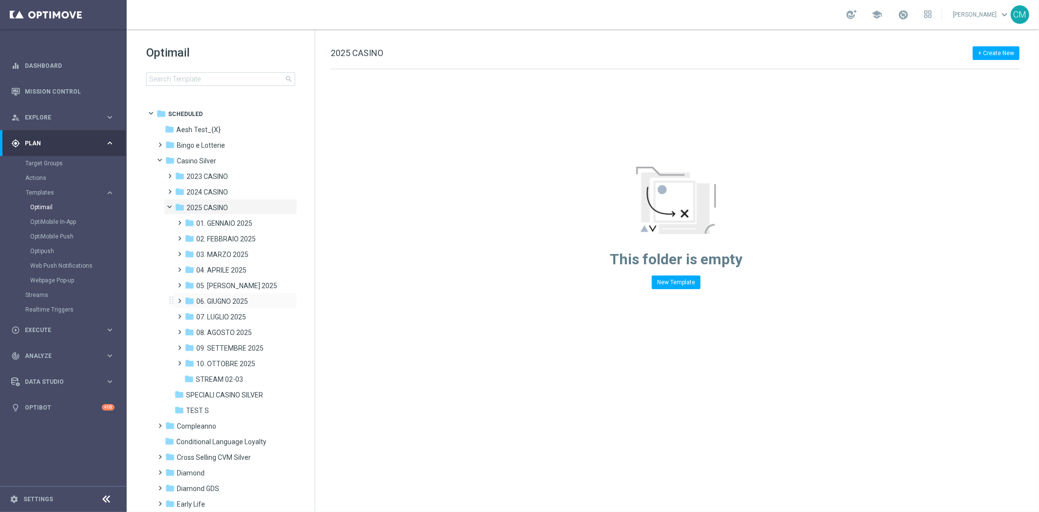
click at [206, 293] on div "folder 06. GIUGNO 2025 more_vert" at bounding box center [235, 300] width 124 height 16
click at [226, 296] on div "folder 06. GIUGNO 2025" at bounding box center [233, 301] width 96 height 11
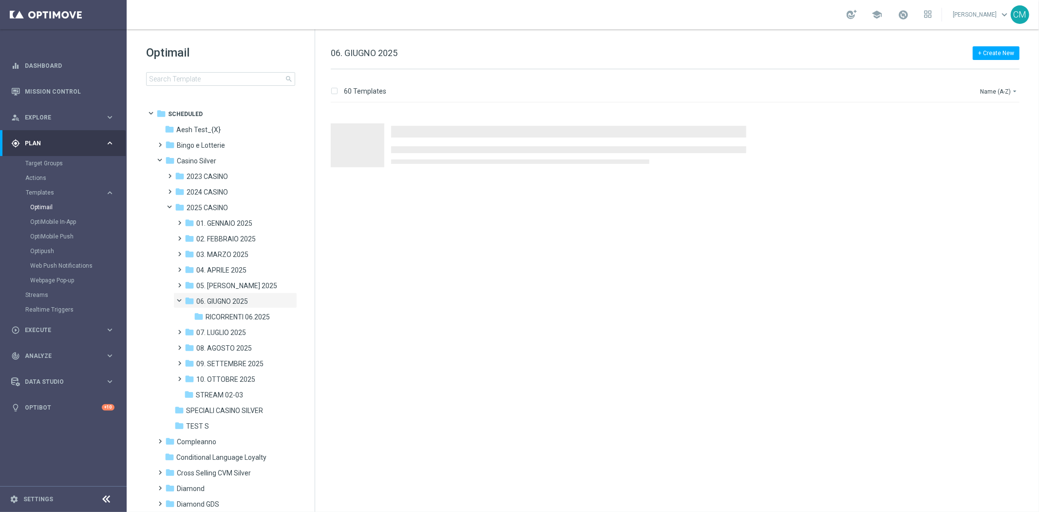
click at [226, 296] on div "folder 06. GIUGNO 2025" at bounding box center [233, 301] width 96 height 11
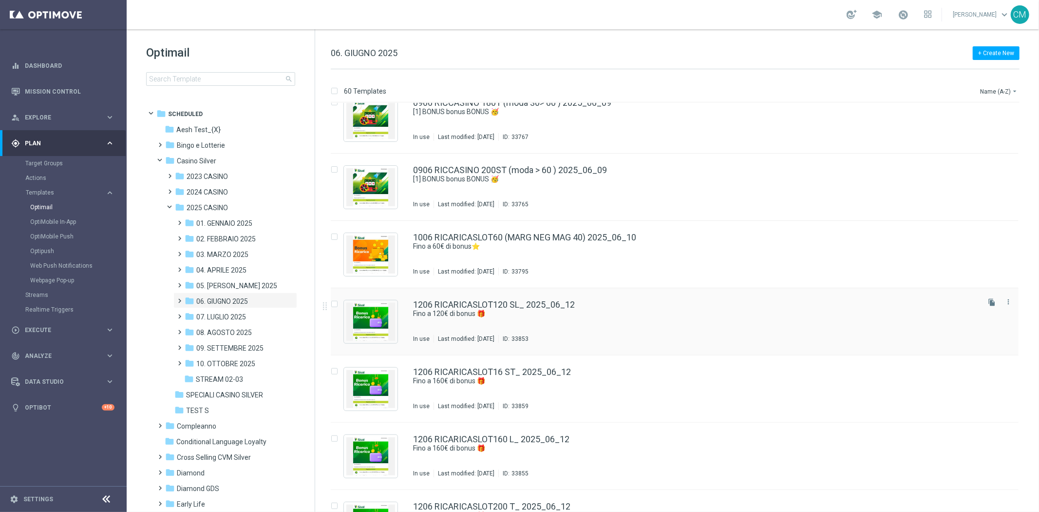
scroll to position [556, 0]
click at [543, 192] on div "0906 RICCASINO 200ST (moda > 60 ) 2025_06_09 [1] BONUS bonus BONUS 🥳 In use Las…" at bounding box center [695, 186] width 565 height 42
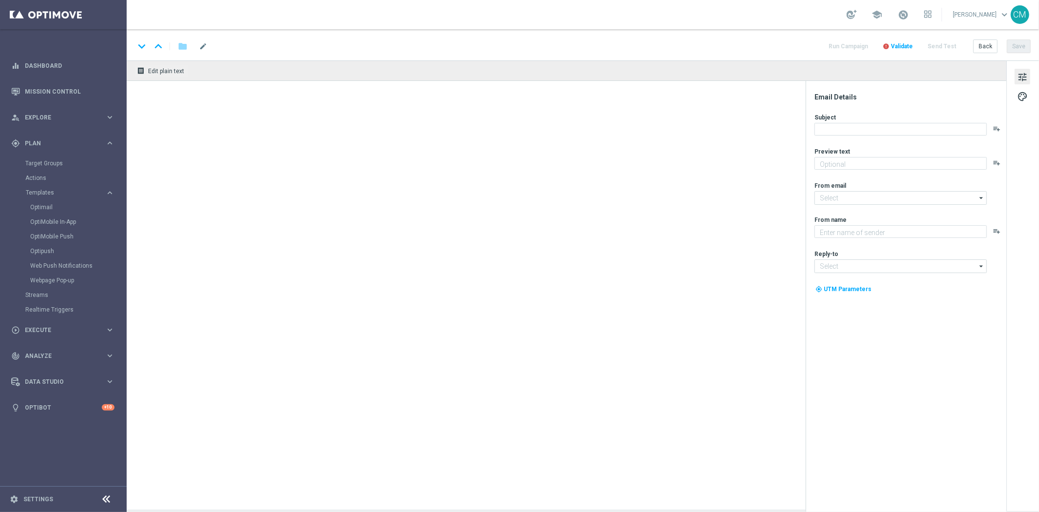
type textarea "Fino a 200€ di bonus per te!"
type input "[EMAIL_ADDRESS][DOMAIN_NAME]"
type textarea "Sisal"
type input "[EMAIL_ADDRESS][DOMAIN_NAME]"
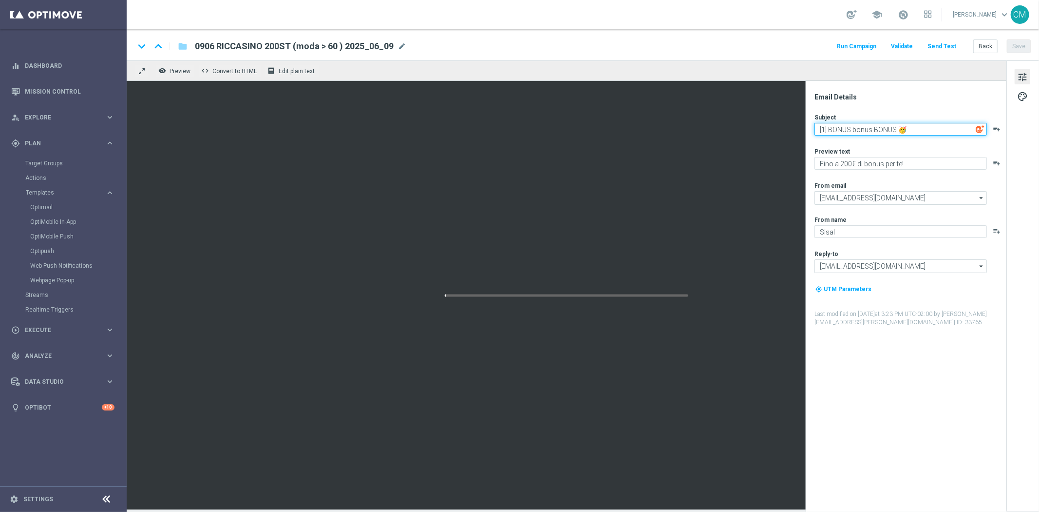
drag, startPoint x: 919, startPoint y: 127, endPoint x: 831, endPoint y: 130, distance: 87.8
click at [831, 130] on textarea "[1] BONUS bonus BONUS 🥳" at bounding box center [901, 129] width 172 height 13
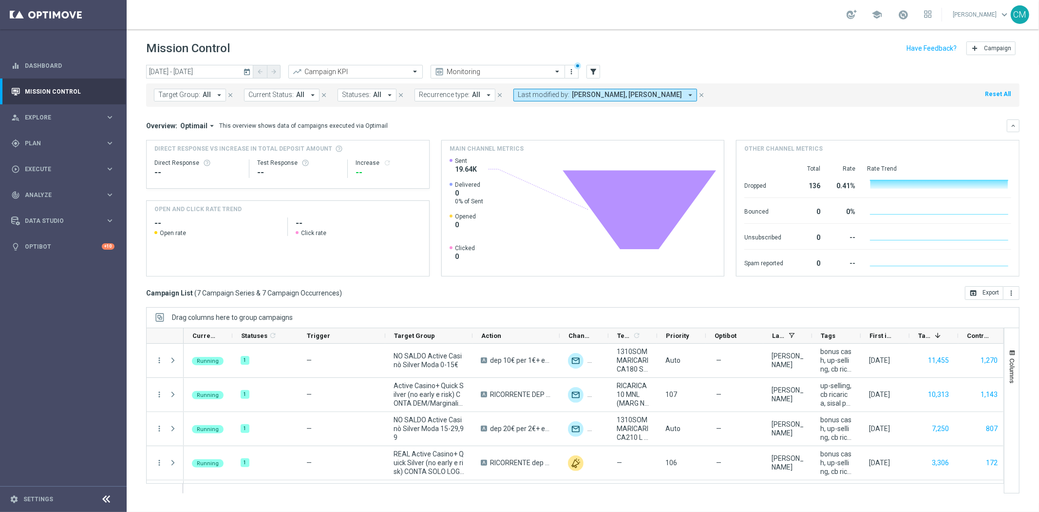
scroll to position [99, 0]
